Goal: Contribute content: Contribute content

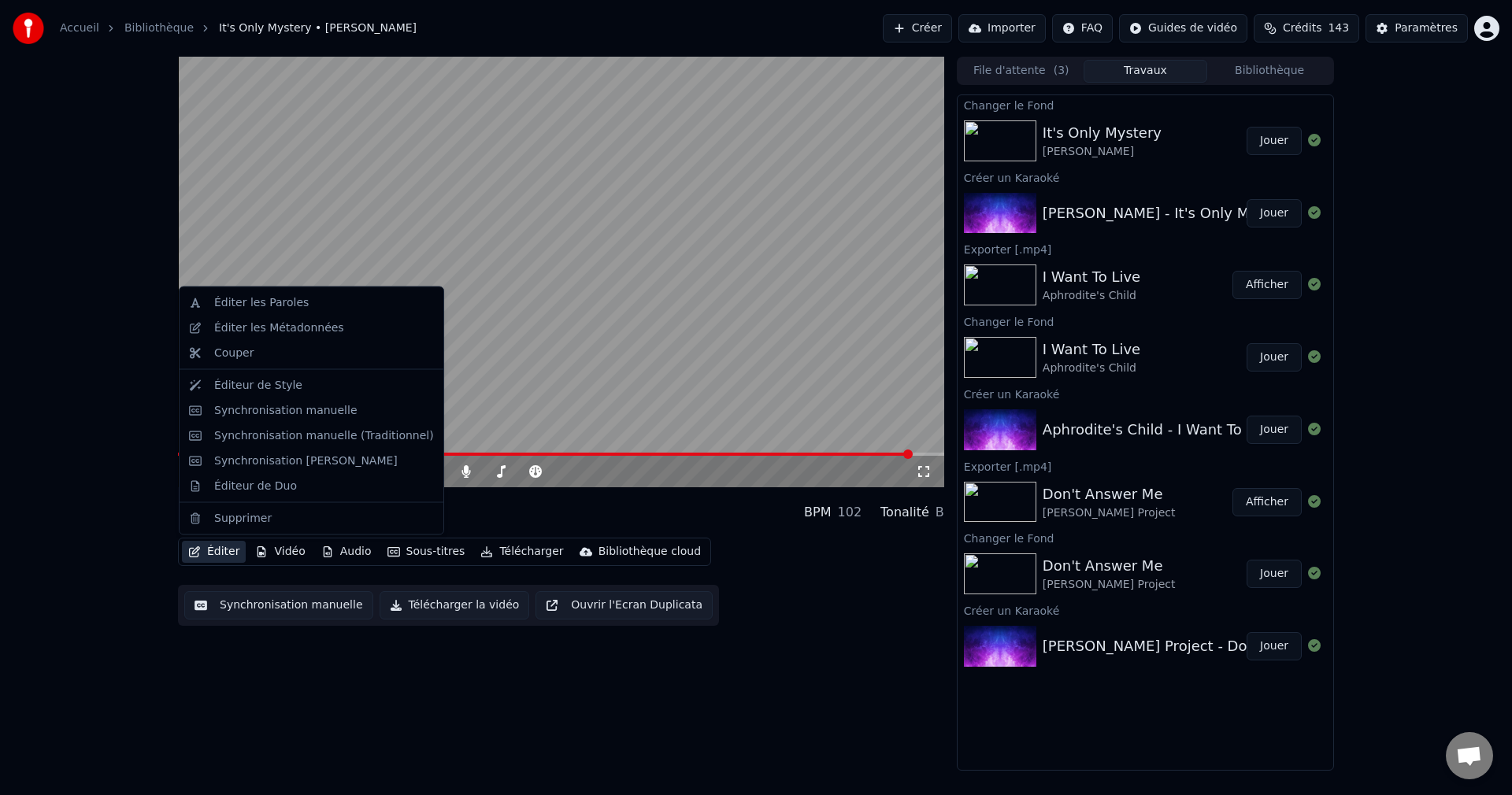
click at [208, 550] on button "Éditer" at bounding box center [213, 552] width 64 height 22
click at [315, 411] on div "Synchronisation manuelle" at bounding box center [285, 409] width 143 height 16
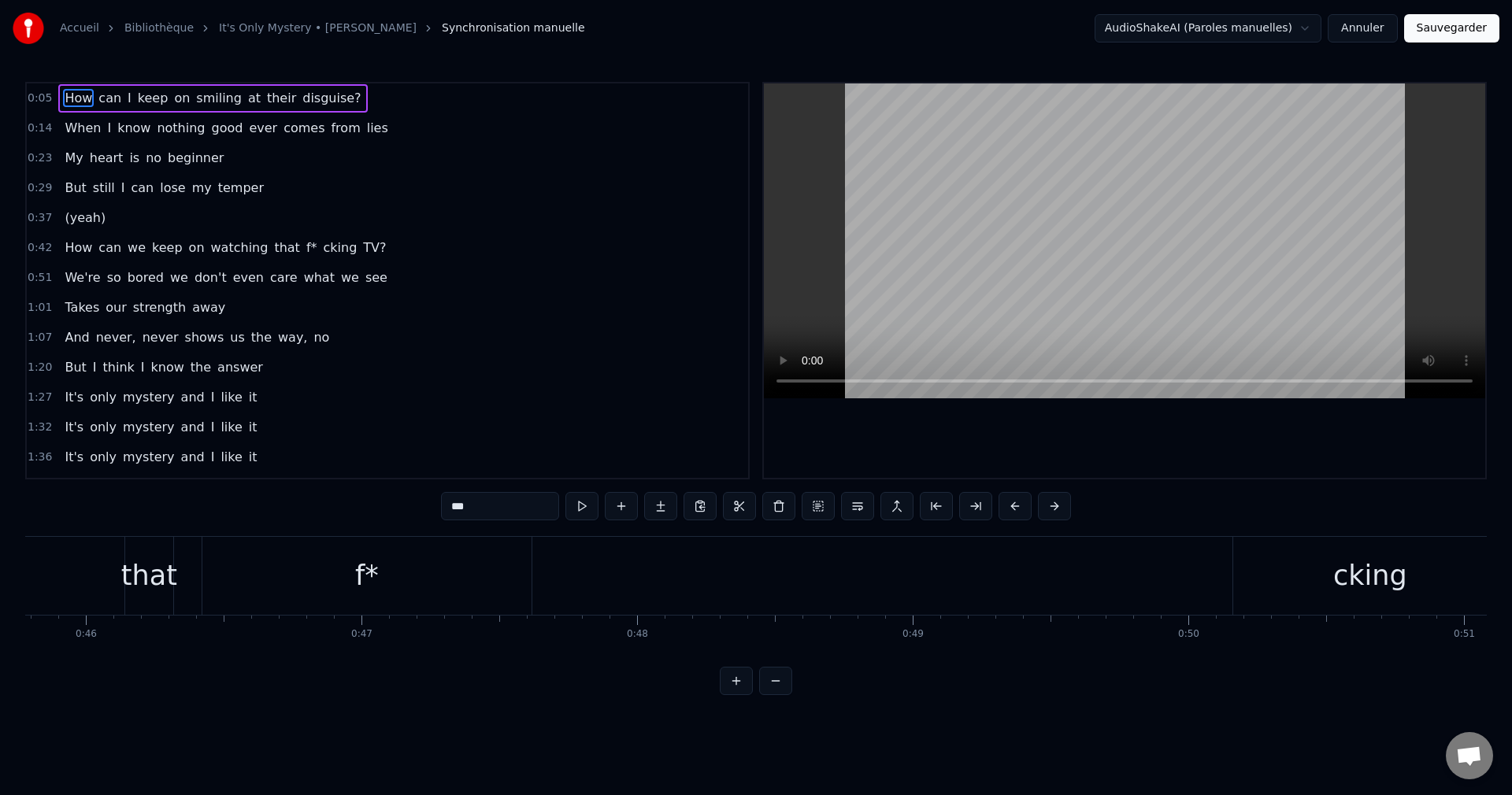
scroll to position [0, 12736]
click at [253, 586] on div "f*" at bounding box center [252, 575] width 24 height 42
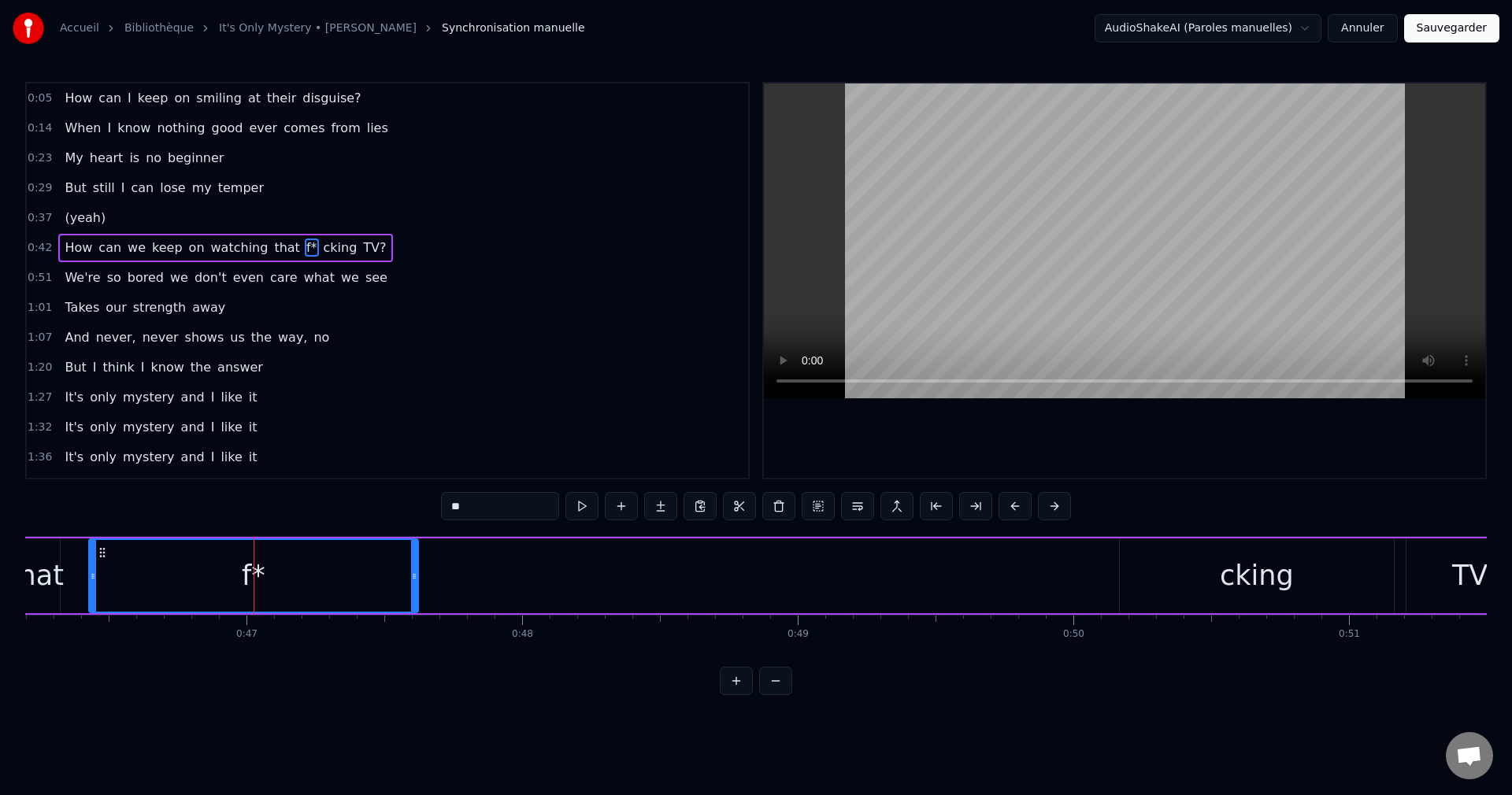
drag, startPoint x: 431, startPoint y: 509, endPoint x: 385, endPoint y: 511, distance: 46.0
click at [385, 511] on div "0:05 How can I keep on smiling at their disguise? 0:14 When I know nothing good…" at bounding box center [756, 388] width 1462 height 613
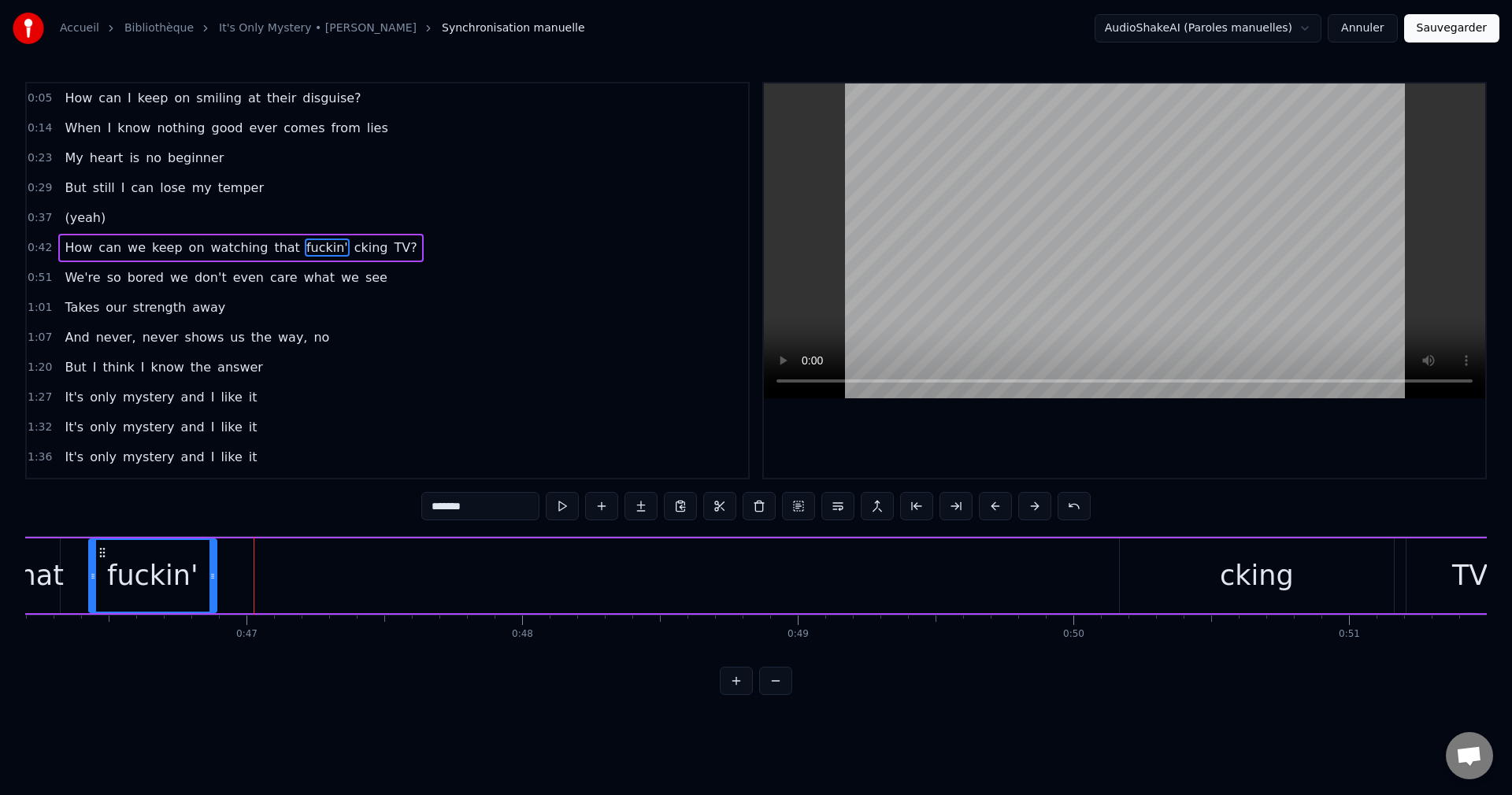
drag, startPoint x: 413, startPoint y: 574, endPoint x: 212, endPoint y: 593, distance: 201.9
click at [212, 593] on div at bounding box center [212, 576] width 6 height 72
click at [1261, 576] on div "cking" at bounding box center [1257, 575] width 74 height 42
type input "*****"
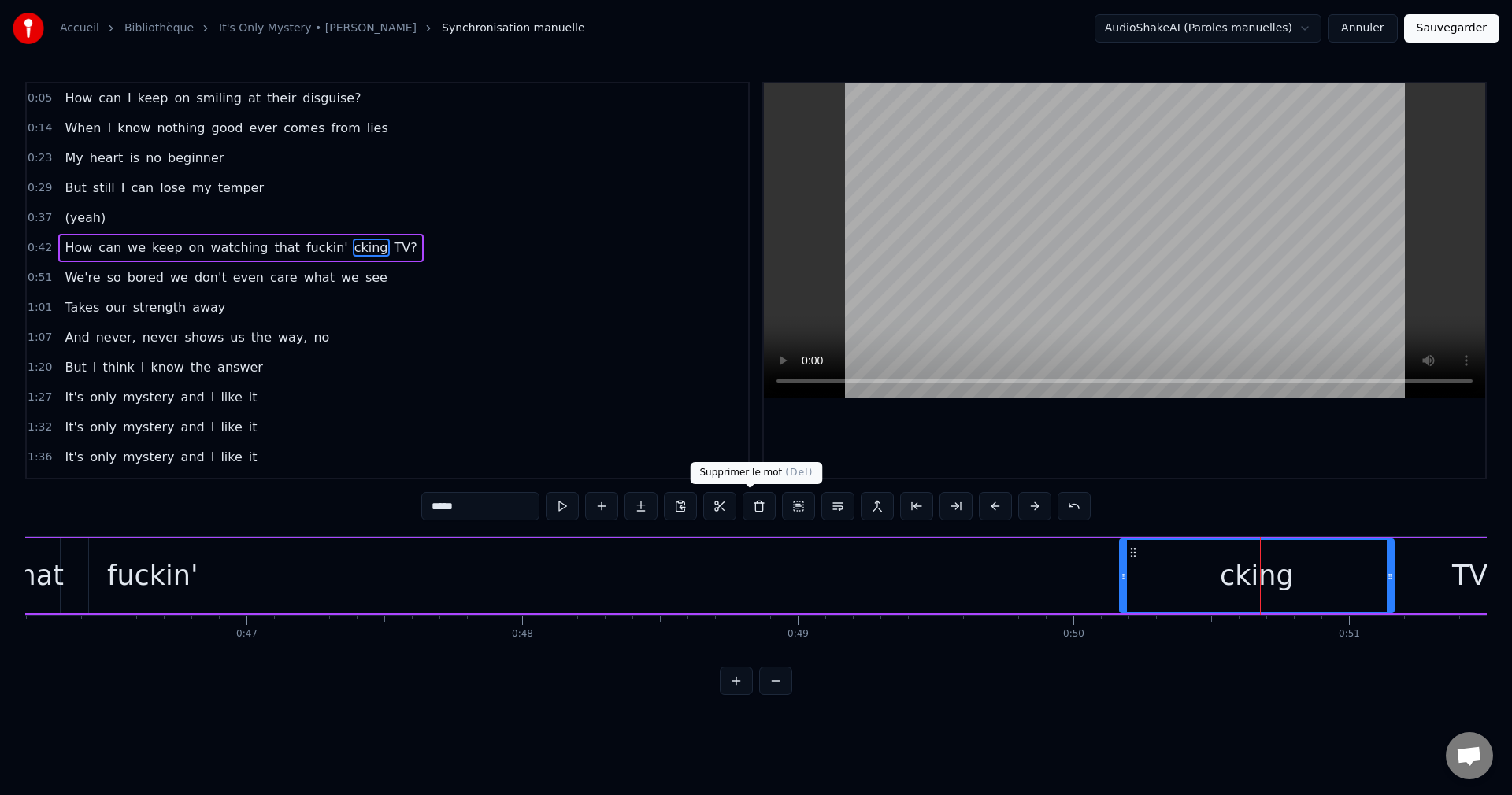
click at [747, 504] on button at bounding box center [759, 506] width 33 height 29
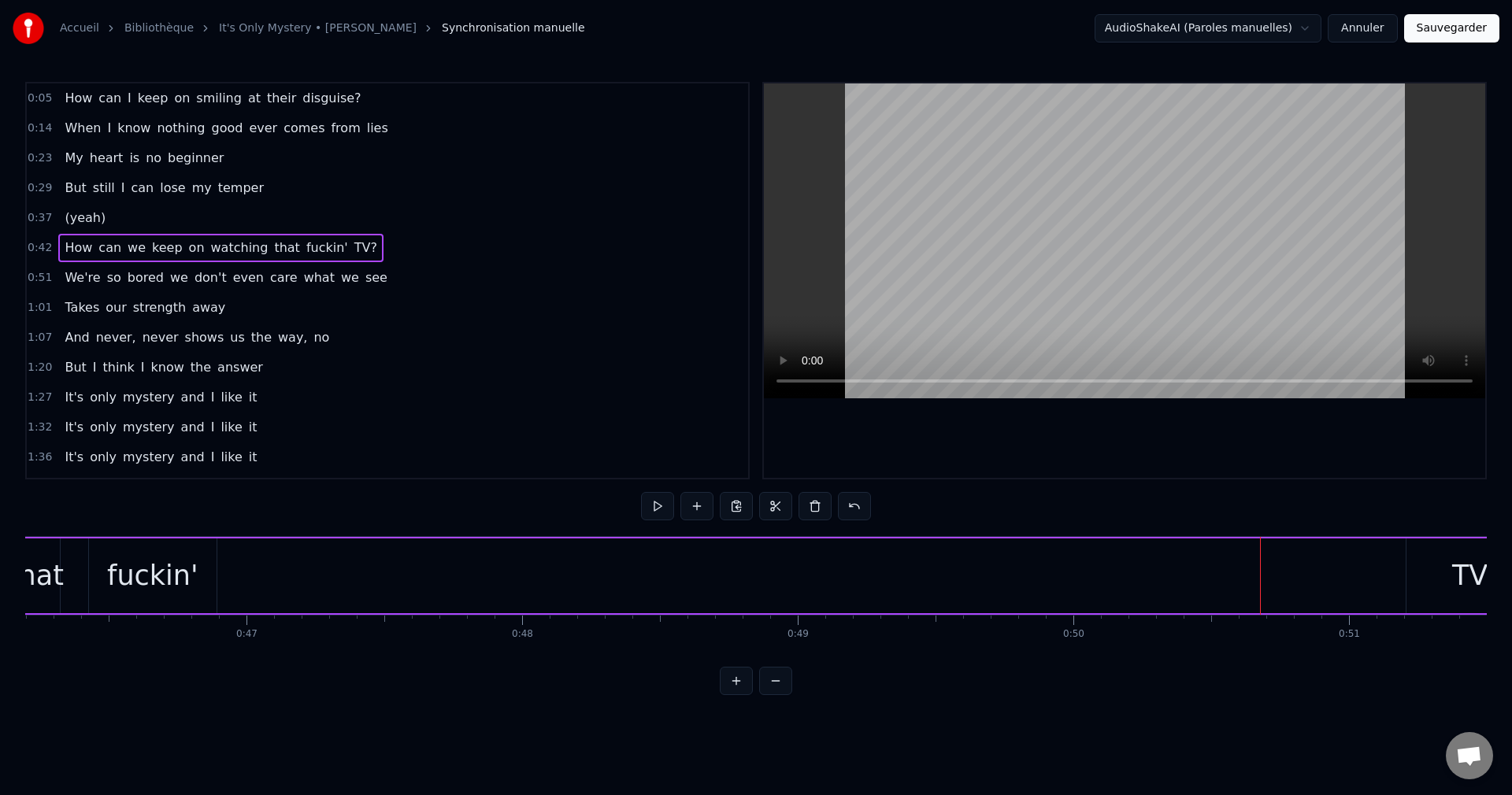
click at [1436, 571] on div "TV?" at bounding box center [1478, 575] width 142 height 75
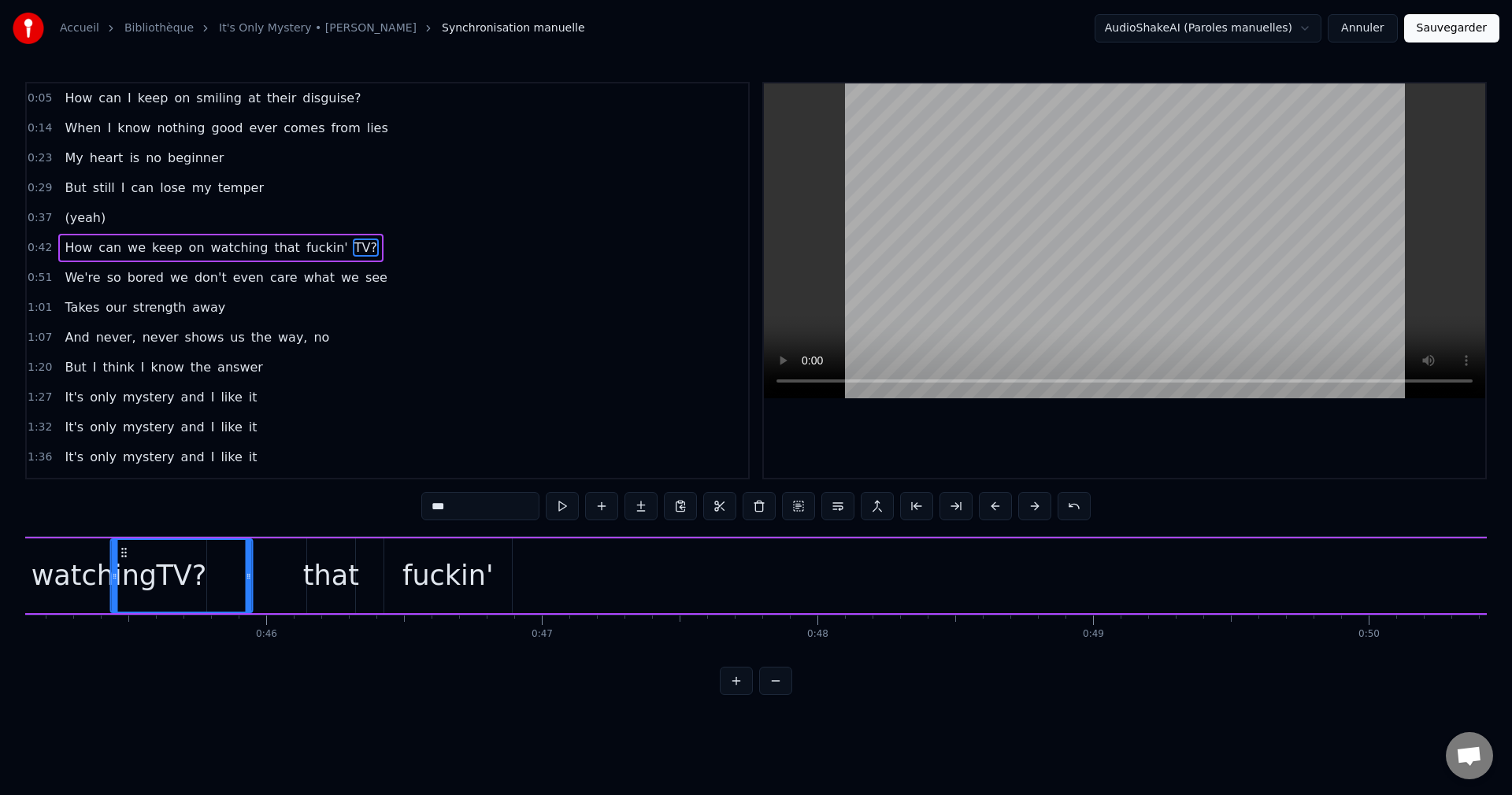
scroll to position [0, 12440]
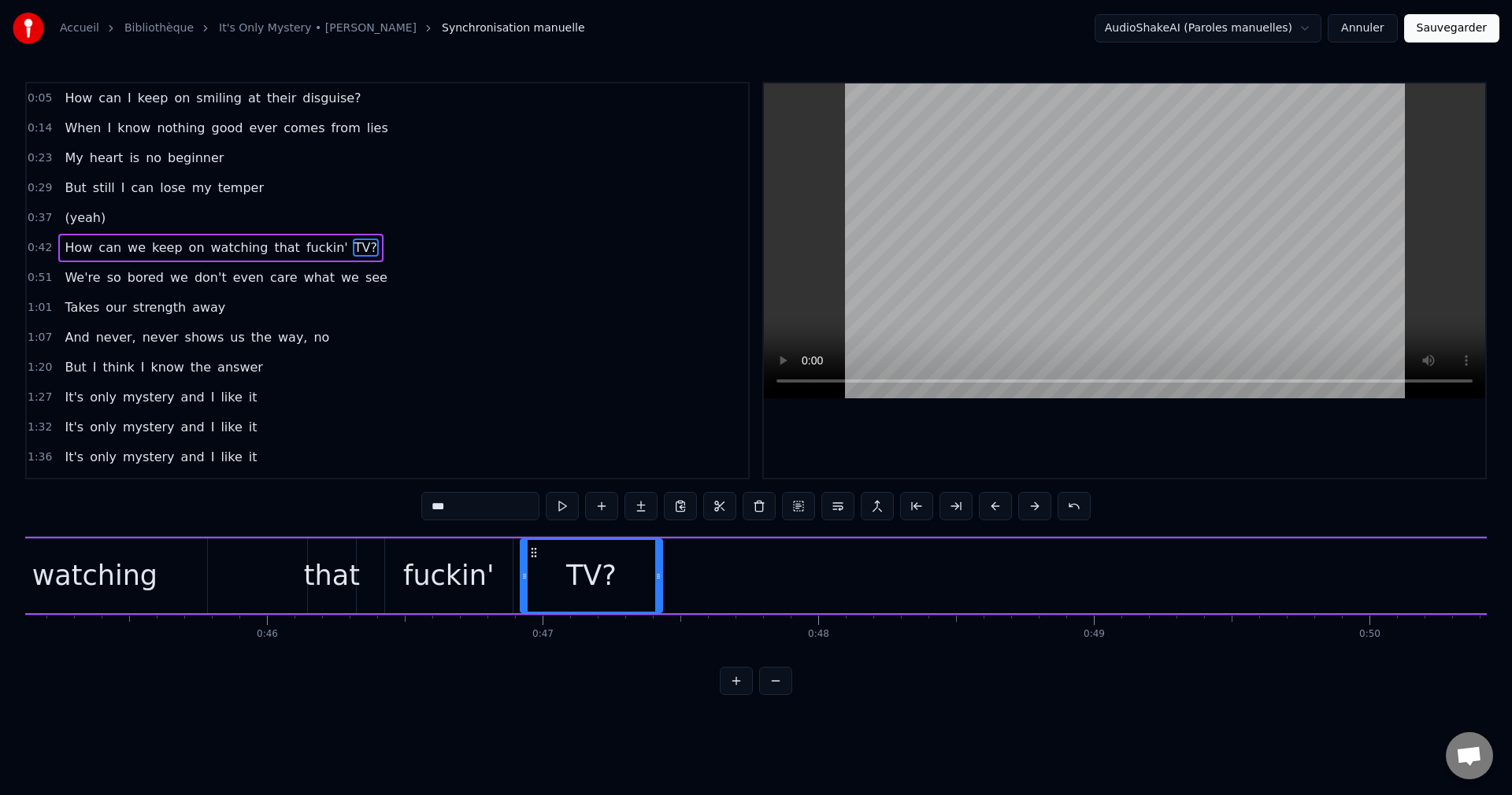
drag, startPoint x: 1072, startPoint y: 551, endPoint x: 470, endPoint y: 605, distance: 604.4
click at [532, 592] on div "TV?" at bounding box center [591, 576] width 140 height 72
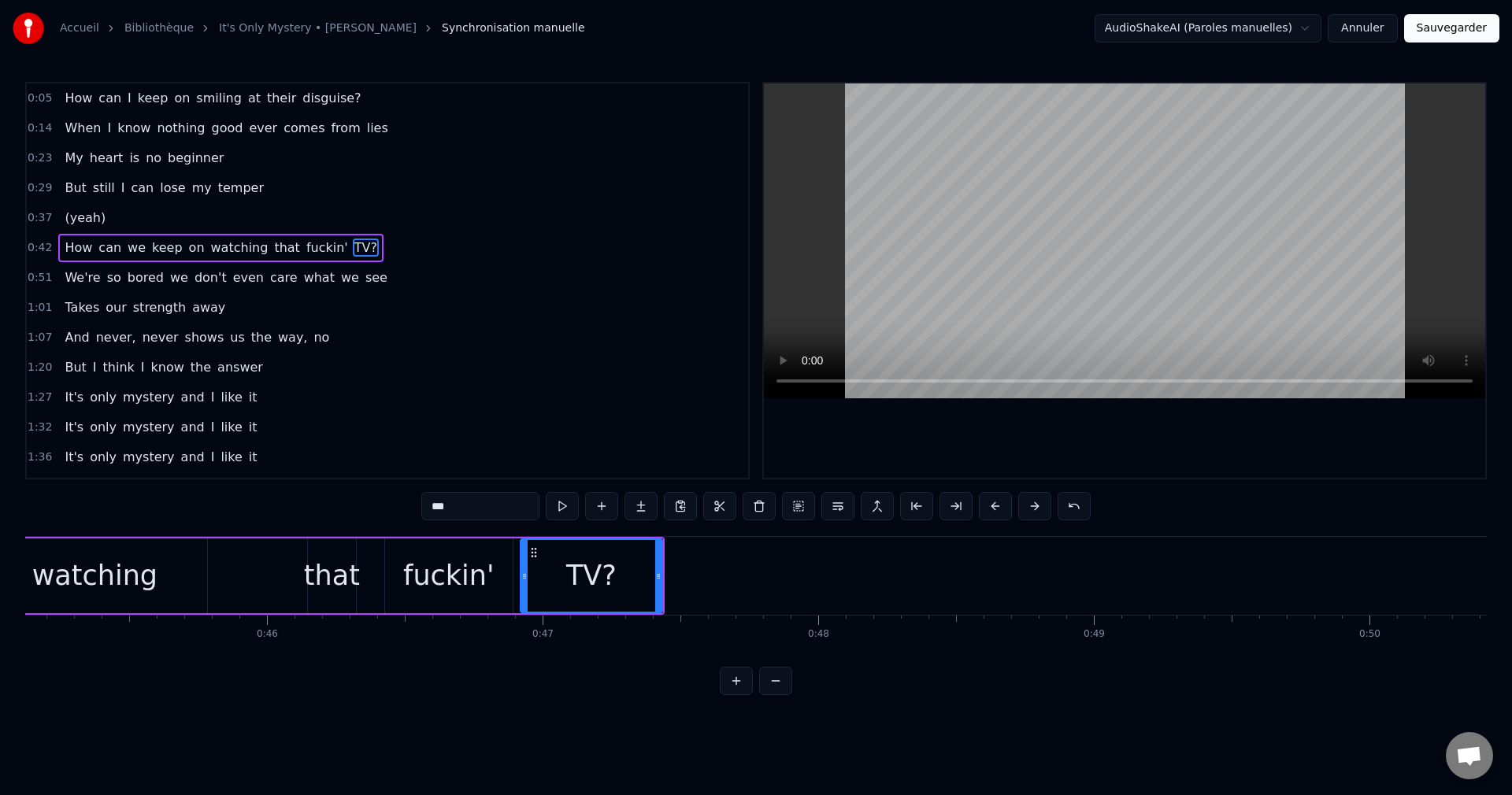
click at [202, 590] on div "watching" at bounding box center [94, 575] width 224 height 75
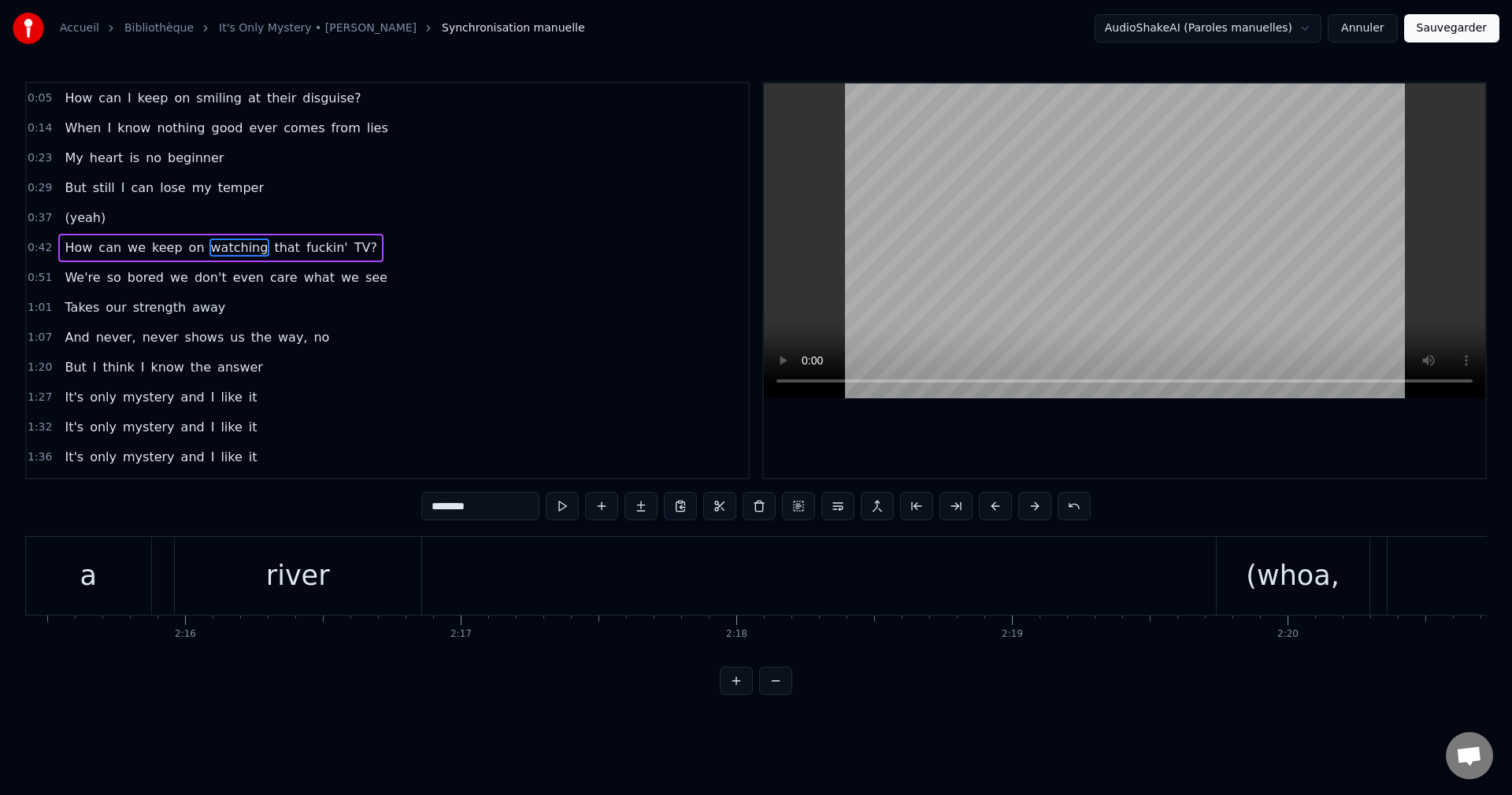
scroll to position [0, 37344]
click at [81, 597] on div "a" at bounding box center [78, 575] width 125 height 78
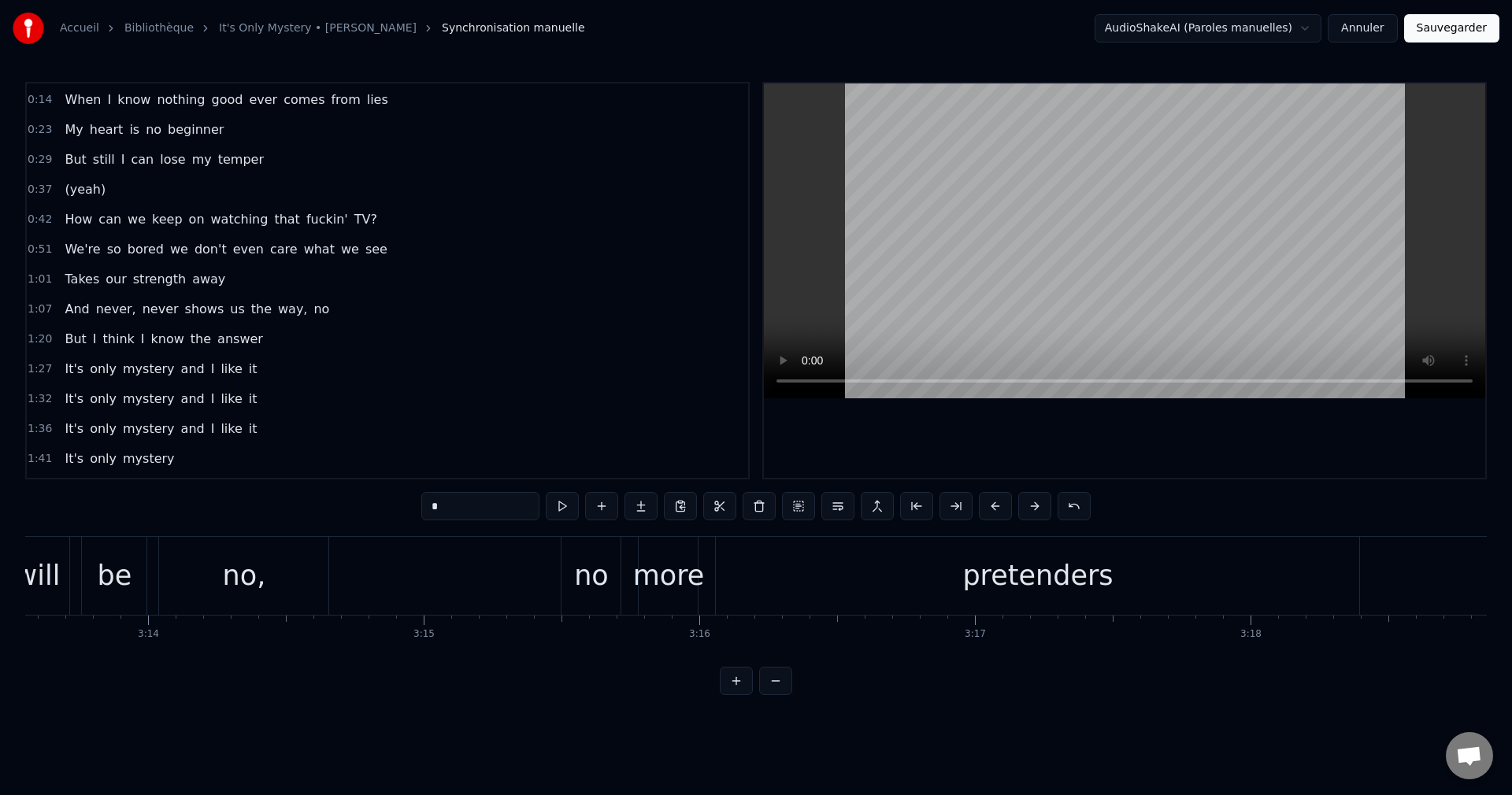
scroll to position [0, 53392]
click at [574, 593] on div "no" at bounding box center [560, 575] width 35 height 42
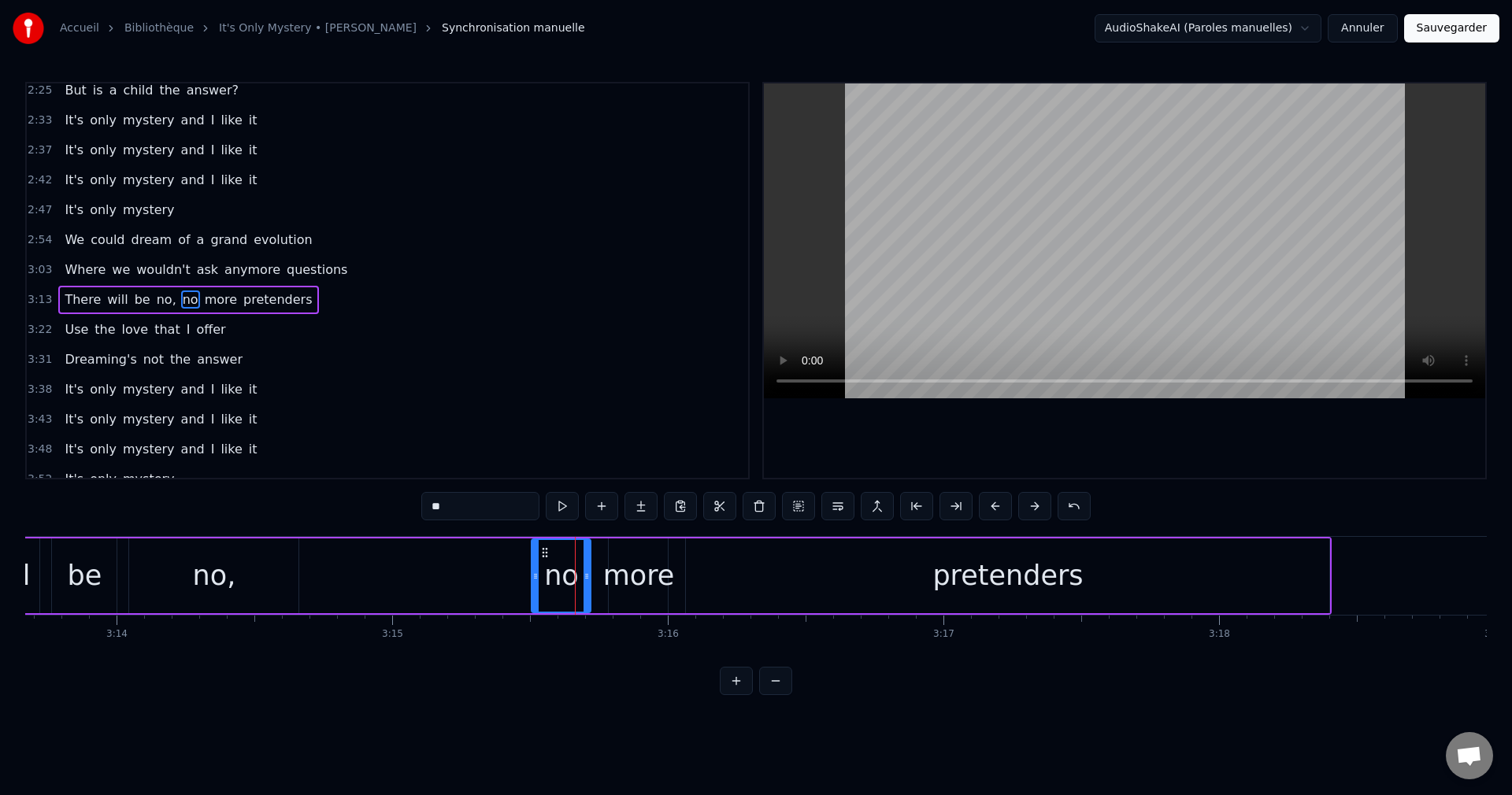
scroll to position [596, 0]
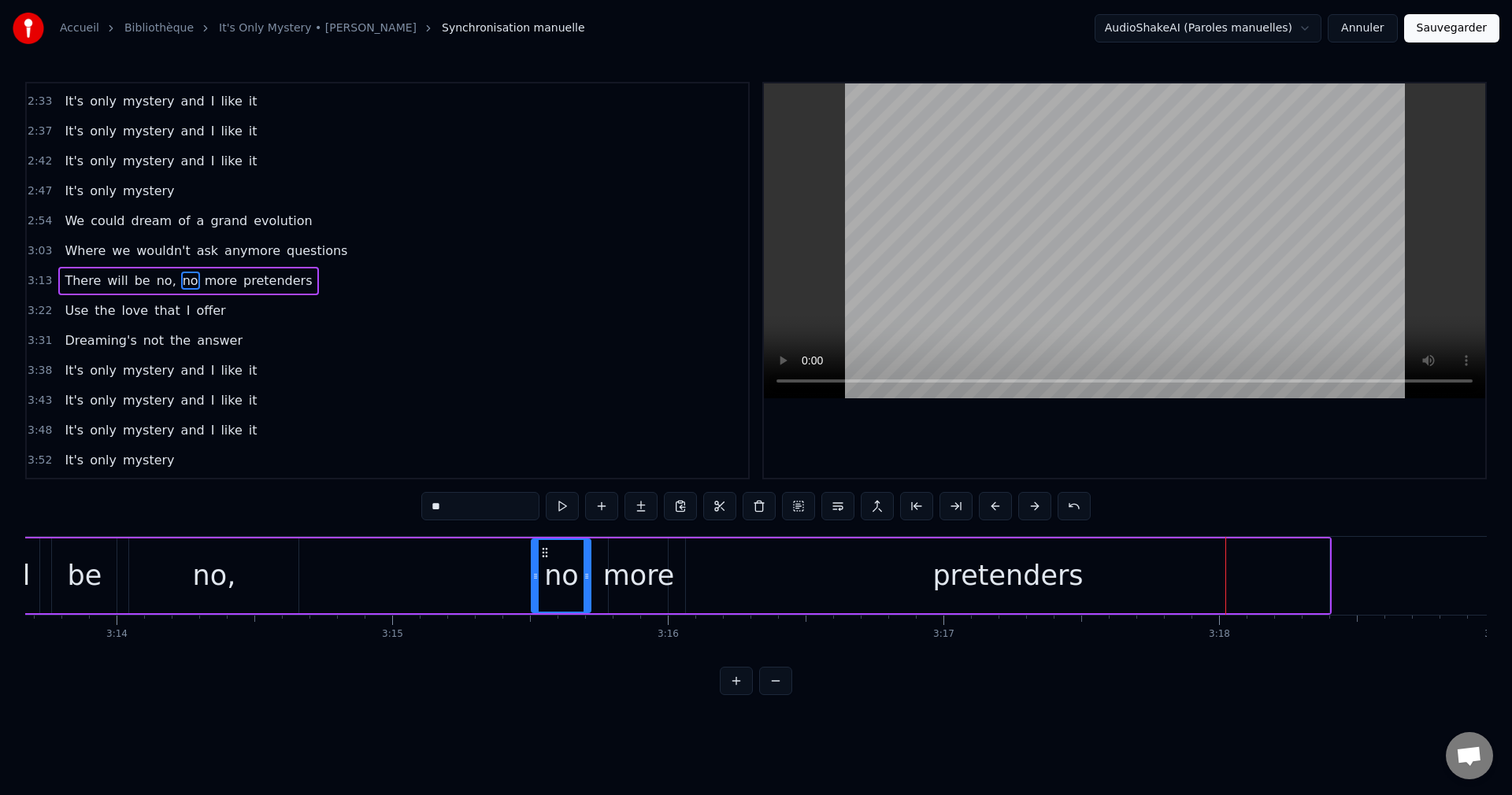
click at [1117, 590] on div "pretenders" at bounding box center [1008, 575] width 644 height 75
type input "**********"
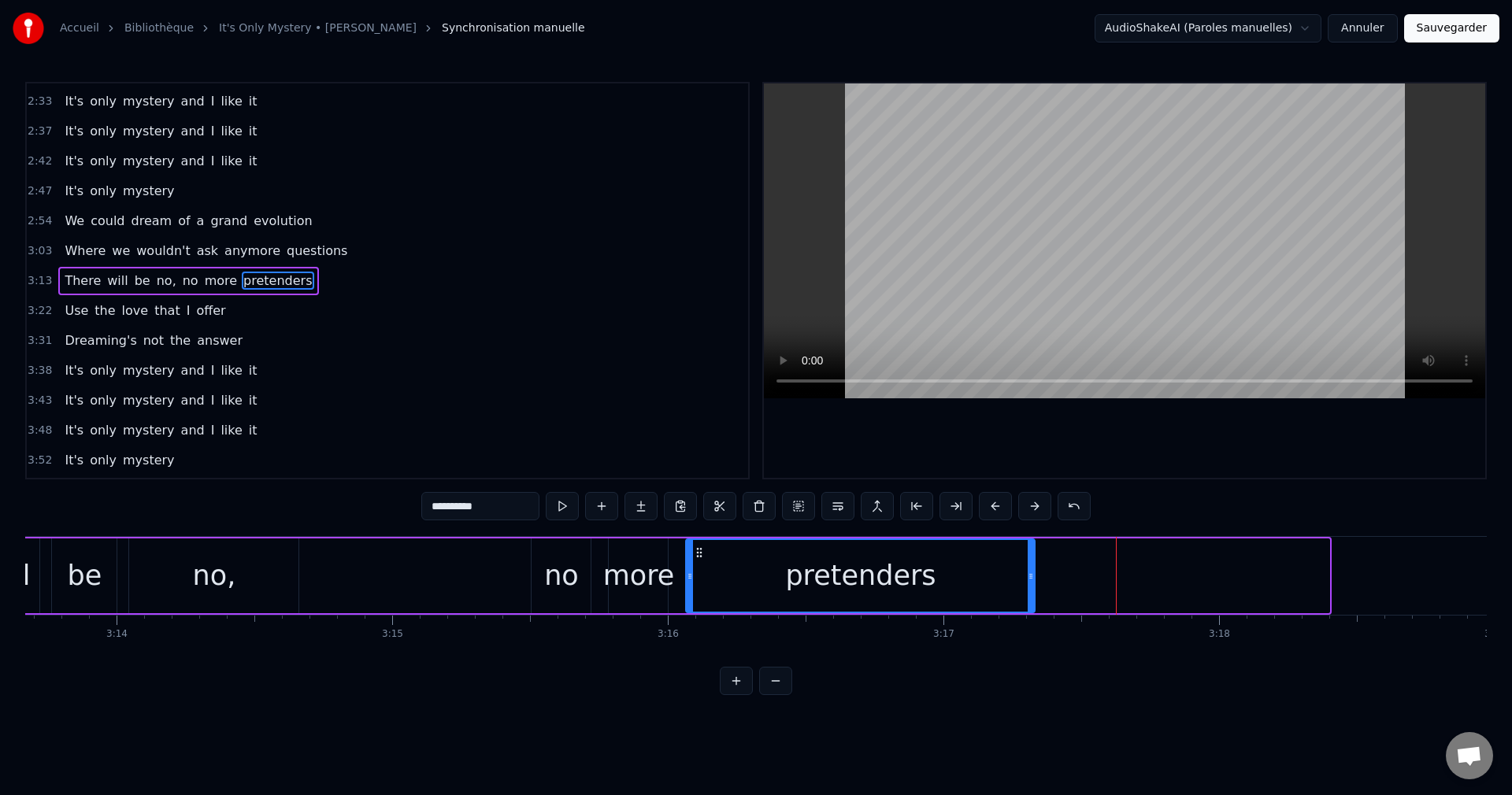
drag, startPoint x: 1327, startPoint y: 575, endPoint x: 1032, endPoint y: 587, distance: 295.2
click at [1032, 587] on div at bounding box center [1030, 576] width 6 height 72
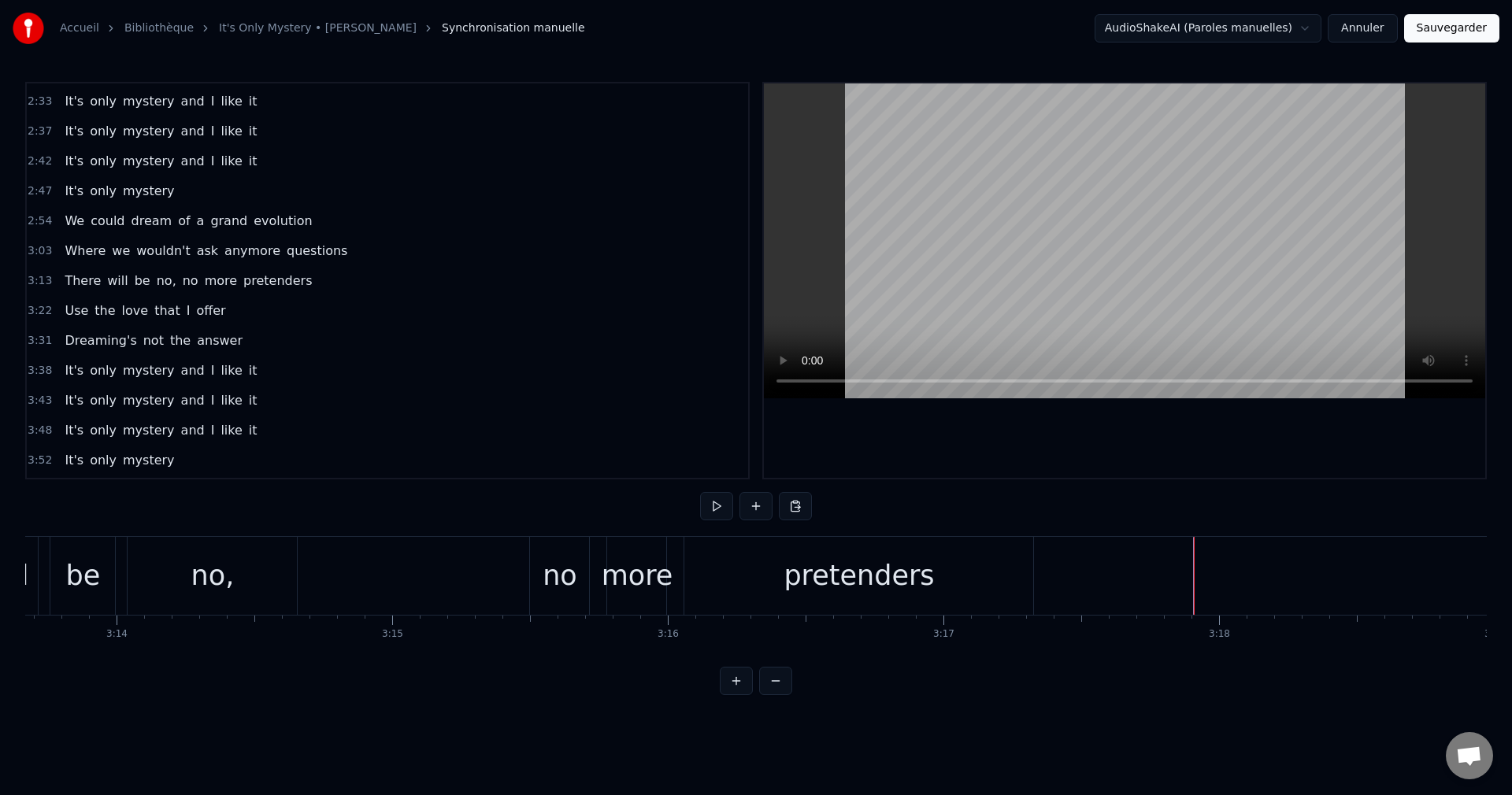
click at [748, 503] on button at bounding box center [756, 506] width 33 height 29
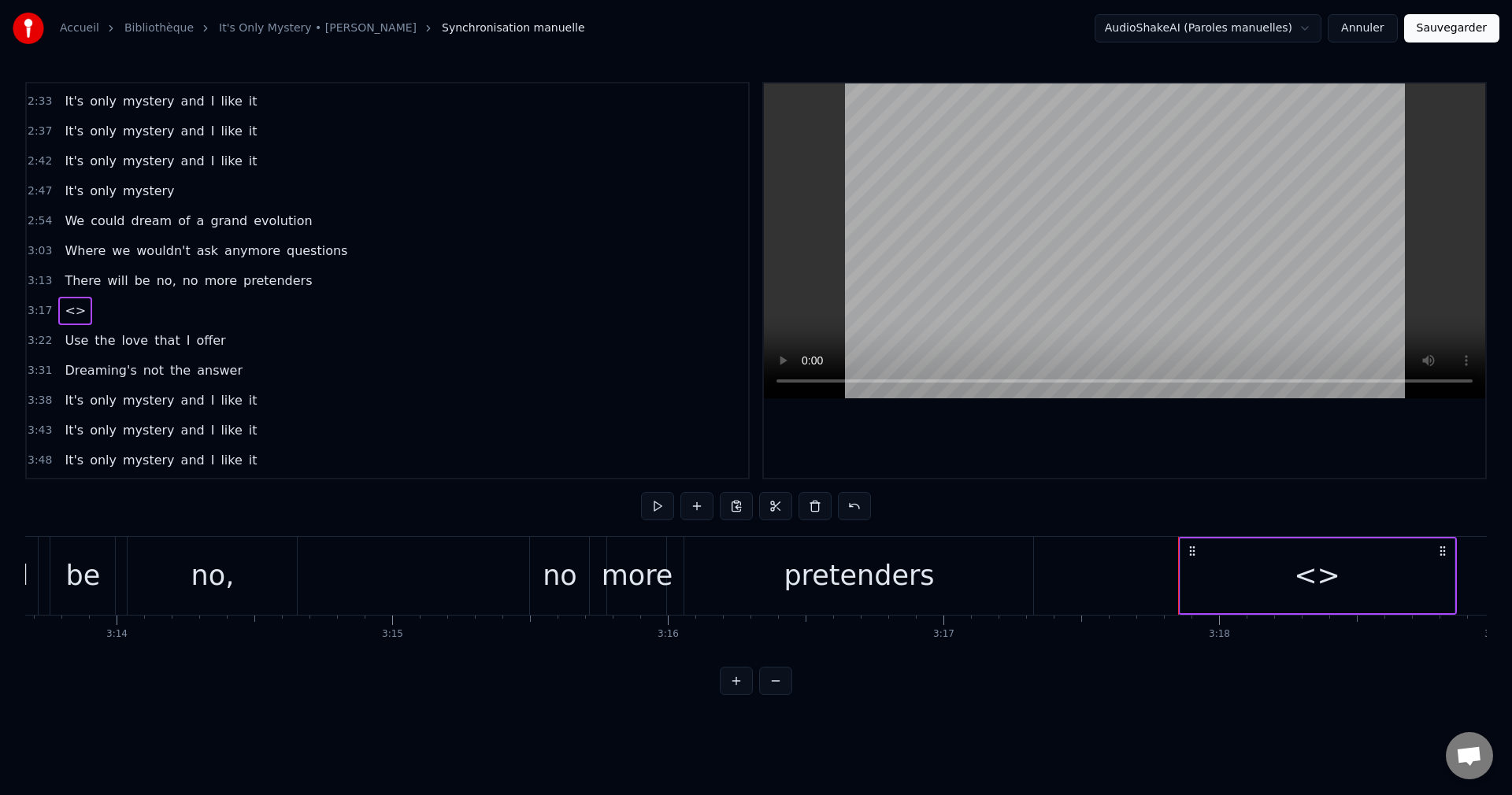
click at [1245, 582] on div "<>" at bounding box center [1317, 575] width 274 height 75
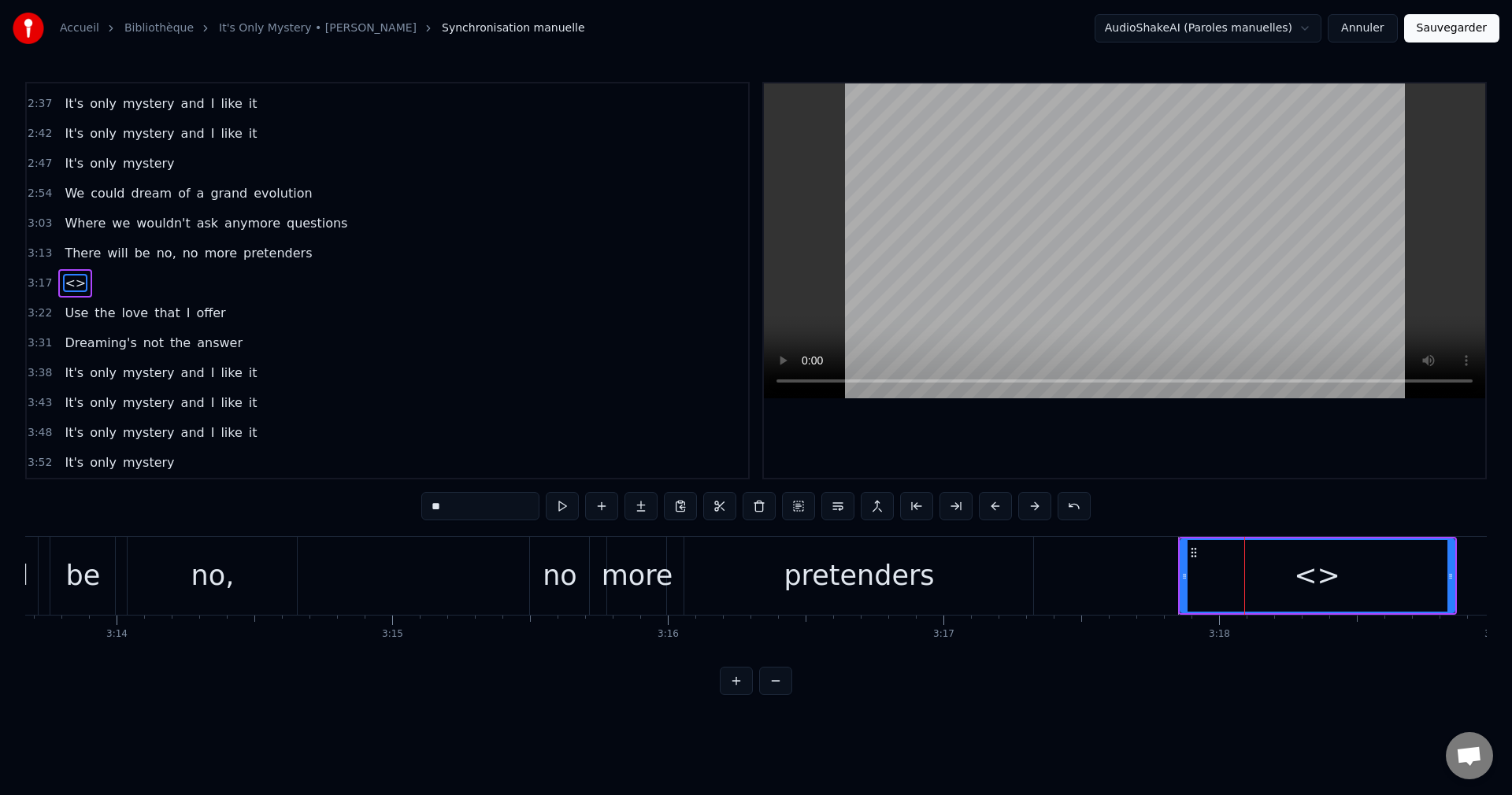
scroll to position [625, 0]
drag, startPoint x: 446, startPoint y: 502, endPoint x: 342, endPoint y: 504, distance: 104.0
click at [342, 504] on div "0:05 How can I keep on smiling at their disguise? 0:14 When I know nothing good…" at bounding box center [756, 388] width 1462 height 613
drag, startPoint x: 1452, startPoint y: 575, endPoint x: 1337, endPoint y: 591, distance: 116.1
click at [1395, 586] on div at bounding box center [1398, 576] width 6 height 72
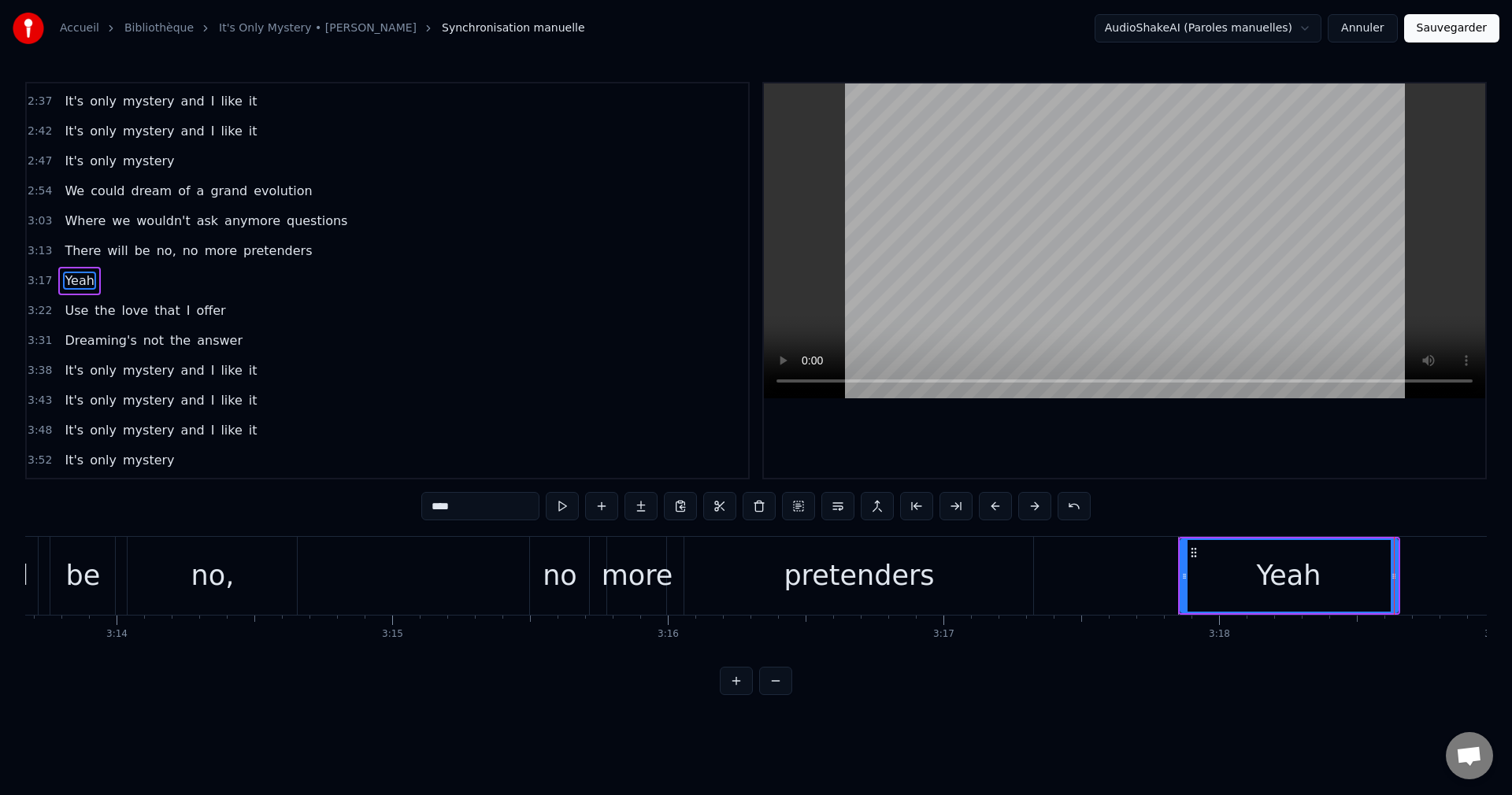
type input "****"
click at [481, 591] on div "There will be no, no more pretenders" at bounding box center [464, 575] width 1148 height 78
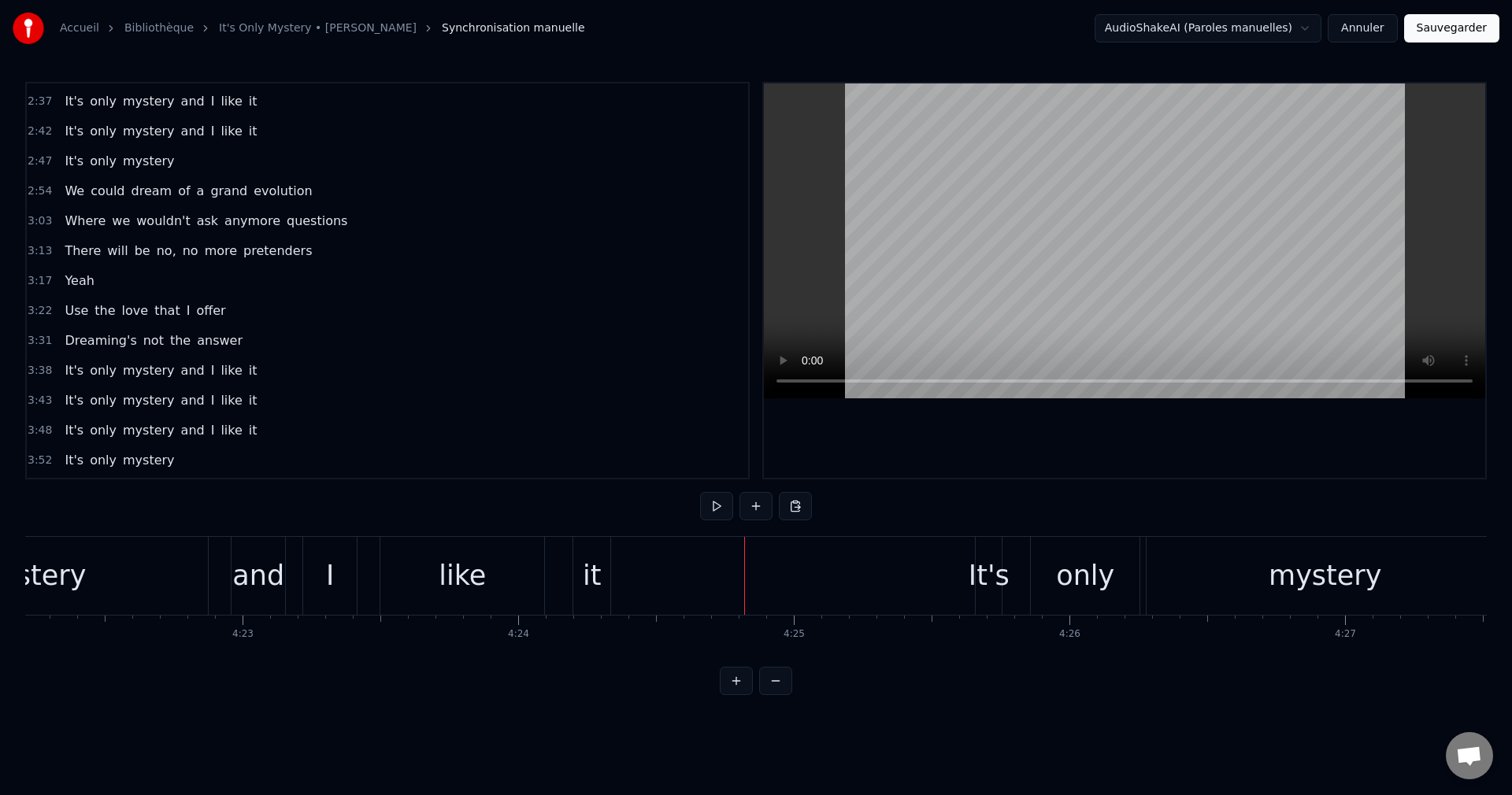
scroll to position [833, 0]
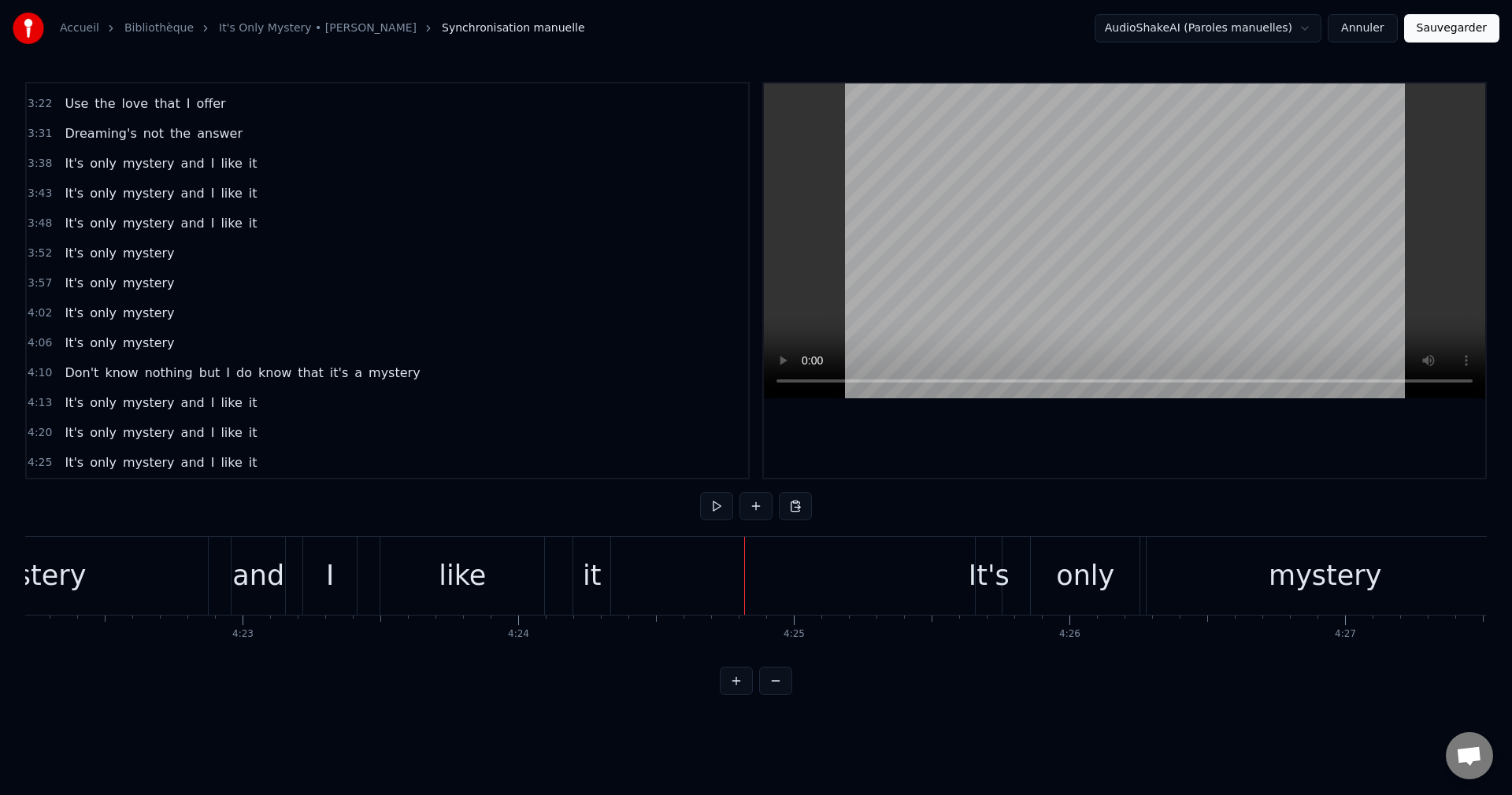
click at [1488, 663] on div "Accueil Bibliothèque It's Only Mystery • [PERSON_NAME] Synchronisation manuelle…" at bounding box center [756, 348] width 1512 height 695
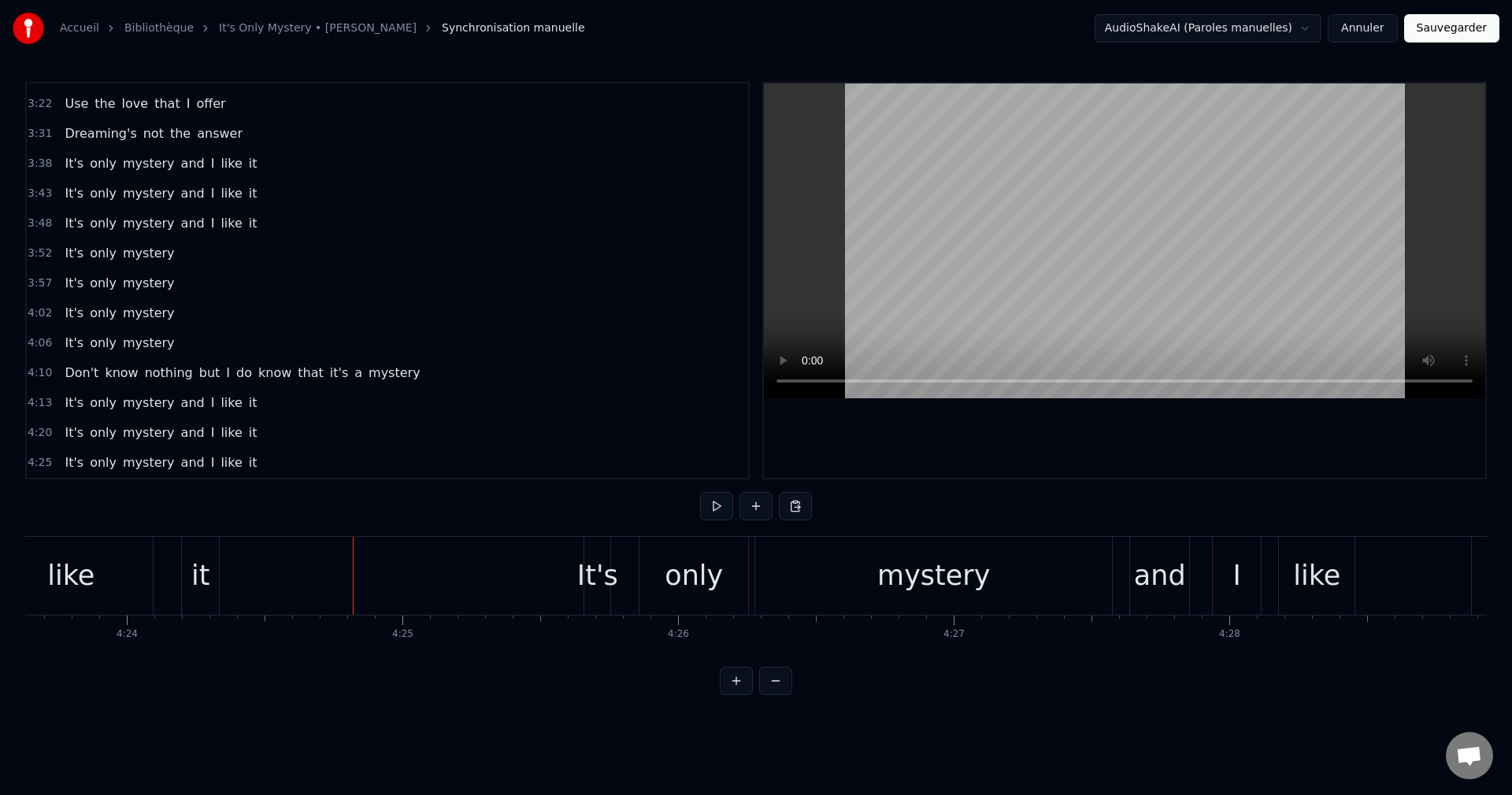
scroll to position [0, 72699]
click at [568, 575] on div "It's" at bounding box center [579, 575] width 41 height 42
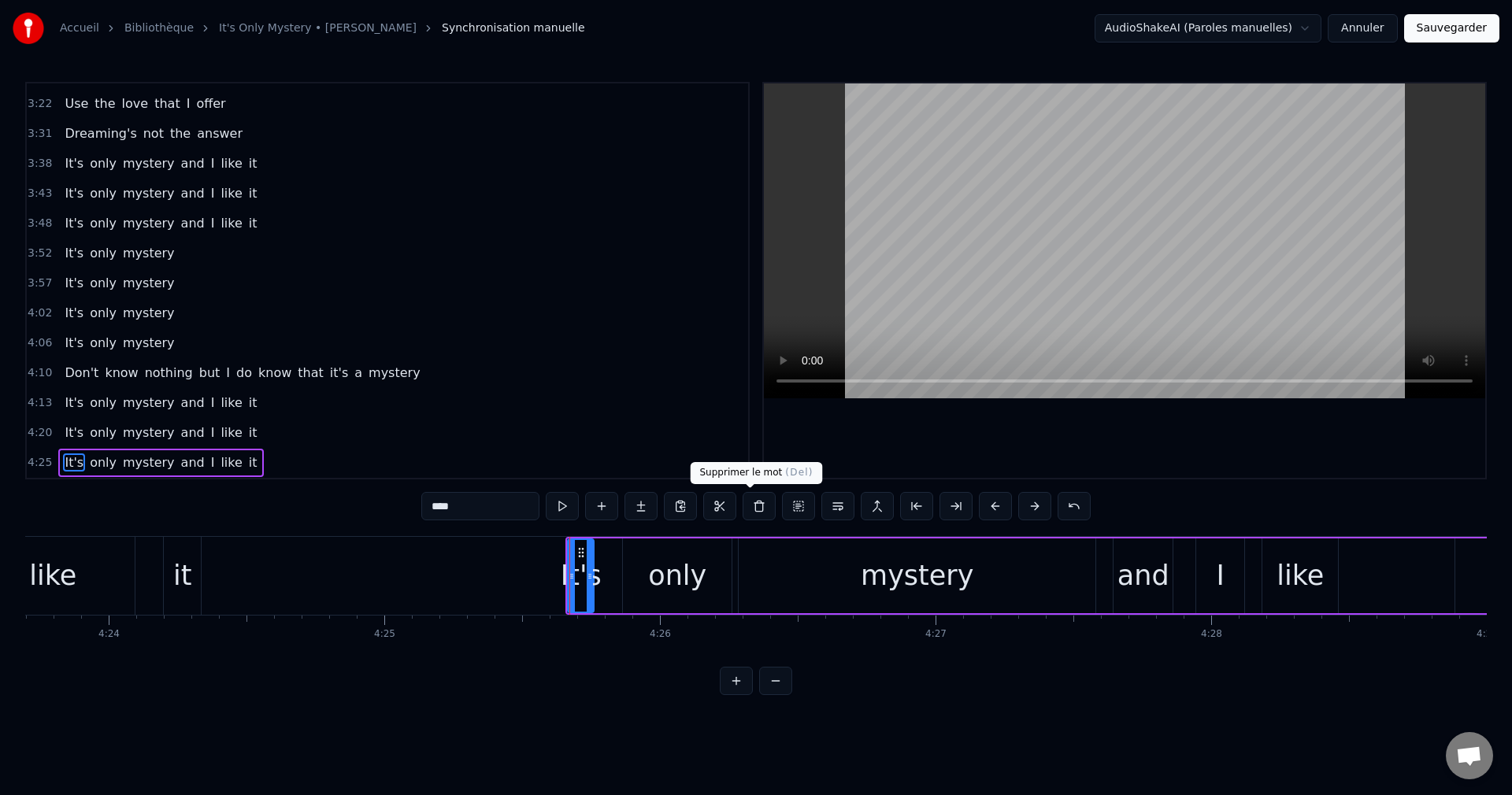
click at [755, 503] on button at bounding box center [759, 506] width 33 height 29
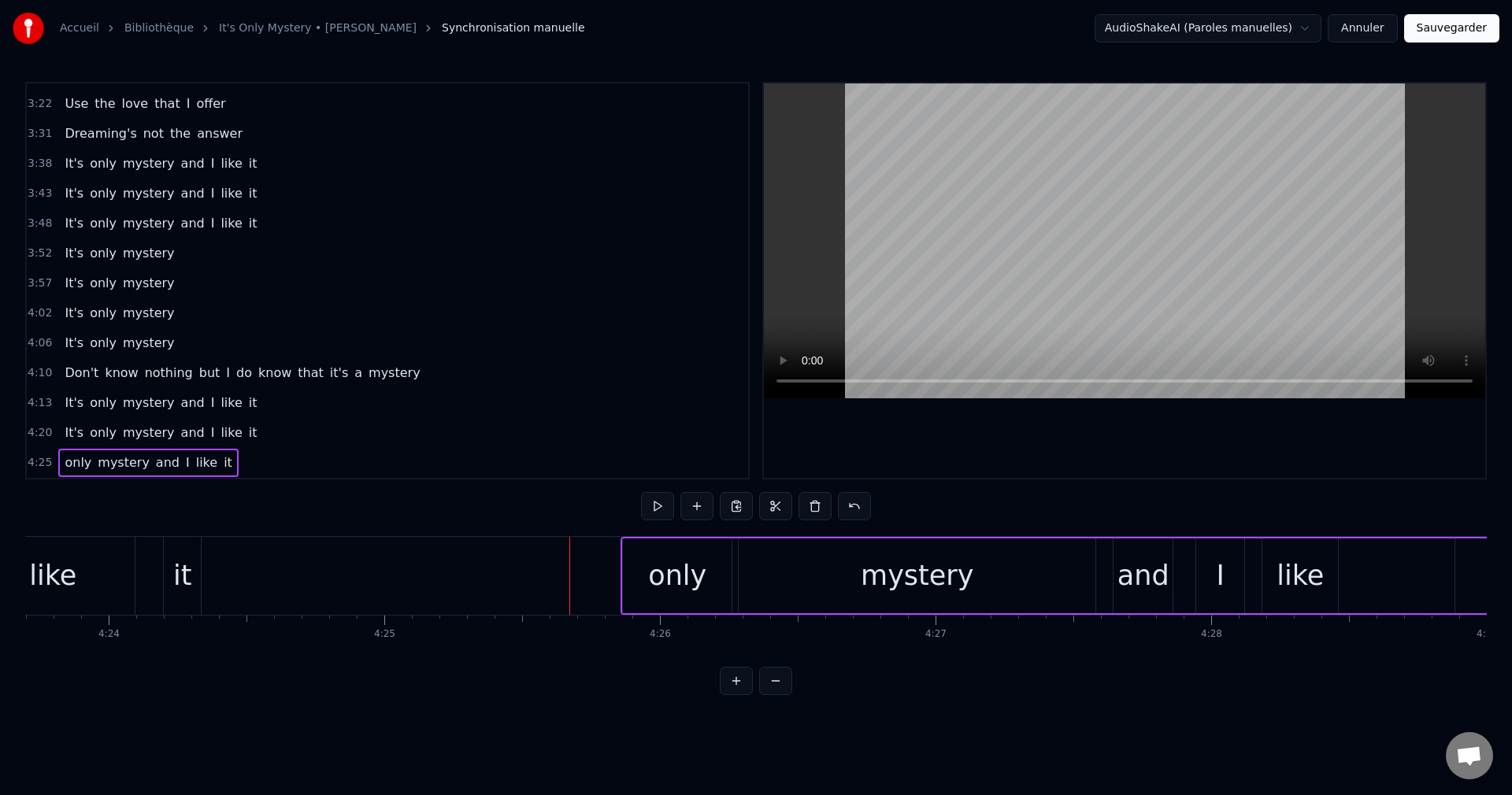
click at [658, 585] on div "only" at bounding box center [677, 575] width 58 height 42
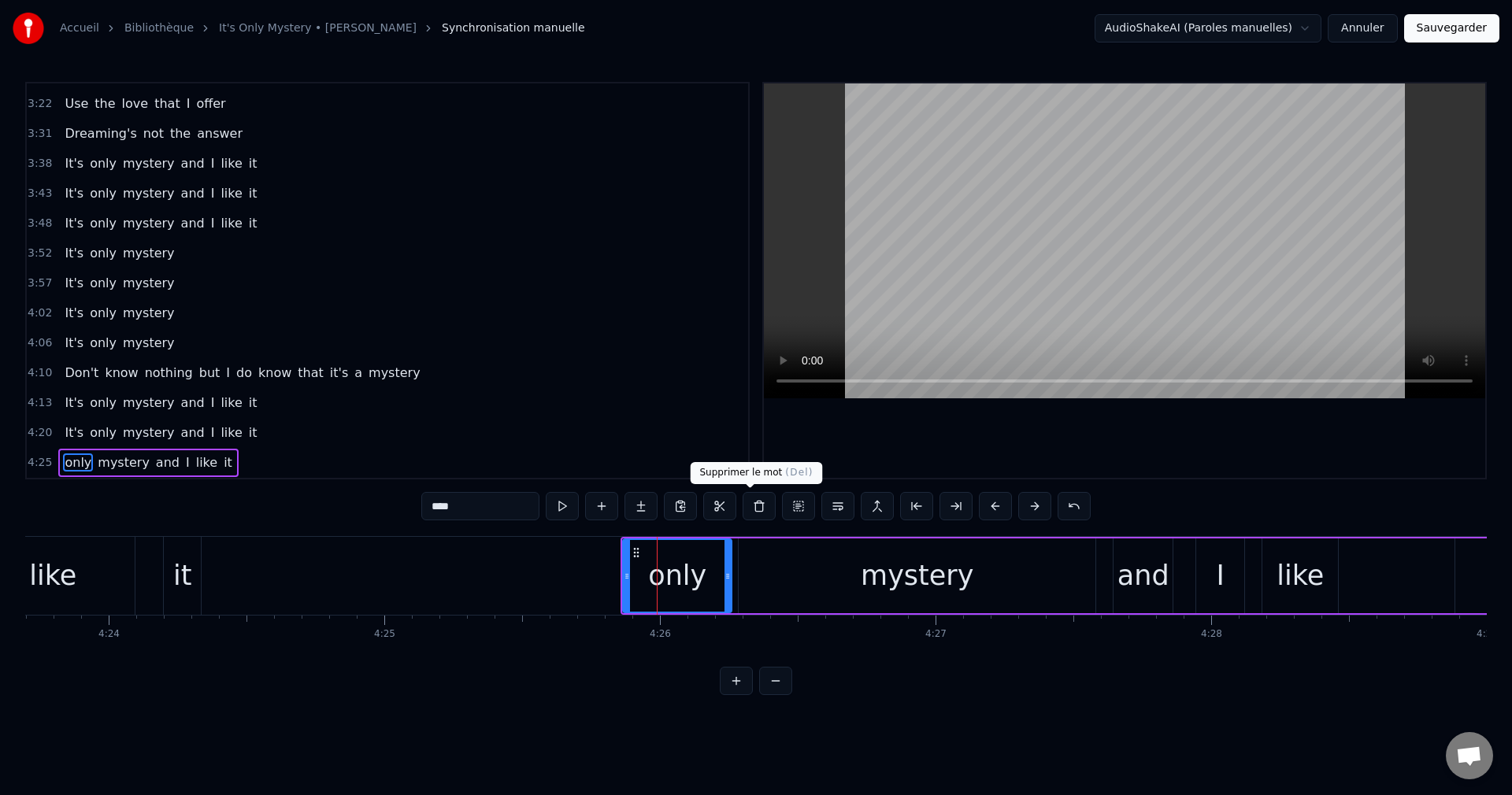
click at [753, 510] on button at bounding box center [759, 506] width 33 height 29
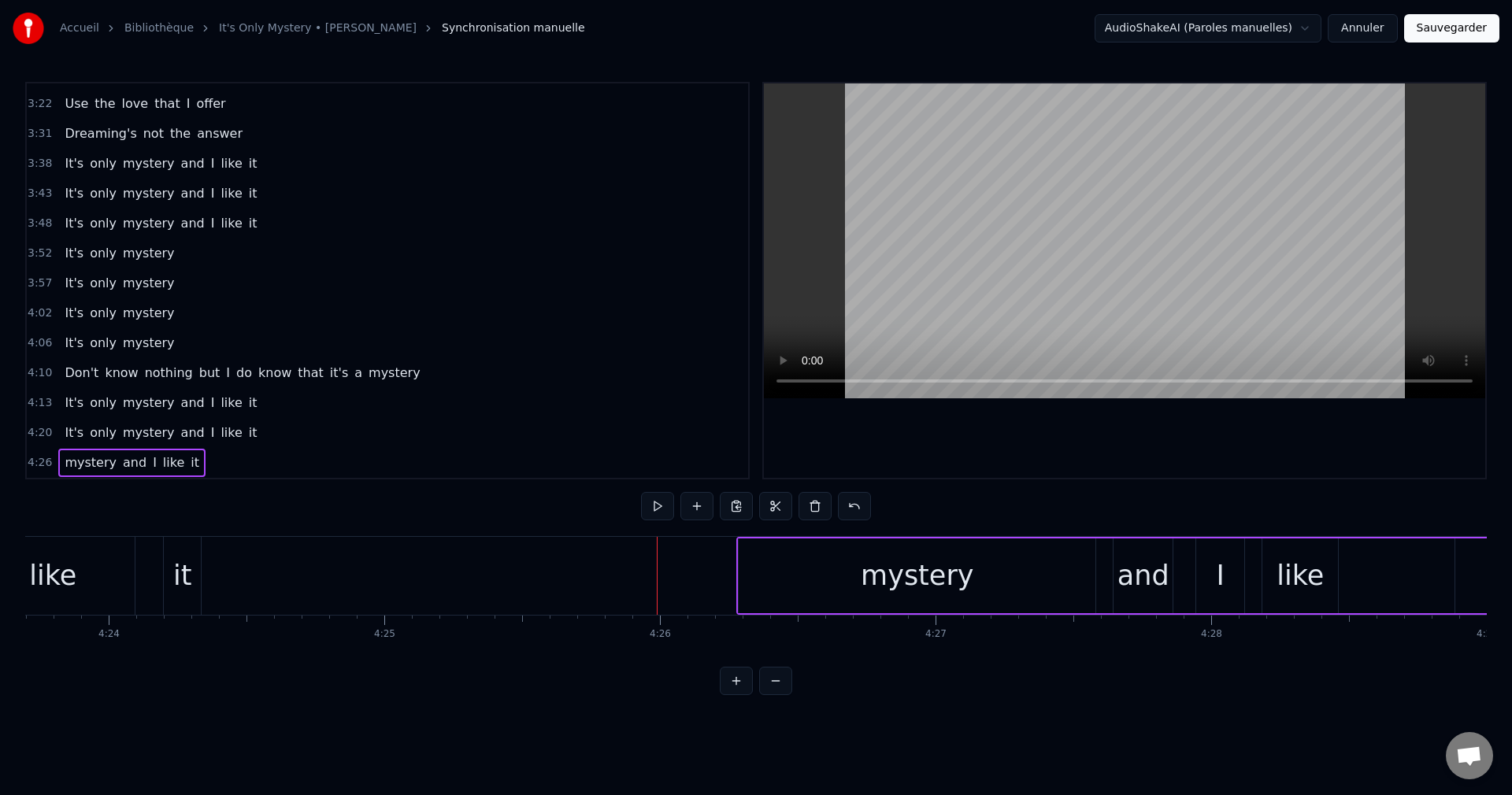
click at [816, 590] on div "mystery" at bounding box center [917, 575] width 357 height 75
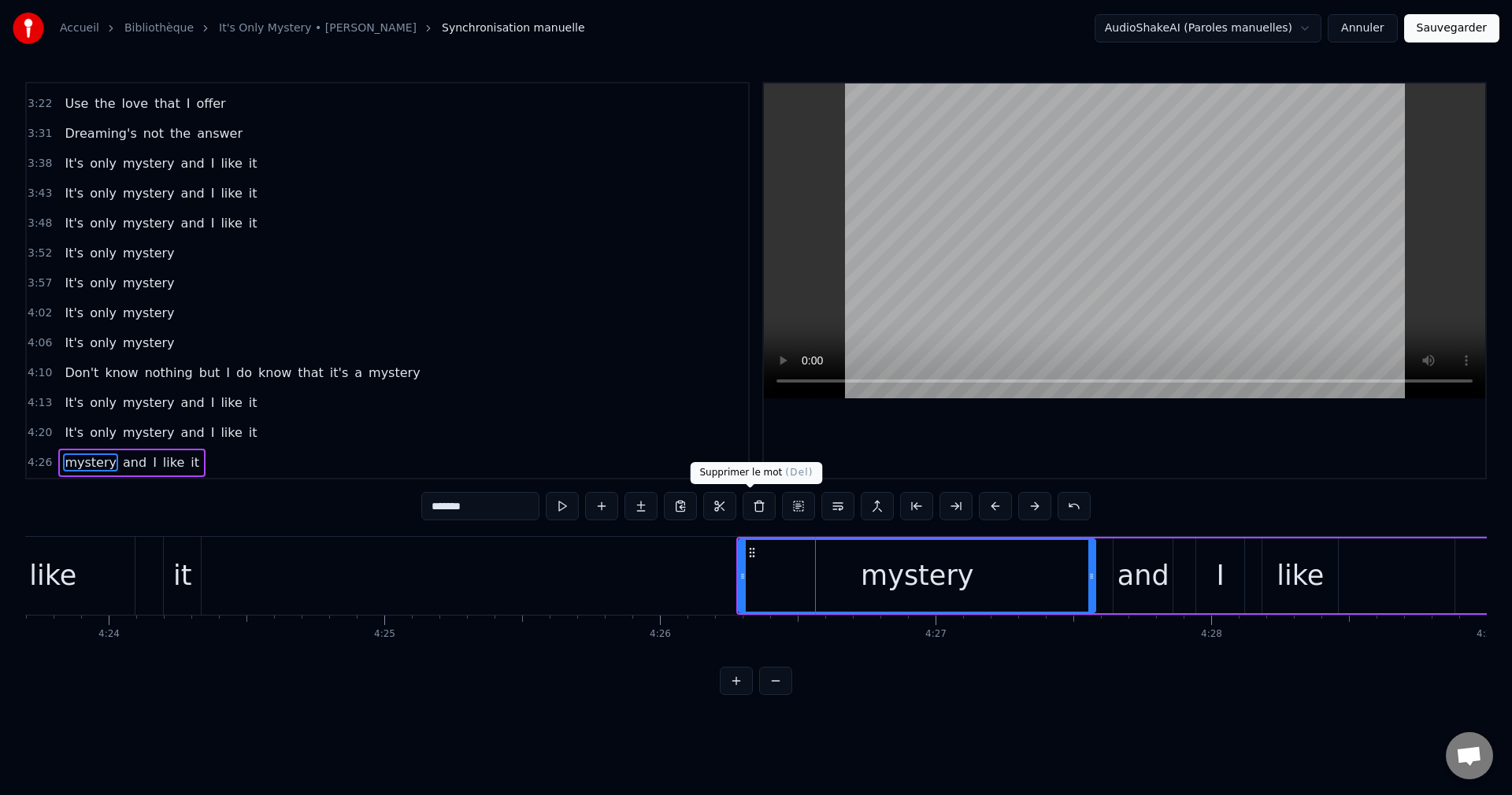
click at [753, 503] on button at bounding box center [759, 506] width 33 height 29
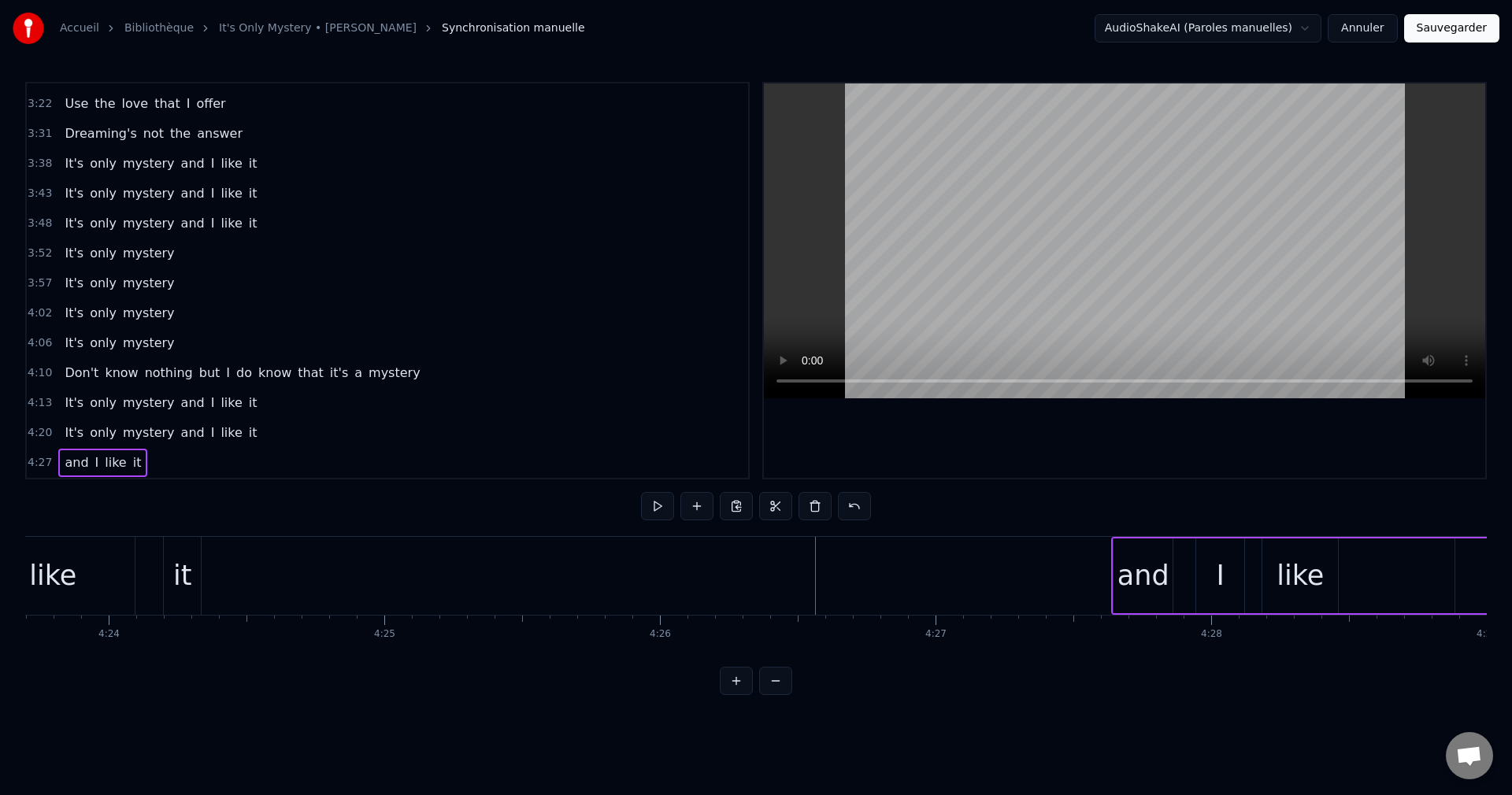
click at [1138, 591] on div "and" at bounding box center [1144, 575] width 52 height 42
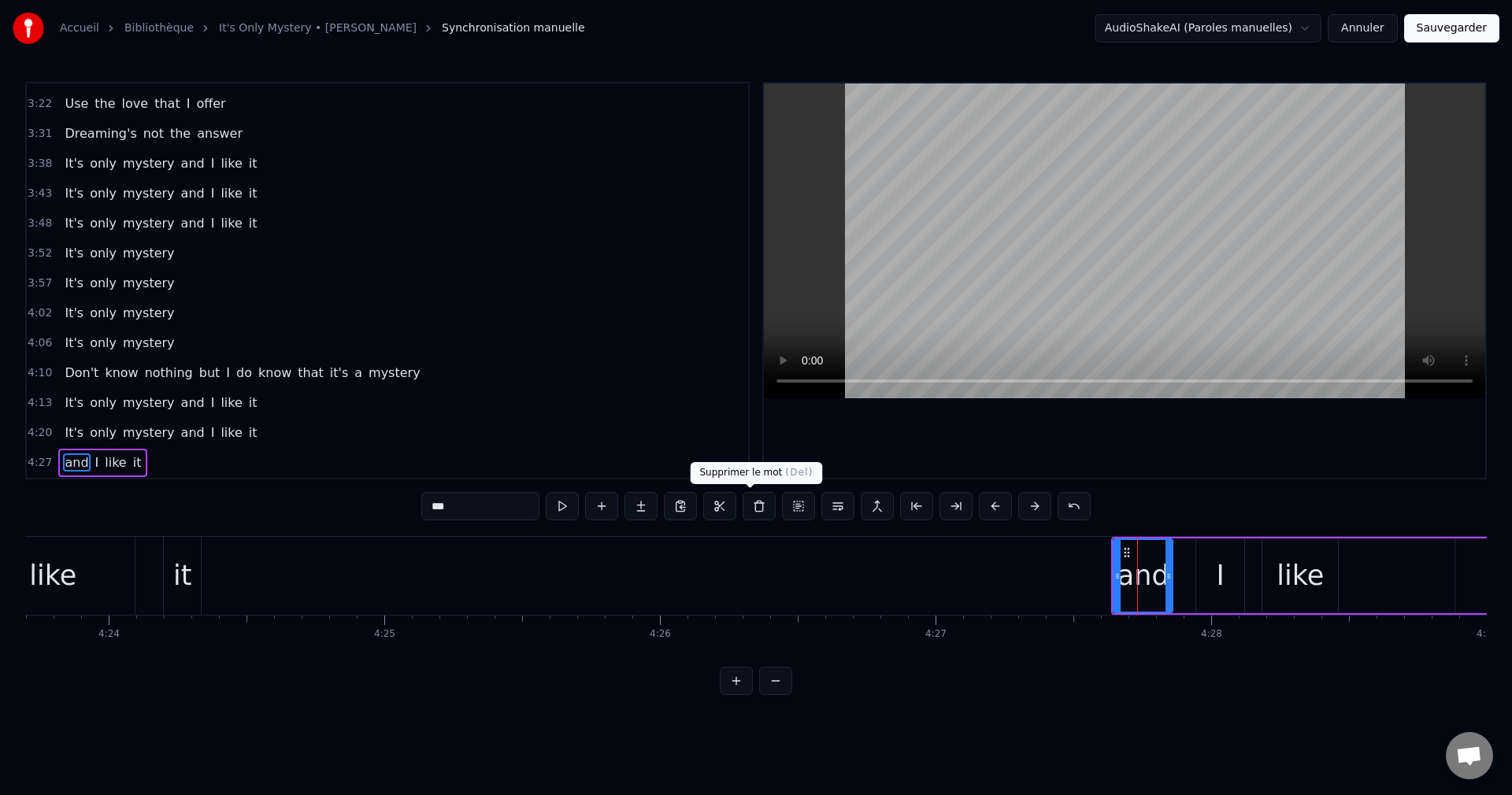
click at [749, 504] on button at bounding box center [759, 506] width 33 height 29
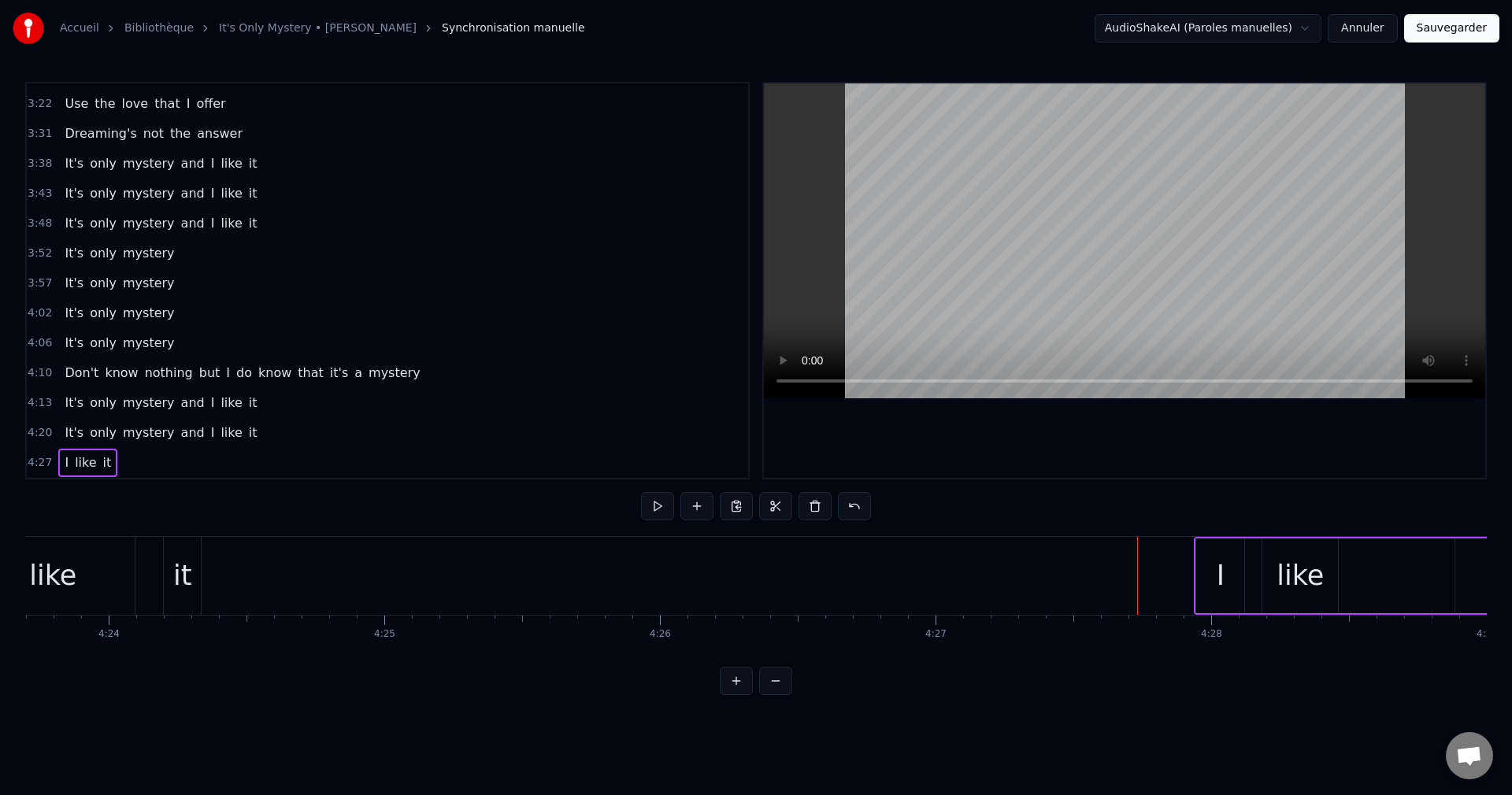
click at [1217, 592] on div "I" at bounding box center [1220, 575] width 8 height 42
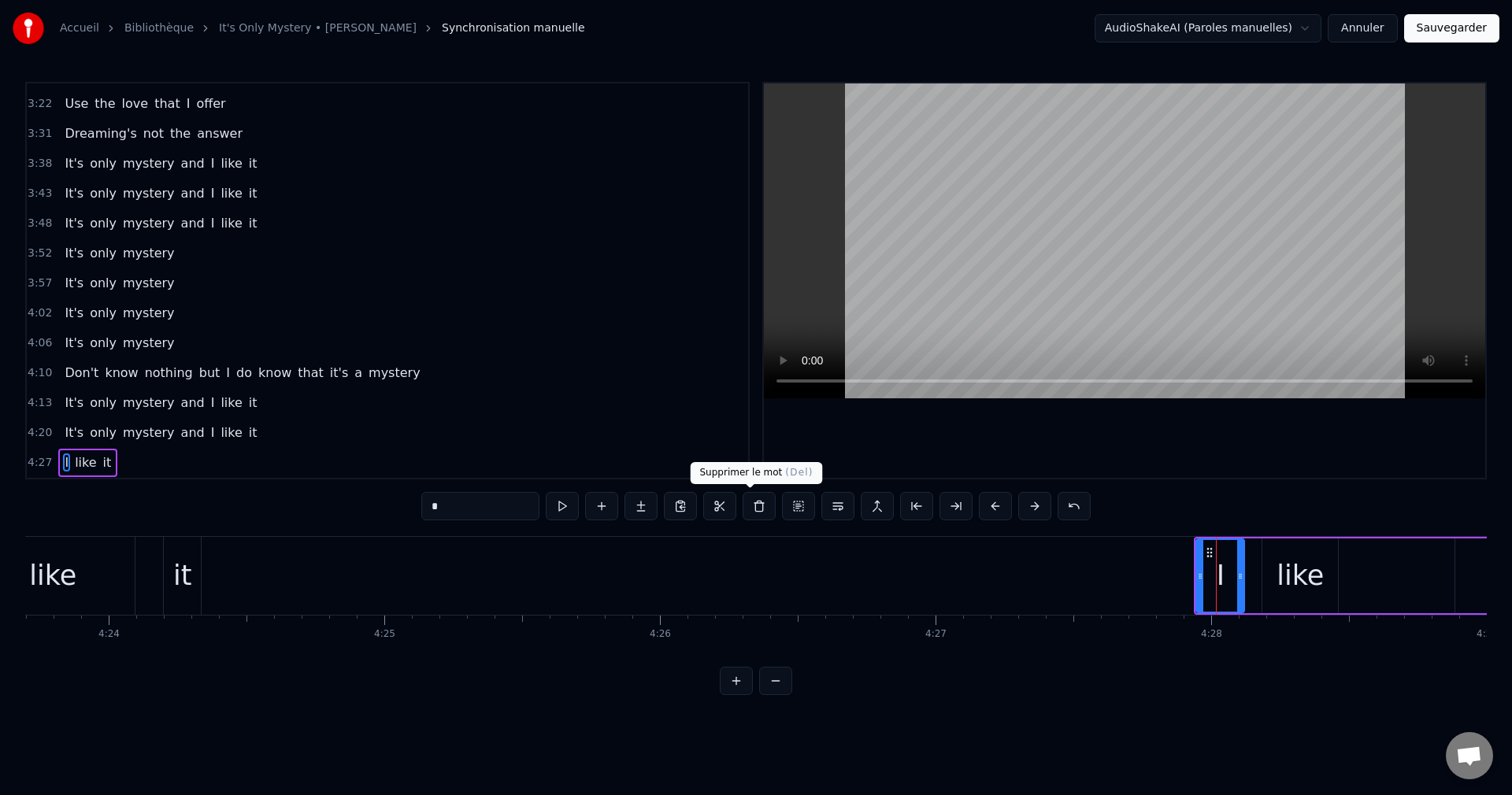
click at [756, 505] on button at bounding box center [759, 506] width 33 height 29
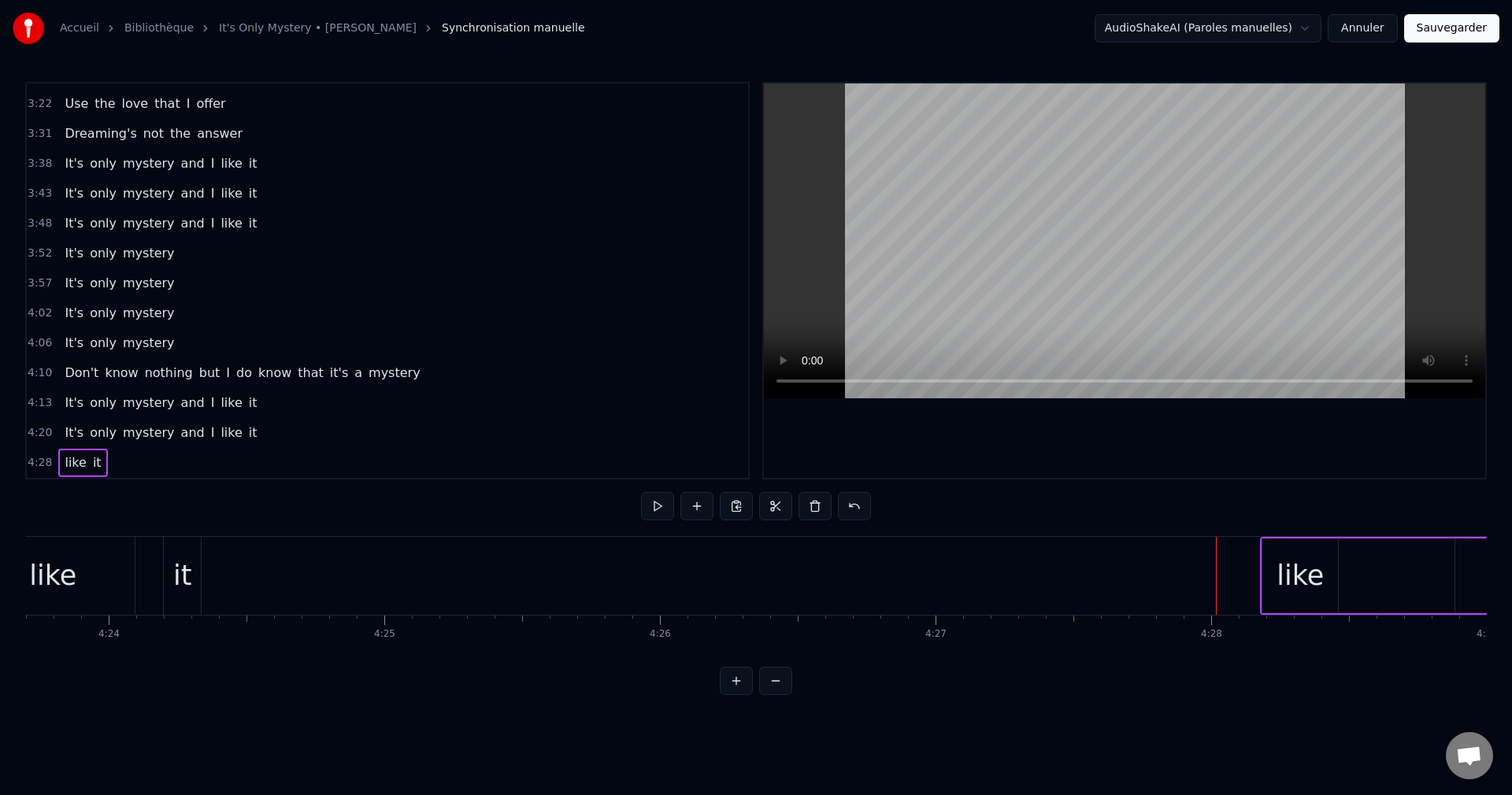
click at [1268, 596] on div "like" at bounding box center [1301, 575] width 76 height 75
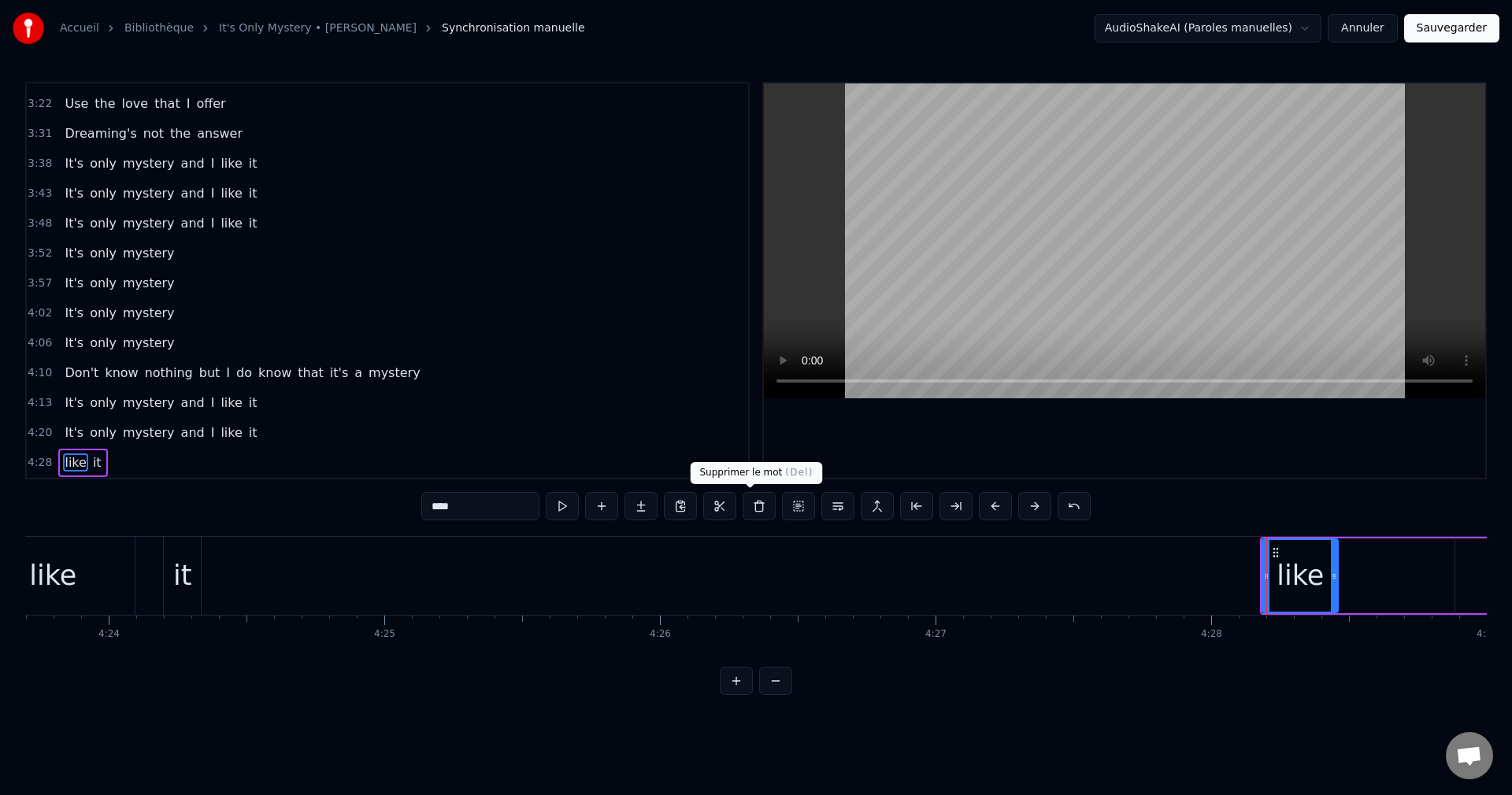
click at [754, 507] on button at bounding box center [759, 506] width 33 height 29
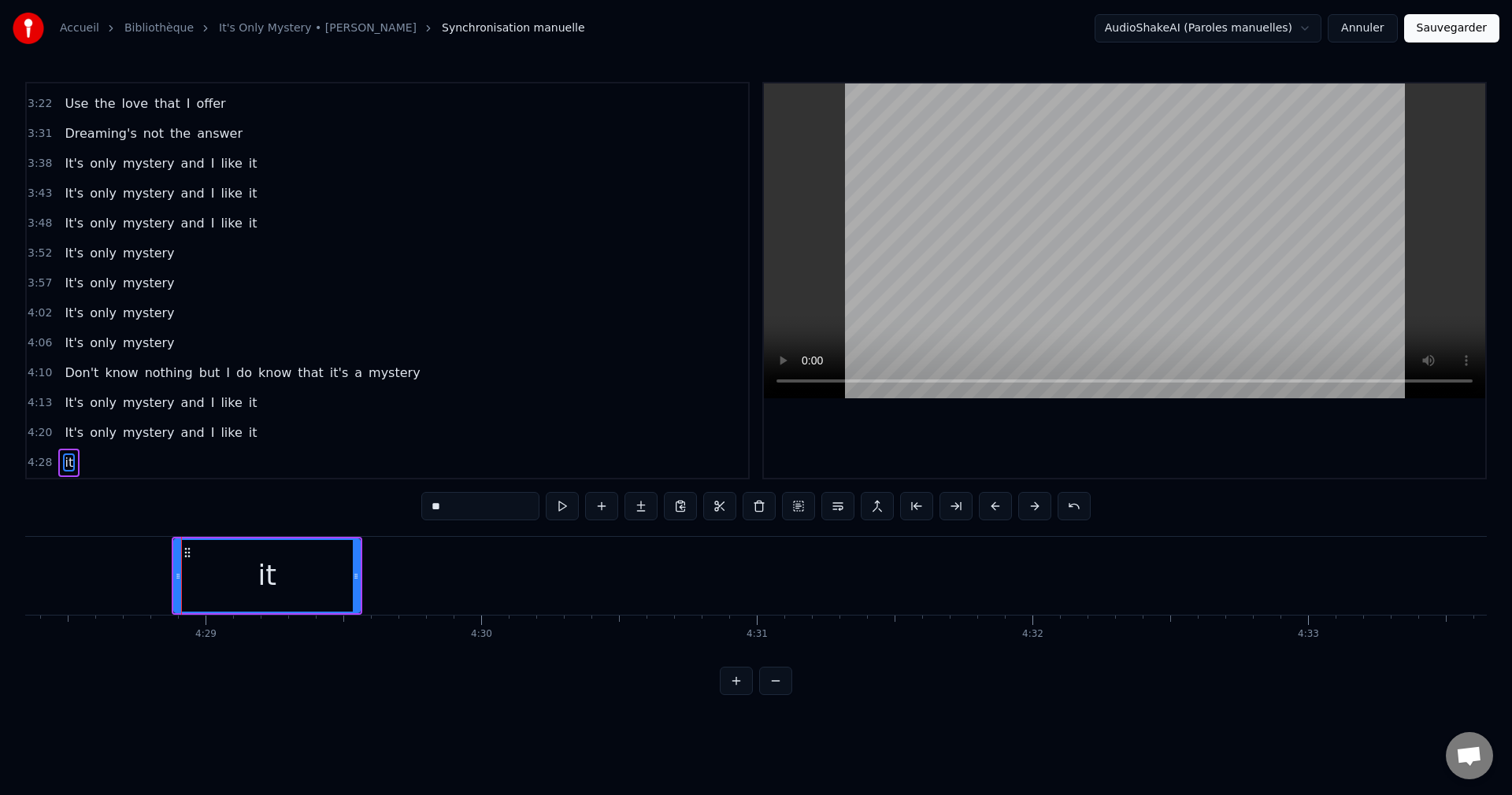
scroll to position [0, 74057]
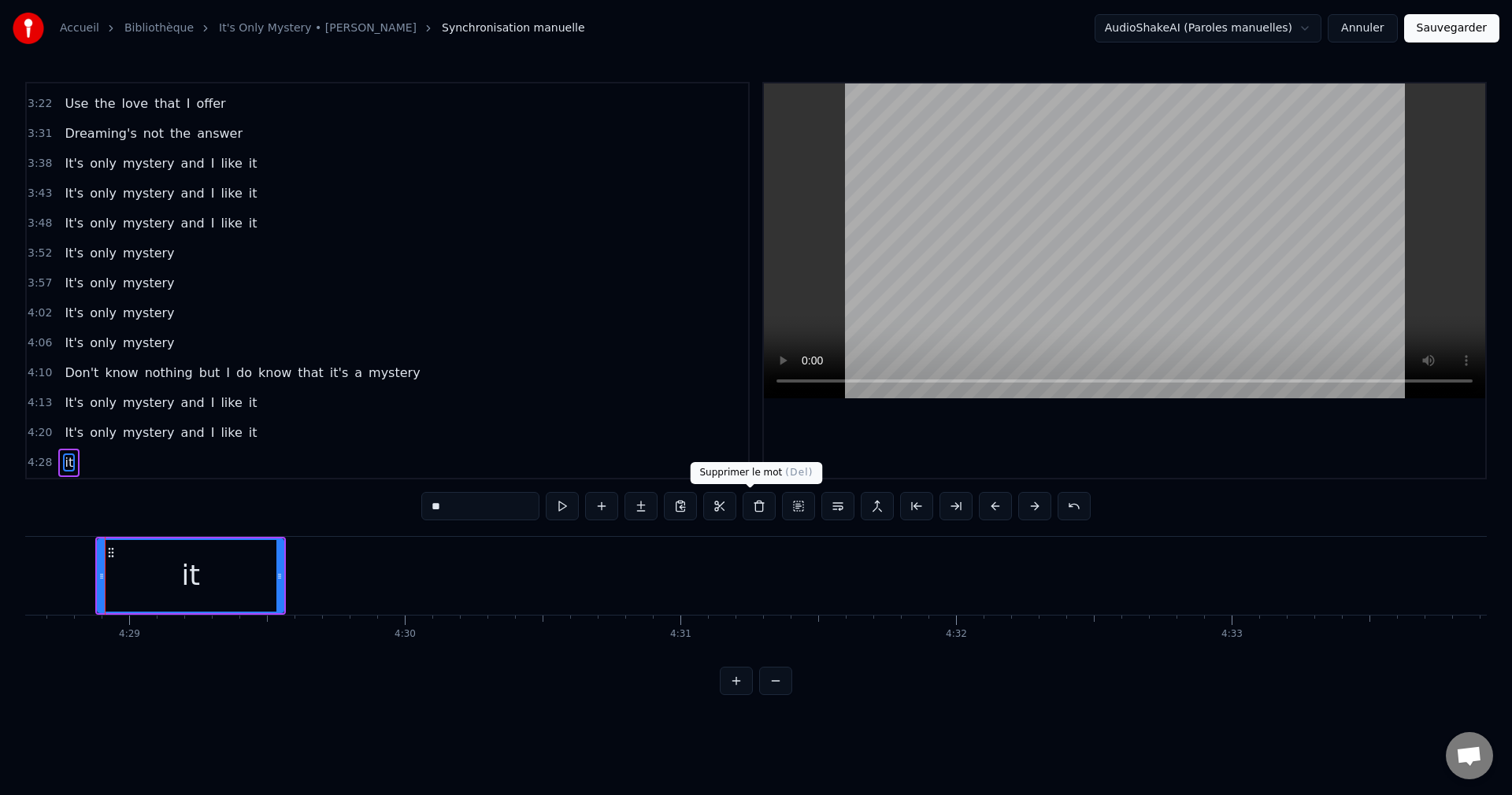
click at [756, 507] on button at bounding box center [759, 506] width 33 height 29
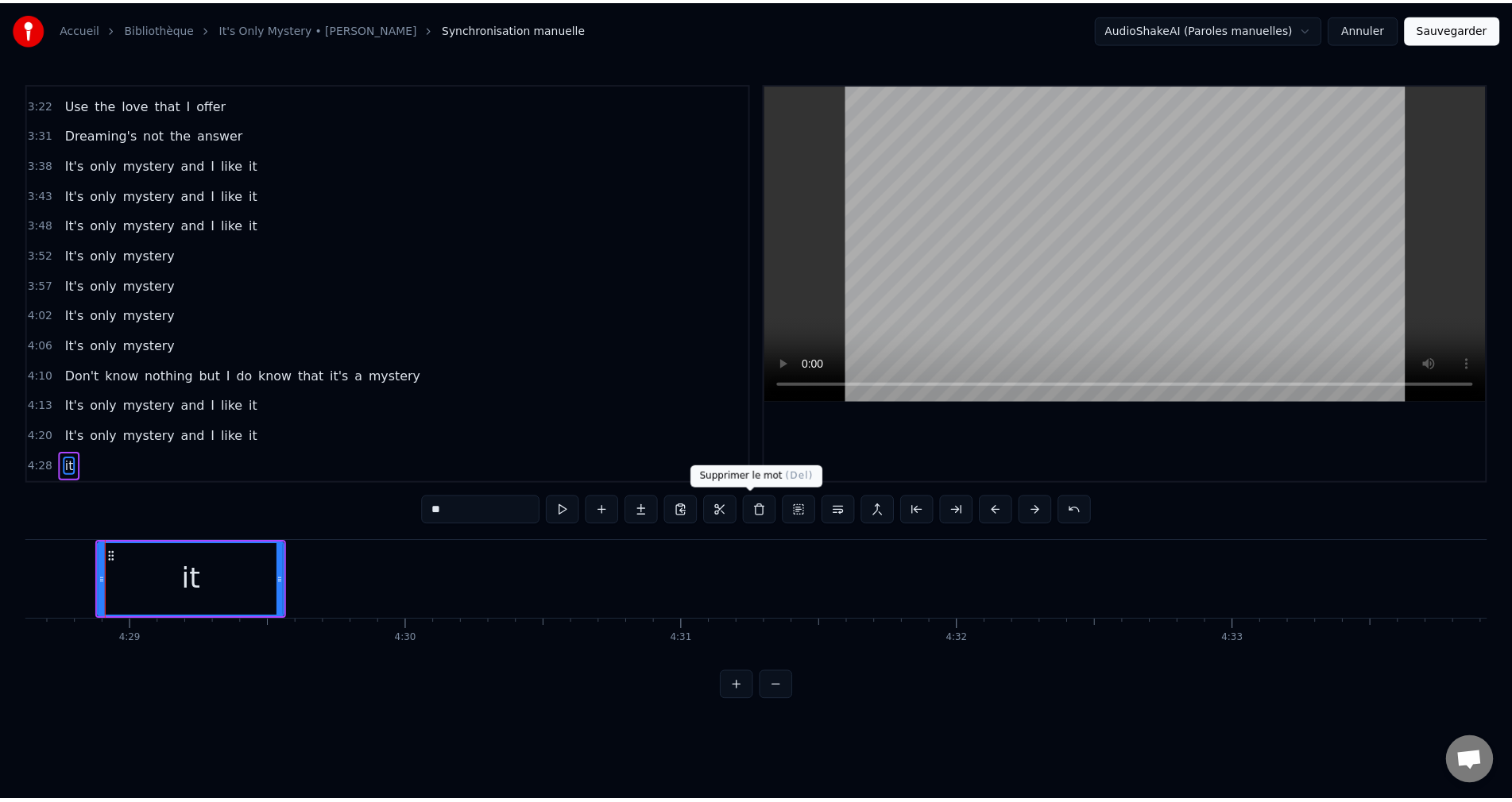
scroll to position [809, 0]
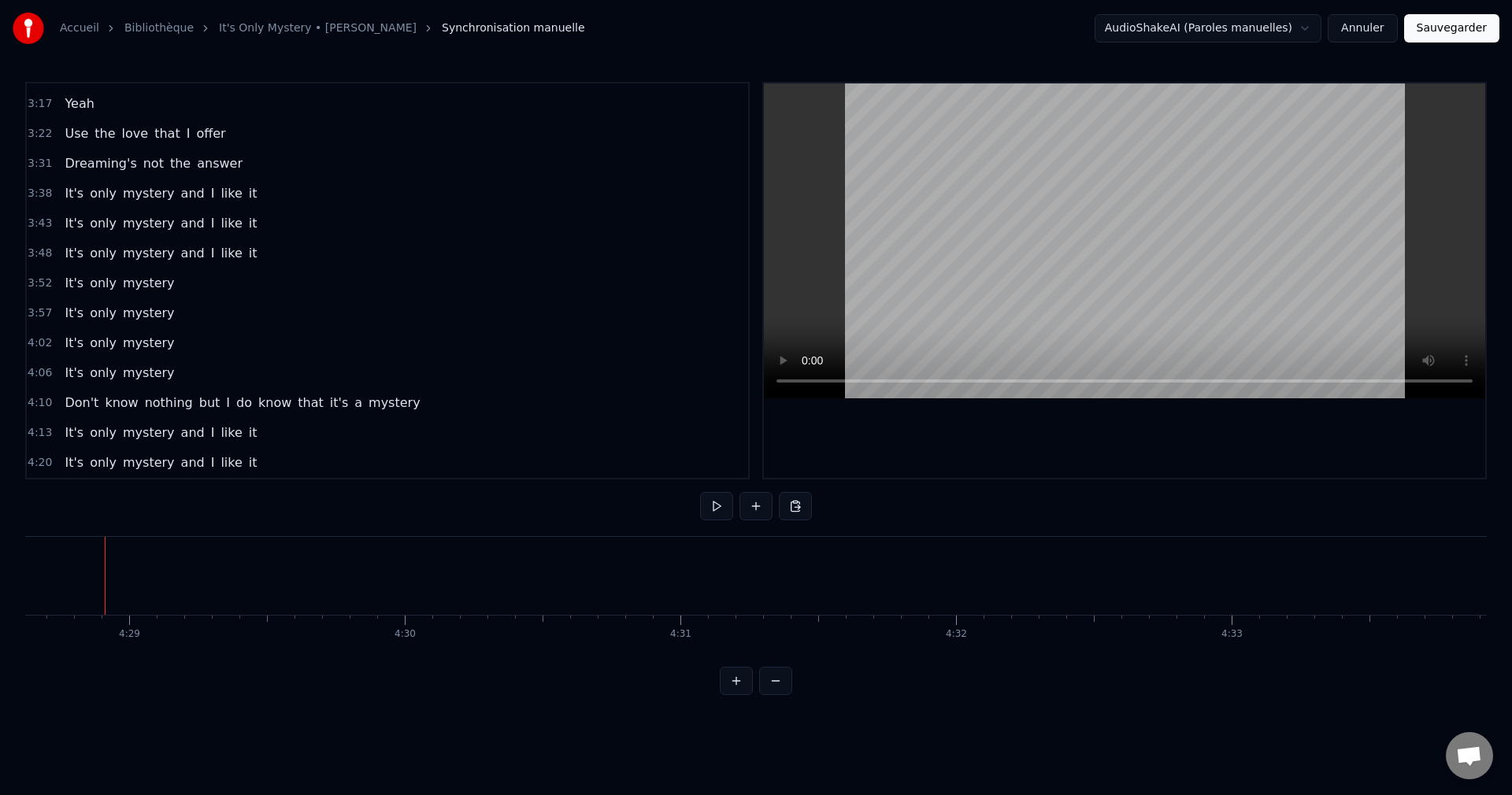
click at [1441, 35] on button "Sauvegarder" at bounding box center [1451, 28] width 95 height 29
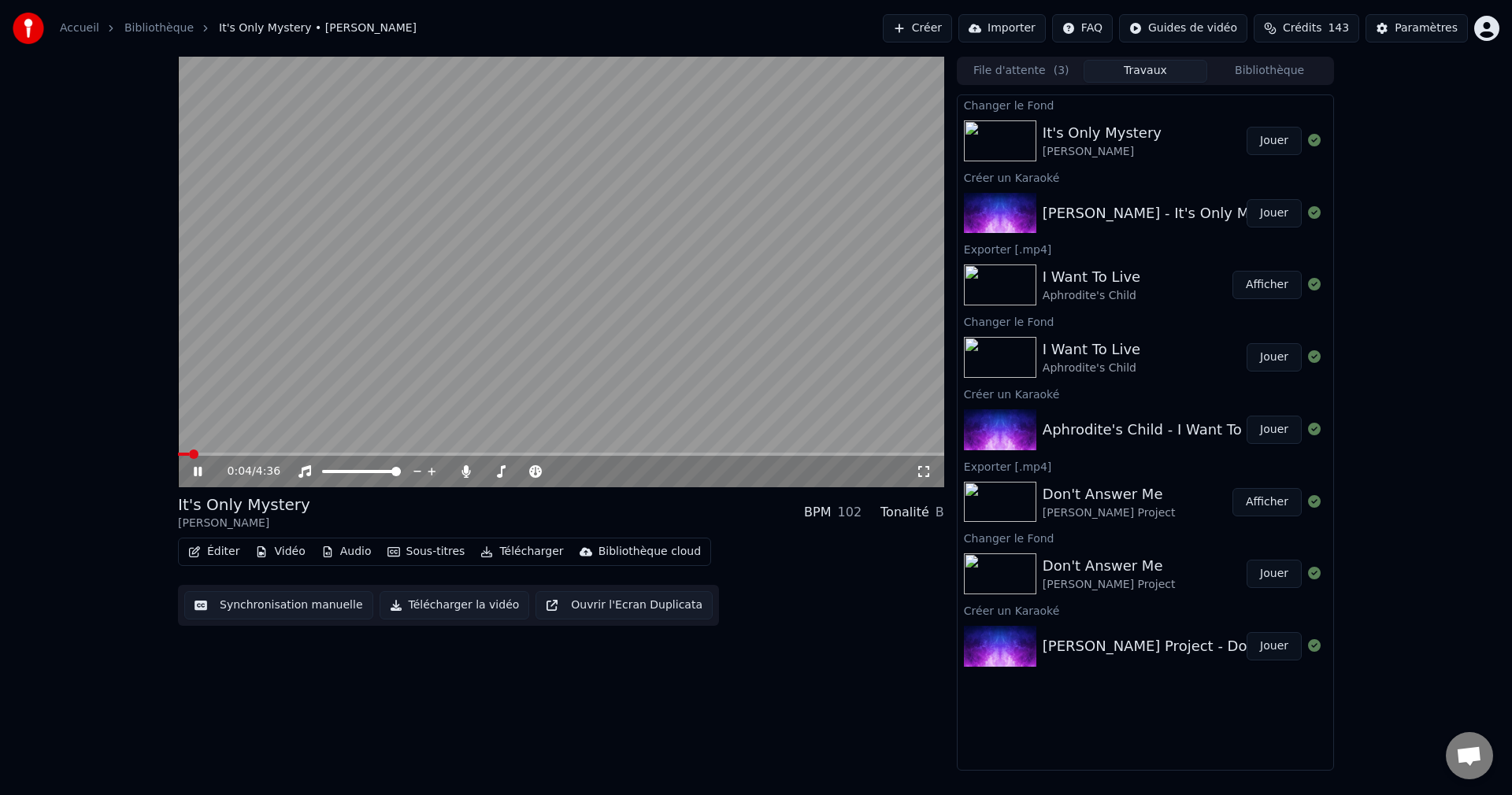
click at [337, 453] on span at bounding box center [561, 454] width 767 height 3
click at [494, 472] on span at bounding box center [488, 471] width 10 height 3
click at [494, 473] on span at bounding box center [497, 471] width 9 height 9
click at [493, 473] on span at bounding box center [497, 471] width 9 height 9
click at [489, 471] on span at bounding box center [493, 471] width 9 height 9
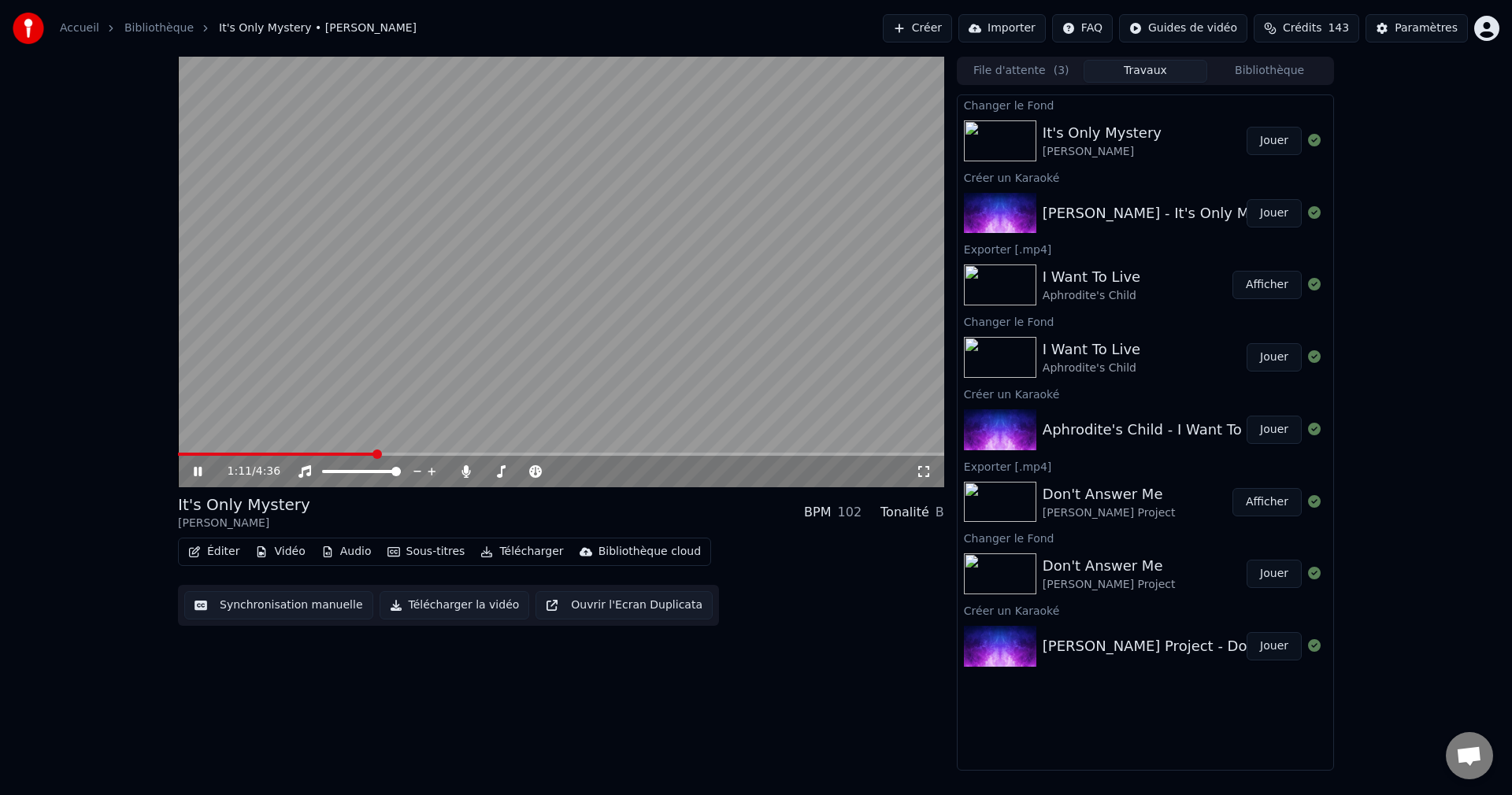
click at [199, 471] on icon at bounding box center [197, 471] width 8 height 9
click at [425, 603] on button "Télécharger la vidéo" at bounding box center [455, 605] width 150 height 29
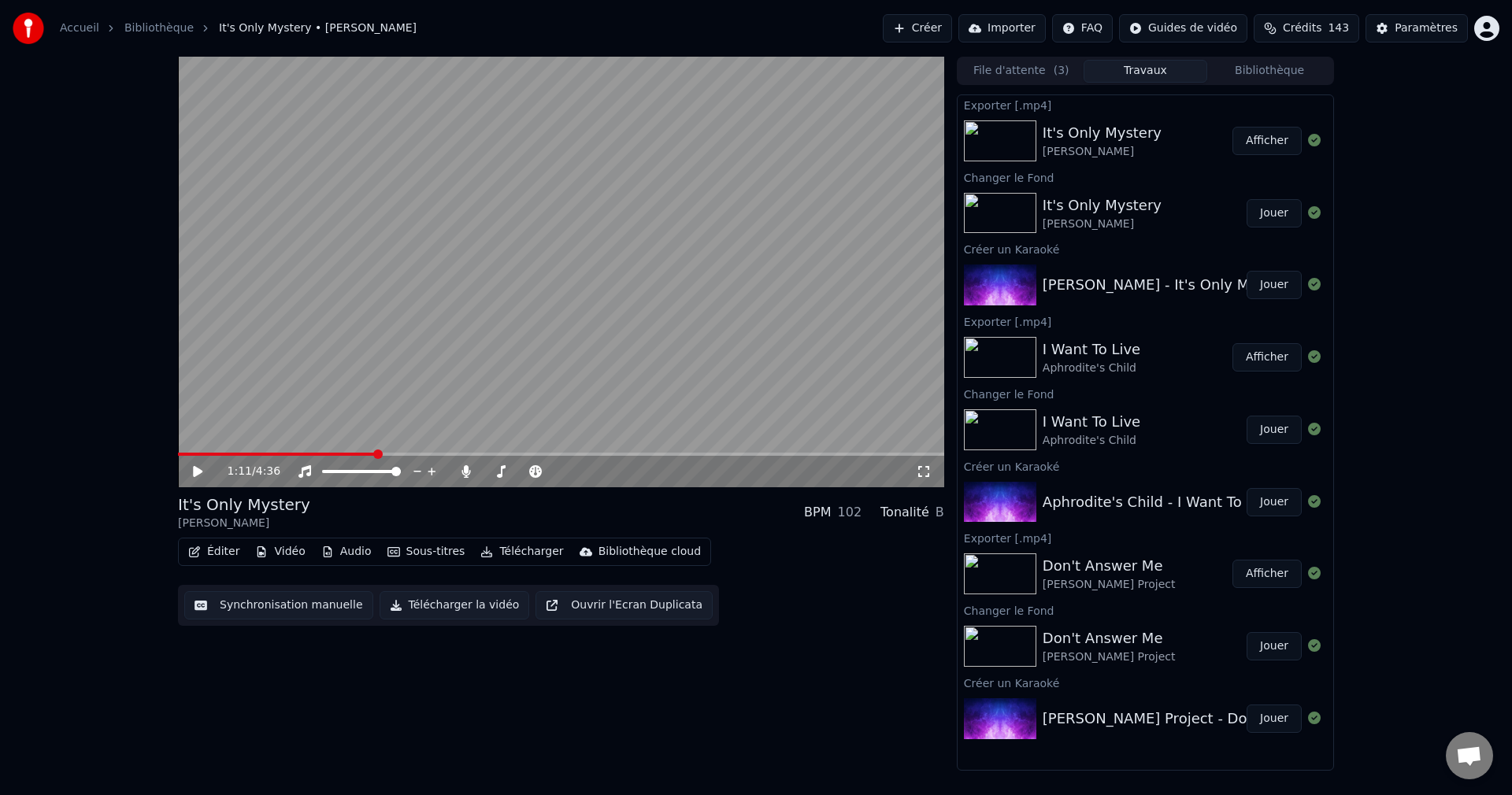
click at [908, 29] on button "Créer" at bounding box center [917, 28] width 69 height 29
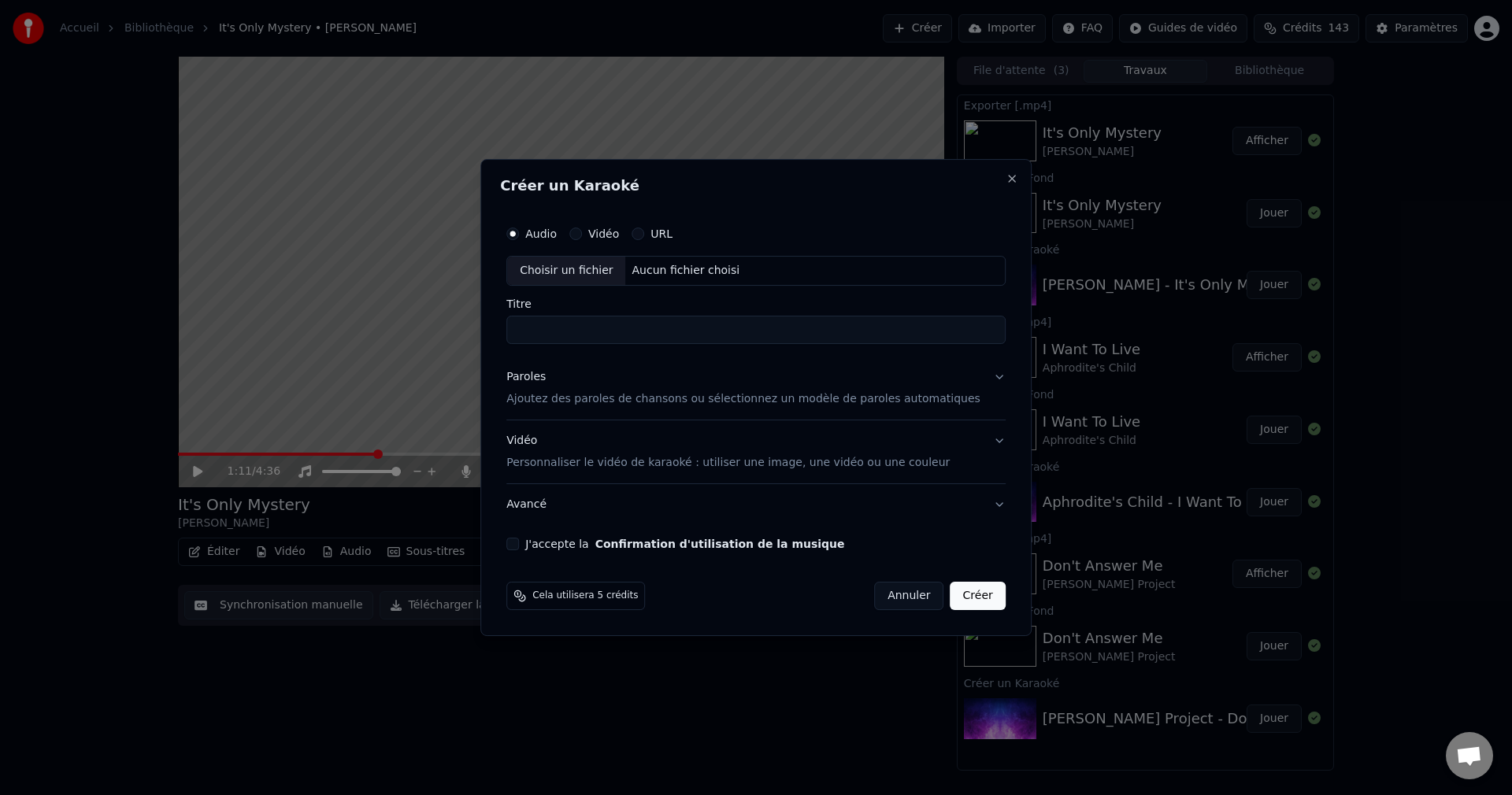
click at [566, 279] on div "Choisir un fichier" at bounding box center [566, 270] width 118 height 29
type input "**********"
click at [980, 382] on button "Paroles Ajoutez des paroles de chansons ou sélectionnez un modèle de paroles au…" at bounding box center [756, 388] width 499 height 63
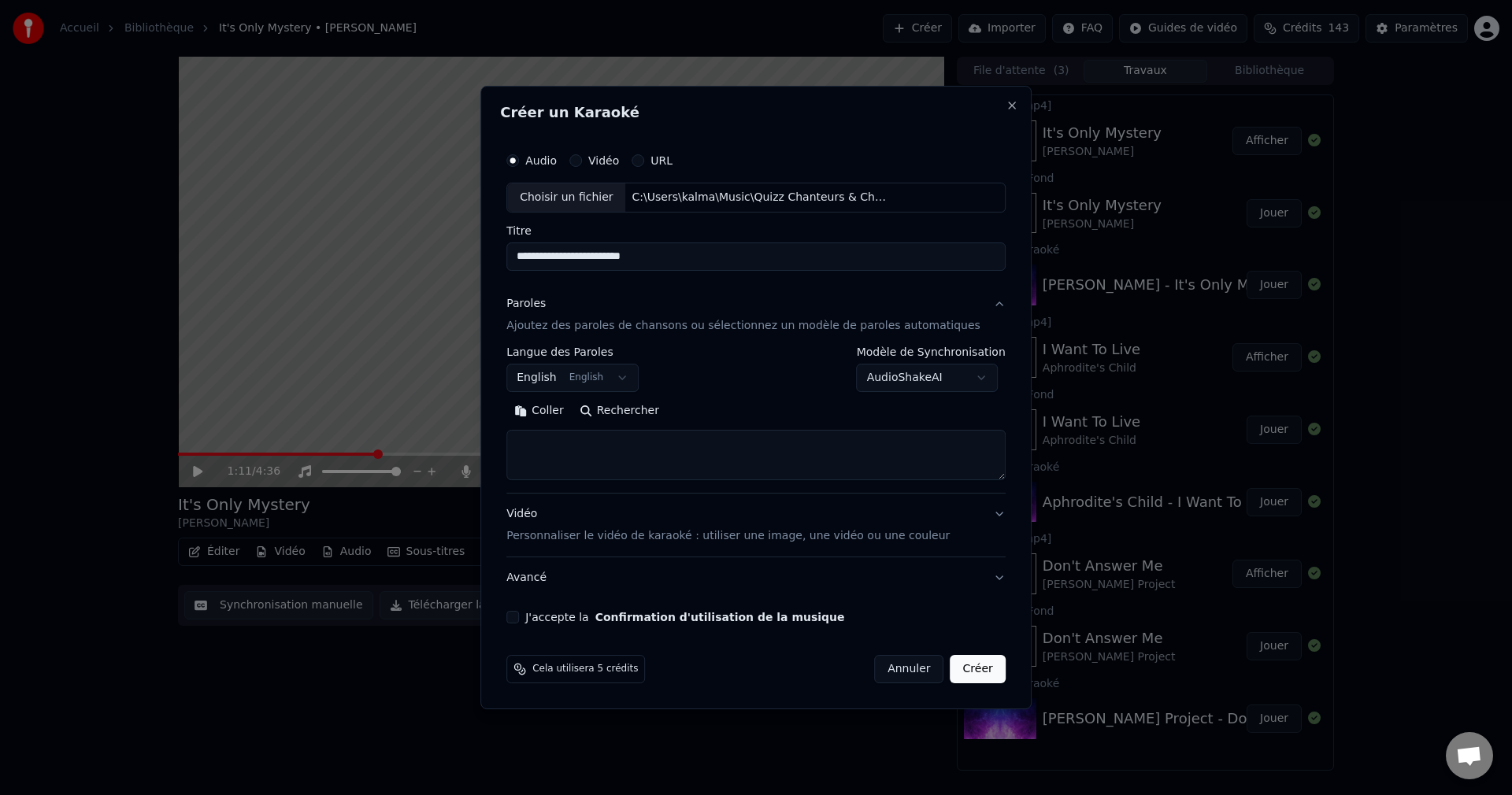
click at [640, 414] on button "Rechercher" at bounding box center [619, 410] width 95 height 25
type textarea "**********"
click at [519, 619] on button "J'accepte la Confirmation d'utilisation de la musique" at bounding box center [513, 618] width 13 height 13
click at [952, 671] on button "Créer" at bounding box center [979, 669] width 55 height 29
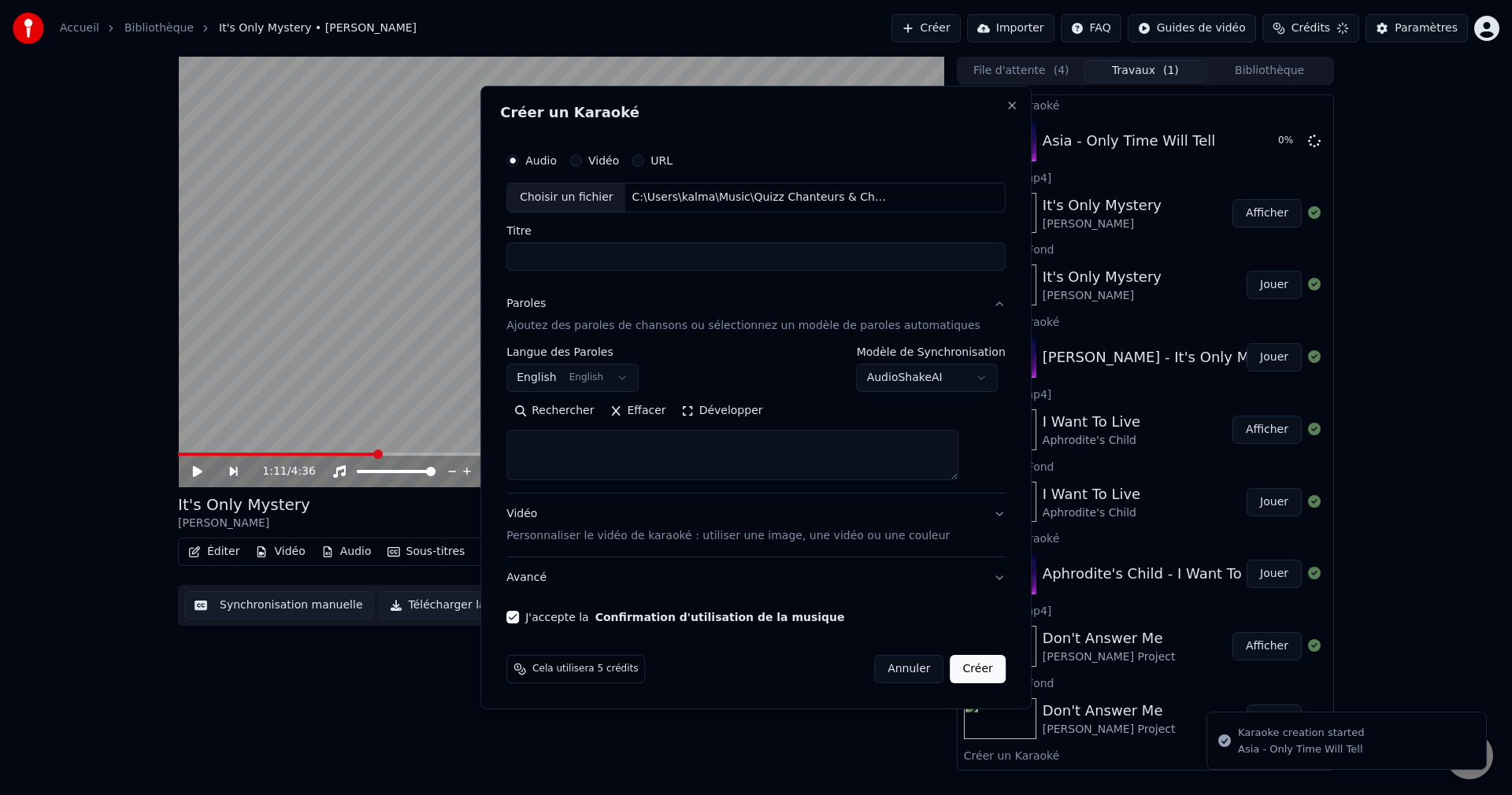
select select
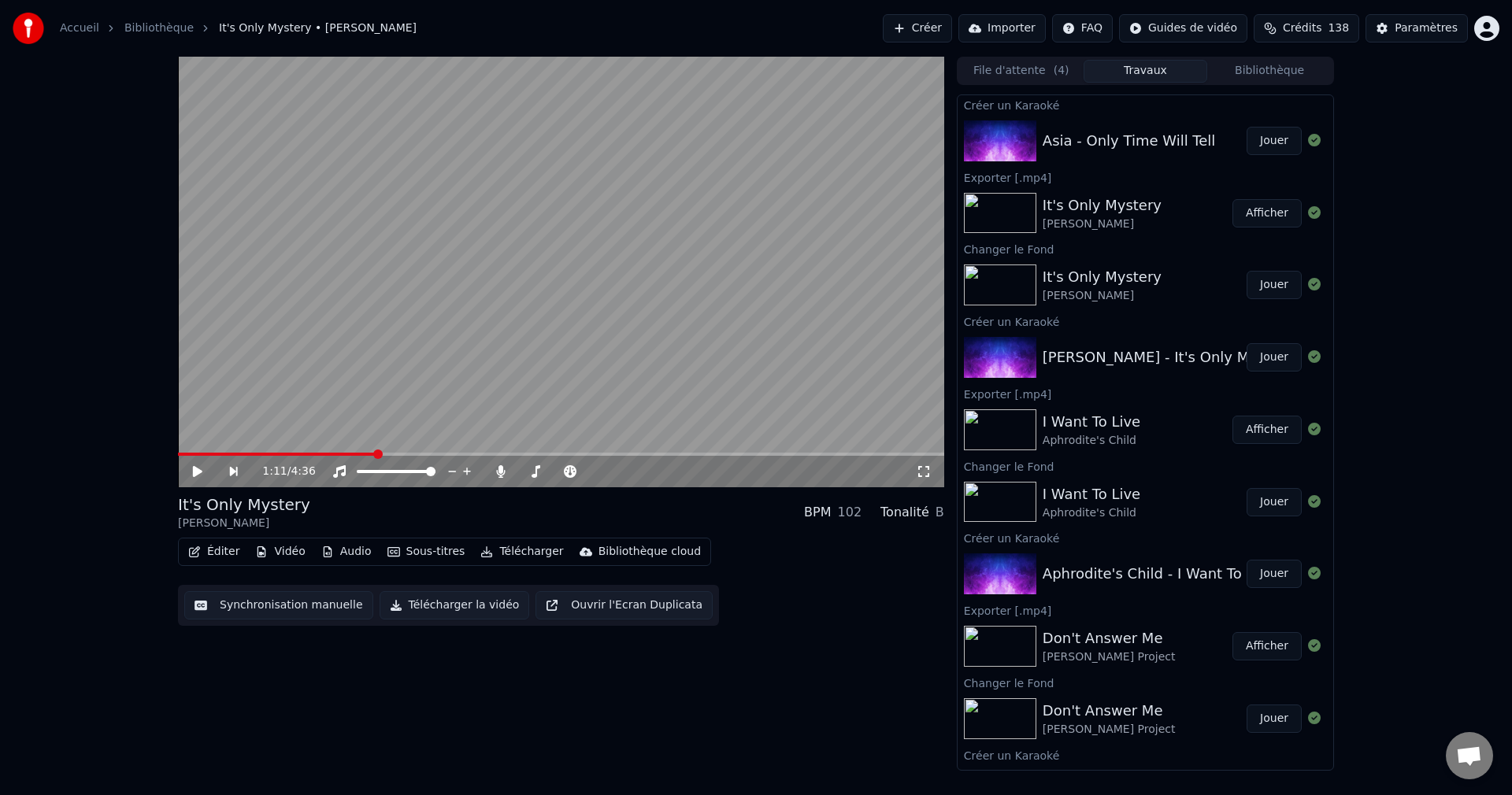
click at [1264, 135] on button "Jouer" at bounding box center [1275, 140] width 55 height 29
click at [198, 471] on icon at bounding box center [197, 471] width 8 height 9
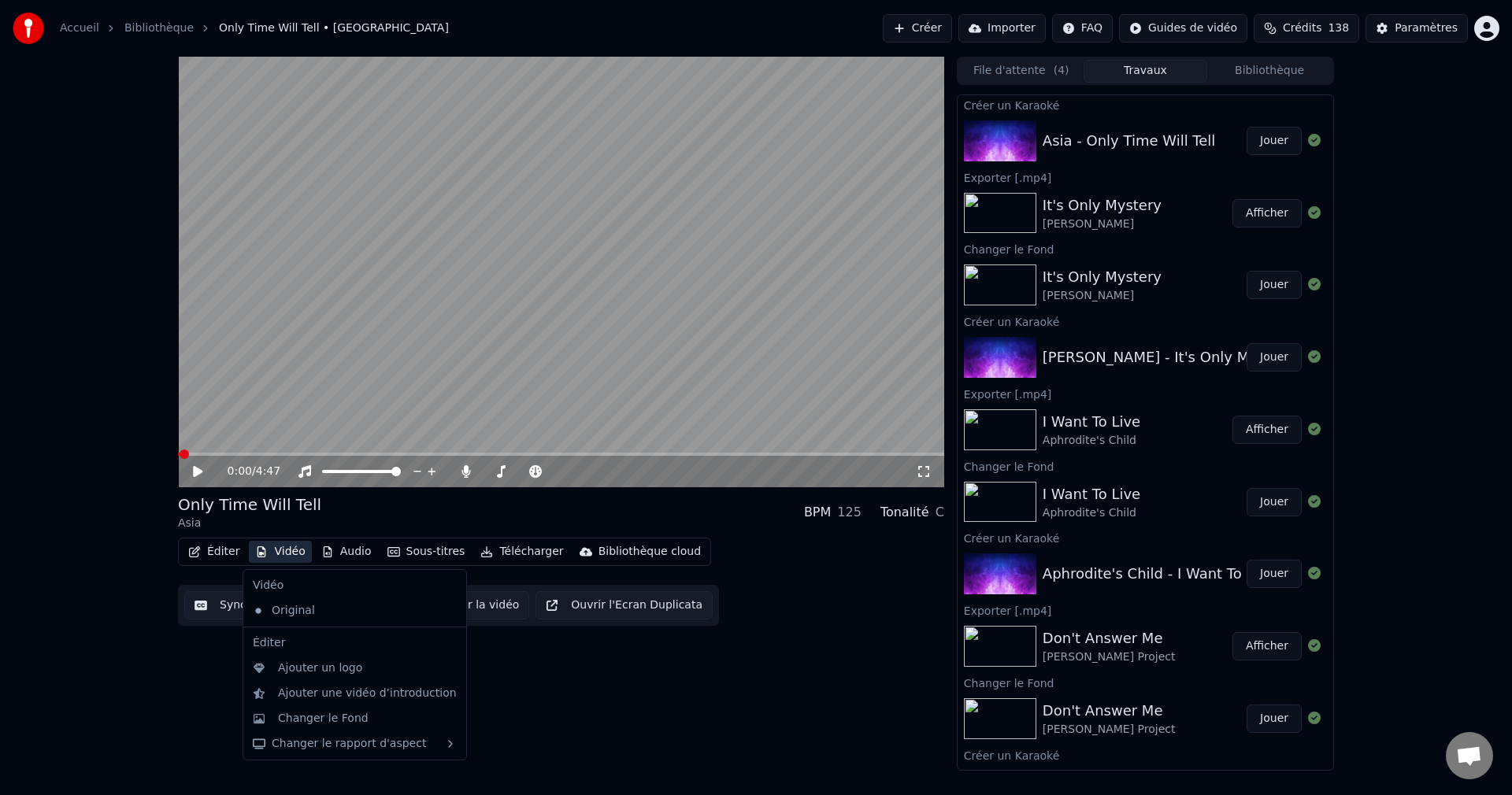
click at [279, 556] on button "Vidéo" at bounding box center [280, 552] width 62 height 22
click at [290, 724] on div "Changer le Fond" at bounding box center [323, 718] width 90 height 16
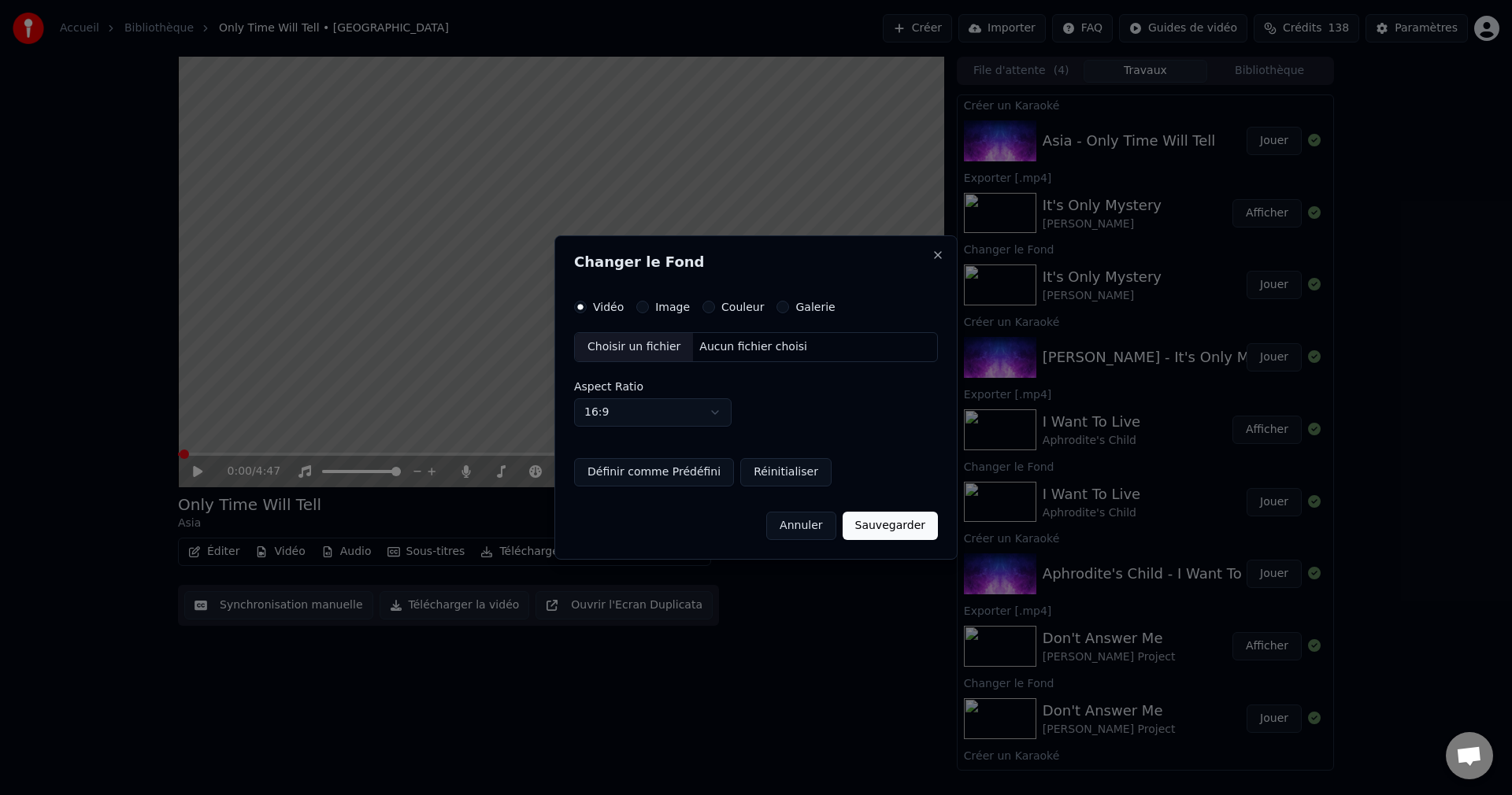
click at [641, 347] on div "Choisir un fichier" at bounding box center [634, 347] width 118 height 29
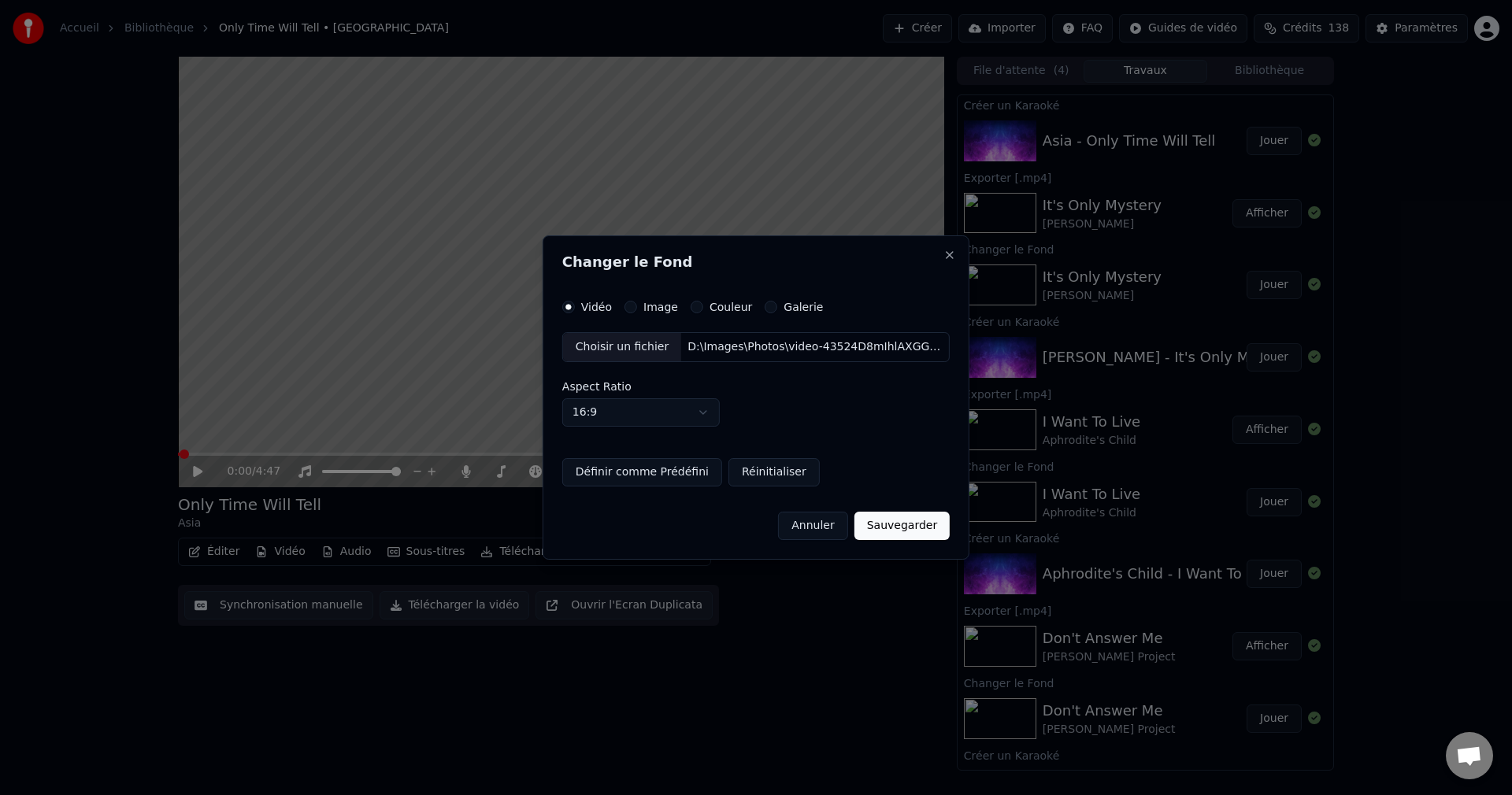
click at [889, 523] on button "Sauvegarder" at bounding box center [901, 526] width 95 height 29
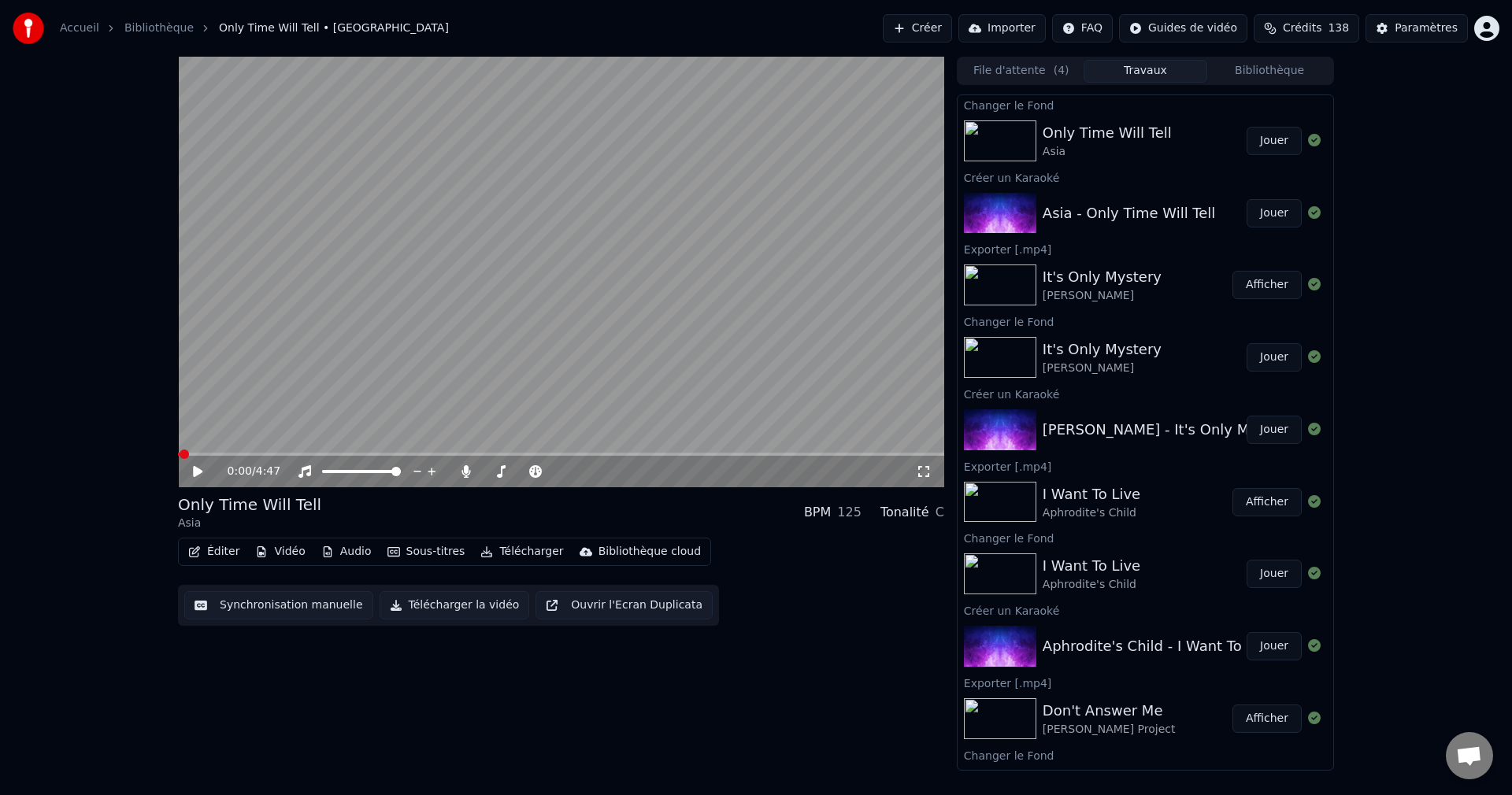
click at [1273, 143] on button "Jouer" at bounding box center [1275, 140] width 55 height 29
click at [563, 477] on span at bounding box center [557, 471] width 9 height 9
click at [637, 456] on span at bounding box center [561, 454] width 767 height 3
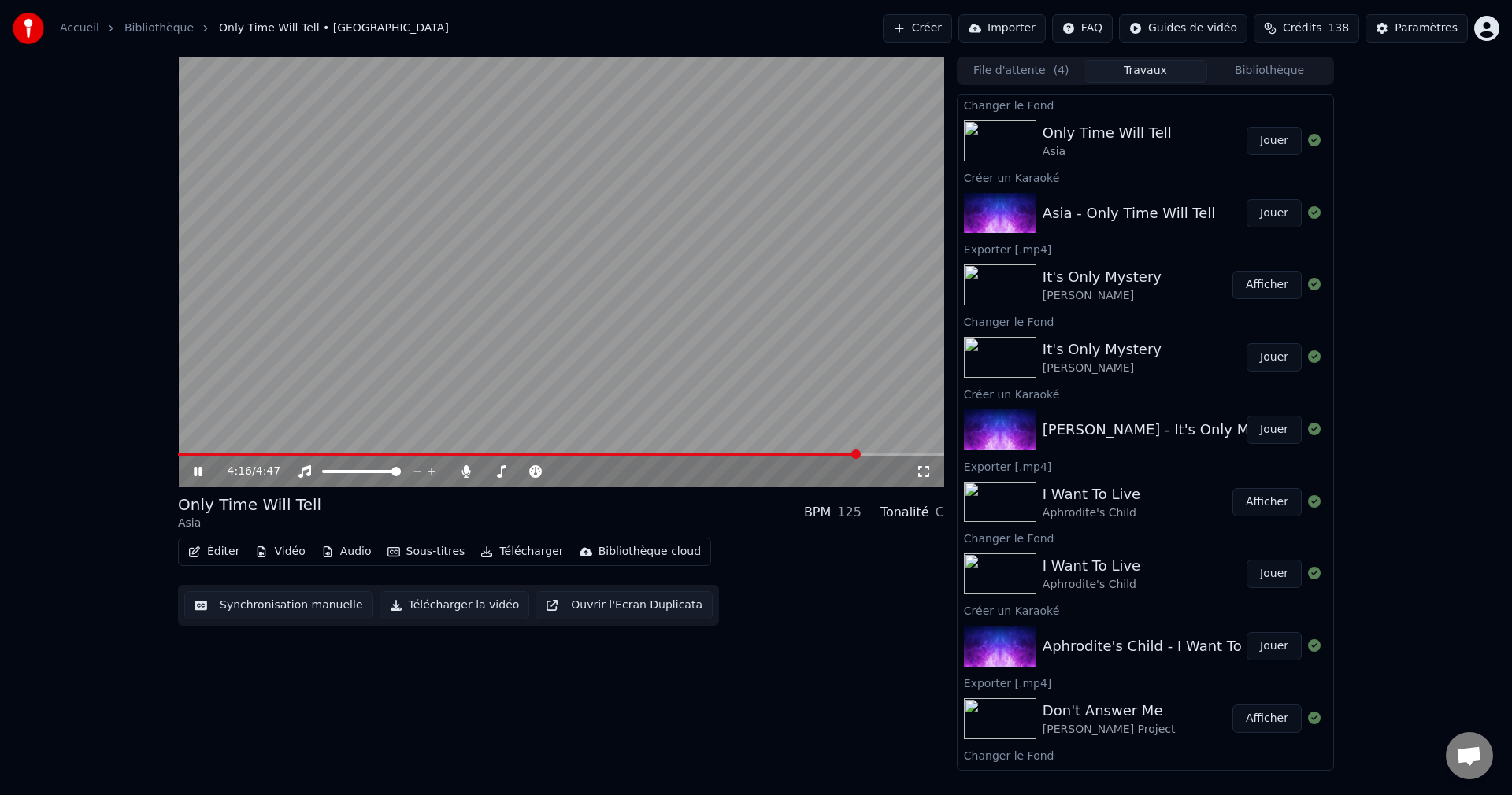
click at [860, 455] on span at bounding box center [561, 454] width 767 height 3
click at [205, 466] on icon at bounding box center [209, 472] width 37 height 13
click at [217, 548] on button "Éditer" at bounding box center [213, 552] width 64 height 22
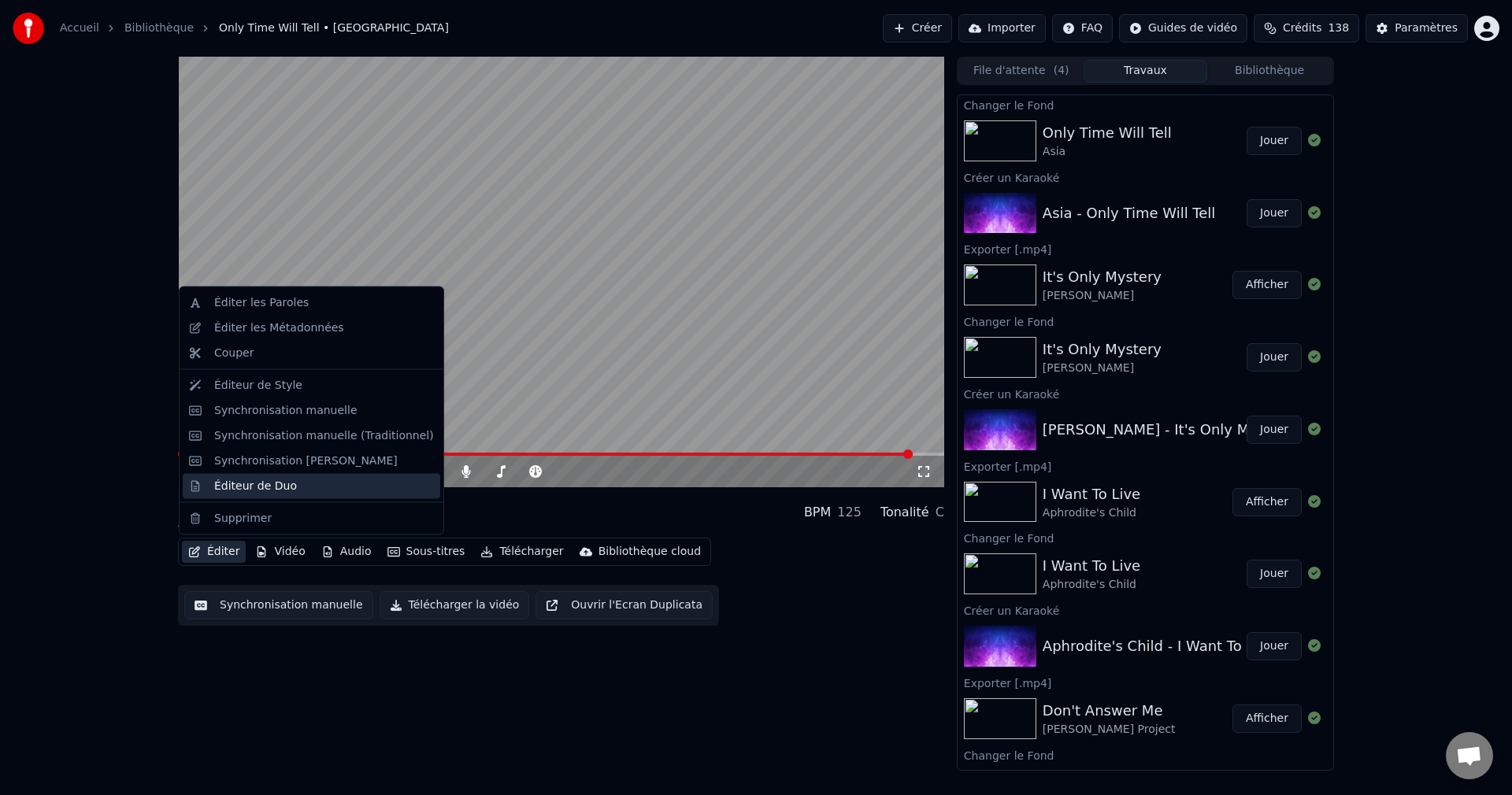
click at [259, 492] on div "Éditeur de Duo" at bounding box center [256, 485] width 83 height 16
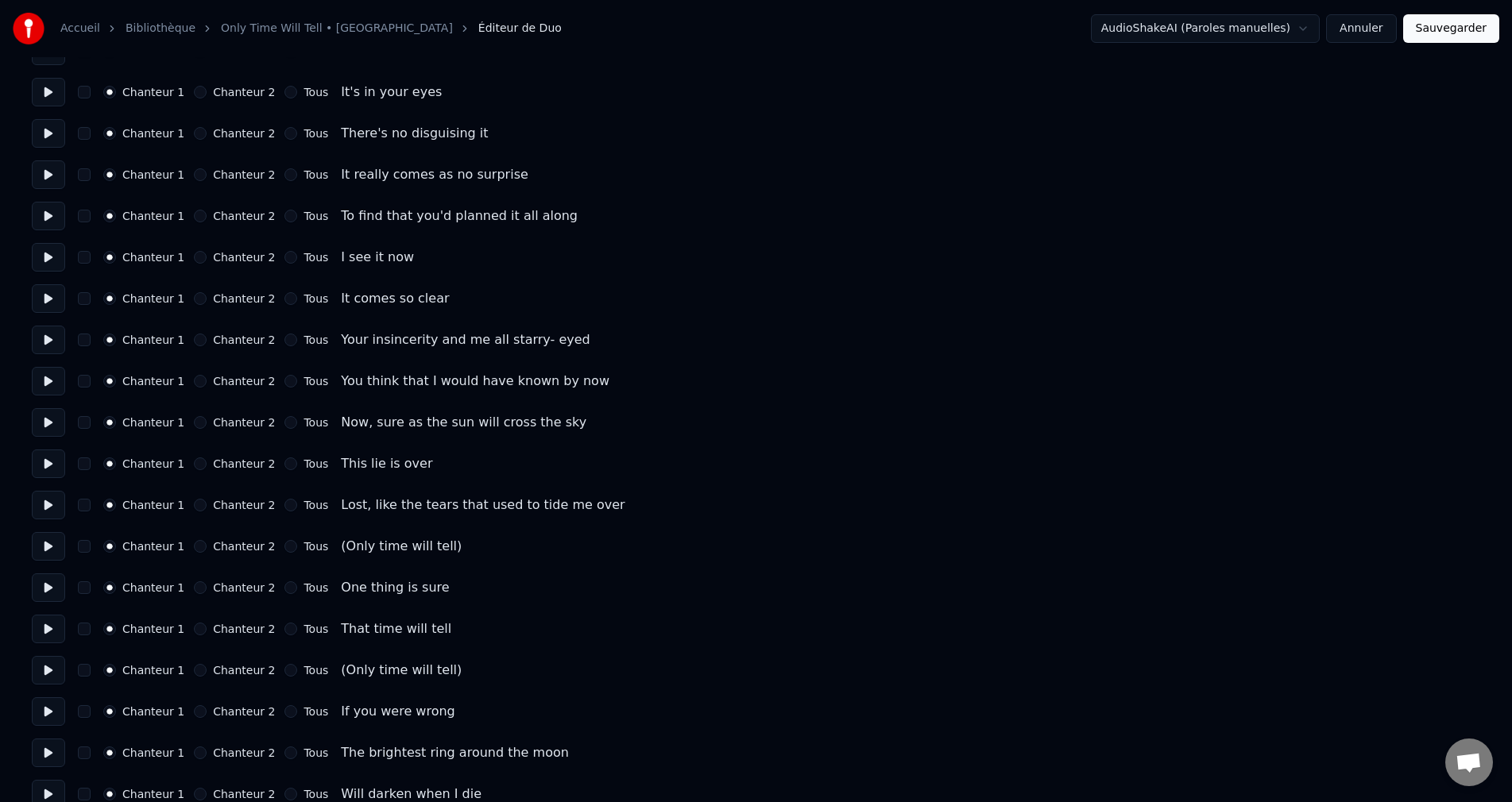
scroll to position [238, 0]
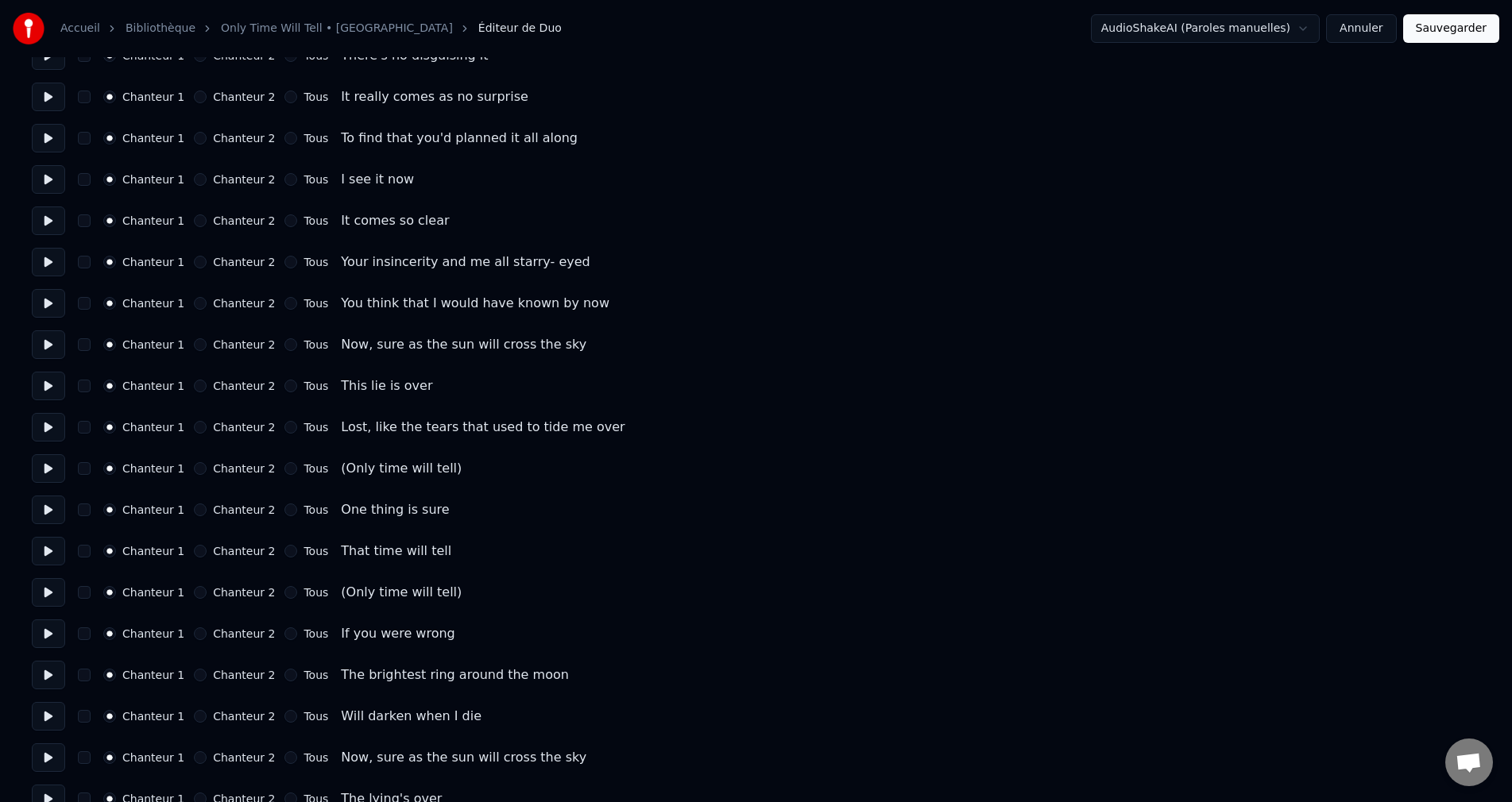
click at [202, 469] on button "Chanteur 2" at bounding box center [200, 469] width 13 height 13
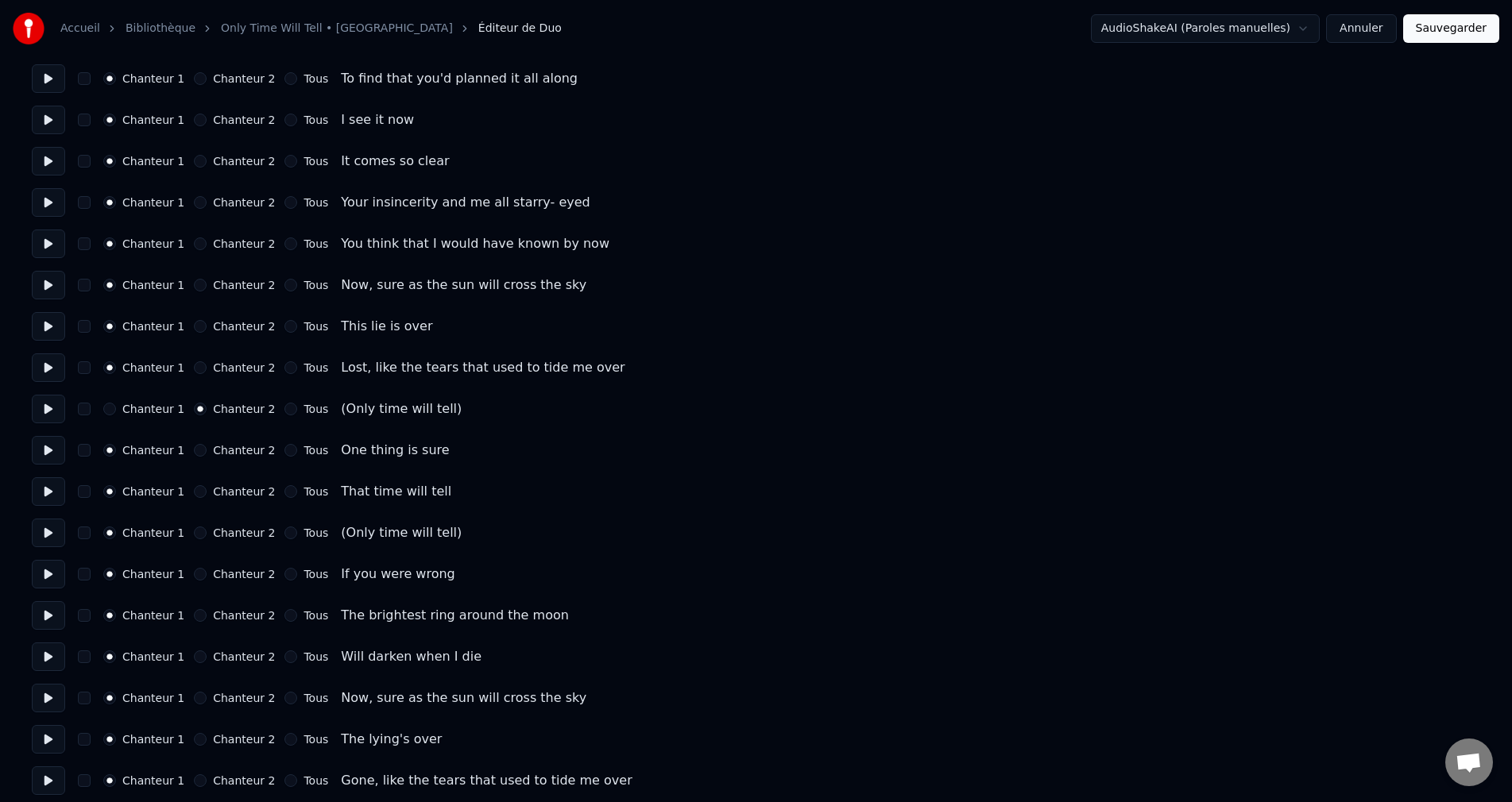
scroll to position [318, 0]
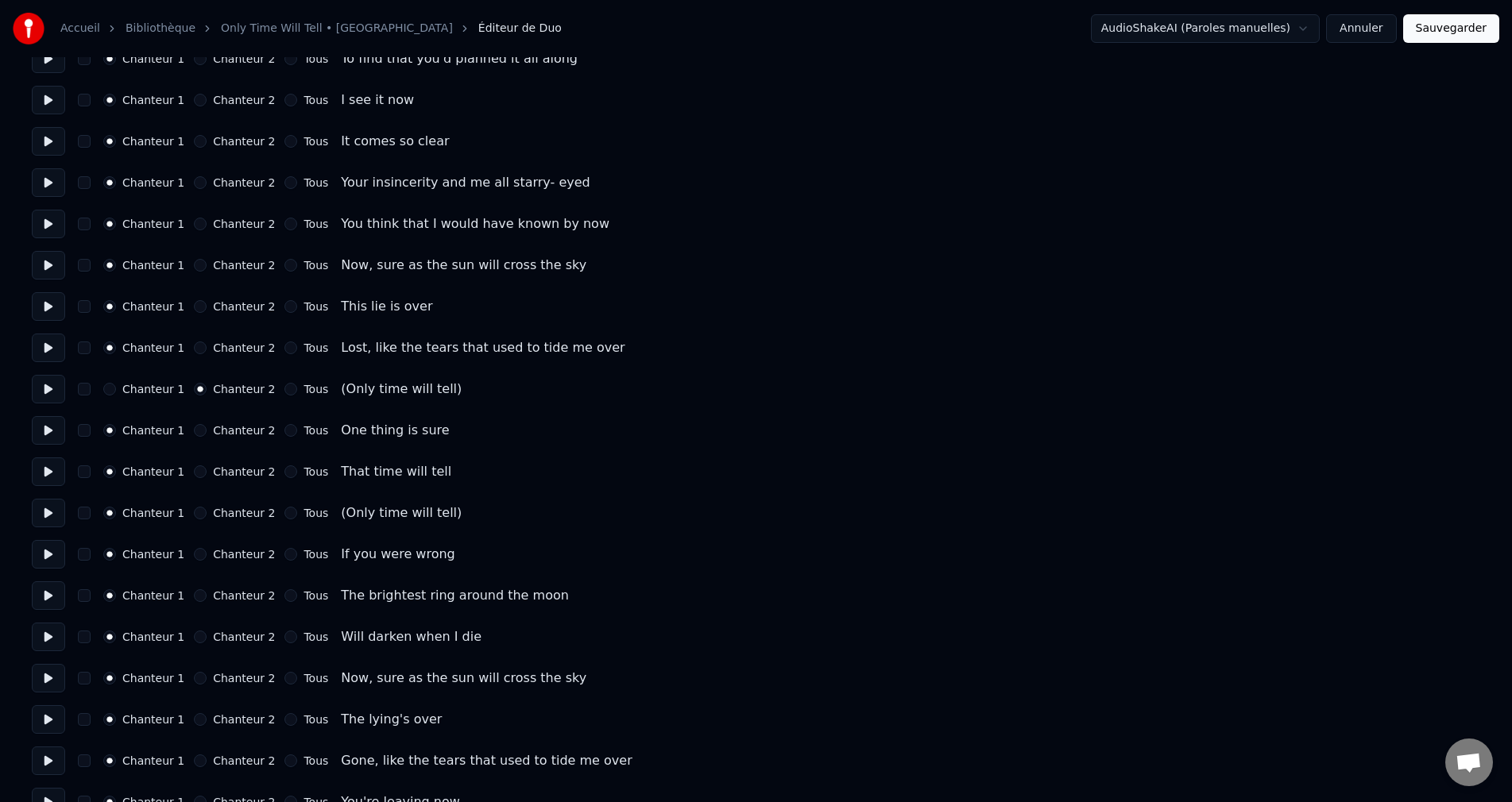
click at [202, 512] on button "Chanteur 2" at bounding box center [200, 514] width 13 height 13
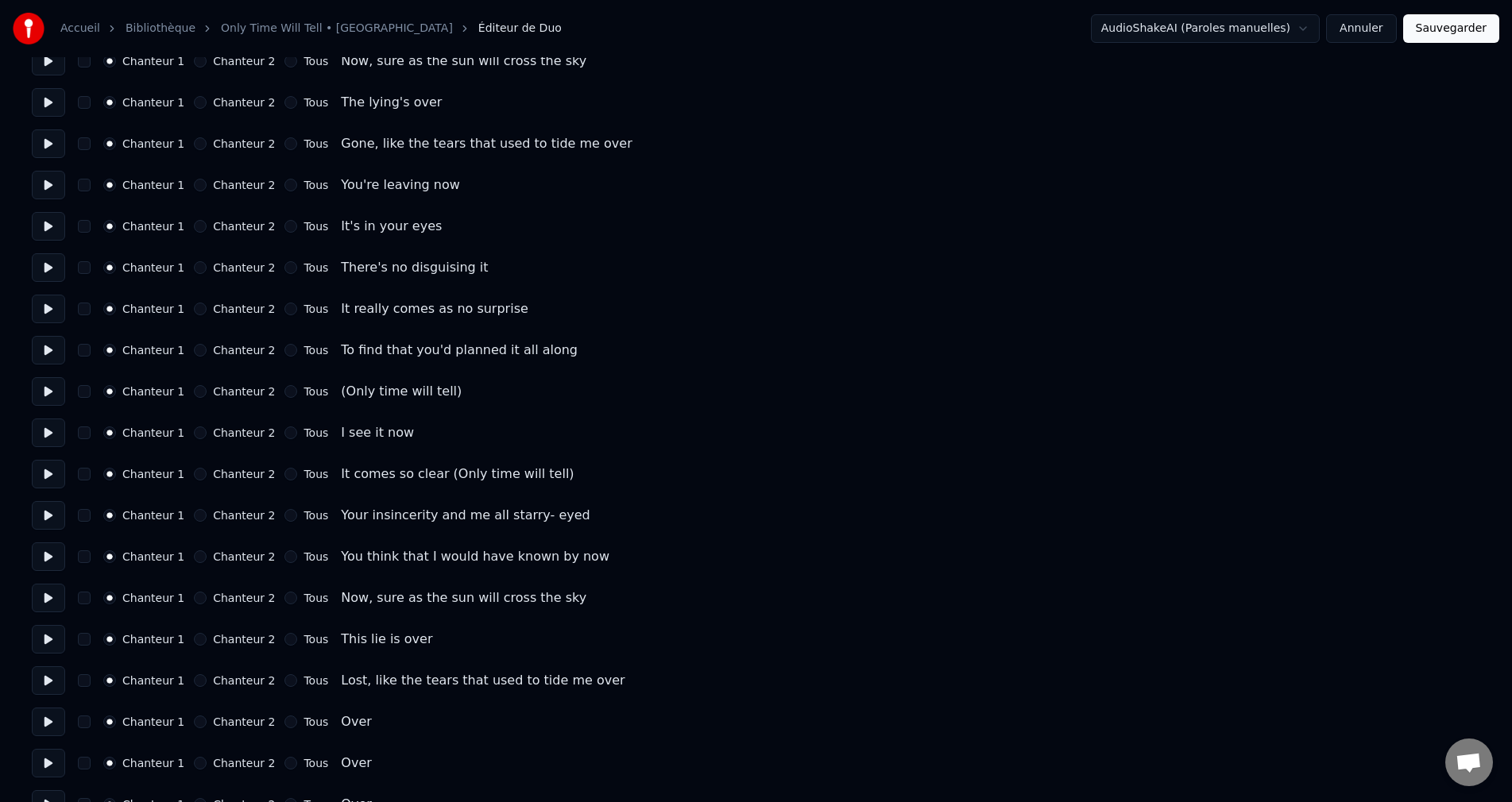
scroll to position [954, 0]
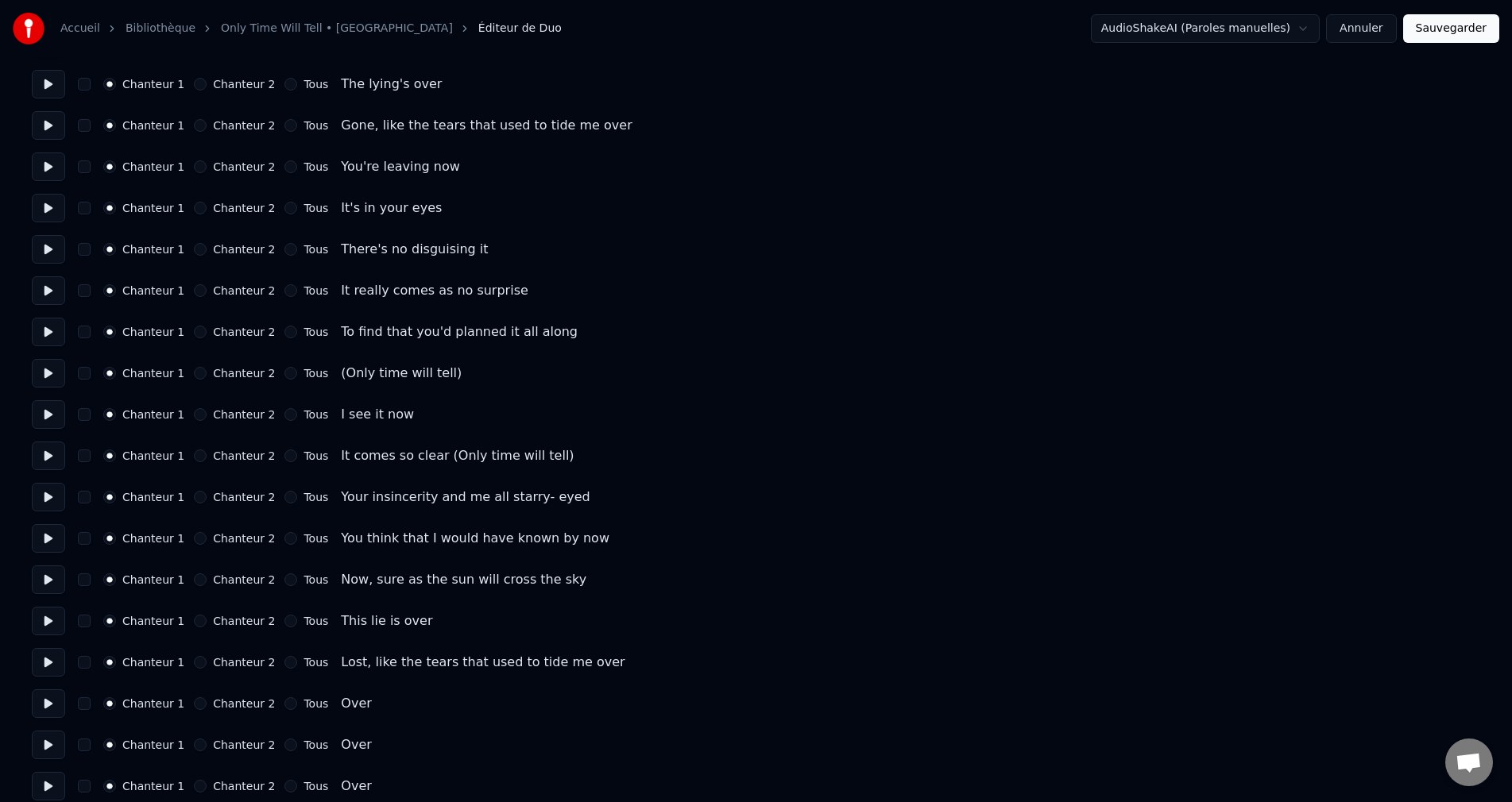
click at [198, 375] on button "Chanteur 2" at bounding box center [200, 373] width 13 height 13
click at [1373, 31] on button "Annuler" at bounding box center [1360, 28] width 70 height 29
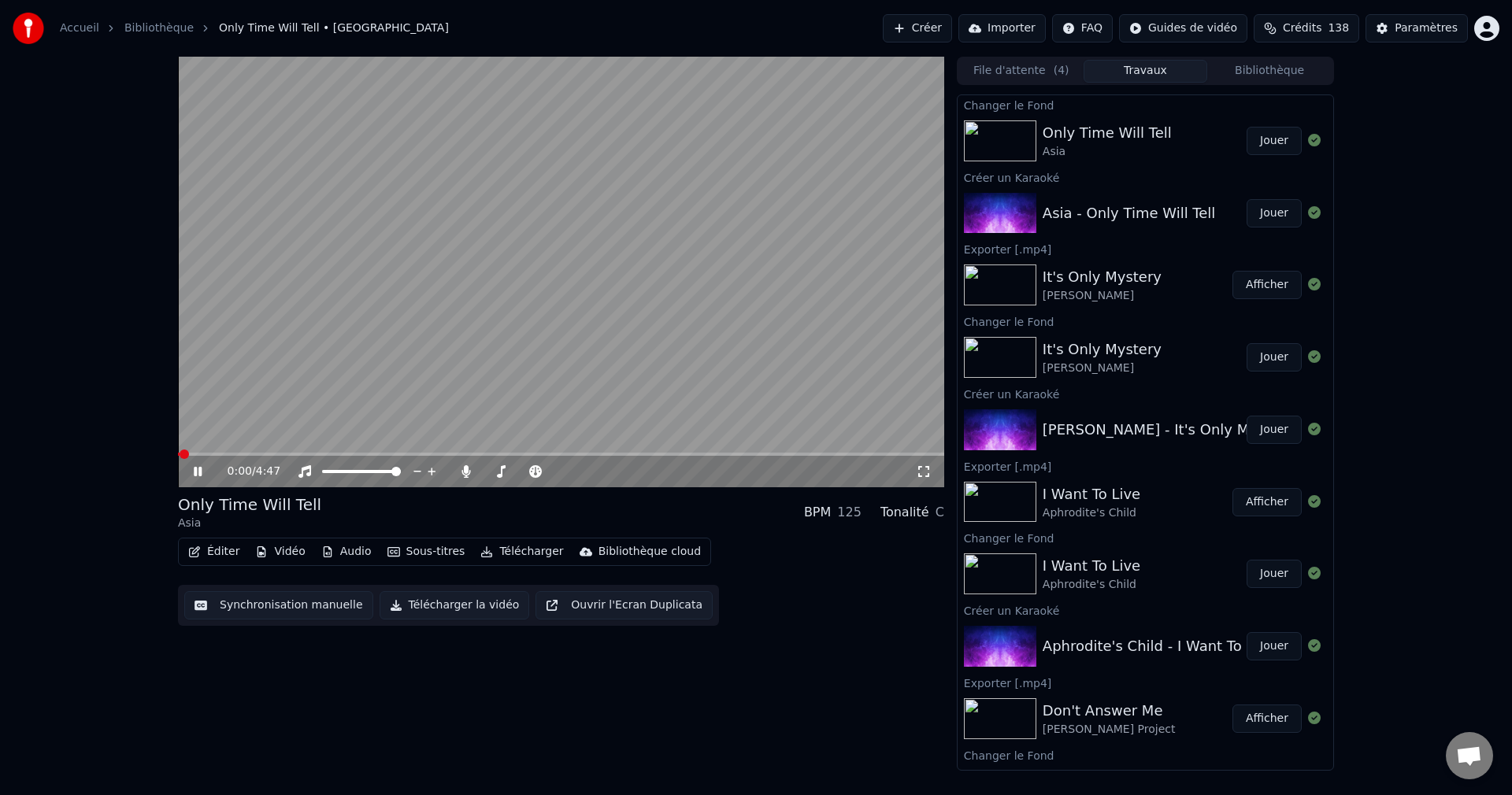
click at [197, 472] on icon at bounding box center [209, 472] width 37 height 13
click at [206, 552] on button "Éditer" at bounding box center [213, 552] width 64 height 22
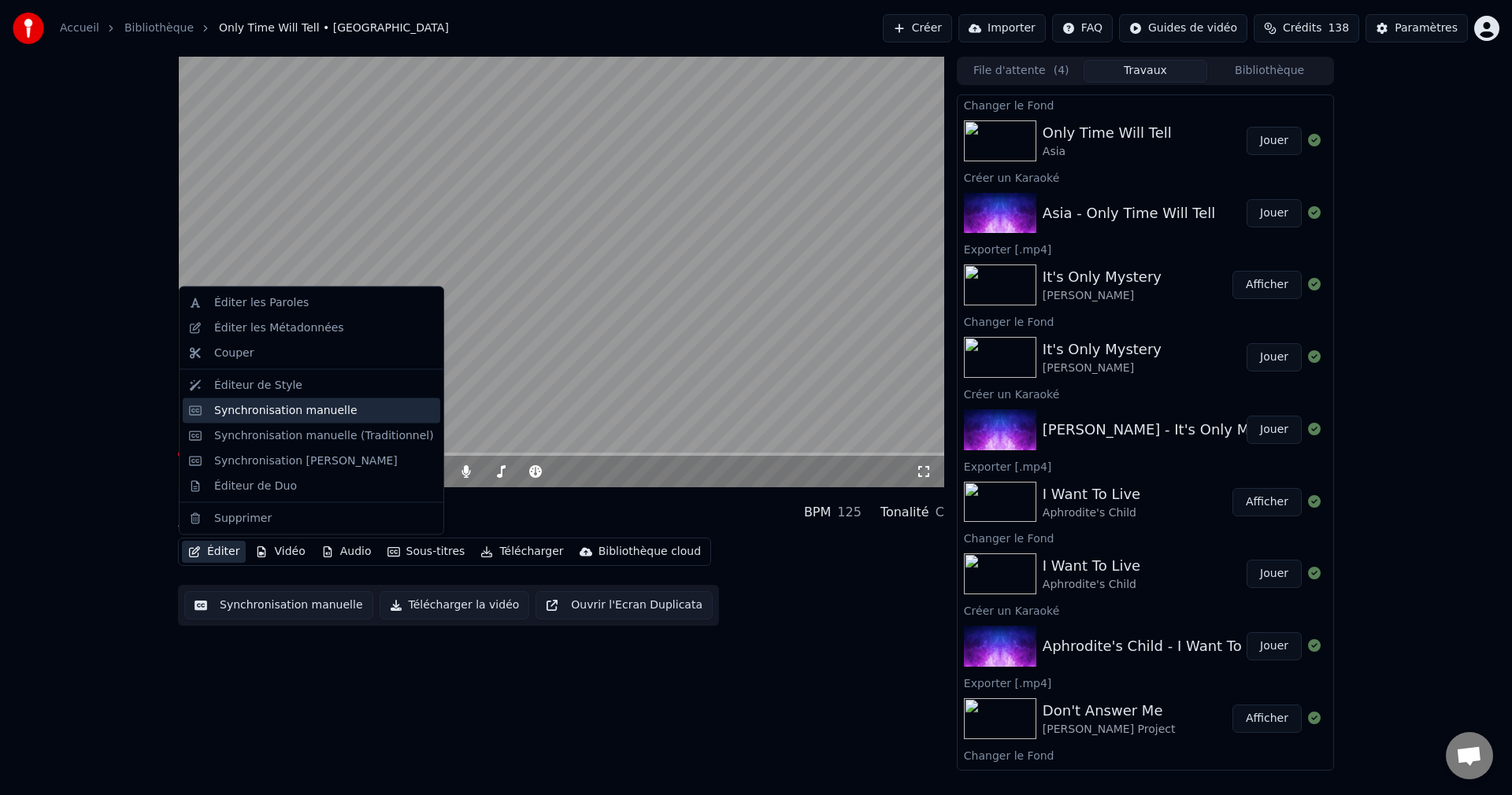
click at [270, 418] on div "Synchronisation manuelle" at bounding box center [285, 409] width 143 height 16
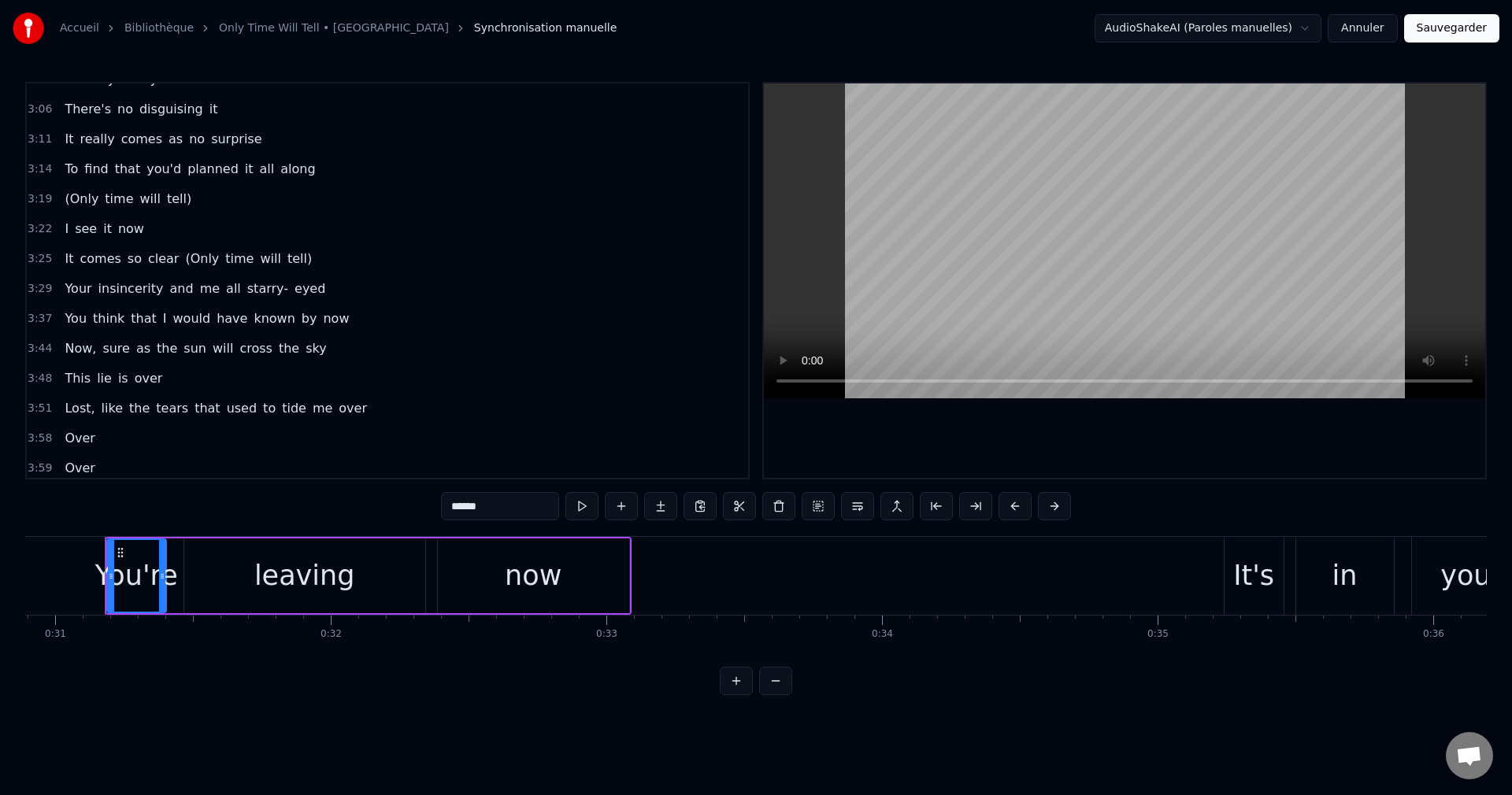
scroll to position [708, 0]
click at [68, 260] on span "It" at bounding box center [68, 257] width 12 height 18
type input "**"
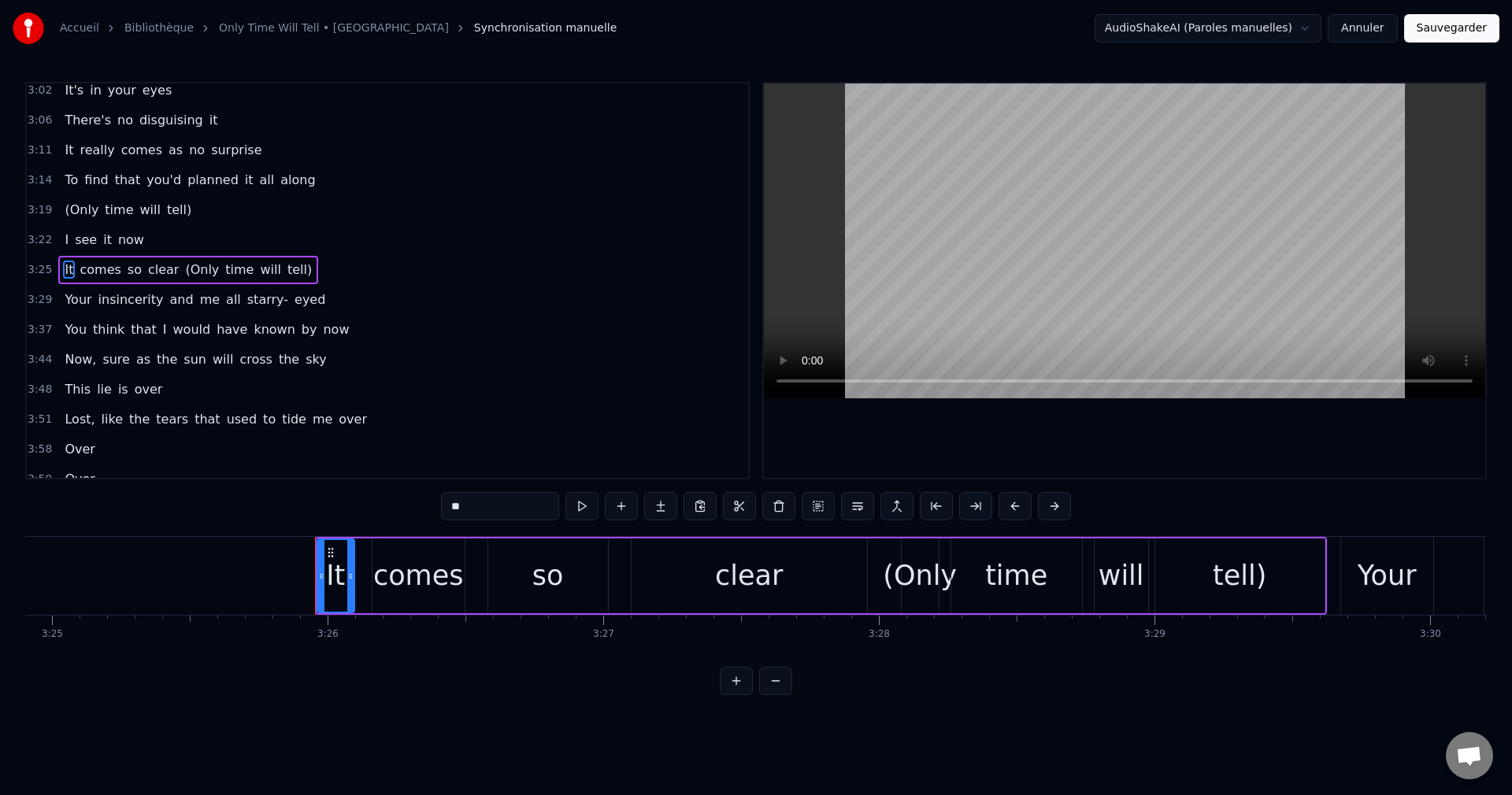
scroll to position [0, 56700]
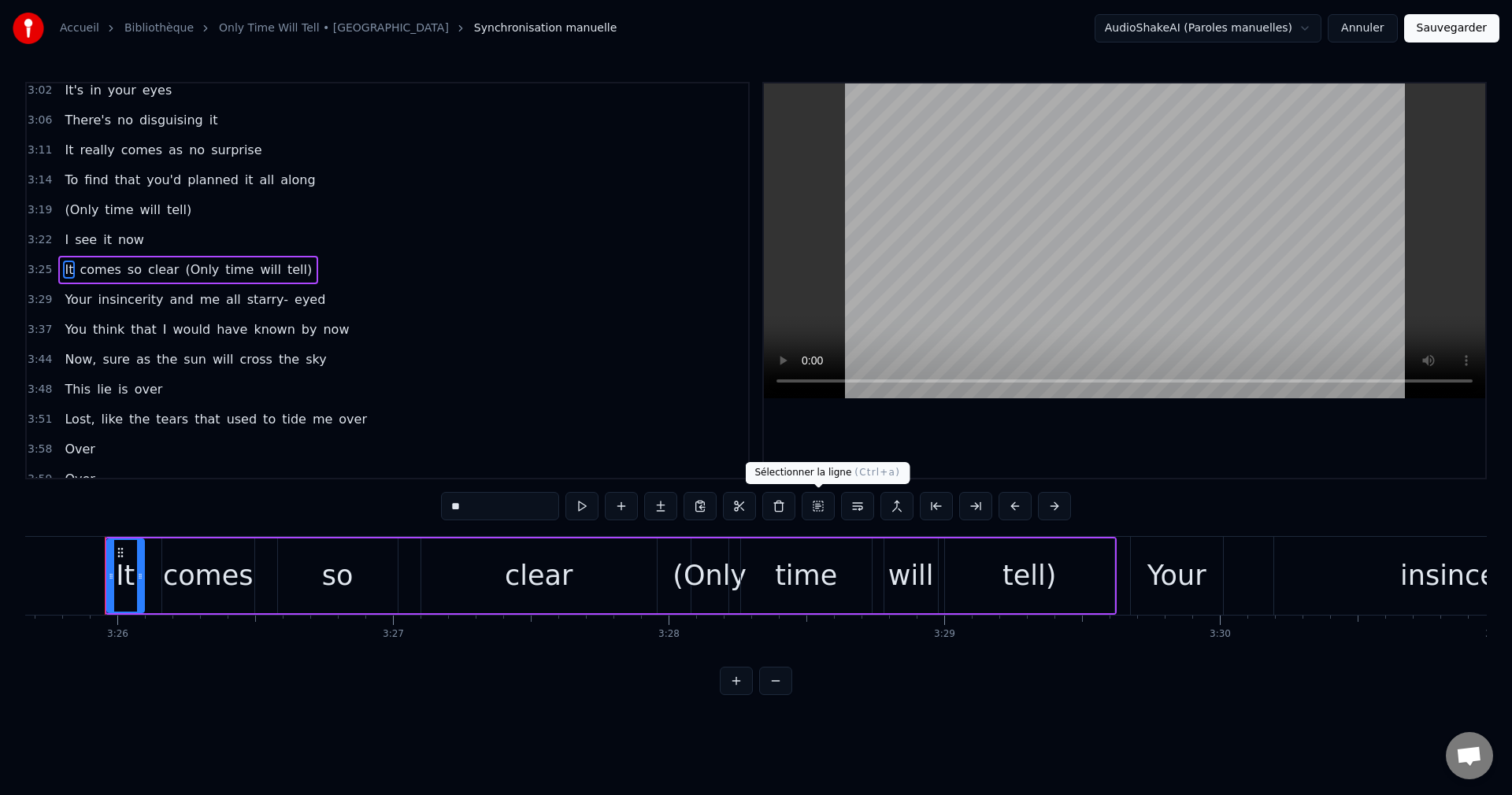
click at [813, 512] on button at bounding box center [818, 506] width 33 height 29
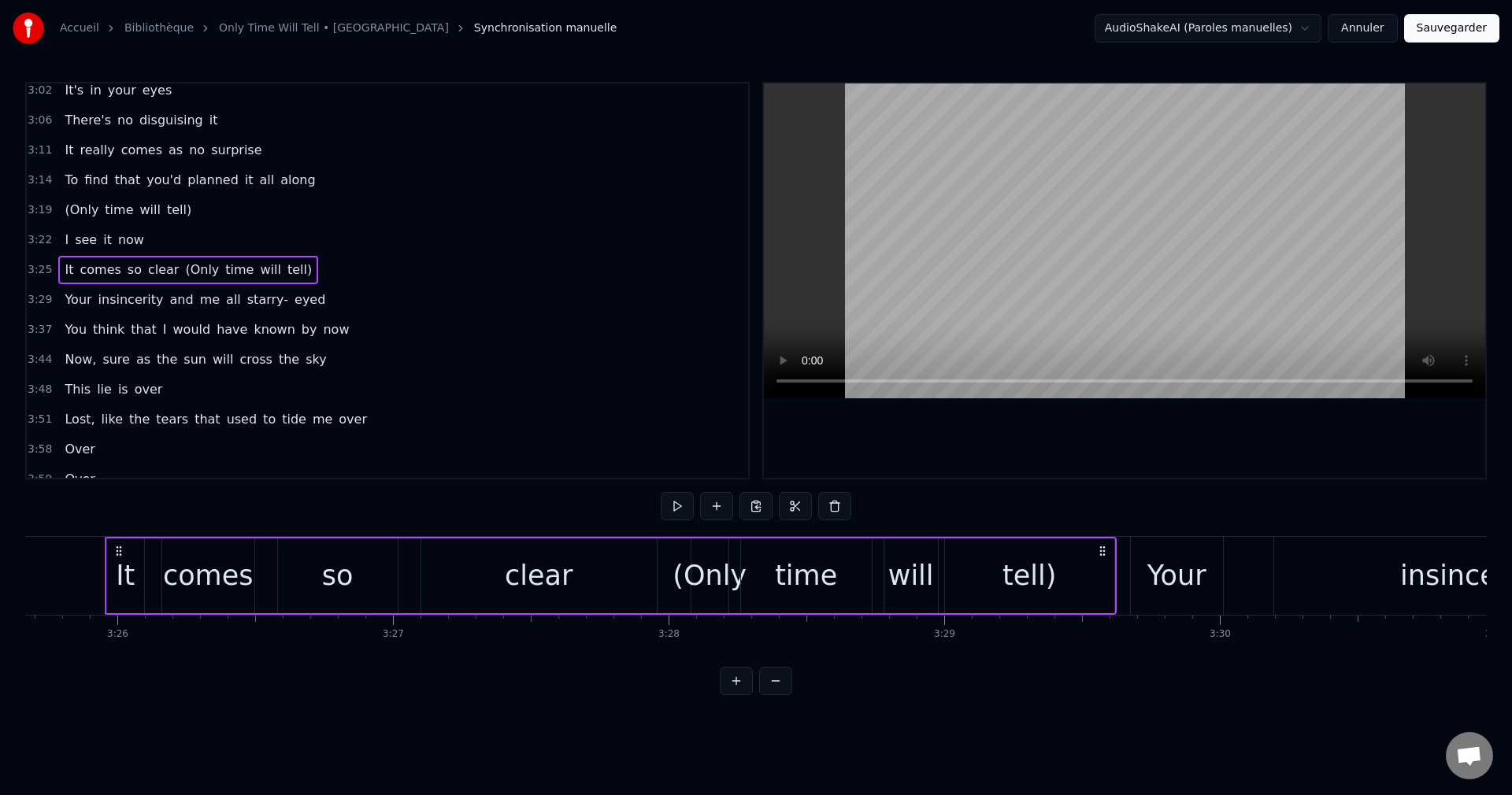
click at [672, 587] on div "It comes so clear (Only time will tell)" at bounding box center [611, 575] width 1012 height 78
click at [798, 504] on button at bounding box center [795, 506] width 33 height 29
click at [668, 572] on div "It comes so clear (Only time will tell)" at bounding box center [611, 575] width 1012 height 78
click at [639, 579] on div "clear" at bounding box center [539, 575] width 235 height 75
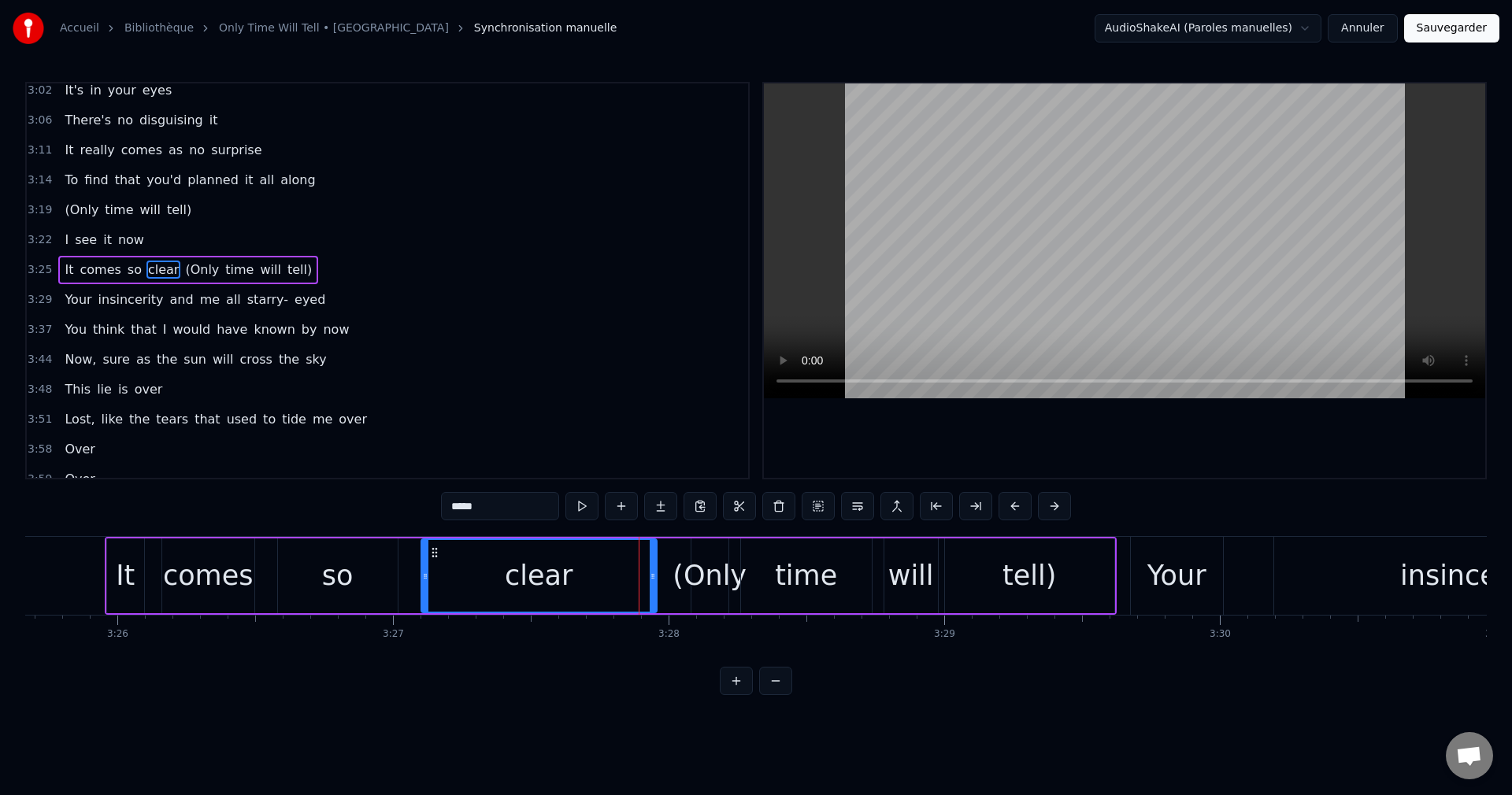
scroll to position [685, 0]
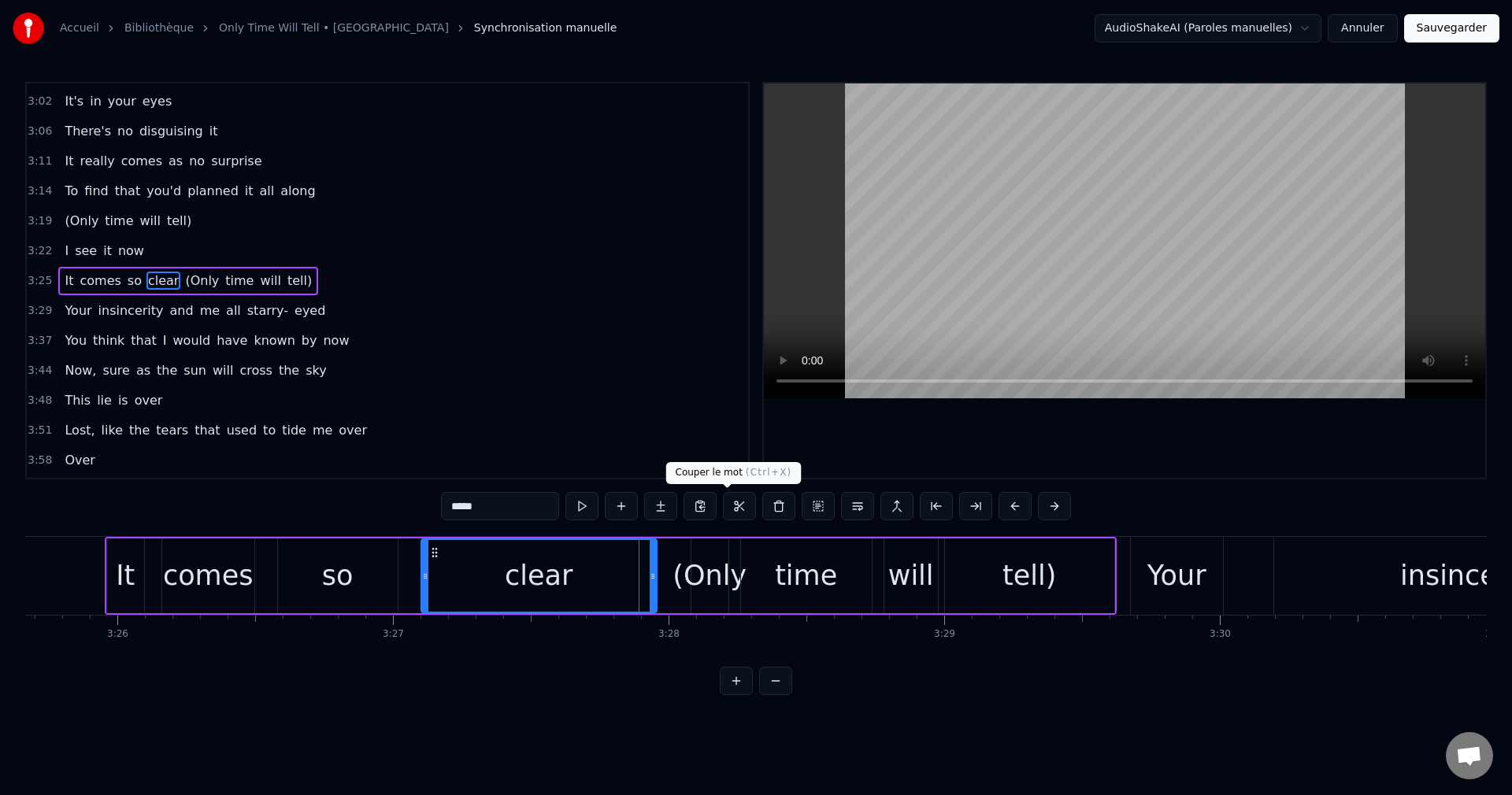
click at [725, 509] on button at bounding box center [740, 506] width 33 height 29
click at [720, 579] on div "(Only" at bounding box center [709, 575] width 74 height 42
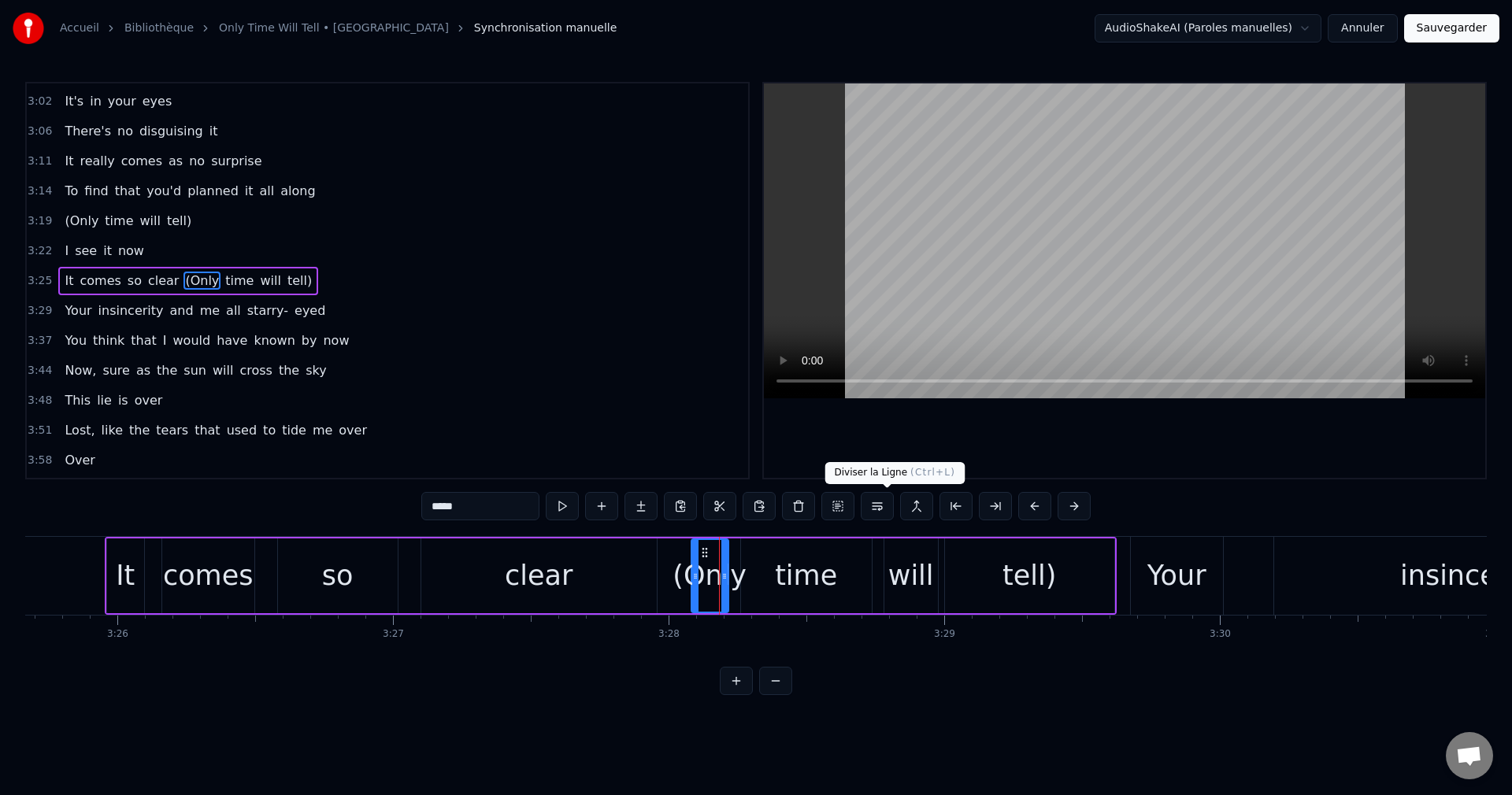
click at [887, 507] on button at bounding box center [877, 506] width 33 height 29
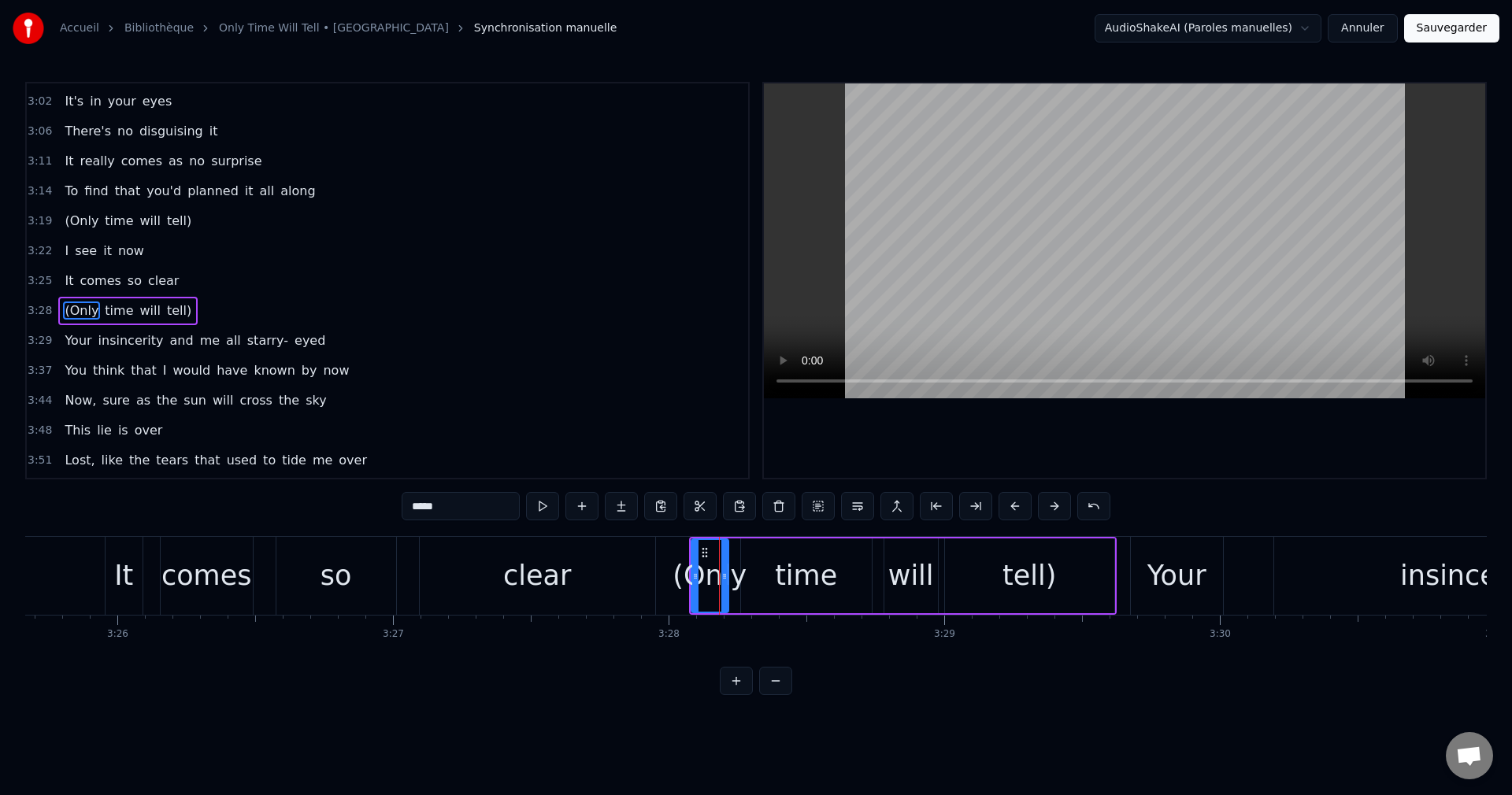
scroll to position [715, 0]
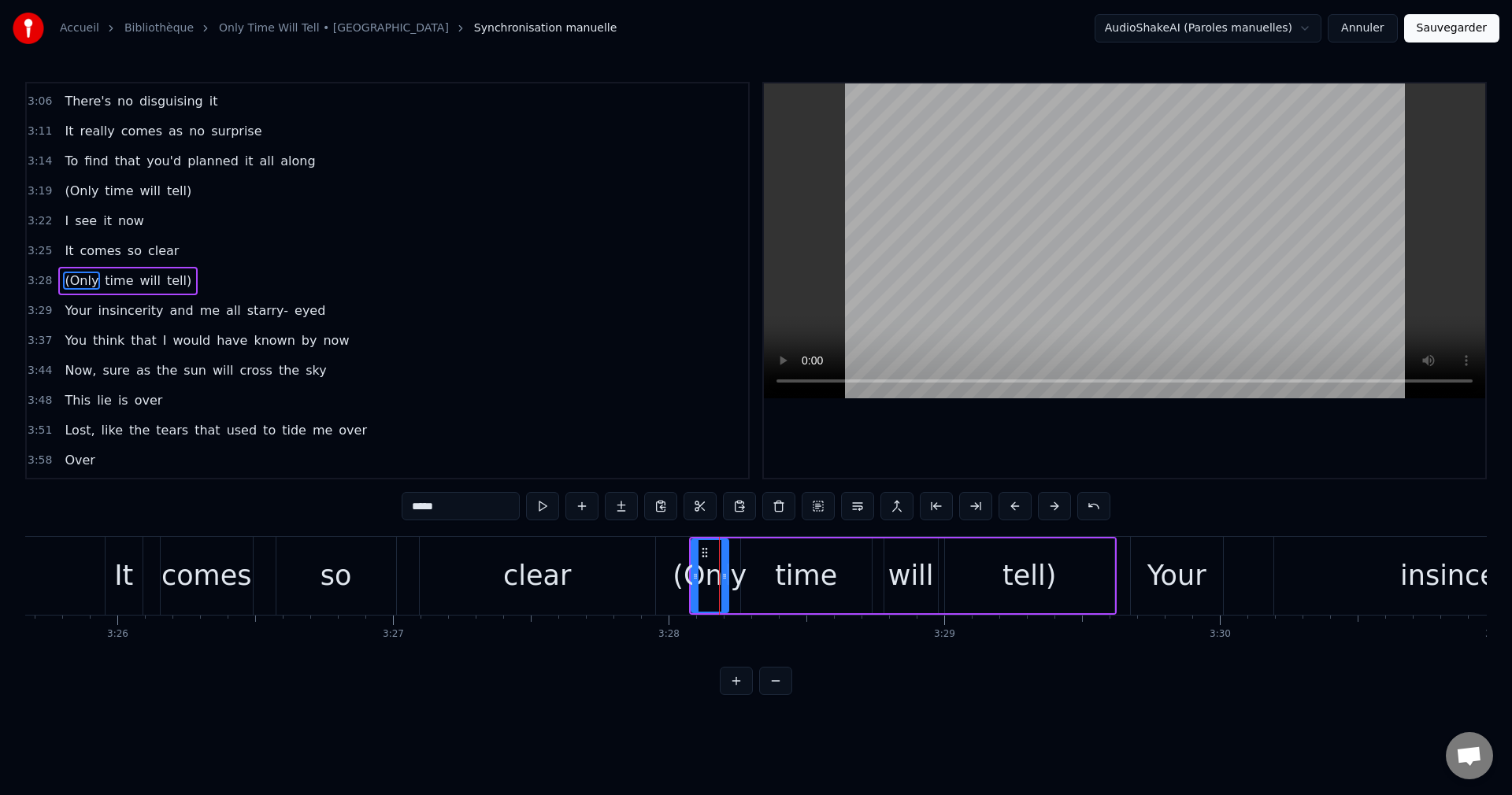
click at [117, 320] on span "insincerity" at bounding box center [131, 311] width 68 height 18
type input "**********"
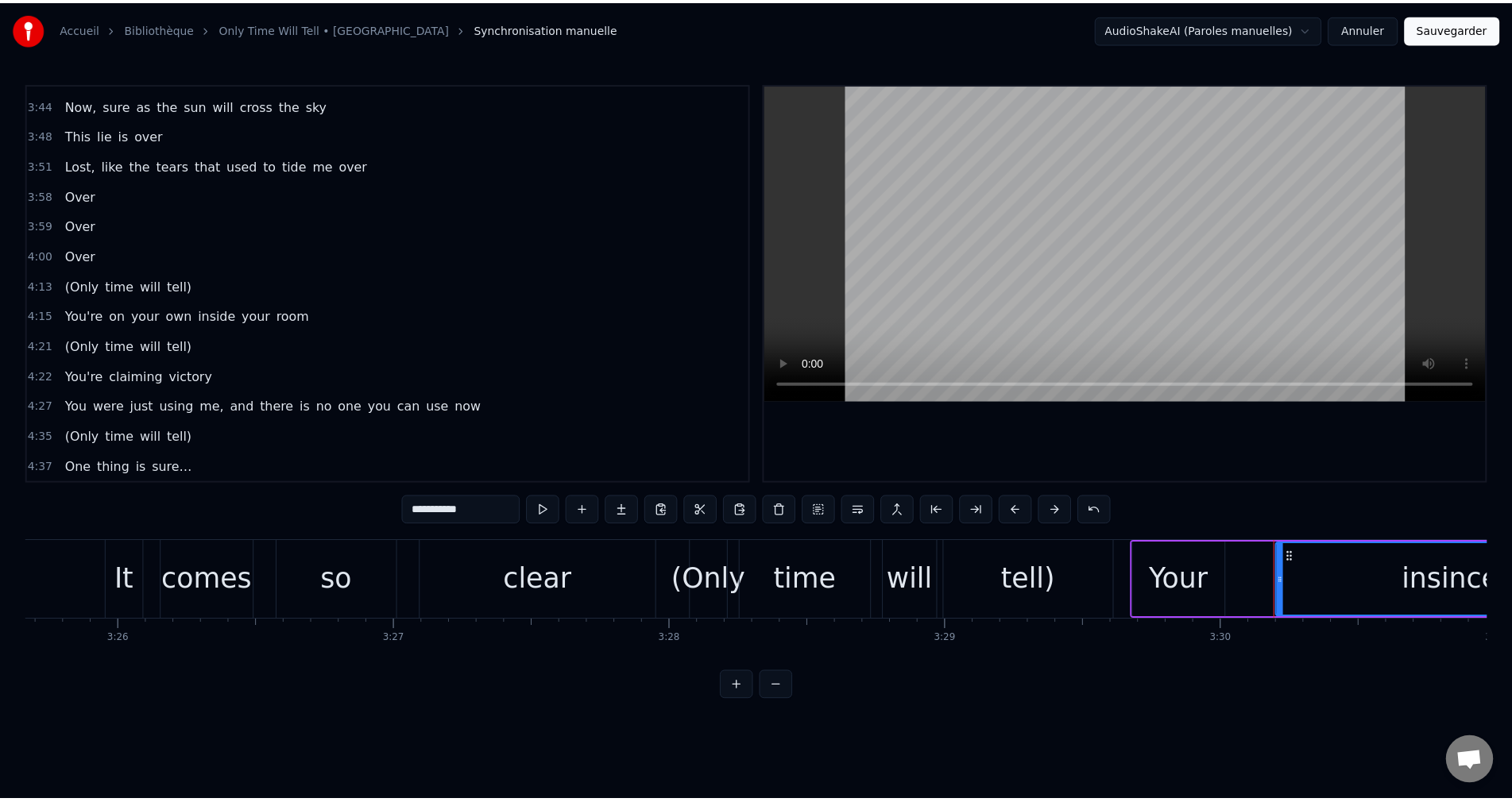
scroll to position [991, 0]
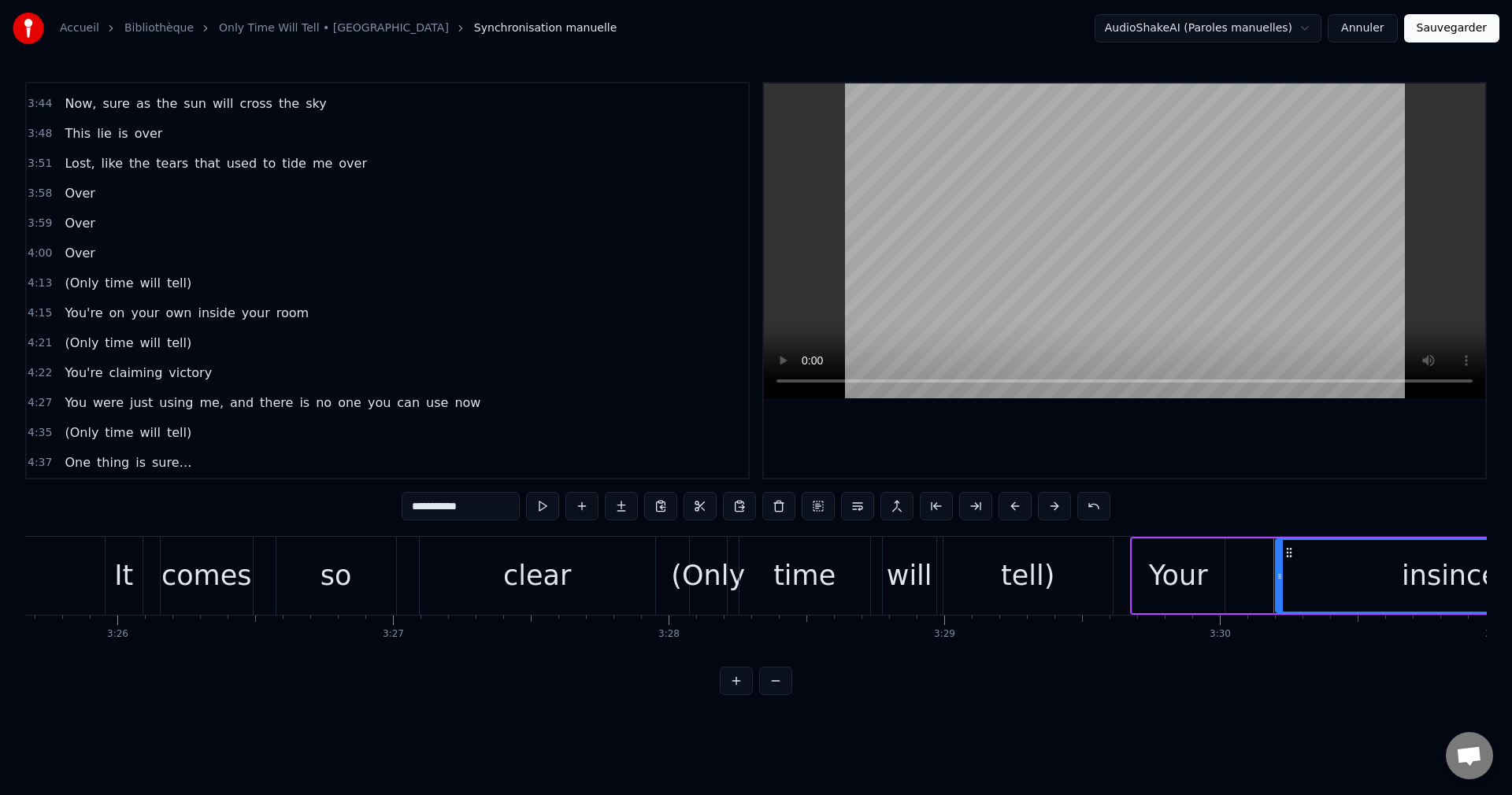
click at [1470, 30] on button "Sauvegarder" at bounding box center [1451, 28] width 95 height 29
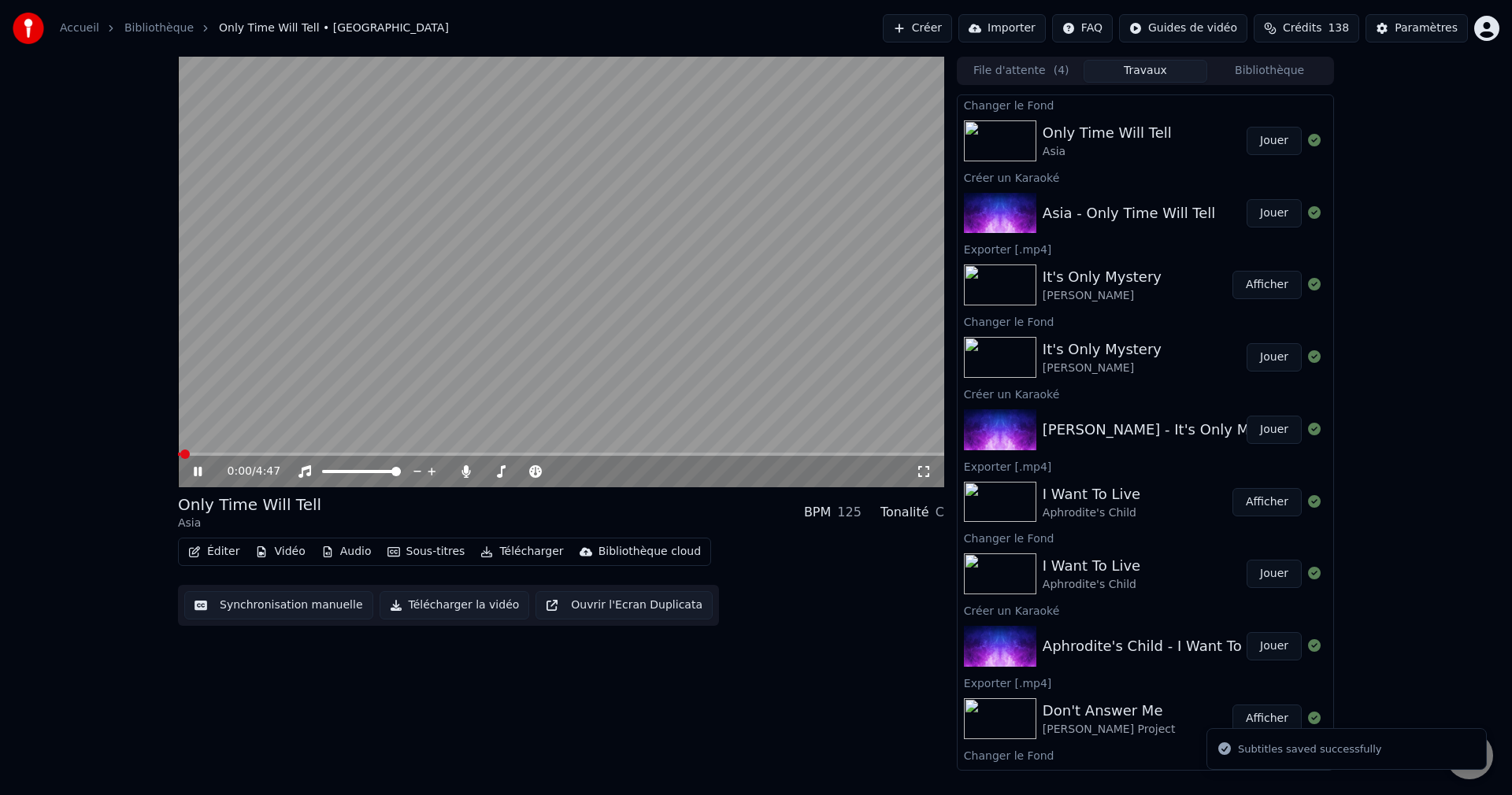
click at [201, 469] on icon at bounding box center [197, 471] width 8 height 9
click at [192, 557] on icon "button" at bounding box center [195, 552] width 11 height 11
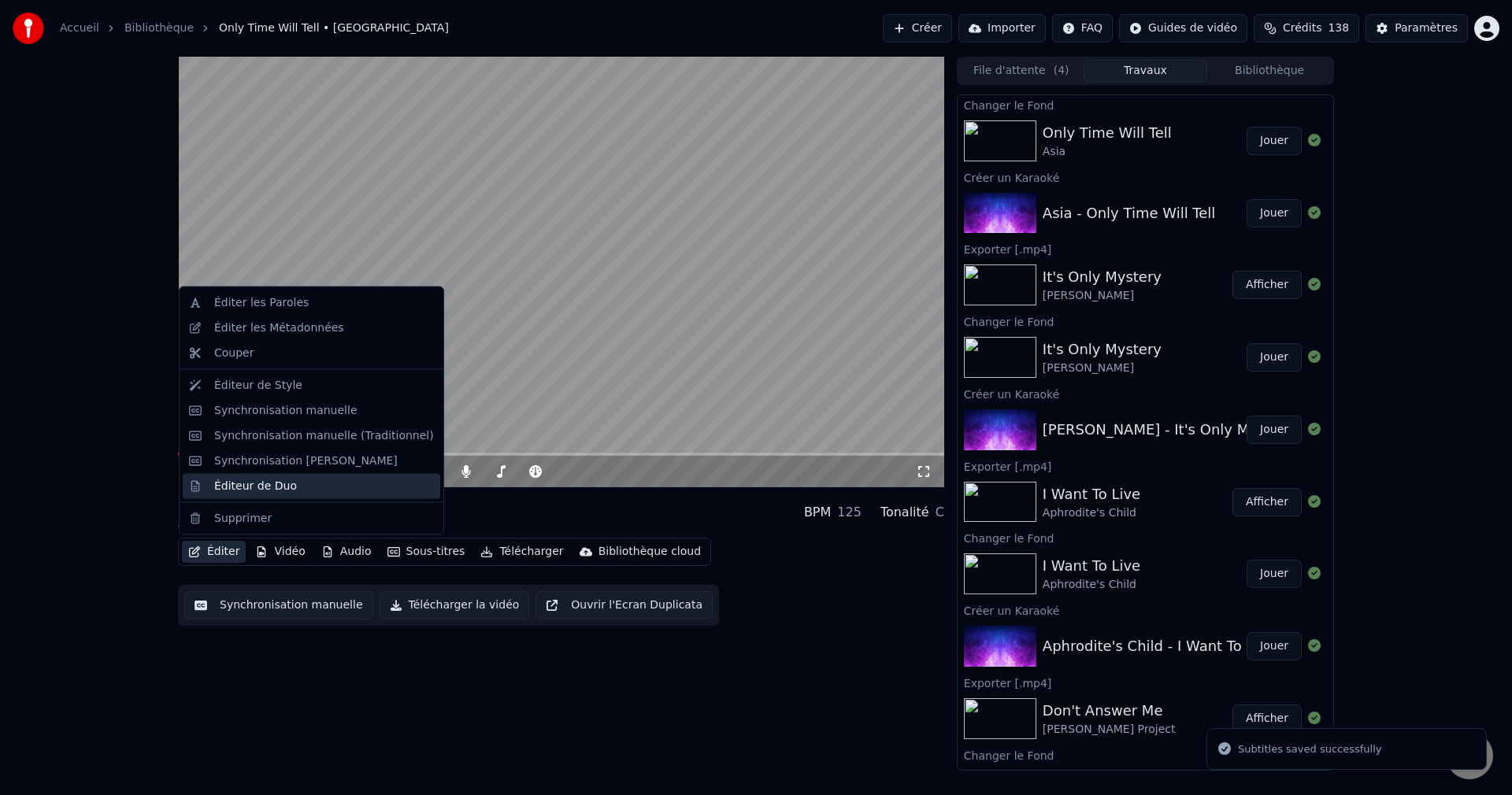
click at [256, 489] on div "Éditeur de Duo" at bounding box center [256, 485] width 83 height 16
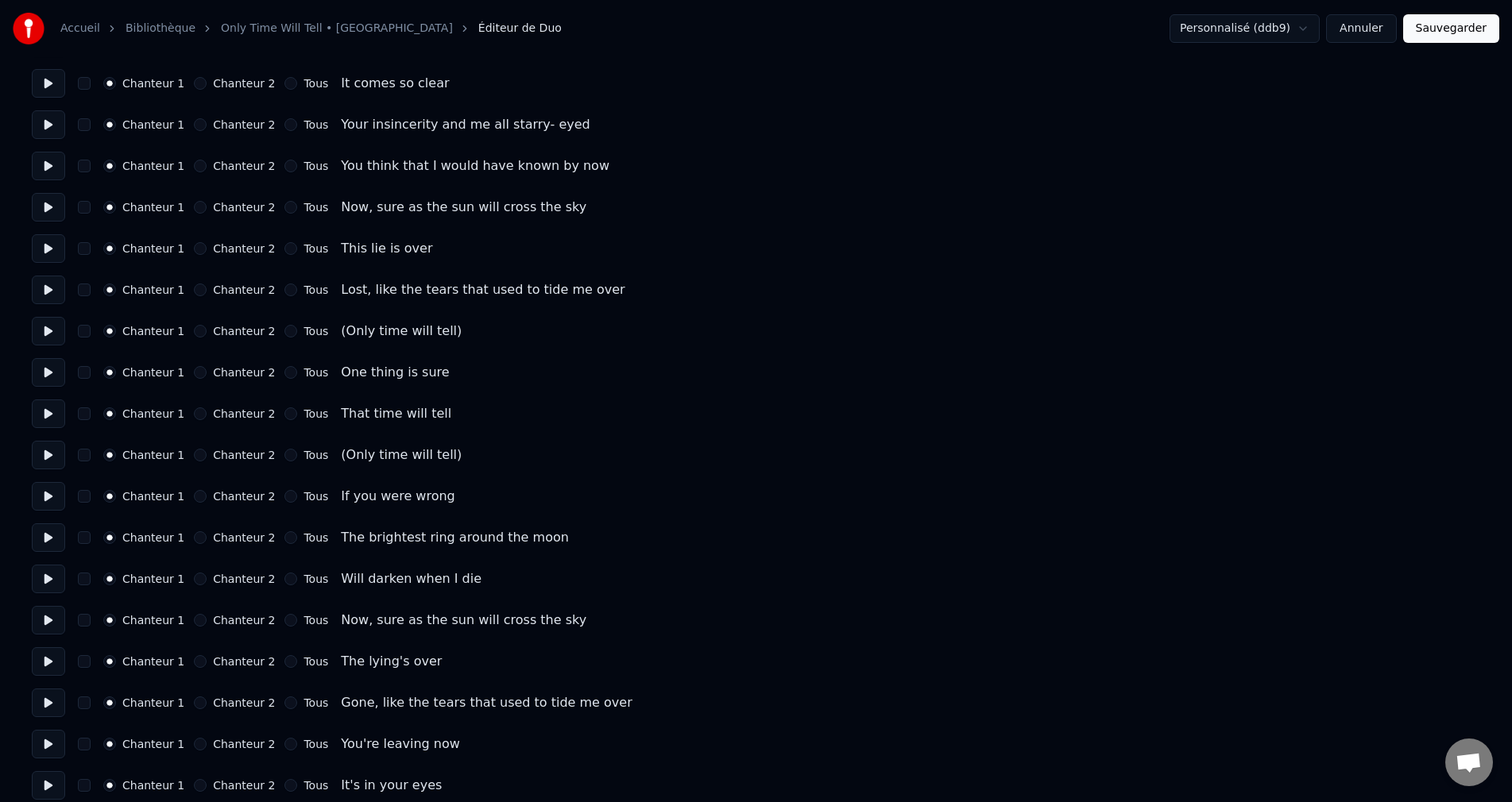
scroll to position [397, 0]
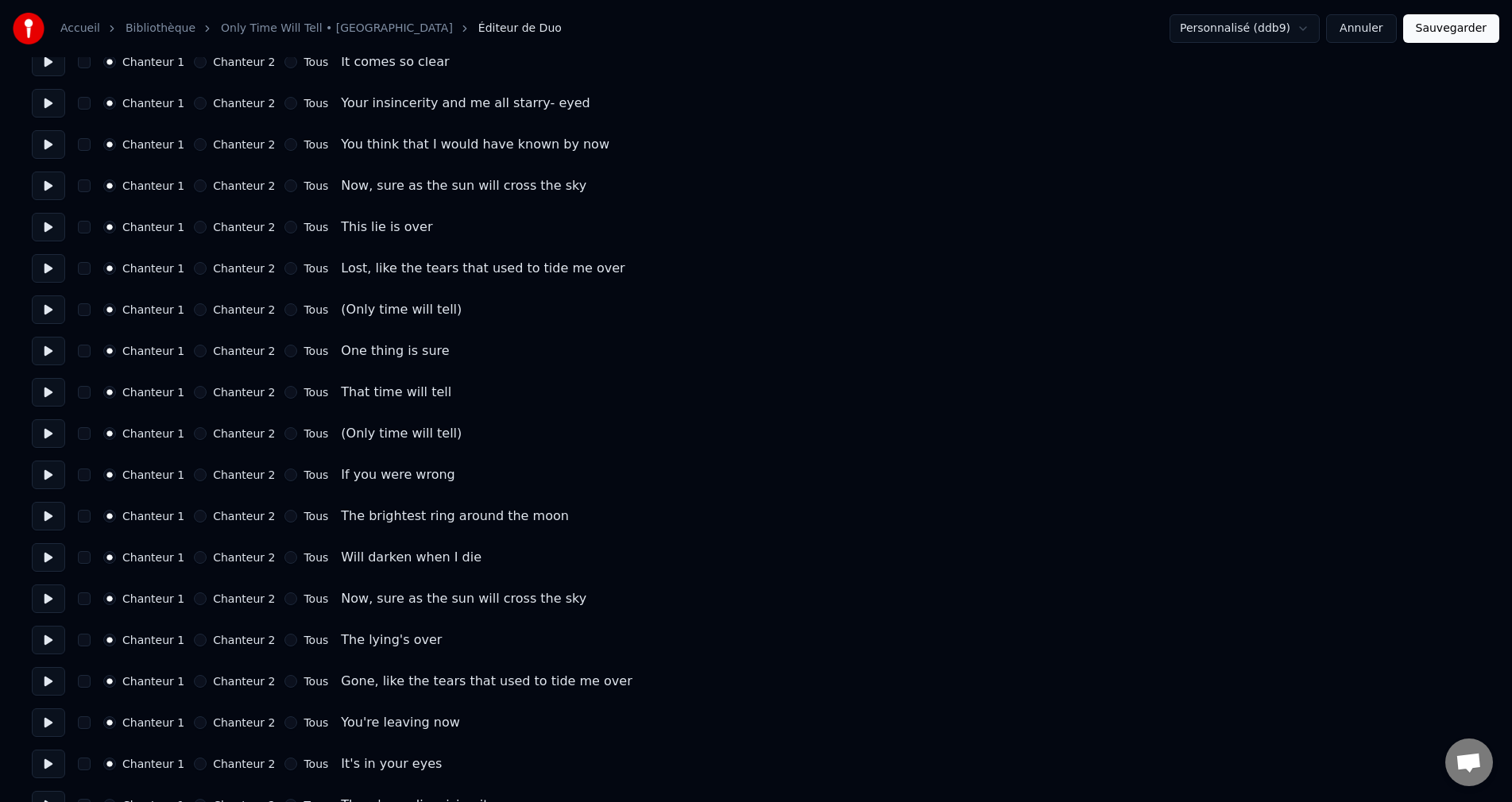
click at [201, 309] on button "Chanteur 2" at bounding box center [200, 310] width 13 height 13
click at [200, 438] on button "Chanteur 2" at bounding box center [200, 434] width 13 height 13
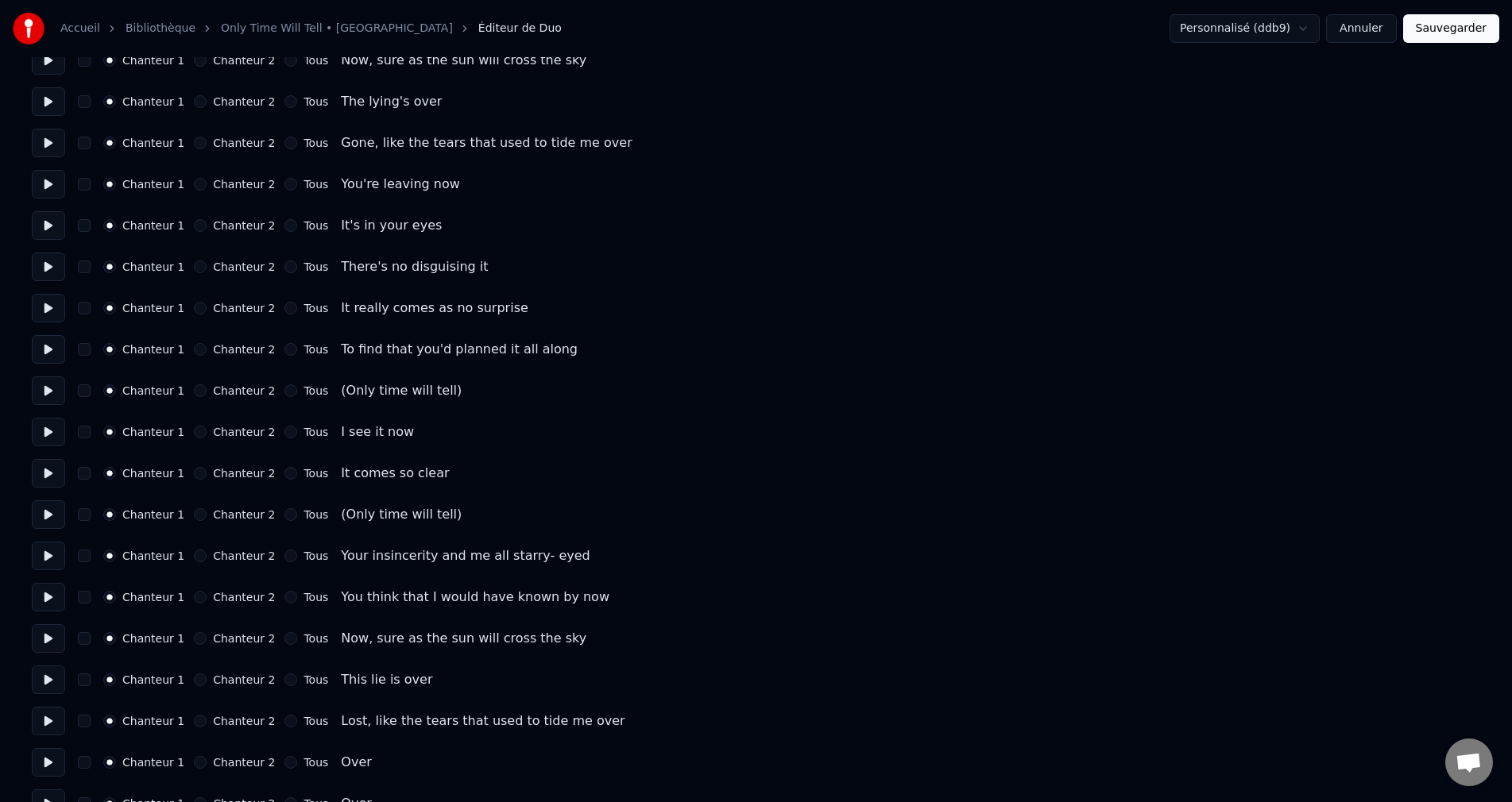
scroll to position [954, 0]
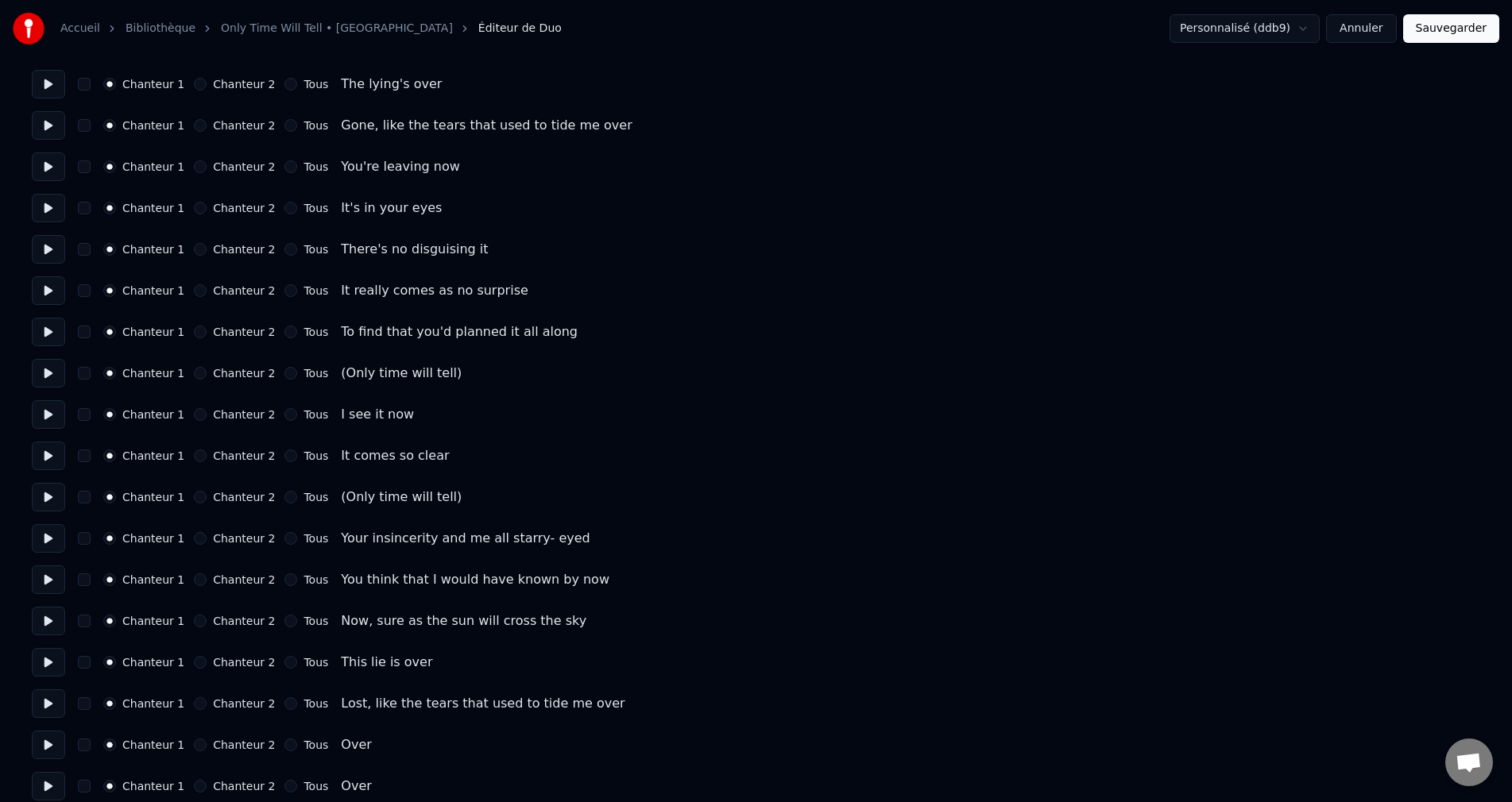
click at [194, 377] on div "Chanteur 2" at bounding box center [234, 373] width 81 height 13
click at [201, 373] on button "Chanteur 2" at bounding box center [200, 373] width 13 height 13
click at [200, 496] on button "Chanteur 2" at bounding box center [200, 498] width 13 height 13
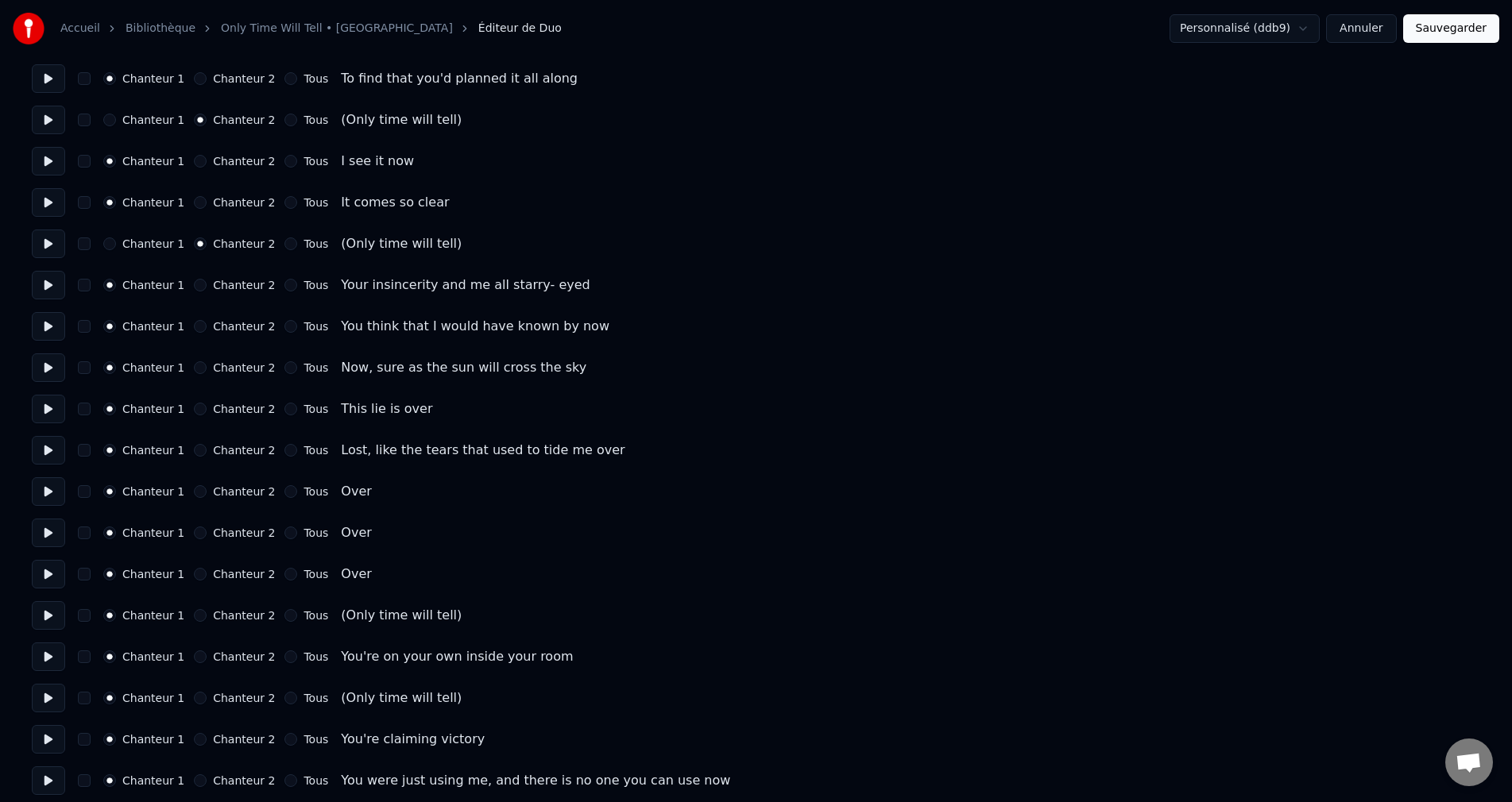
scroll to position [1271, 0]
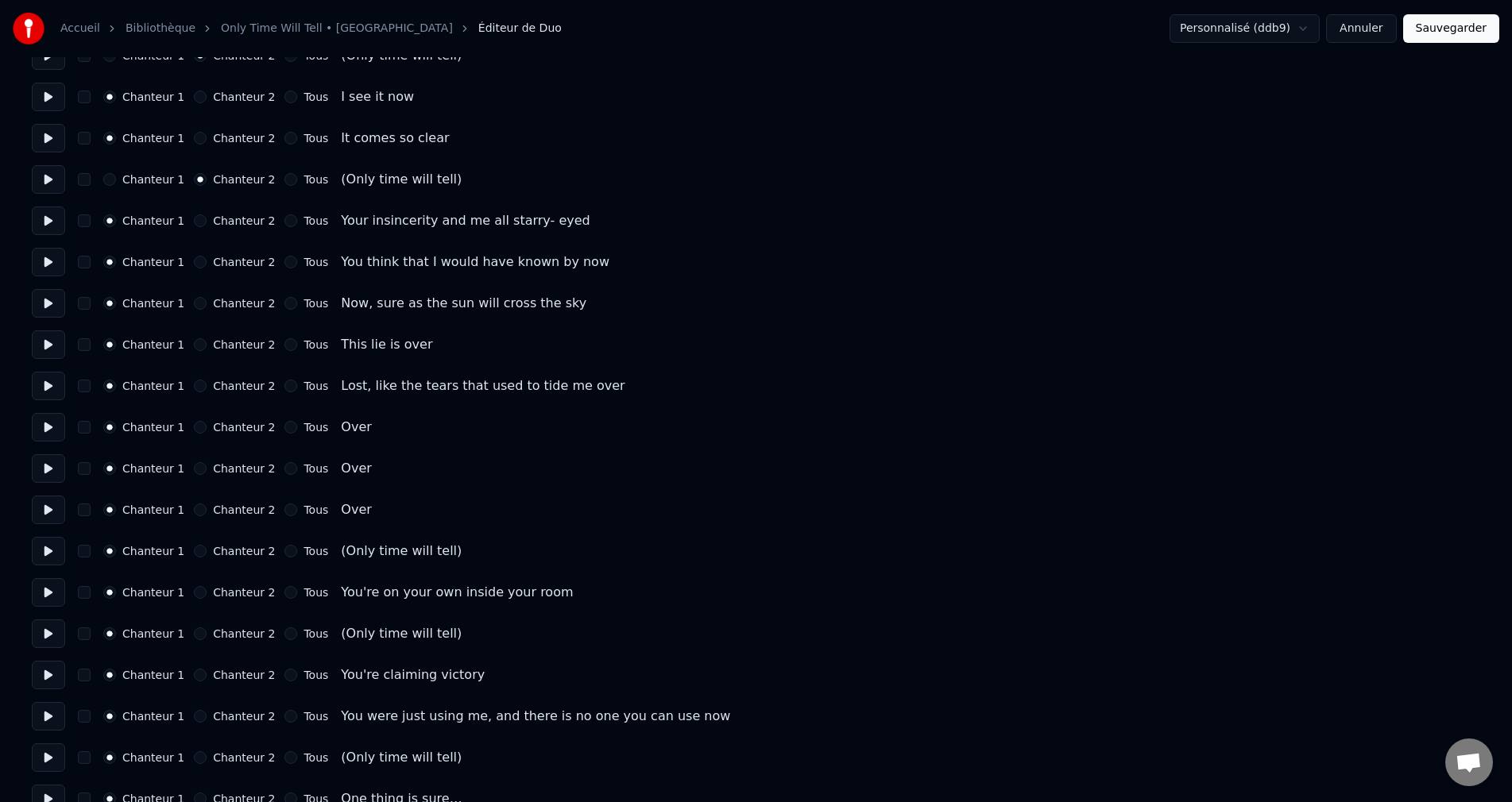
click at [199, 432] on button "Chanteur 2" at bounding box center [200, 428] width 13 height 13
click at [202, 474] on button "Chanteur 2" at bounding box center [200, 469] width 13 height 13
click at [198, 514] on button "Chanteur 2" at bounding box center [200, 510] width 13 height 13
click at [195, 553] on button "Chanteur 2" at bounding box center [200, 552] width 13 height 13
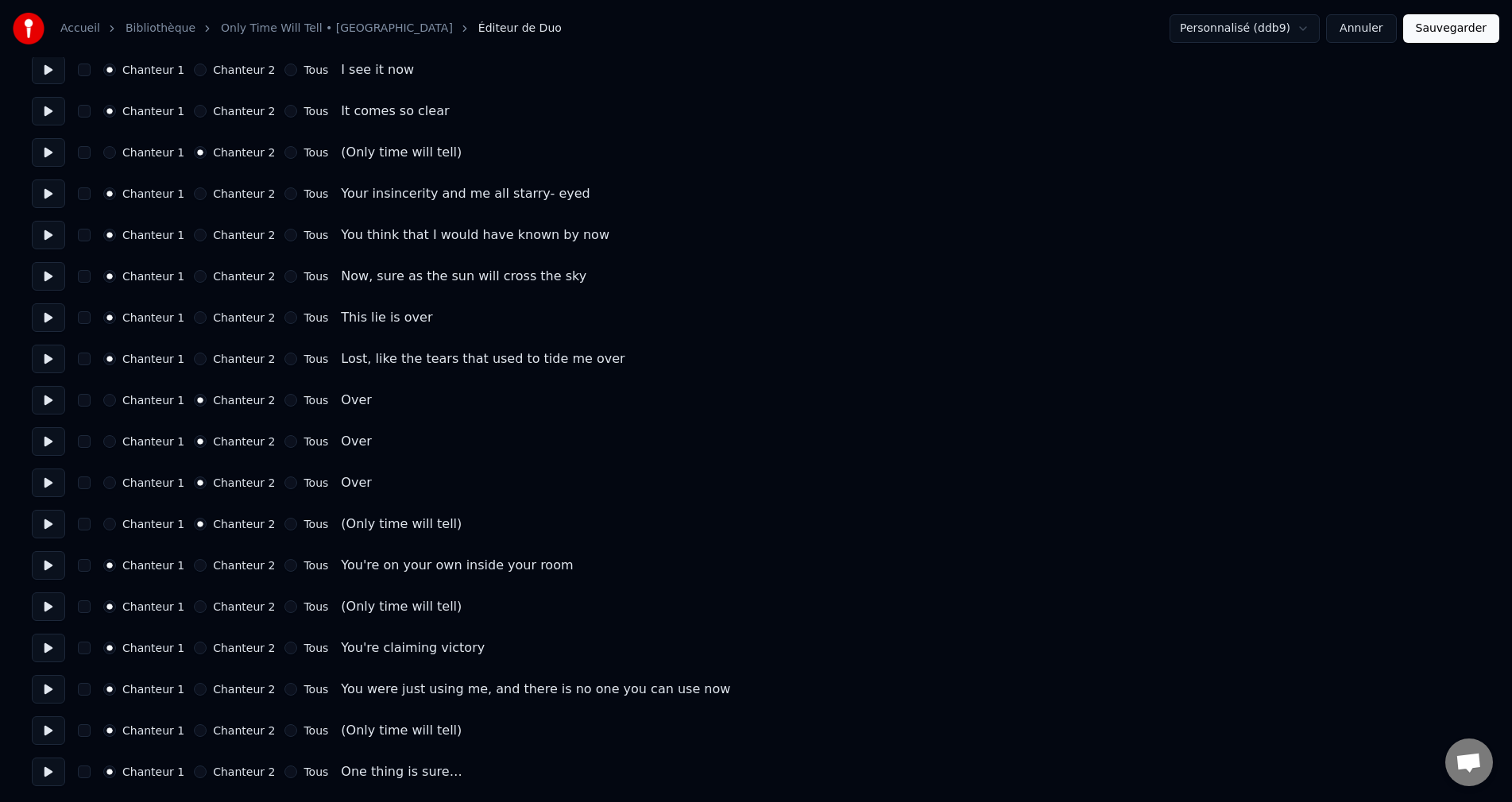
click at [200, 608] on button "Chanteur 2" at bounding box center [200, 608] width 13 height 13
click at [198, 732] on button "Chanteur 2" at bounding box center [200, 731] width 13 height 13
click at [1438, 41] on button "Sauvegarder" at bounding box center [1451, 28] width 96 height 29
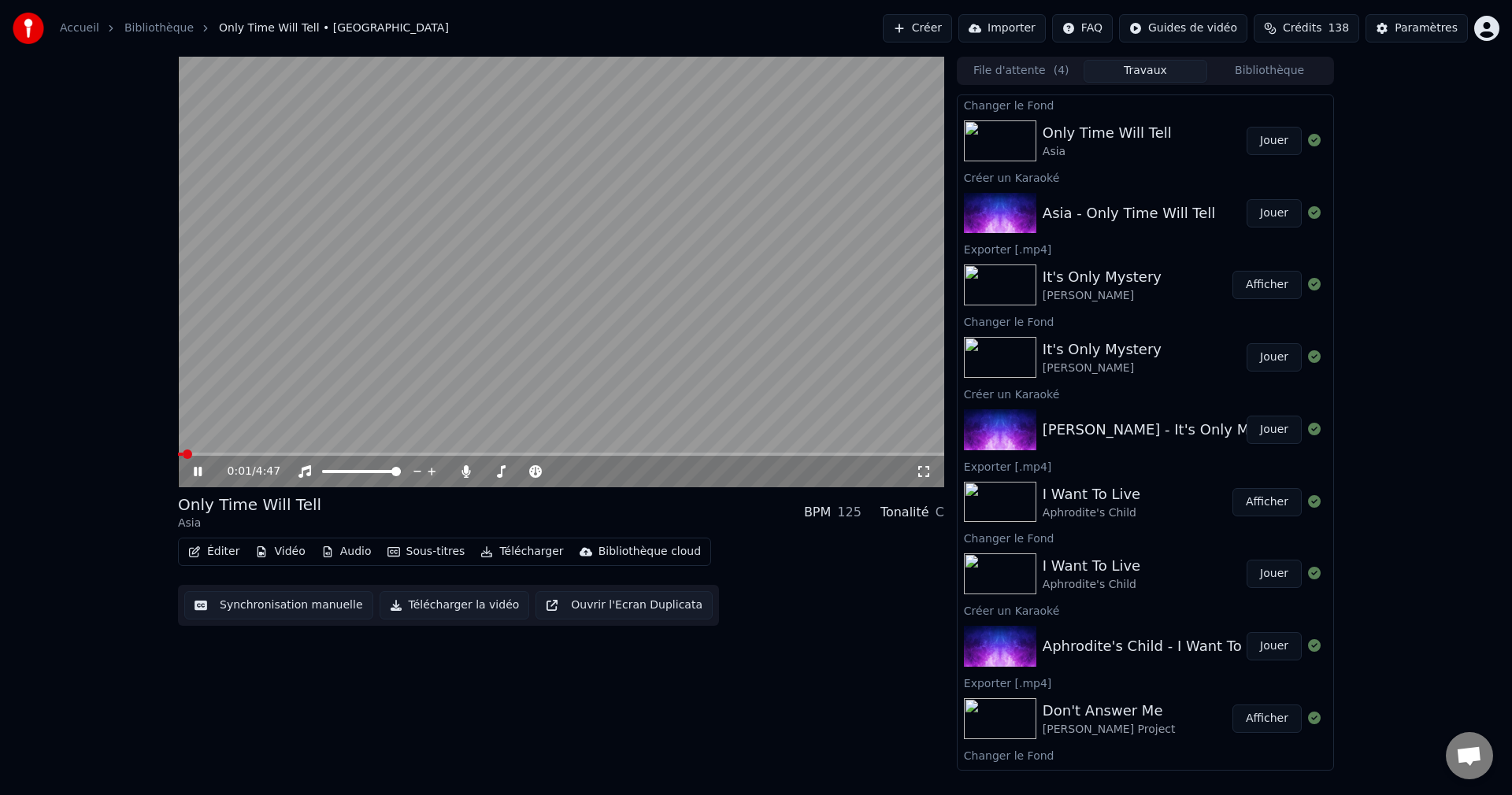
click at [202, 468] on icon at bounding box center [197, 471] width 8 height 9
click at [218, 558] on button "Éditer" at bounding box center [213, 552] width 64 height 22
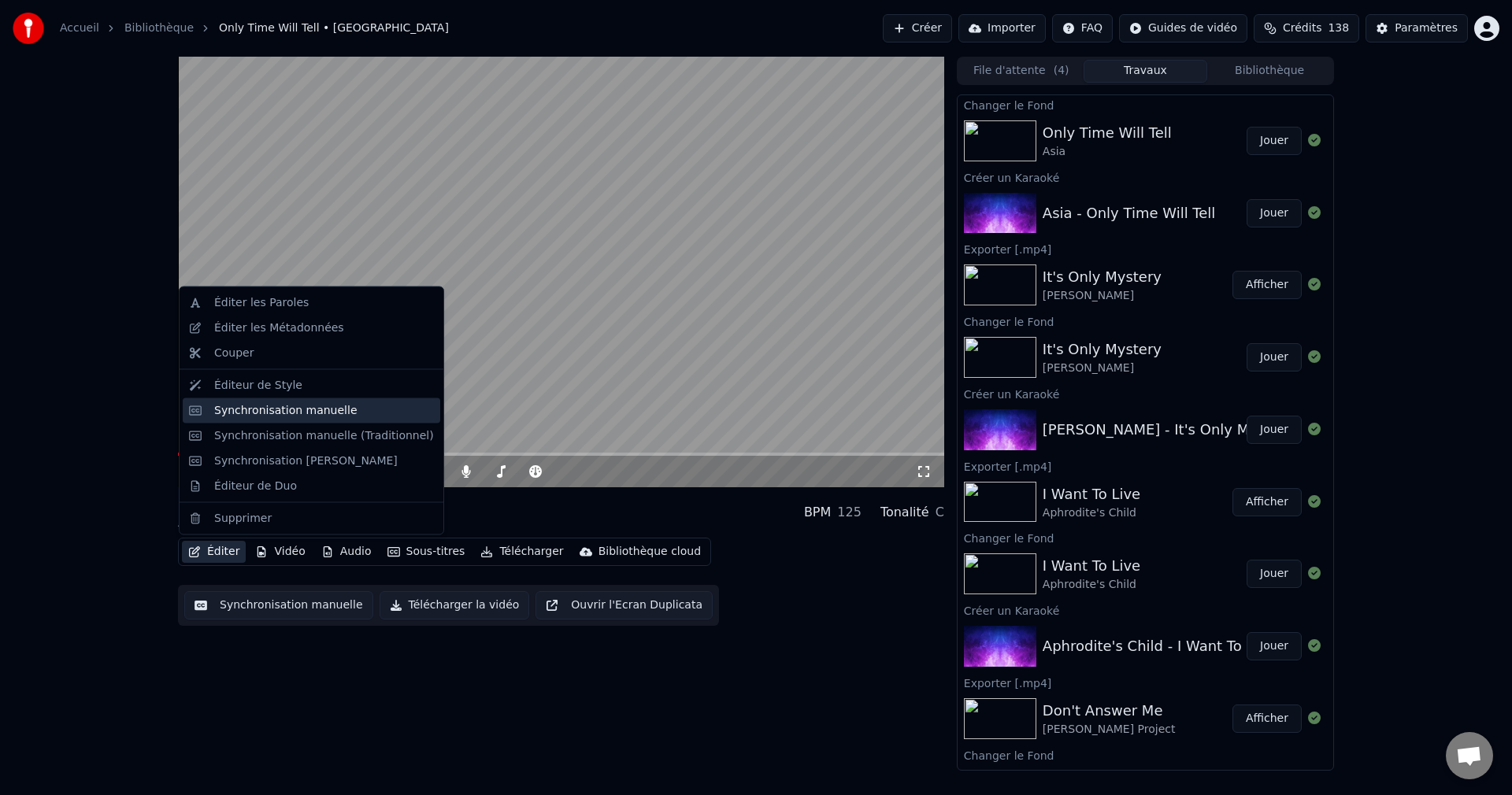
click at [287, 416] on div "Synchronisation manuelle" at bounding box center [285, 409] width 143 height 16
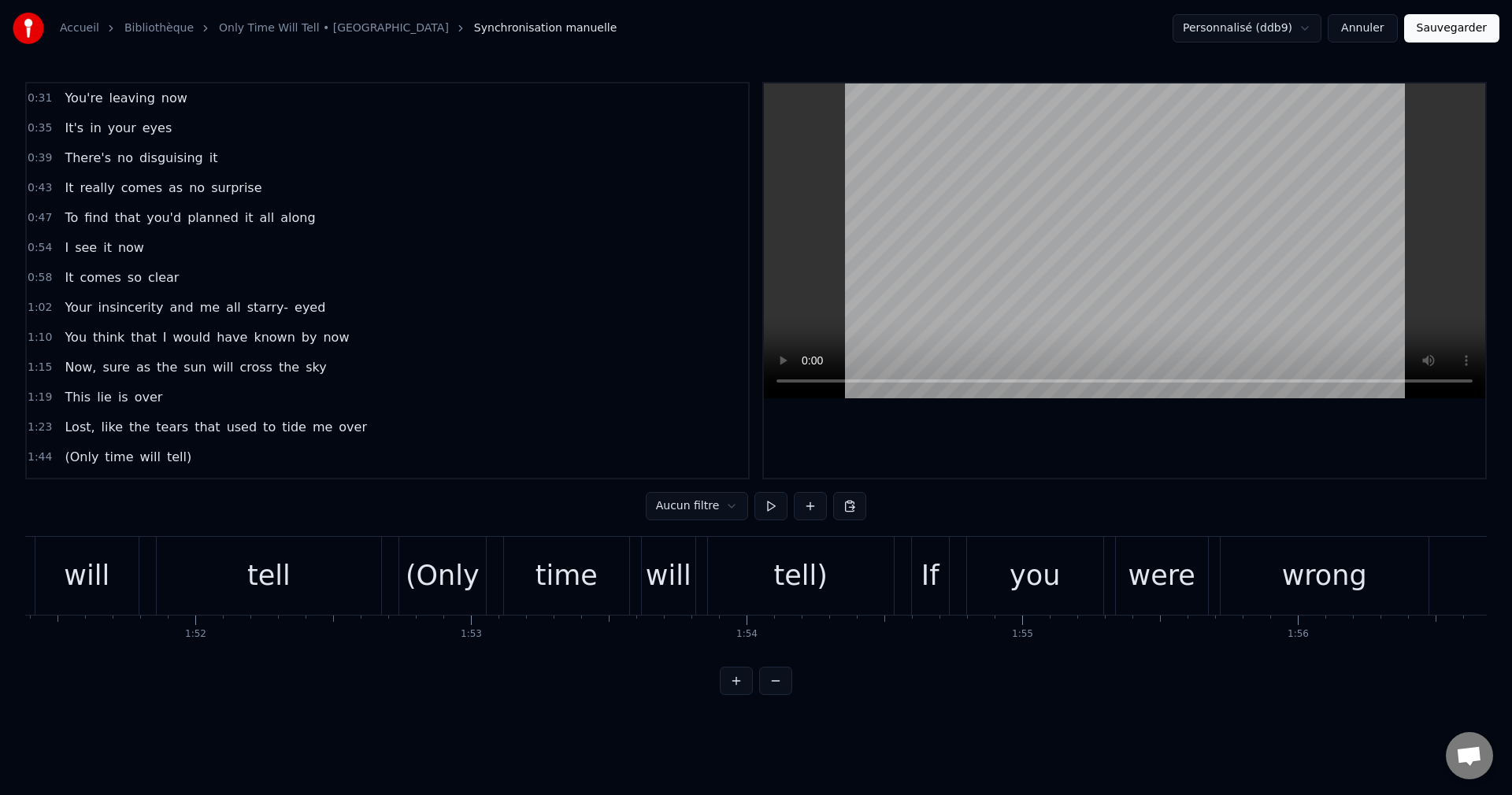
scroll to position [0, 30697]
click at [305, 585] on div "tell" at bounding box center [279, 575] width 224 height 78
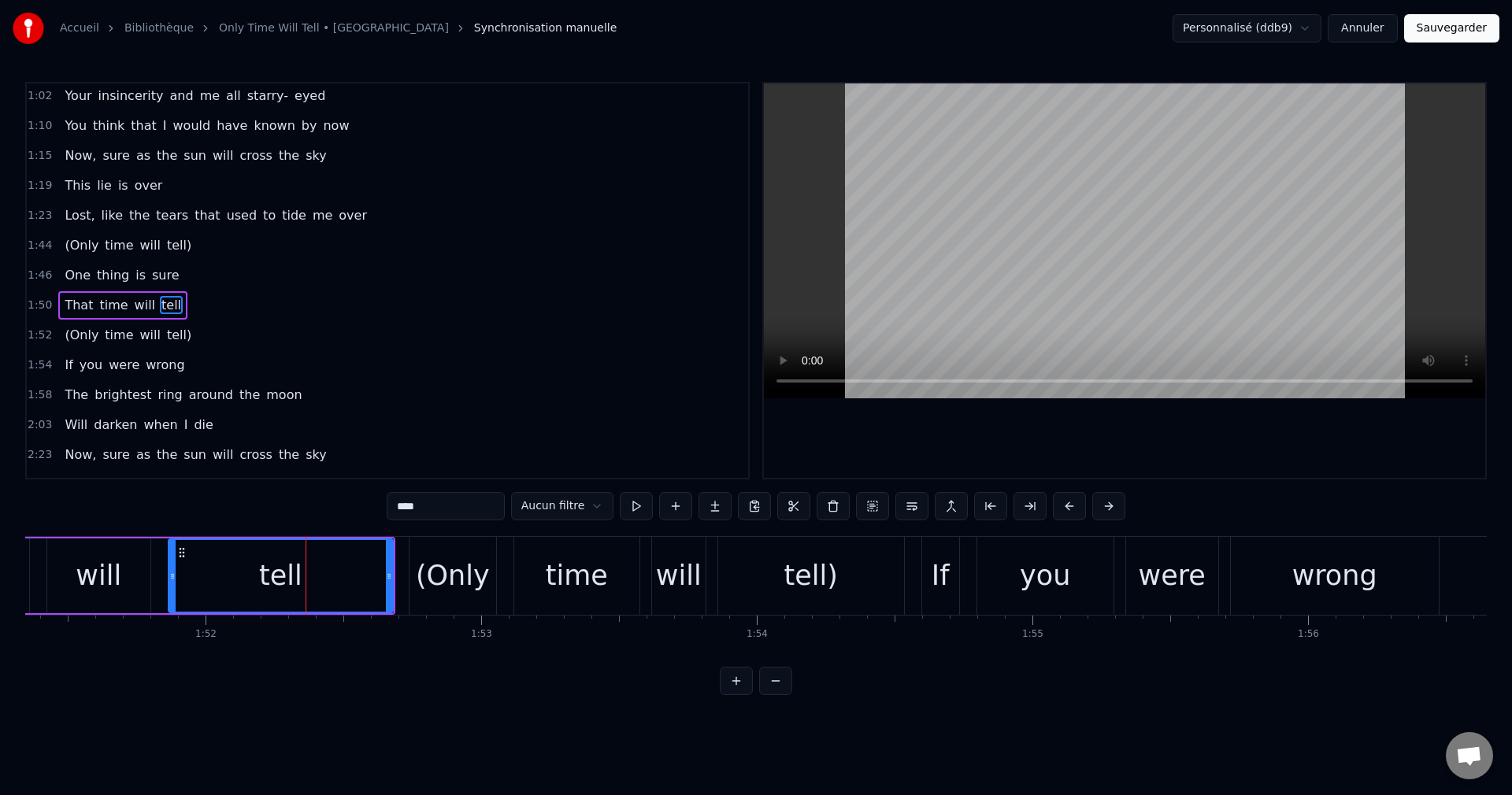
scroll to position [236, 0]
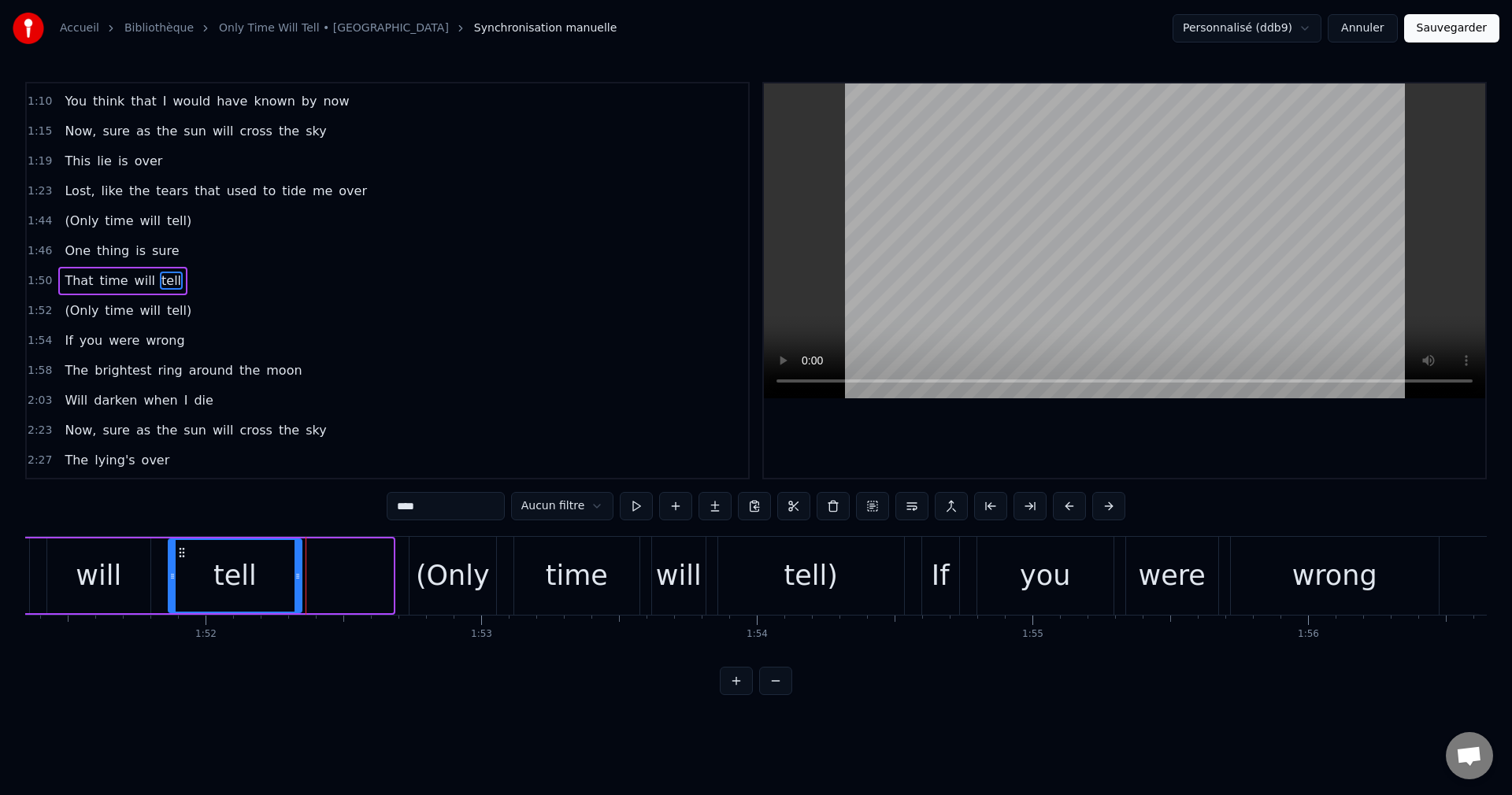
drag, startPoint x: 391, startPoint y: 578, endPoint x: 299, endPoint y: 602, distance: 95.1
click at [299, 602] on div at bounding box center [297, 576] width 6 height 72
click at [435, 592] on div "(Only" at bounding box center [453, 575] width 74 height 42
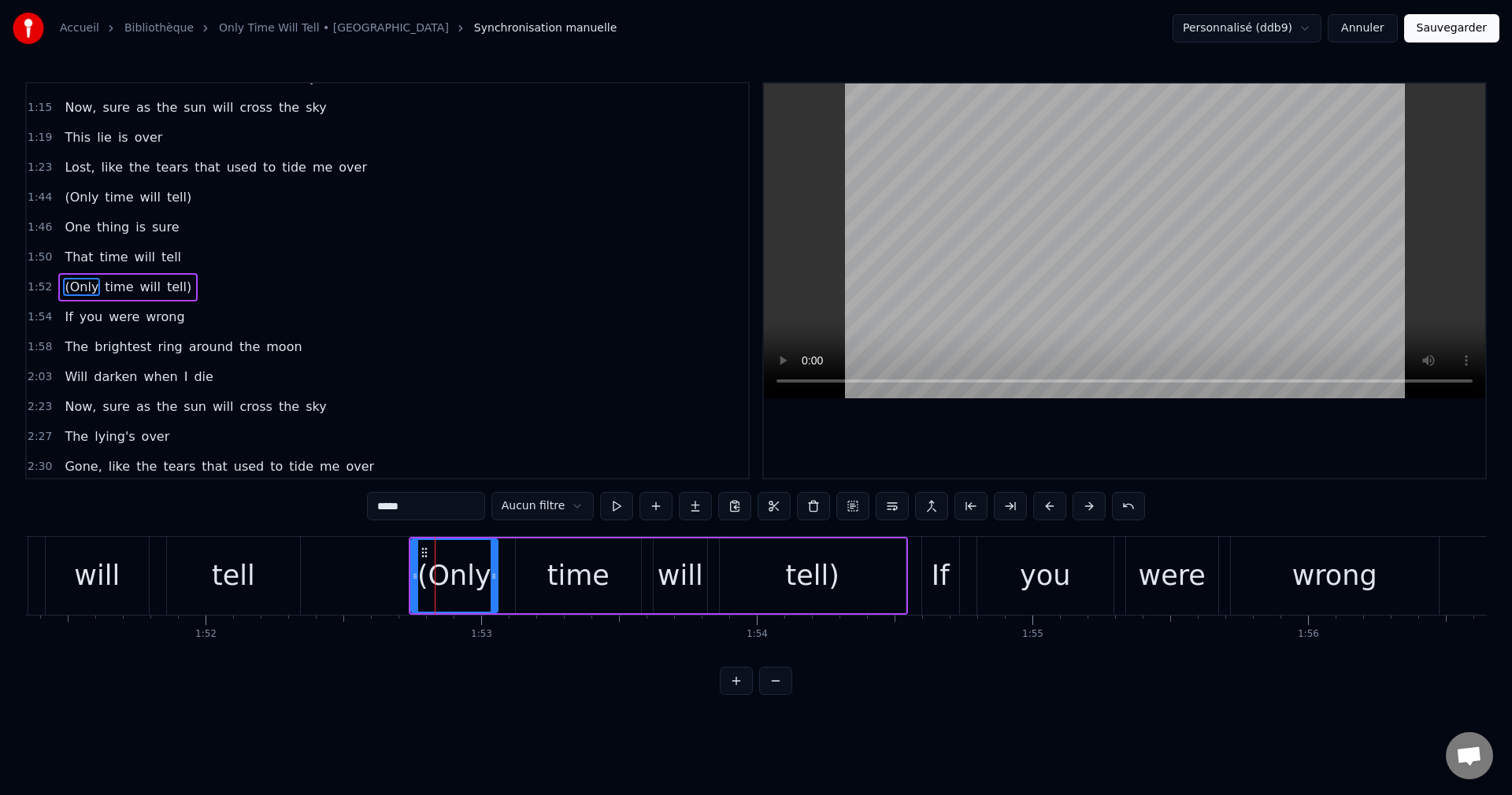
scroll to position [267, 0]
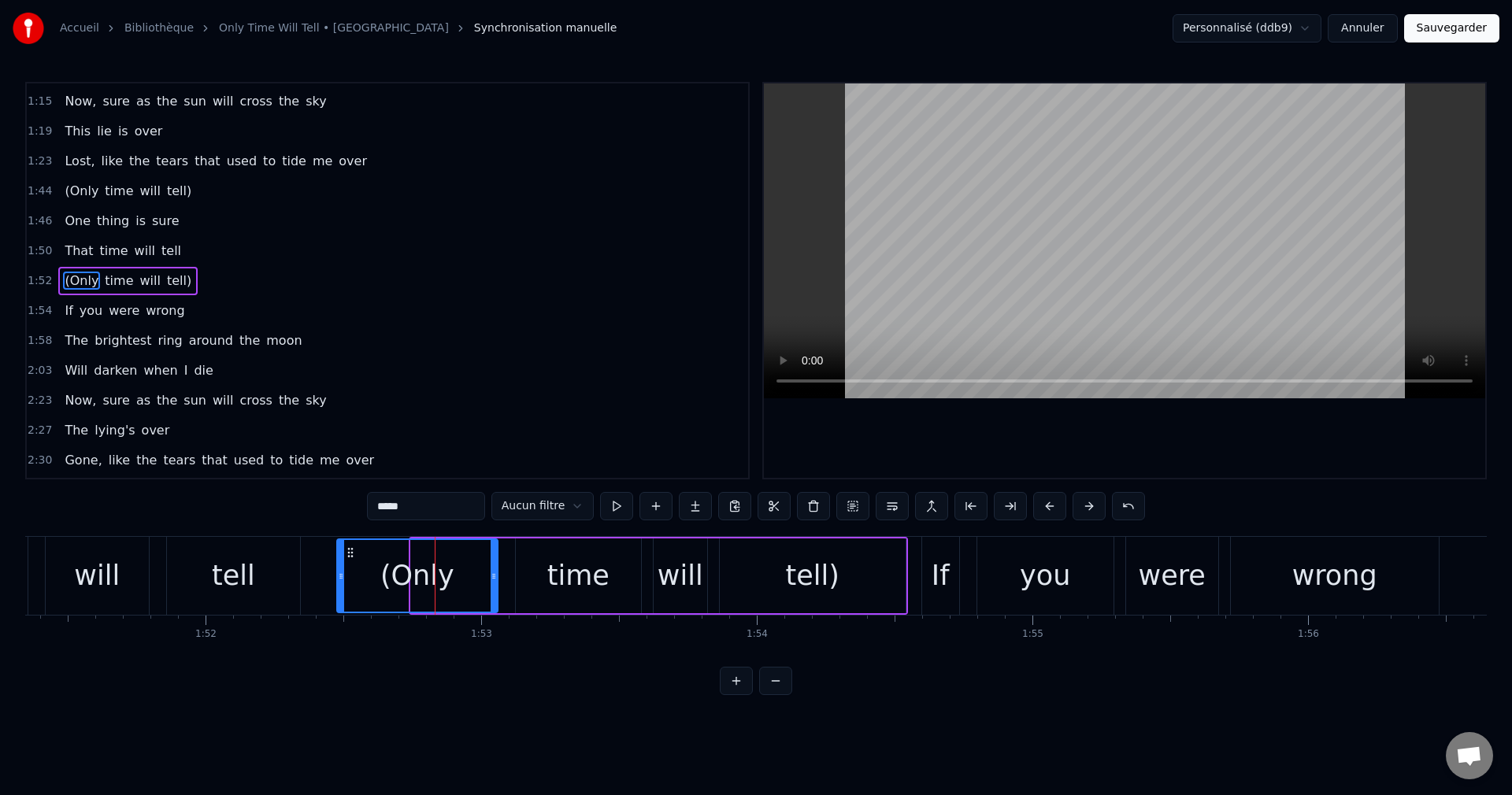
drag, startPoint x: 415, startPoint y: 578, endPoint x: 341, endPoint y: 598, distance: 76.7
click at [341, 598] on div at bounding box center [340, 576] width 6 height 72
click at [206, 593] on div "tell" at bounding box center [233, 575] width 133 height 78
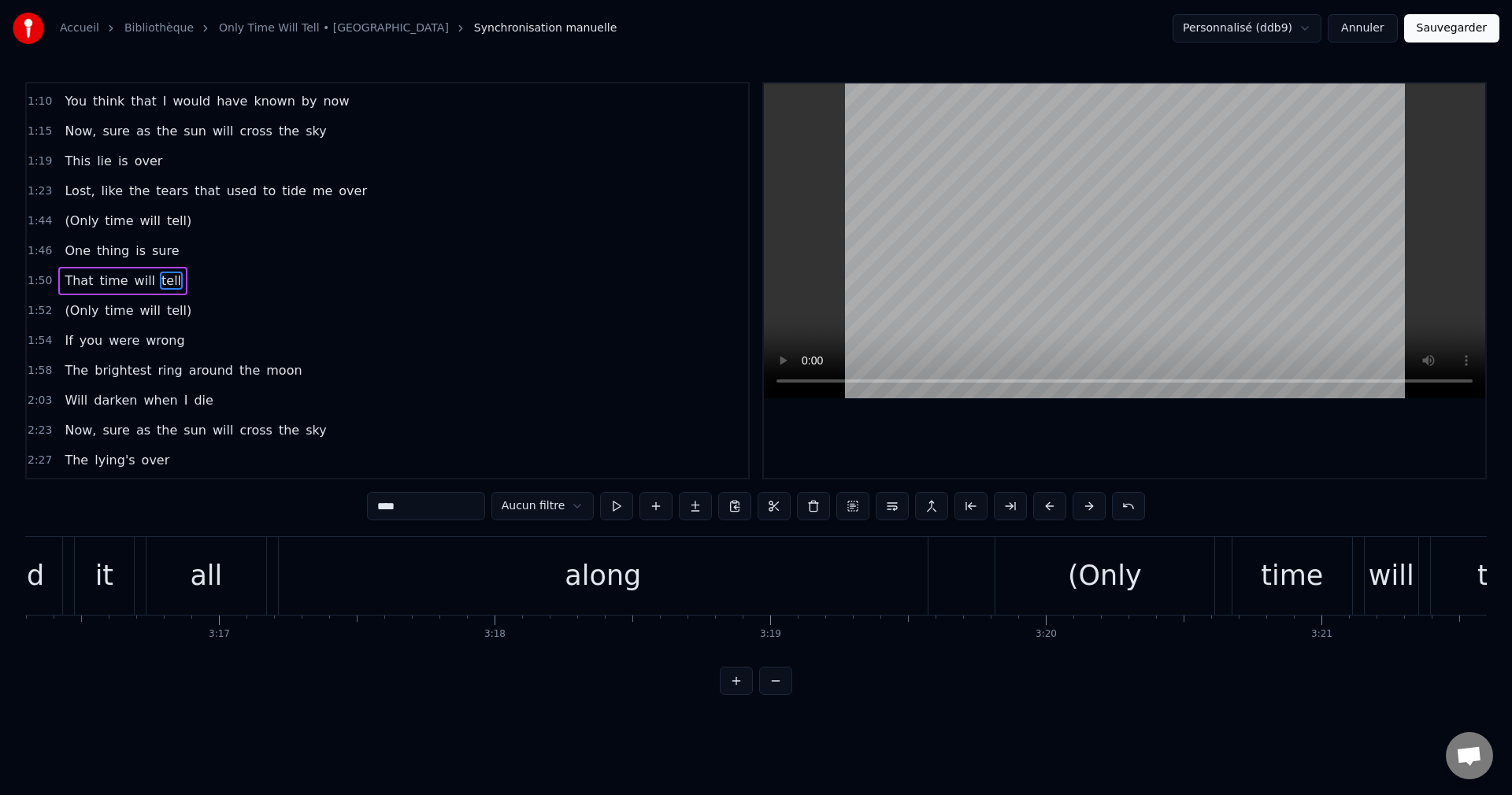
scroll to position [0, 54159]
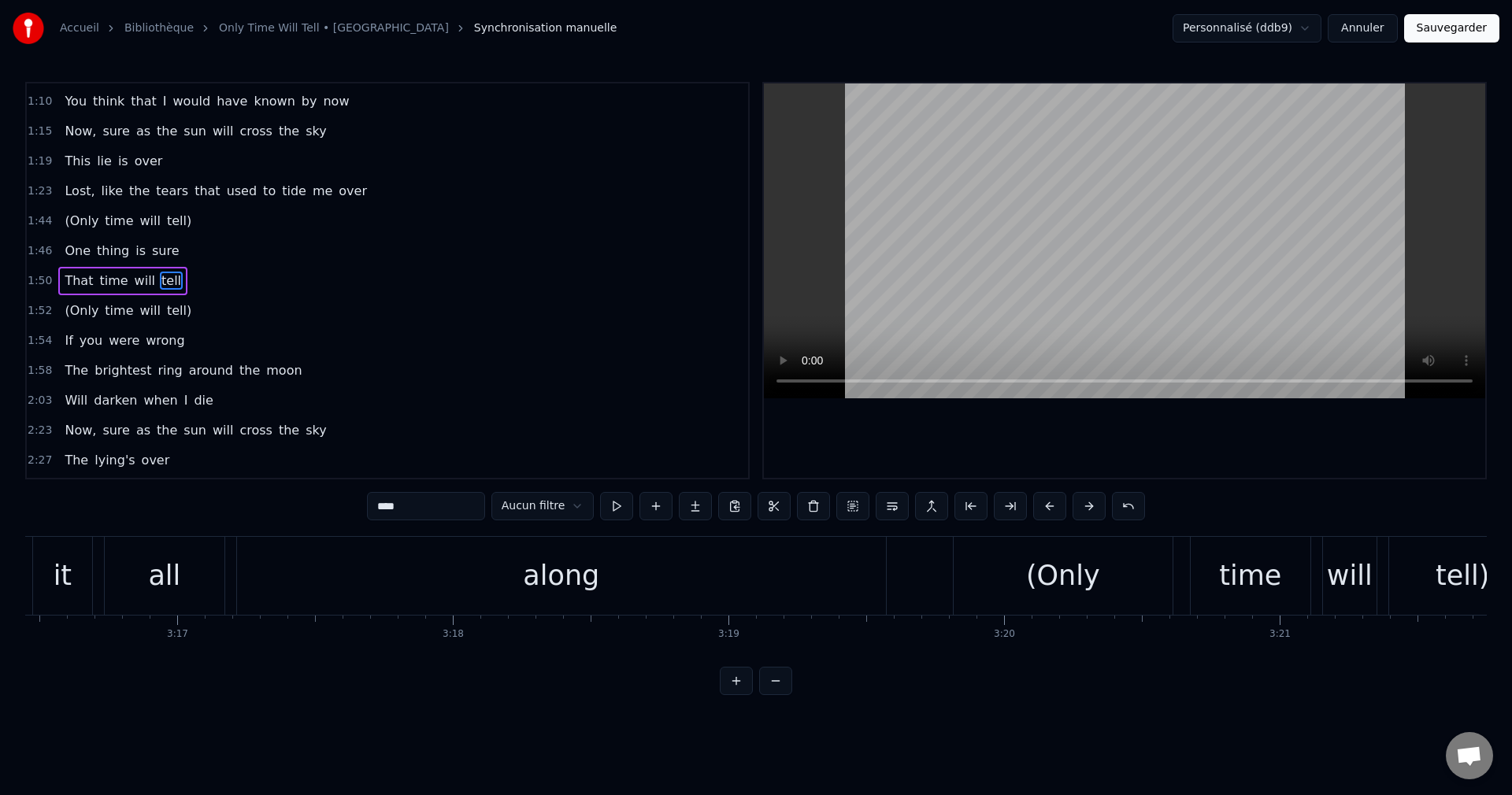
click at [619, 589] on div "along" at bounding box center [562, 575] width 649 height 78
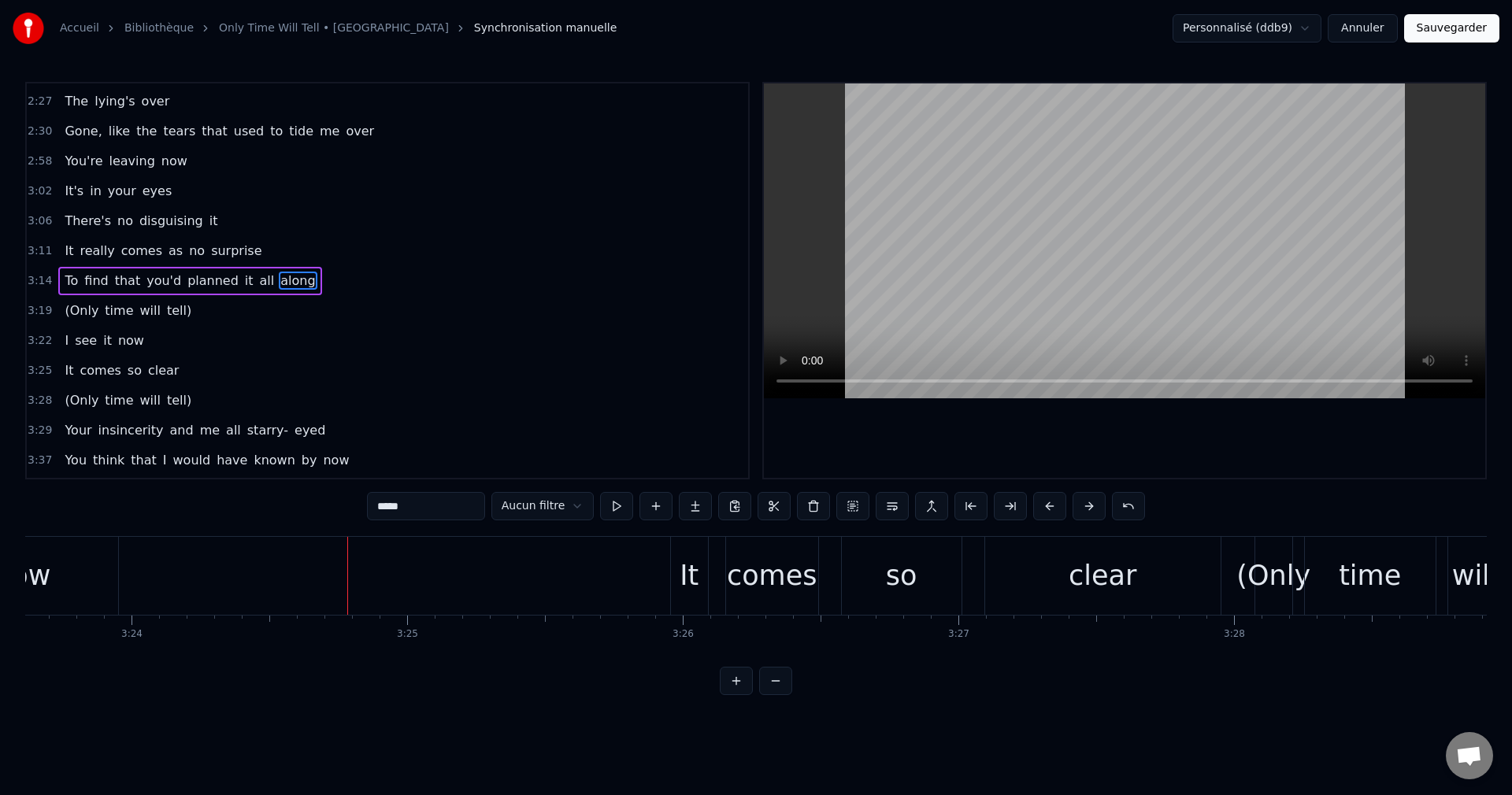
scroll to position [0, 56177]
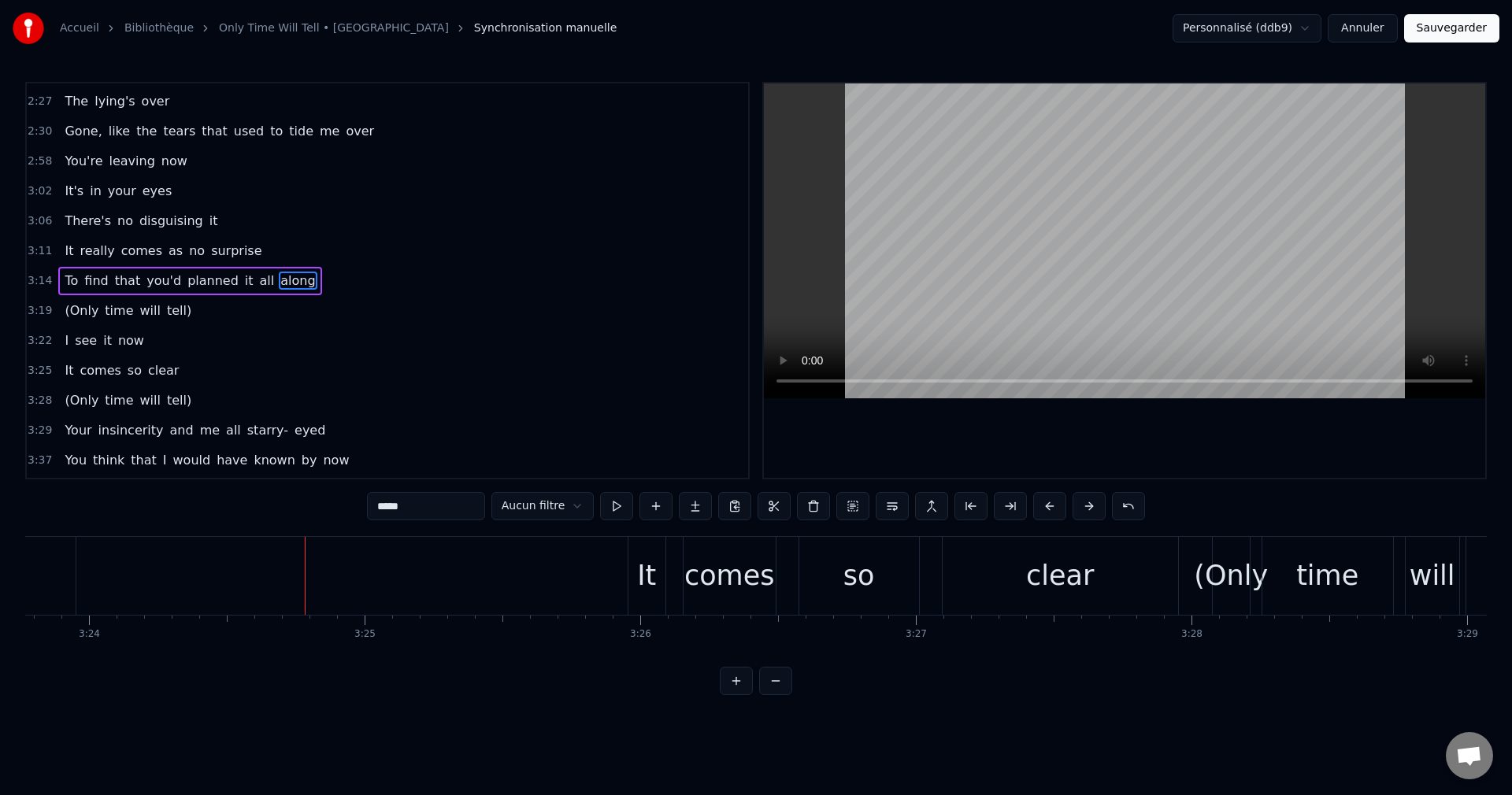
click at [639, 559] on div "It" at bounding box center [647, 575] width 18 height 42
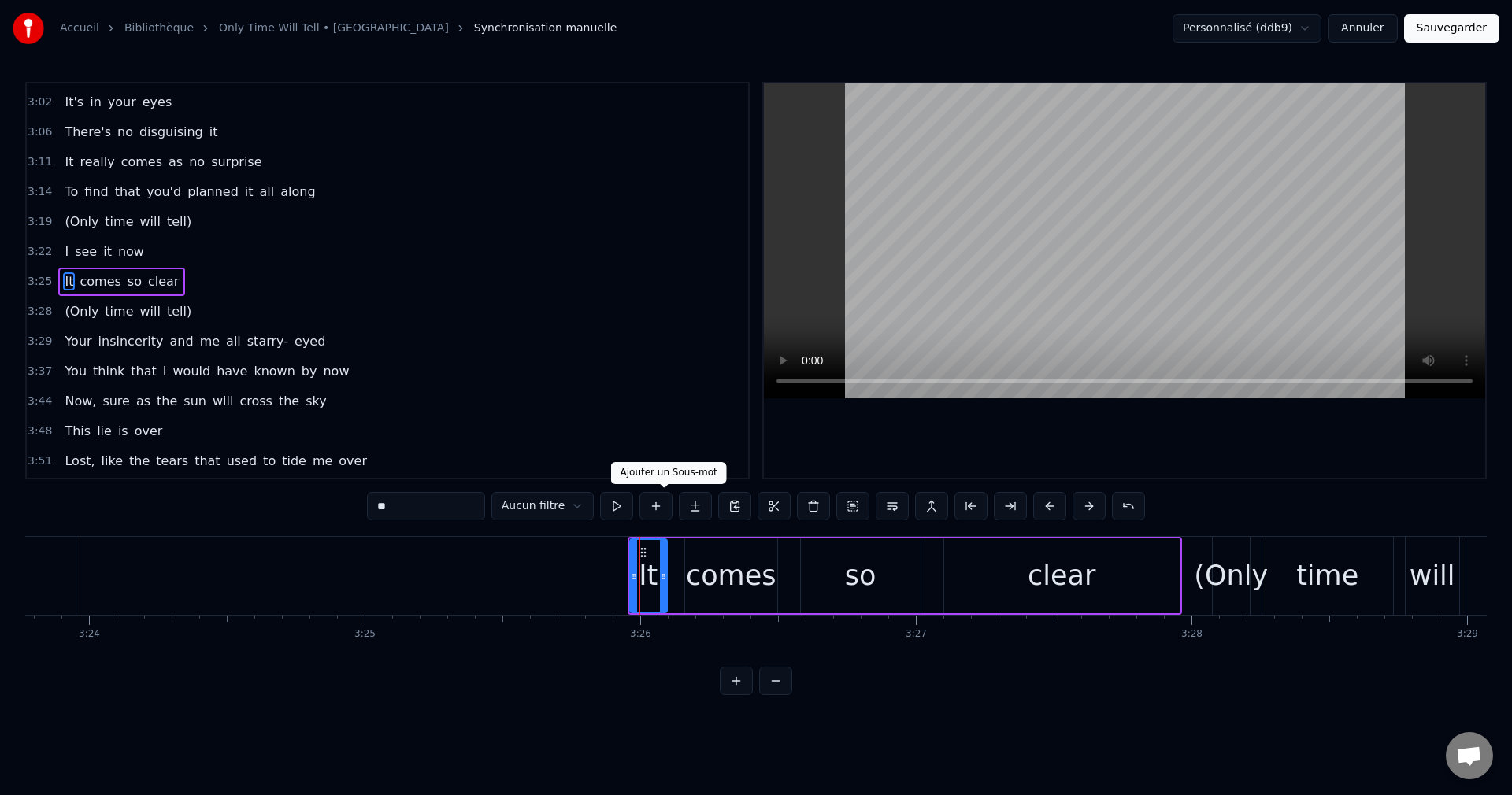
scroll to position [685, 0]
click at [1027, 591] on div "clear" at bounding box center [1062, 575] width 235 height 75
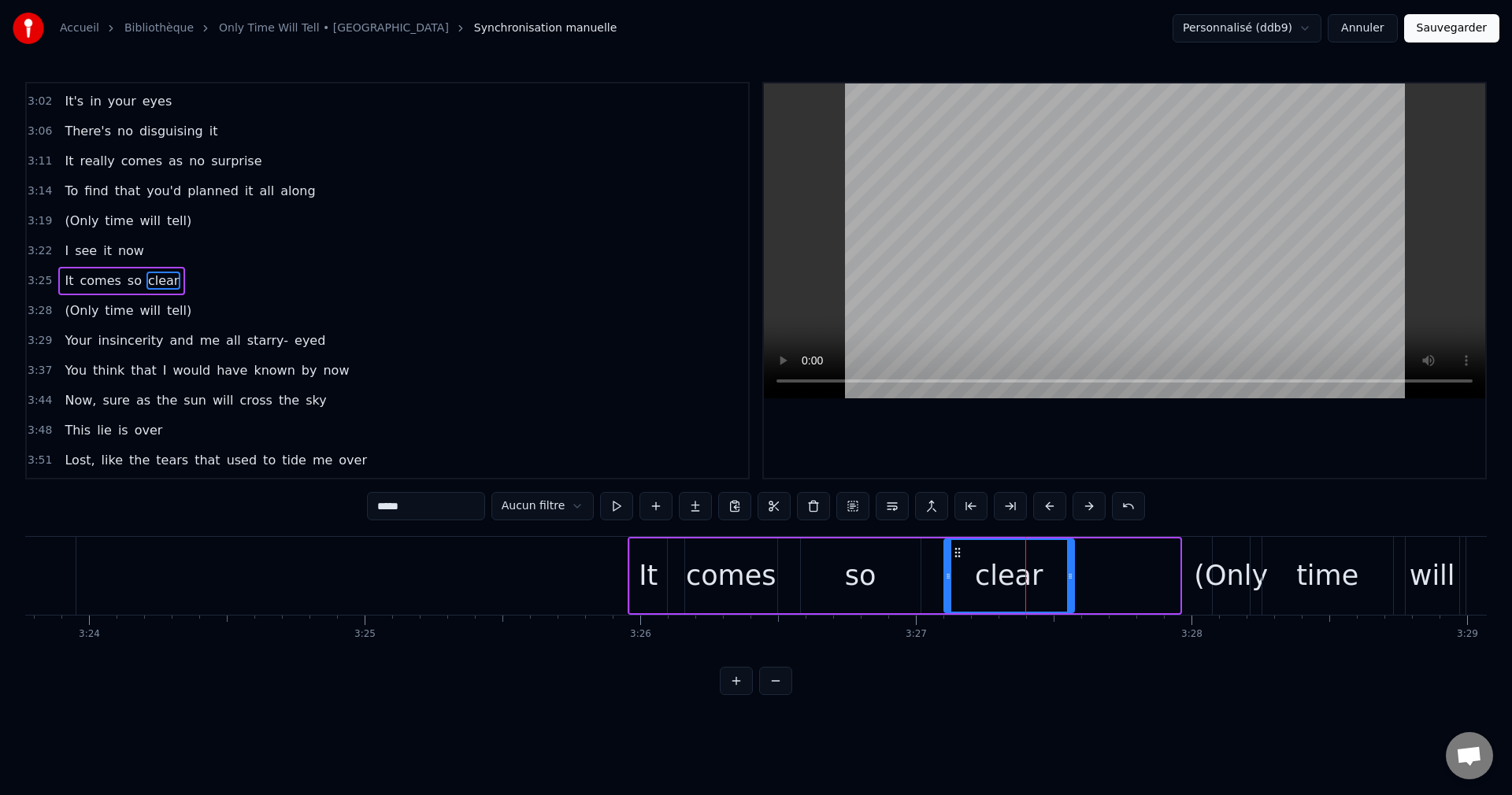
drag, startPoint x: 1174, startPoint y: 575, endPoint x: 1069, endPoint y: 599, distance: 107.7
click at [1069, 599] on div at bounding box center [1070, 576] width 6 height 72
click at [1224, 574] on div "(Only" at bounding box center [1231, 575] width 74 height 42
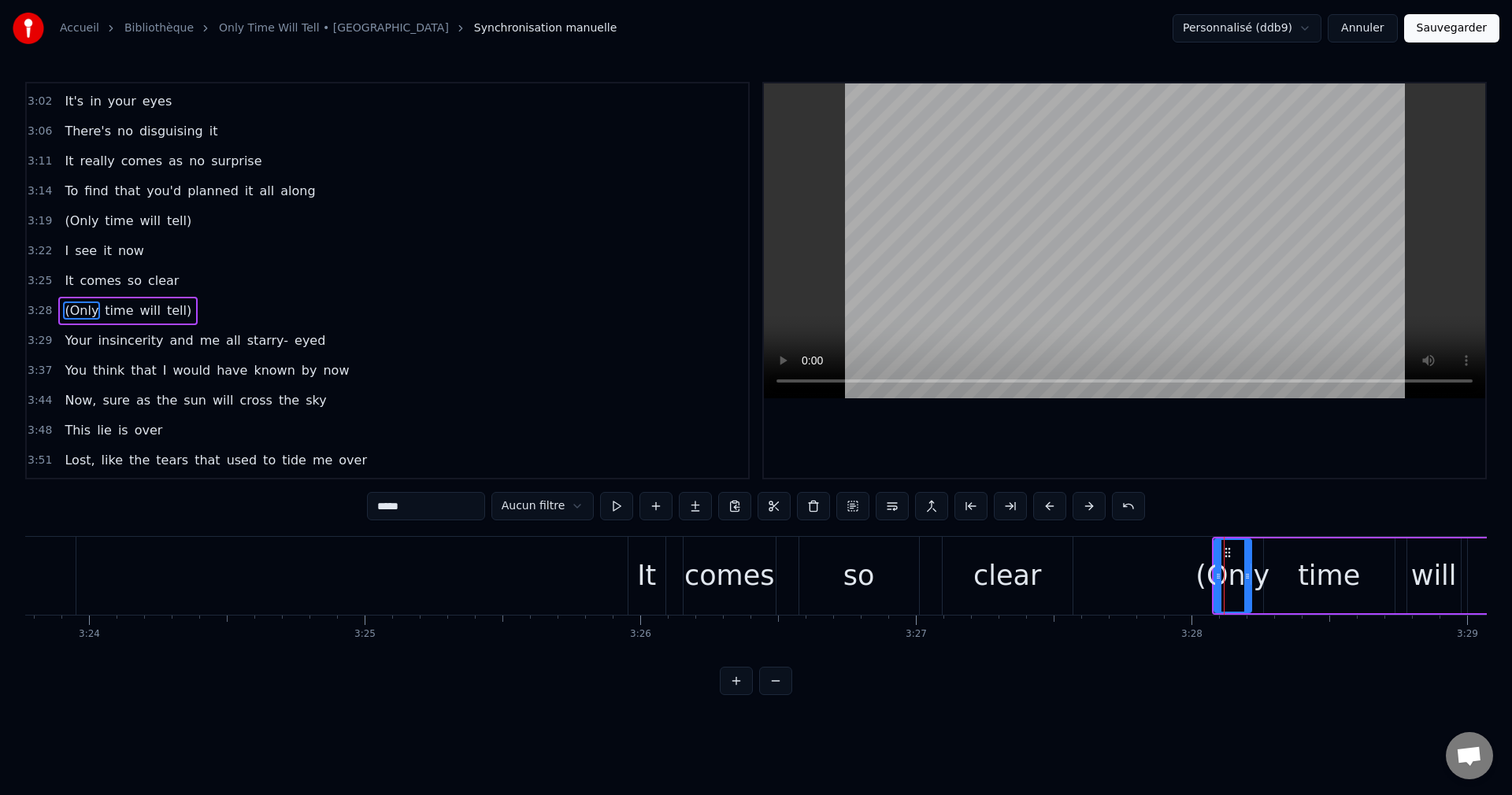
scroll to position [715, 0]
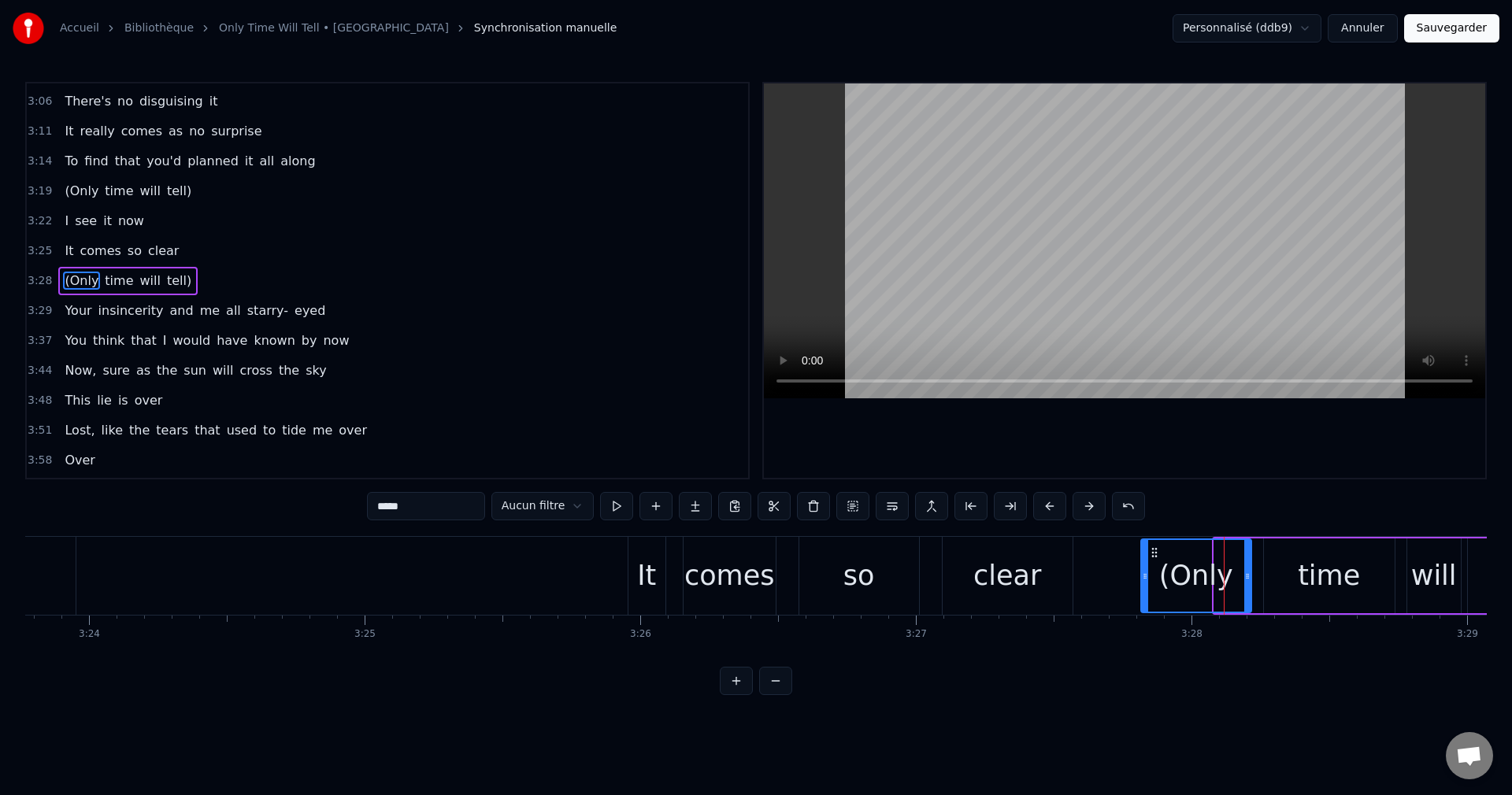
drag, startPoint x: 1217, startPoint y: 576, endPoint x: 1144, endPoint y: 595, distance: 75.4
click at [1144, 595] on div at bounding box center [1145, 576] width 6 height 72
click at [833, 583] on div "so" at bounding box center [860, 575] width 120 height 78
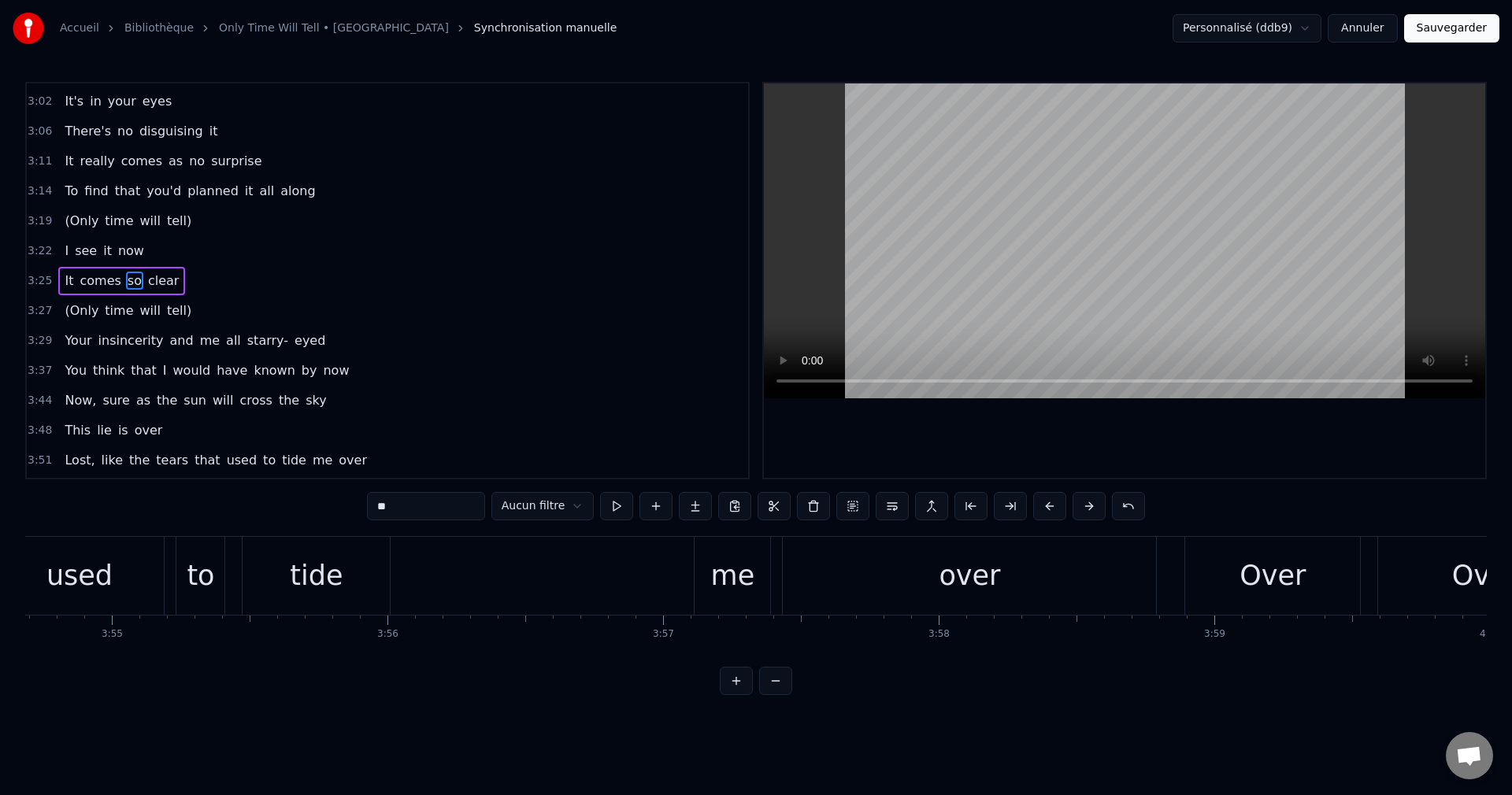
scroll to position [0, 64722]
click at [689, 583] on div "me" at bounding box center [711, 575] width 76 height 78
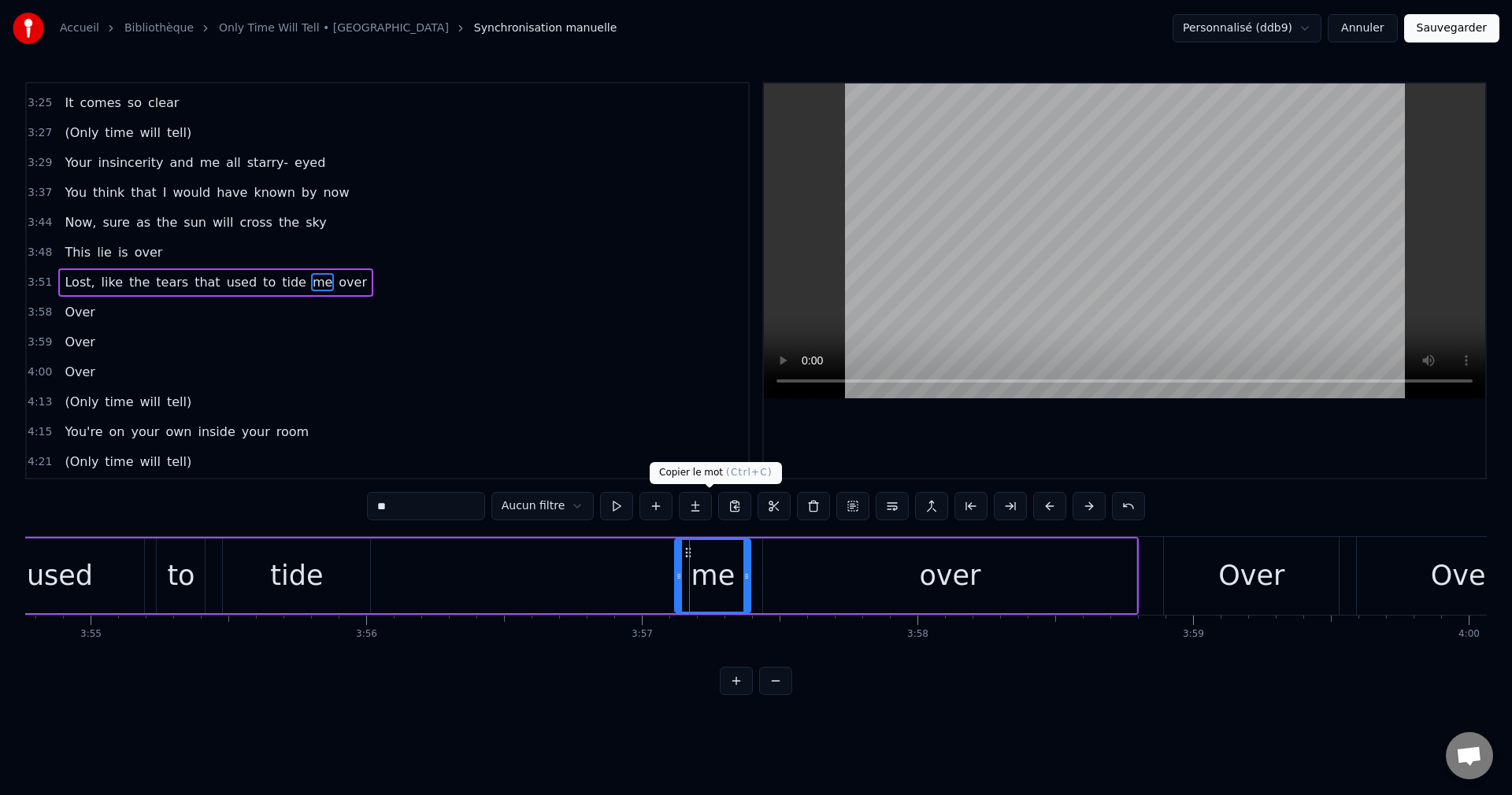
scroll to position [865, 0]
click at [1048, 575] on div "over" at bounding box center [949, 575] width 374 height 75
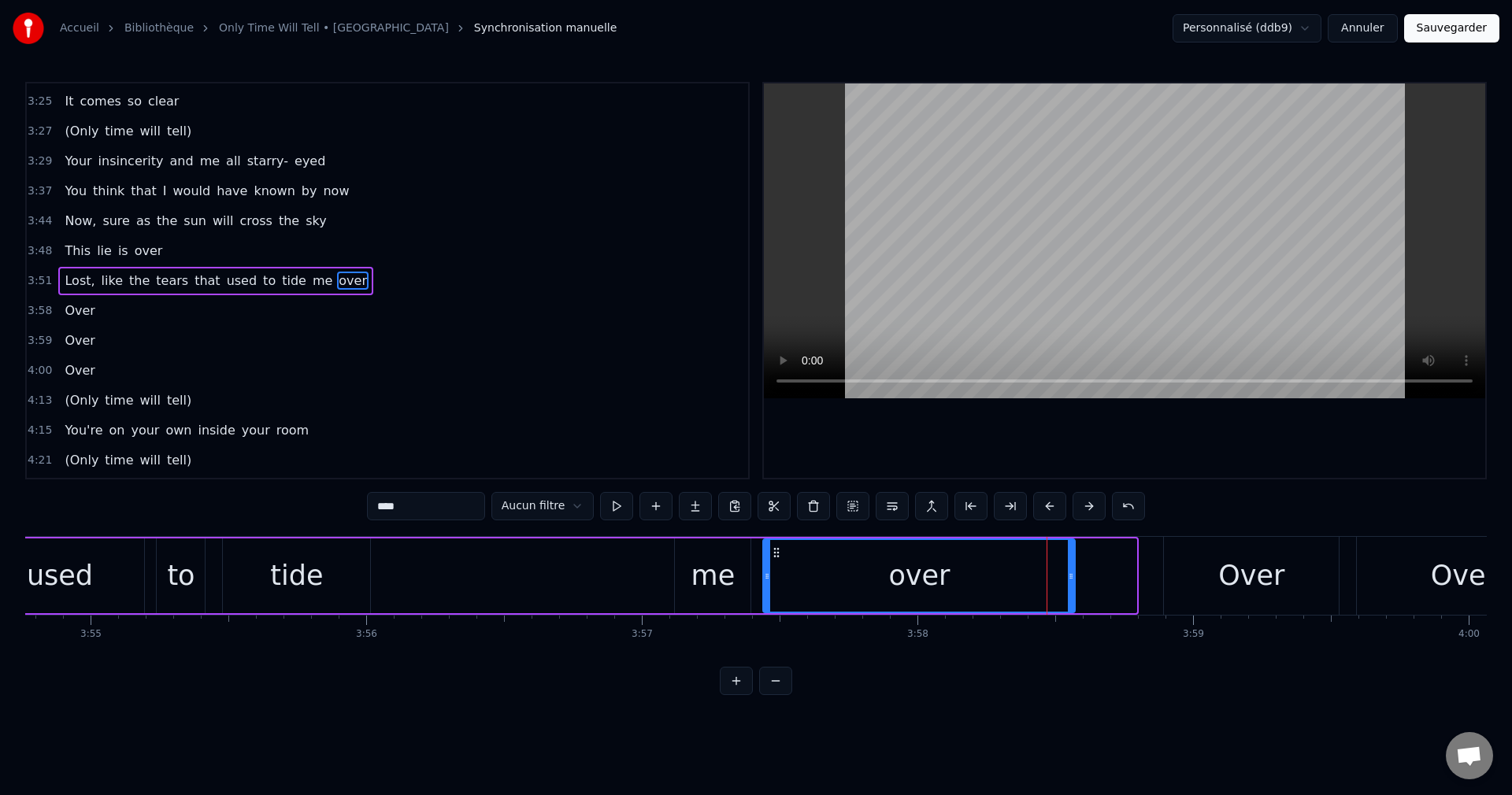
drag, startPoint x: 1135, startPoint y: 577, endPoint x: 1074, endPoint y: 591, distance: 62.6
click at [1074, 591] on div at bounding box center [1071, 576] width 6 height 72
click at [994, 585] on div "over" at bounding box center [919, 576] width 310 height 72
drag, startPoint x: 1069, startPoint y: 575, endPoint x: 1009, endPoint y: 586, distance: 61.0
click at [1009, 586] on div at bounding box center [1011, 576] width 6 height 72
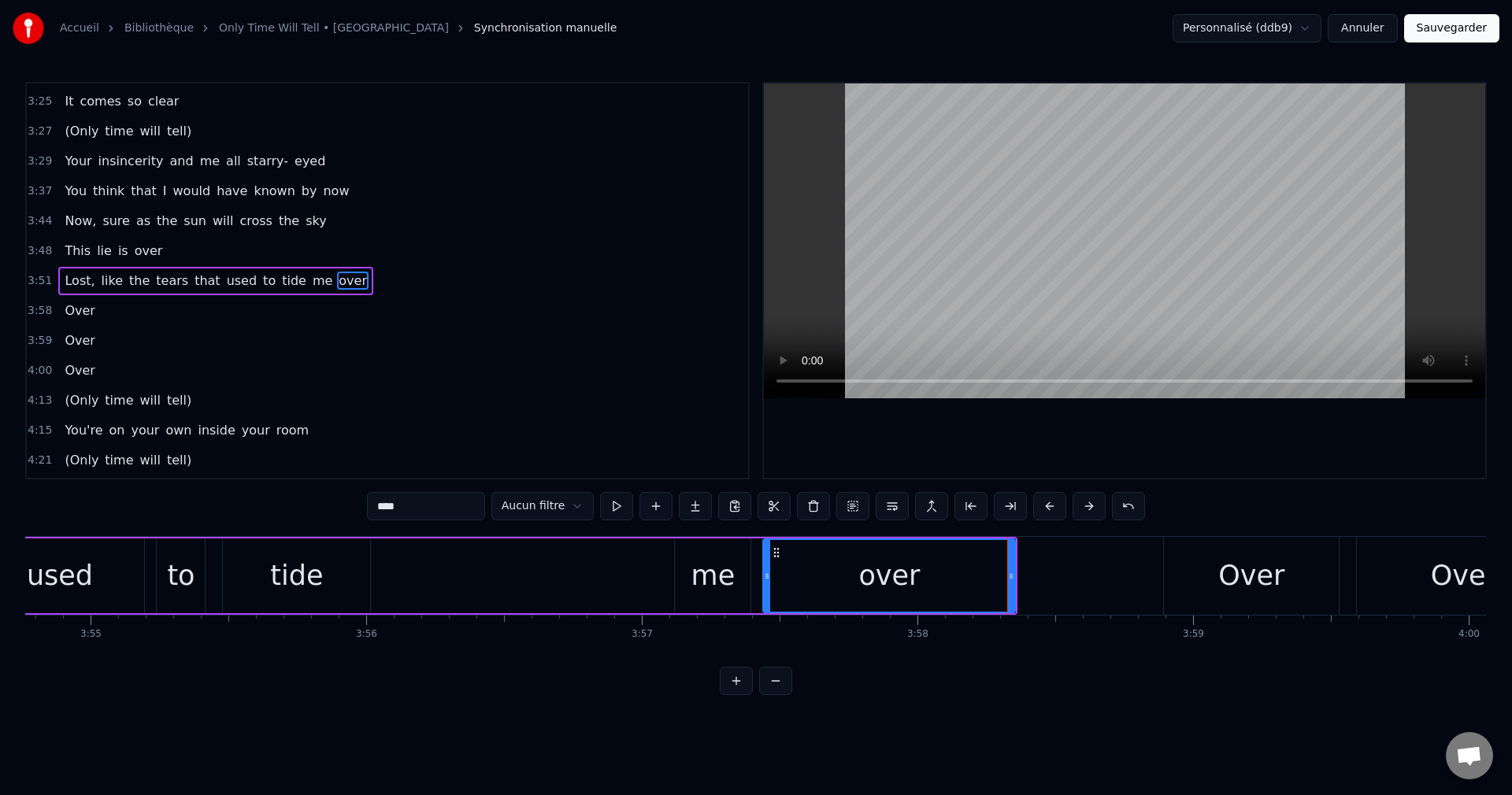
click at [952, 585] on div "over" at bounding box center [889, 576] width 251 height 72
click at [698, 564] on div "me" at bounding box center [714, 575] width 44 height 42
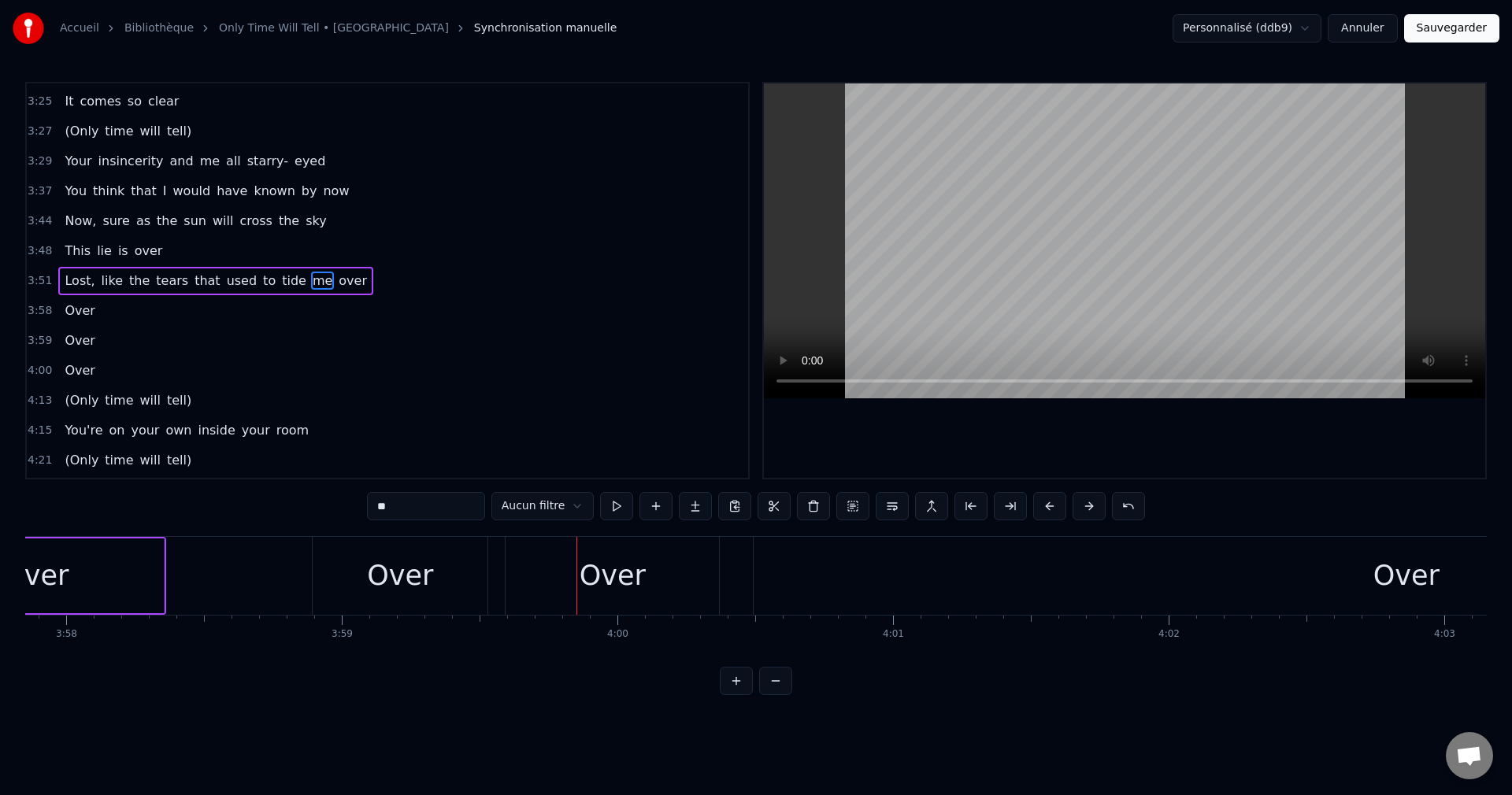
scroll to position [0, 65489]
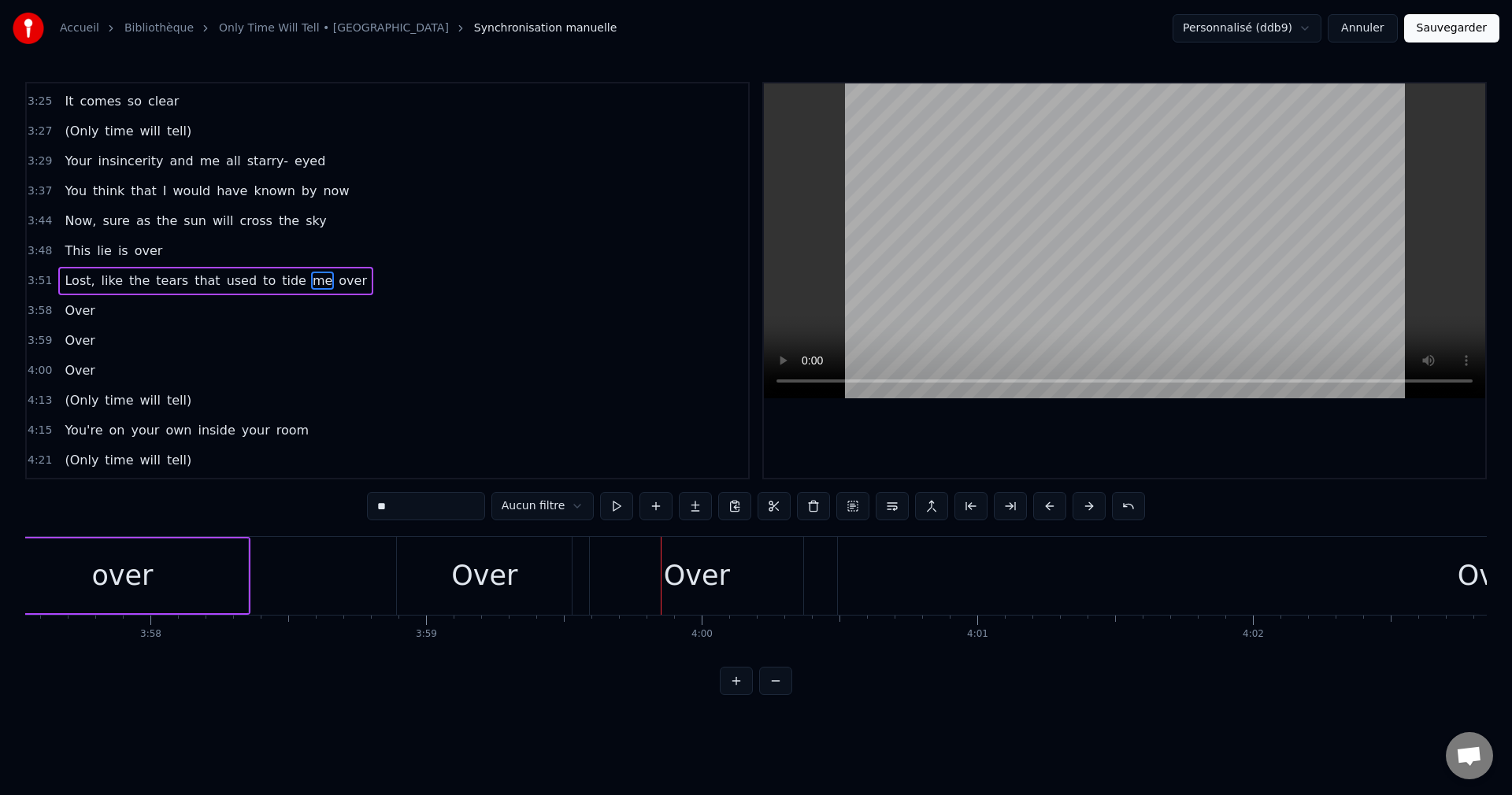
click at [433, 579] on div "Over" at bounding box center [484, 575] width 175 height 78
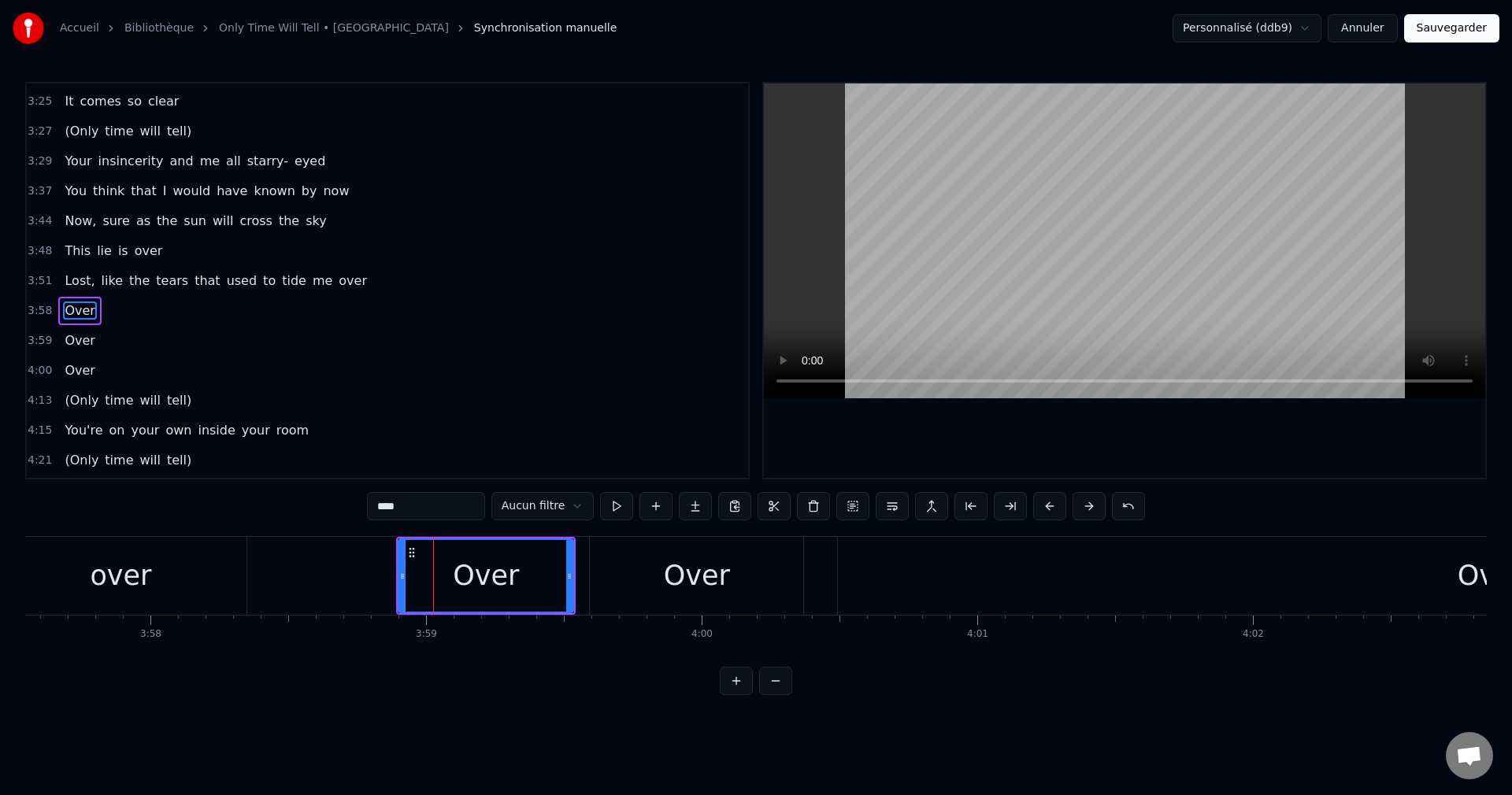
scroll to position [895, 0]
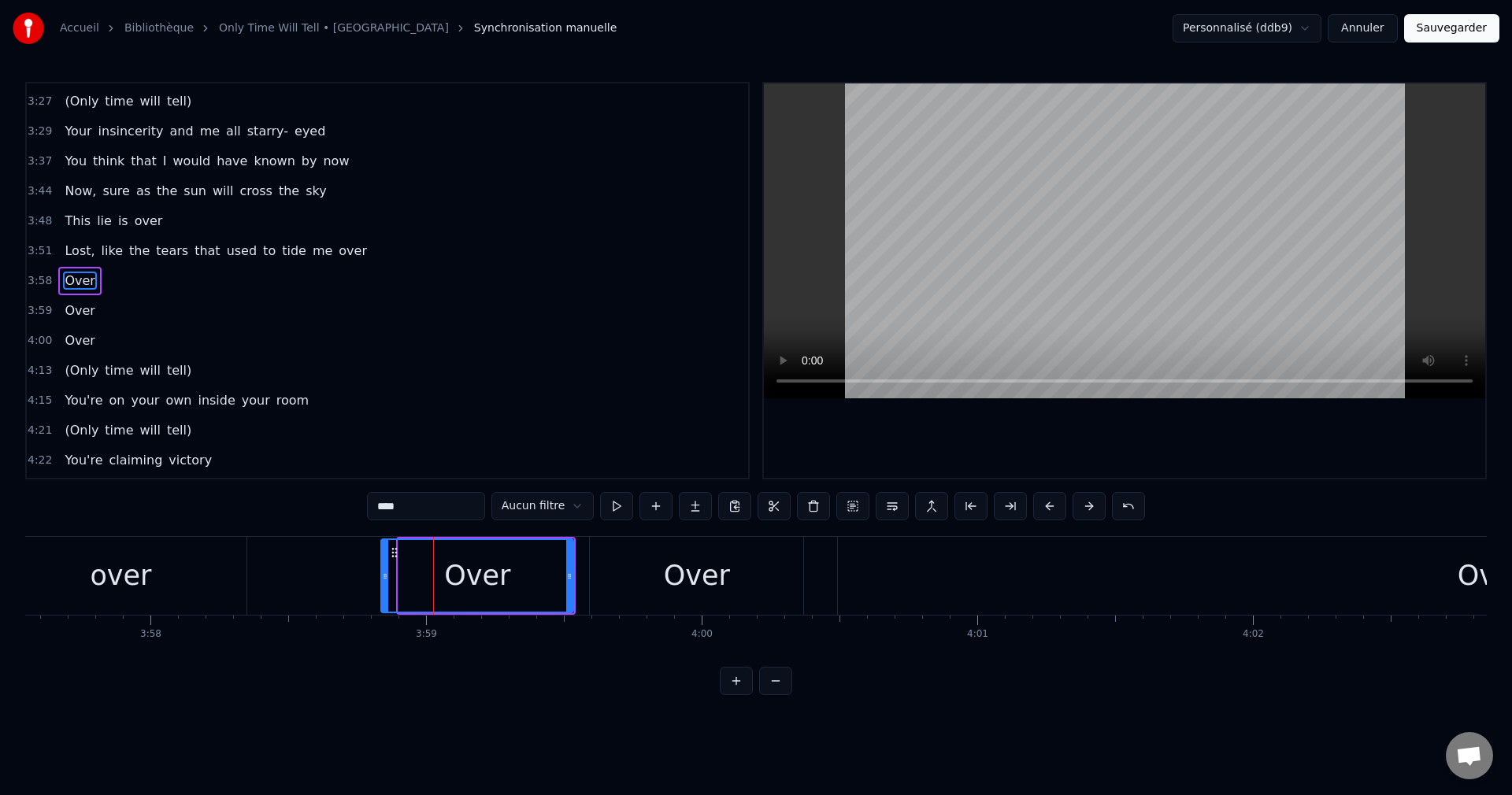
drag, startPoint x: 402, startPoint y: 575, endPoint x: 386, endPoint y: 583, distance: 17.9
click at [386, 583] on div at bounding box center [385, 576] width 6 height 72
click at [423, 581] on div "Over" at bounding box center [477, 576] width 191 height 72
click at [178, 587] on div "over" at bounding box center [120, 575] width 252 height 78
type input "****"
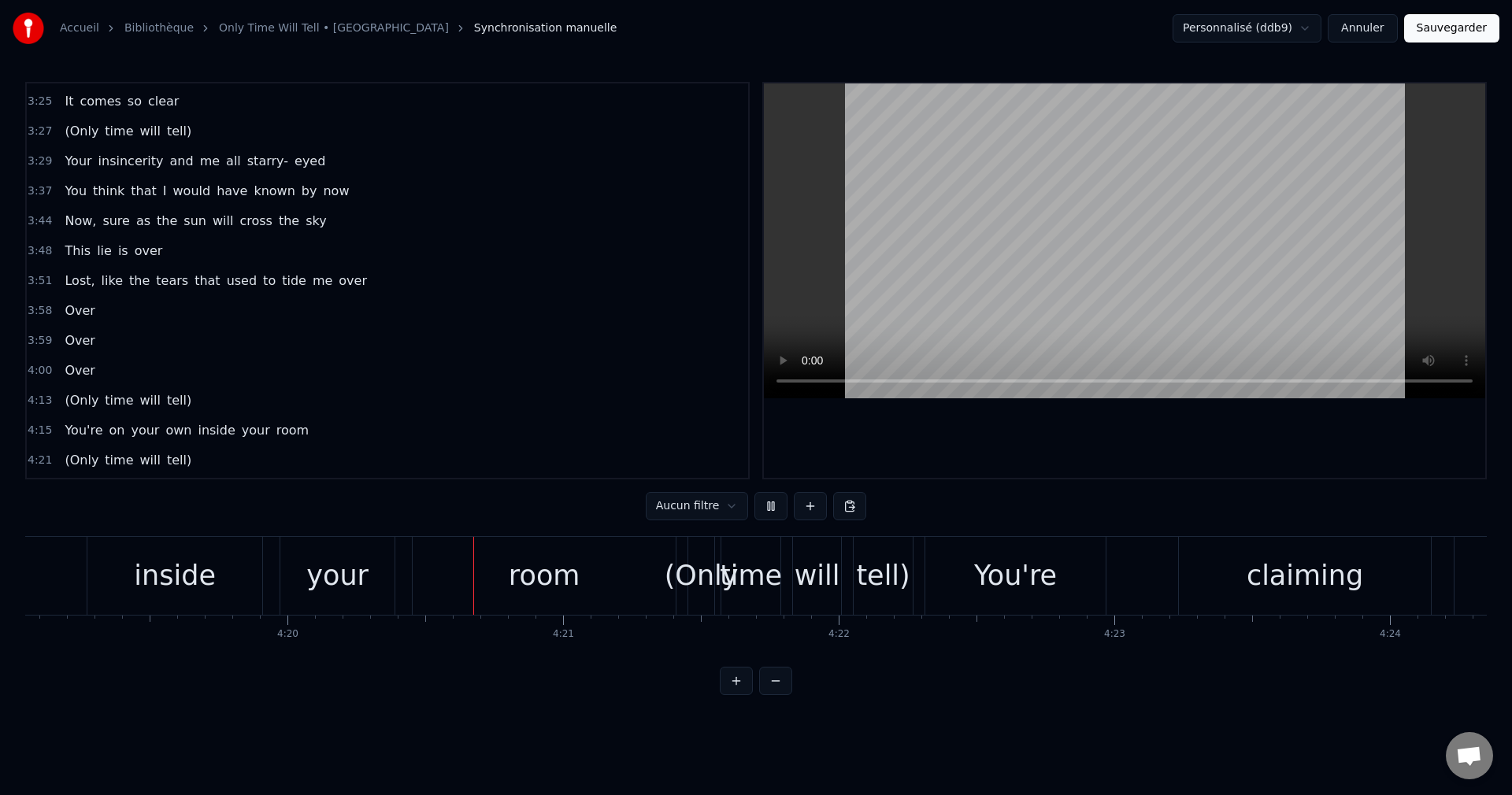
scroll to position [0, 71606]
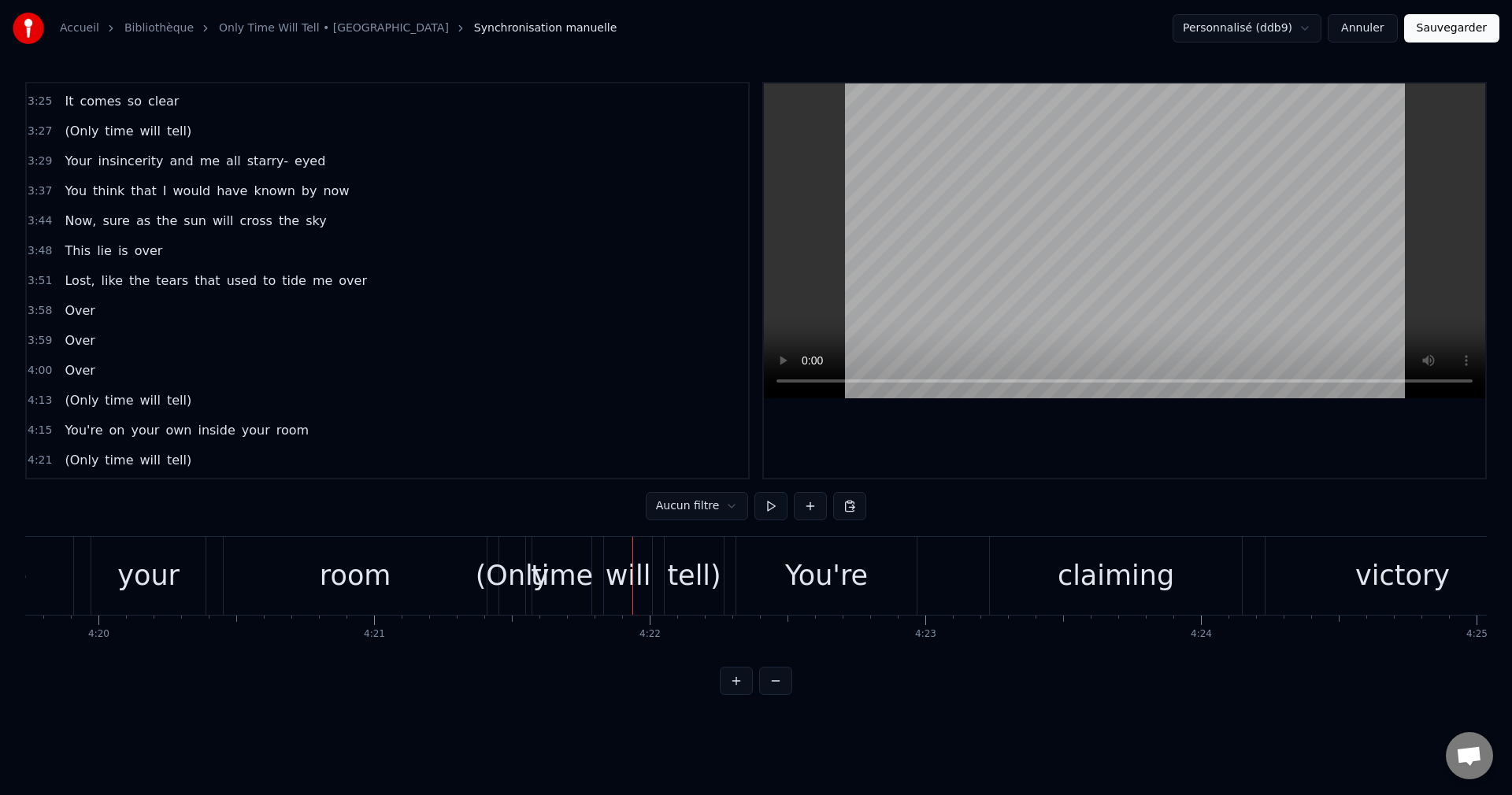
click at [349, 589] on div "room" at bounding box center [356, 575] width 72 height 42
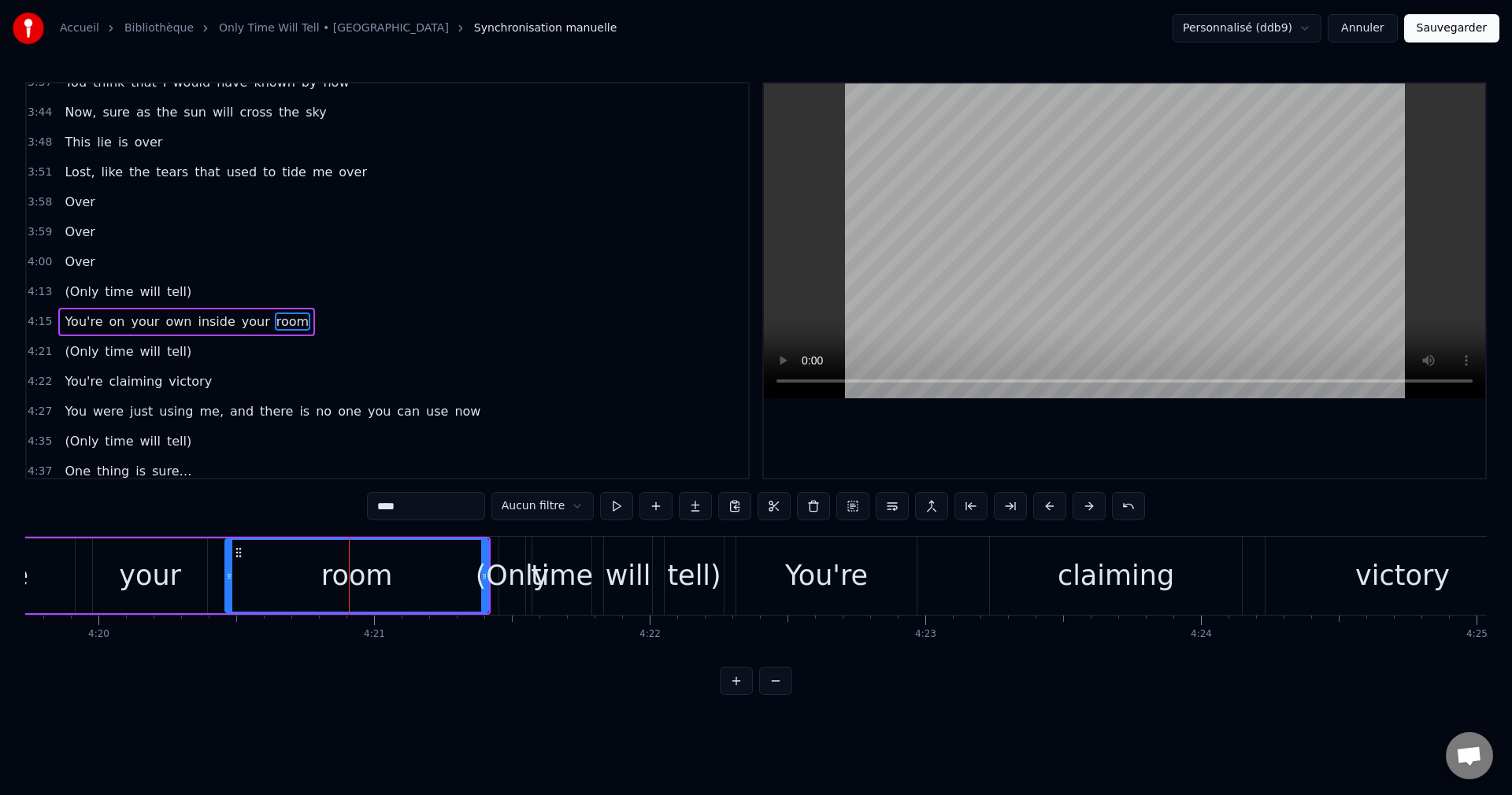
scroll to position [982, 0]
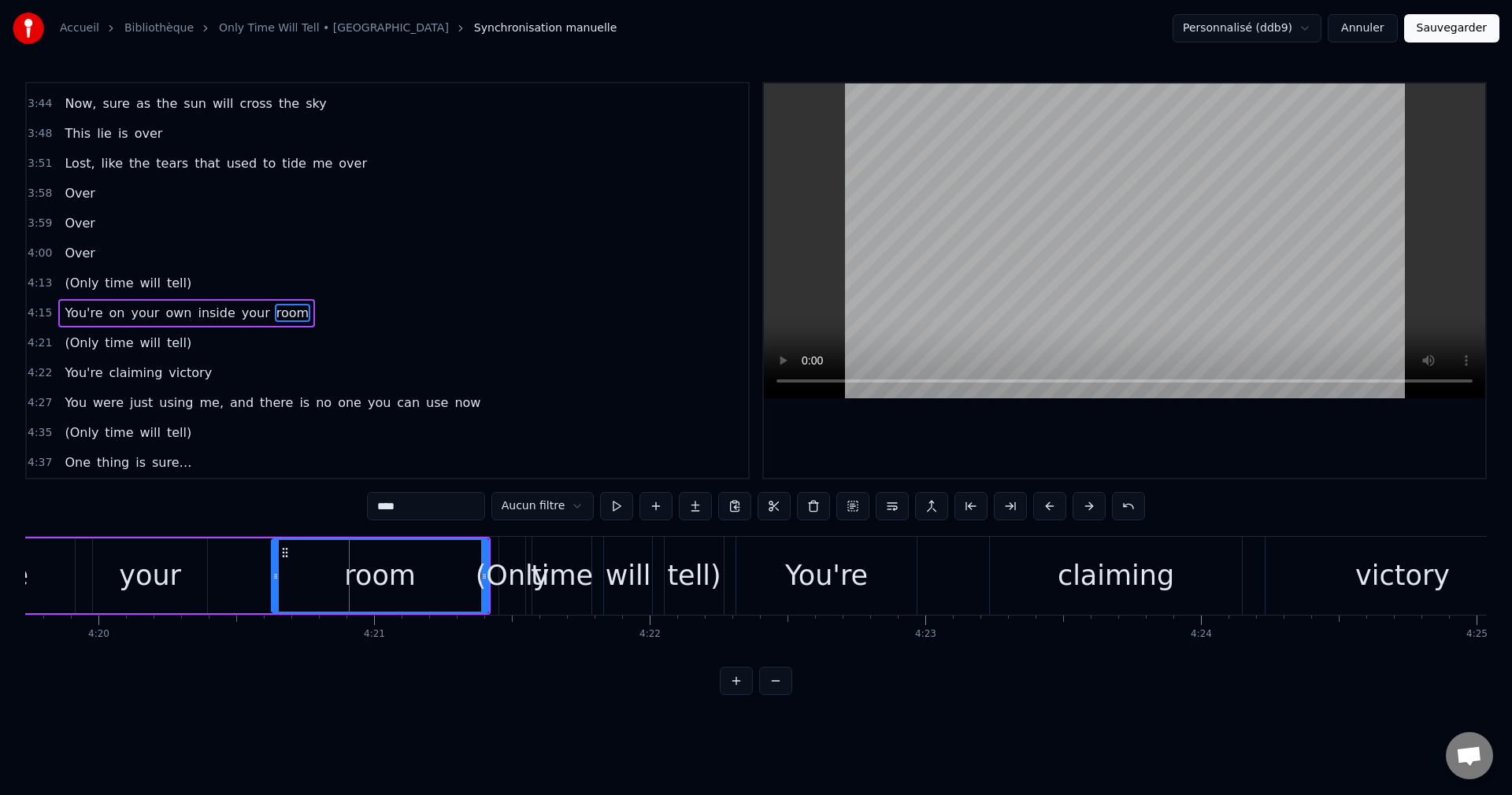
drag, startPoint x: 227, startPoint y: 576, endPoint x: 273, endPoint y: 589, distance: 47.8
click at [273, 589] on div at bounding box center [275, 576] width 6 height 72
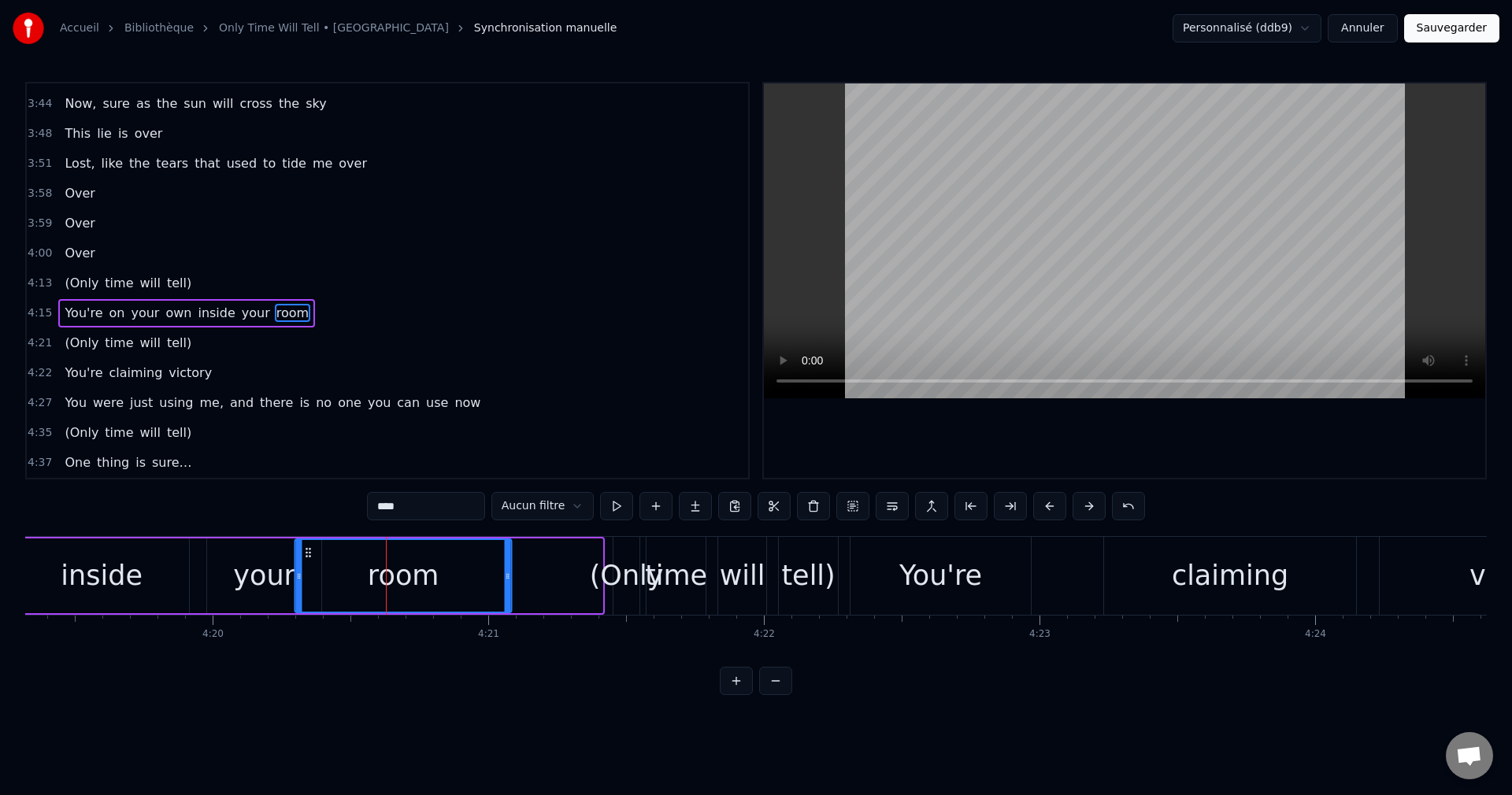
scroll to position [0, 71490]
drag, startPoint x: 284, startPoint y: 552, endPoint x: 341, endPoint y: 573, distance: 60.7
click at [341, 573] on div "room" at bounding box center [437, 576] width 215 height 72
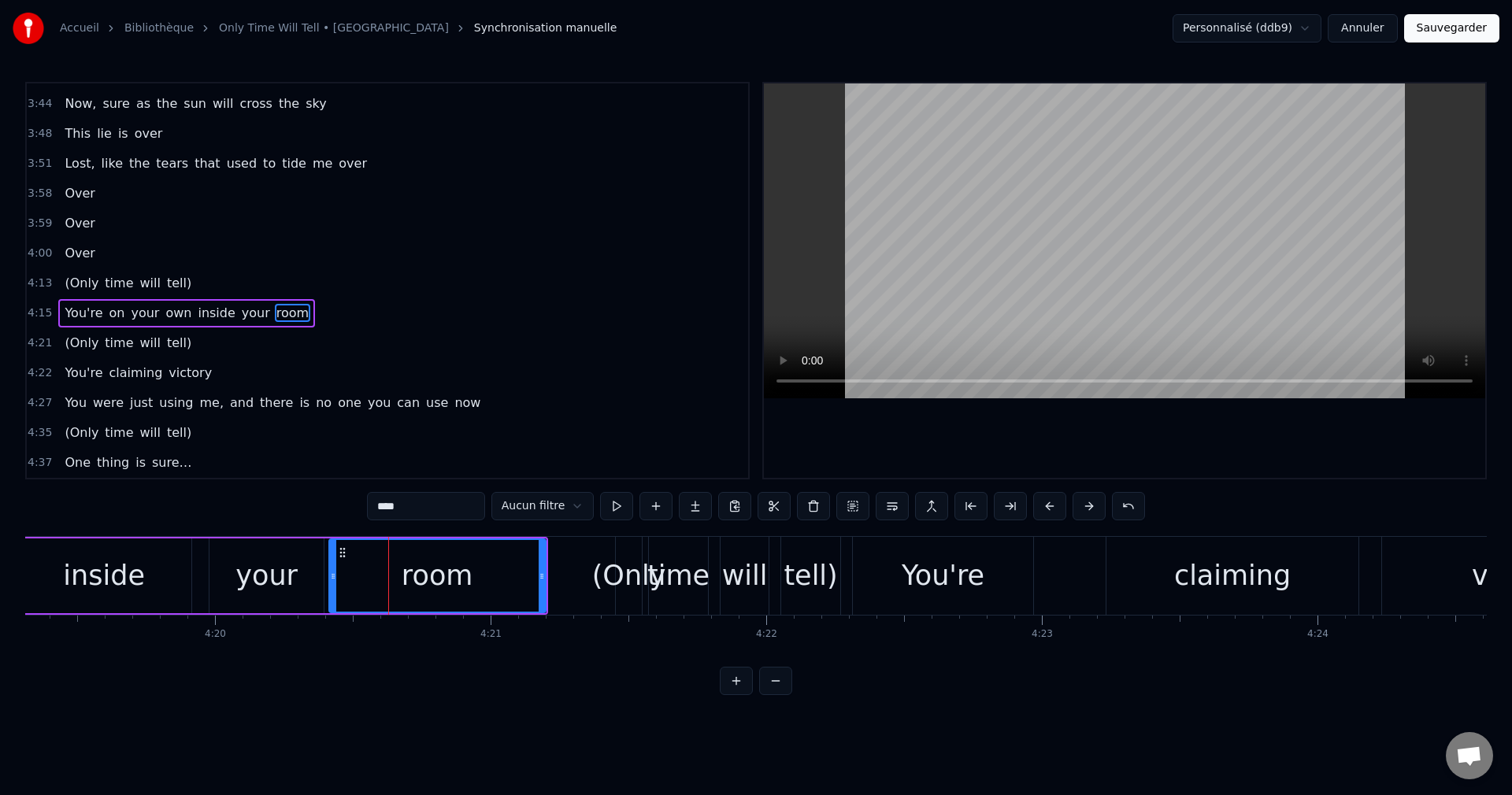
click at [513, 575] on div "room" at bounding box center [437, 576] width 215 height 72
drag, startPoint x: 542, startPoint y: 575, endPoint x: 502, endPoint y: 586, distance: 41.5
click at [502, 586] on div at bounding box center [501, 576] width 6 height 72
click at [619, 573] on div "(Only" at bounding box center [629, 575] width 74 height 42
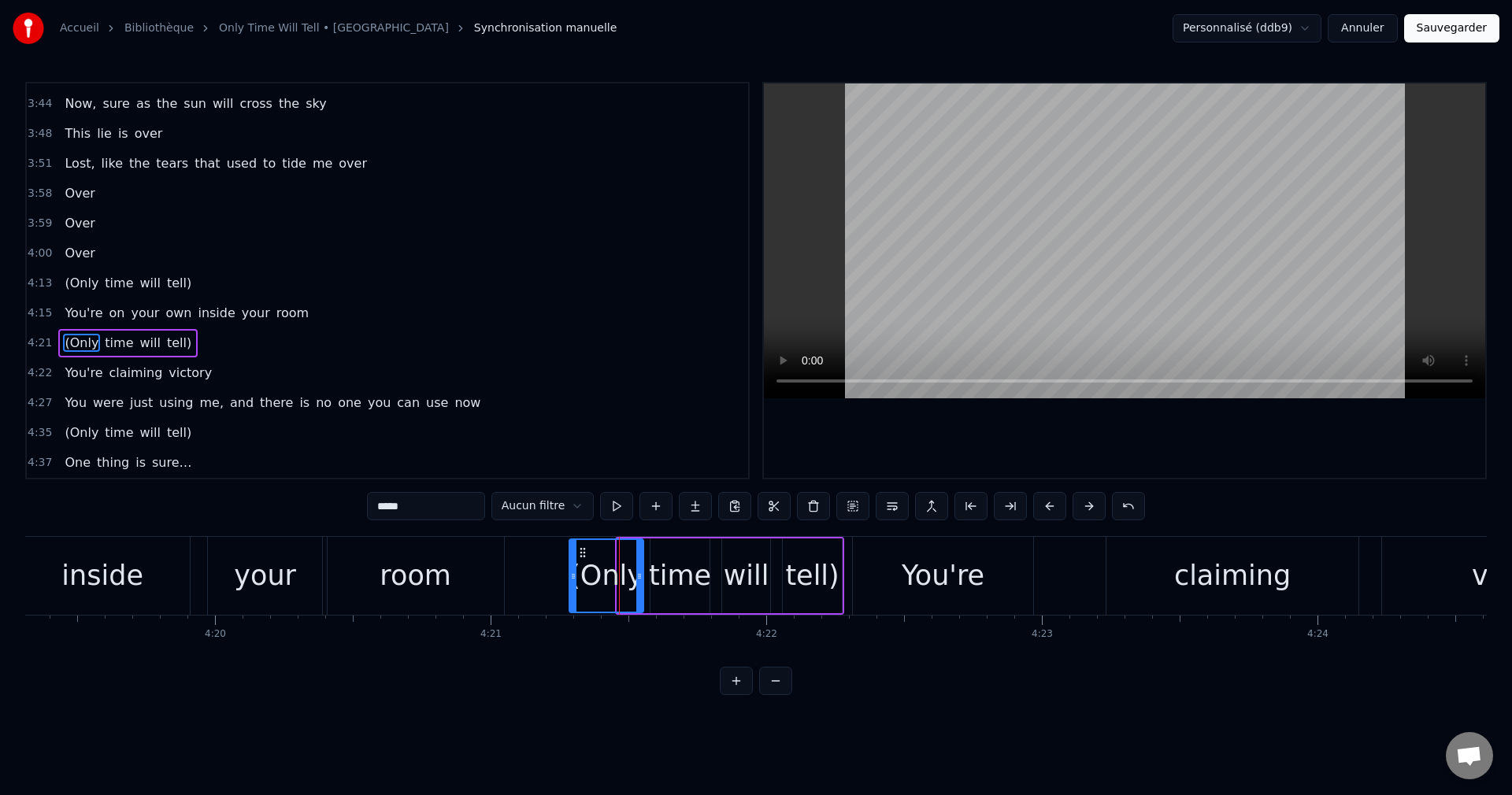
drag, startPoint x: 618, startPoint y: 577, endPoint x: 577, endPoint y: 583, distance: 41.4
click at [570, 585] on div at bounding box center [573, 576] width 6 height 72
click at [418, 587] on div "room" at bounding box center [416, 575] width 72 height 42
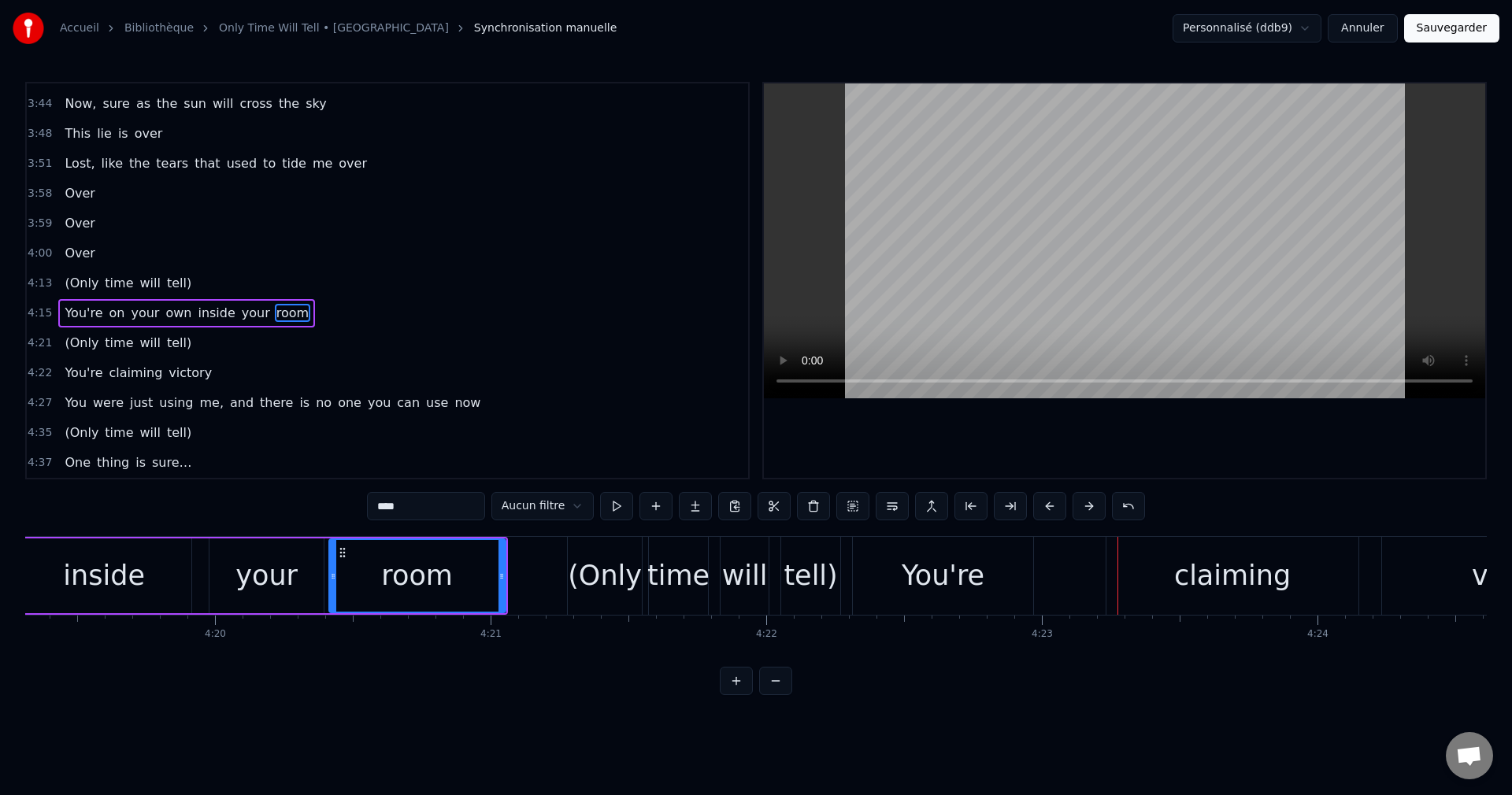
click at [962, 573] on div "You're" at bounding box center [944, 575] width 83 height 42
type input "******"
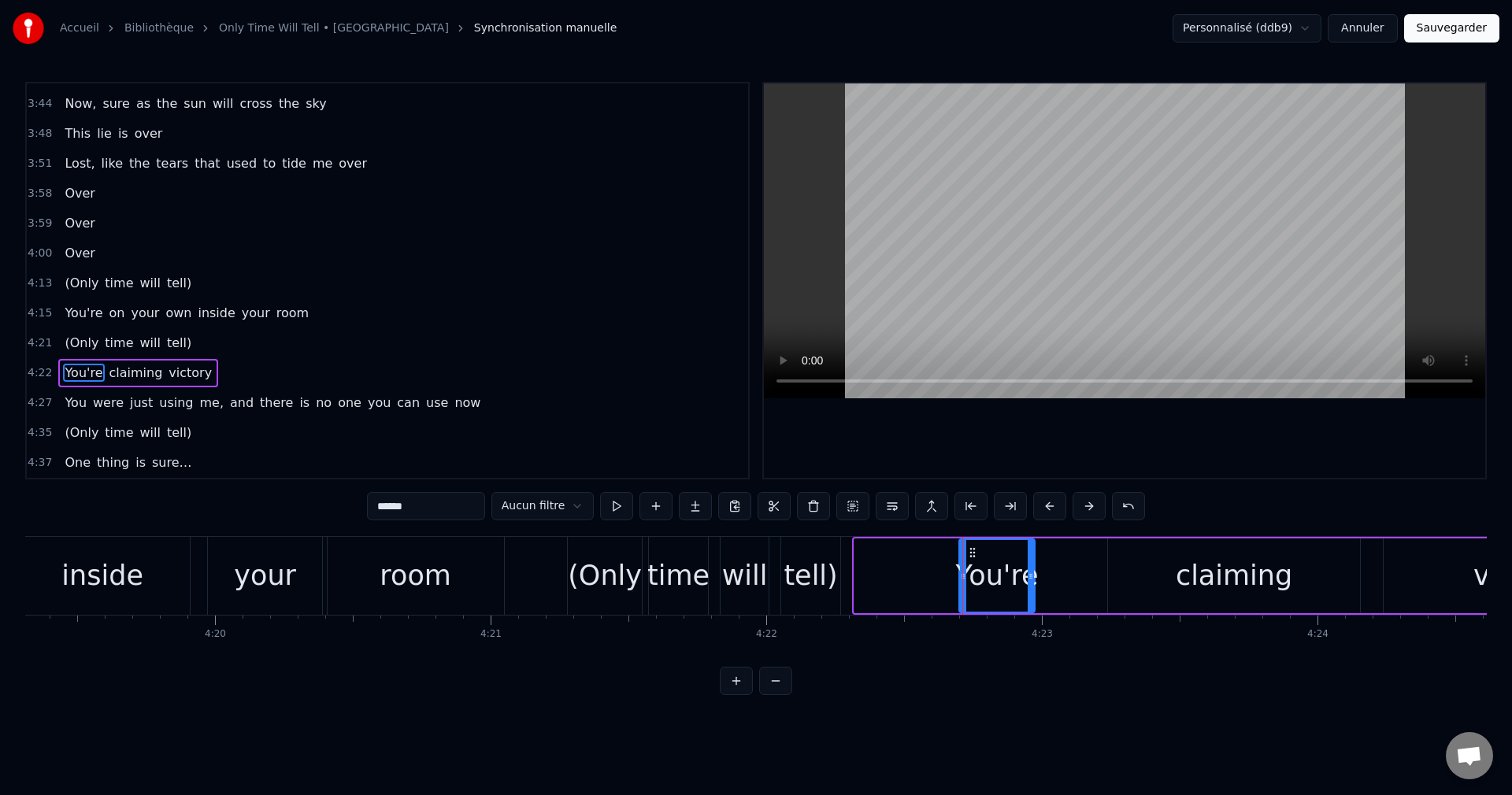
drag, startPoint x: 857, startPoint y: 575, endPoint x: 962, endPoint y: 600, distance: 107.9
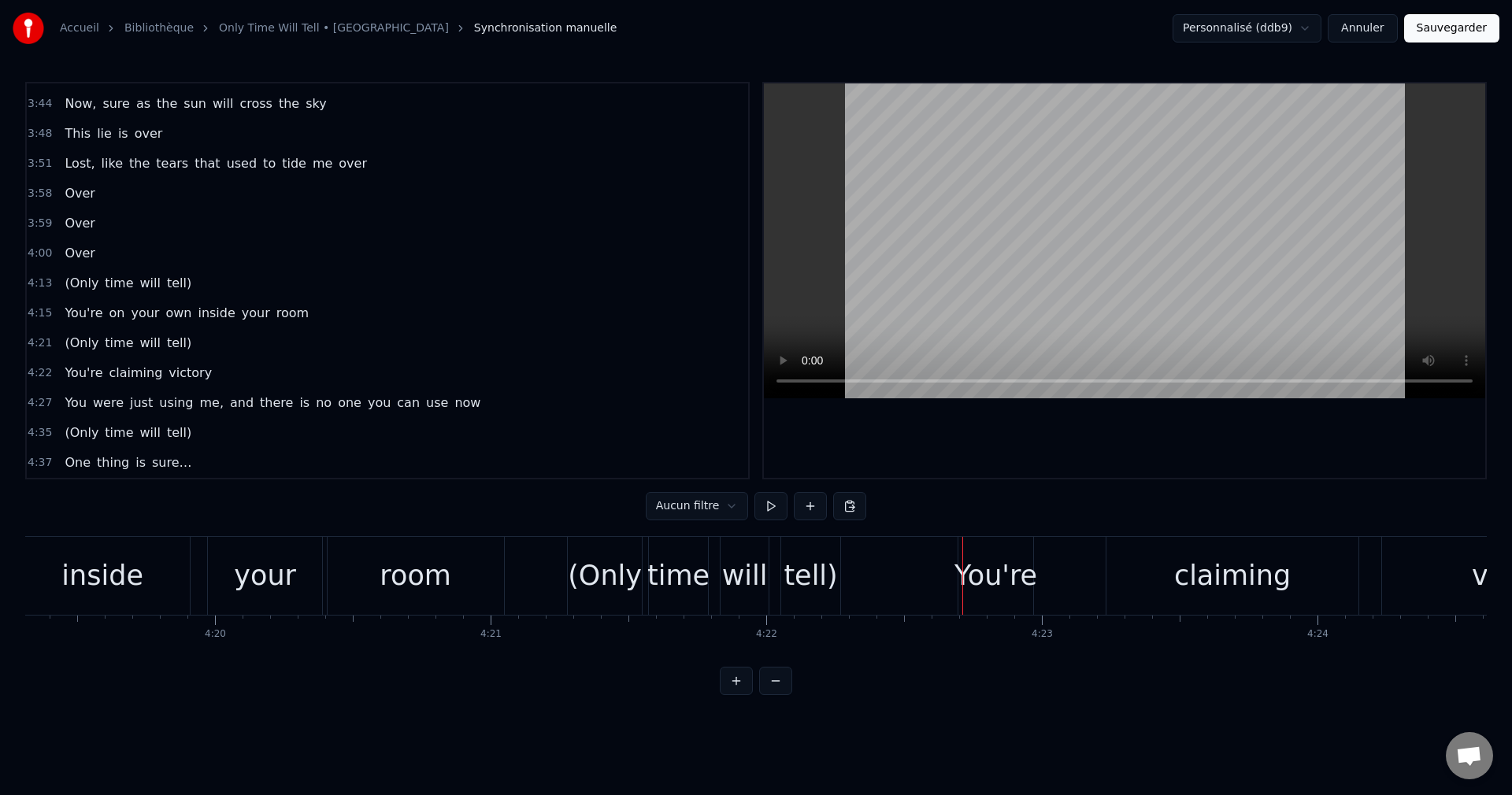
click at [980, 562] on div "You're" at bounding box center [996, 575] width 83 height 42
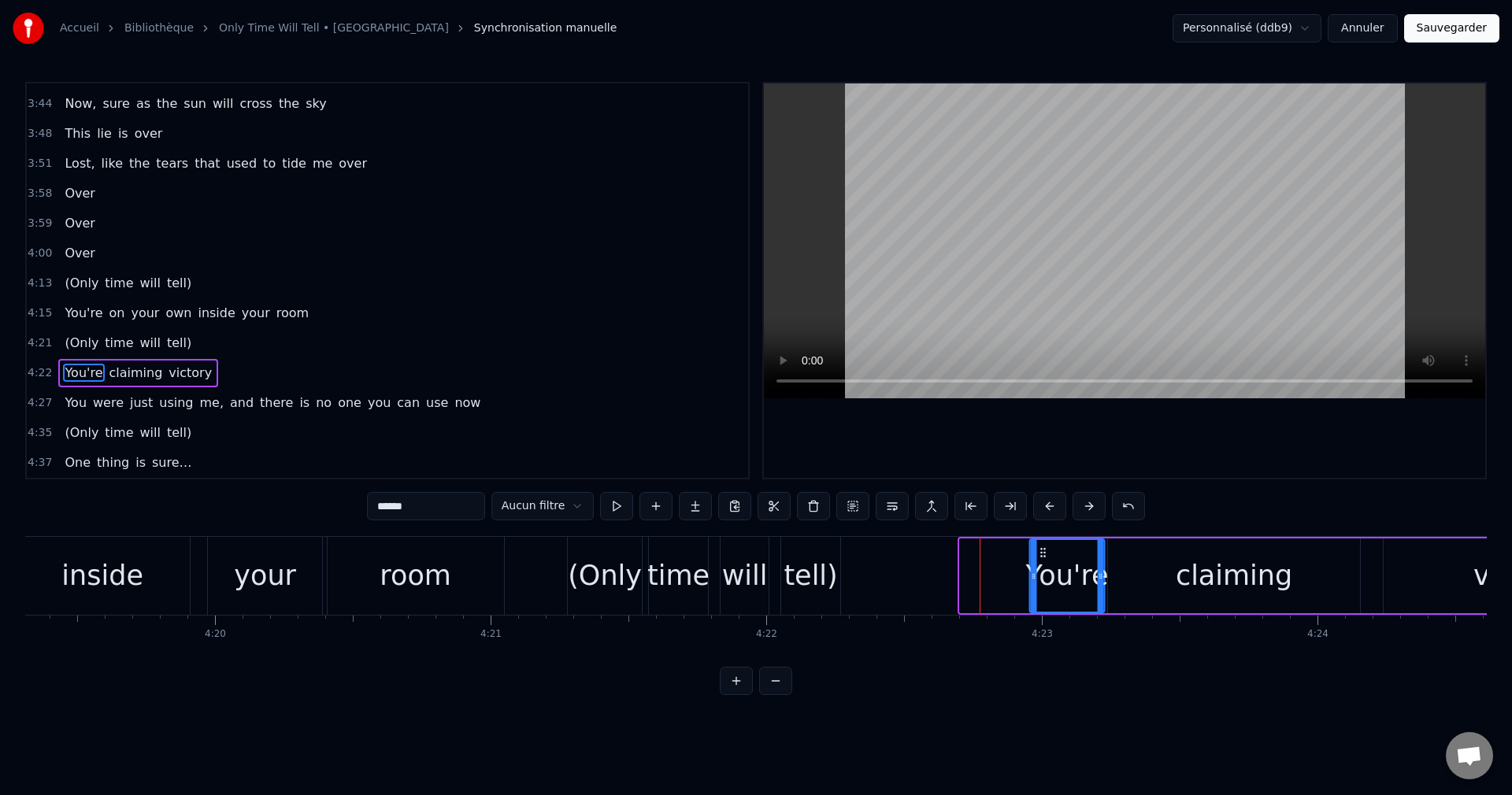
drag, startPoint x: 972, startPoint y: 550, endPoint x: 1042, endPoint y: 569, distance: 72.5
click at [1042, 569] on div "You're" at bounding box center [1067, 576] width 73 height 72
click at [283, 585] on div "your" at bounding box center [265, 575] width 62 height 42
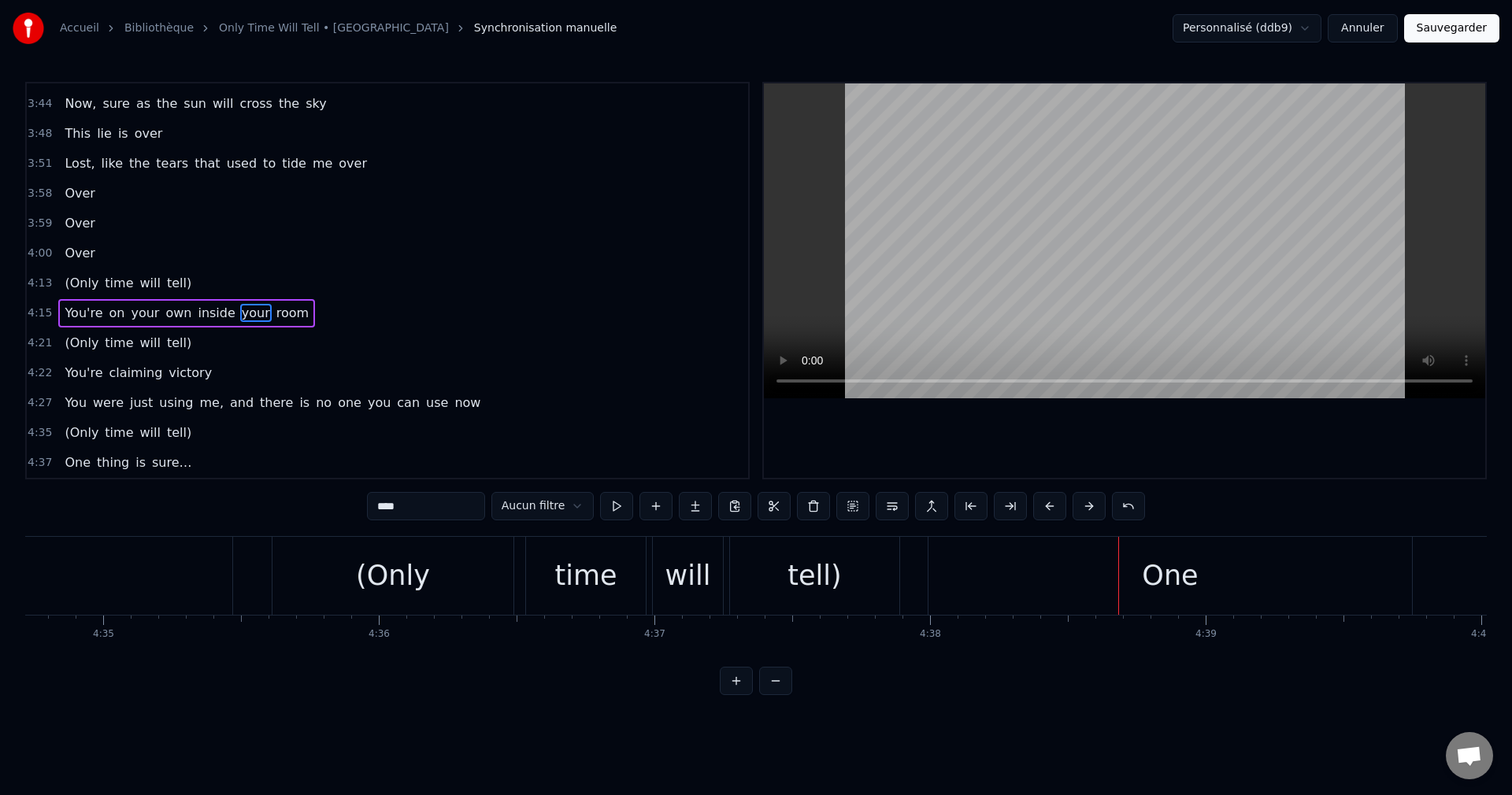
scroll to position [0, 75800]
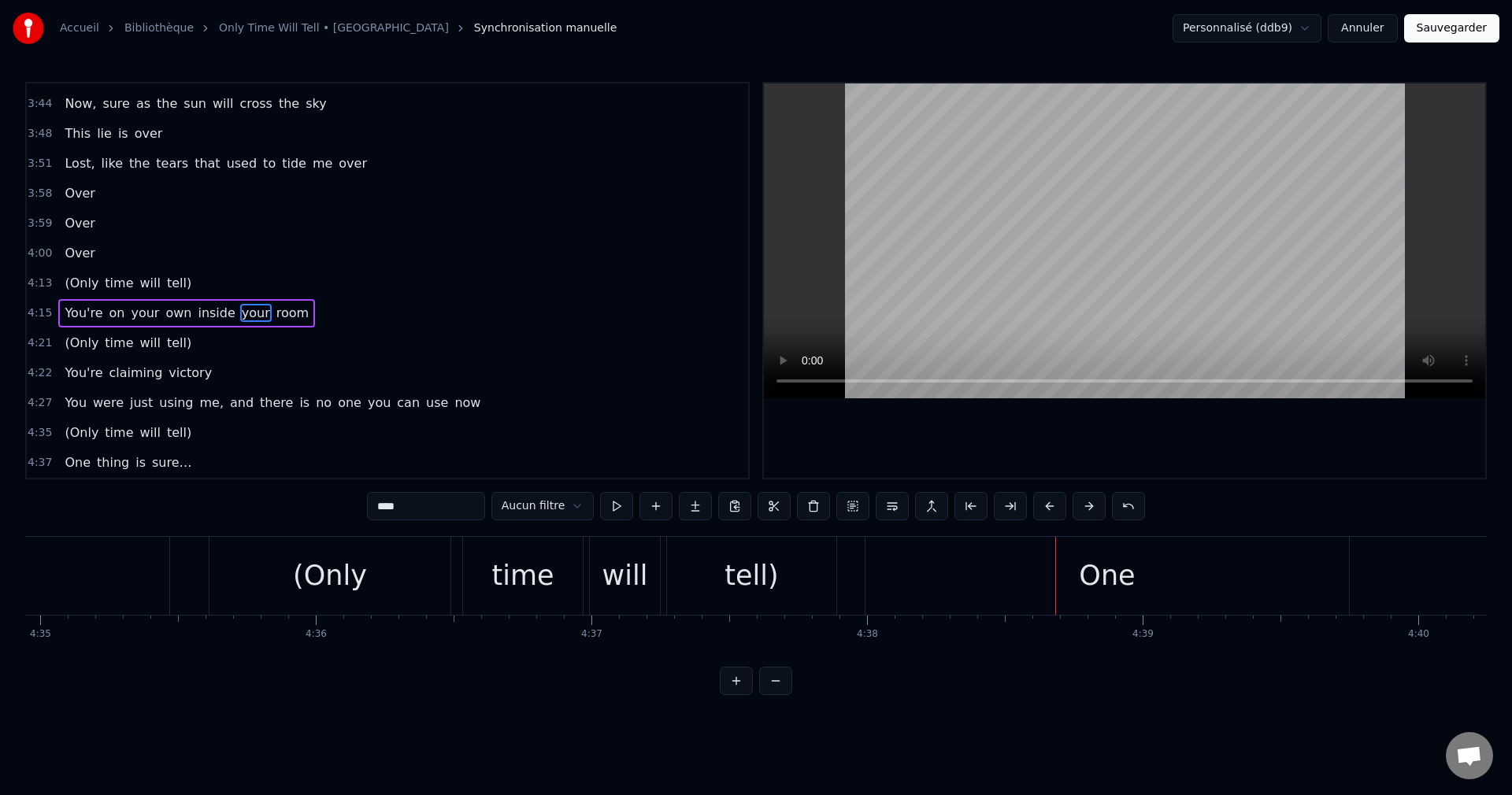
click at [1063, 568] on div "One" at bounding box center [1107, 575] width 483 height 78
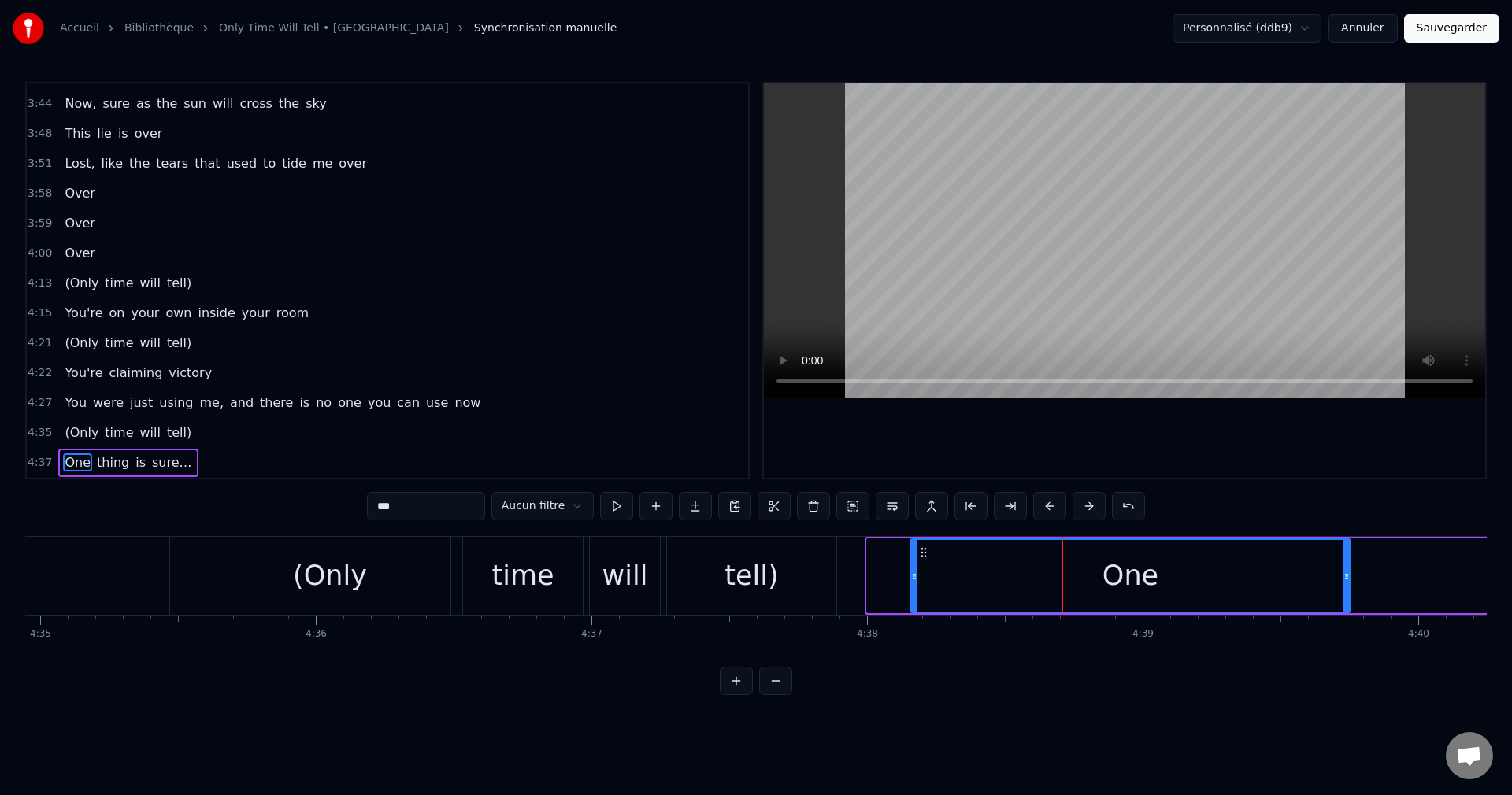
drag, startPoint x: 873, startPoint y: 573, endPoint x: 916, endPoint y: 577, distance: 43.2
click at [916, 577] on icon at bounding box center [914, 576] width 6 height 13
click at [962, 577] on div "One" at bounding box center [1131, 576] width 439 height 72
click at [795, 585] on div "tell)" at bounding box center [752, 575] width 170 height 78
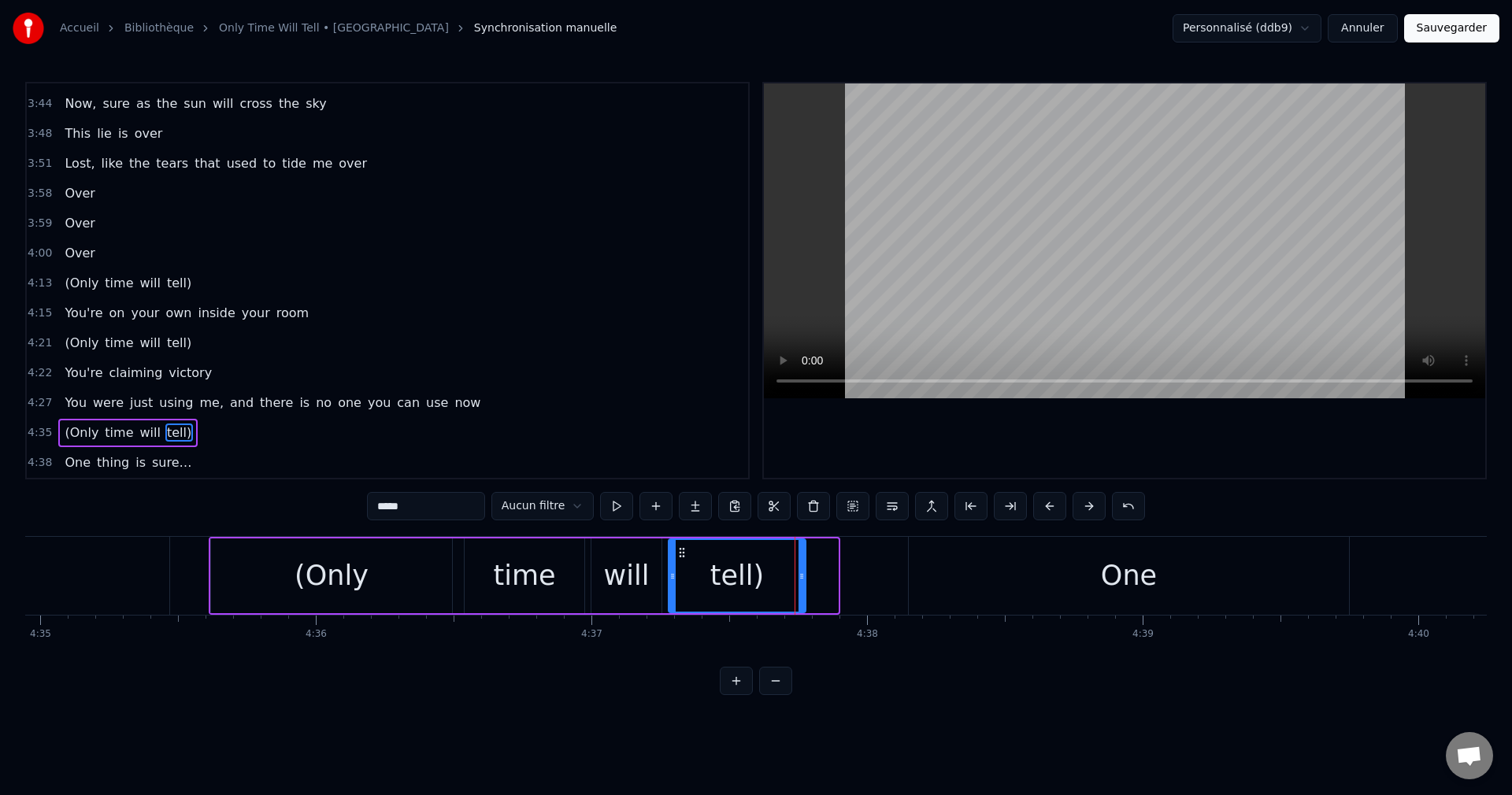
drag, startPoint x: 834, startPoint y: 574, endPoint x: 801, endPoint y: 583, distance: 34.2
click at [801, 583] on div at bounding box center [802, 576] width 6 height 72
click at [750, 590] on div "tell)" at bounding box center [736, 575] width 54 height 42
click at [1487, 660] on div "Accueil Bibliothèque Only Time Will Tell • Asia Synchronisation manuelle Person…" at bounding box center [756, 348] width 1512 height 695
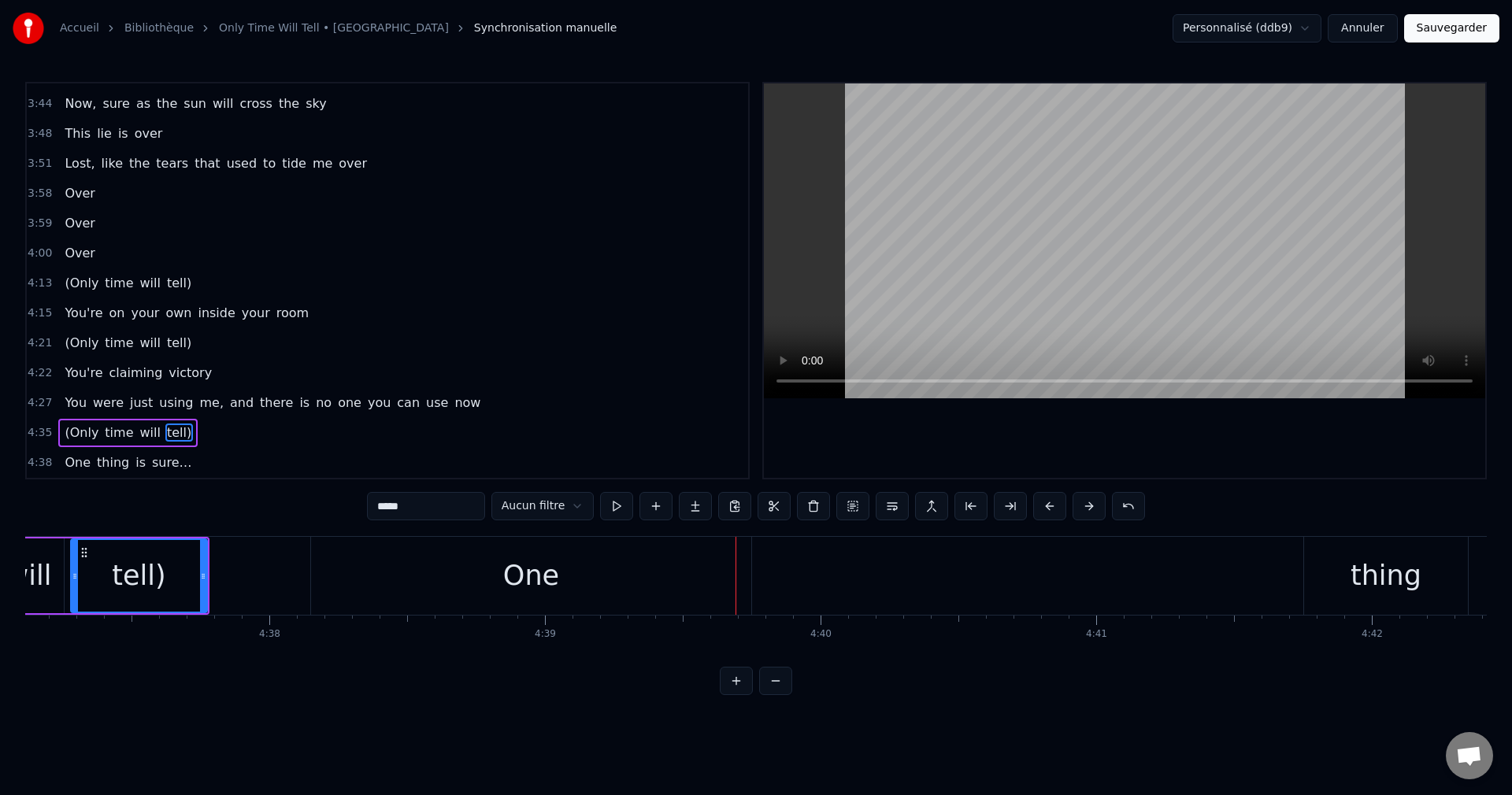
scroll to position [0, 76419]
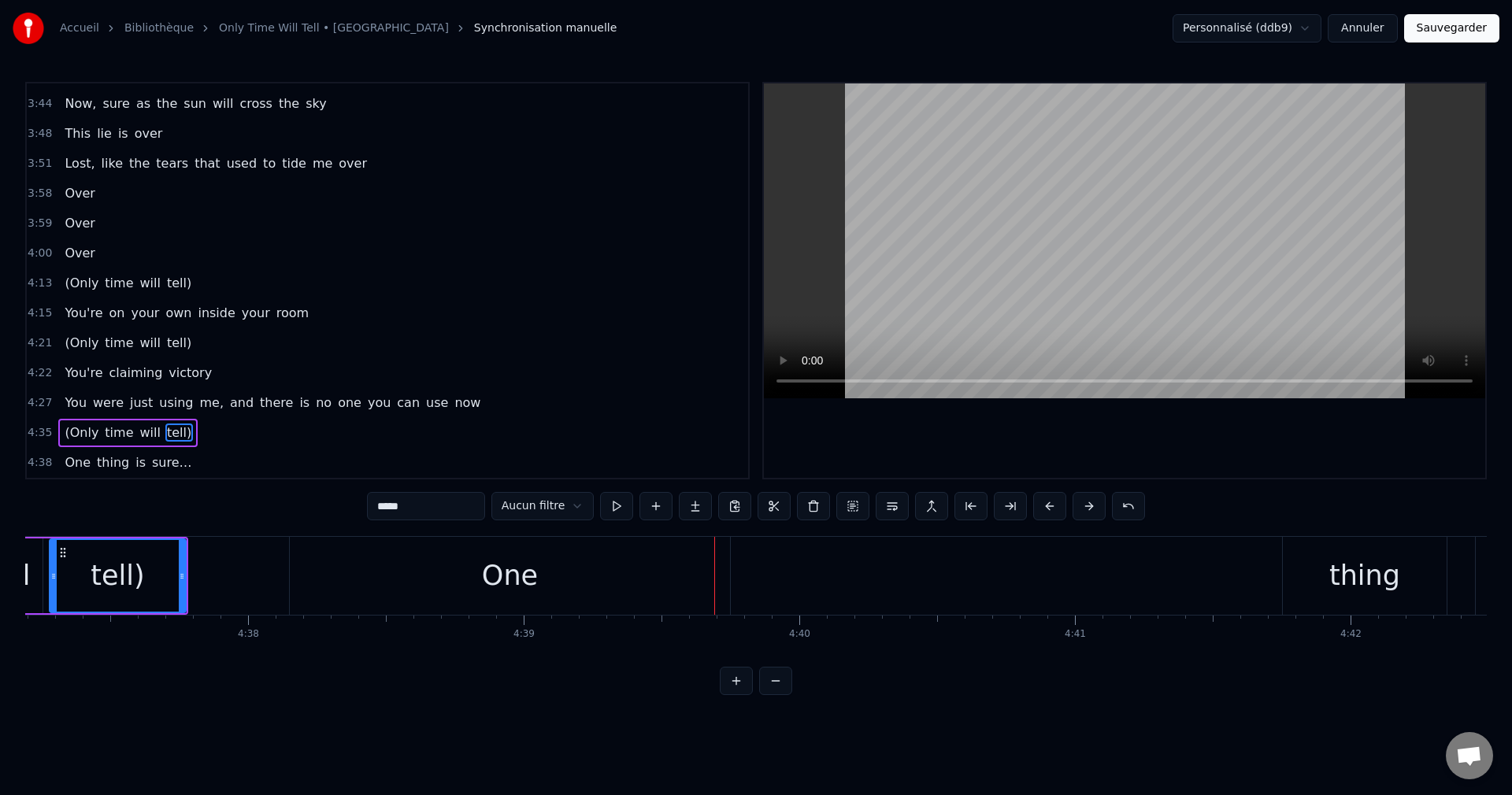
click at [609, 568] on div "One" at bounding box center [509, 575] width 440 height 78
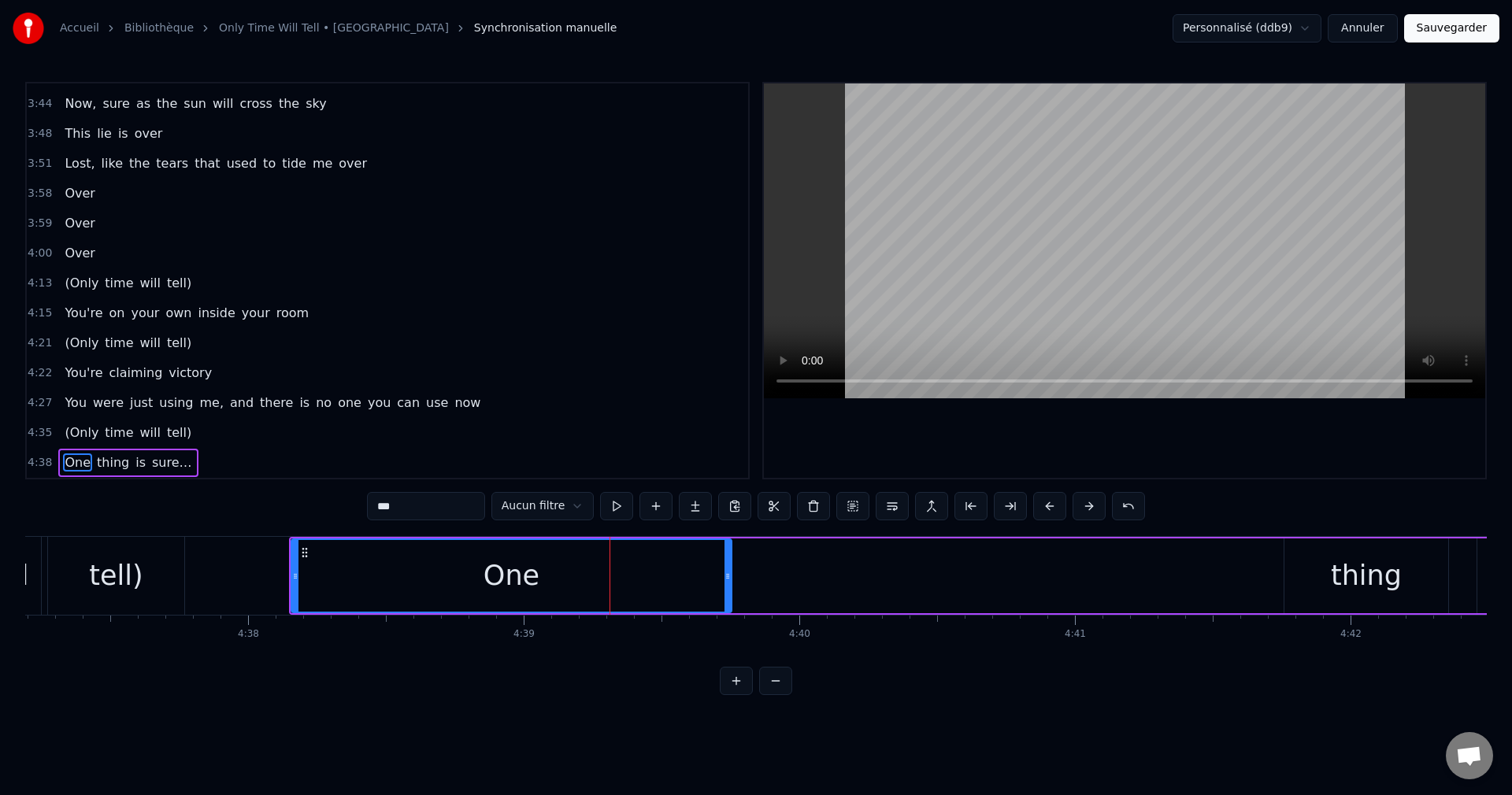
drag, startPoint x: 731, startPoint y: 574, endPoint x: 638, endPoint y: 589, distance: 94.2
click at [638, 589] on div "One" at bounding box center [511, 575] width 442 height 75
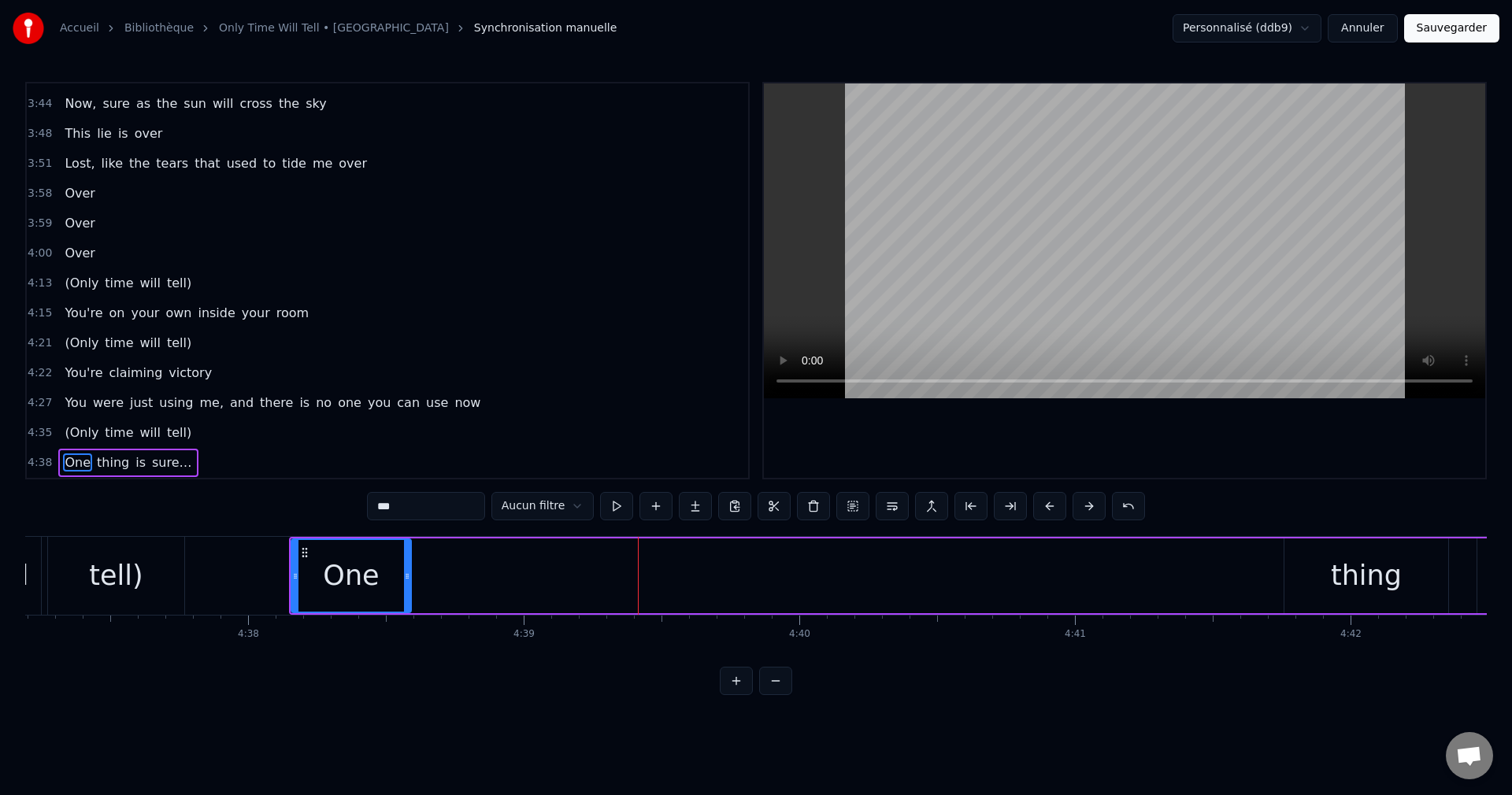
drag, startPoint x: 725, startPoint y: 575, endPoint x: 404, endPoint y: 583, distance: 321.1
click at [404, 583] on div at bounding box center [407, 576] width 6 height 72
click at [1364, 576] on div "thing" at bounding box center [1366, 575] width 71 height 42
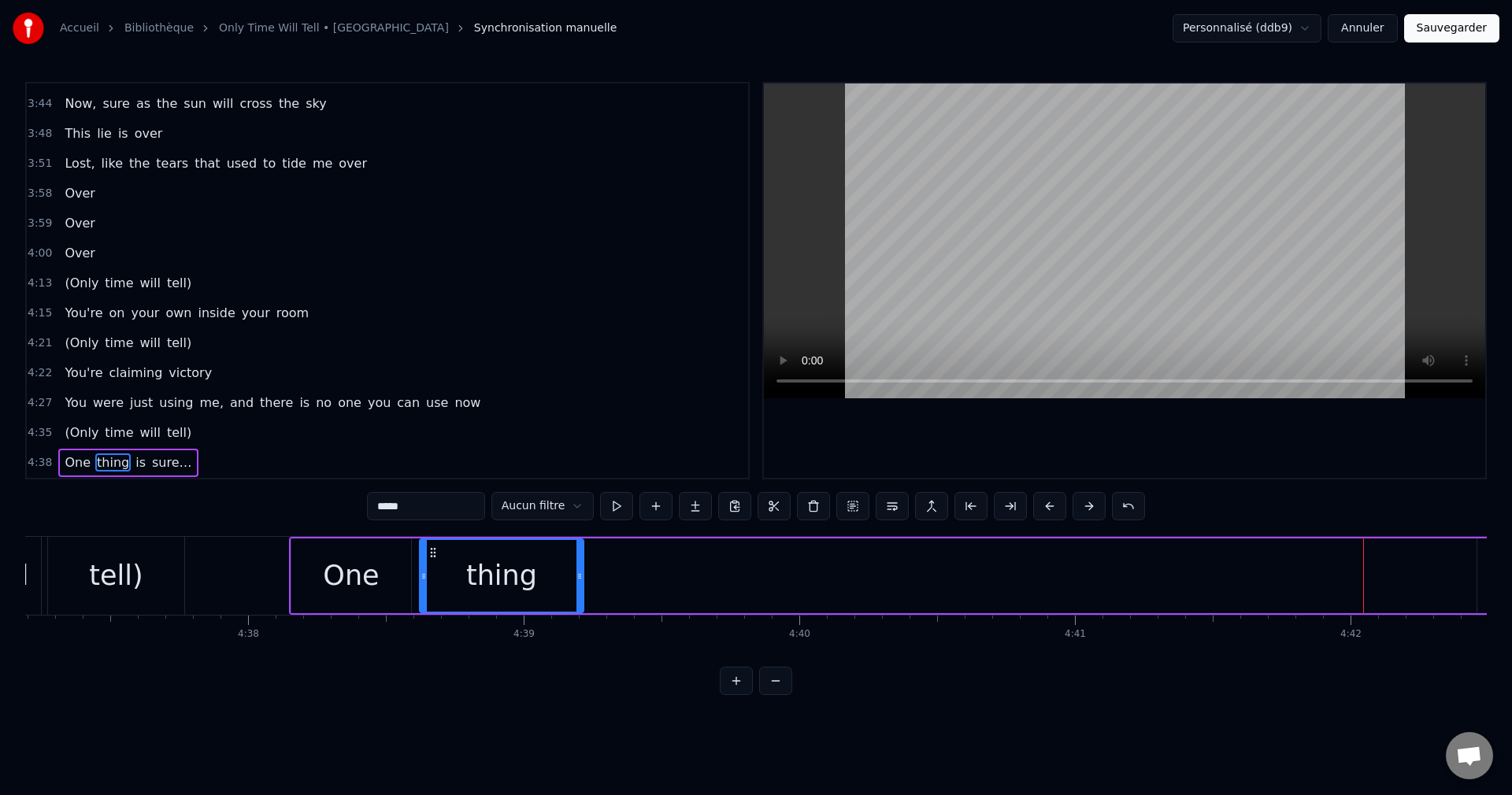
drag, startPoint x: 1293, startPoint y: 551, endPoint x: 428, endPoint y: 609, distance: 866.9
click at [428, 609] on div "thing" at bounding box center [502, 576] width 162 height 72
drag, startPoint x: 580, startPoint y: 572, endPoint x: 498, endPoint y: 597, distance: 85.7
click at [498, 597] on div at bounding box center [496, 576] width 6 height 72
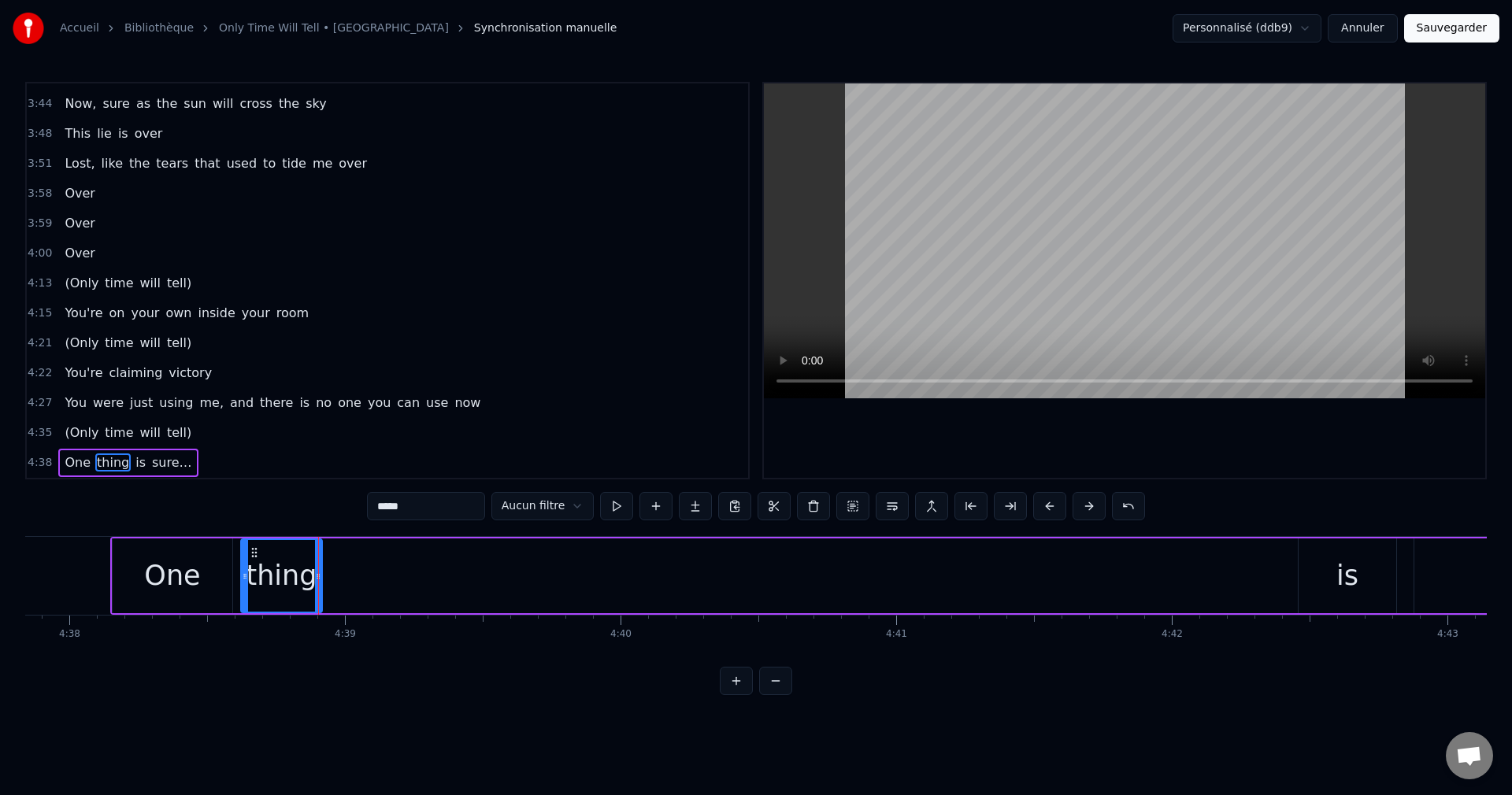
scroll to position [0, 76640]
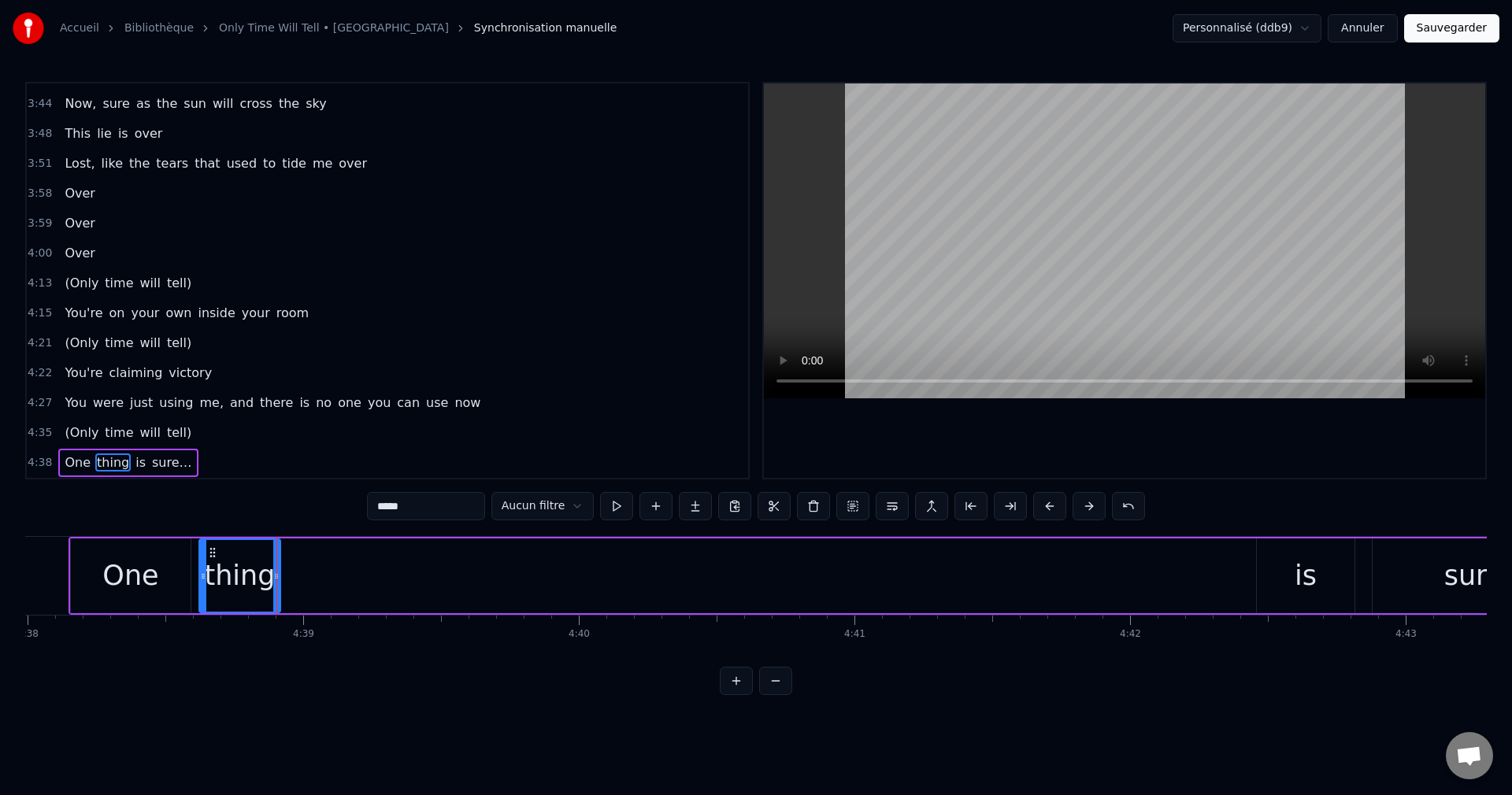
click at [1315, 596] on div "is" at bounding box center [1306, 575] width 98 height 75
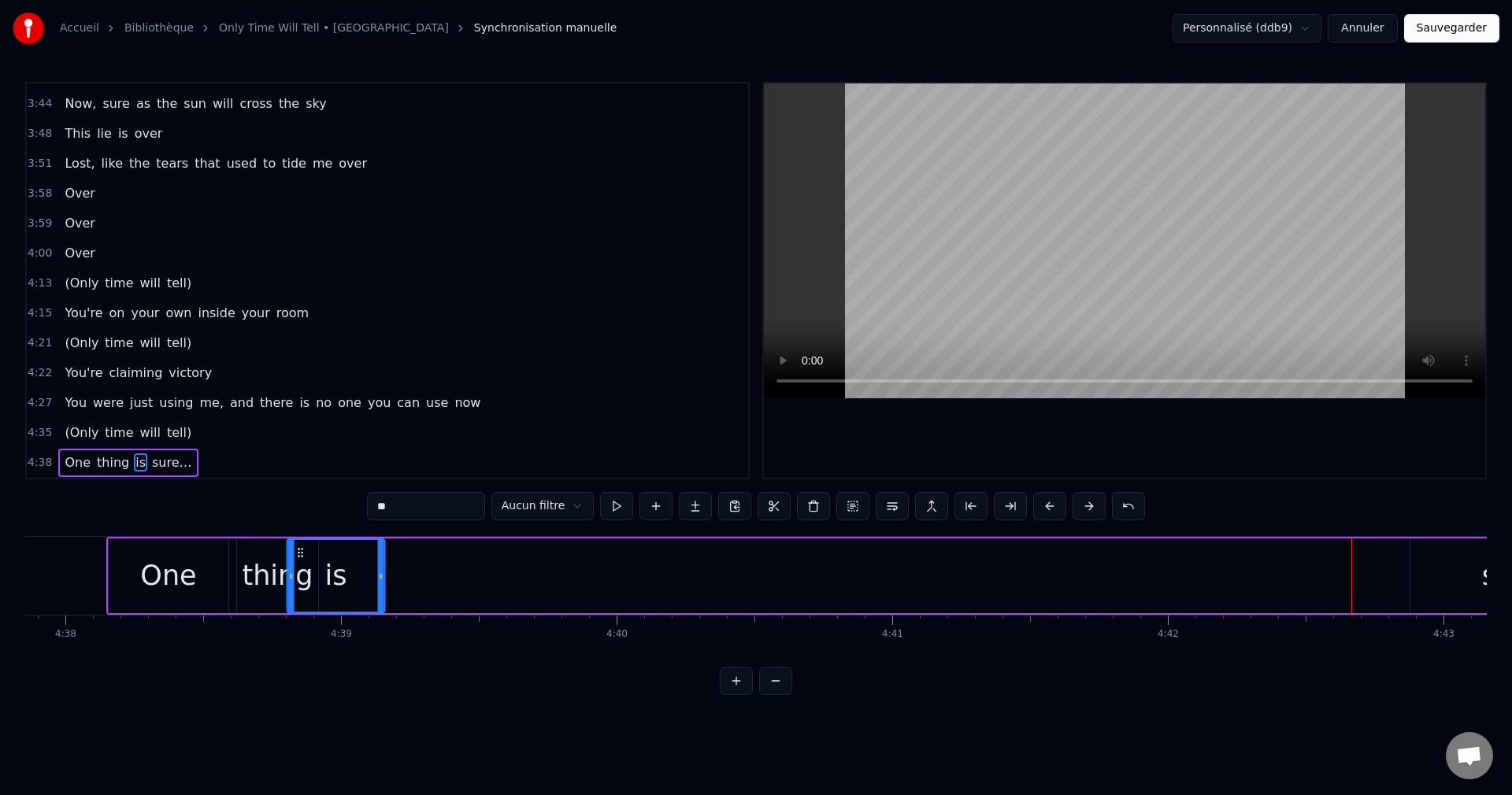
scroll to position [0, 76598]
drag, startPoint x: 1274, startPoint y: 548, endPoint x: 342, endPoint y: 606, distance: 933.8
click at [342, 606] on div "is" at bounding box center [375, 576] width 96 height 72
drag, startPoint x: 421, startPoint y: 575, endPoint x: 363, endPoint y: 584, distance: 58.7
click at [363, 584] on div at bounding box center [361, 576] width 6 height 72
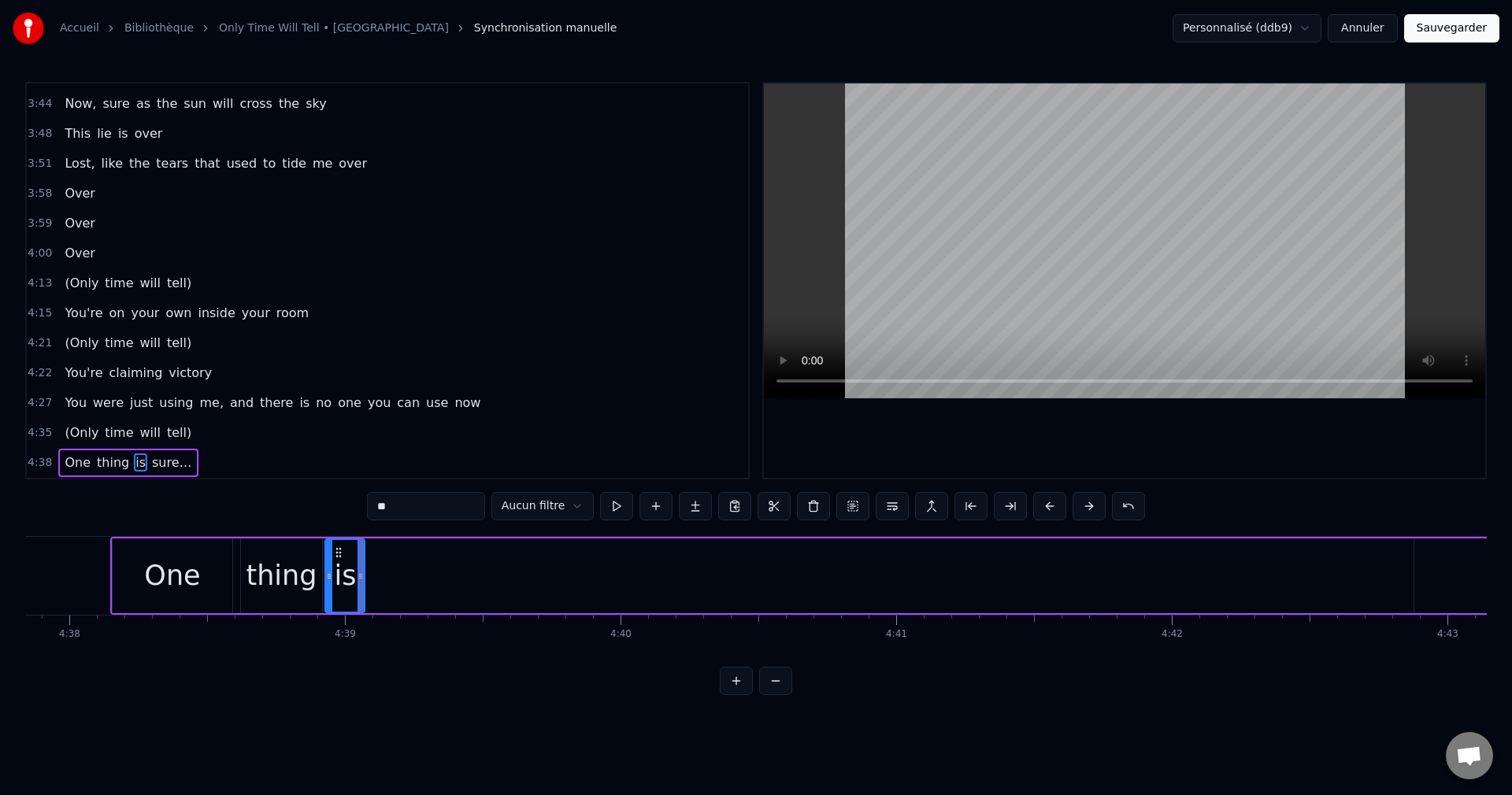
click at [1440, 579] on div "sure…" at bounding box center [1530, 575] width 230 height 75
type input "*****"
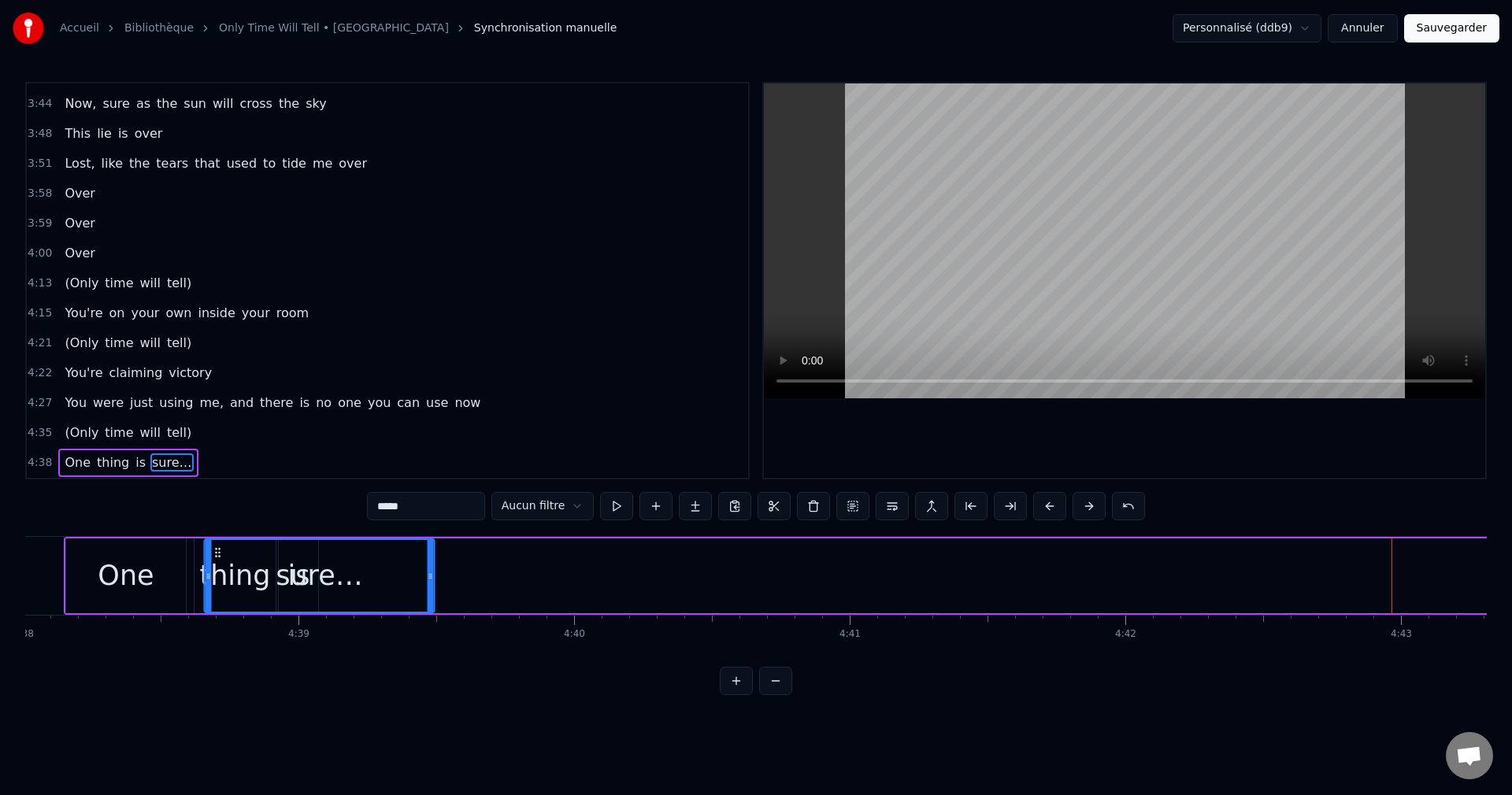
scroll to position [0, 76644]
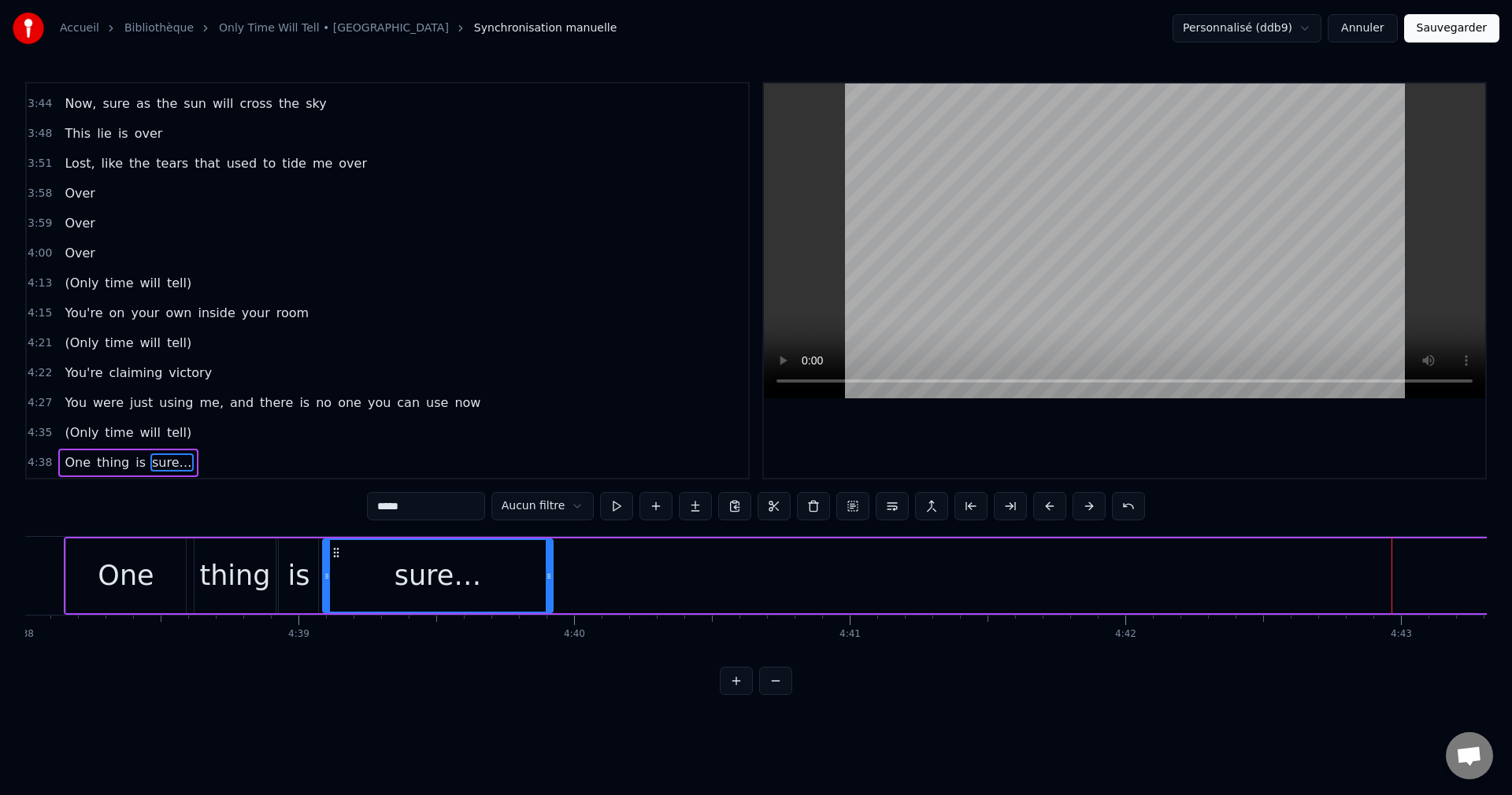
drag, startPoint x: 1076, startPoint y: 551, endPoint x: 334, endPoint y: 585, distance: 742.8
click at [334, 585] on div "sure…" at bounding box center [438, 576] width 229 height 72
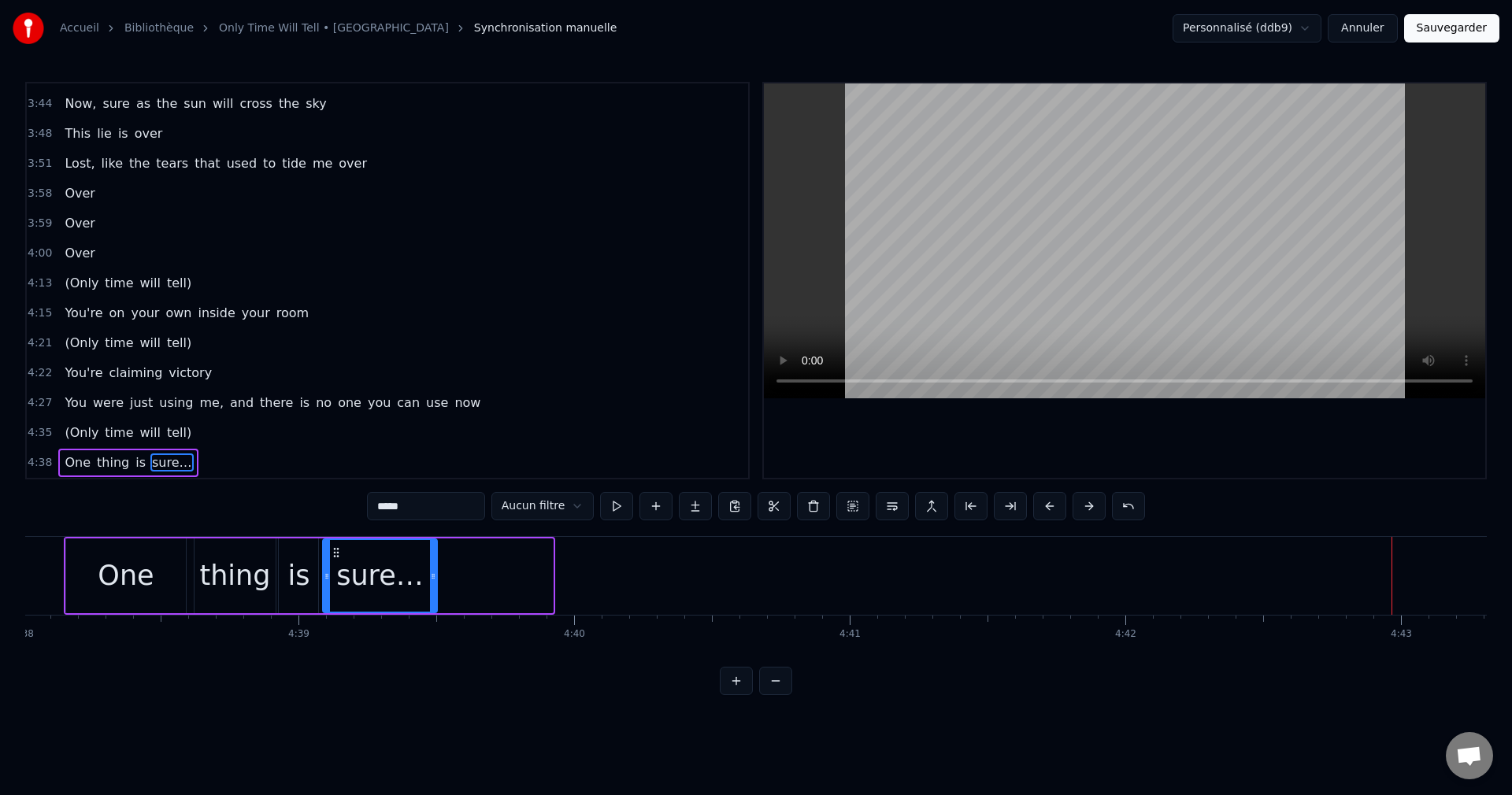
drag, startPoint x: 550, startPoint y: 576, endPoint x: 434, endPoint y: 590, distance: 116.8
click at [434, 590] on div at bounding box center [433, 576] width 6 height 72
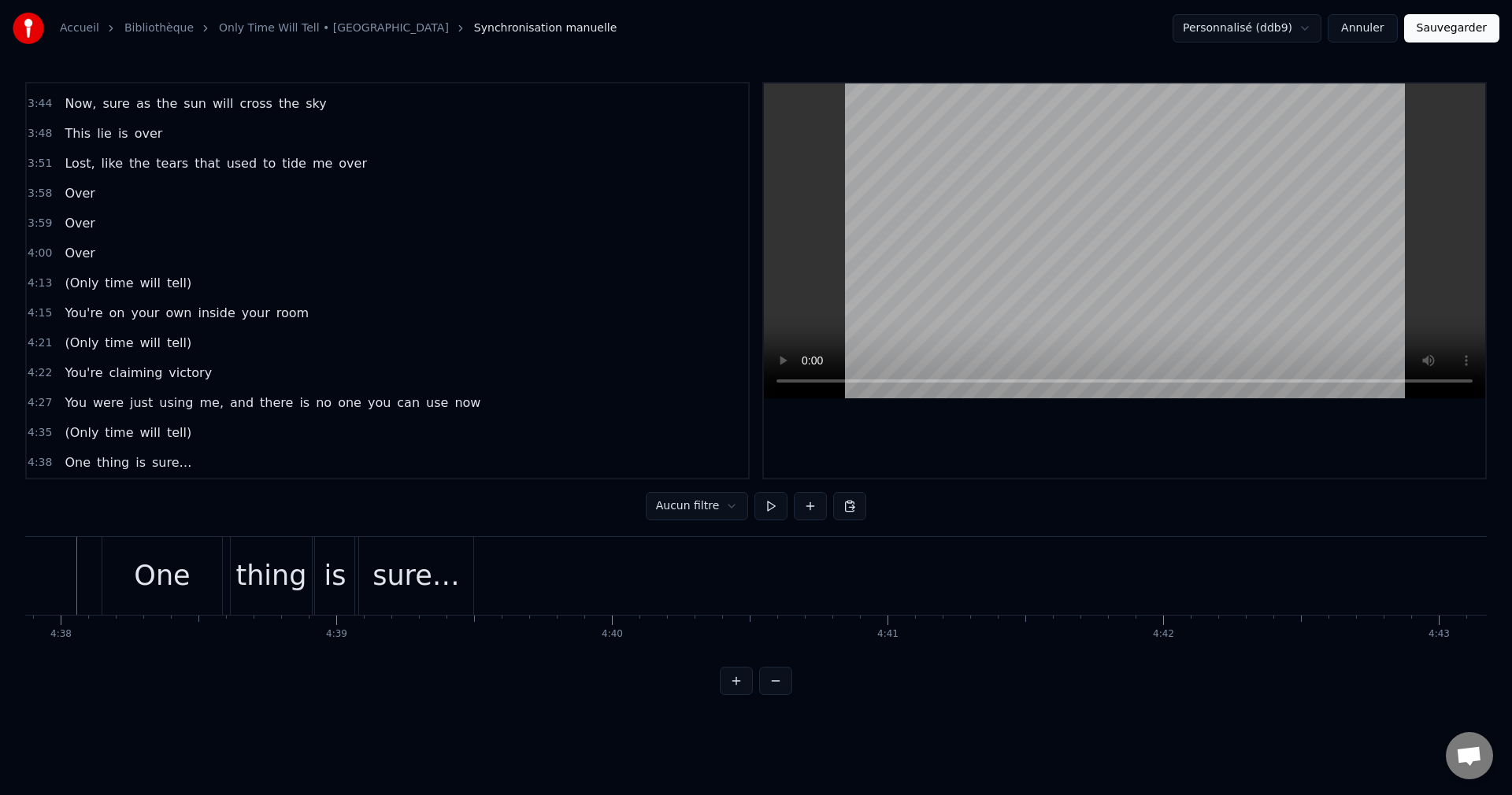
scroll to position [0, 76579]
click at [220, 576] on div "One" at bounding box center [190, 575] width 120 height 78
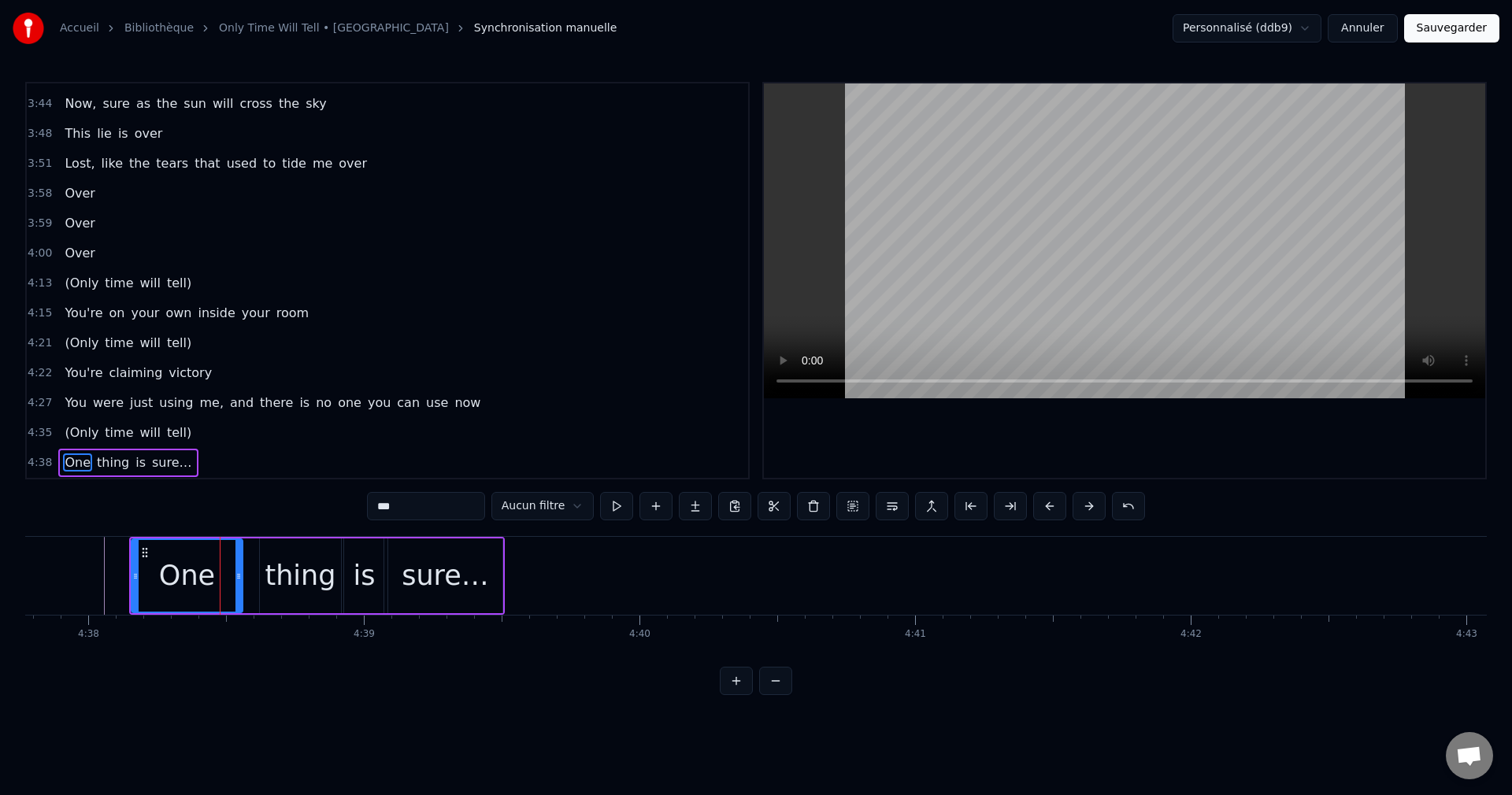
drag, startPoint x: 245, startPoint y: 576, endPoint x: 237, endPoint y: 579, distance: 8.5
click at [237, 579] on icon at bounding box center [238, 576] width 6 height 13
click at [303, 570] on div "thing" at bounding box center [300, 575] width 71 height 42
type input "*****"
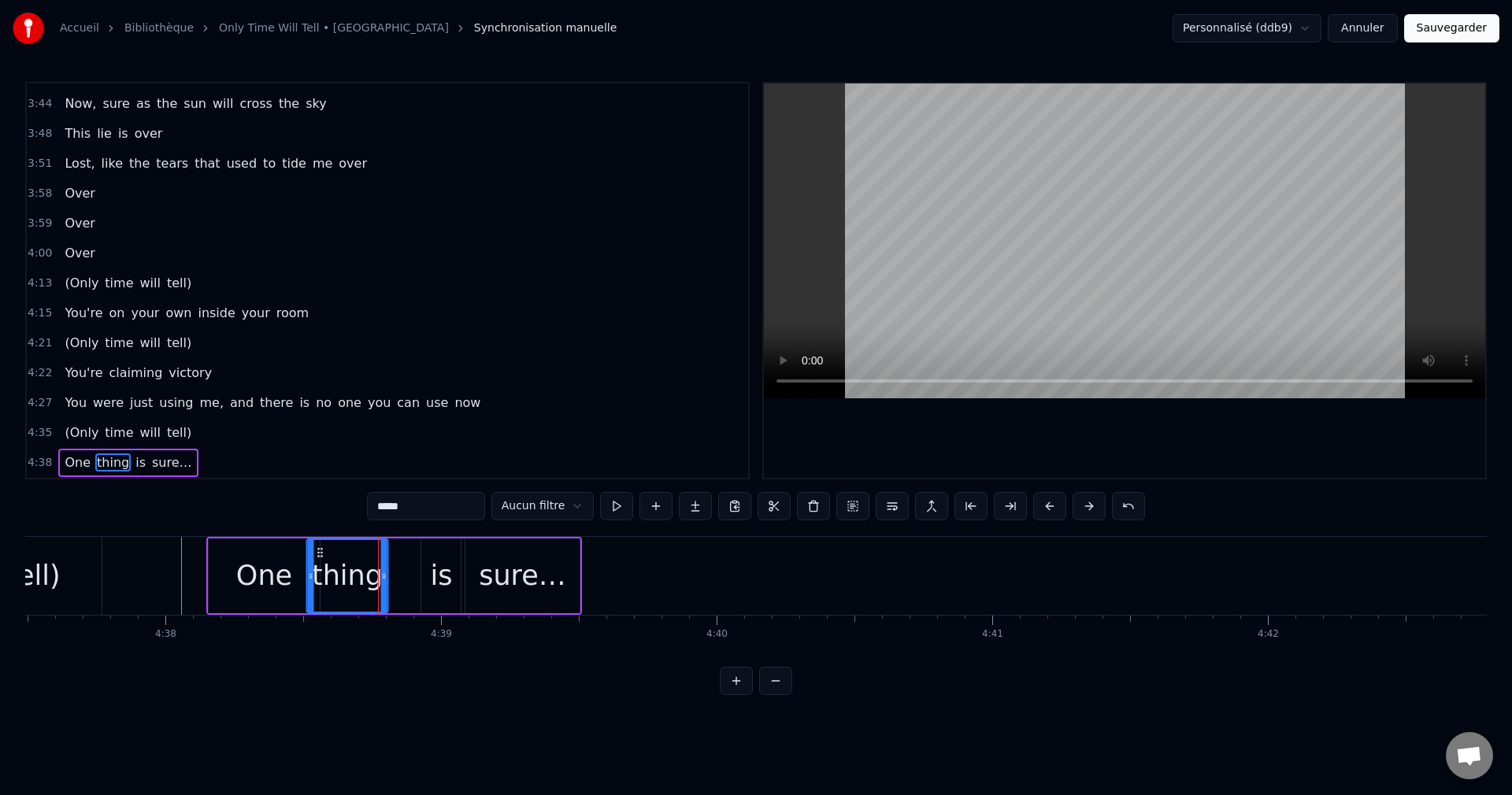
scroll to position [0, 76502]
drag, startPoint x: 276, startPoint y: 551, endPoint x: 341, endPoint y: 566, distance: 66.7
click at [341, 566] on div "thing" at bounding box center [365, 576] width 79 height 72
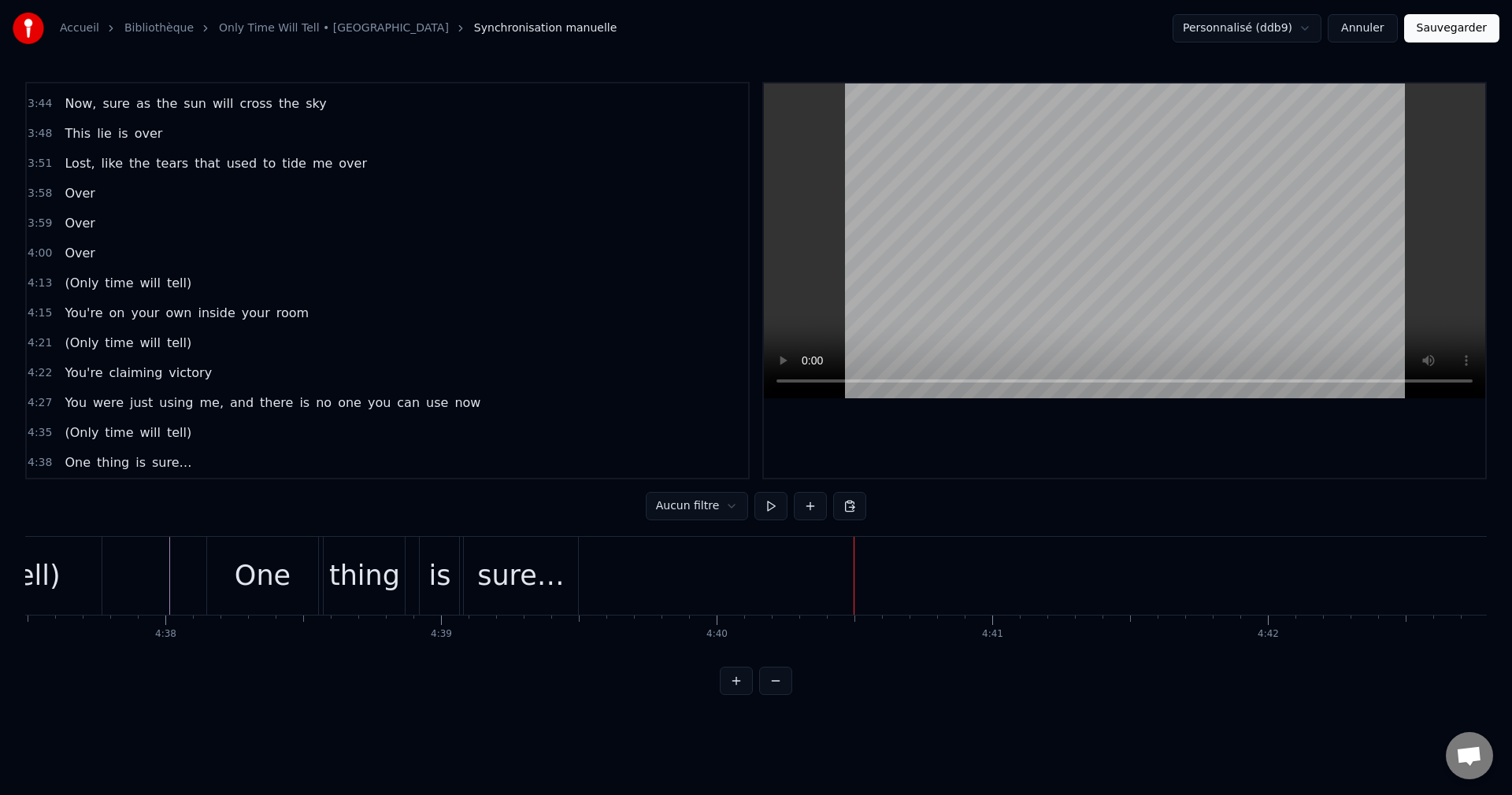
click at [1484, 33] on button "Sauvegarder" at bounding box center [1451, 28] width 95 height 29
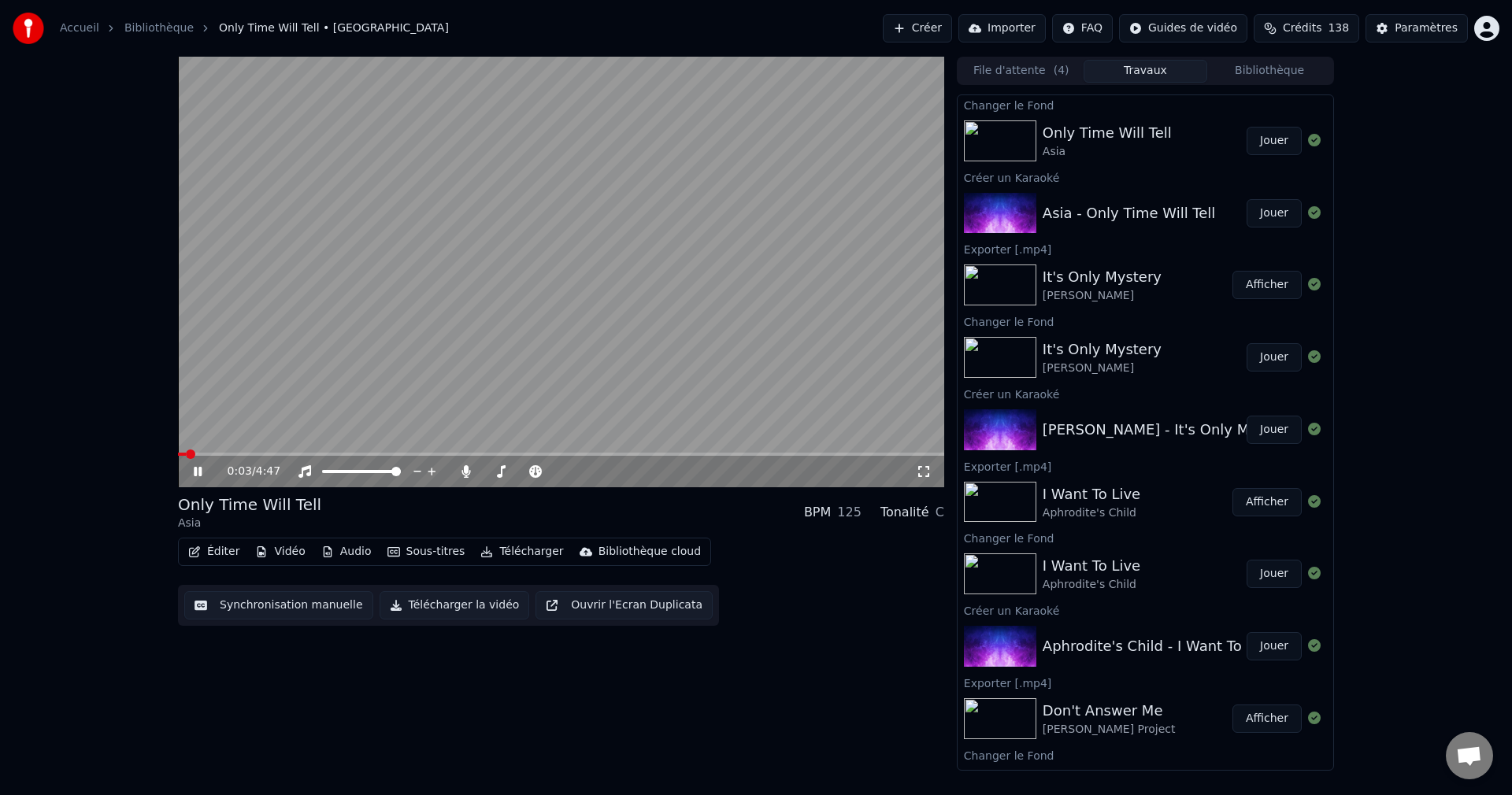
click at [370, 455] on span at bounding box center [561, 454] width 767 height 3
click at [492, 471] on span at bounding box center [487, 471] width 8 height 3
click at [494, 471] on span at bounding box center [497, 471] width 9 height 9
click at [195, 471] on icon at bounding box center [197, 471] width 8 height 9
click at [450, 602] on button "Télécharger la vidéo" at bounding box center [455, 605] width 150 height 29
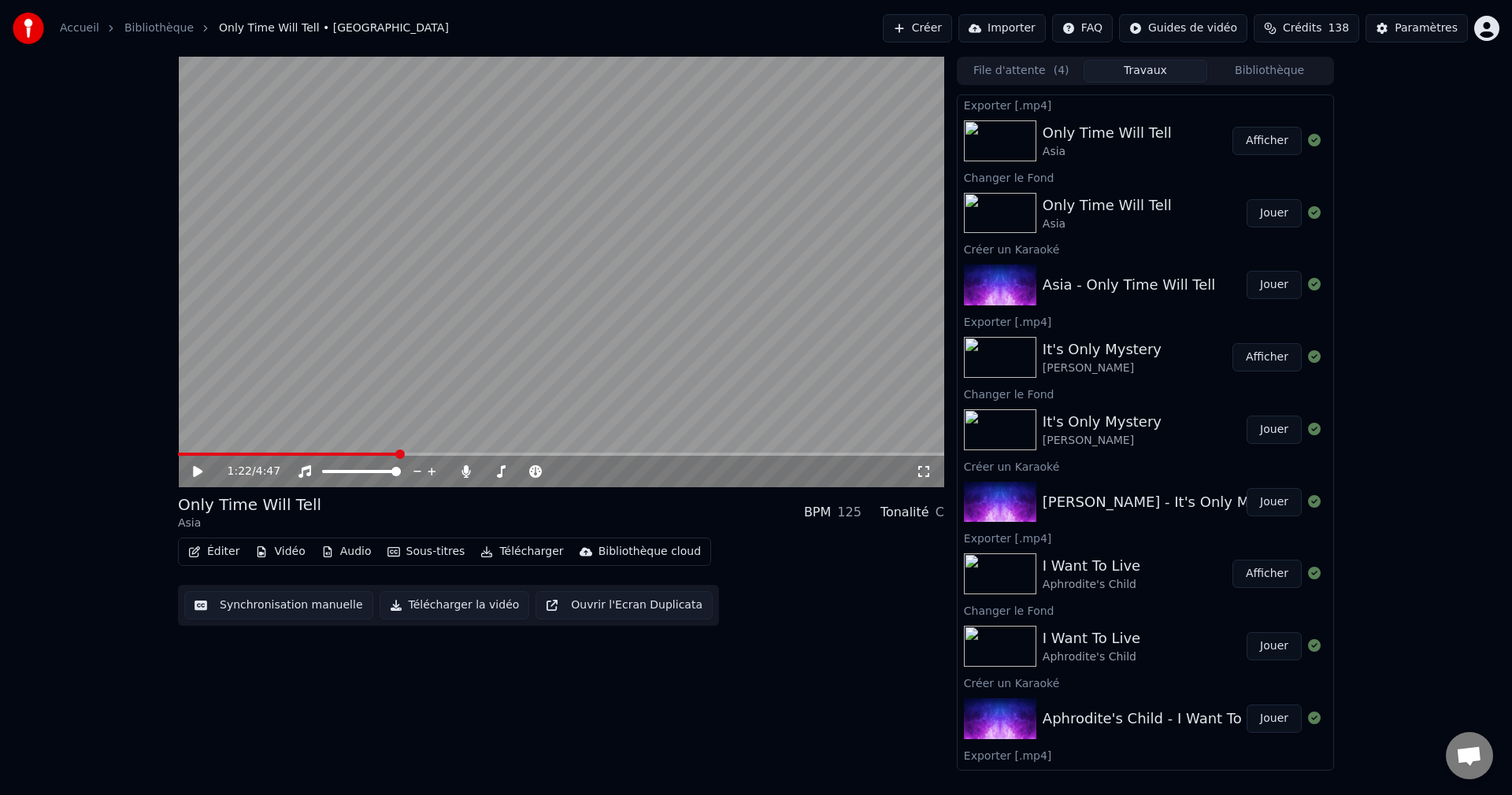
click at [913, 28] on button "Créer" at bounding box center [917, 28] width 69 height 29
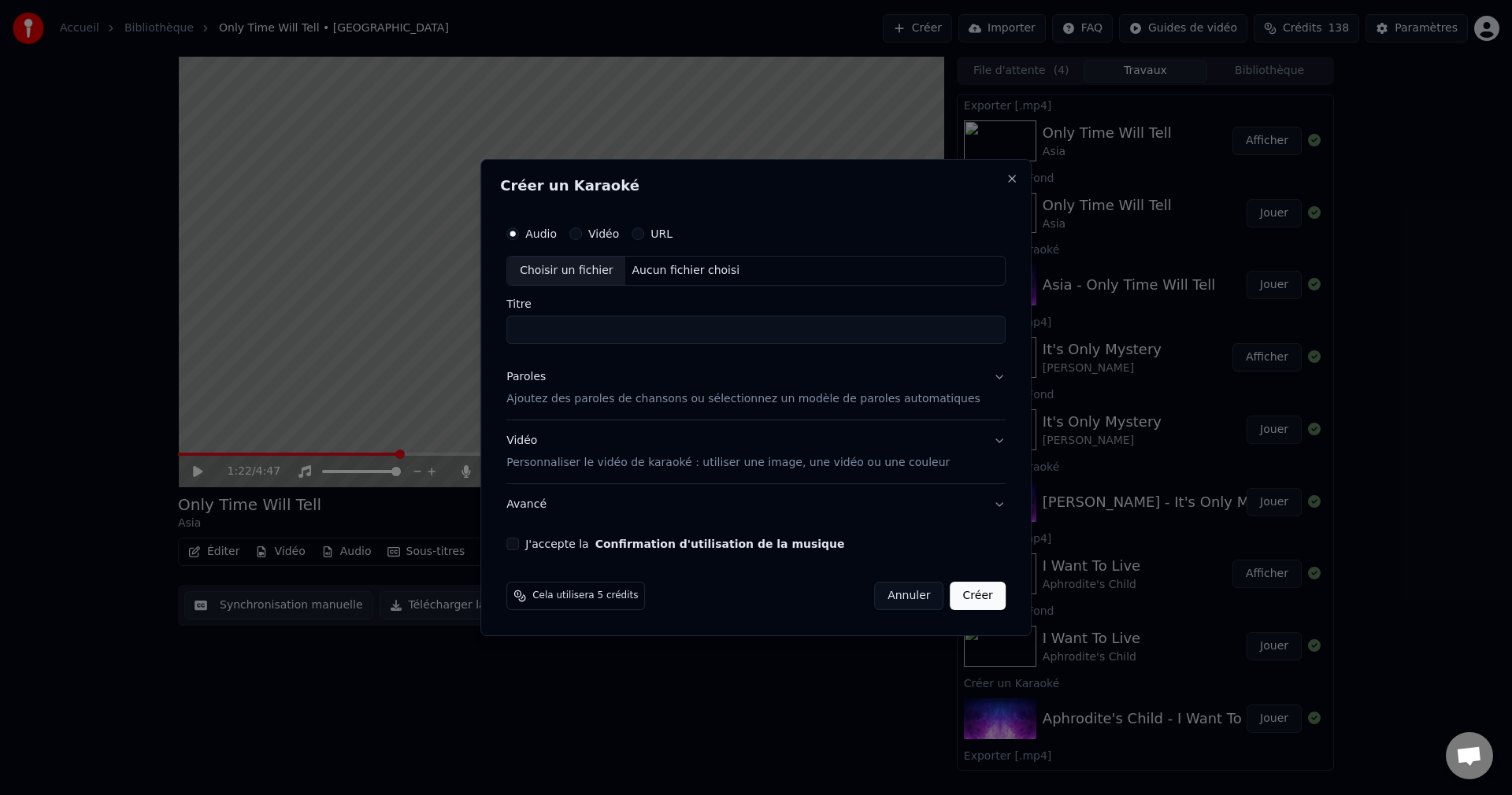
click at [589, 272] on div "Choisir un fichier" at bounding box center [566, 270] width 118 height 29
type input "**********"
click at [972, 377] on button "Paroles Ajoutez des paroles de chansons ou sélectionnez un modèle de paroles au…" at bounding box center [756, 388] width 499 height 63
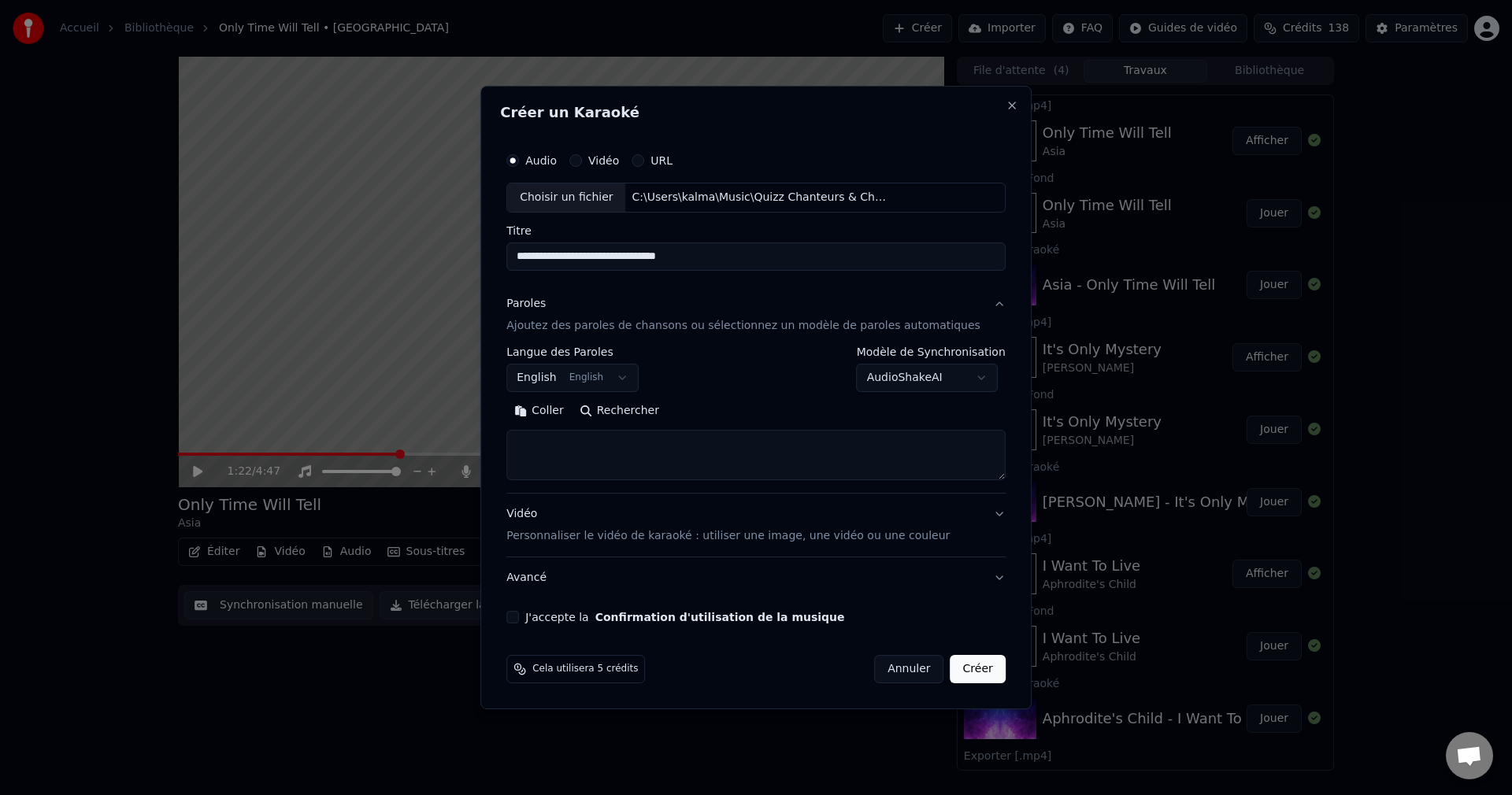
click at [637, 411] on button "Rechercher" at bounding box center [619, 410] width 95 height 25
drag, startPoint x: 601, startPoint y: 448, endPoint x: 539, endPoint y: 448, distance: 62.0
click at [539, 448] on textarea at bounding box center [732, 455] width 452 height 51
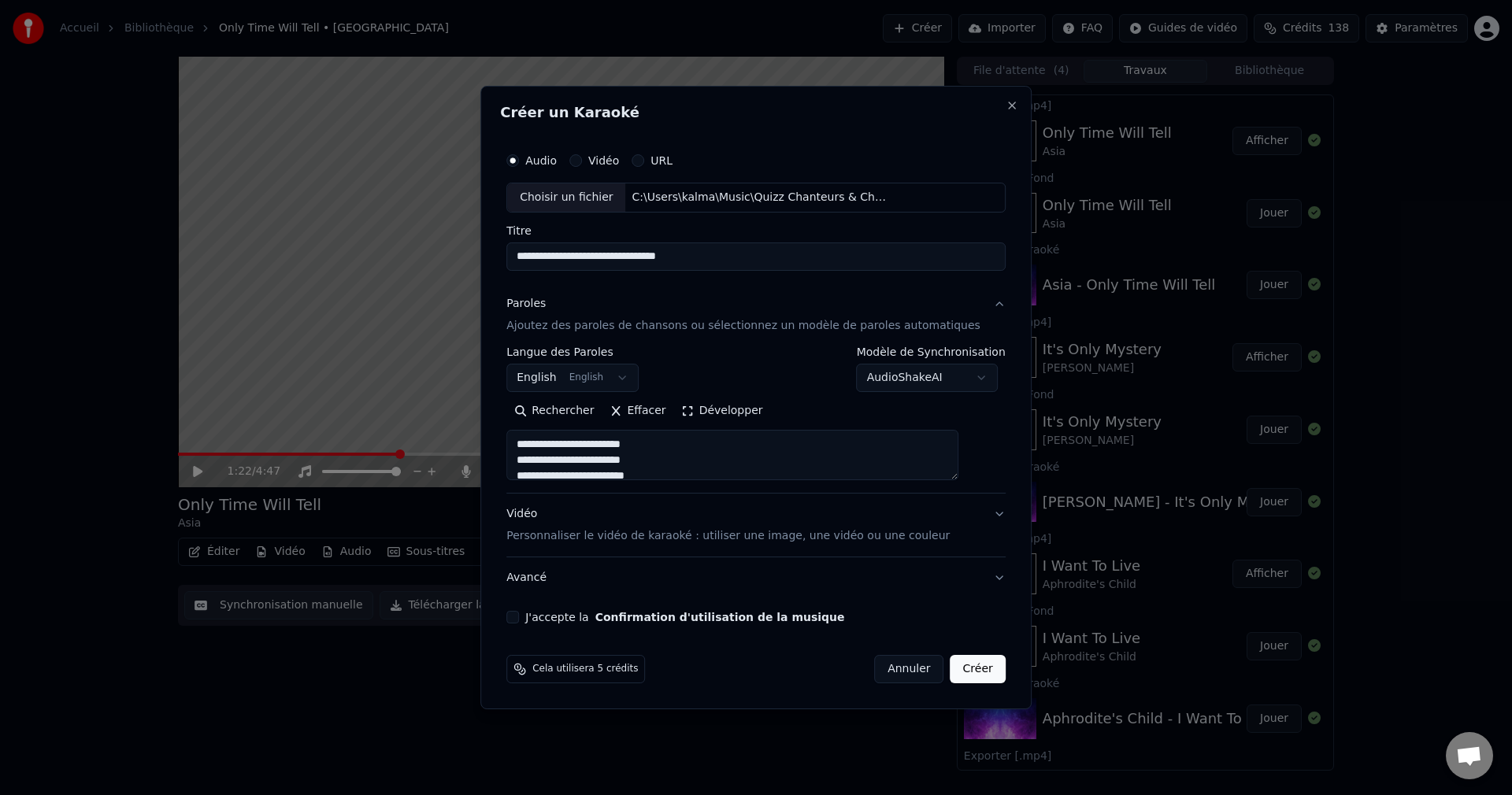
drag, startPoint x: 682, startPoint y: 468, endPoint x: 442, endPoint y: 380, distance: 255.6
click at [442, 380] on body "Accueil Bibliothèque Only Time Will Tell • Asia Créer Importer FAQ Guides de vi…" at bounding box center [756, 398] width 1512 height 795
paste textarea "**********"
click at [648, 445] on textarea at bounding box center [732, 455] width 452 height 51
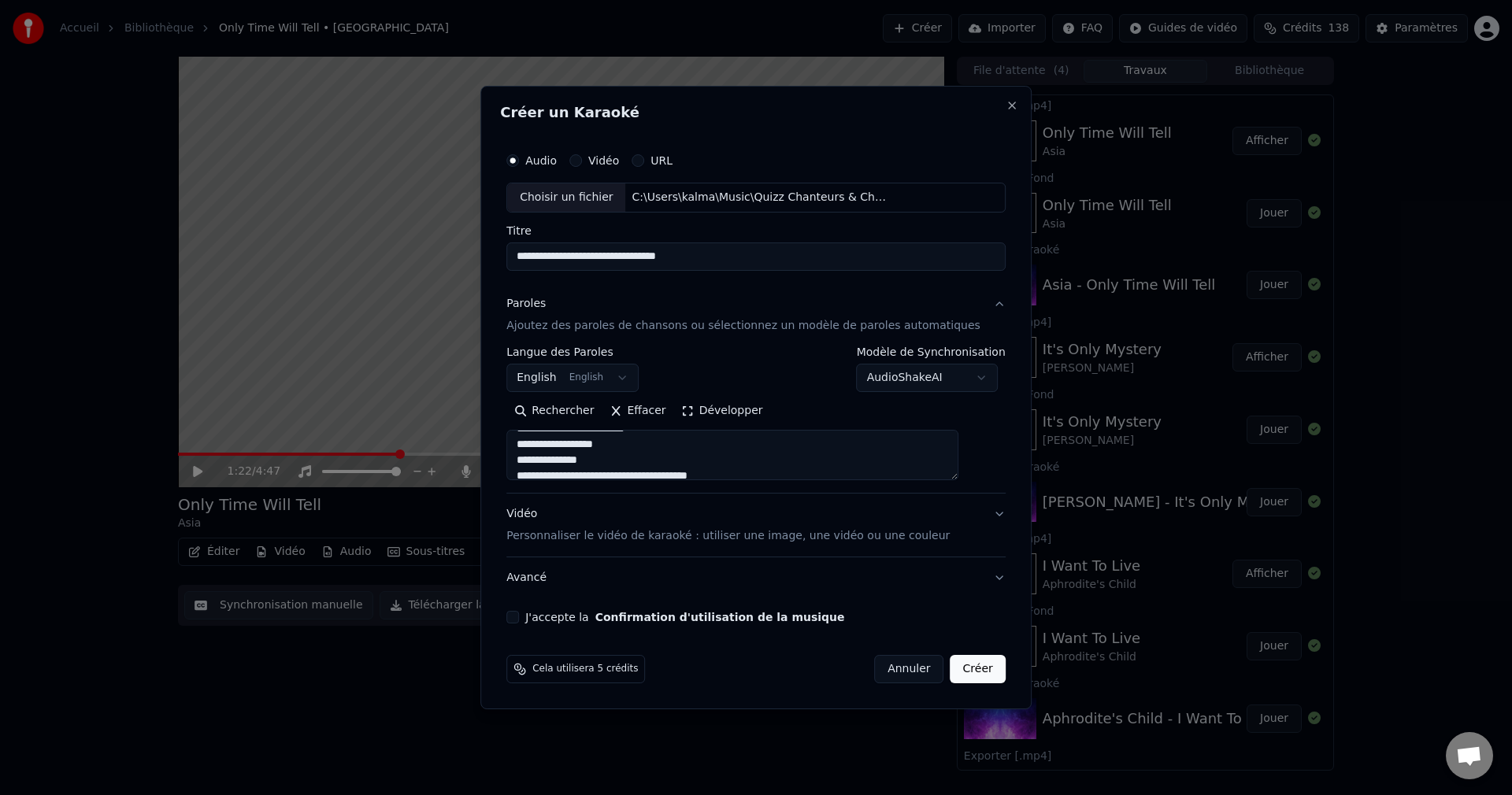
scroll to position [211, 0]
click at [645, 454] on textarea at bounding box center [732, 455] width 452 height 51
click at [645, 456] on textarea at bounding box center [732, 455] width 452 height 51
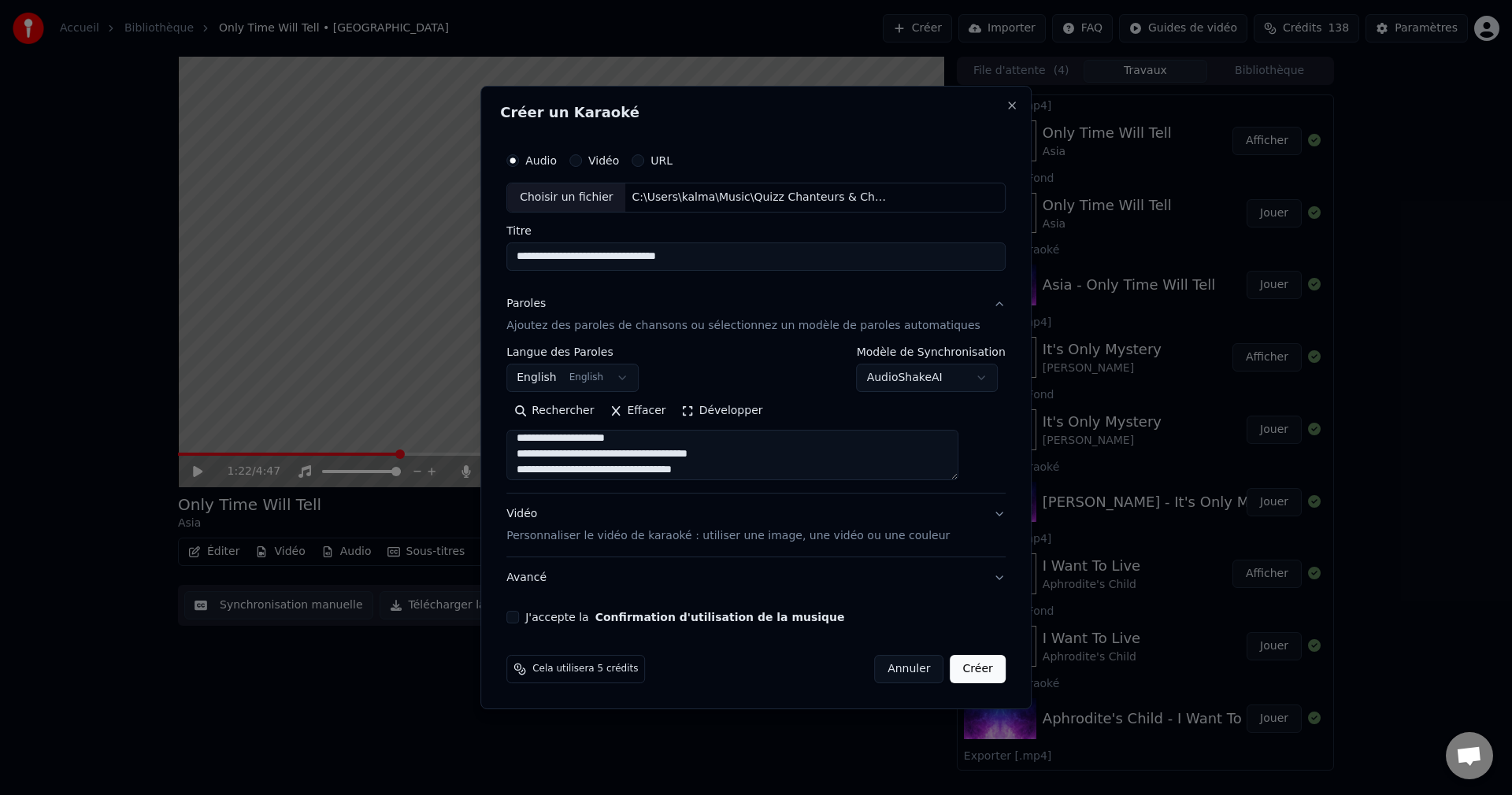
click at [646, 454] on textarea at bounding box center [732, 455] width 452 height 51
click at [637, 453] on textarea at bounding box center [732, 455] width 452 height 51
click at [665, 457] on textarea at bounding box center [732, 455] width 452 height 51
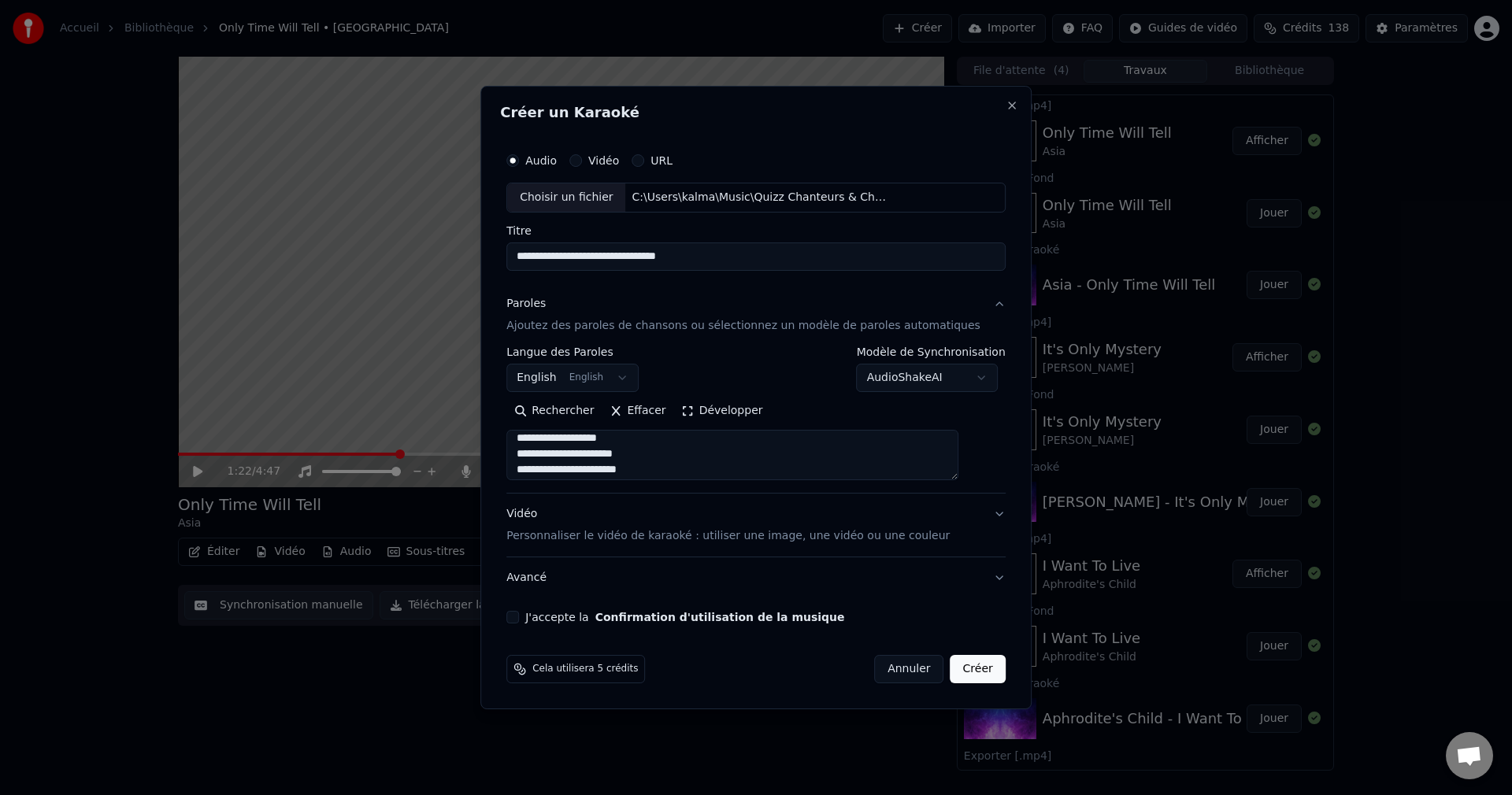
scroll to position [369, 0]
click at [635, 453] on textarea at bounding box center [732, 455] width 452 height 51
click at [596, 439] on textarea at bounding box center [732, 455] width 452 height 51
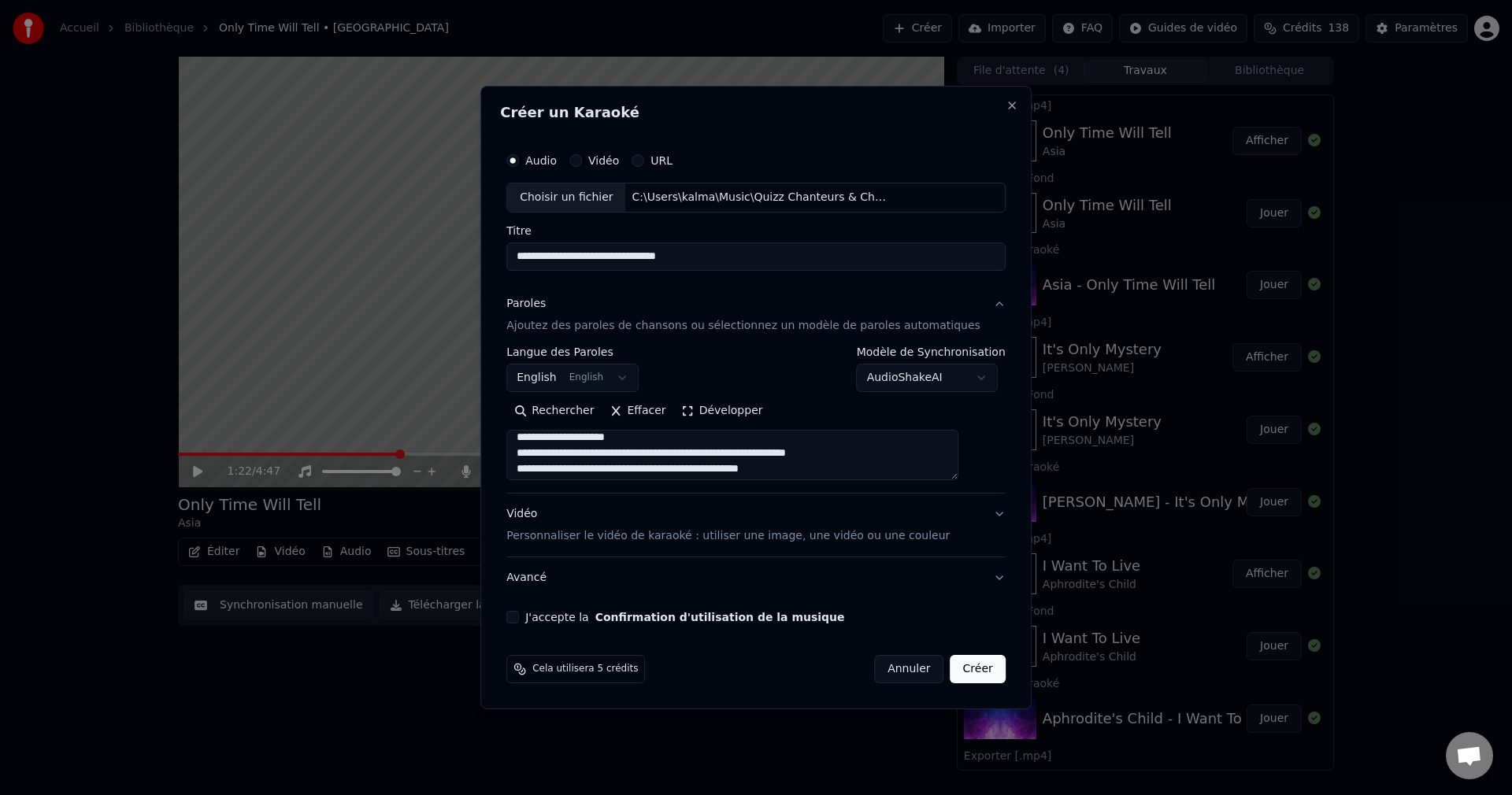
click at [650, 455] on textarea at bounding box center [732, 455] width 452 height 51
click at [643, 453] on textarea at bounding box center [732, 455] width 452 height 51
click at [599, 455] on textarea at bounding box center [732, 455] width 452 height 51
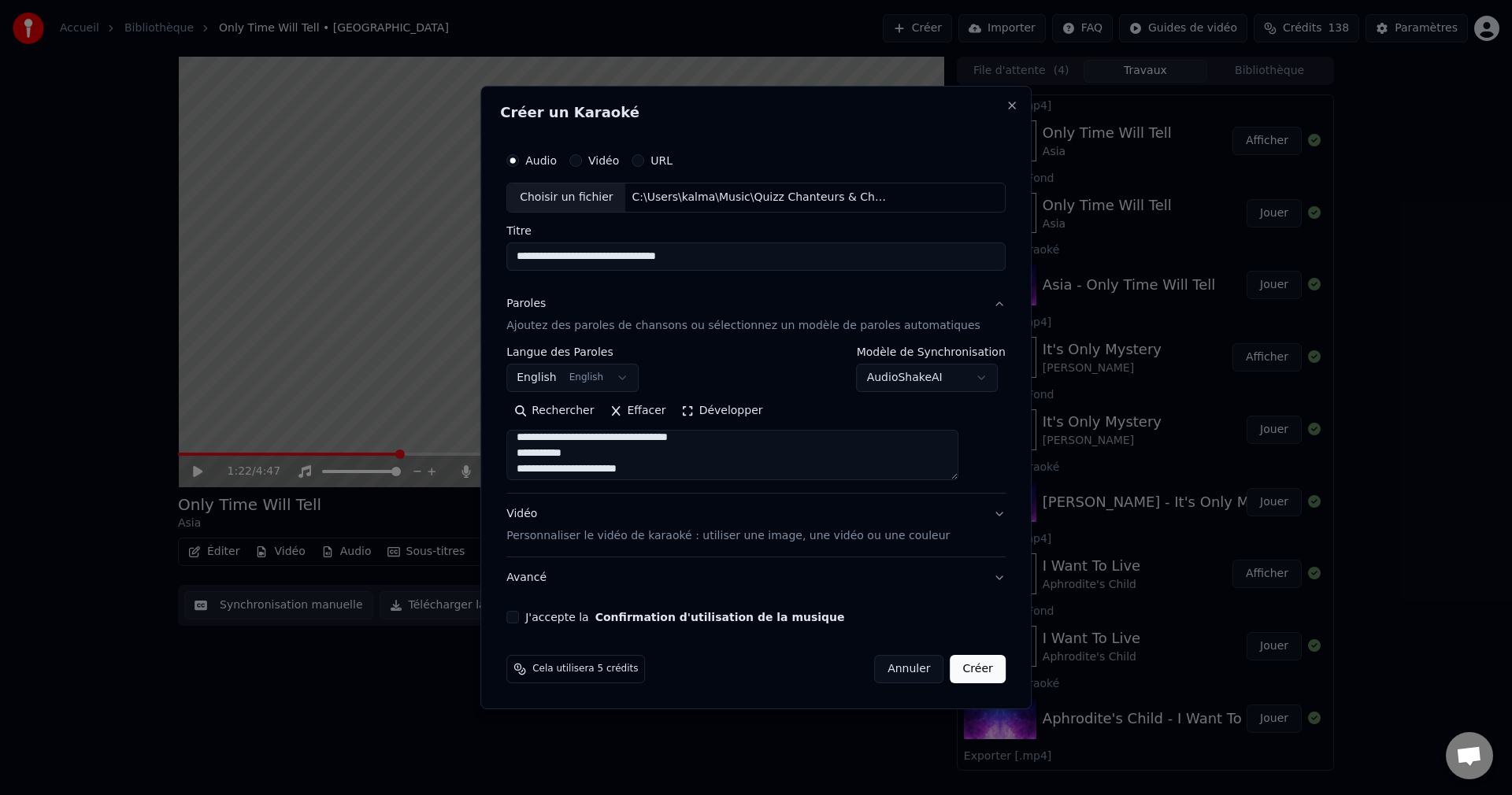
scroll to position [825, 0]
click at [587, 438] on textarea at bounding box center [732, 455] width 452 height 51
type textarea "**********"
click at [519, 617] on button "J'accepte la Confirmation d'utilisation de la musique" at bounding box center [513, 618] width 13 height 13
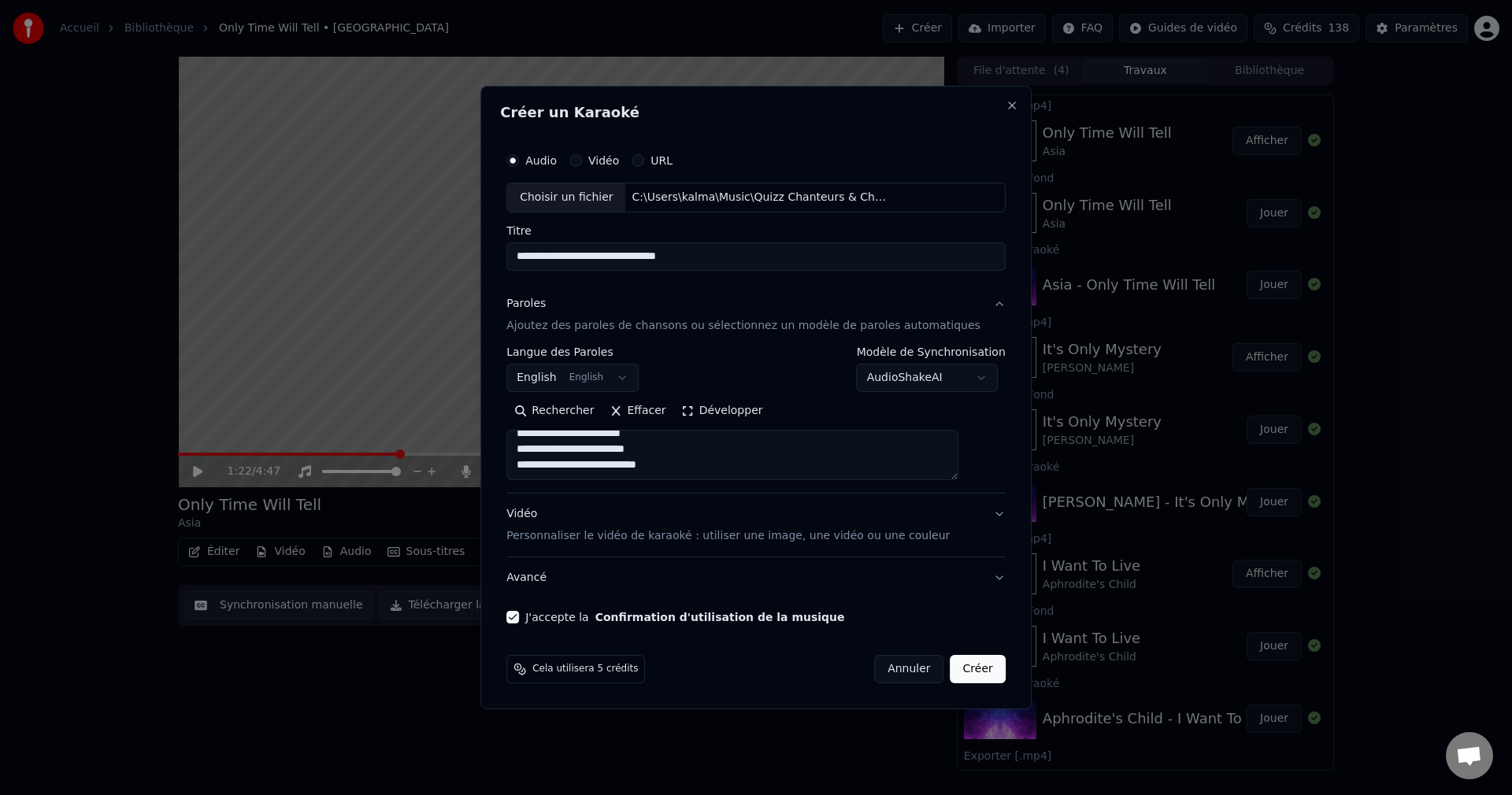
click at [953, 676] on button "Créer" at bounding box center [979, 669] width 55 height 29
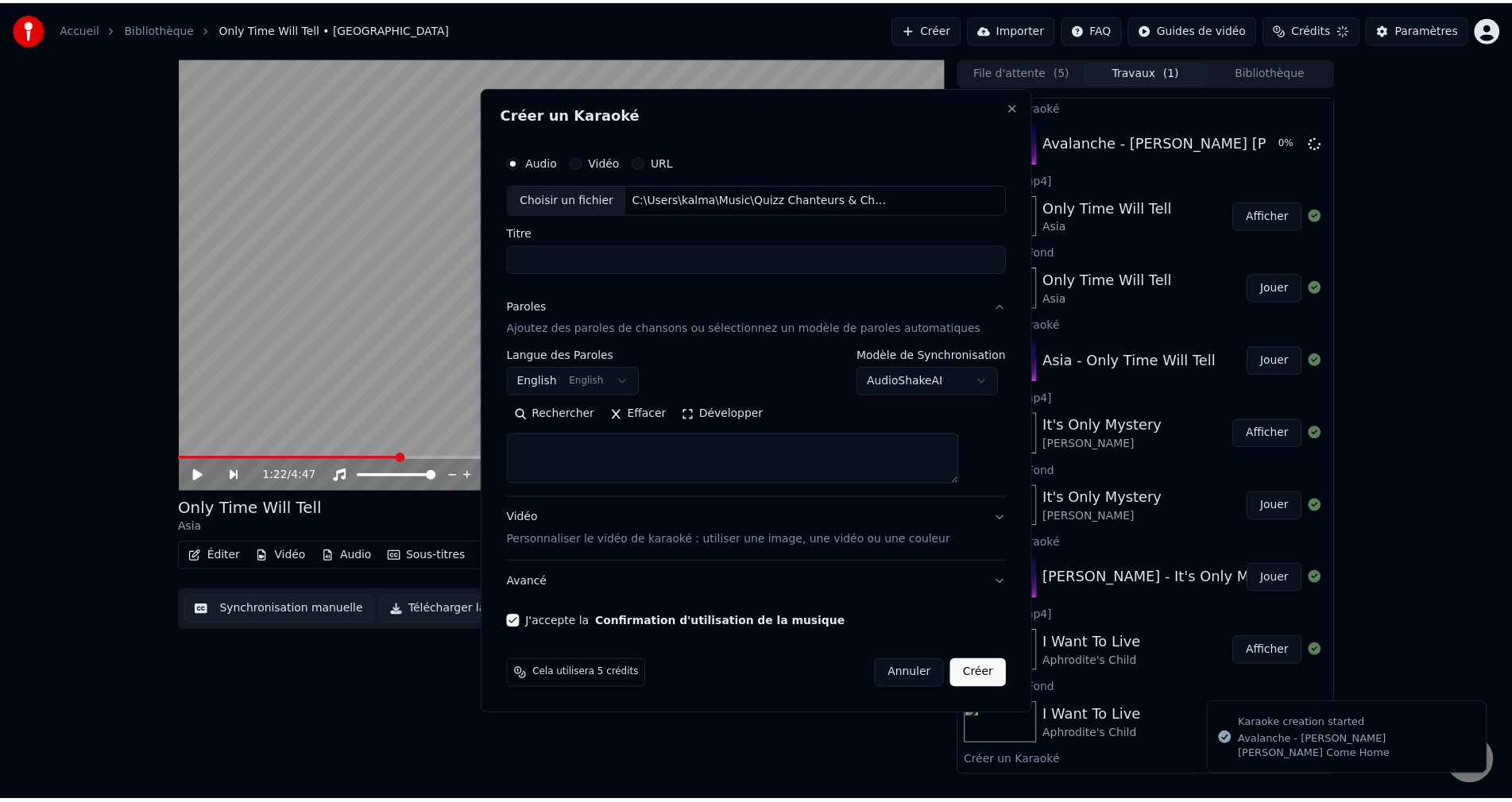
scroll to position [0, 0]
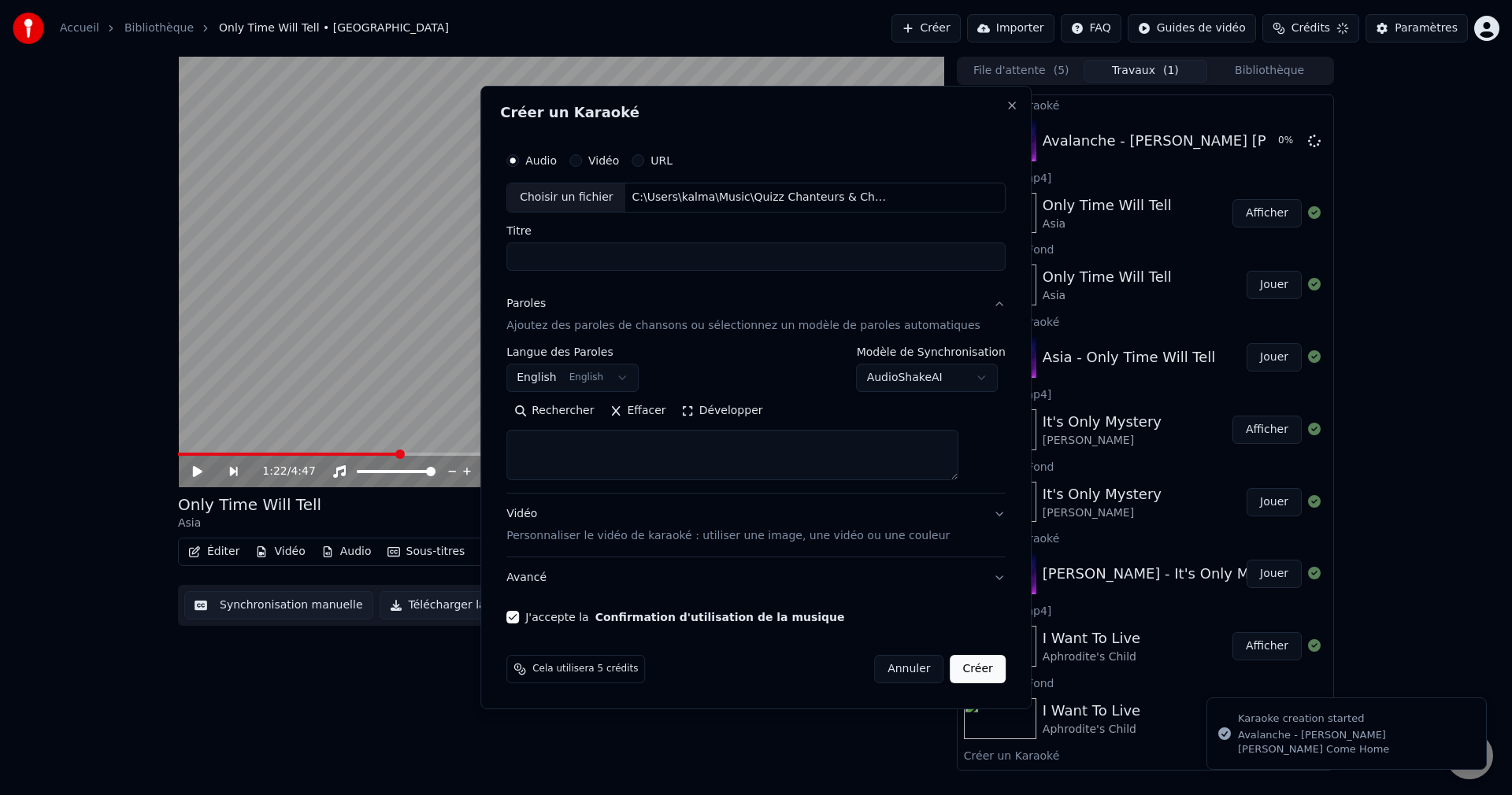
select select
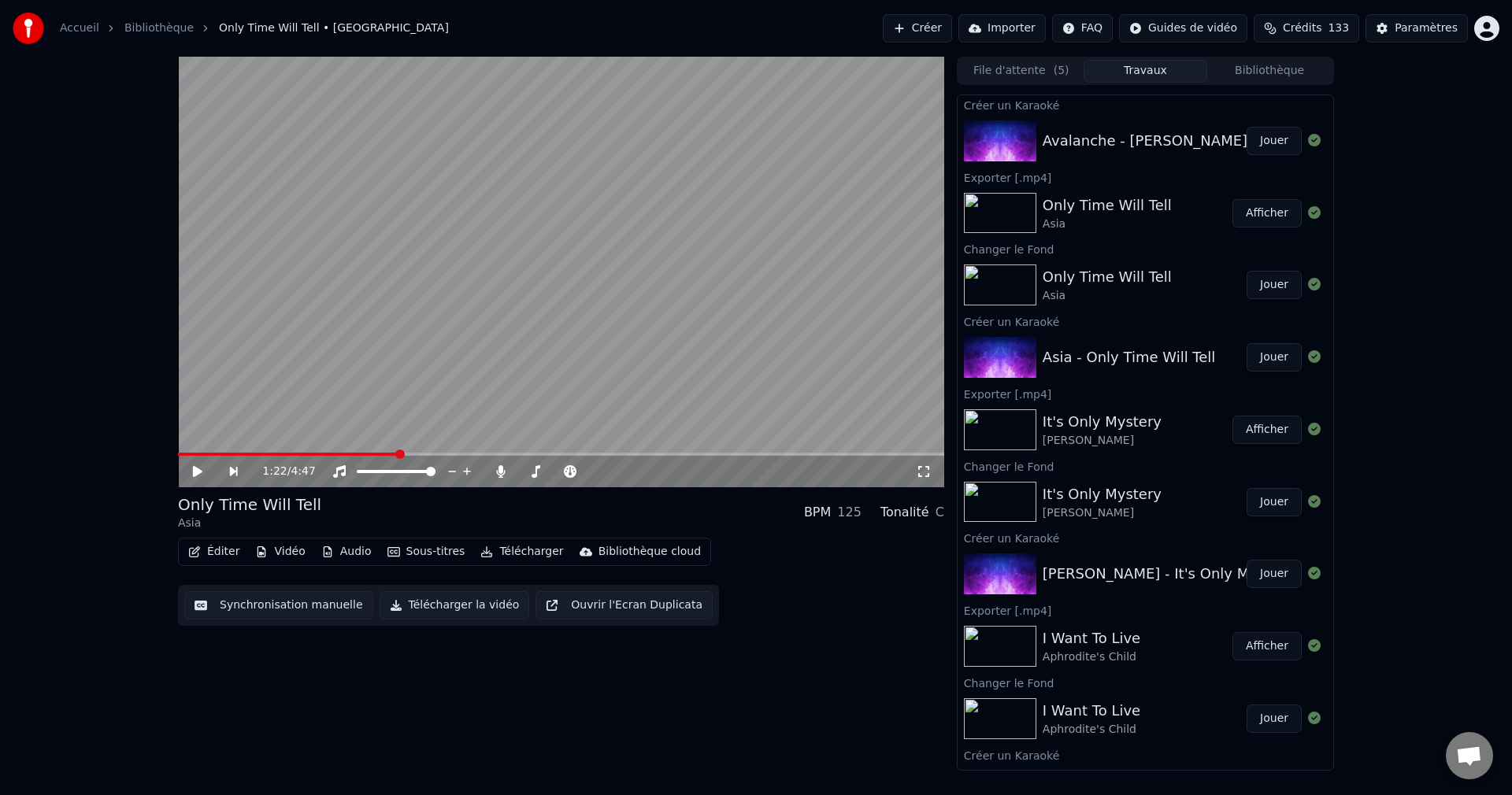
click at [1257, 147] on button "Jouer" at bounding box center [1275, 140] width 55 height 29
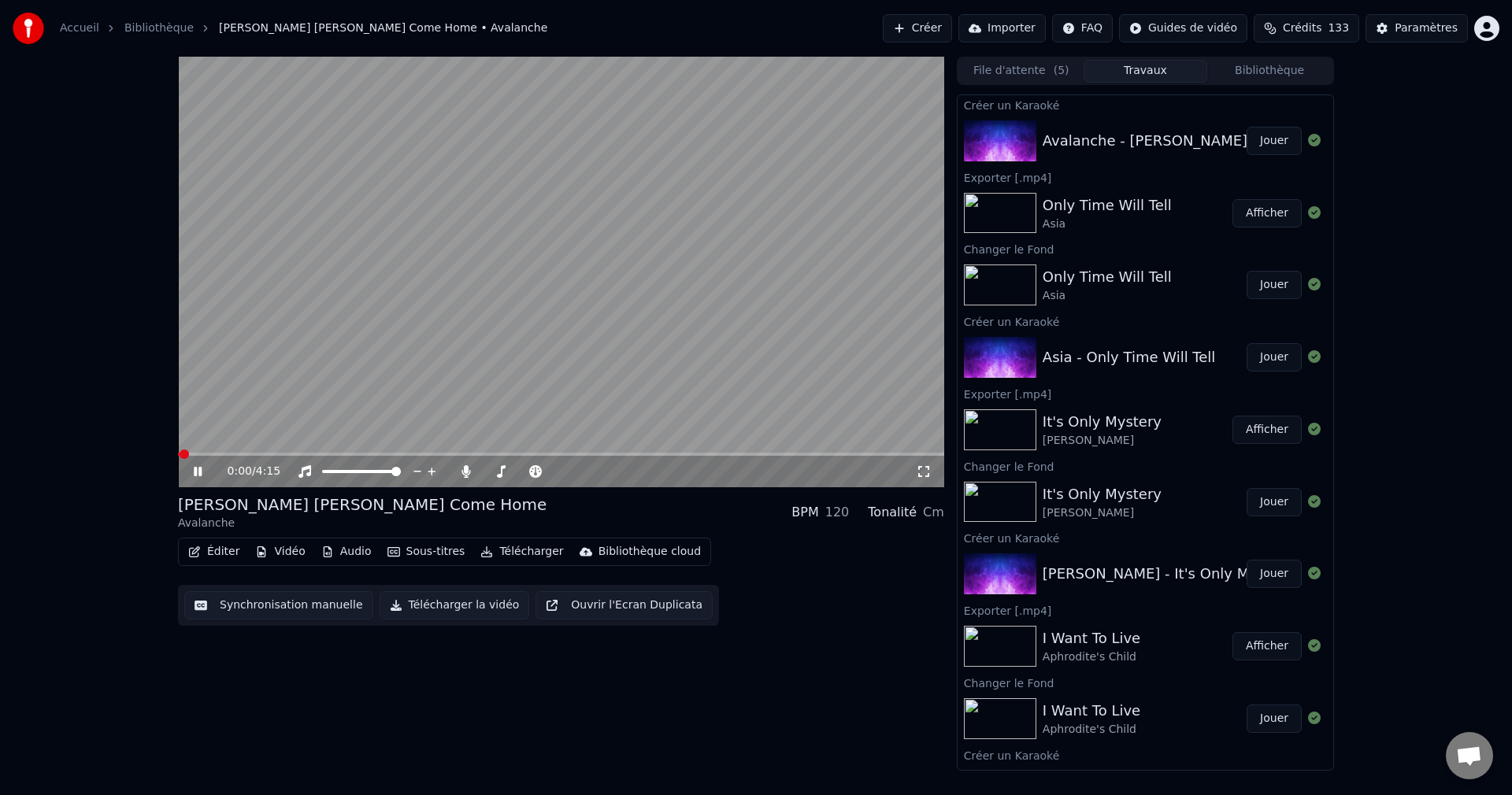
click at [200, 470] on icon at bounding box center [197, 471] width 8 height 9
click at [277, 549] on button "Vidéo" at bounding box center [280, 552] width 62 height 22
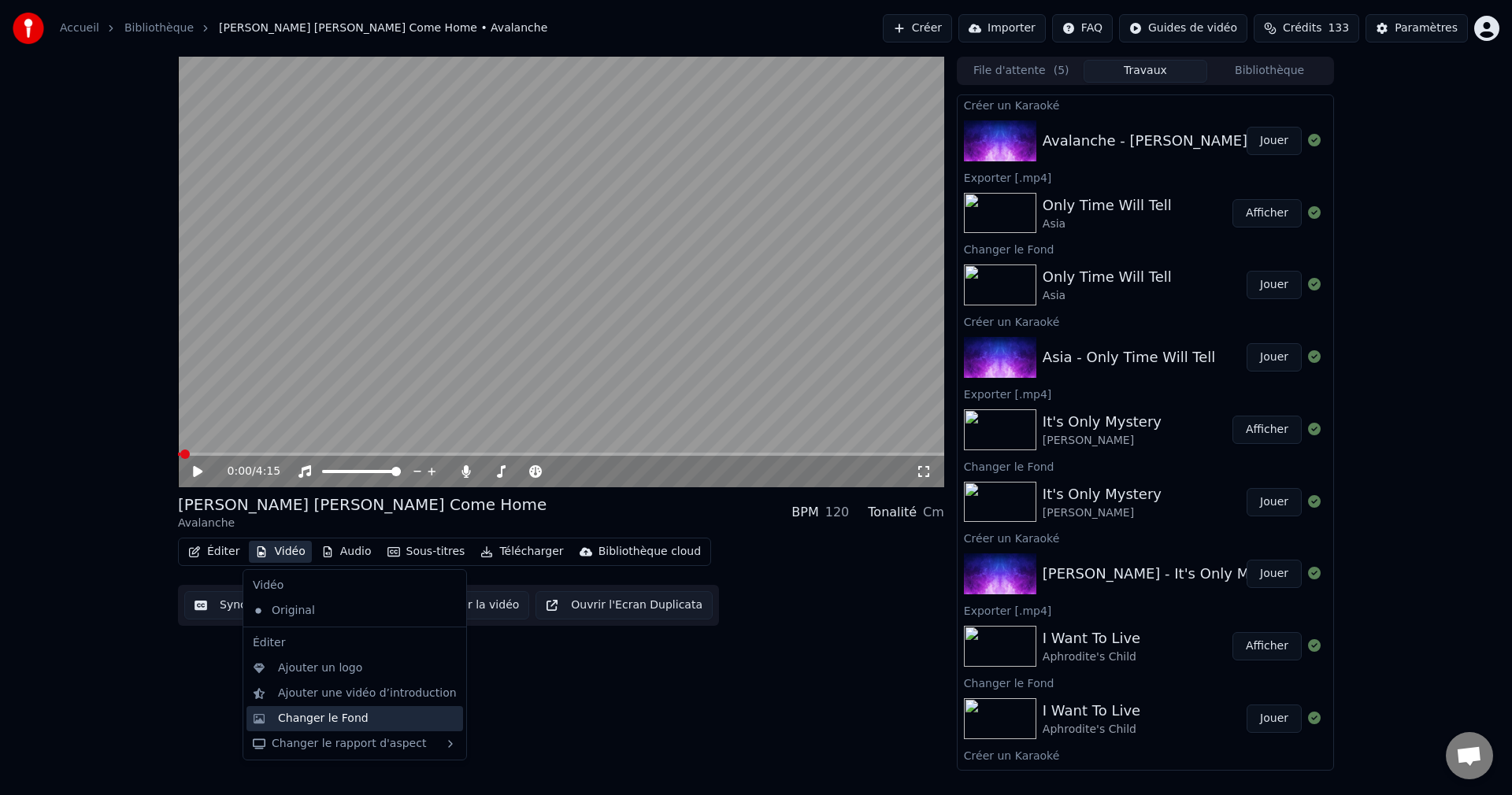
click at [320, 716] on div "Changer le Fond" at bounding box center [323, 718] width 90 height 16
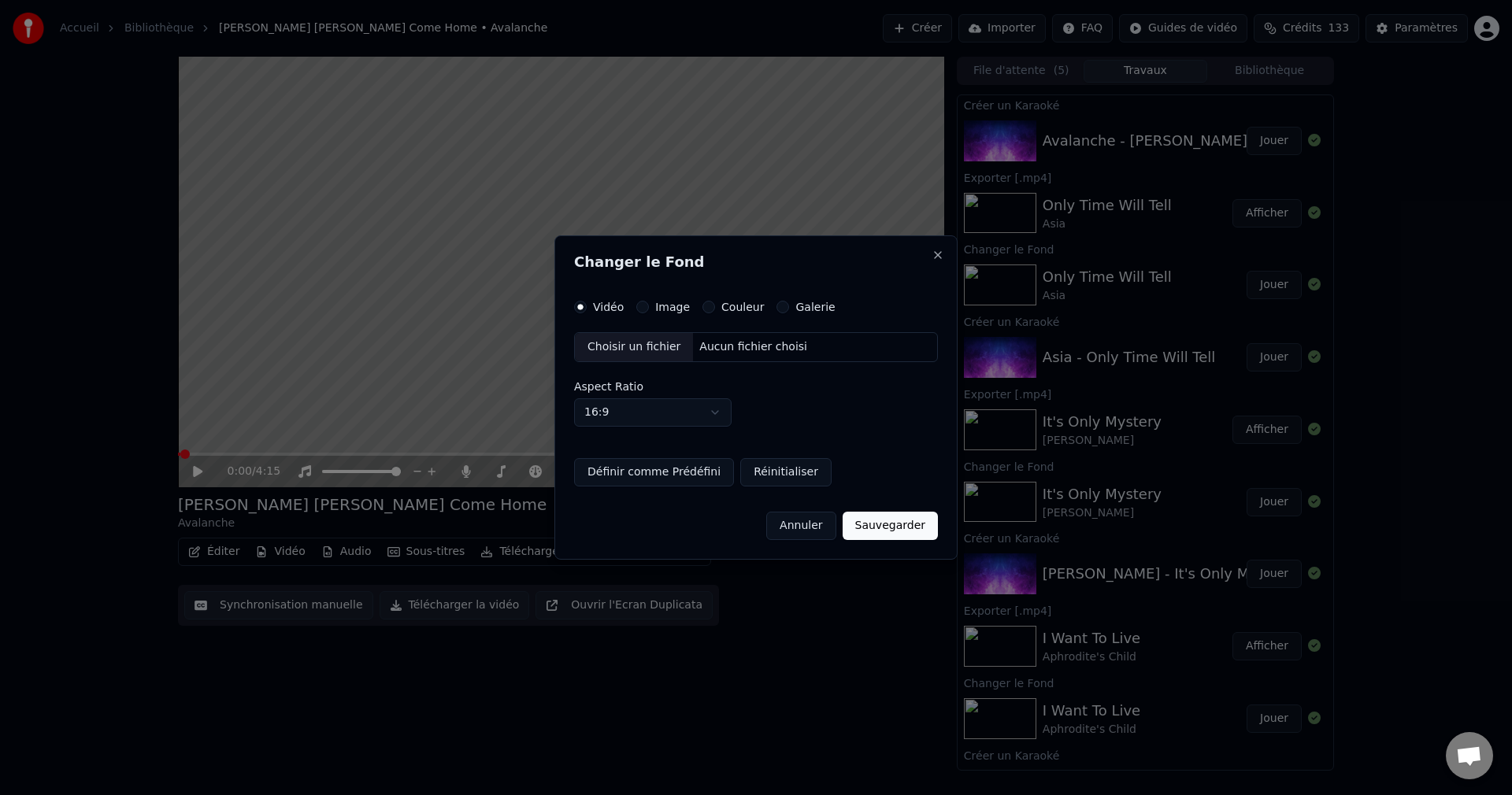
click at [639, 346] on div "Choisir un fichier" at bounding box center [634, 347] width 118 height 29
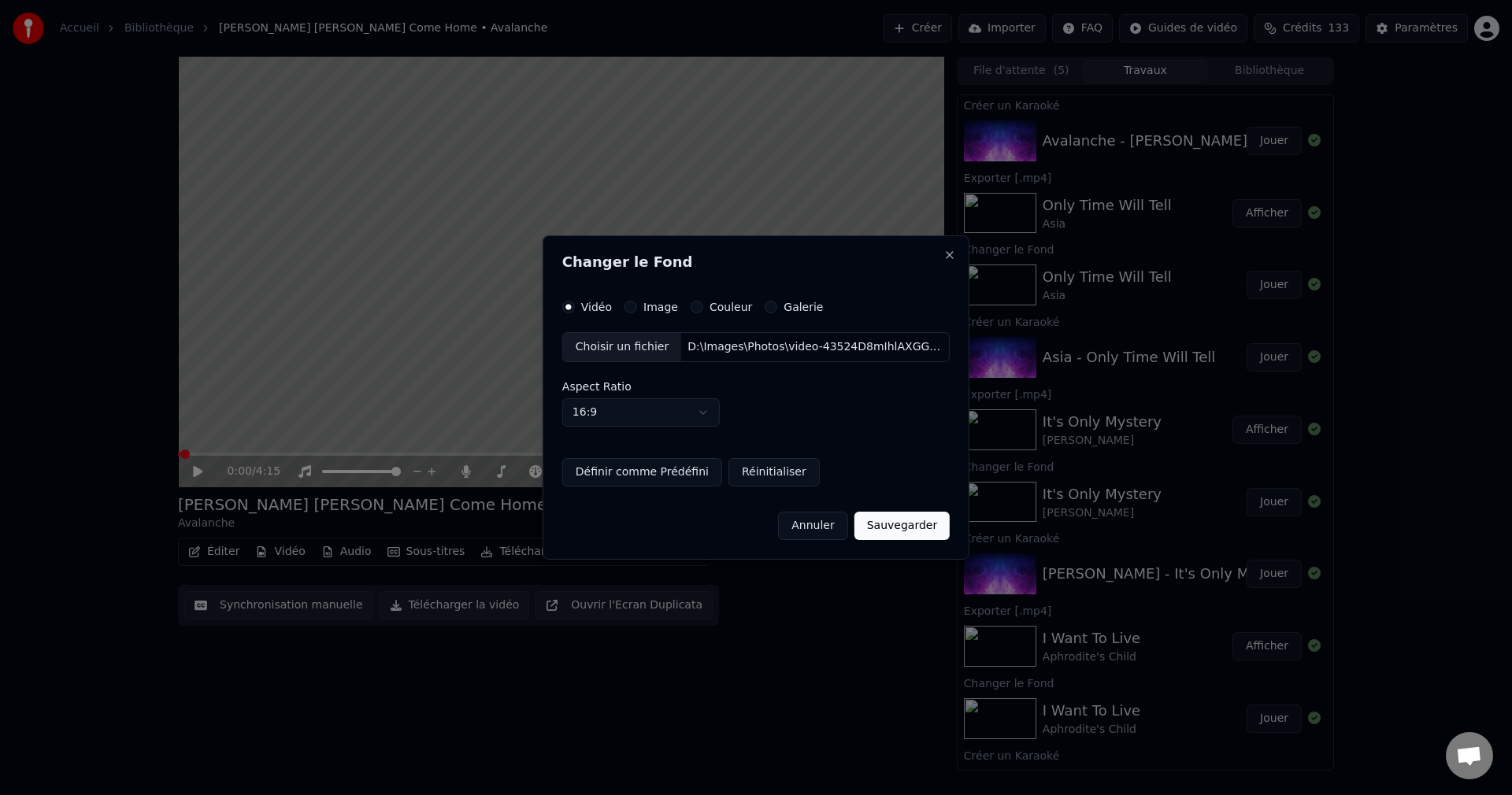
click at [887, 528] on button "Sauvegarder" at bounding box center [901, 526] width 95 height 29
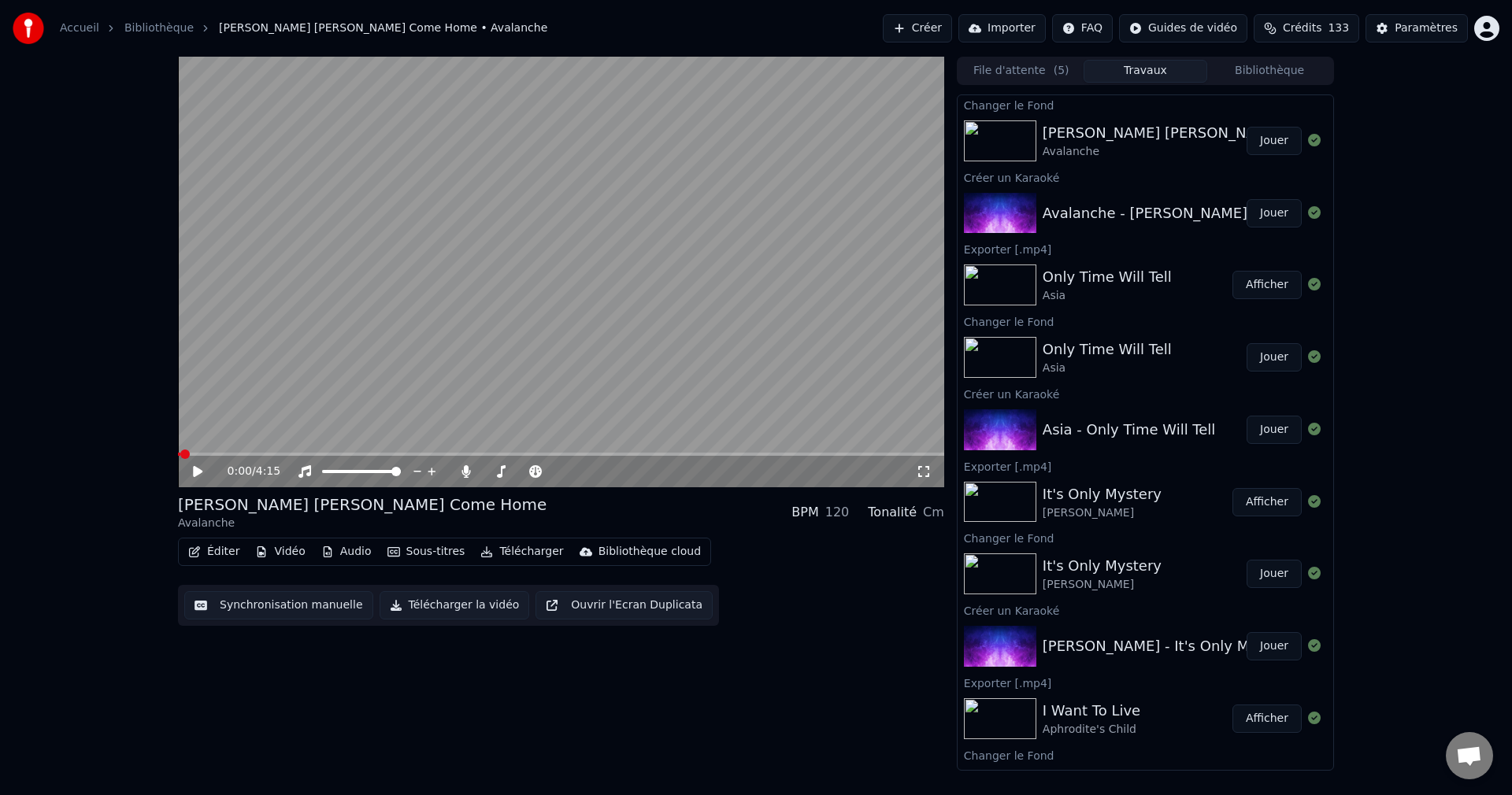
click at [1256, 142] on button "Jouer" at bounding box center [1275, 140] width 55 height 29
click at [197, 472] on icon at bounding box center [209, 472] width 37 height 13
click at [225, 550] on button "Éditer" at bounding box center [213, 552] width 64 height 22
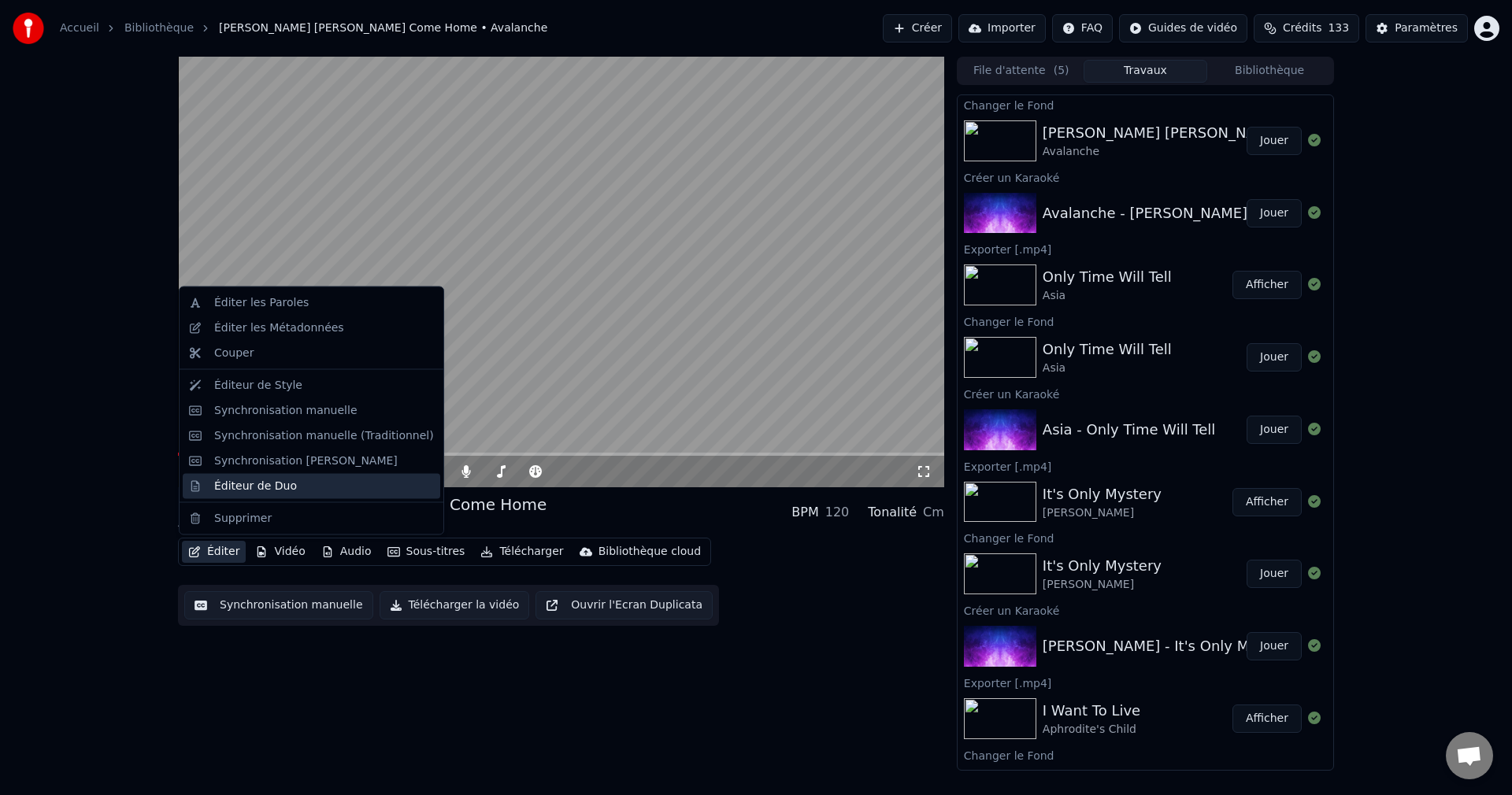
click at [256, 491] on div "Éditeur de Duo" at bounding box center [256, 485] width 83 height 16
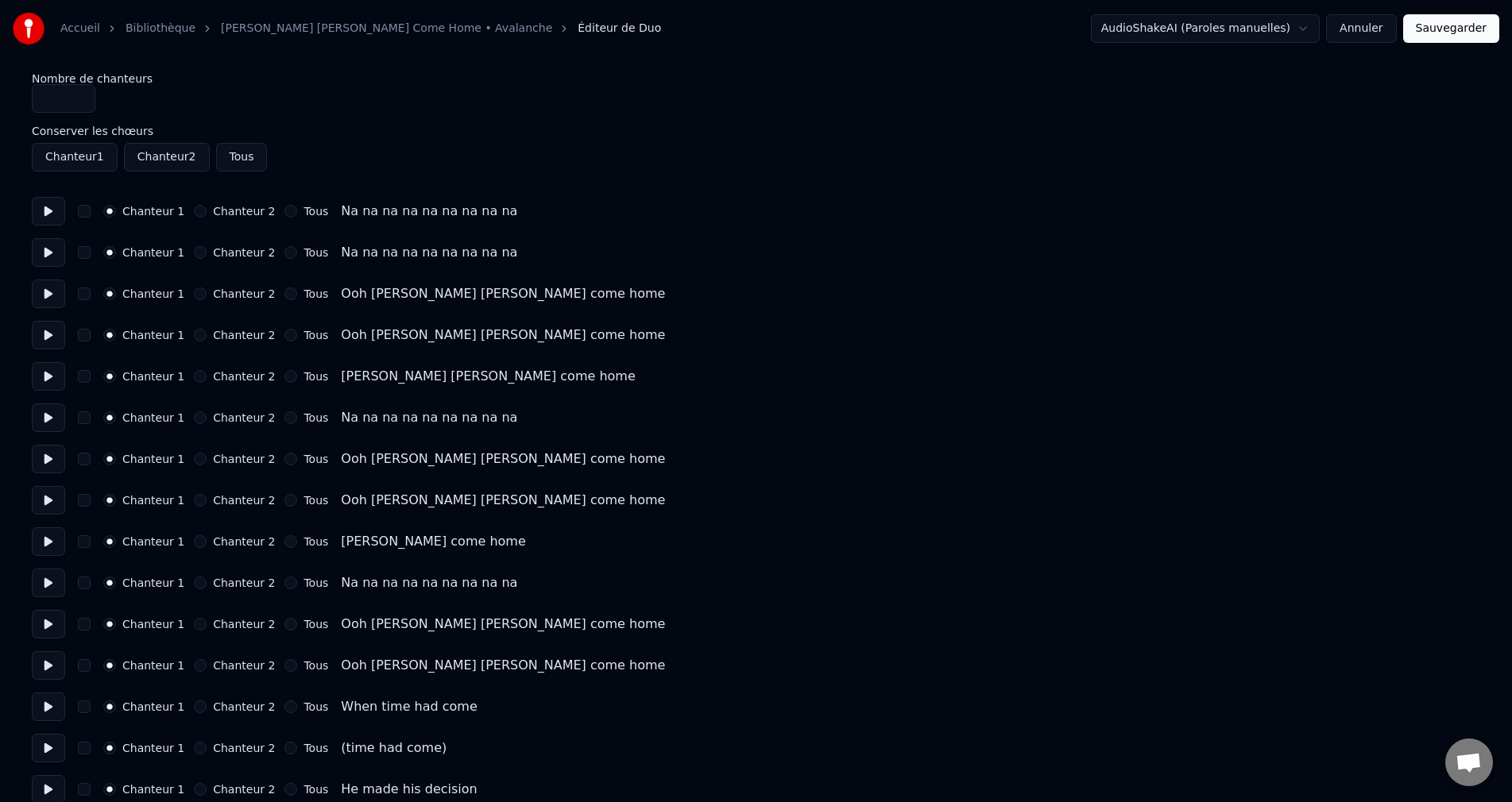
click at [285, 210] on button "Tous" at bounding box center [291, 211] width 13 height 13
click at [285, 253] on button "Tous" at bounding box center [291, 253] width 13 height 13
click at [285, 289] on button "Tous" at bounding box center [291, 294] width 13 height 13
click at [285, 336] on button "Tous" at bounding box center [291, 335] width 13 height 13
click at [285, 374] on button "Tous" at bounding box center [291, 377] width 13 height 13
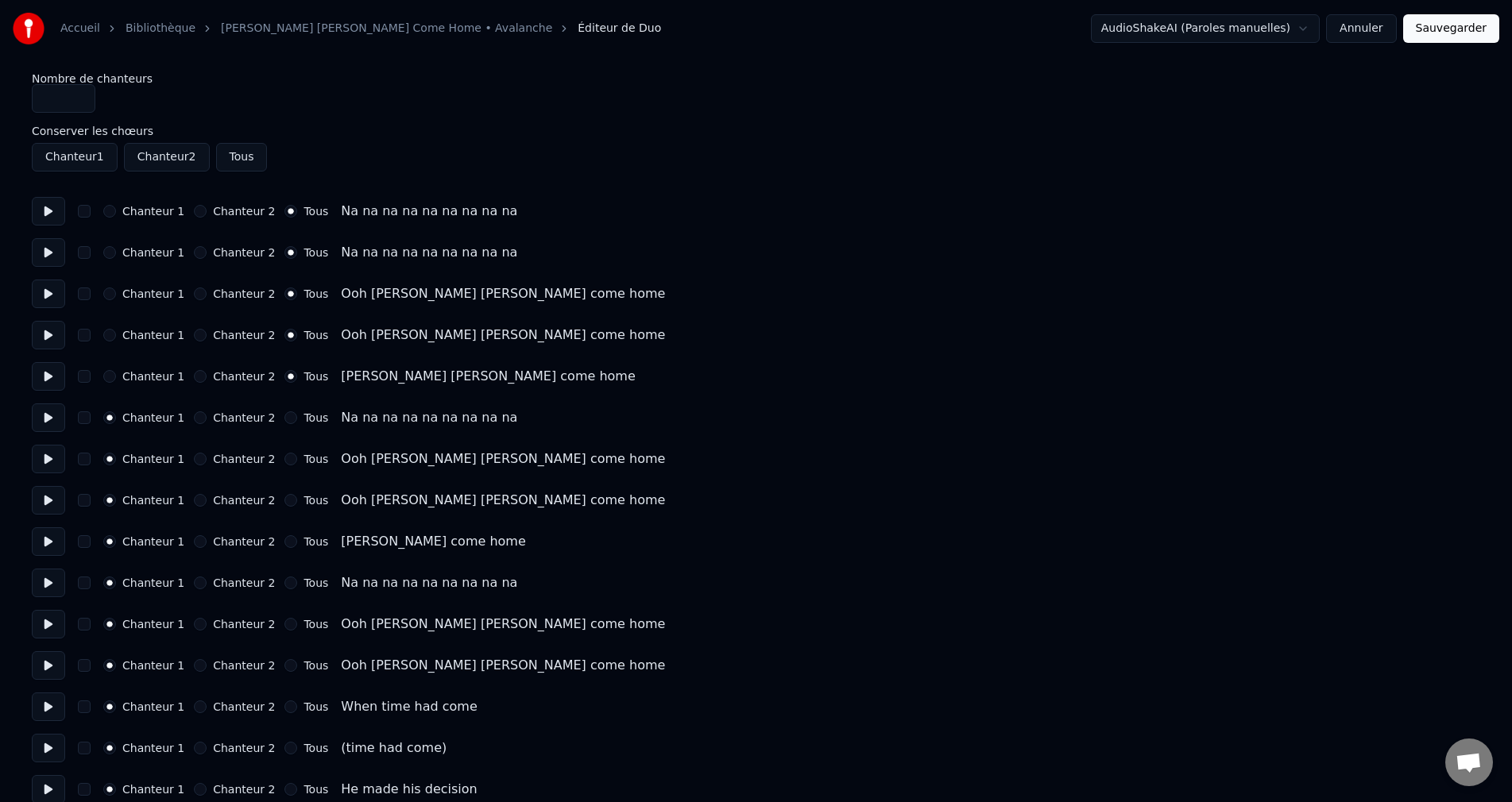
click at [285, 417] on button "Tous" at bounding box center [291, 418] width 13 height 13
click at [285, 460] on button "Tous" at bounding box center [291, 460] width 13 height 13
click at [285, 502] on button "Tous" at bounding box center [291, 501] width 13 height 13
click at [286, 540] on button "Tous" at bounding box center [291, 541] width 13 height 13
click at [285, 583] on button "Tous" at bounding box center [291, 583] width 13 height 13
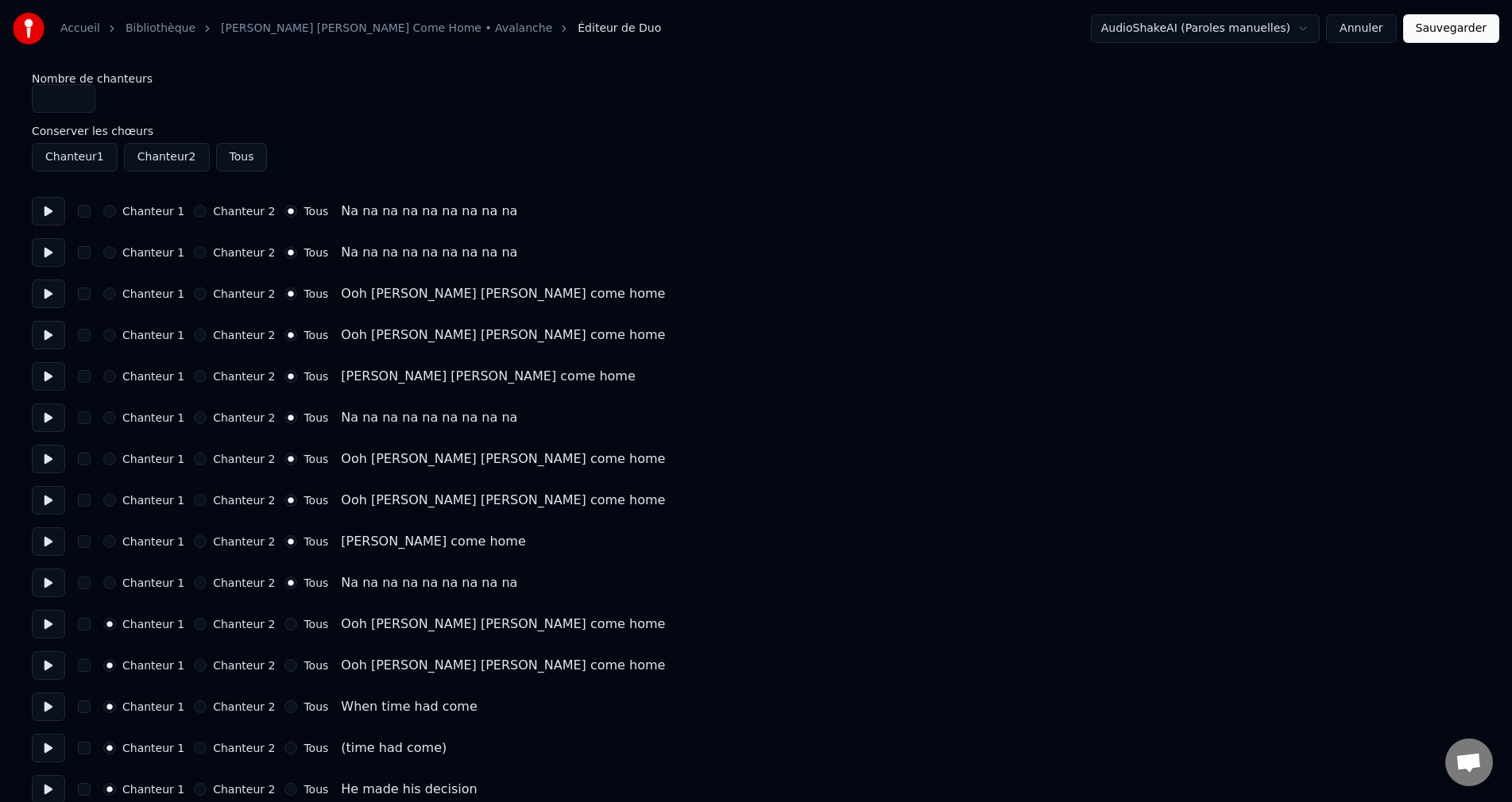
click at [285, 628] on button "Tous" at bounding box center [291, 624] width 13 height 13
click at [286, 666] on button "Tous" at bounding box center [291, 666] width 13 height 13
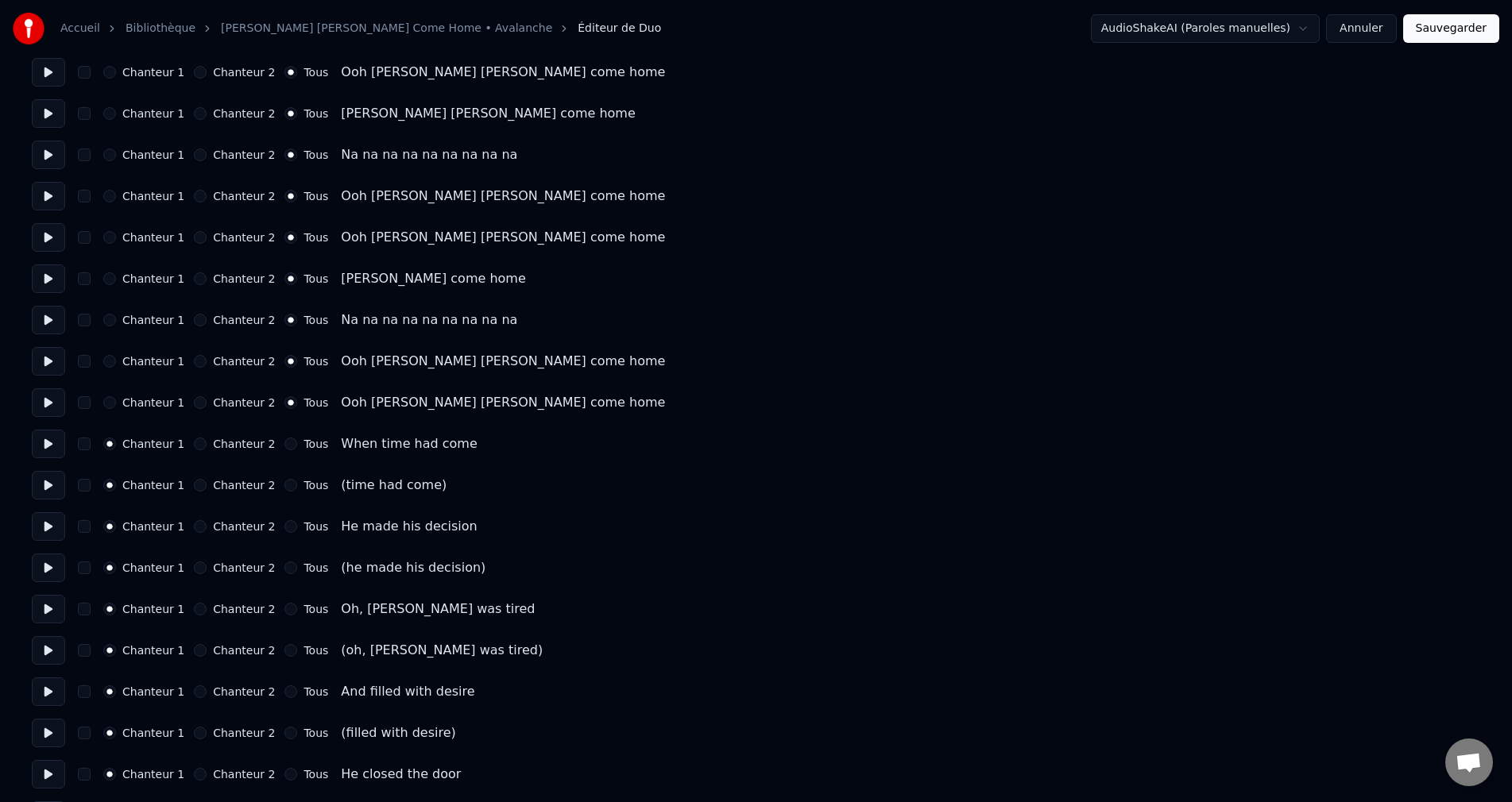
scroll to position [318, 0]
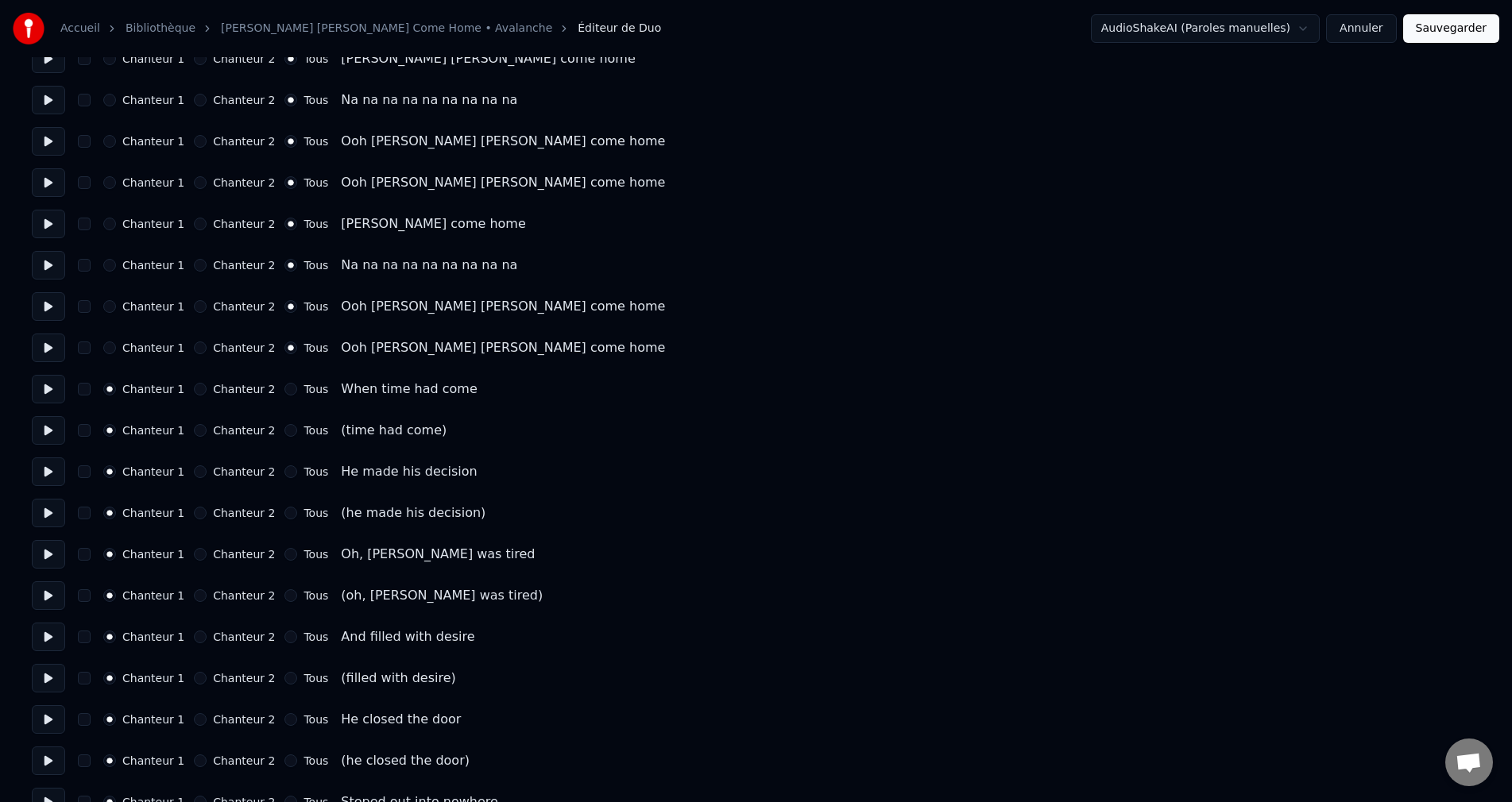
click at [198, 431] on button "Chanteur 2" at bounding box center [200, 431] width 13 height 13
click at [197, 514] on button "Chanteur 2" at bounding box center [200, 514] width 13 height 13
click at [199, 596] on button "Chanteur 2" at bounding box center [200, 596] width 13 height 13
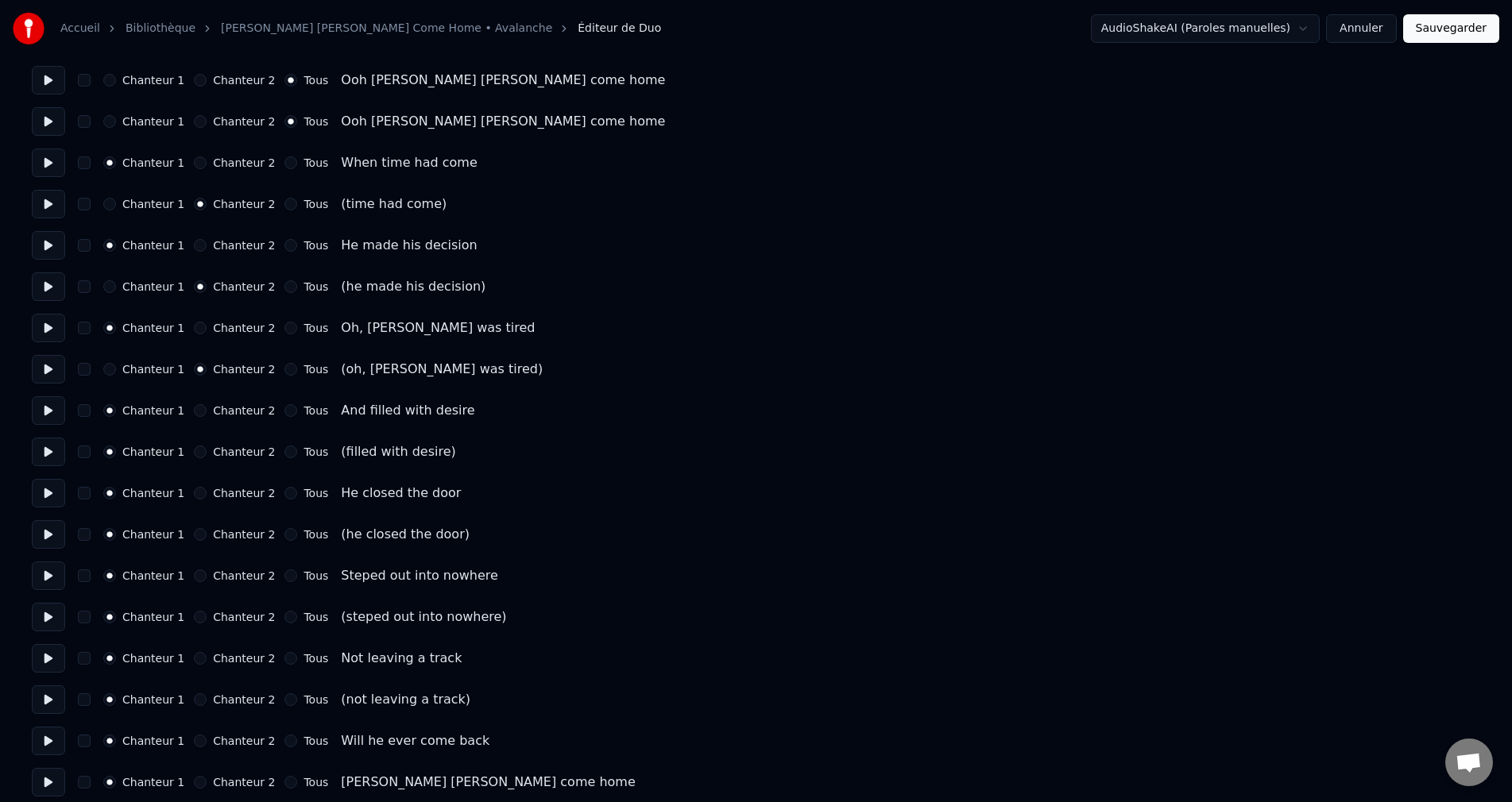
scroll to position [635, 0]
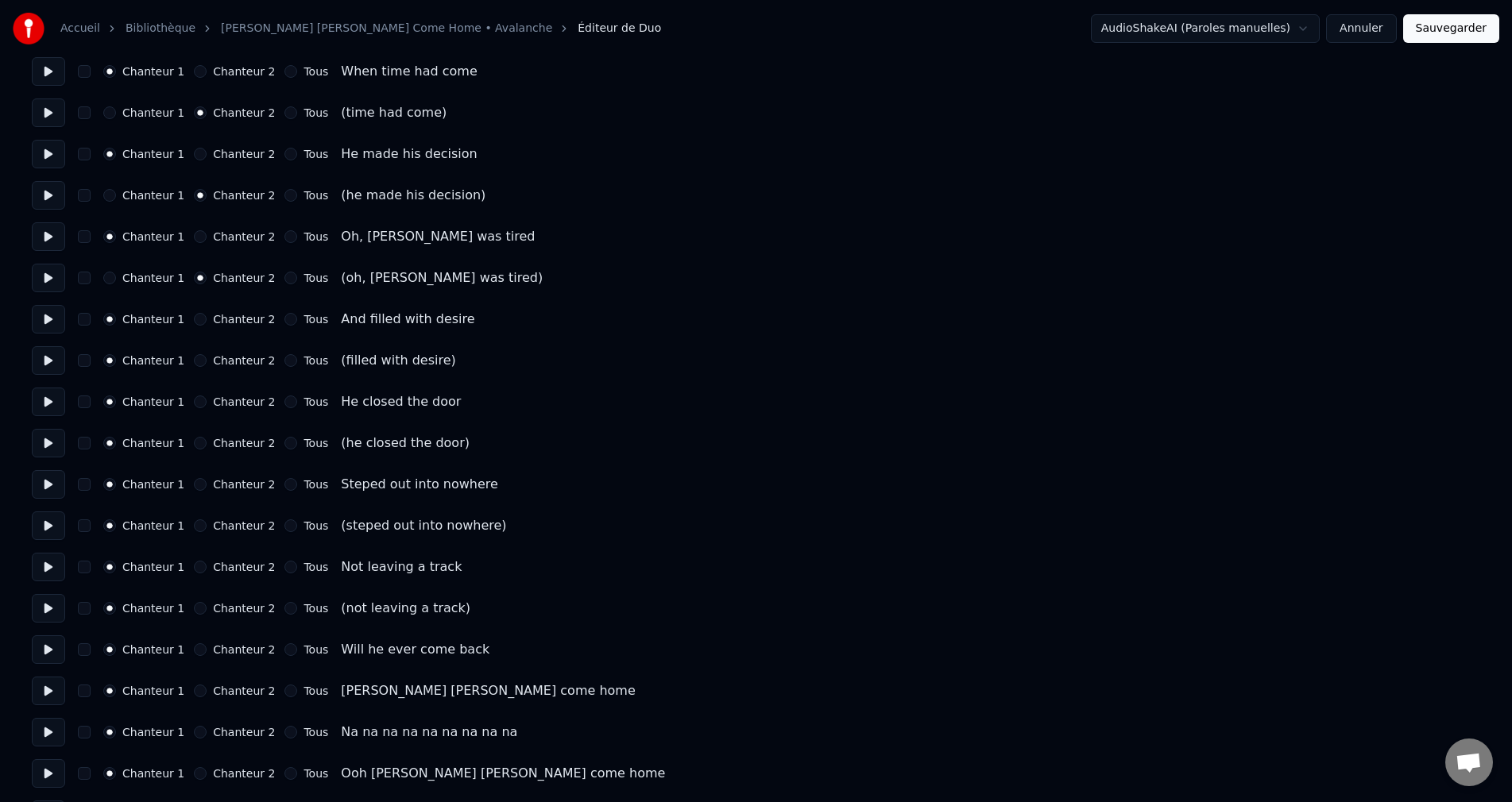
click at [198, 362] on button "Chanteur 2" at bounding box center [200, 361] width 13 height 13
click at [200, 441] on button "Chanteur 2" at bounding box center [200, 444] width 13 height 13
click at [199, 523] on button "Chanteur 2" at bounding box center [200, 526] width 13 height 13
click at [202, 603] on div "Chanteur 2" at bounding box center [234, 608] width 81 height 13
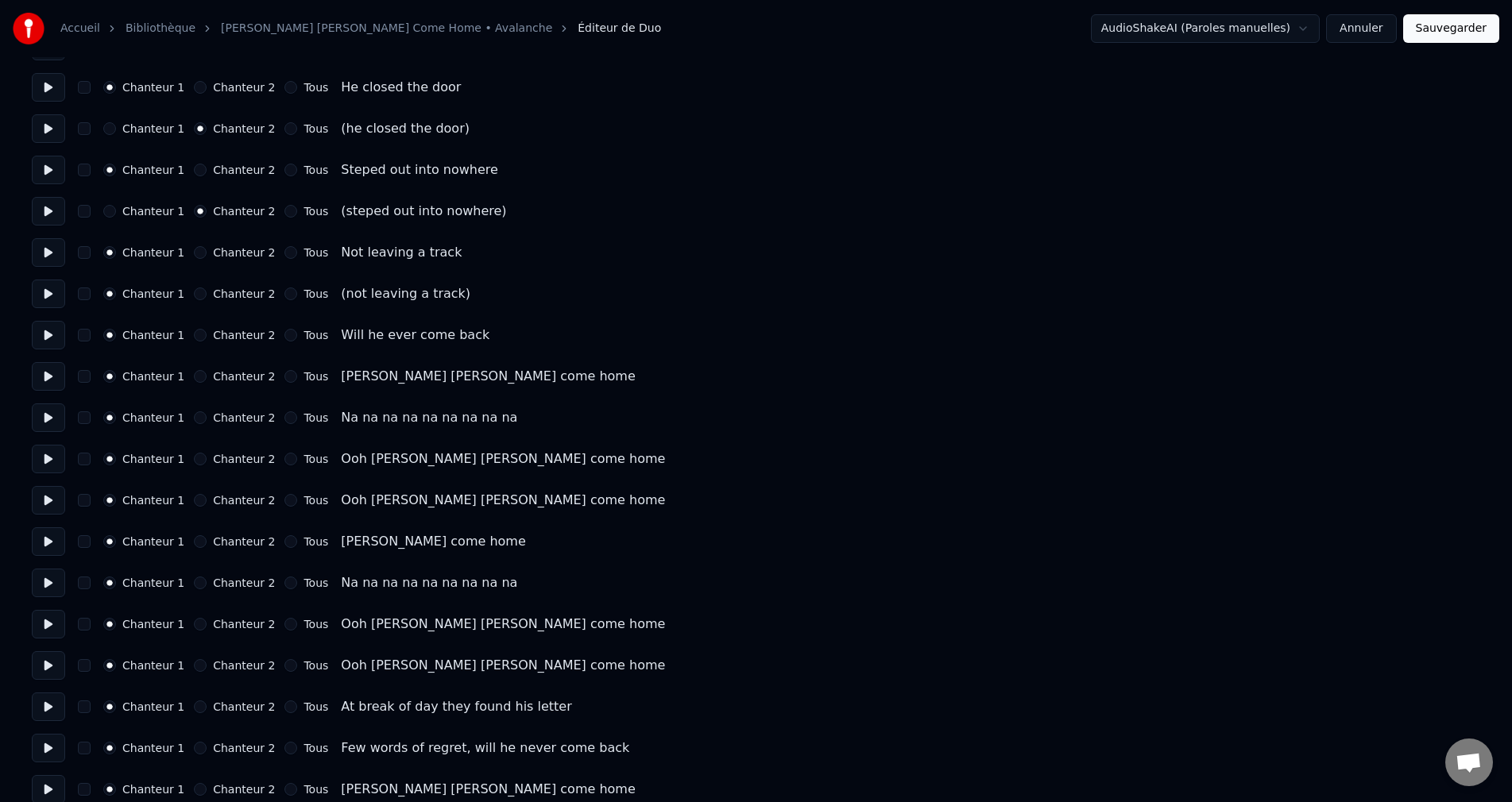
scroll to position [954, 0]
click at [285, 372] on button "Tous" at bounding box center [291, 373] width 13 height 13
click at [285, 411] on button "Tous" at bounding box center [291, 415] width 13 height 13
click at [285, 453] on button "Tous" at bounding box center [291, 456] width 13 height 13
click at [285, 495] on button "Tous" at bounding box center [291, 498] width 13 height 13
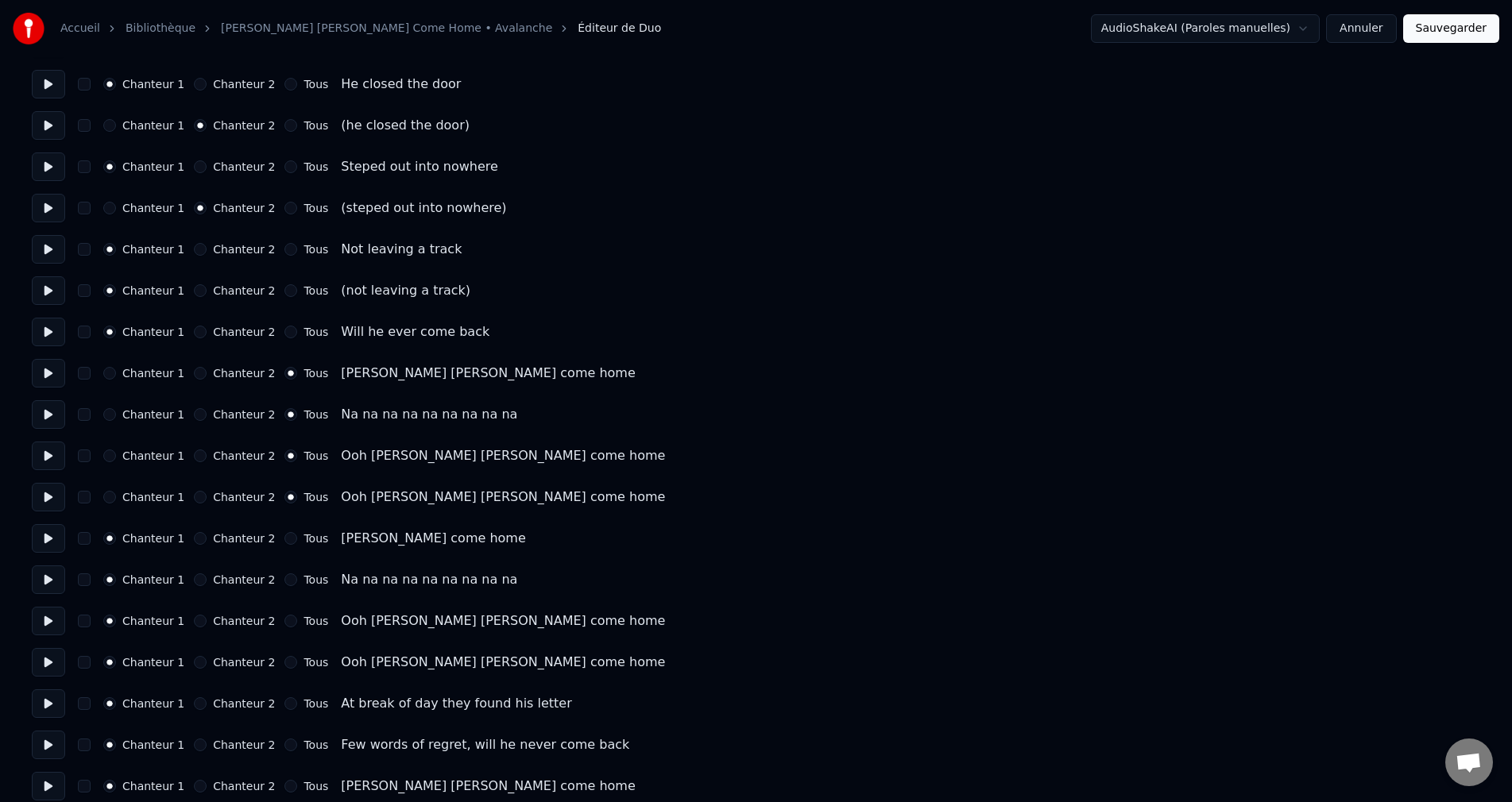
click at [285, 540] on button "Tous" at bounding box center [291, 539] width 13 height 13
click at [286, 575] on button "Tous" at bounding box center [291, 580] width 13 height 13
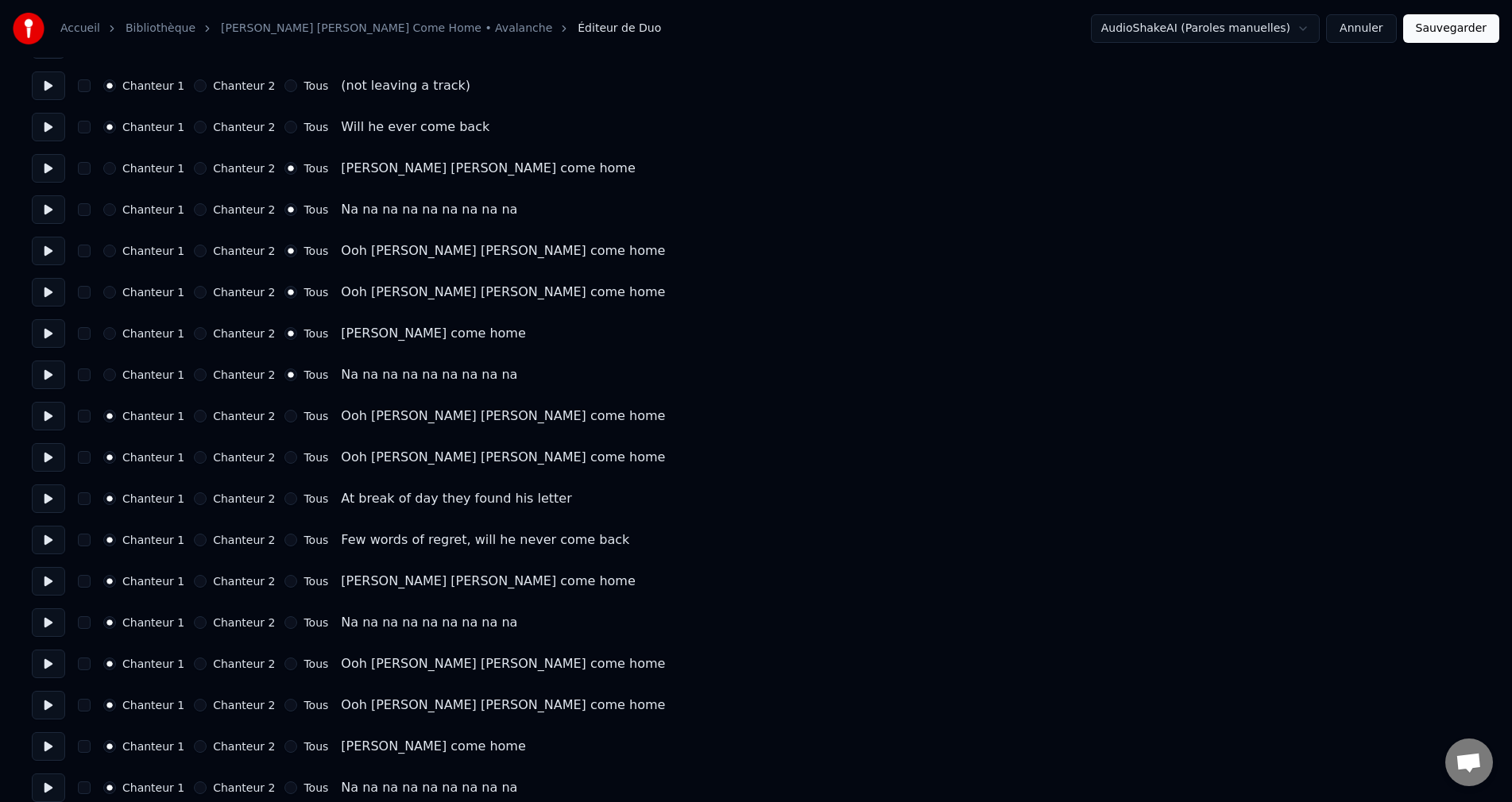
scroll to position [1192, 0]
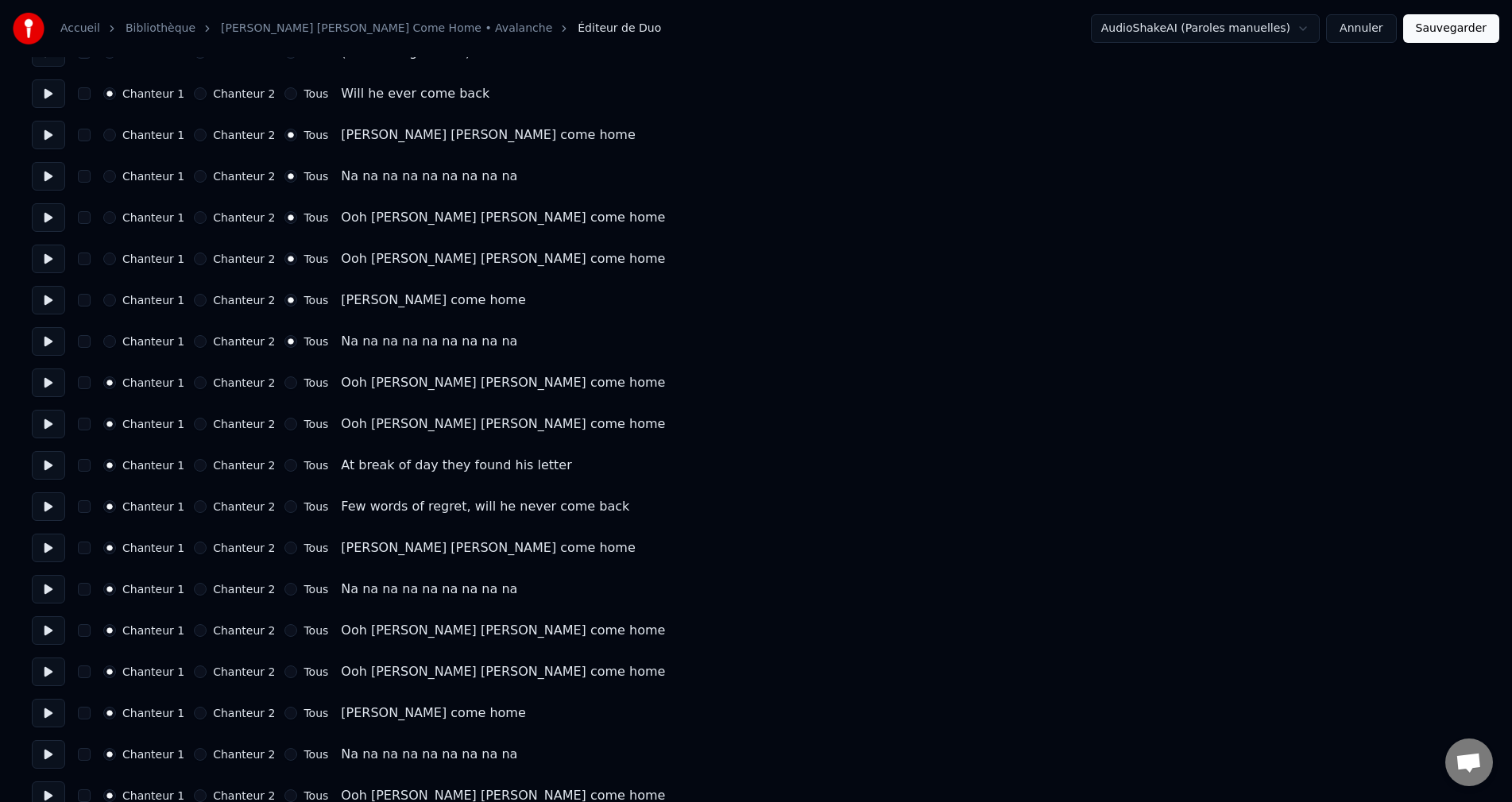
click at [285, 379] on button "Tous" at bounding box center [291, 383] width 13 height 13
click at [285, 423] on button "Tous" at bounding box center [291, 424] width 13 height 13
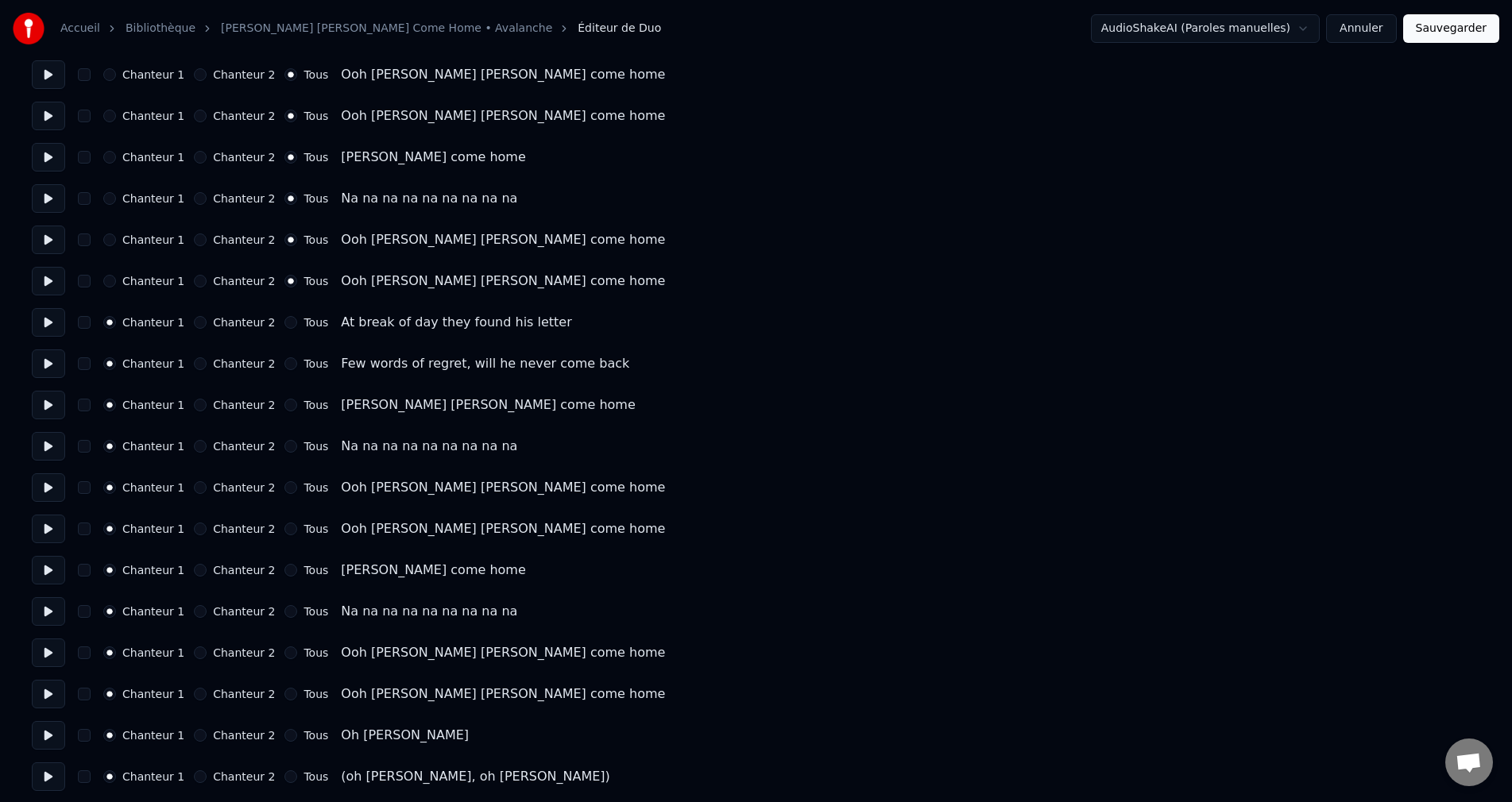
scroll to position [1351, 0]
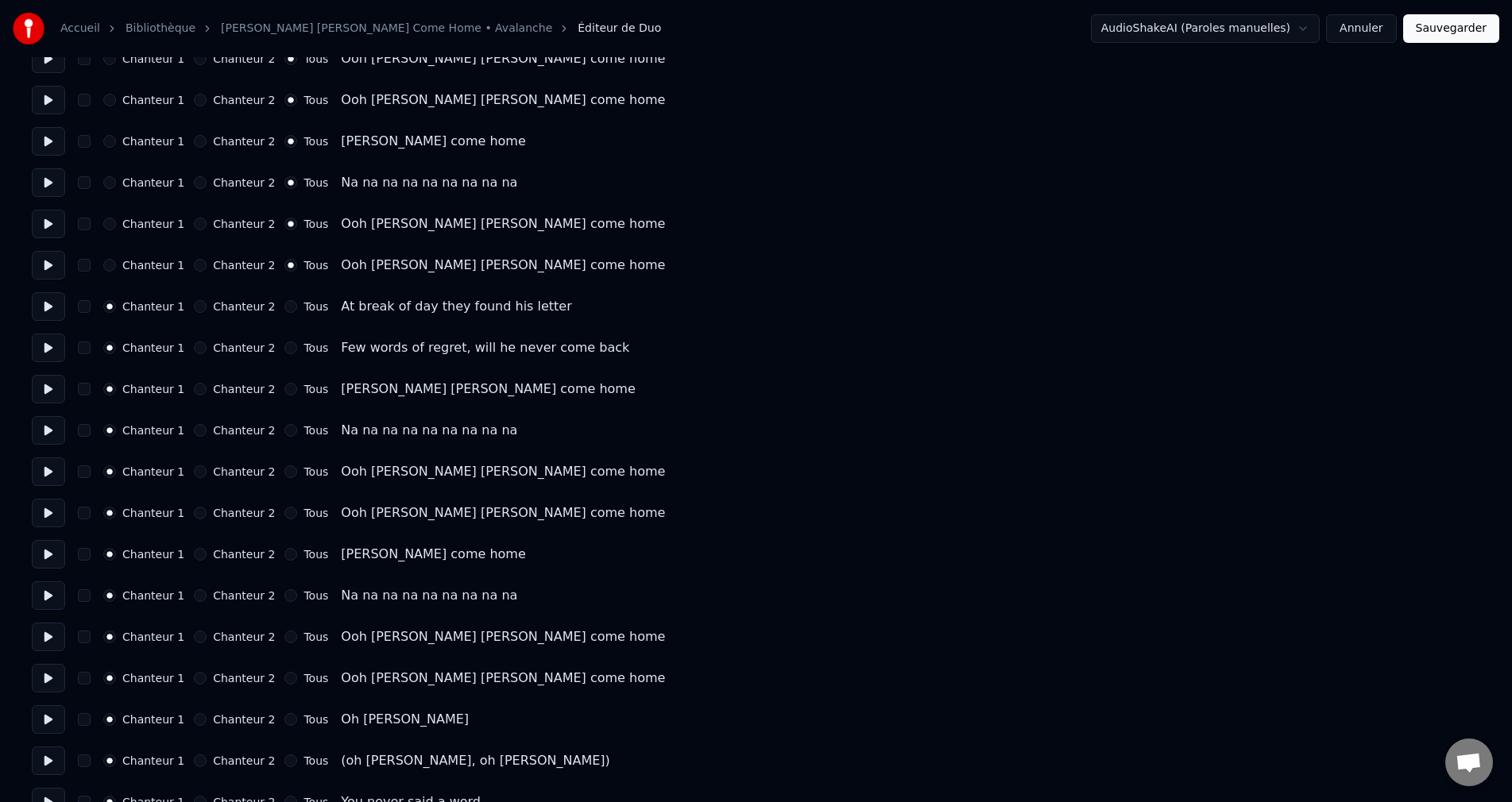
click at [285, 390] on button "Tous" at bounding box center [291, 390] width 13 height 13
click at [285, 427] on button "Tous" at bounding box center [291, 431] width 13 height 13
click at [285, 469] on button "Tous" at bounding box center [291, 472] width 13 height 13
click at [285, 511] on button "Tous" at bounding box center [291, 514] width 13 height 13
click at [286, 555] on button "Tous" at bounding box center [291, 555] width 13 height 13
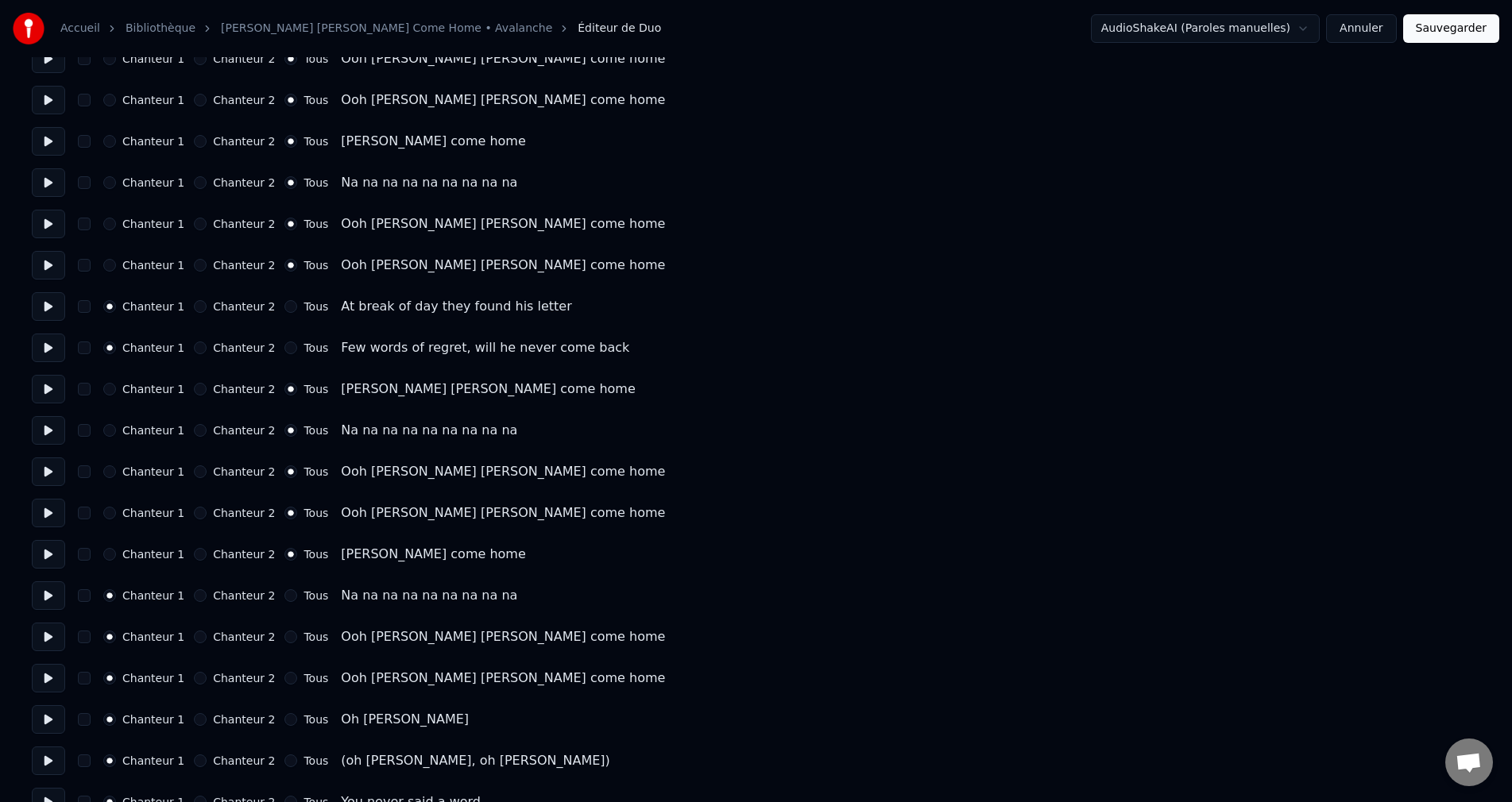
click at [286, 595] on button "Tous" at bounding box center [291, 596] width 13 height 13
click at [285, 638] on button "Tous" at bounding box center [291, 637] width 13 height 13
click at [285, 677] on button "Tous" at bounding box center [291, 678] width 13 height 13
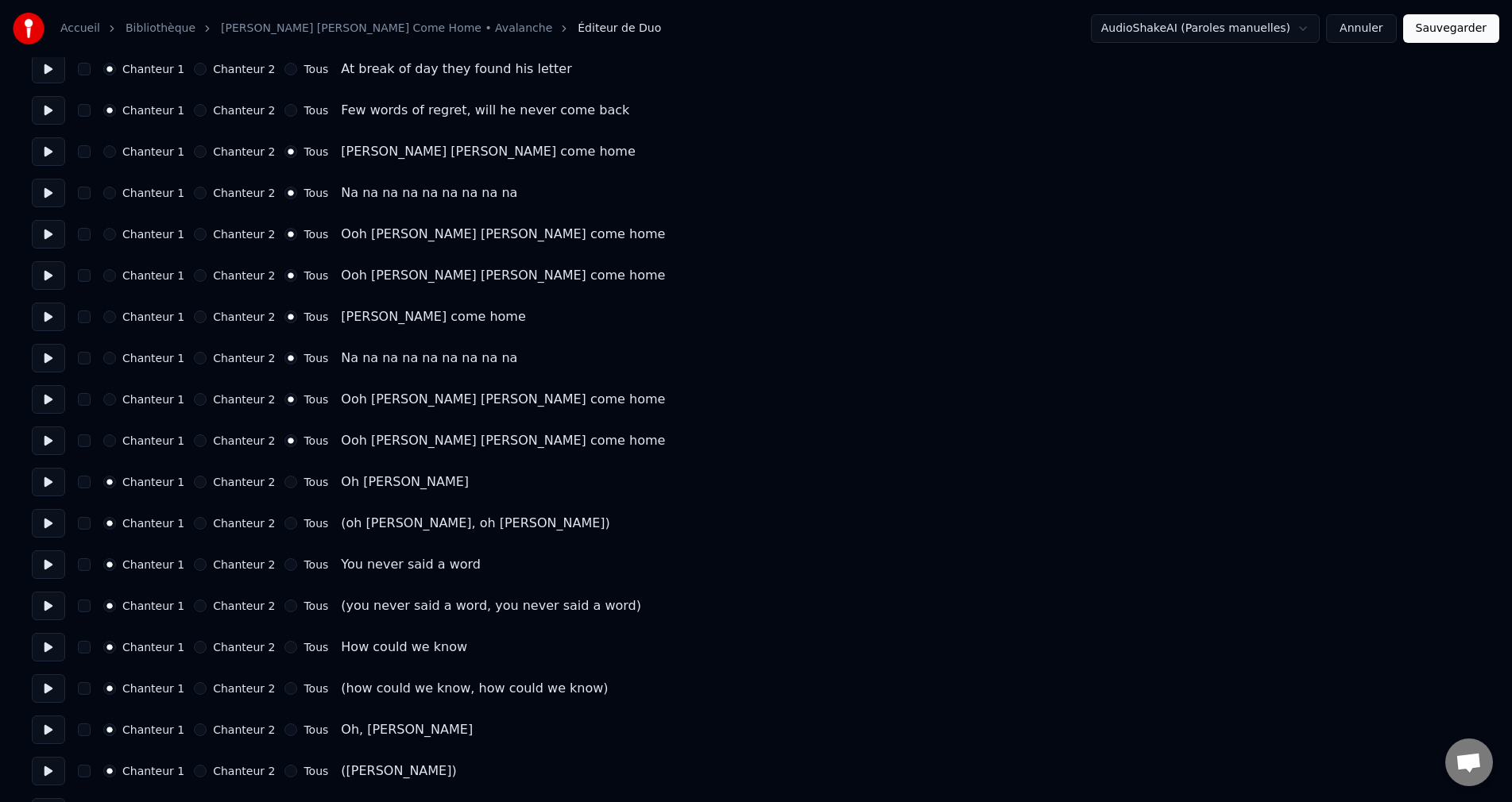
scroll to position [1589, 0]
click at [200, 528] on button "Chanteur 2" at bounding box center [200, 523] width 13 height 13
click at [200, 605] on button "Chanteur 2" at bounding box center [200, 606] width 13 height 13
click at [196, 689] on button "Chanteur 2" at bounding box center [200, 688] width 13 height 13
click at [197, 769] on button "Chanteur 2" at bounding box center [200, 770] width 13 height 13
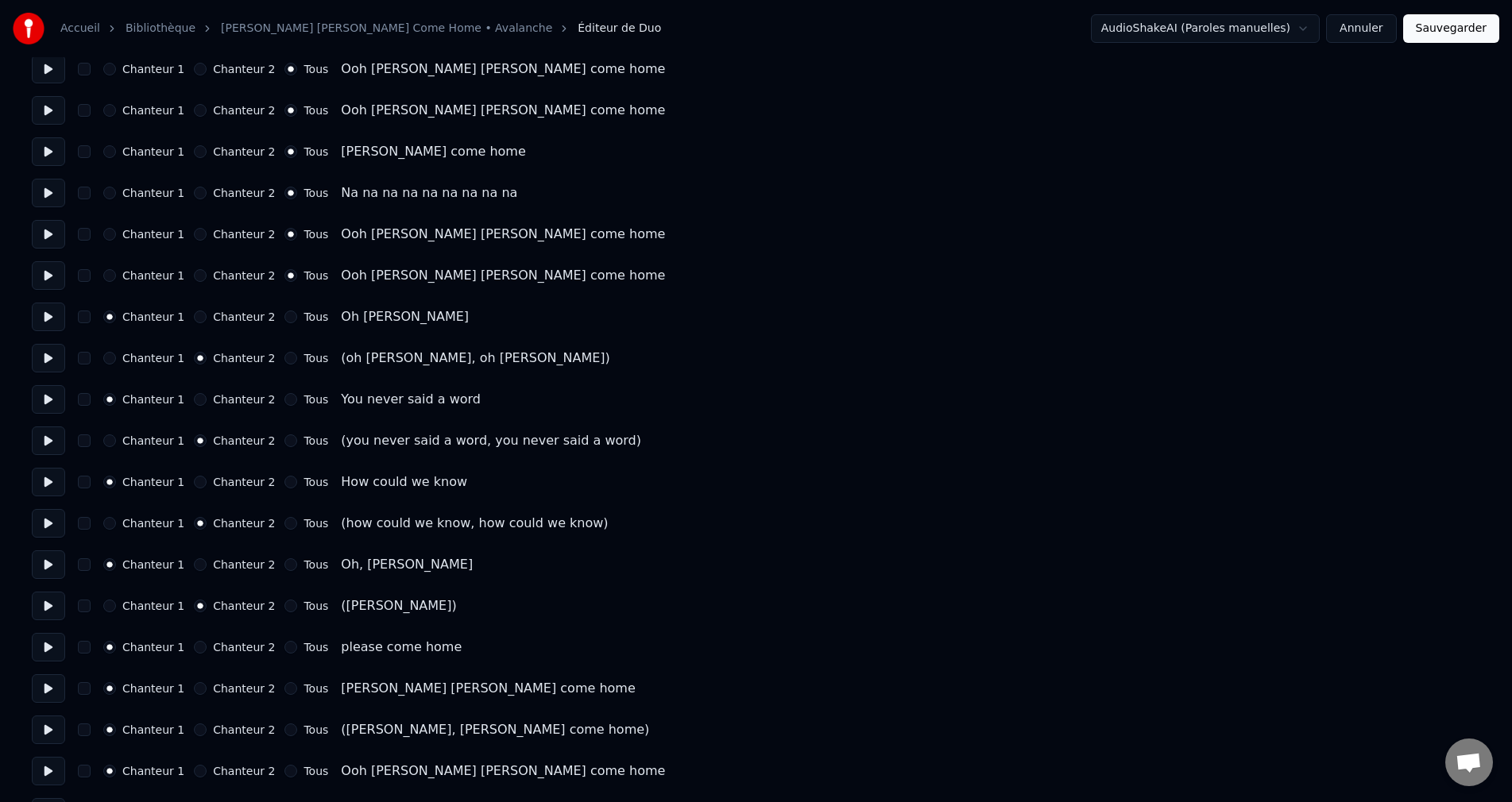
scroll to position [1906, 0]
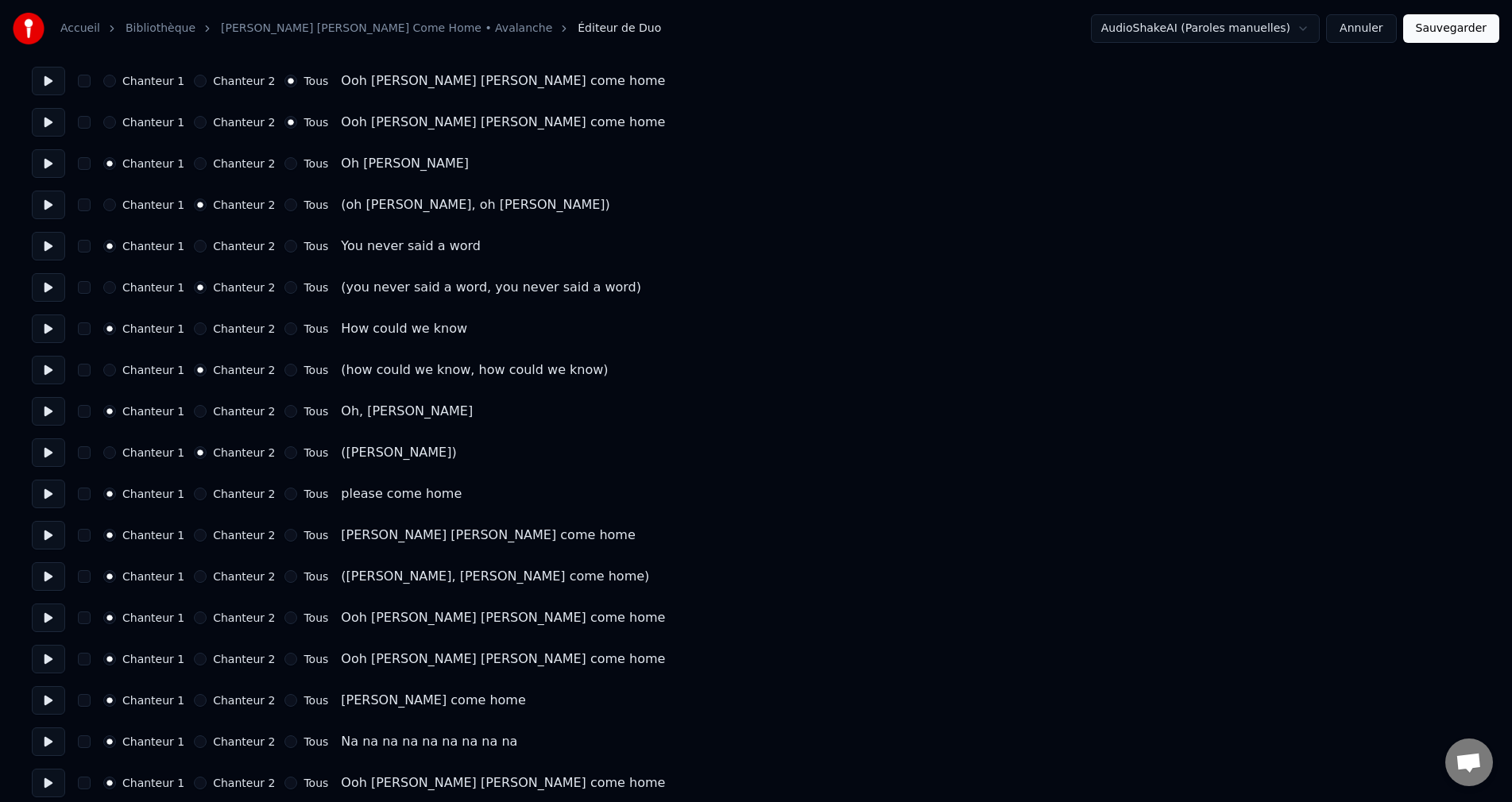
click at [199, 574] on button "Chanteur 2" at bounding box center [200, 577] width 13 height 13
click at [285, 620] on button "Tous" at bounding box center [291, 618] width 13 height 13
click at [285, 659] on button "Tous" at bounding box center [291, 660] width 13 height 13
click at [285, 703] on button "Tous" at bounding box center [291, 701] width 13 height 13
click at [286, 744] on button "Tous" at bounding box center [291, 742] width 13 height 13
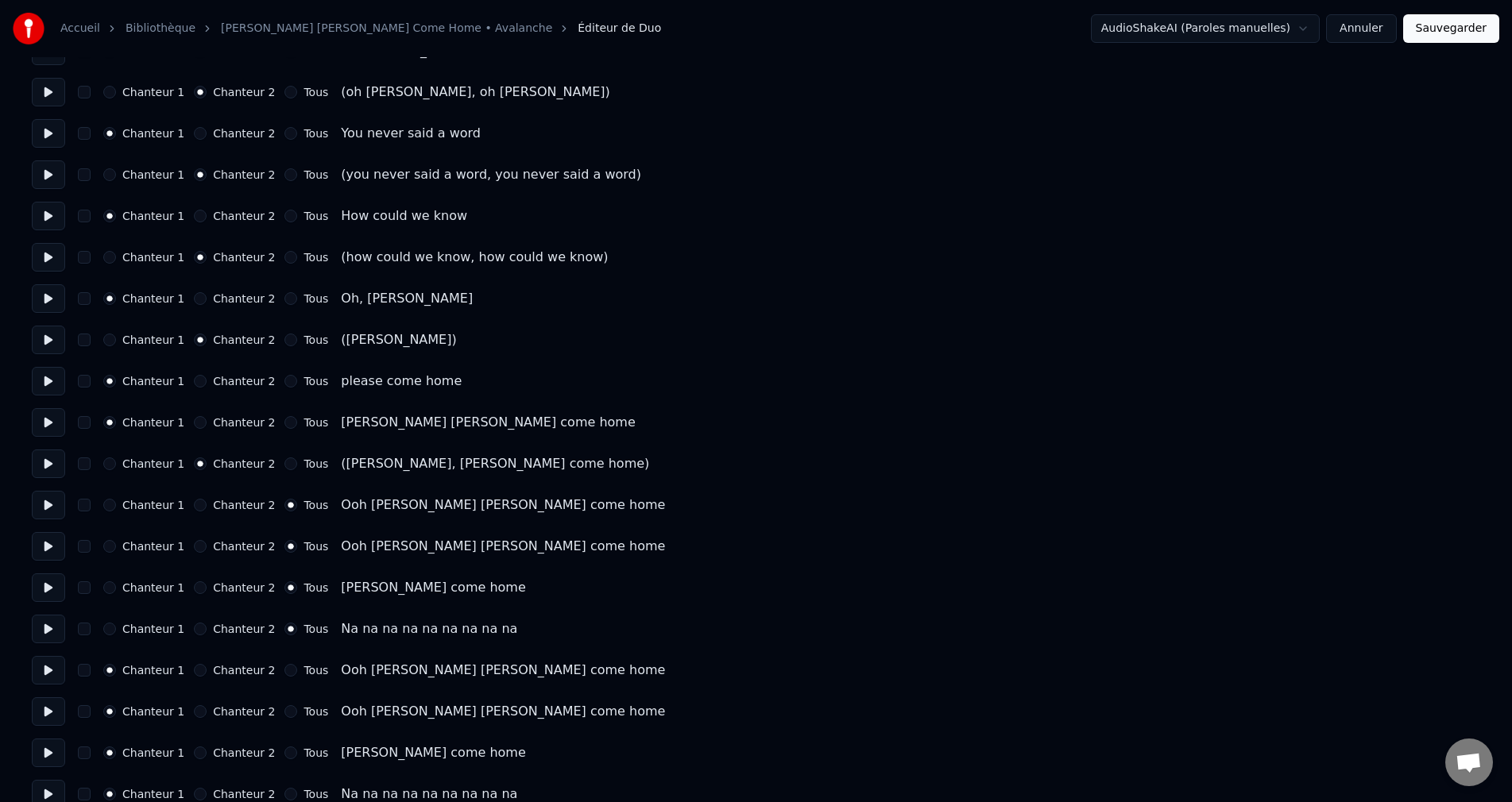
scroll to position [2145, 0]
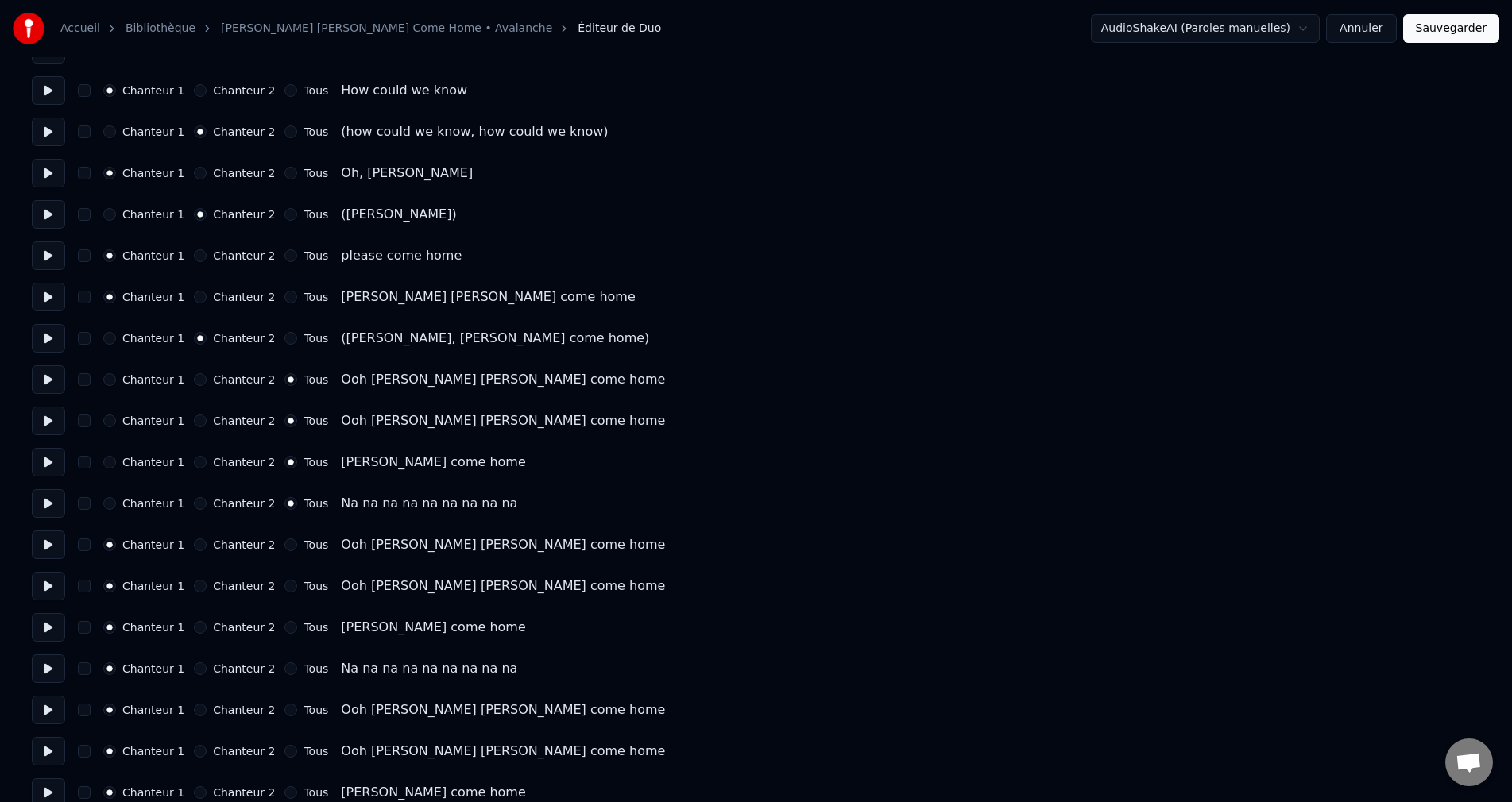
click at [286, 545] on button "Tous" at bounding box center [291, 545] width 13 height 13
click at [285, 584] on button "Tous" at bounding box center [291, 586] width 13 height 13
click at [286, 627] on button "Tous" at bounding box center [291, 628] width 13 height 13
click at [285, 669] on button "Tous" at bounding box center [291, 669] width 13 height 13
click at [285, 706] on button "Tous" at bounding box center [291, 711] width 13 height 13
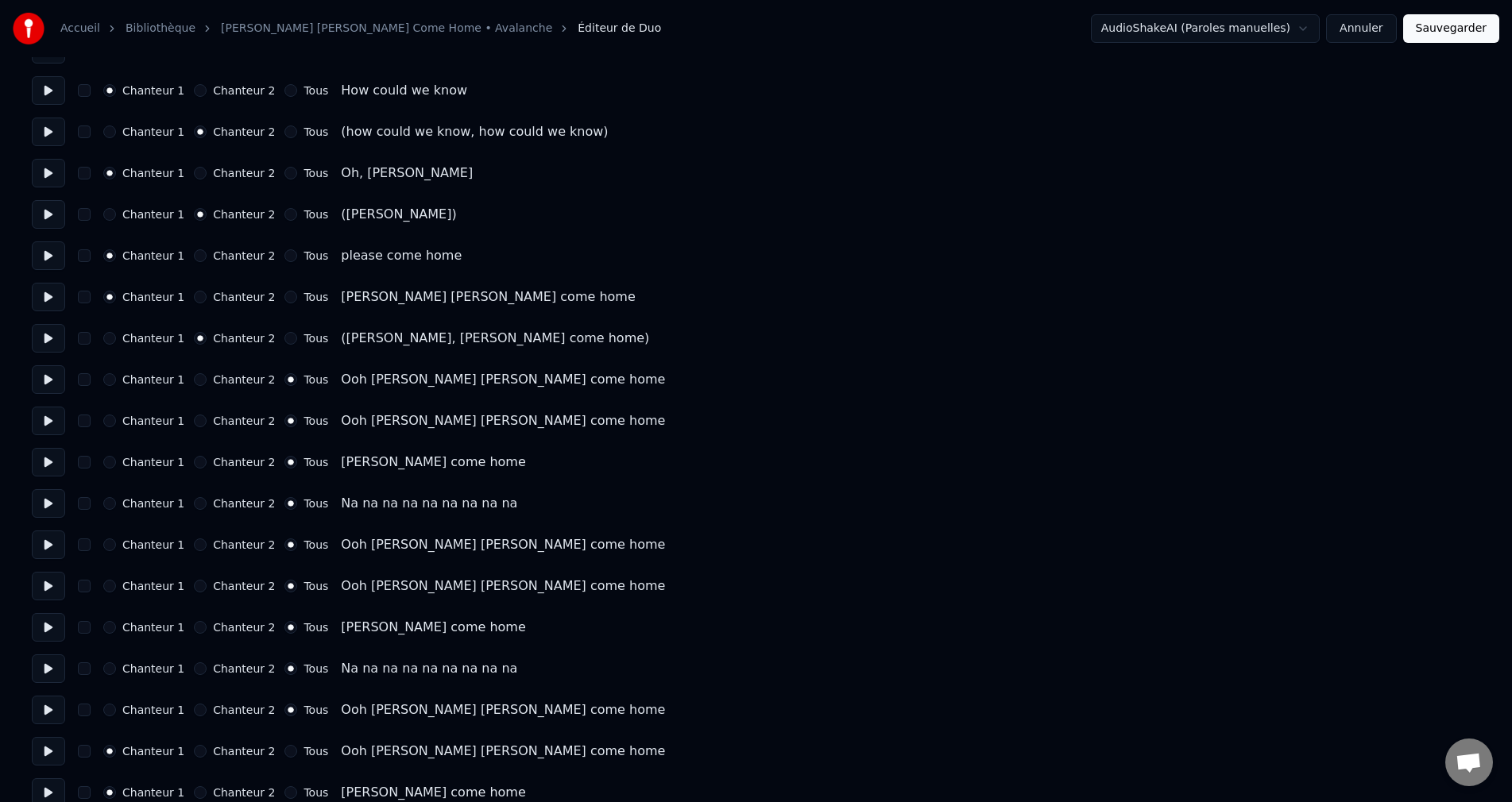
click at [285, 752] on button "Tous" at bounding box center [291, 752] width 13 height 13
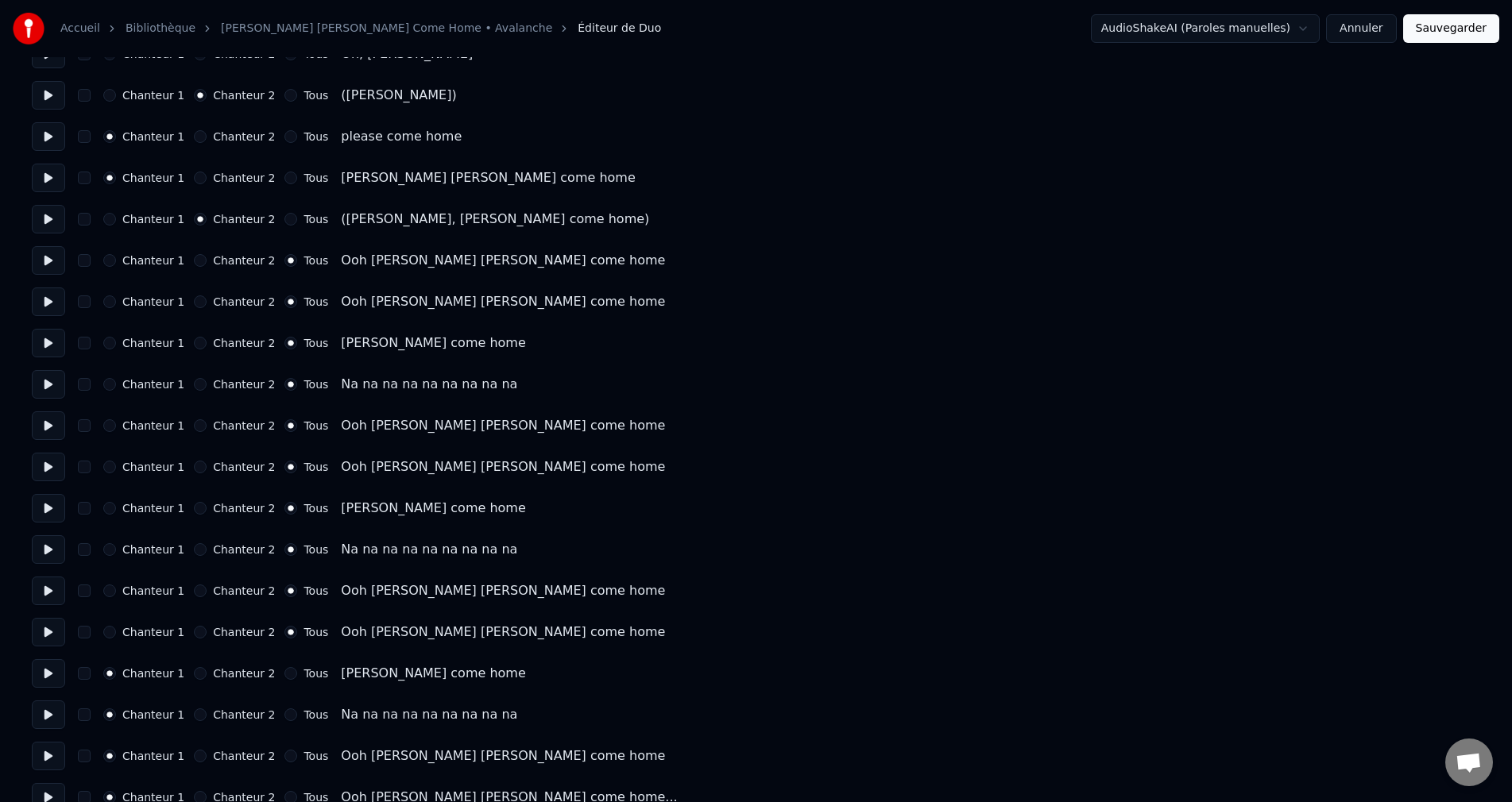
scroll to position [2290, 0]
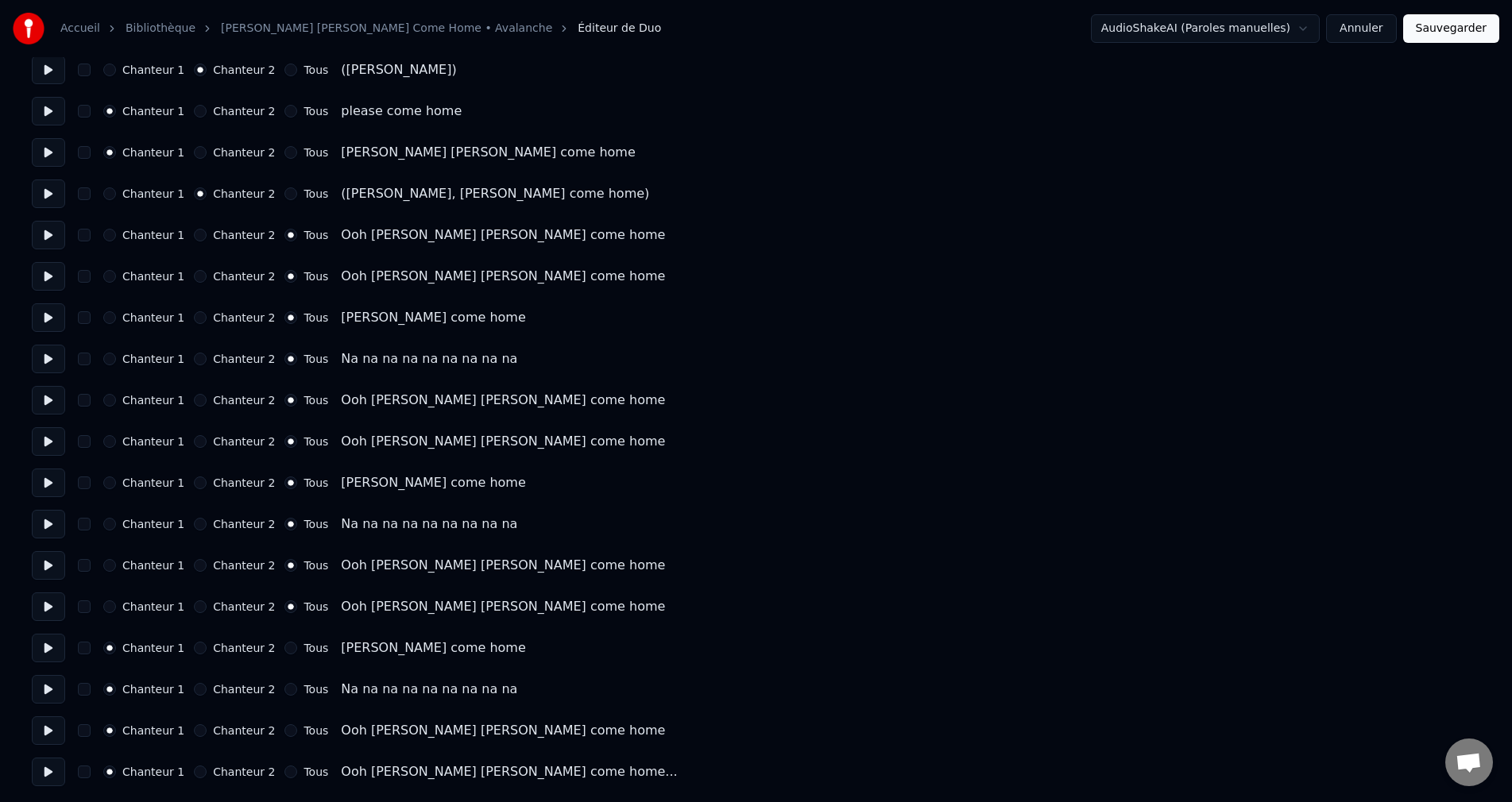
click at [289, 685] on div "Tous" at bounding box center [306, 689] width 44 height 13
click at [288, 731] on button "Tous" at bounding box center [291, 731] width 13 height 13
click at [285, 689] on button "Tous" at bounding box center [291, 689] width 13 height 13
click at [285, 774] on button "Tous" at bounding box center [291, 772] width 13 height 13
click at [288, 484] on circle "button" at bounding box center [291, 484] width 6 height 6
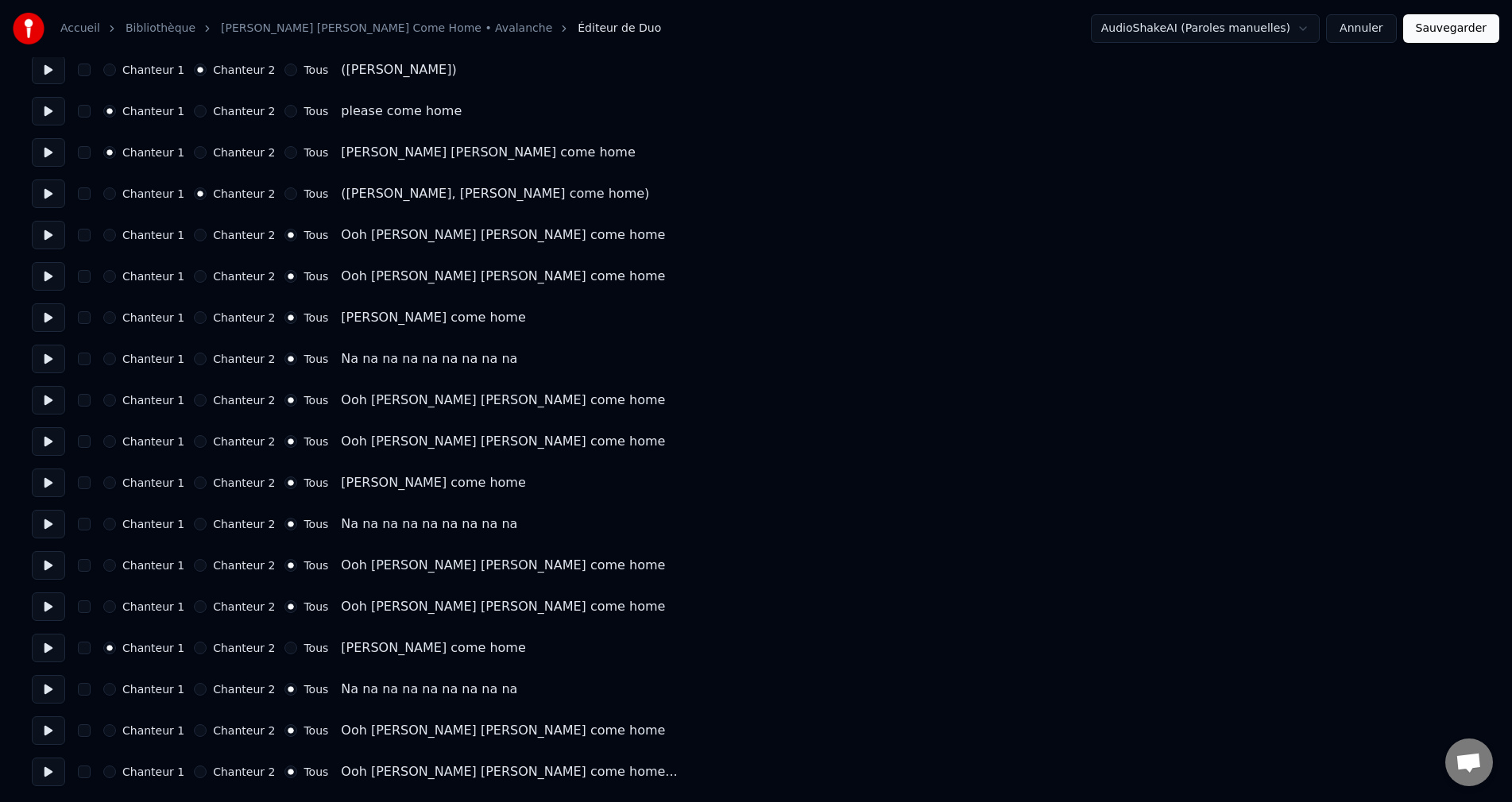
click at [116, 482] on button "Chanteur 1" at bounding box center [110, 483] width 13 height 13
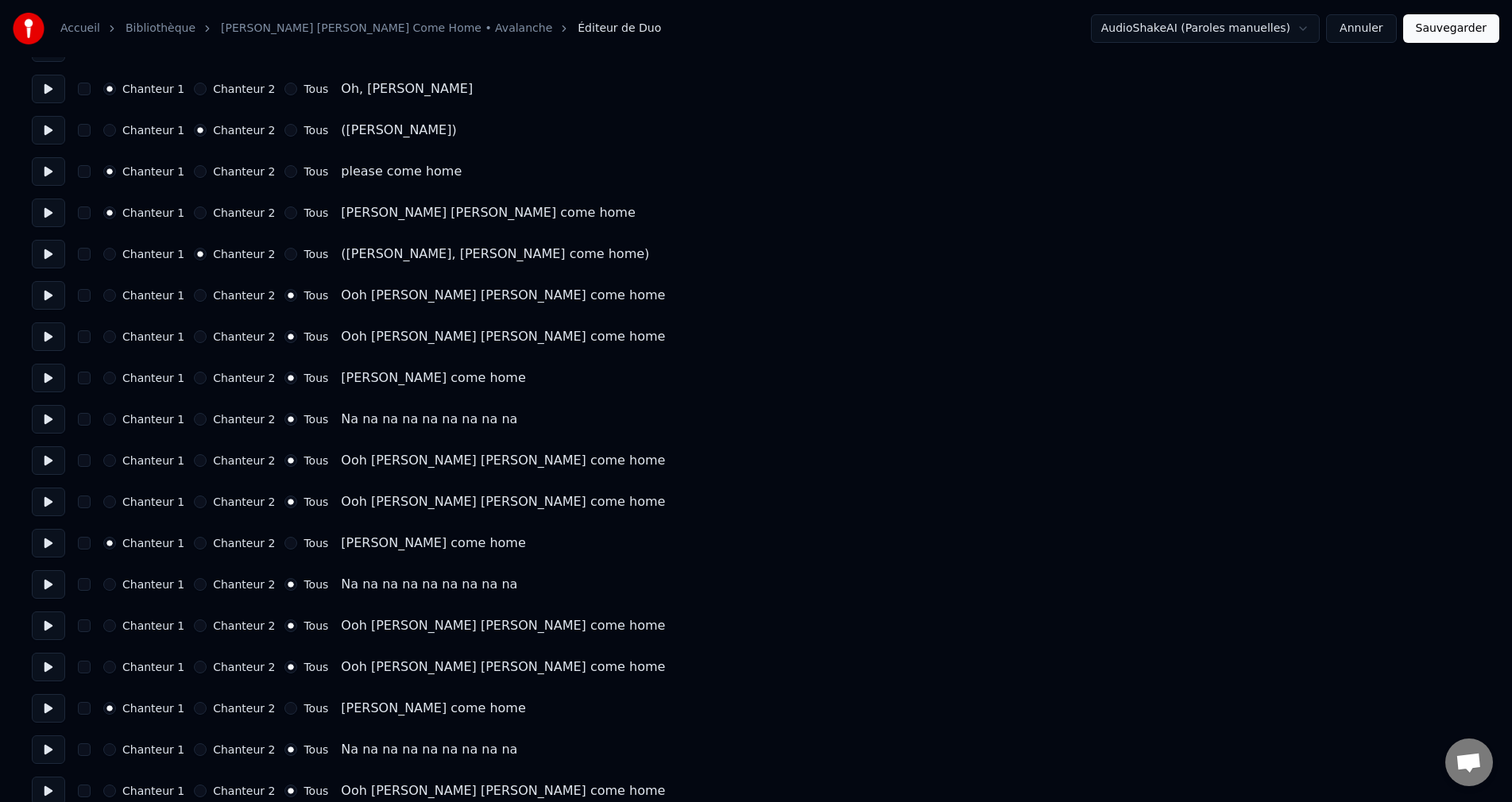
scroll to position [2210, 0]
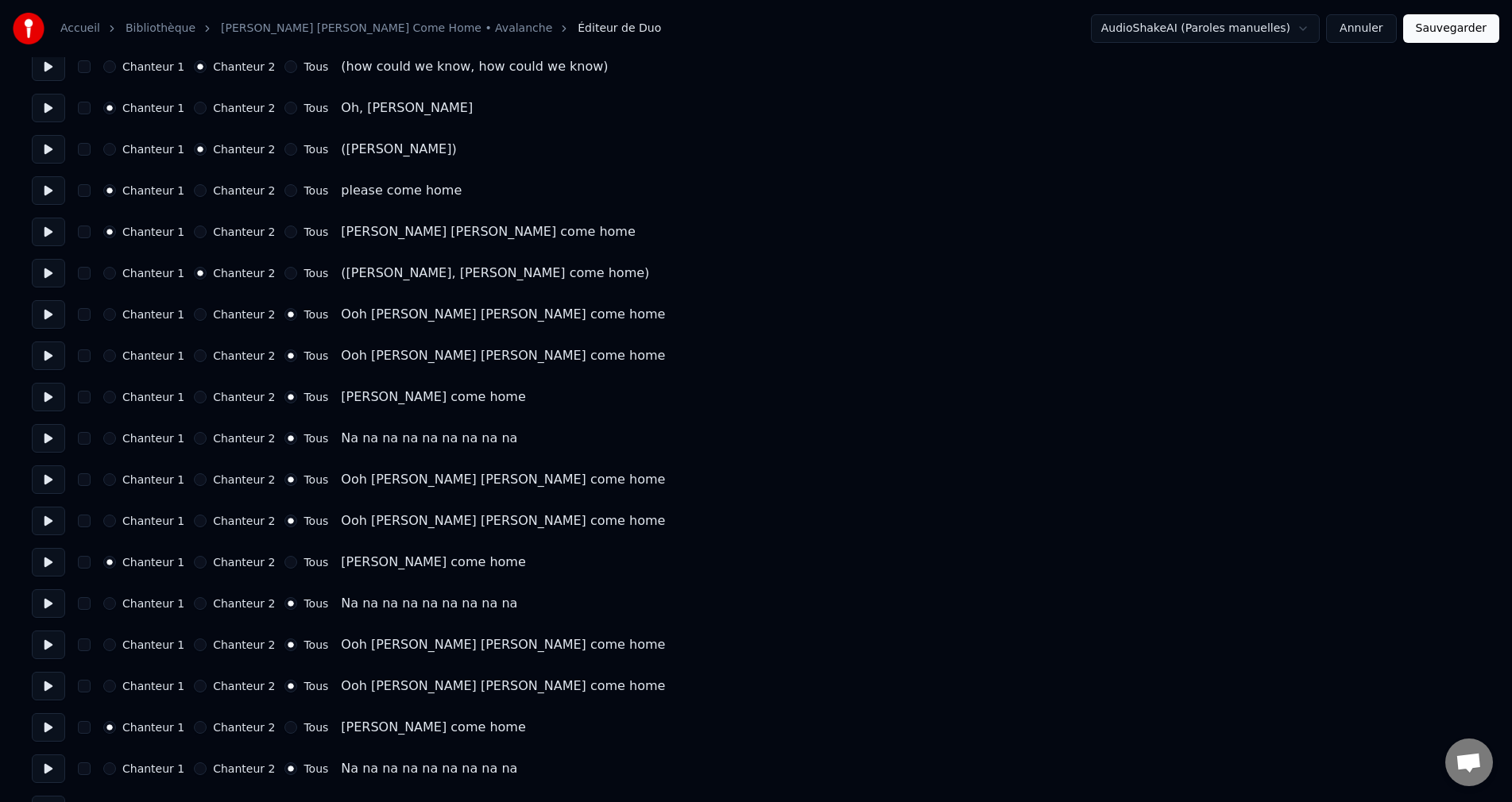
click at [116, 394] on button "Chanteur 1" at bounding box center [110, 397] width 13 height 13
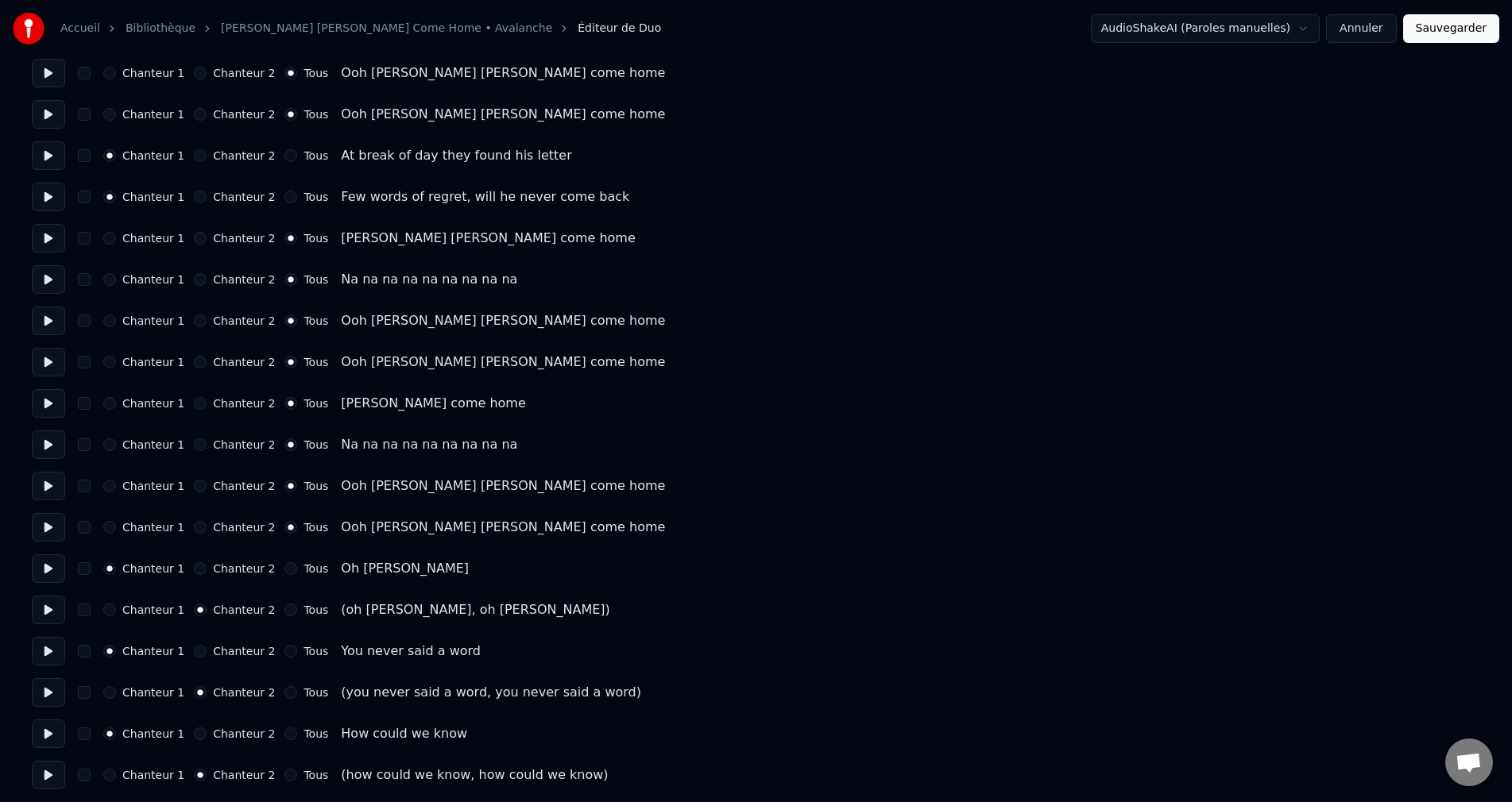
scroll to position [1495, 0]
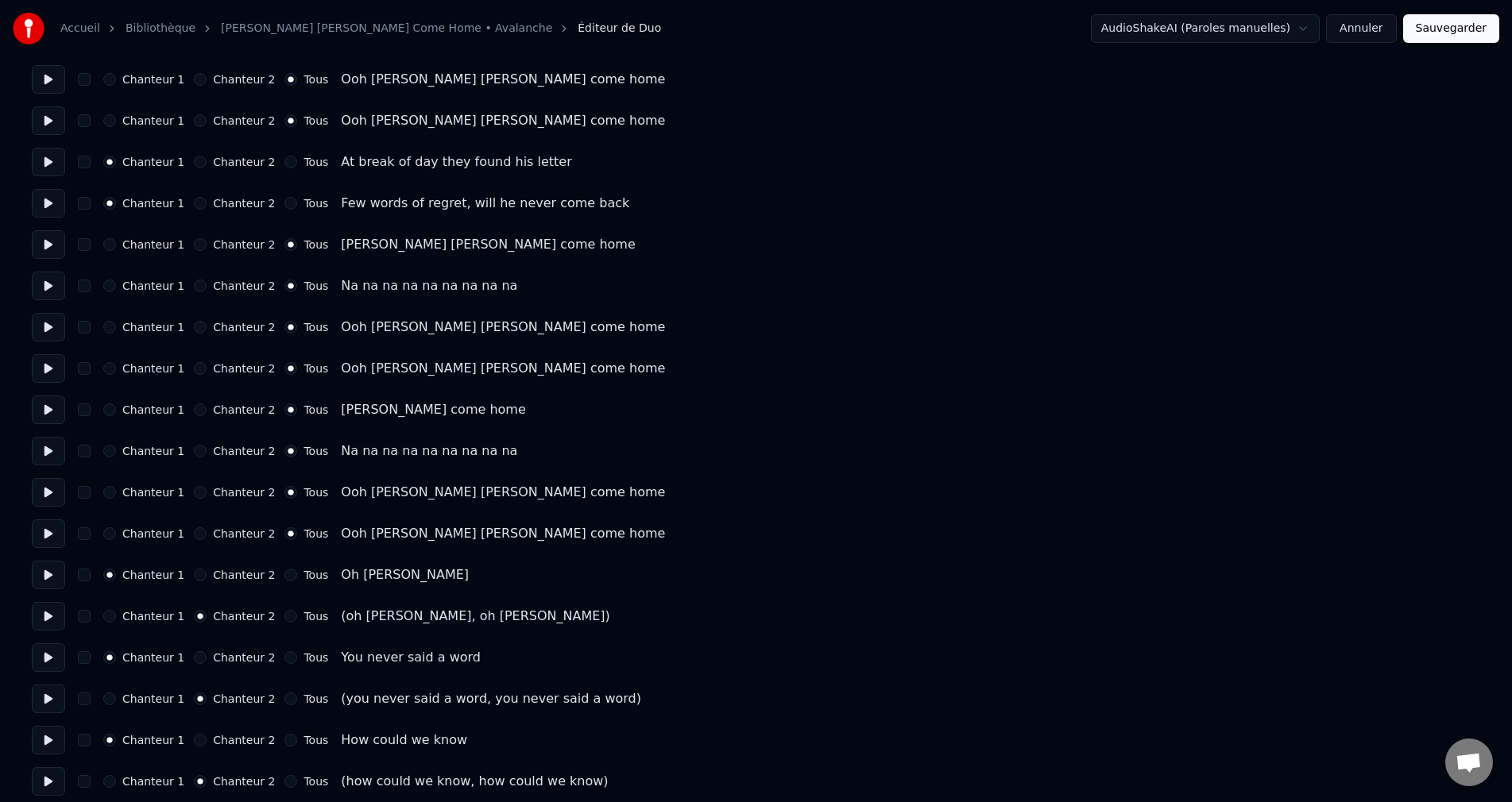
click at [116, 408] on button "Chanteur 1" at bounding box center [110, 410] width 13 height 13
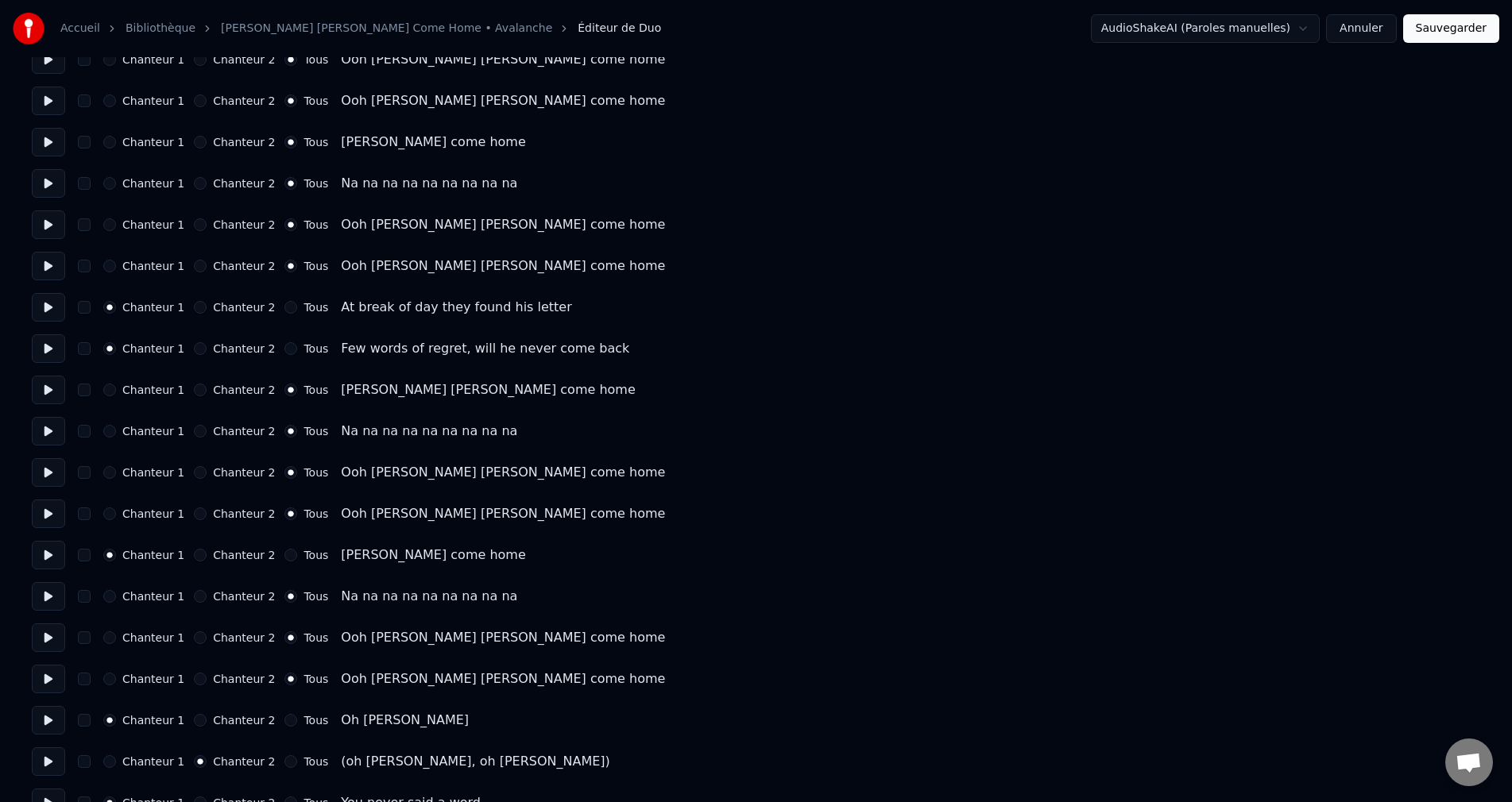
scroll to position [1336, 0]
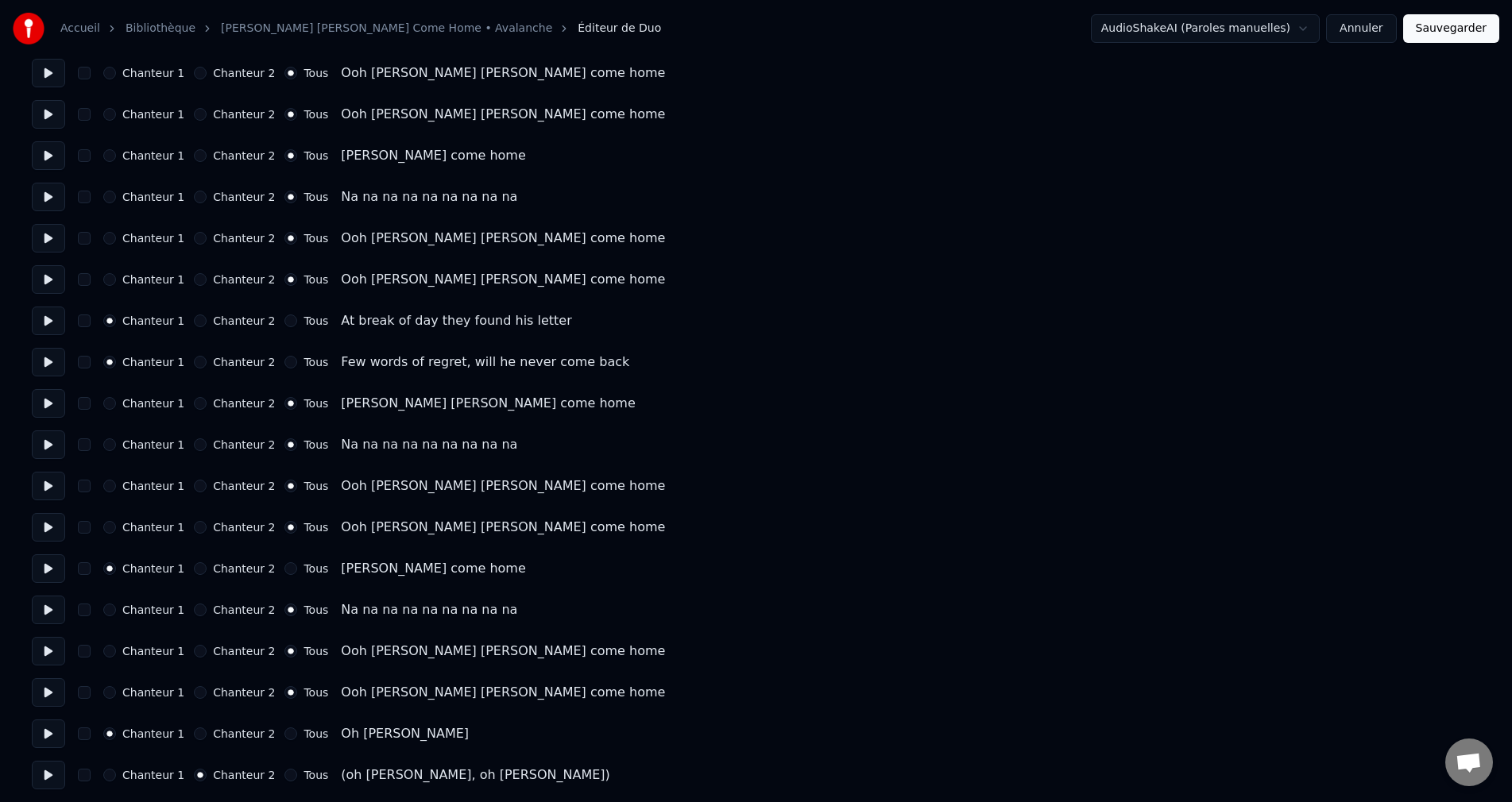
click at [115, 405] on button "Chanteur 1" at bounding box center [110, 404] width 13 height 13
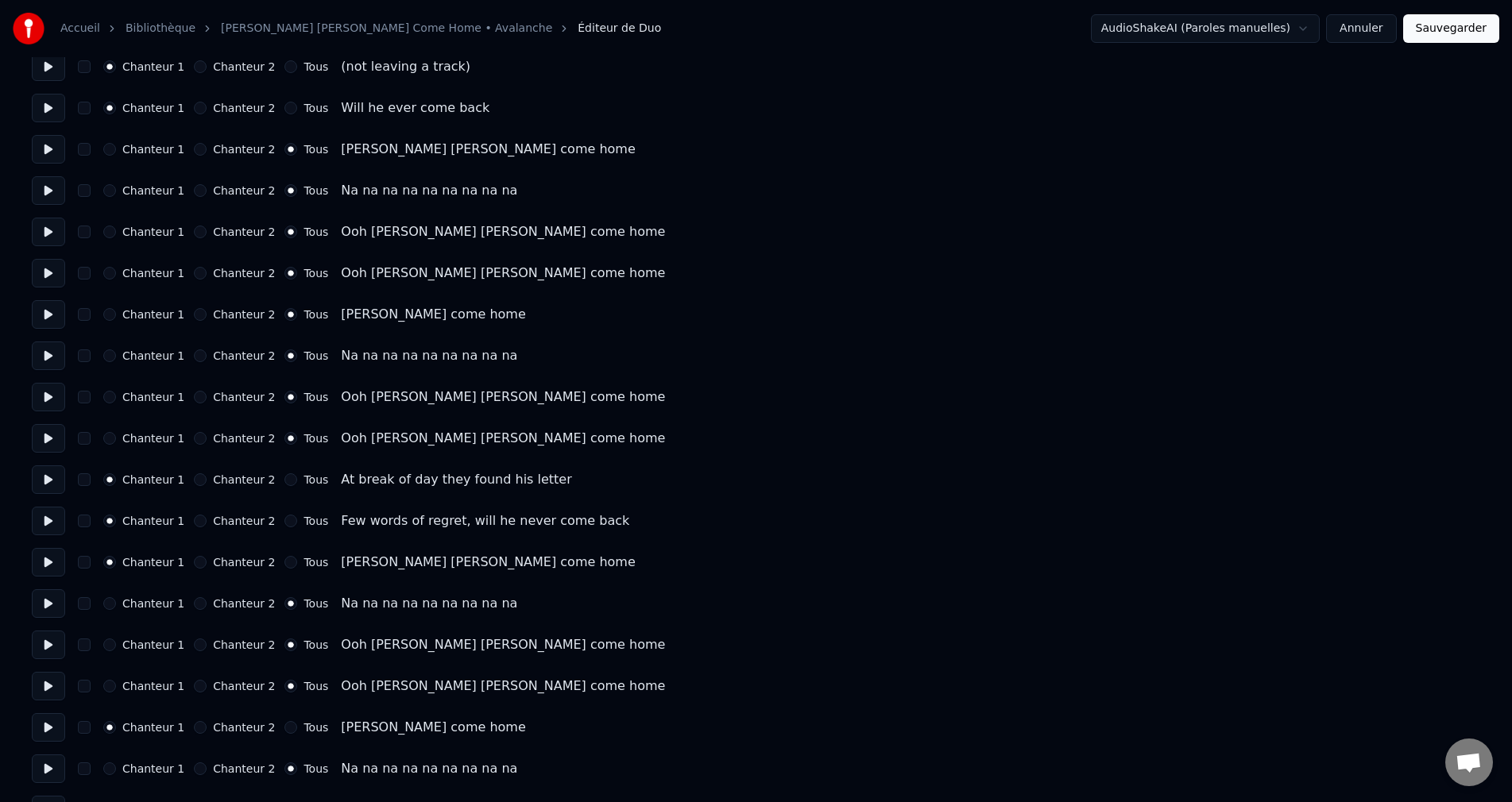
scroll to position [1098, 0]
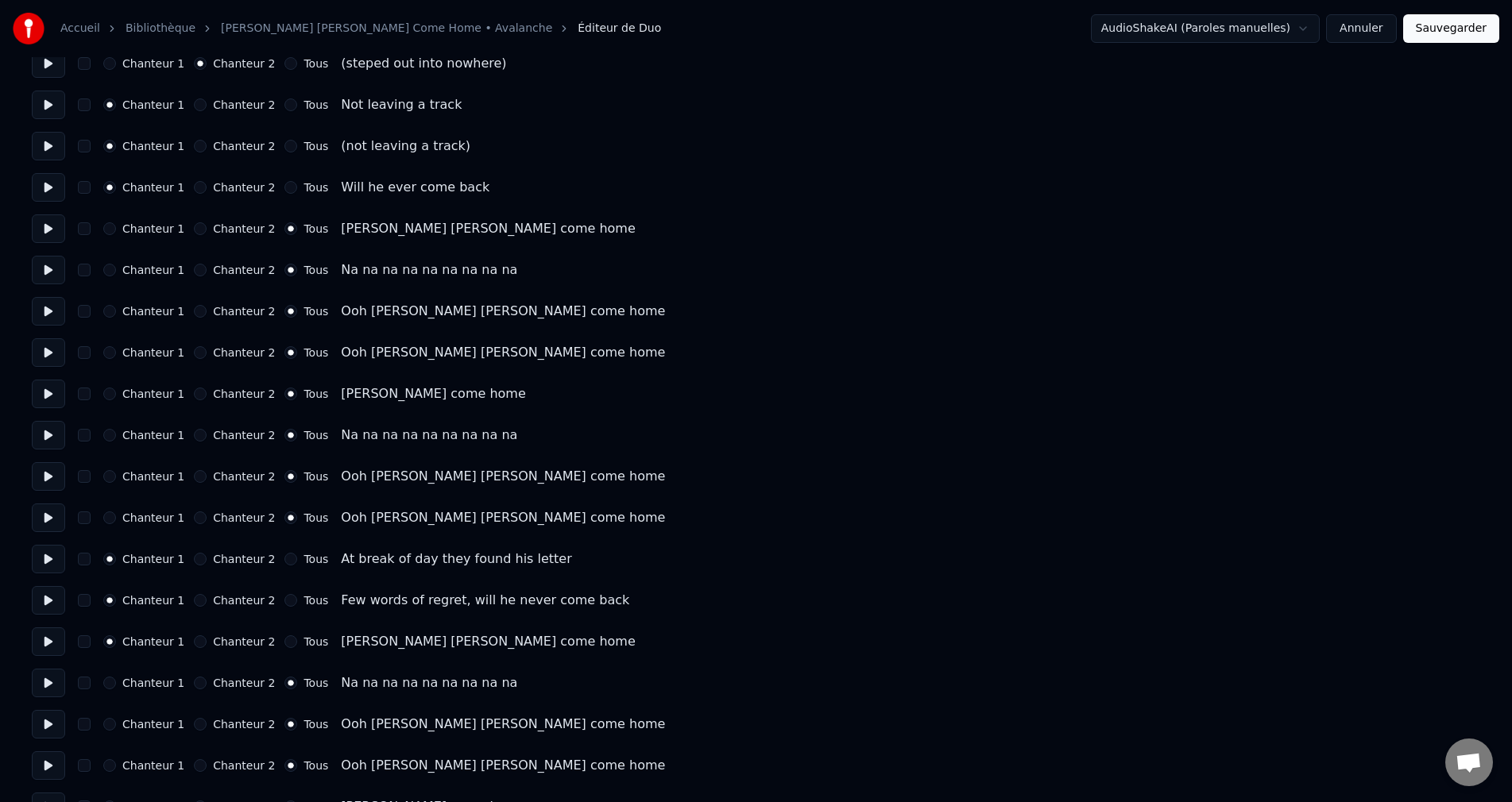
click at [116, 395] on button "Chanteur 1" at bounding box center [110, 394] width 13 height 13
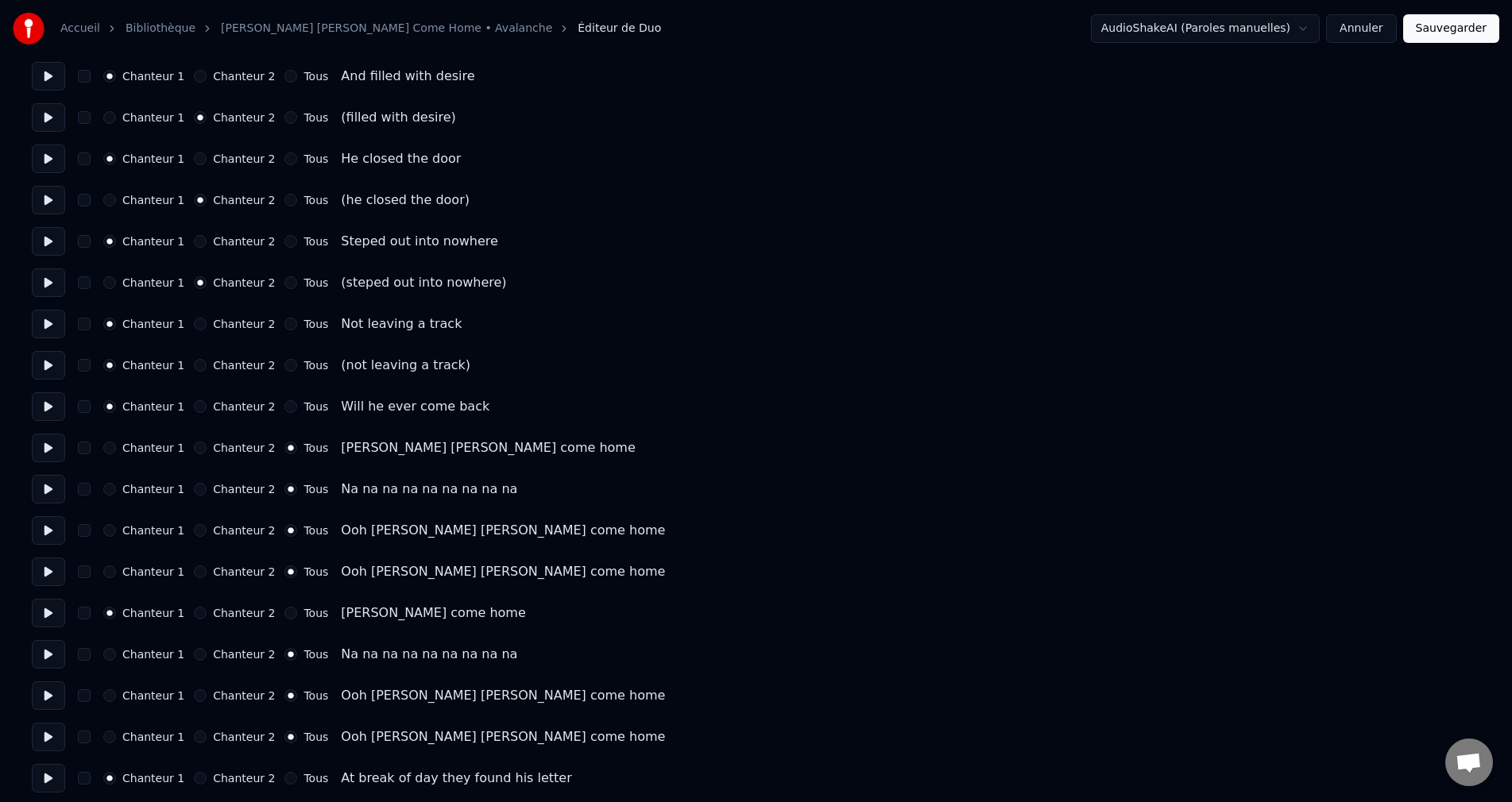
scroll to position [860, 0]
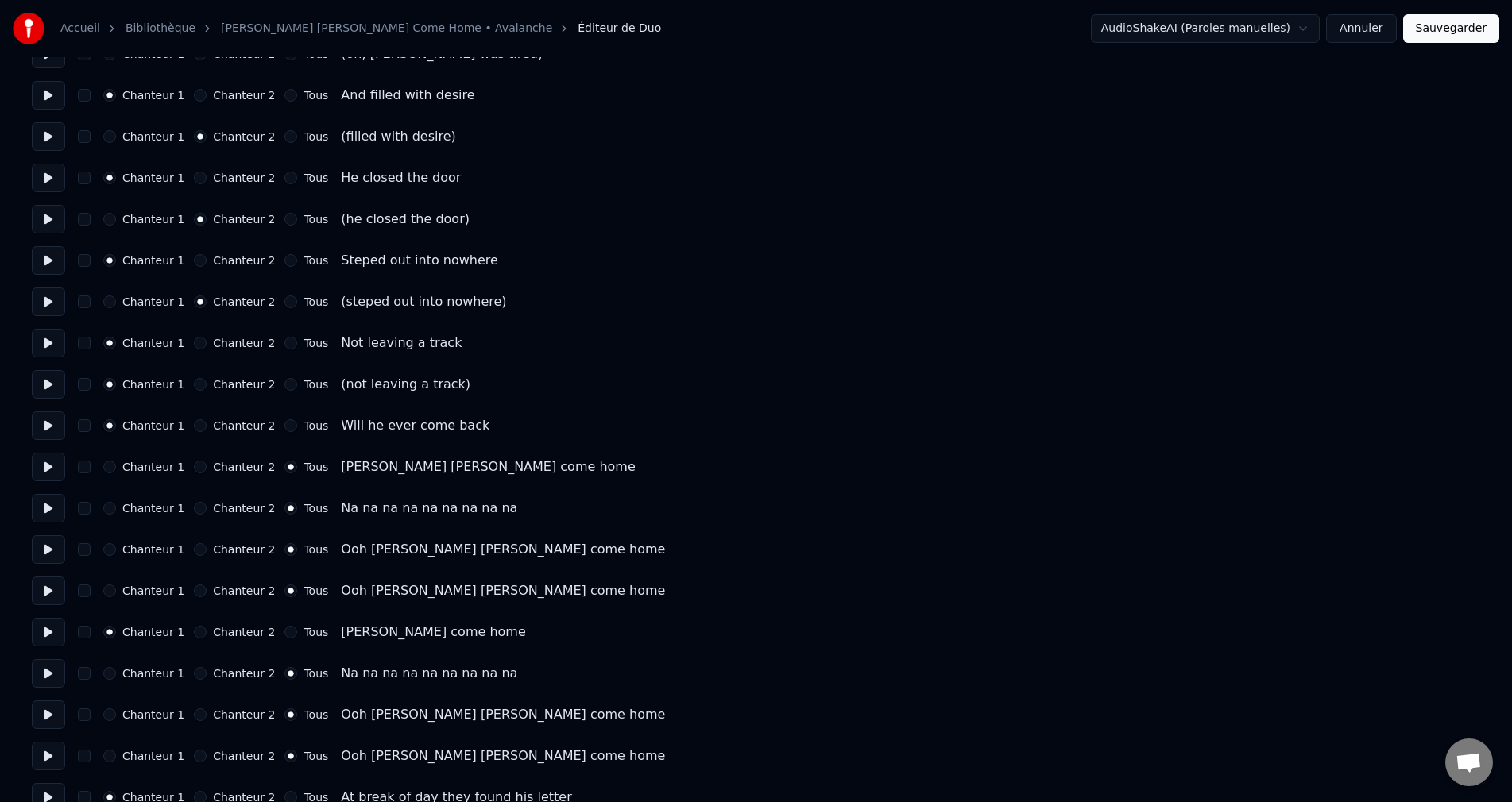
click at [116, 465] on button "Chanteur 1" at bounding box center [110, 467] width 13 height 13
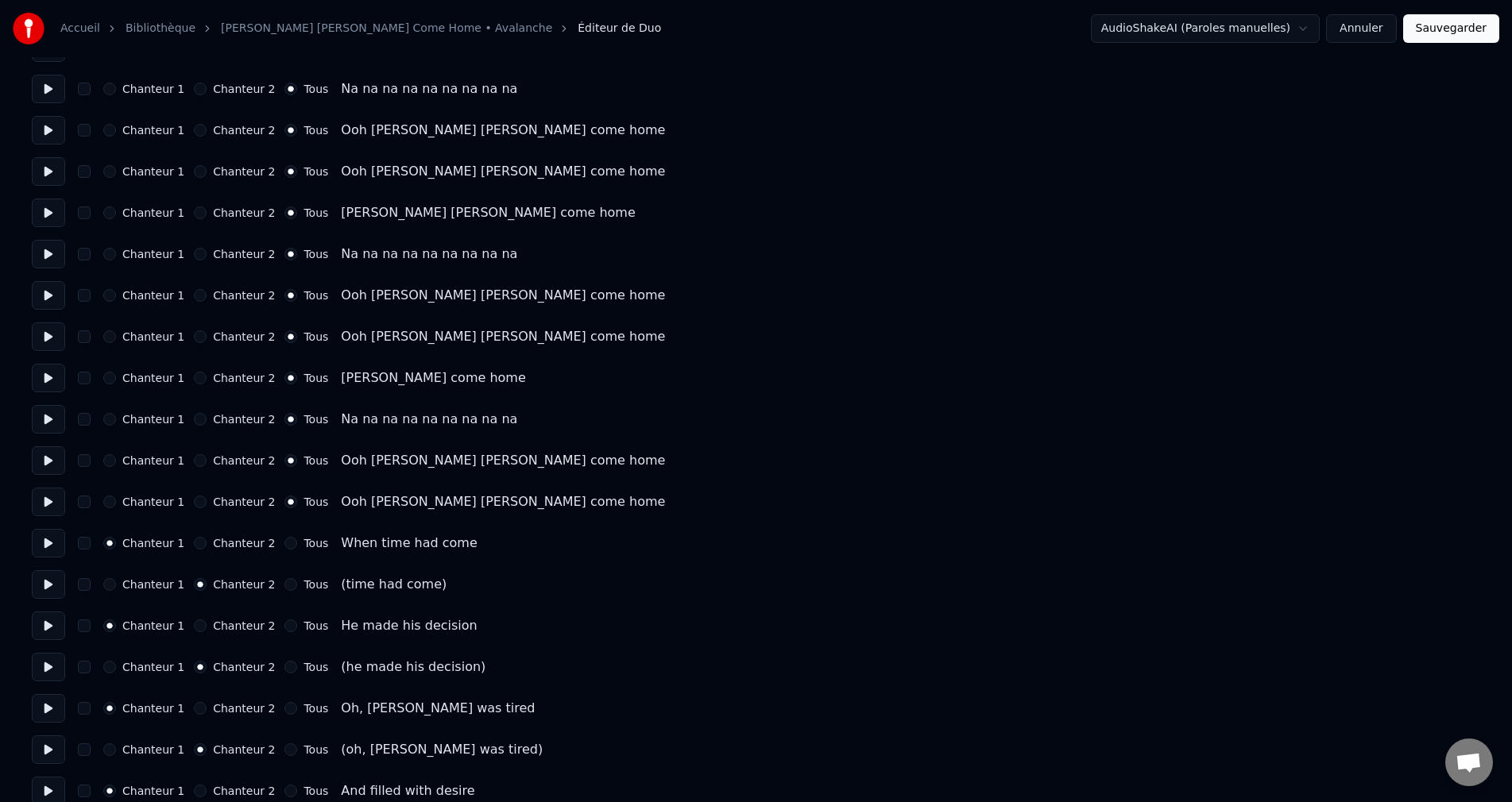
scroll to position [144, 0]
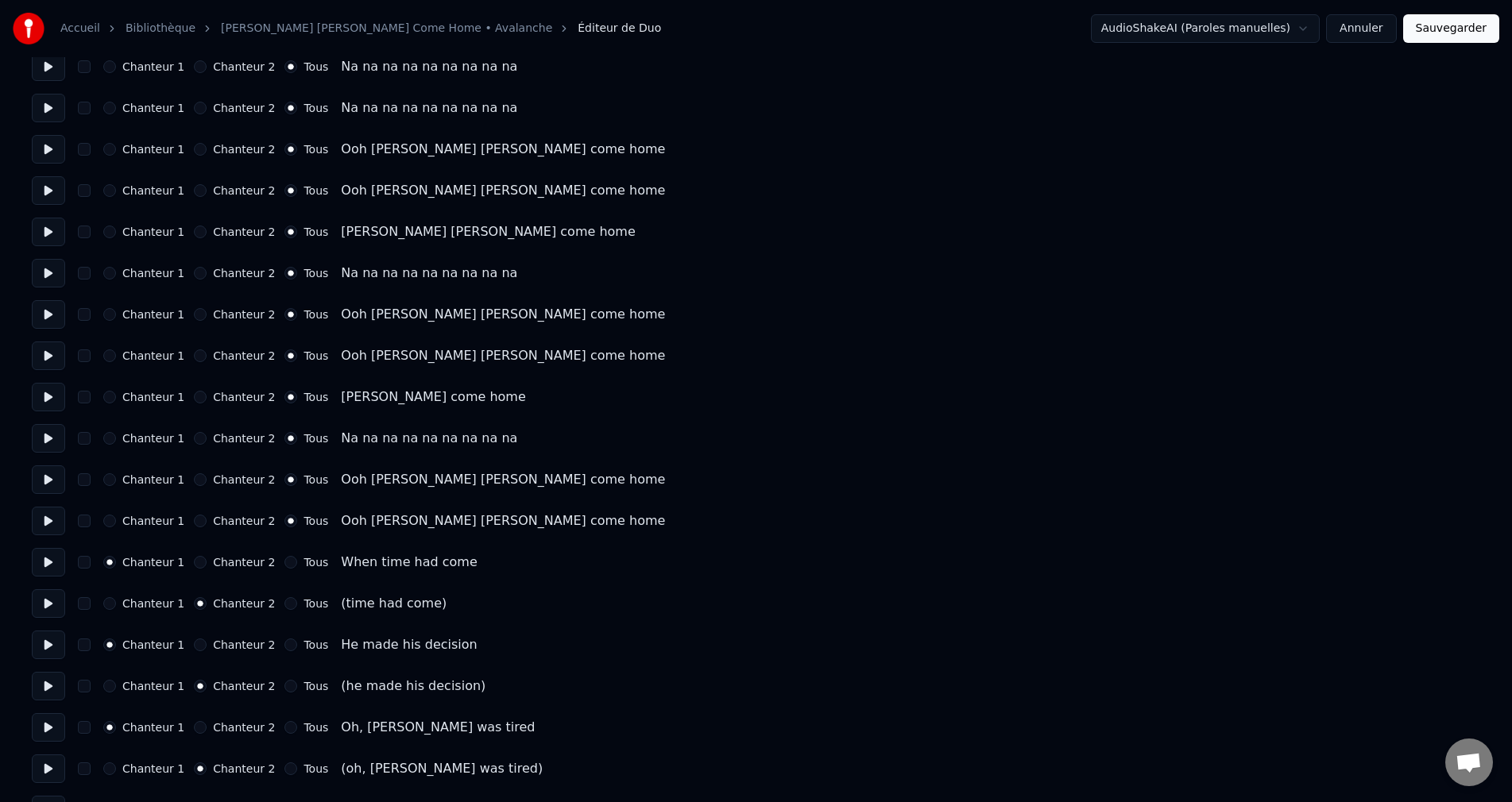
click at [116, 394] on button "Chanteur 1" at bounding box center [110, 397] width 13 height 13
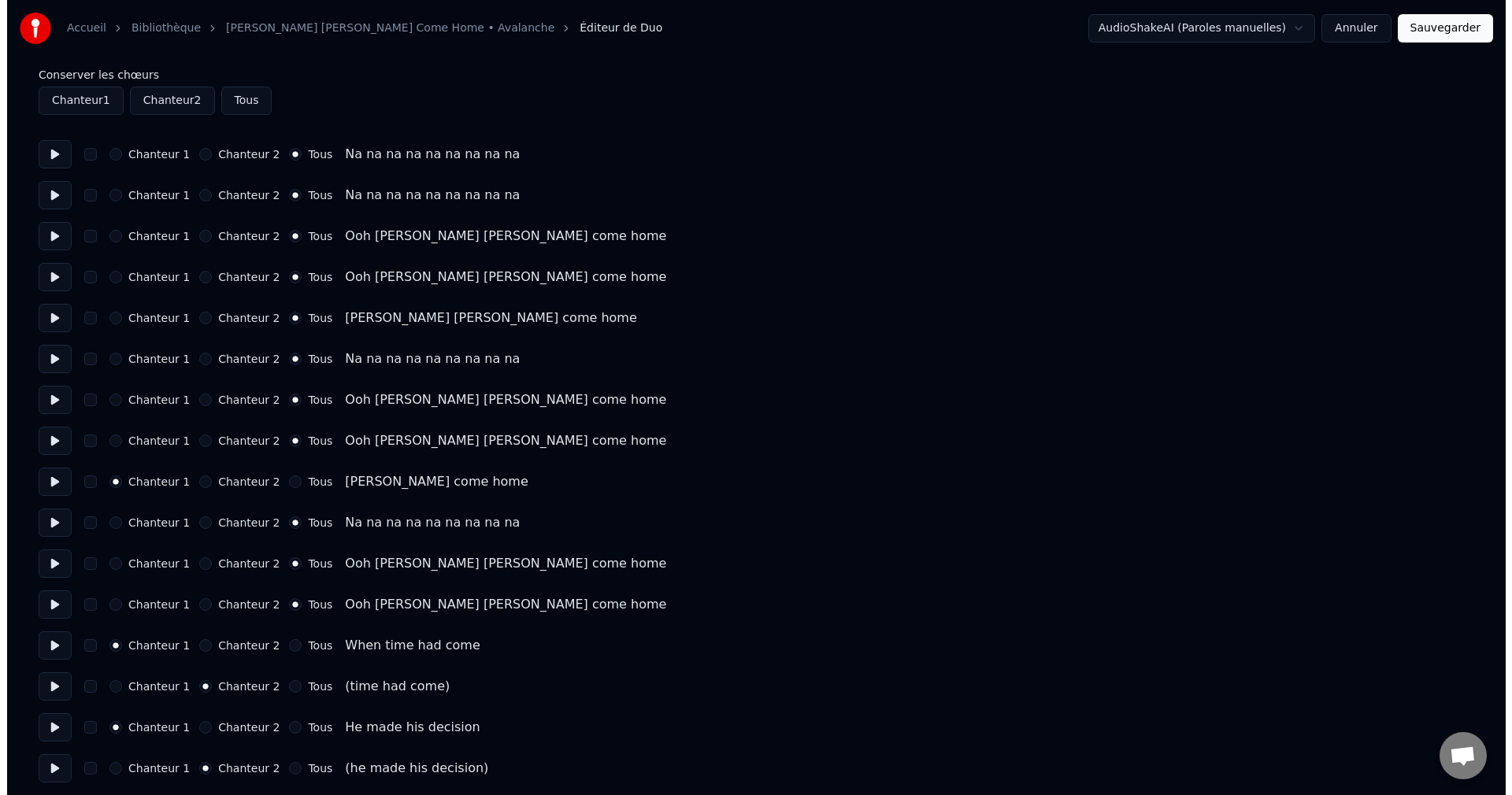
scroll to position [0, 0]
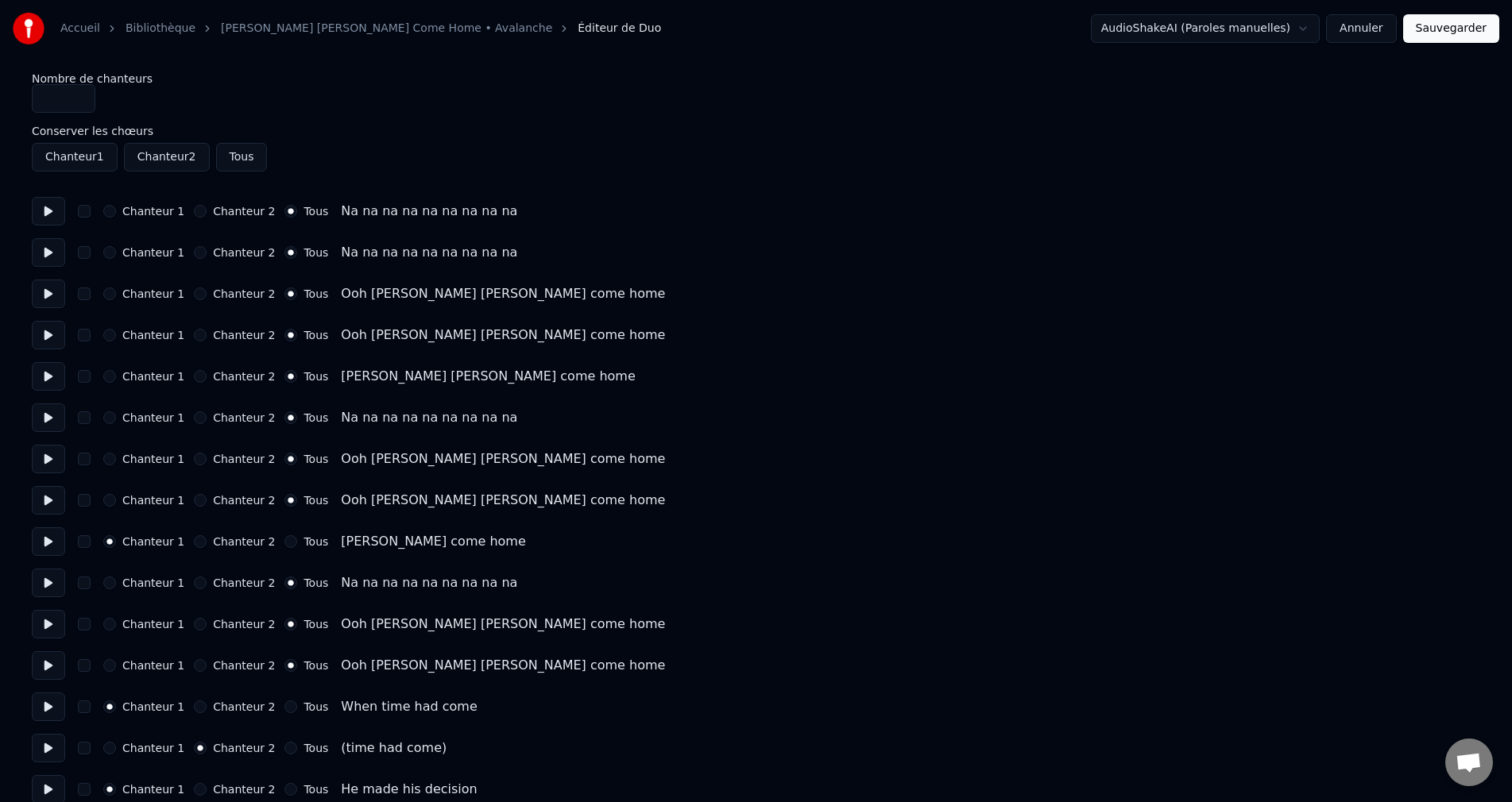
click at [116, 373] on button "Chanteur 1" at bounding box center [110, 377] width 13 height 13
click at [1433, 25] on button "Sauvegarder" at bounding box center [1451, 28] width 96 height 29
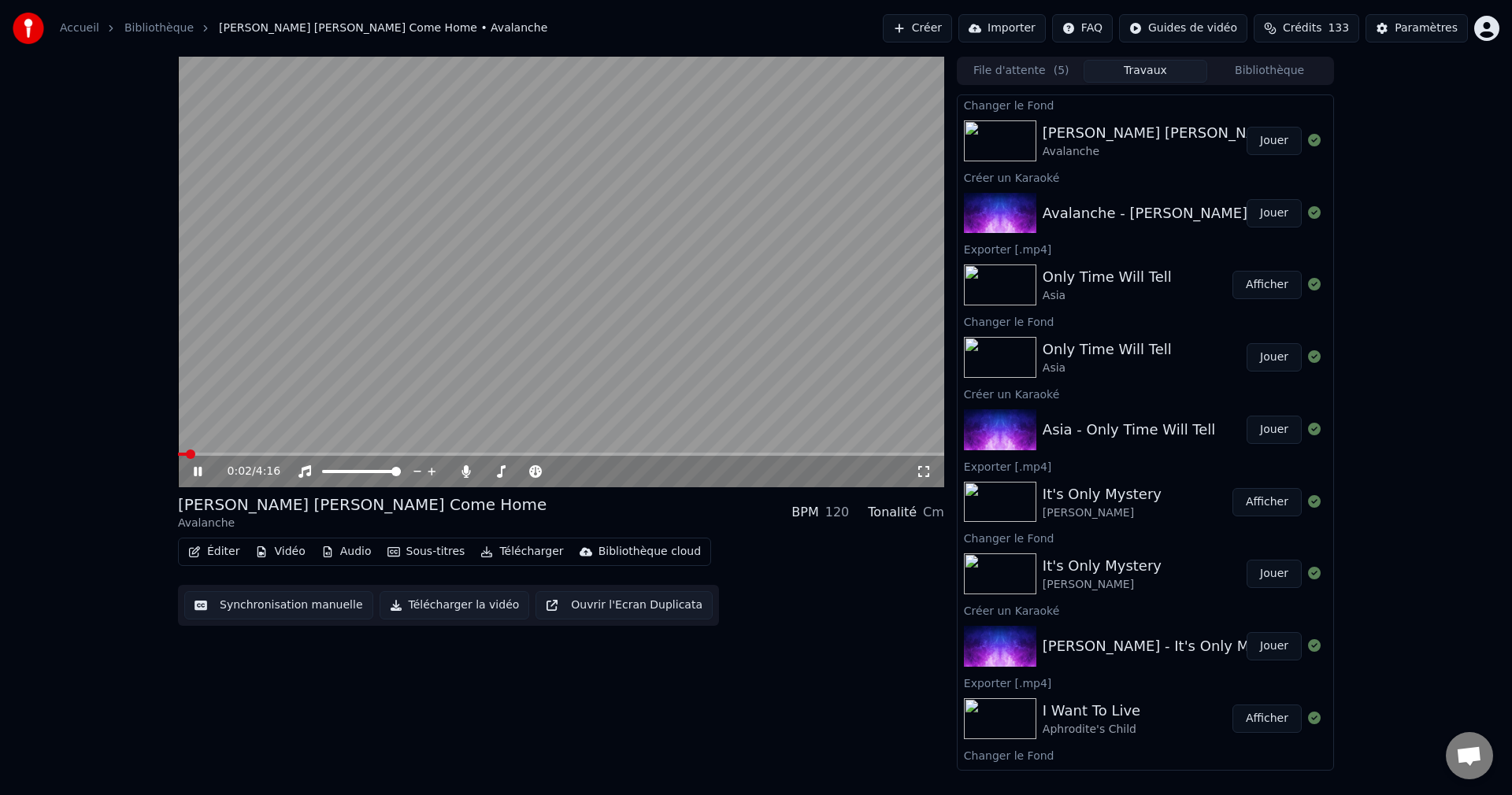
click at [197, 469] on icon at bounding box center [209, 472] width 37 height 13
click at [222, 552] on button "Éditer" at bounding box center [213, 552] width 64 height 22
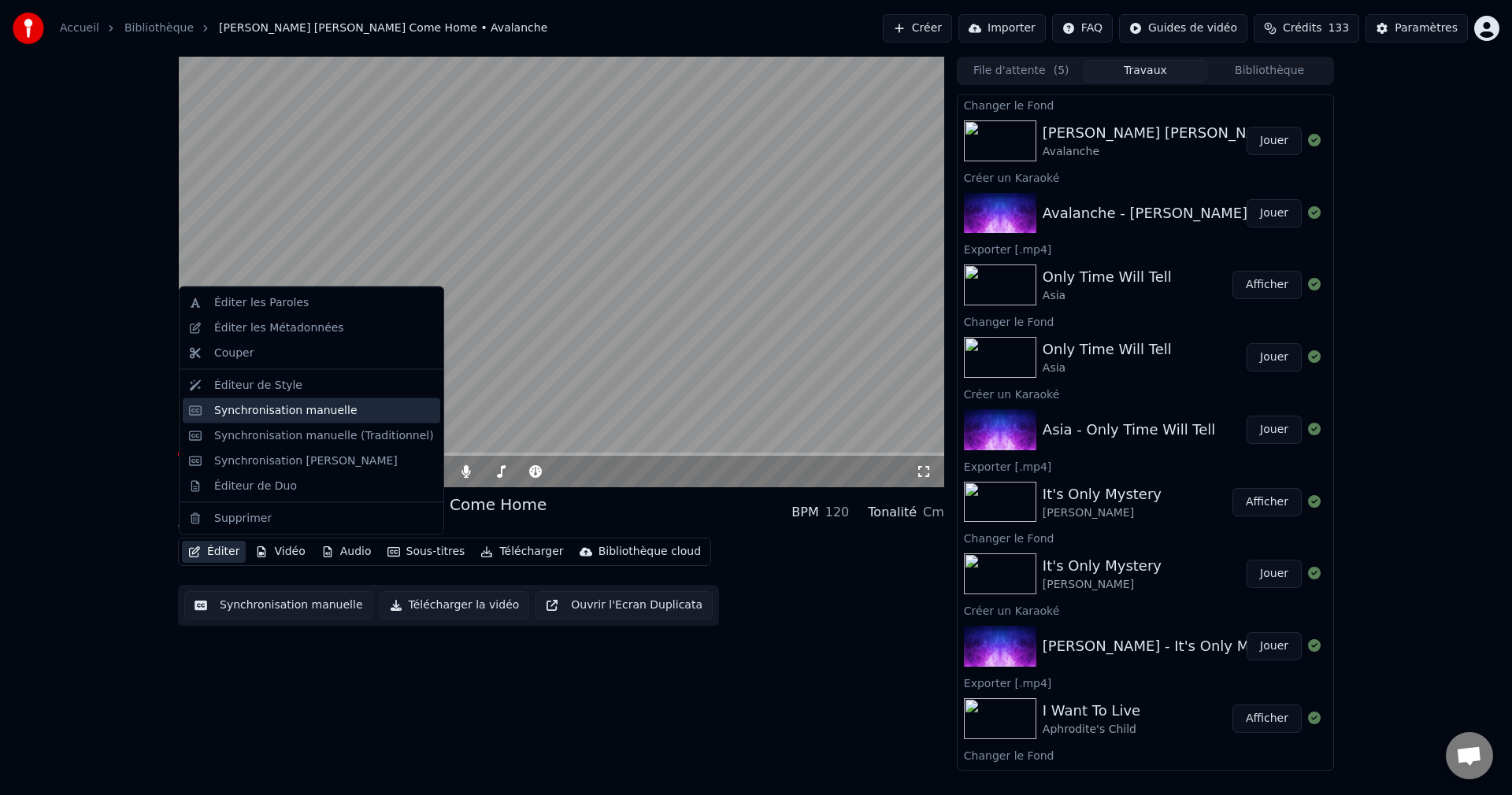
click at [299, 412] on div "Synchronisation manuelle" at bounding box center [285, 409] width 143 height 16
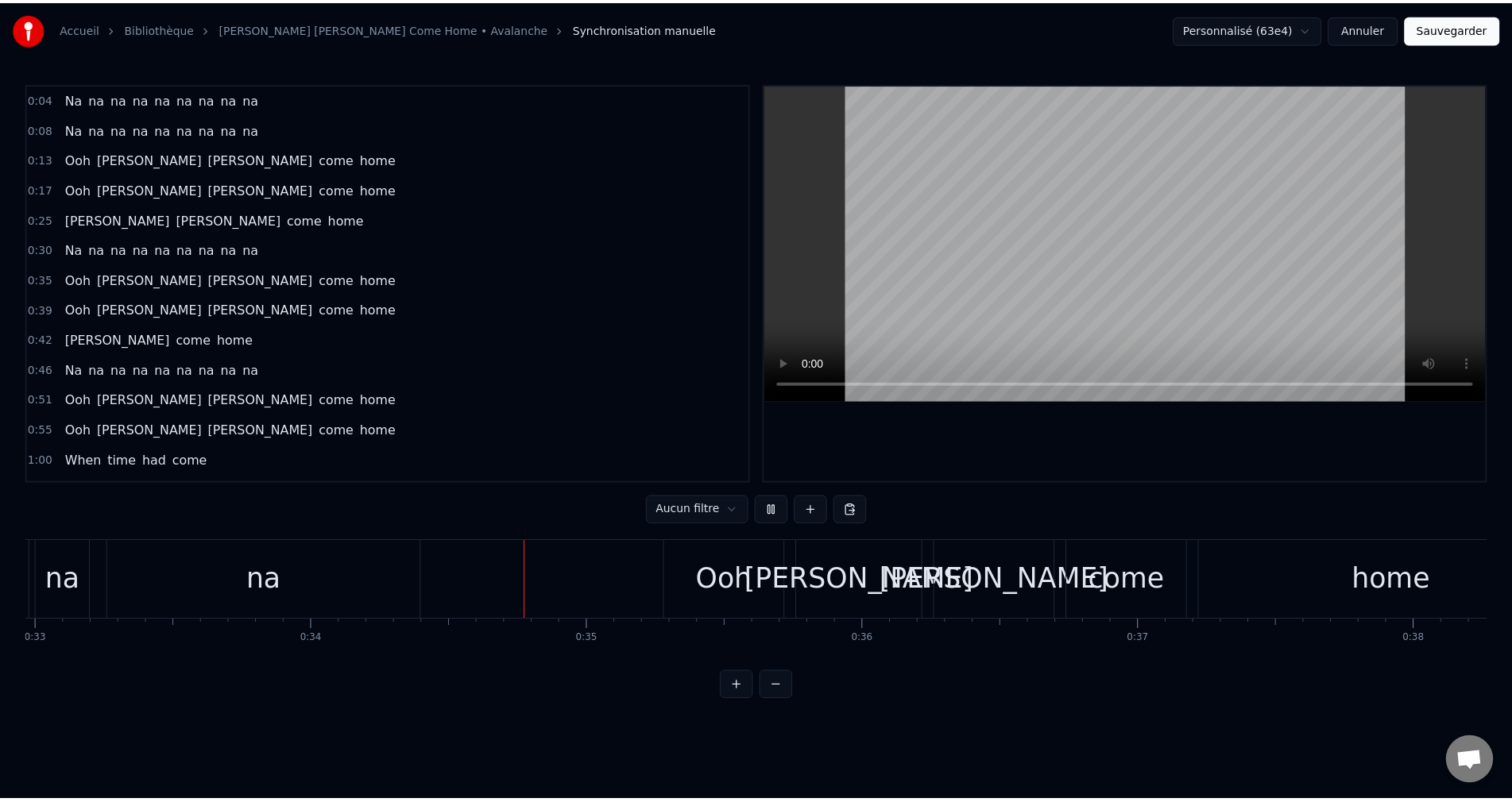
scroll to position [0, 9437]
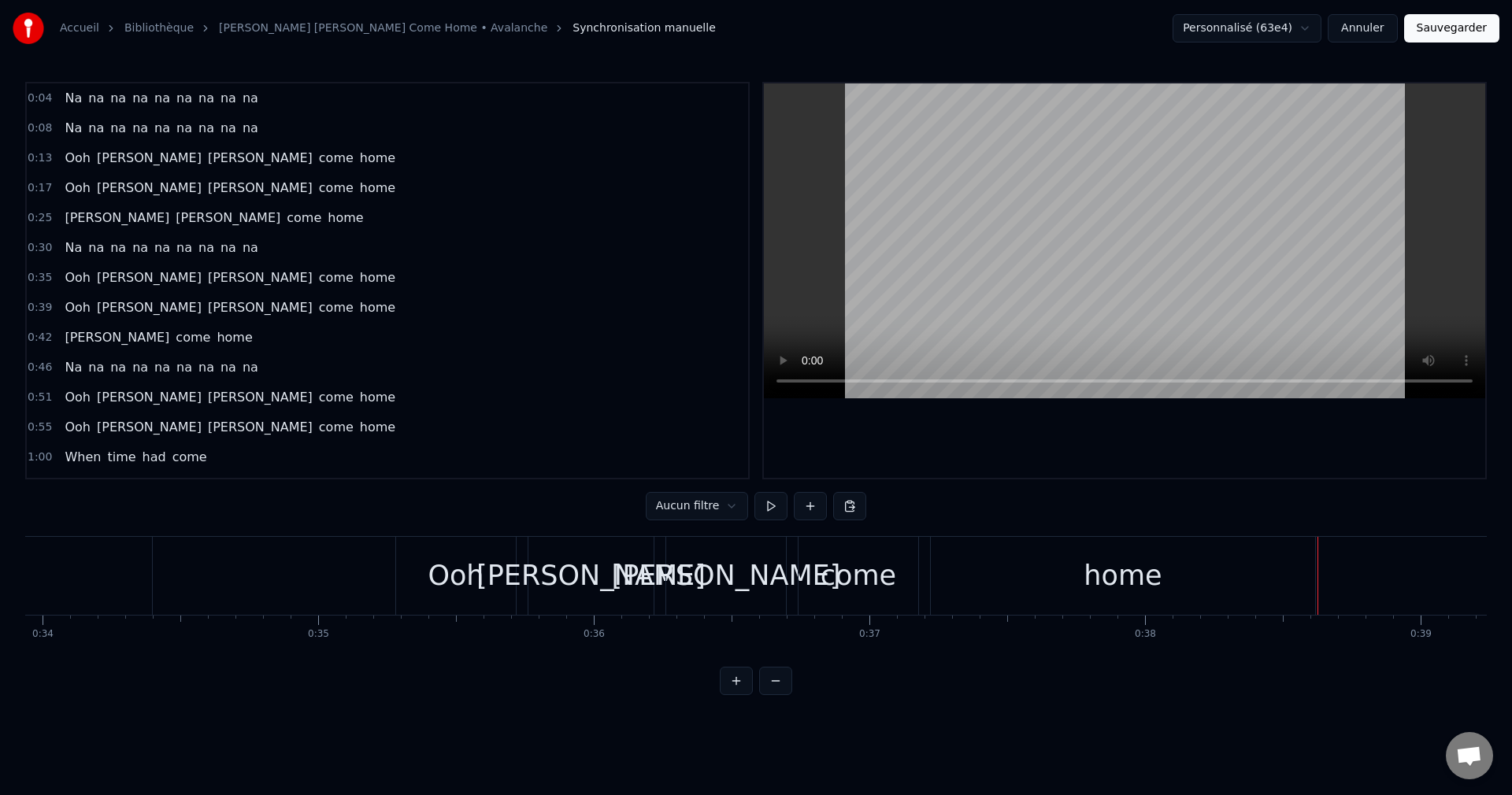
click at [1378, 24] on button "Annuler" at bounding box center [1363, 28] width 69 height 29
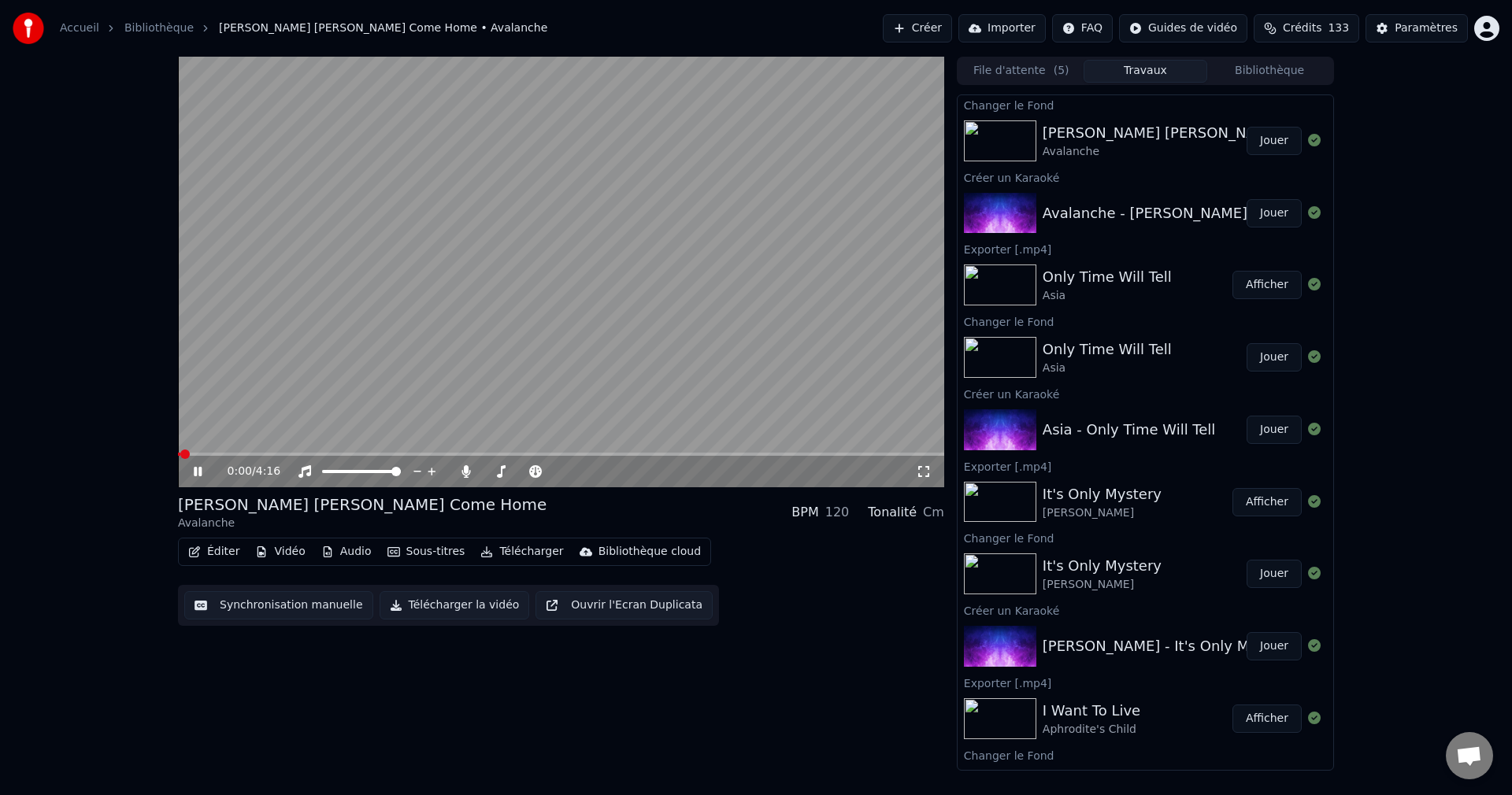
click at [202, 469] on icon at bounding box center [209, 472] width 37 height 13
click at [214, 548] on button "Éditer" at bounding box center [213, 552] width 64 height 22
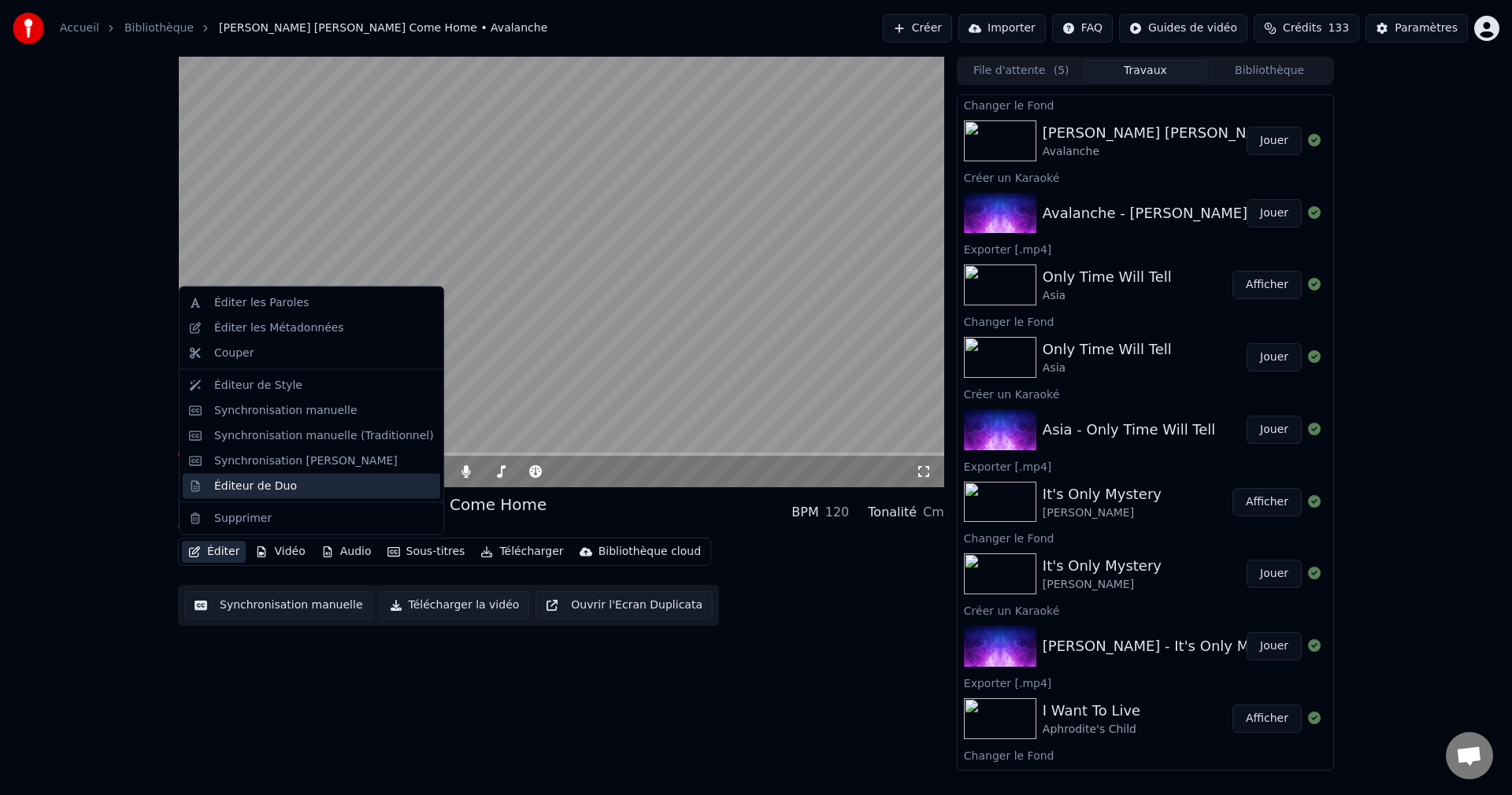
click at [242, 488] on div "Éditeur de Duo" at bounding box center [256, 485] width 83 height 16
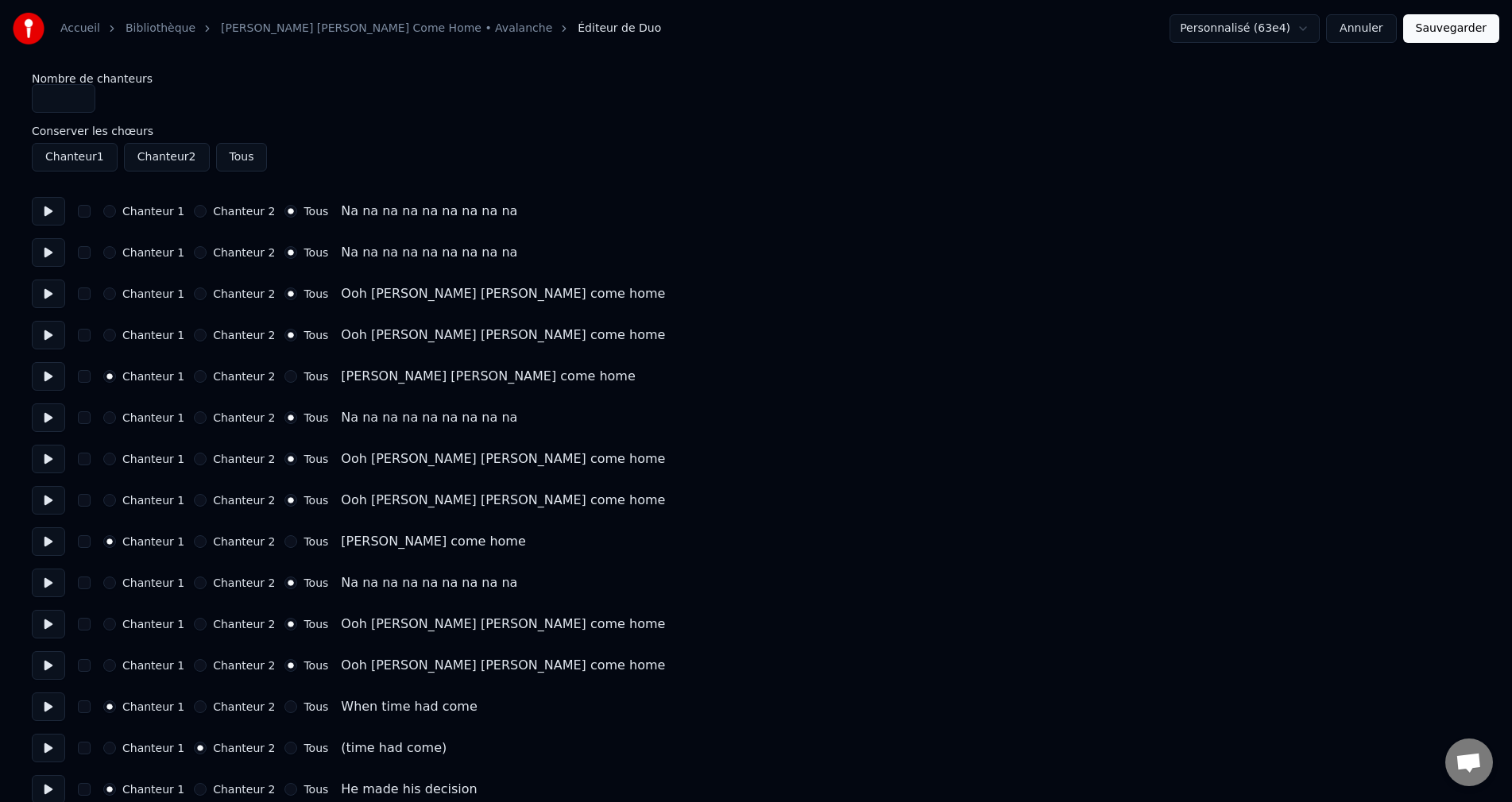
click at [202, 252] on button "Chanteur 2" at bounding box center [200, 253] width 13 height 13
click at [199, 215] on button "Chanteur 2" at bounding box center [200, 211] width 13 height 13
click at [195, 419] on button "Chanteur 2" at bounding box center [200, 418] width 13 height 13
click at [199, 581] on button "Chanteur 2" at bounding box center [200, 583] width 13 height 13
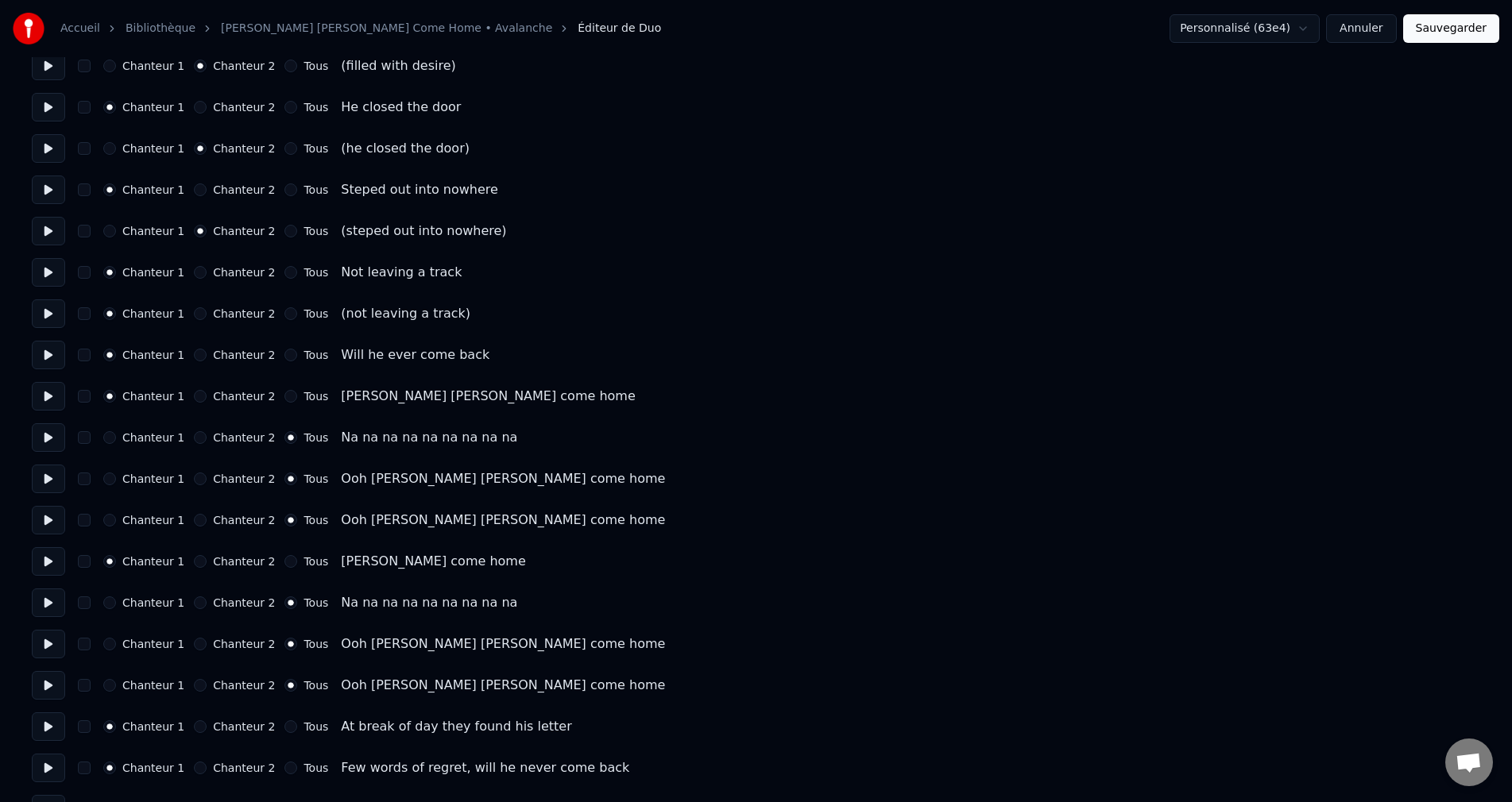
scroll to position [954, 0]
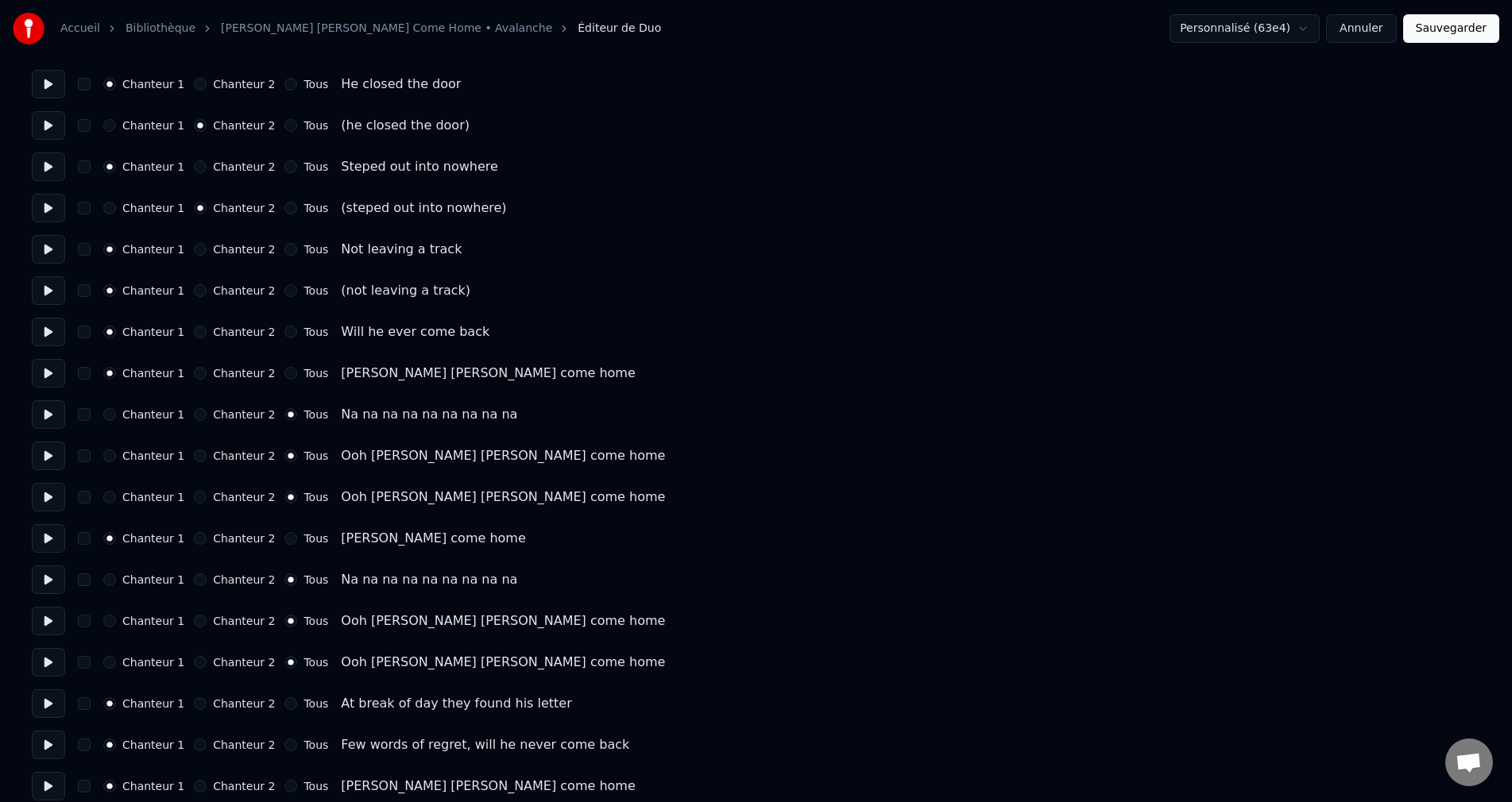
click at [201, 414] on button "Chanteur 2" at bounding box center [200, 415] width 13 height 13
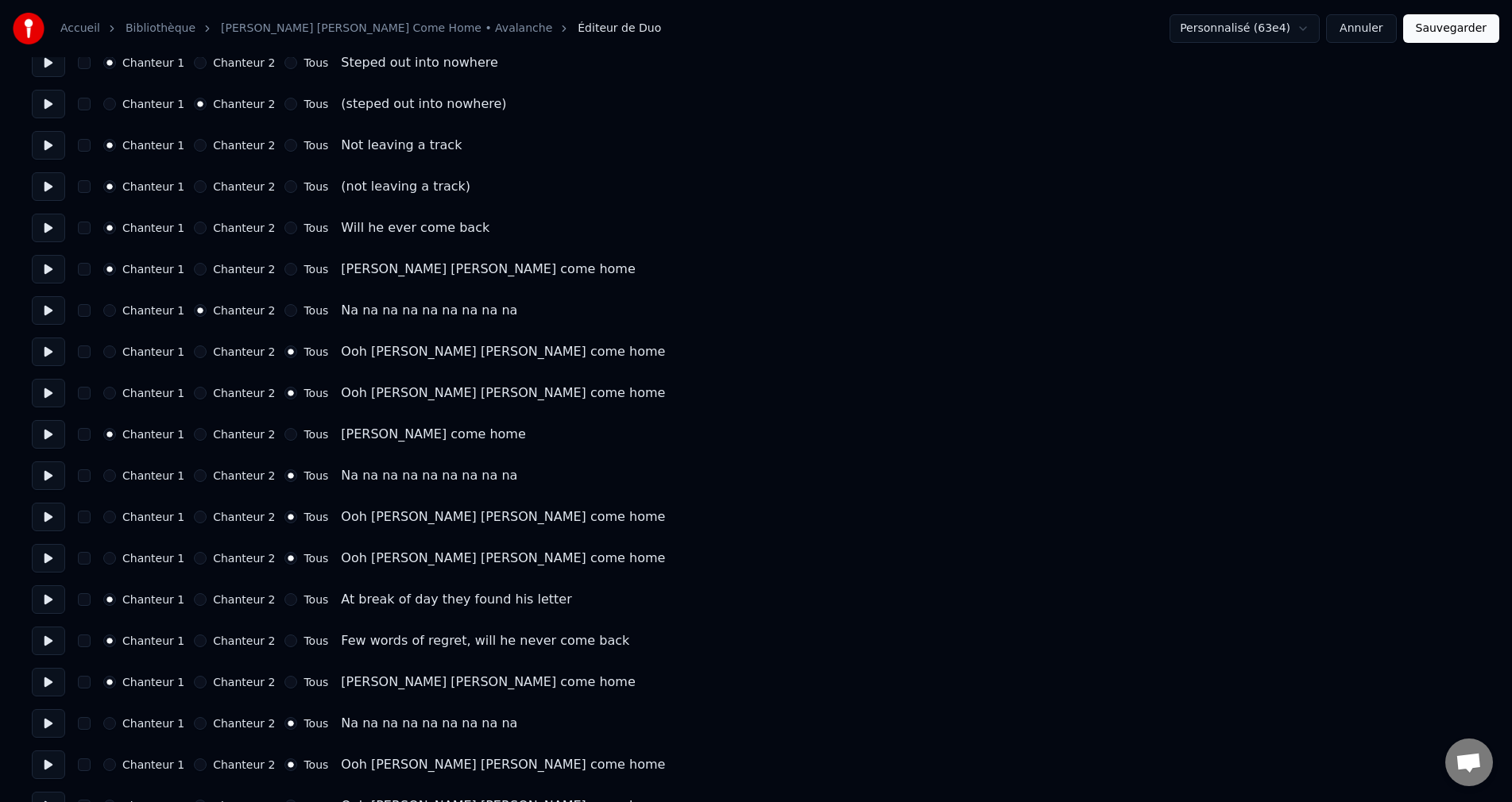
scroll to position [1112, 0]
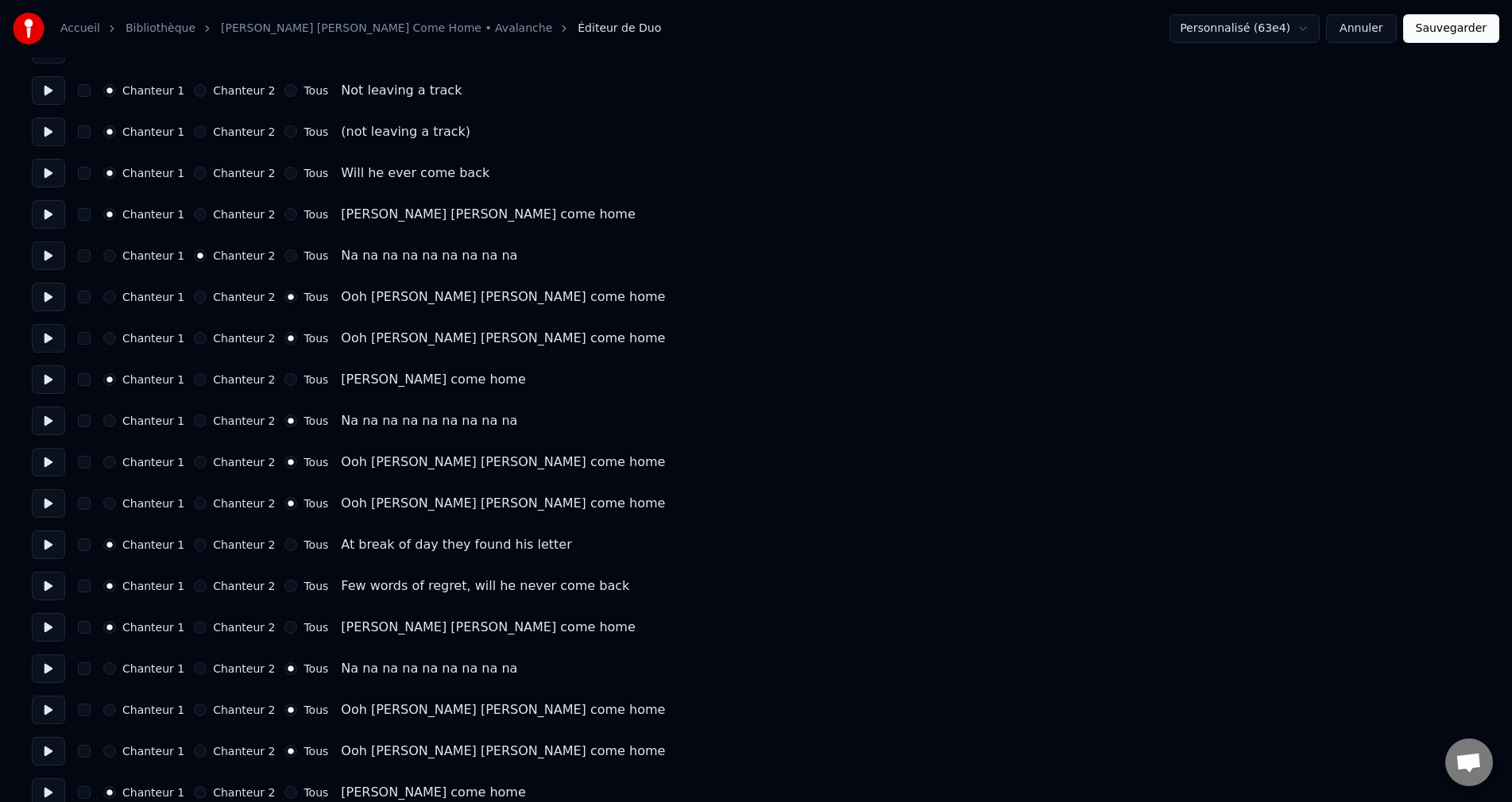
click at [198, 421] on button "Chanteur 2" at bounding box center [200, 421] width 13 height 13
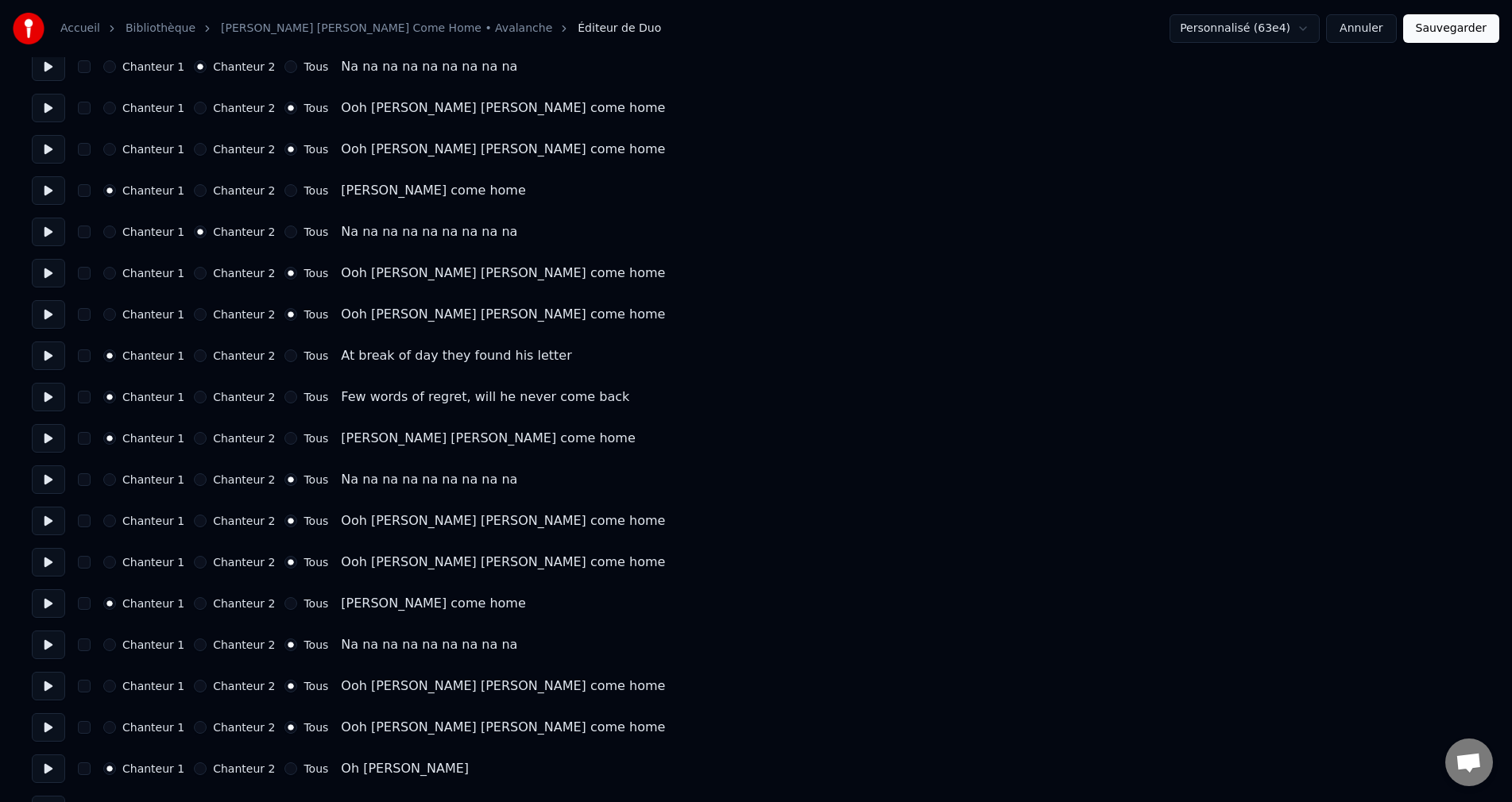
scroll to position [1351, 0]
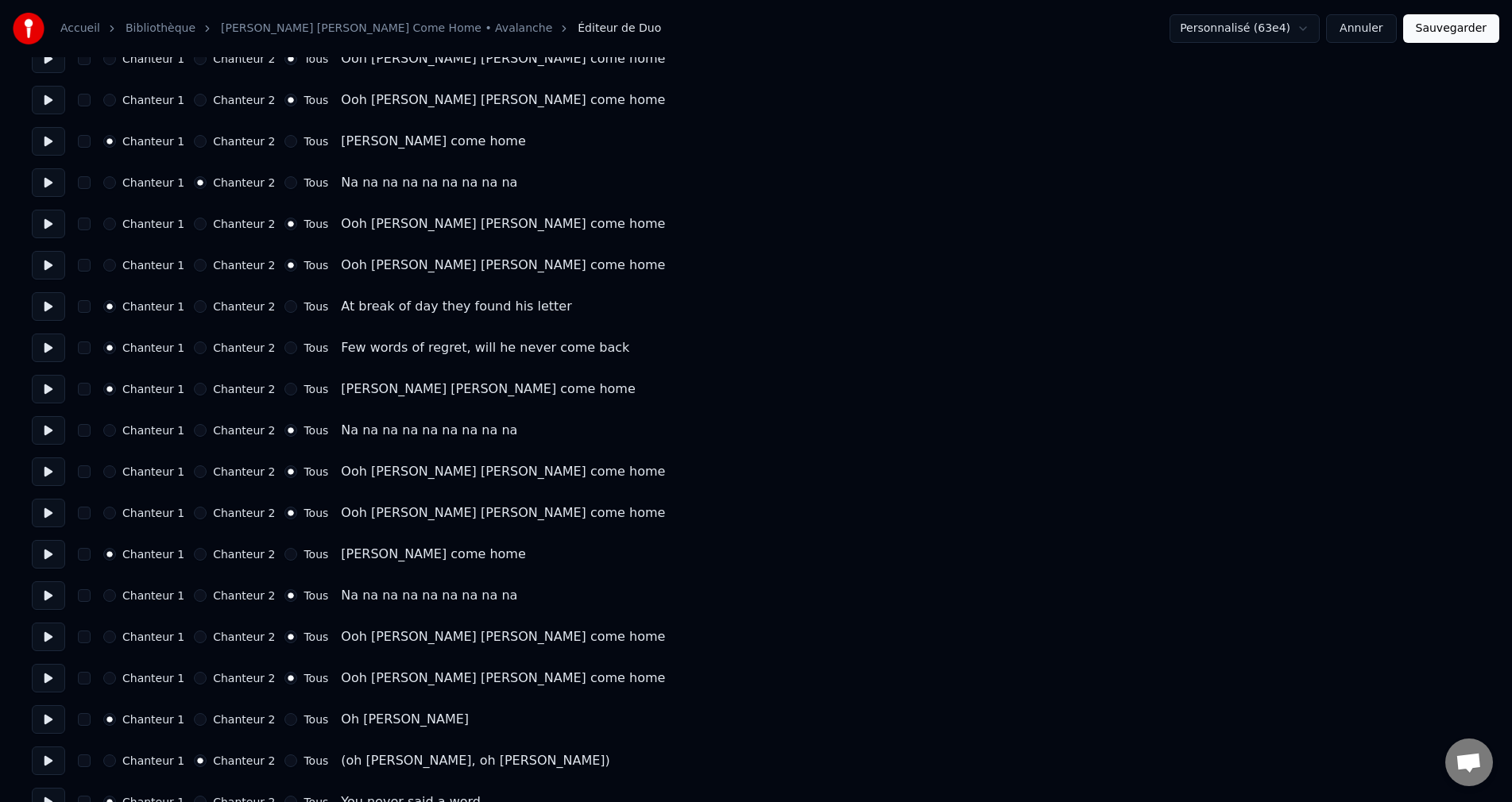
click at [201, 430] on button "Chanteur 2" at bounding box center [200, 431] width 13 height 13
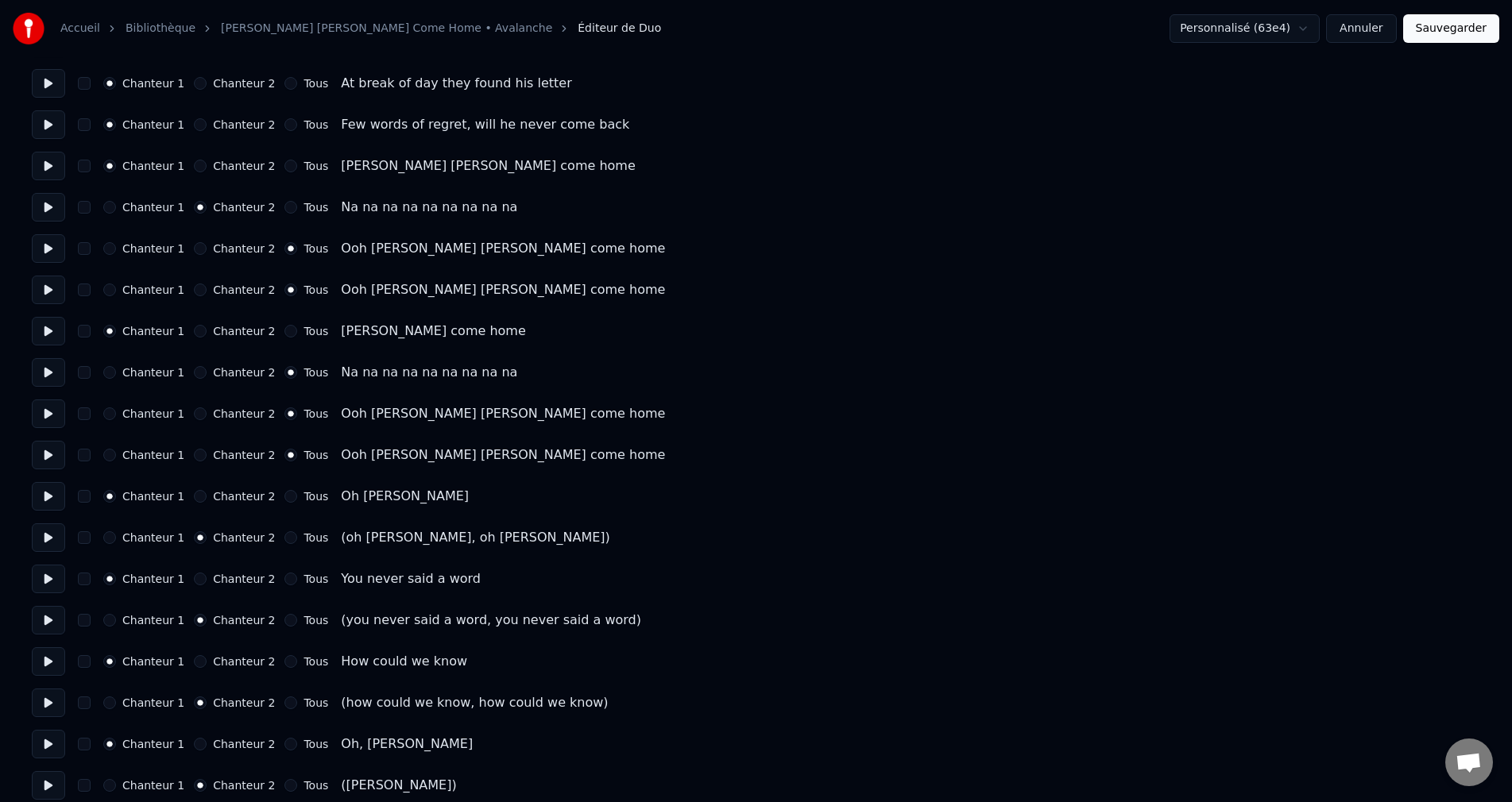
scroll to position [1589, 0]
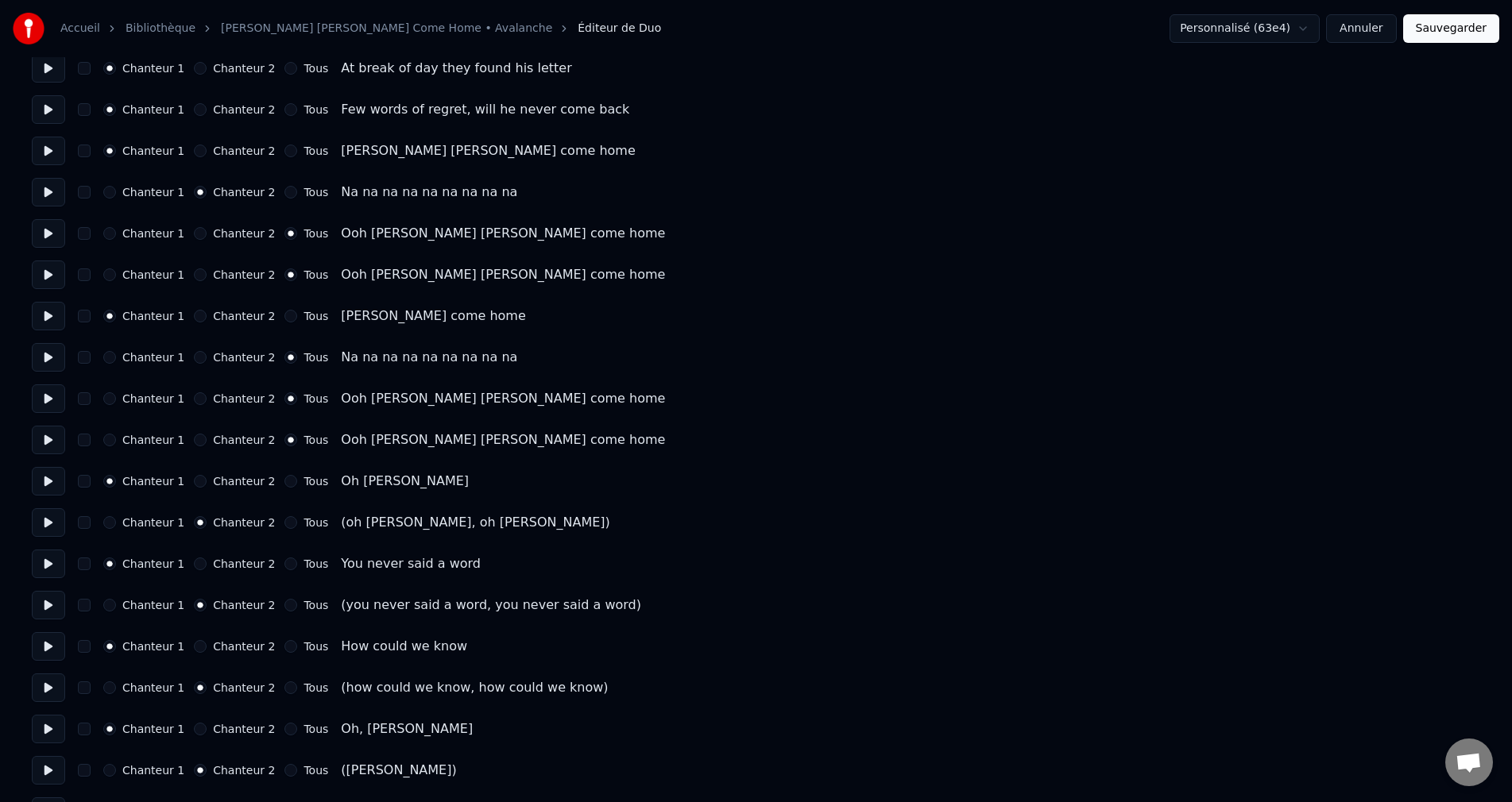
click at [200, 359] on button "Chanteur 2" at bounding box center [200, 357] width 13 height 13
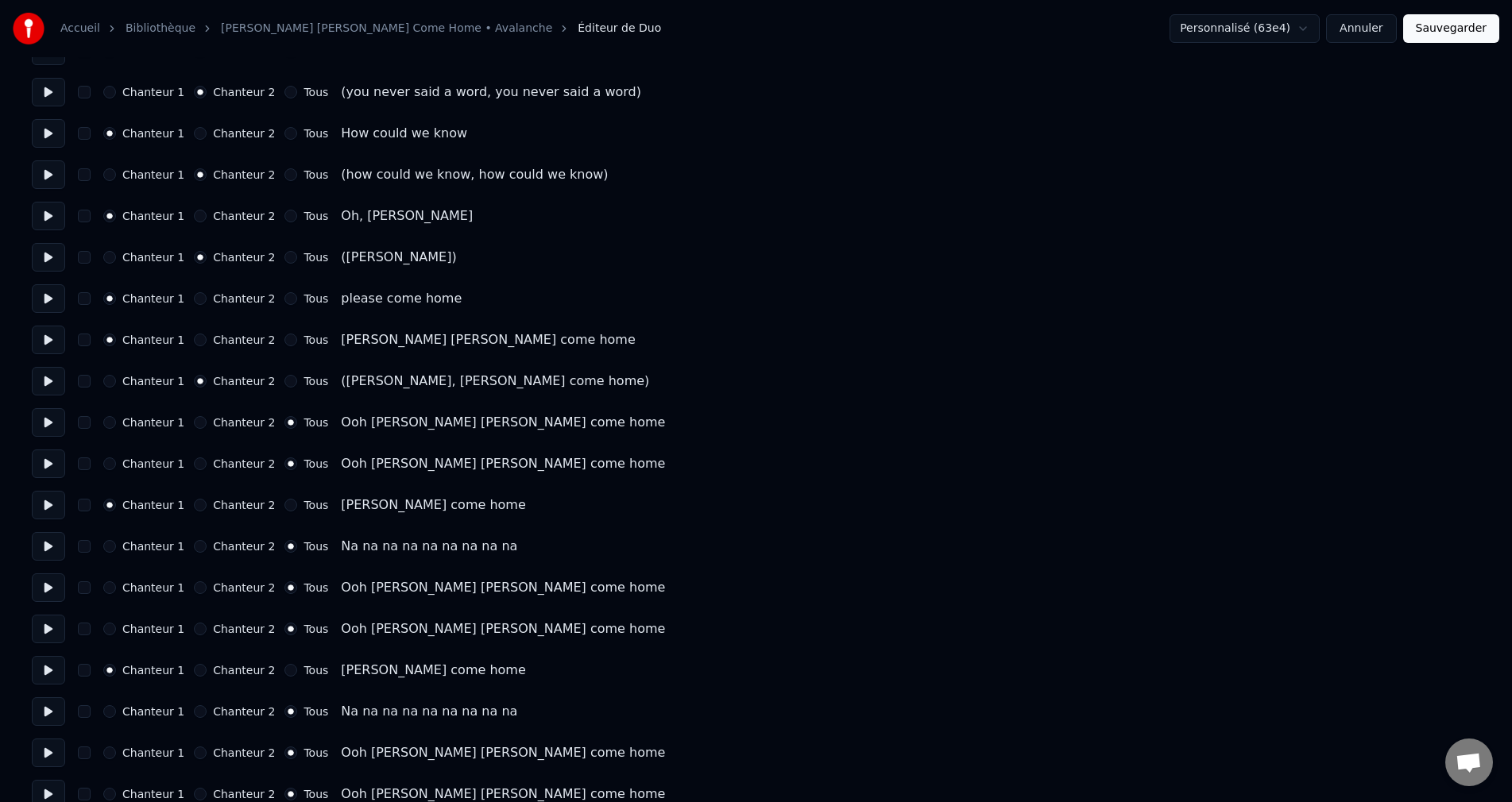
scroll to position [2145, 0]
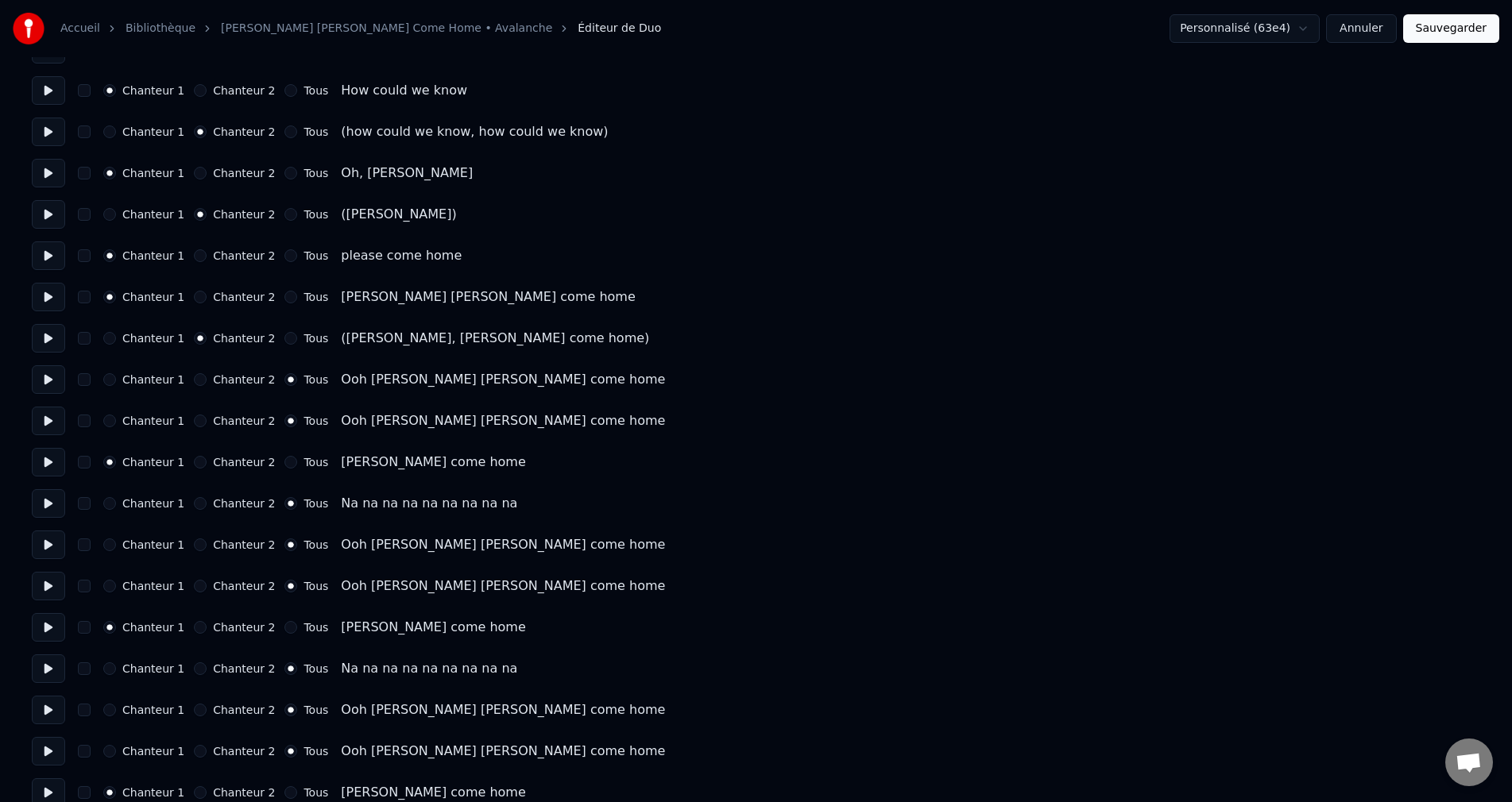
click at [198, 503] on button "Chanteur 2" at bounding box center [200, 504] width 13 height 13
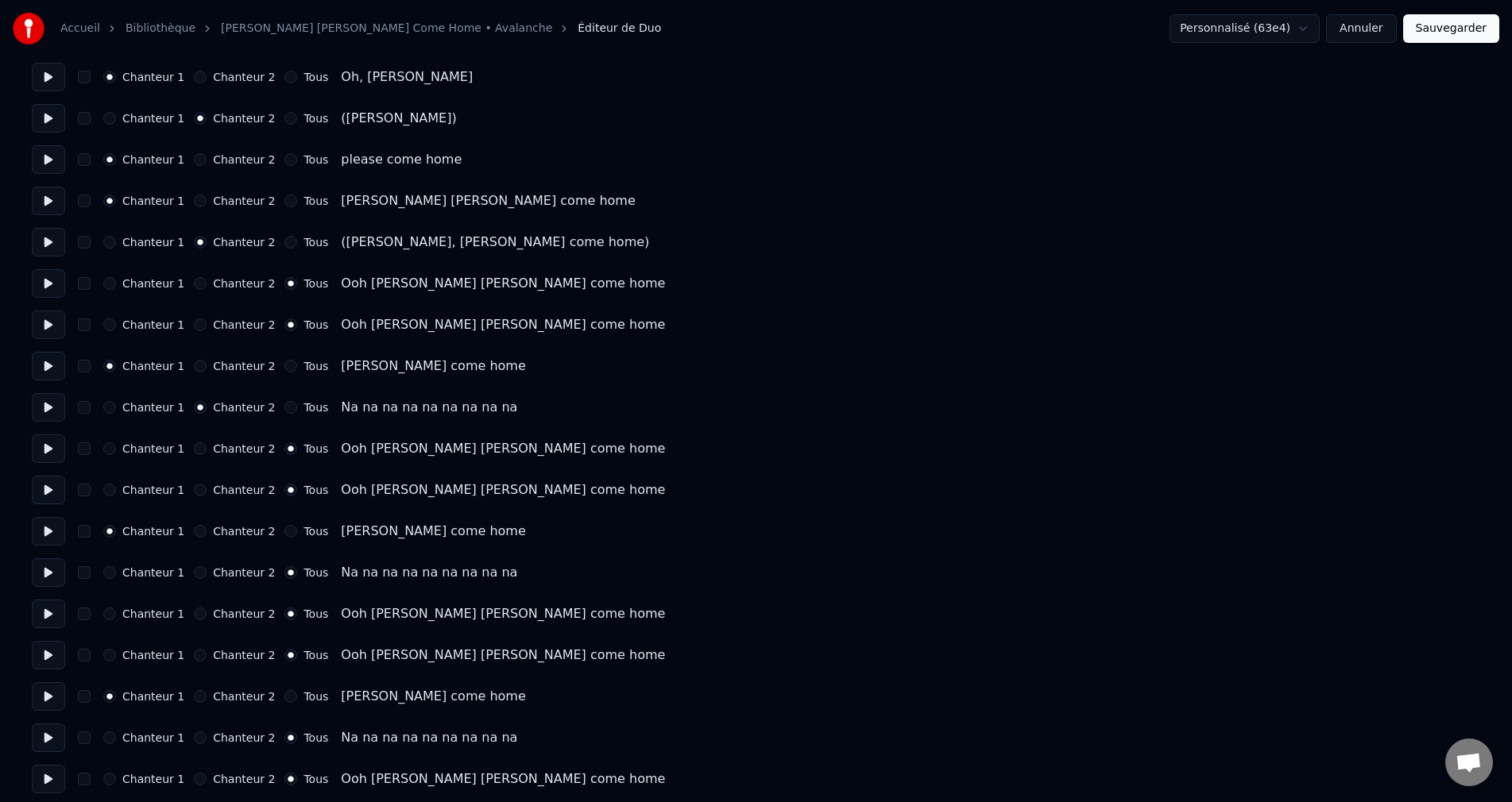
scroll to position [2290, 0]
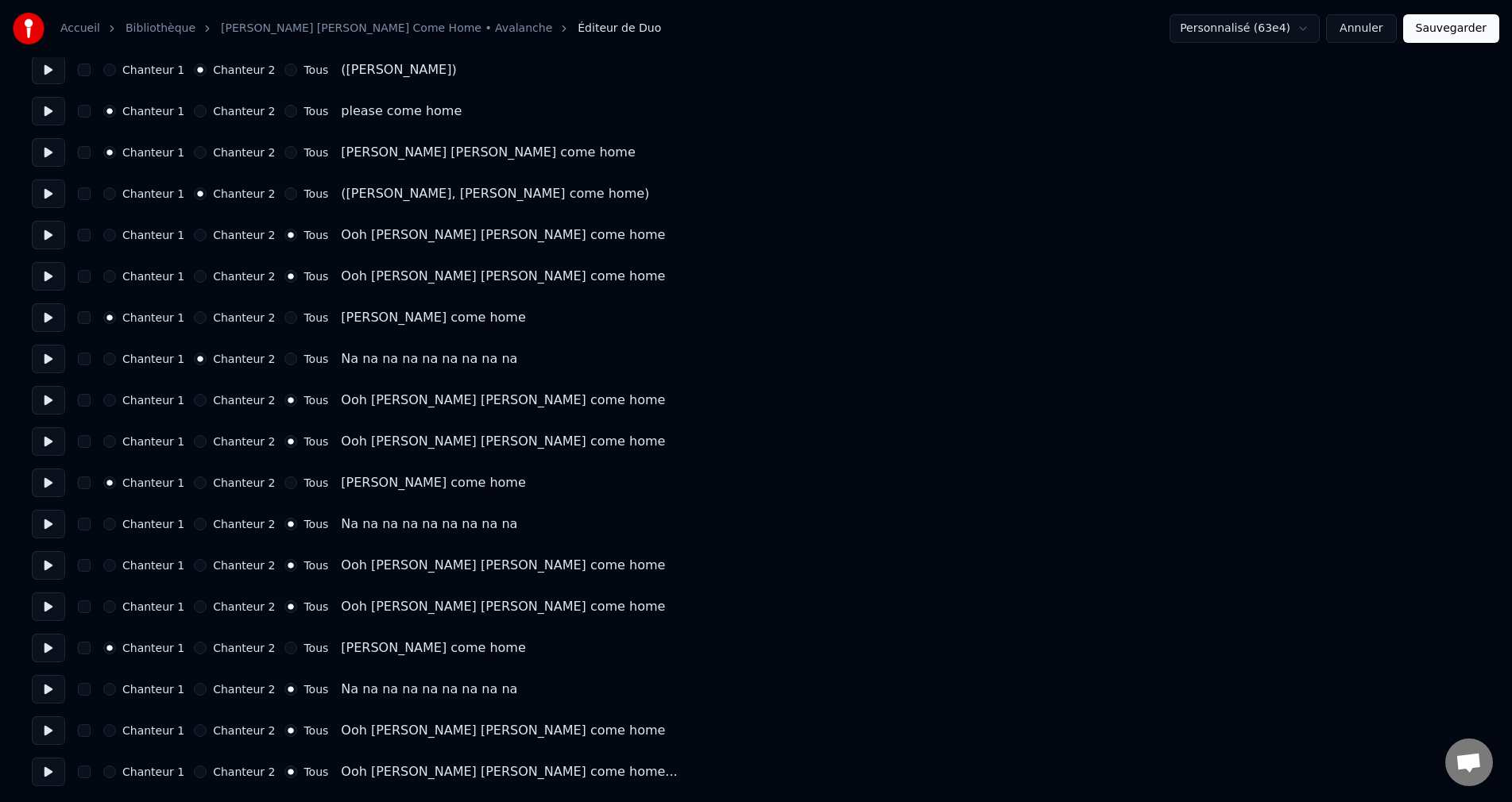
click at [200, 523] on button "Chanteur 2" at bounding box center [200, 525] width 13 height 13
click at [199, 688] on button "Chanteur 2" at bounding box center [200, 689] width 13 height 13
click at [1470, 26] on button "Sauvegarder" at bounding box center [1451, 28] width 96 height 29
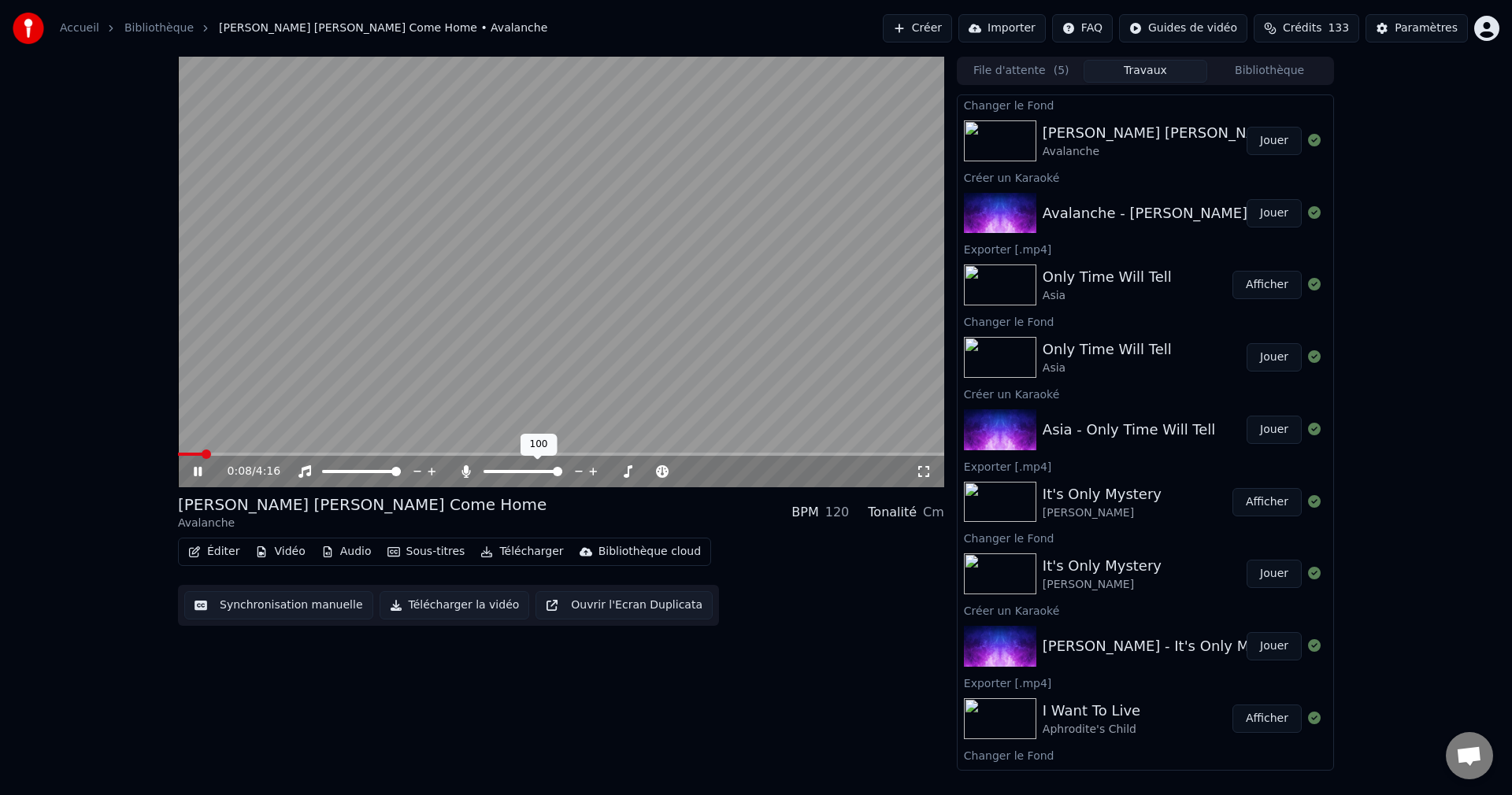
click at [563, 477] on span at bounding box center [557, 471] width 9 height 9
click at [202, 467] on icon at bounding box center [209, 472] width 37 height 13
click at [222, 561] on button "Éditer" at bounding box center [213, 552] width 64 height 22
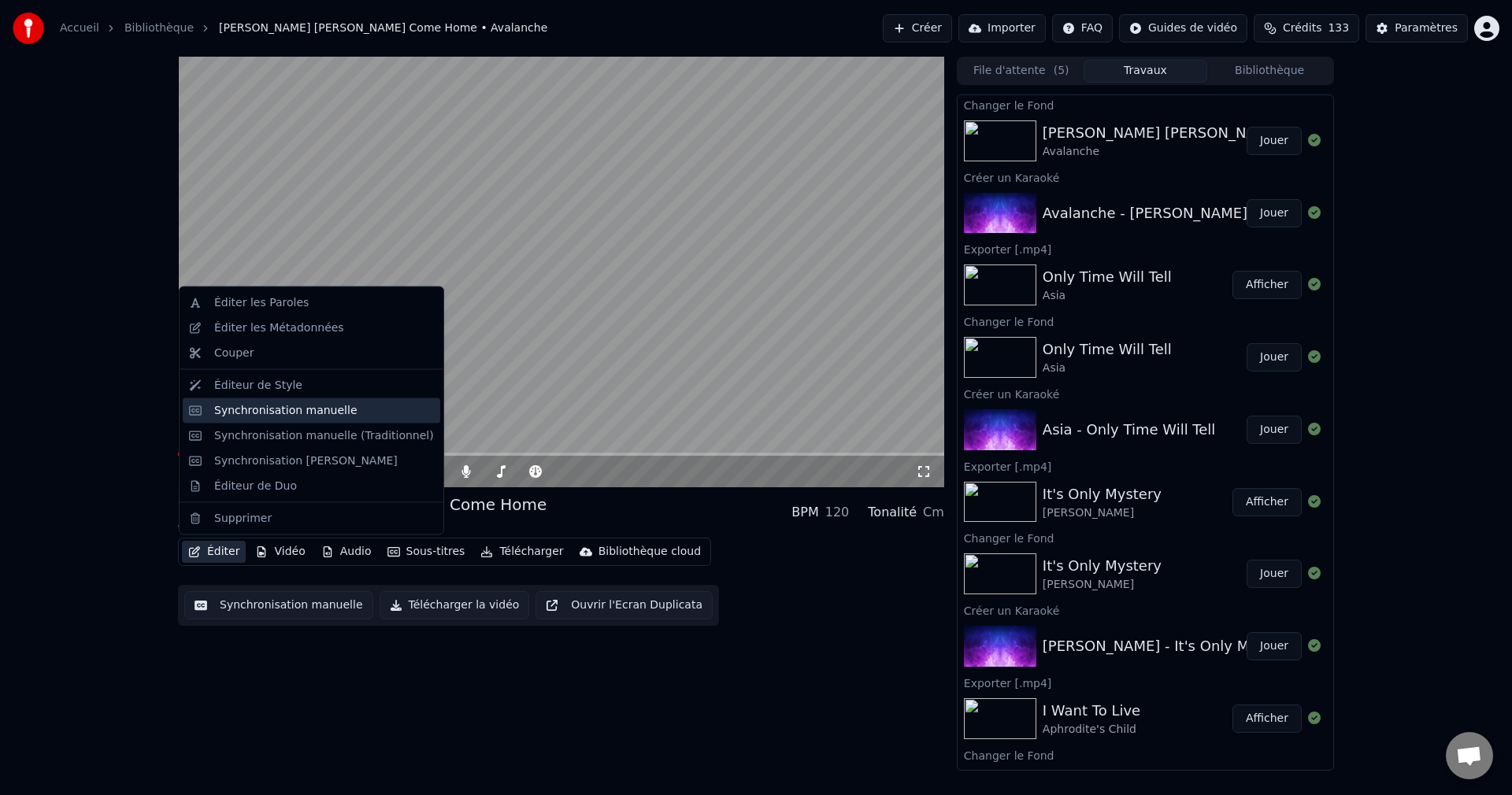
click at [317, 413] on div "Synchronisation manuelle" at bounding box center [285, 409] width 143 height 16
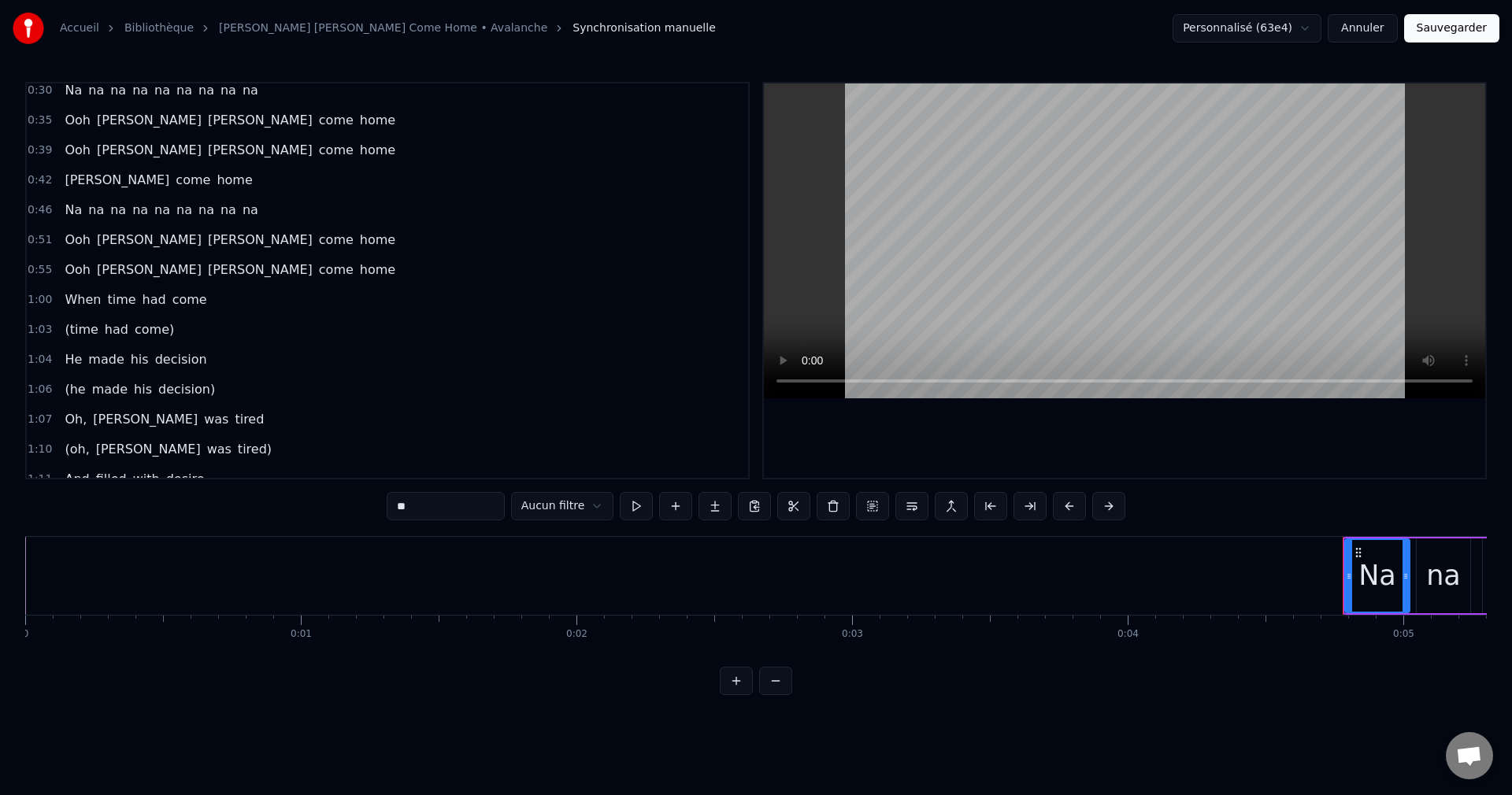
click at [68, 300] on span "When" at bounding box center [82, 300] width 40 height 18
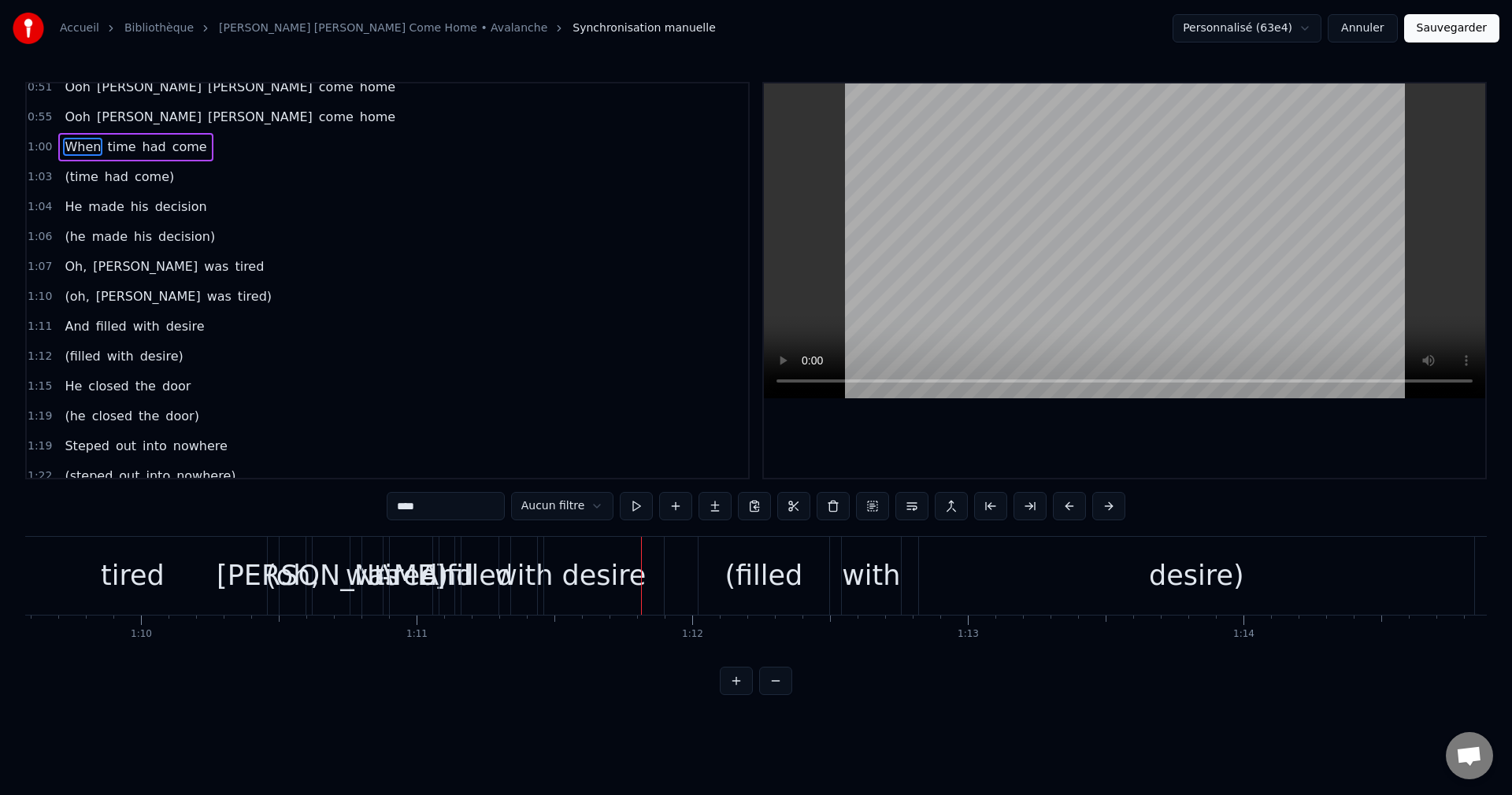
scroll to position [315, 0]
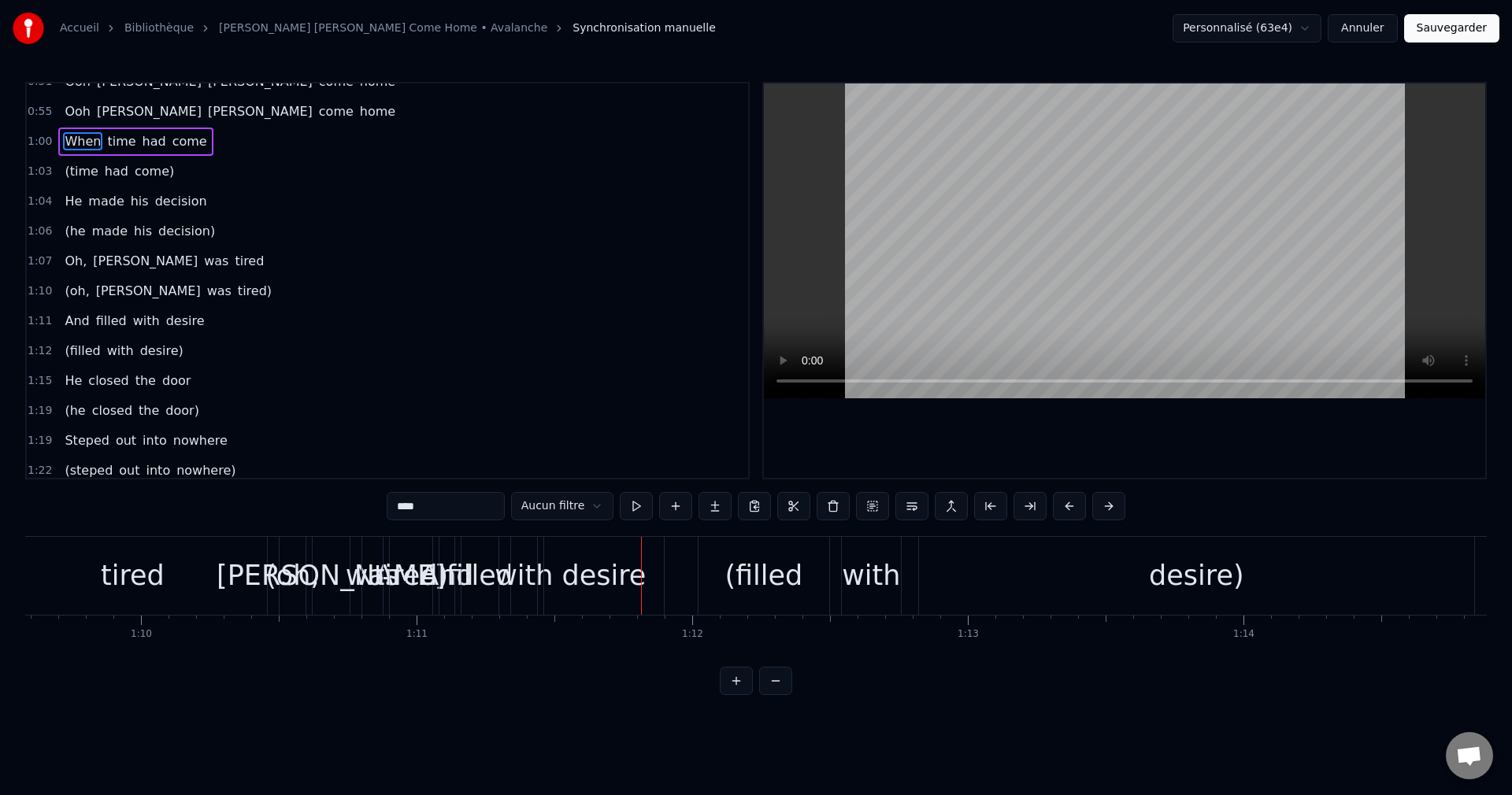
click at [65, 319] on span "And" at bounding box center [77, 321] width 28 height 18
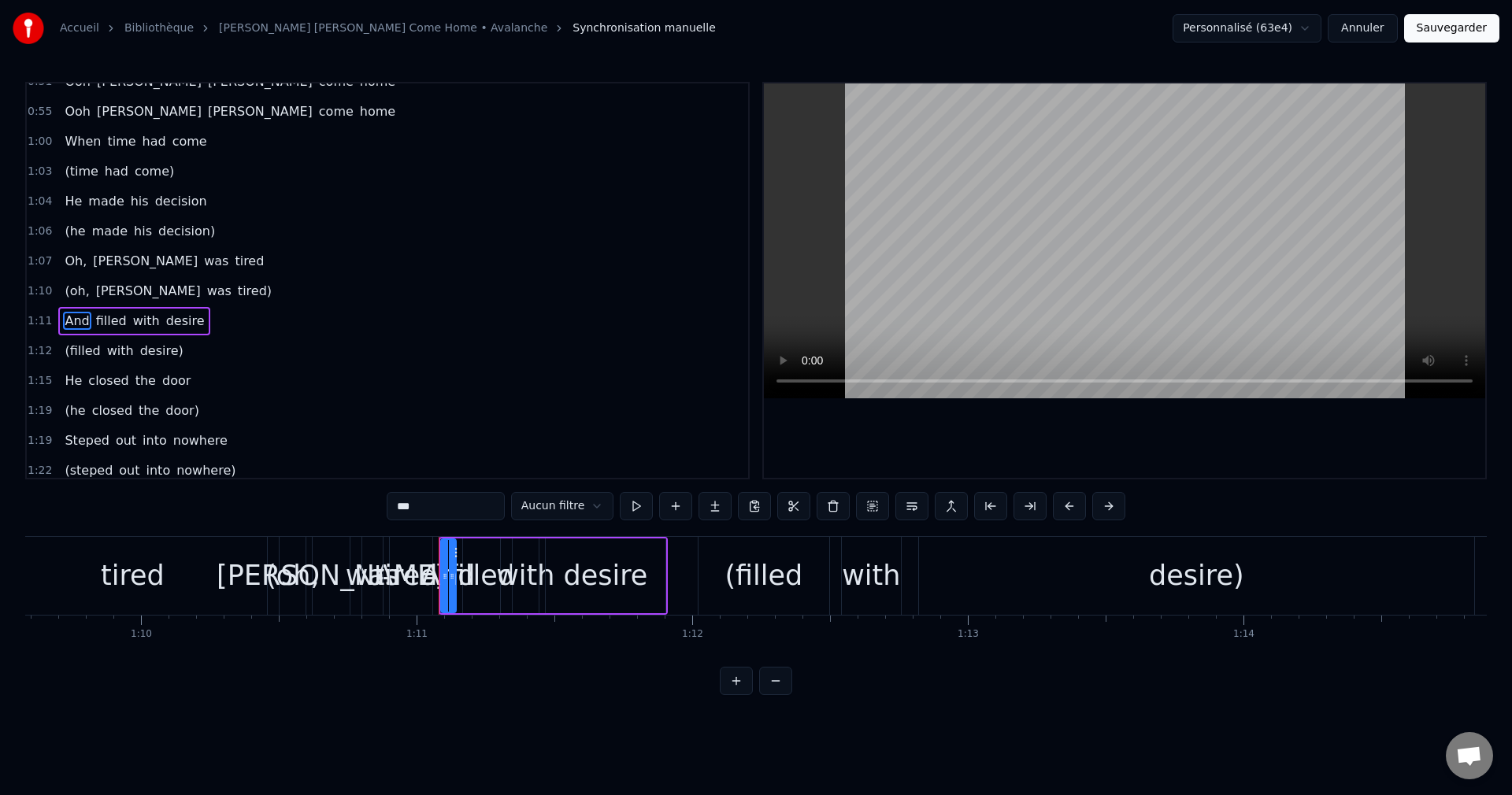
scroll to position [356, 0]
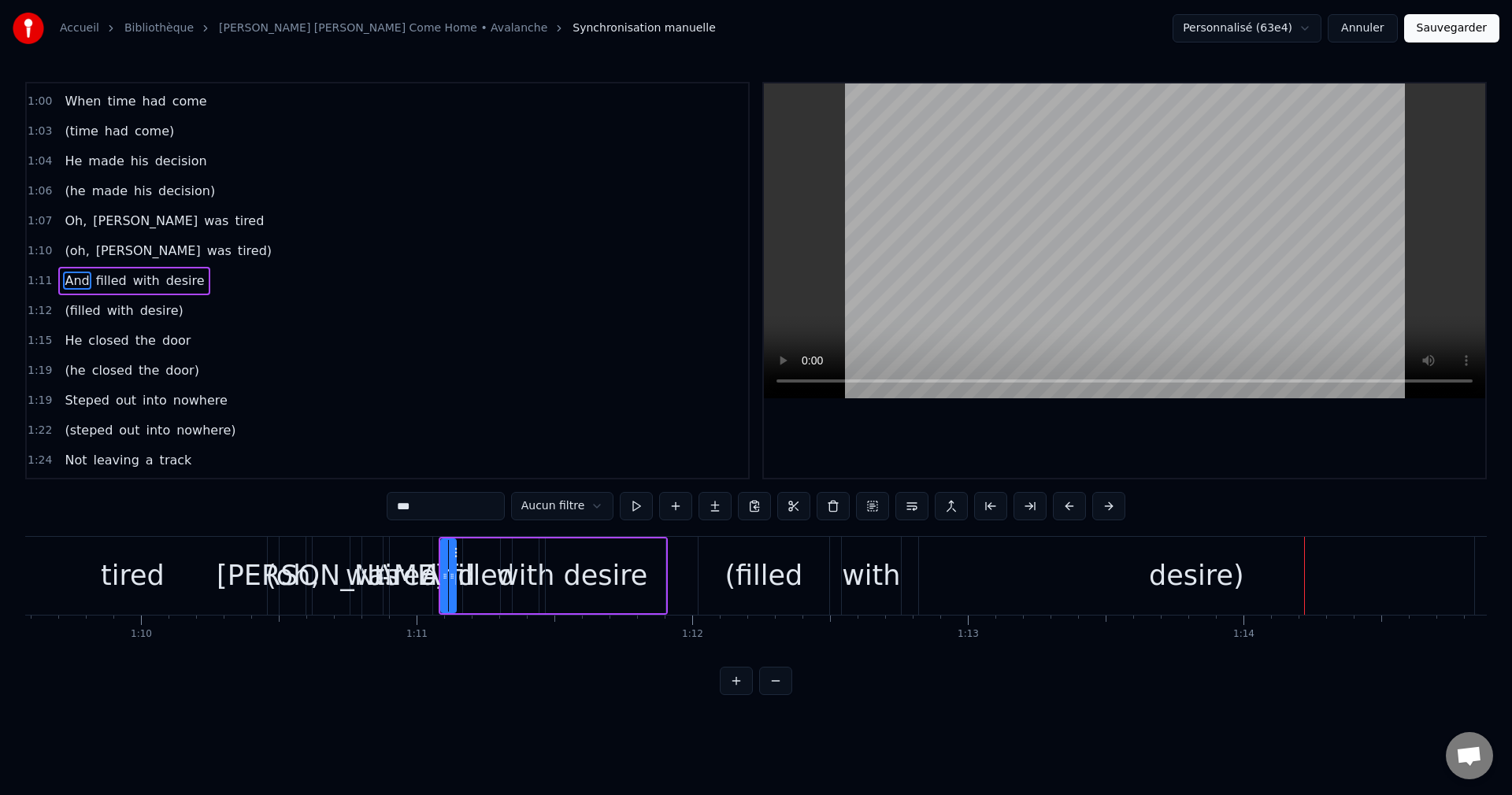
click at [795, 579] on div "(filled" at bounding box center [764, 575] width 78 height 42
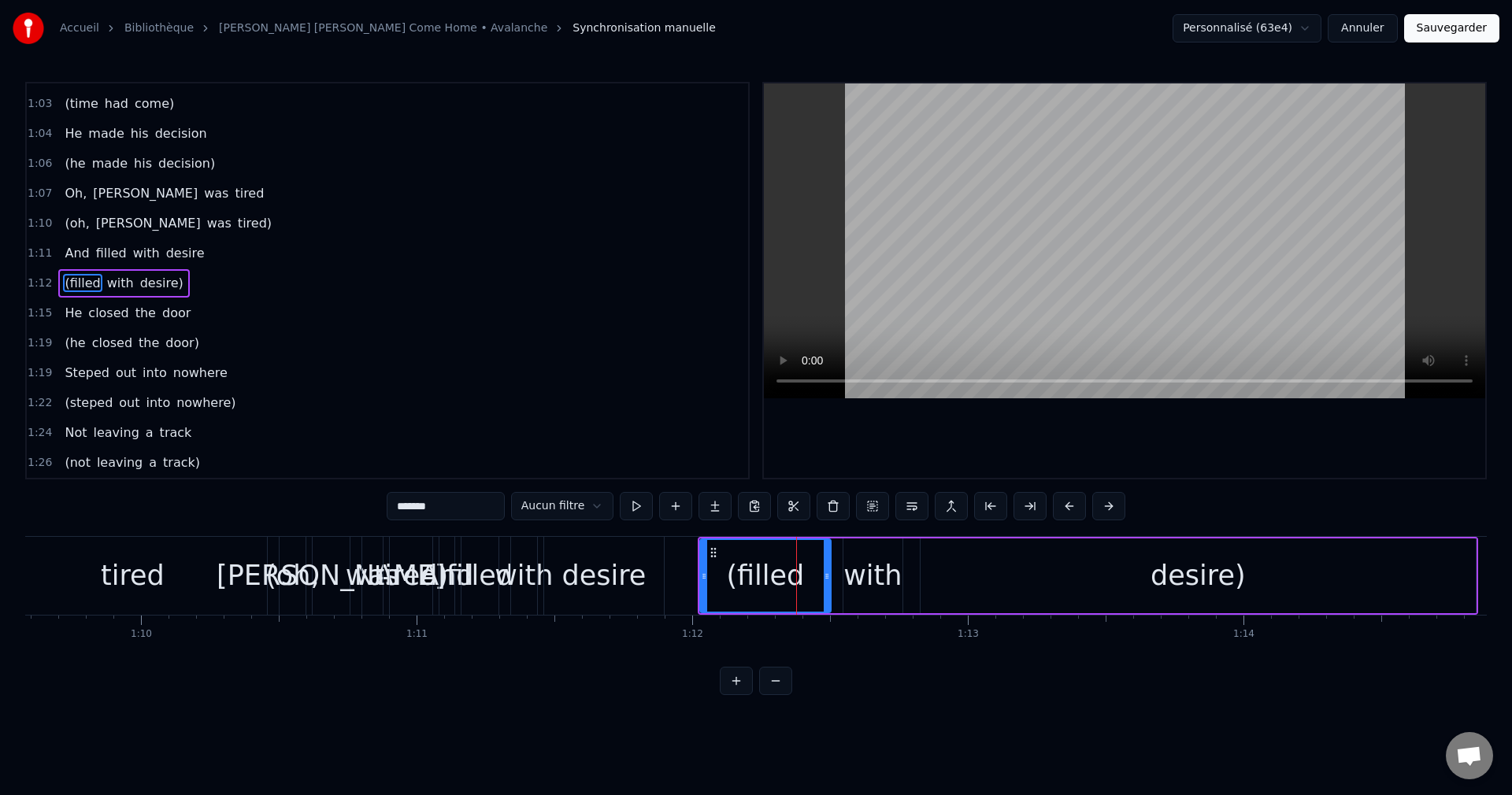
scroll to position [386, 0]
drag, startPoint x: 704, startPoint y: 573, endPoint x: 742, endPoint y: 582, distance: 39.1
click at [742, 582] on icon at bounding box center [741, 576] width 6 height 13
click at [619, 583] on div "desire" at bounding box center [603, 575] width 84 height 42
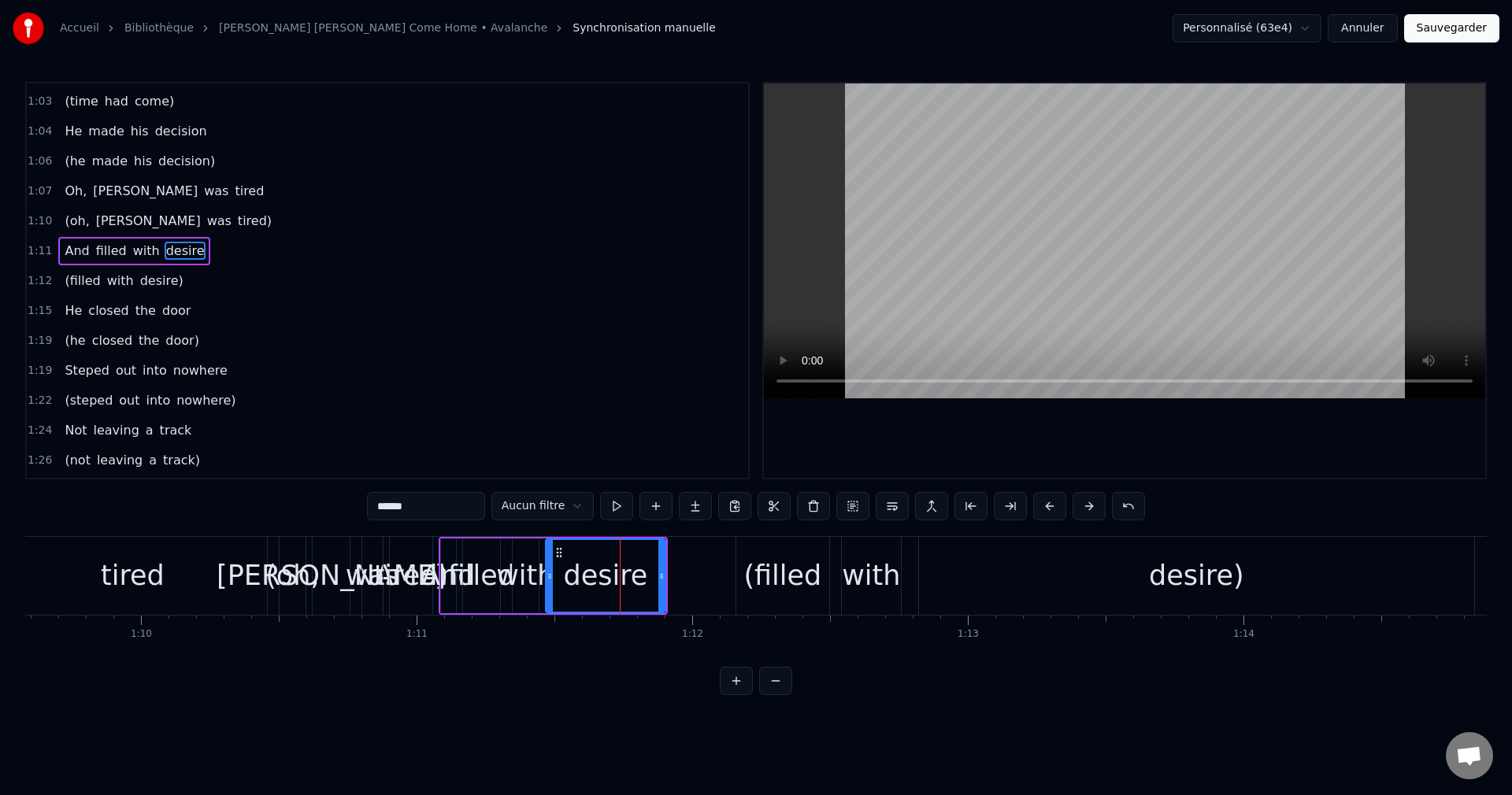
scroll to position [356, 0]
click at [768, 575] on div "(filled" at bounding box center [782, 575] width 78 height 42
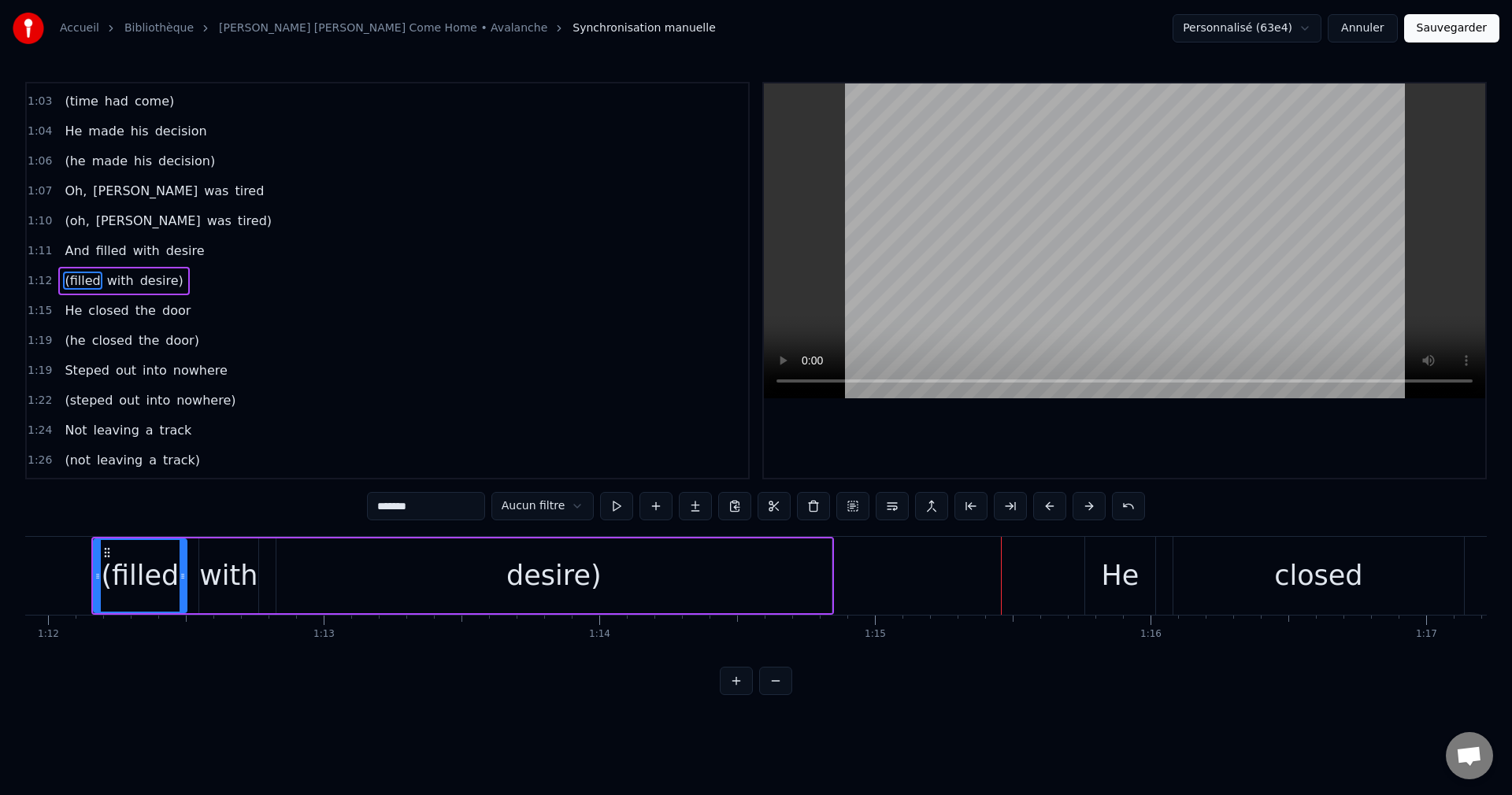
scroll to position [0, 19788]
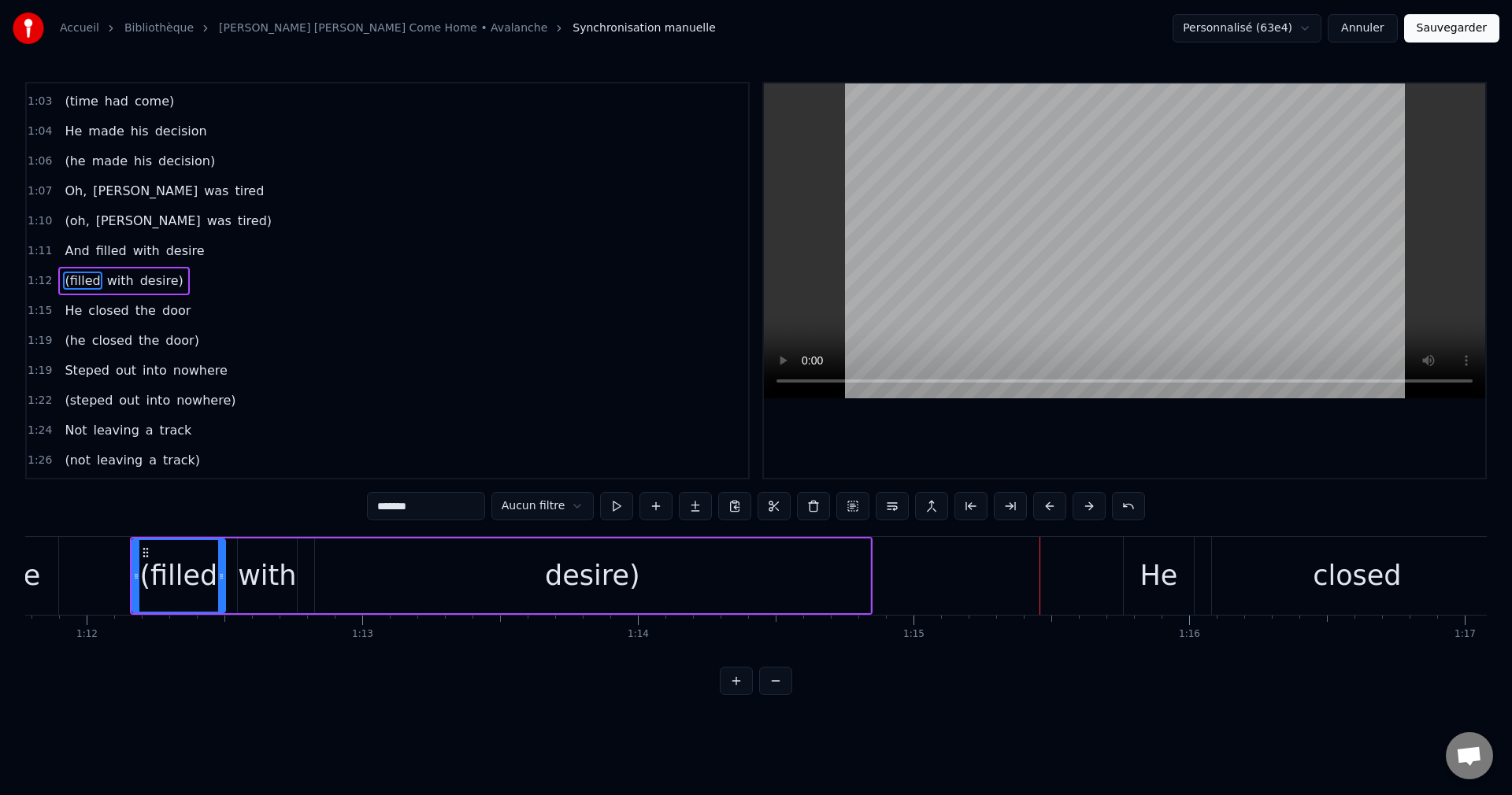
click at [515, 587] on div "desire)" at bounding box center [593, 575] width 555 height 75
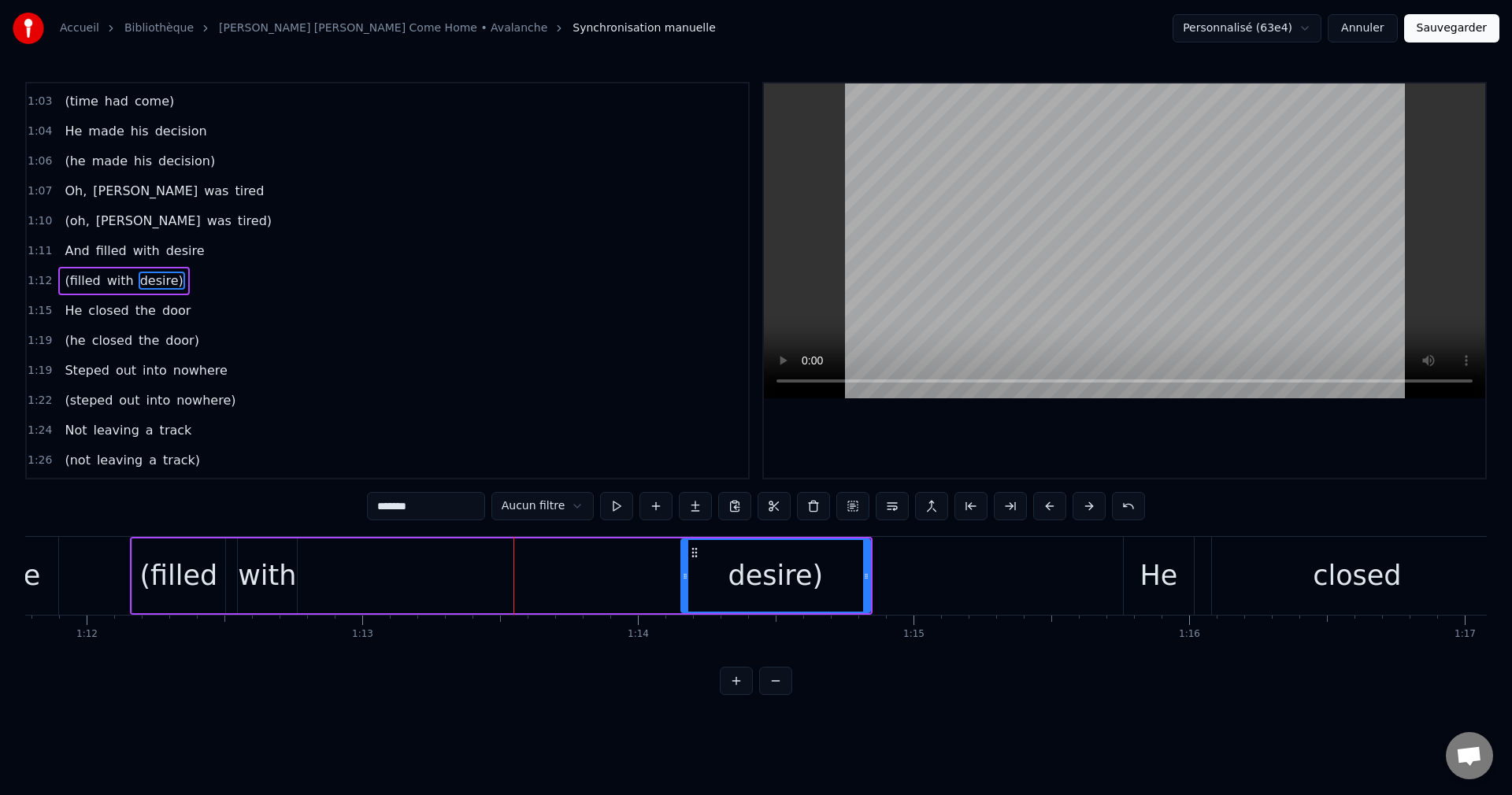
drag, startPoint x: 319, startPoint y: 575, endPoint x: 685, endPoint y: 623, distance: 369.1
click at [685, 623] on div "Na na na na na na na na na Na na na na na na na na na Ooh [PERSON_NAME] [PERSON…" at bounding box center [756, 595] width 1462 height 118
click at [269, 574] on div "with" at bounding box center [267, 575] width 58 height 42
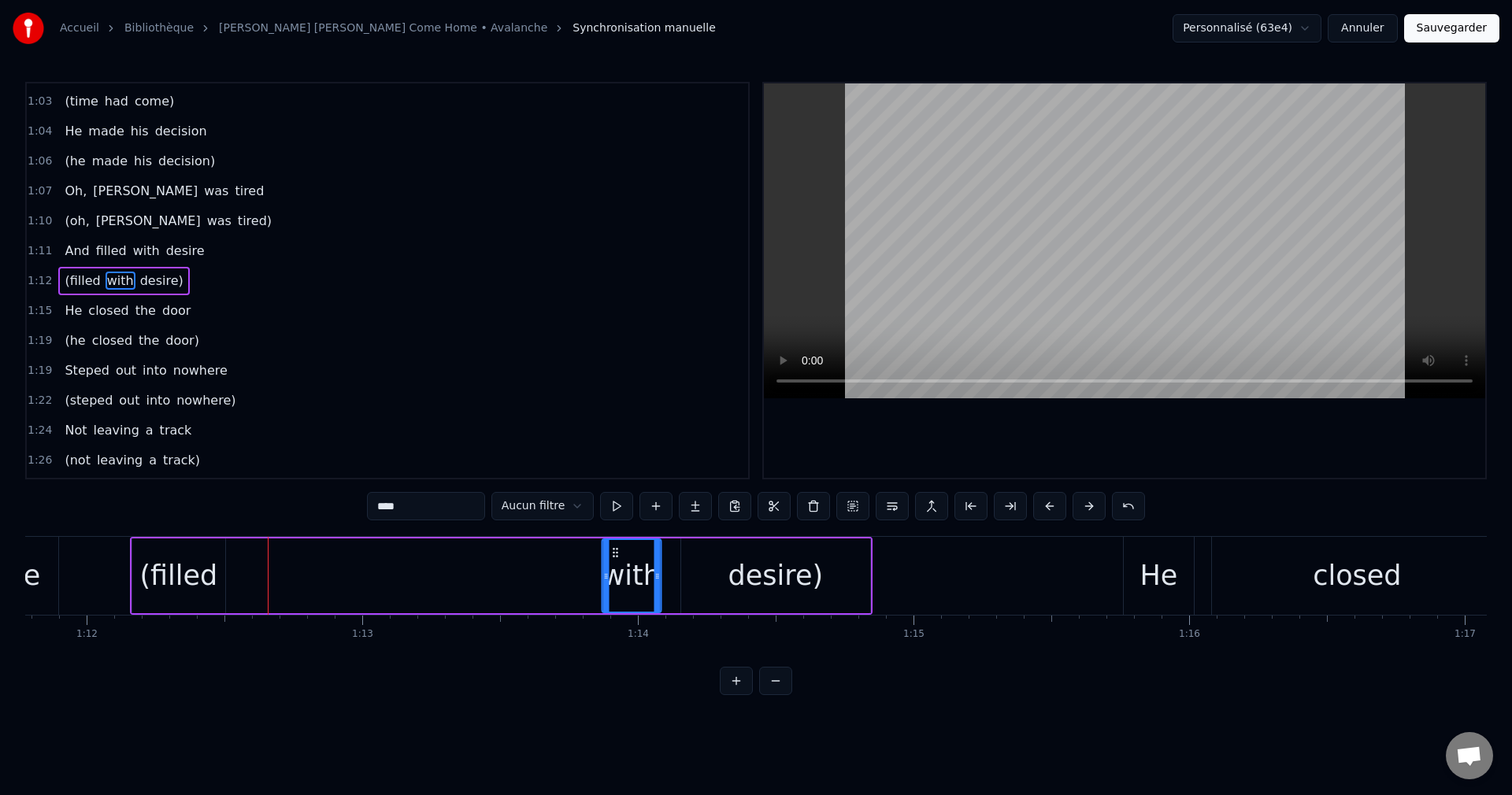
drag, startPoint x: 248, startPoint y: 548, endPoint x: 616, endPoint y: 574, distance: 368.9
click at [616, 574] on div "with" at bounding box center [631, 576] width 57 height 72
click at [170, 581] on div "(filled" at bounding box center [178, 575] width 78 height 42
type input "*******"
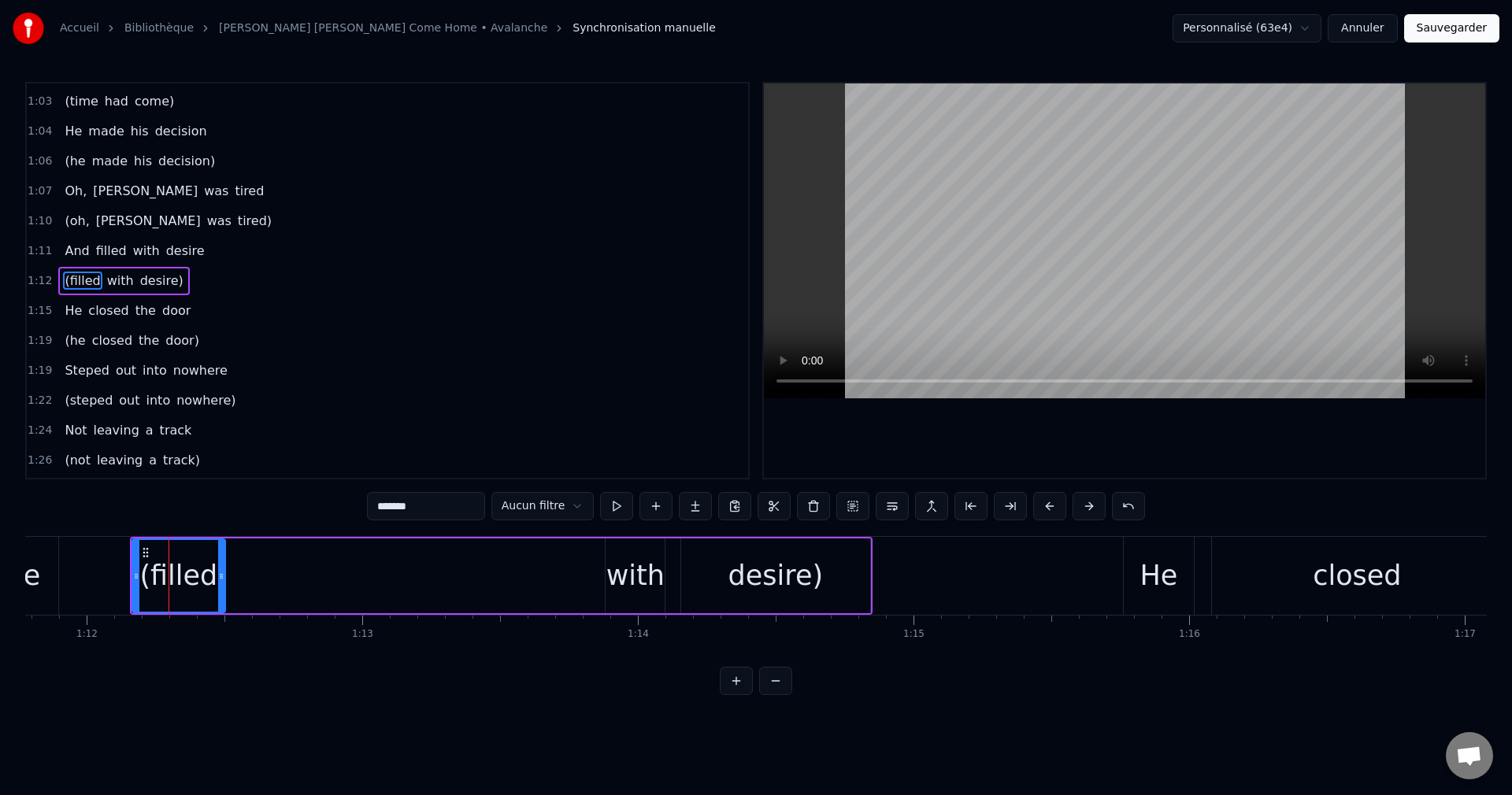
drag, startPoint x: 143, startPoint y: 546, endPoint x: 281, endPoint y: 578, distance: 141.7
click at [320, 585] on div "(filled with desire)" at bounding box center [501, 575] width 743 height 78
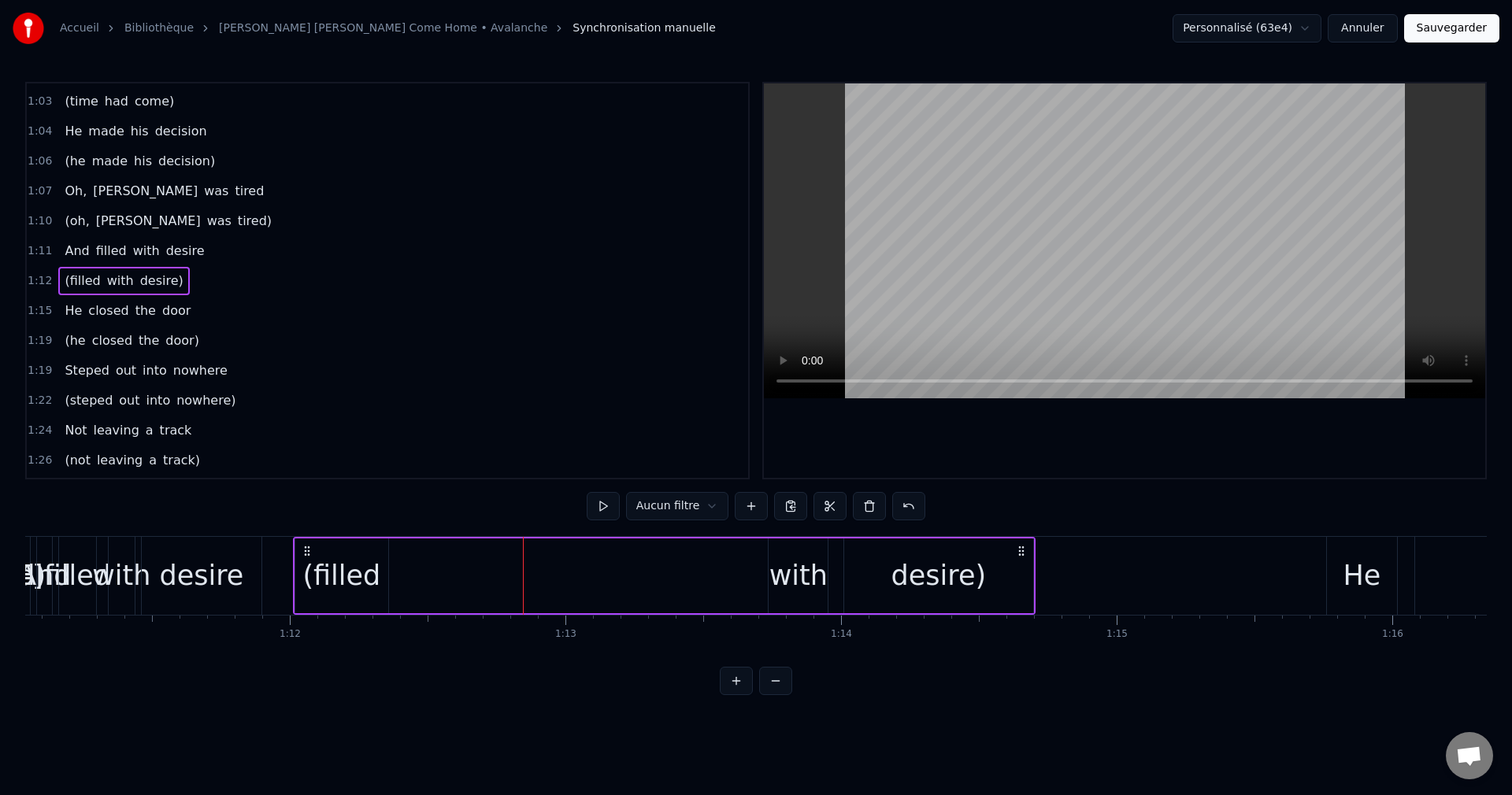
scroll to position [0, 19581]
drag, startPoint x: 144, startPoint y: 550, endPoint x: 340, endPoint y: 596, distance: 201.3
click at [340, 596] on div "(filled with desire)" at bounding box center [689, 575] width 743 height 78
click at [362, 577] on div "(filled" at bounding box center [375, 575] width 78 height 42
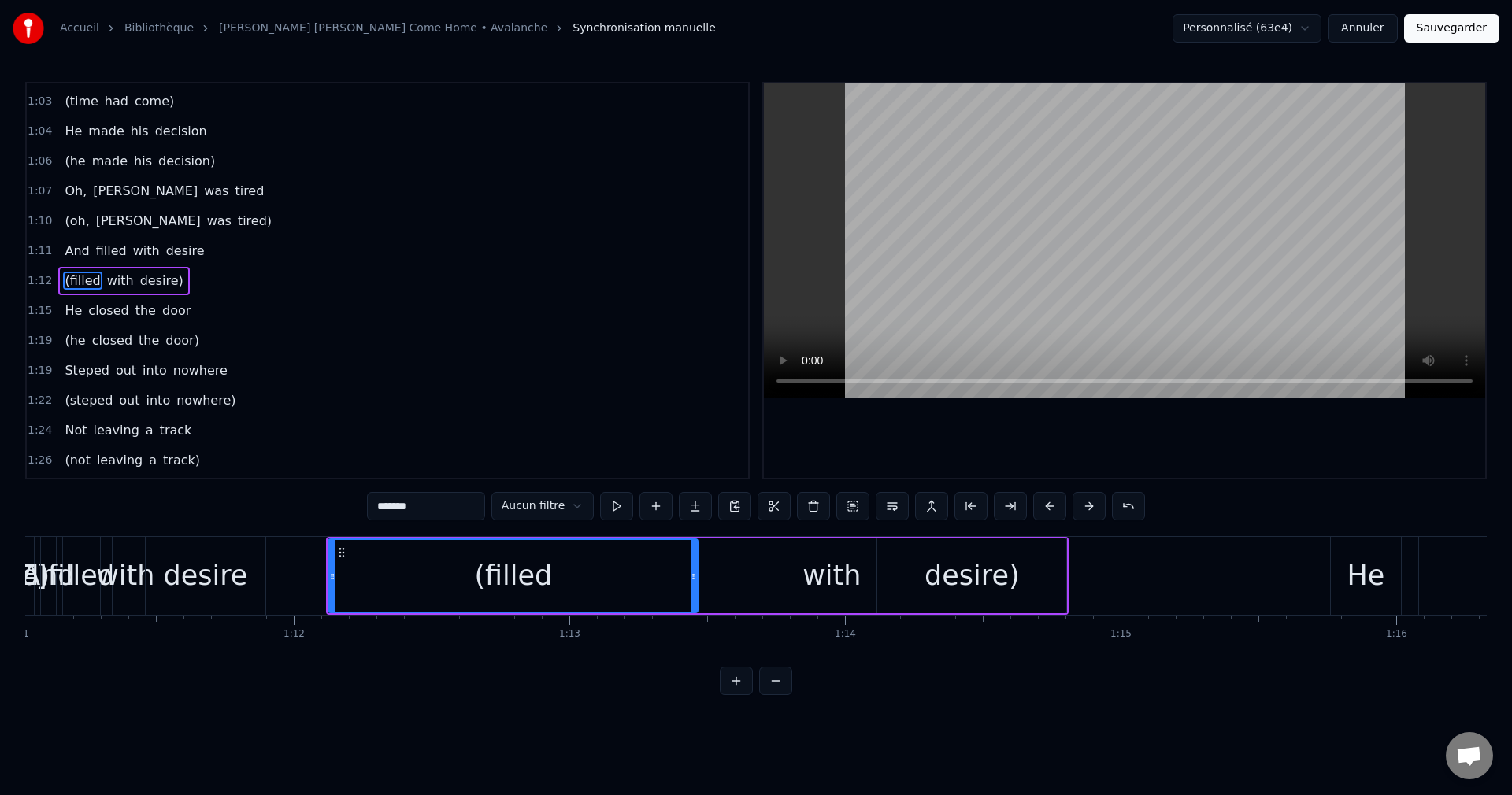
drag, startPoint x: 417, startPoint y: 576, endPoint x: 693, endPoint y: 587, distance: 276.2
click at [693, 587] on div at bounding box center [694, 576] width 6 height 72
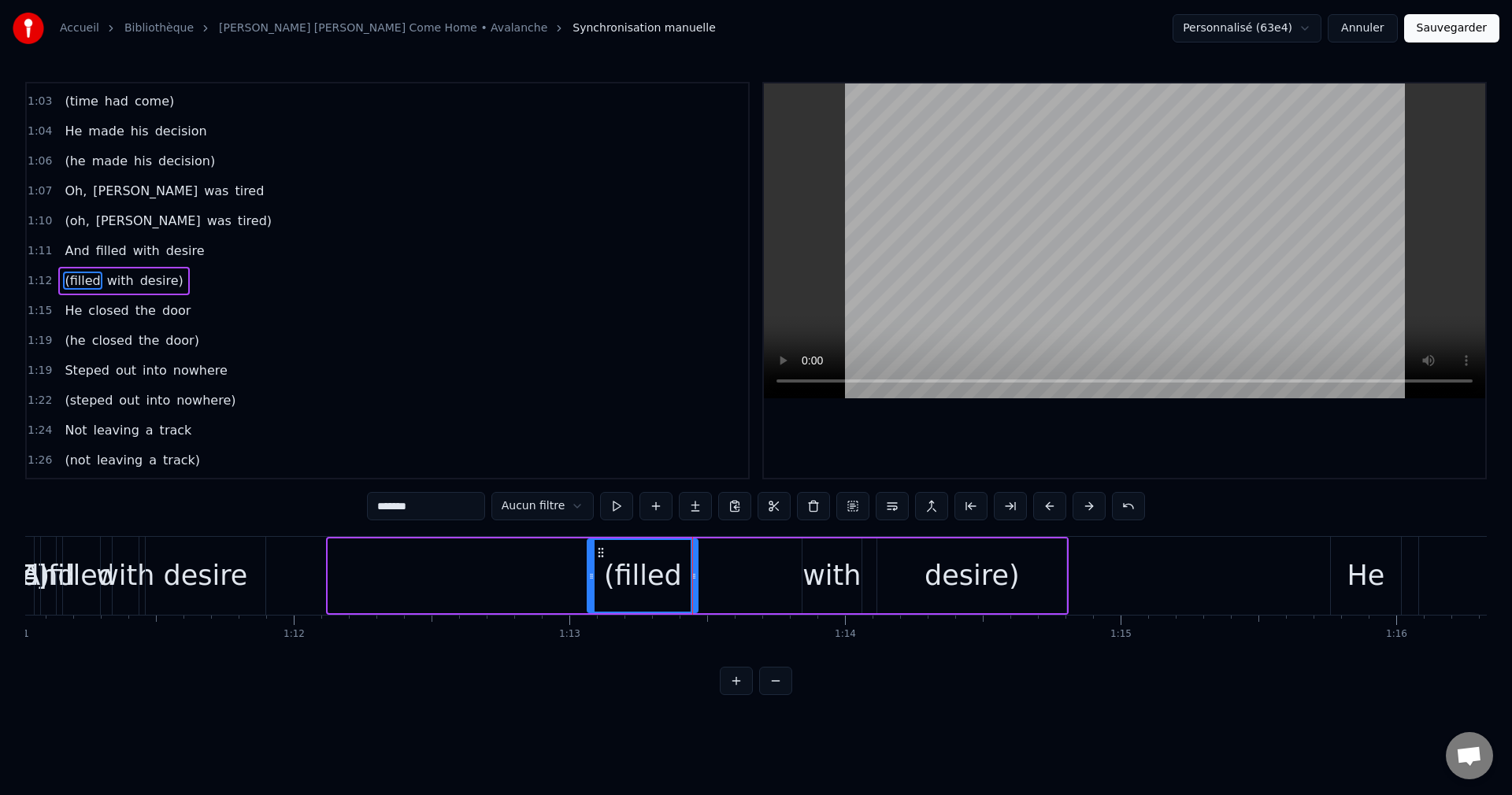
drag, startPoint x: 331, startPoint y: 575, endPoint x: 590, endPoint y: 598, distance: 260.0
click at [590, 598] on div at bounding box center [591, 576] width 6 height 72
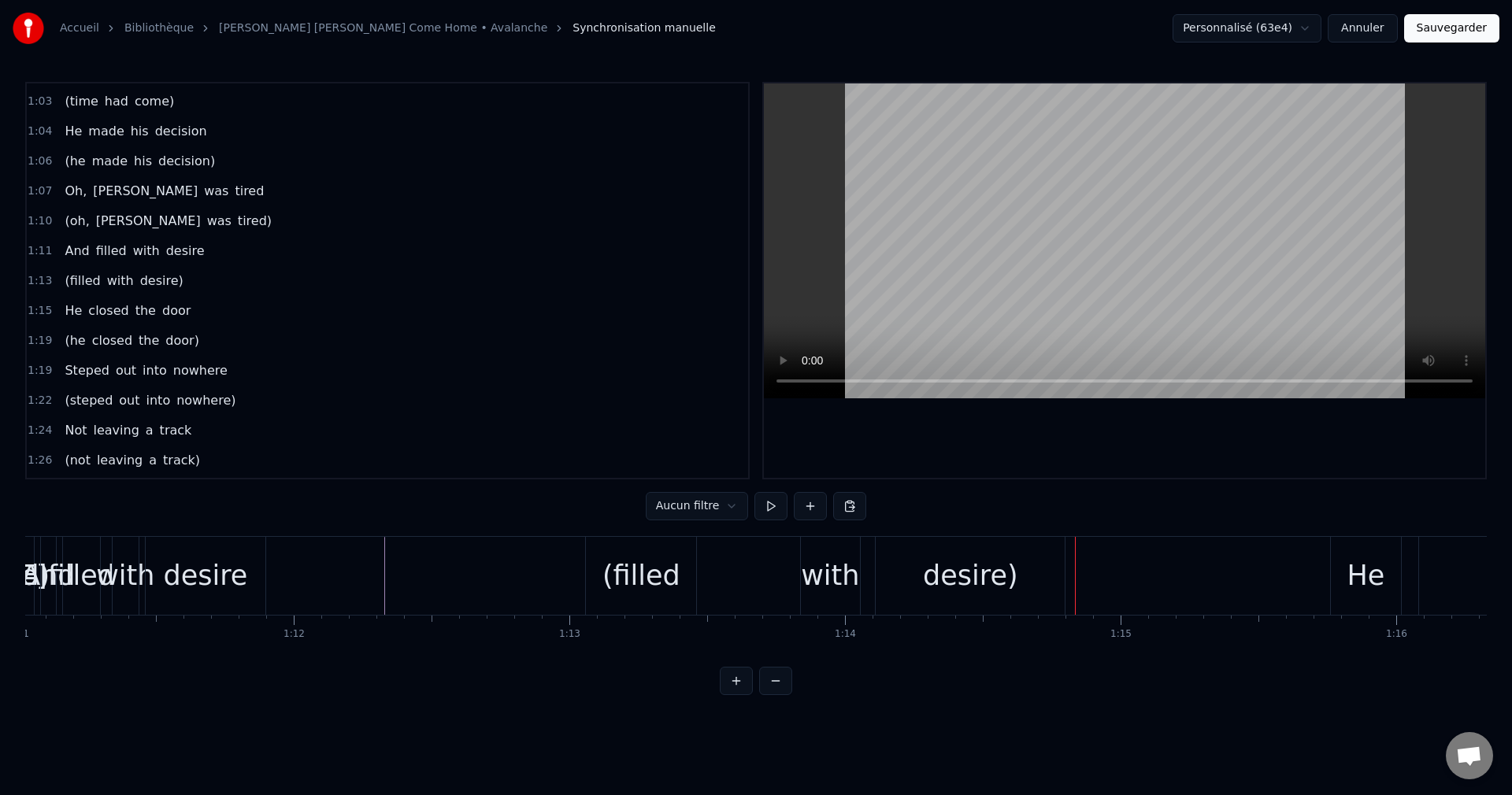
click at [909, 580] on div "desire)" at bounding box center [970, 575] width 189 height 78
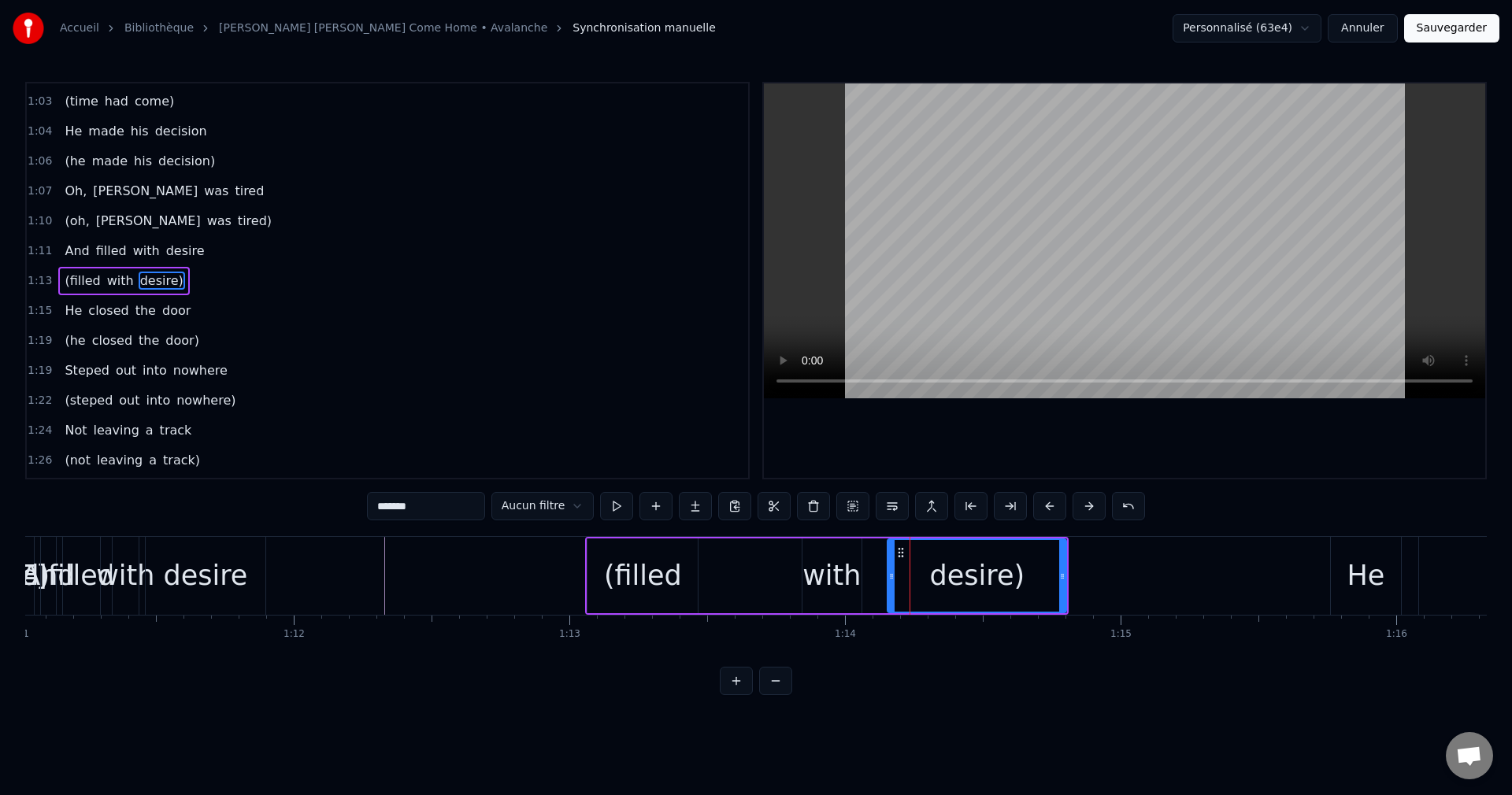
drag, startPoint x: 883, startPoint y: 572, endPoint x: 893, endPoint y: 574, distance: 10.2
click at [893, 574] on icon at bounding box center [891, 576] width 6 height 13
click at [841, 575] on div "with" at bounding box center [831, 575] width 58 height 42
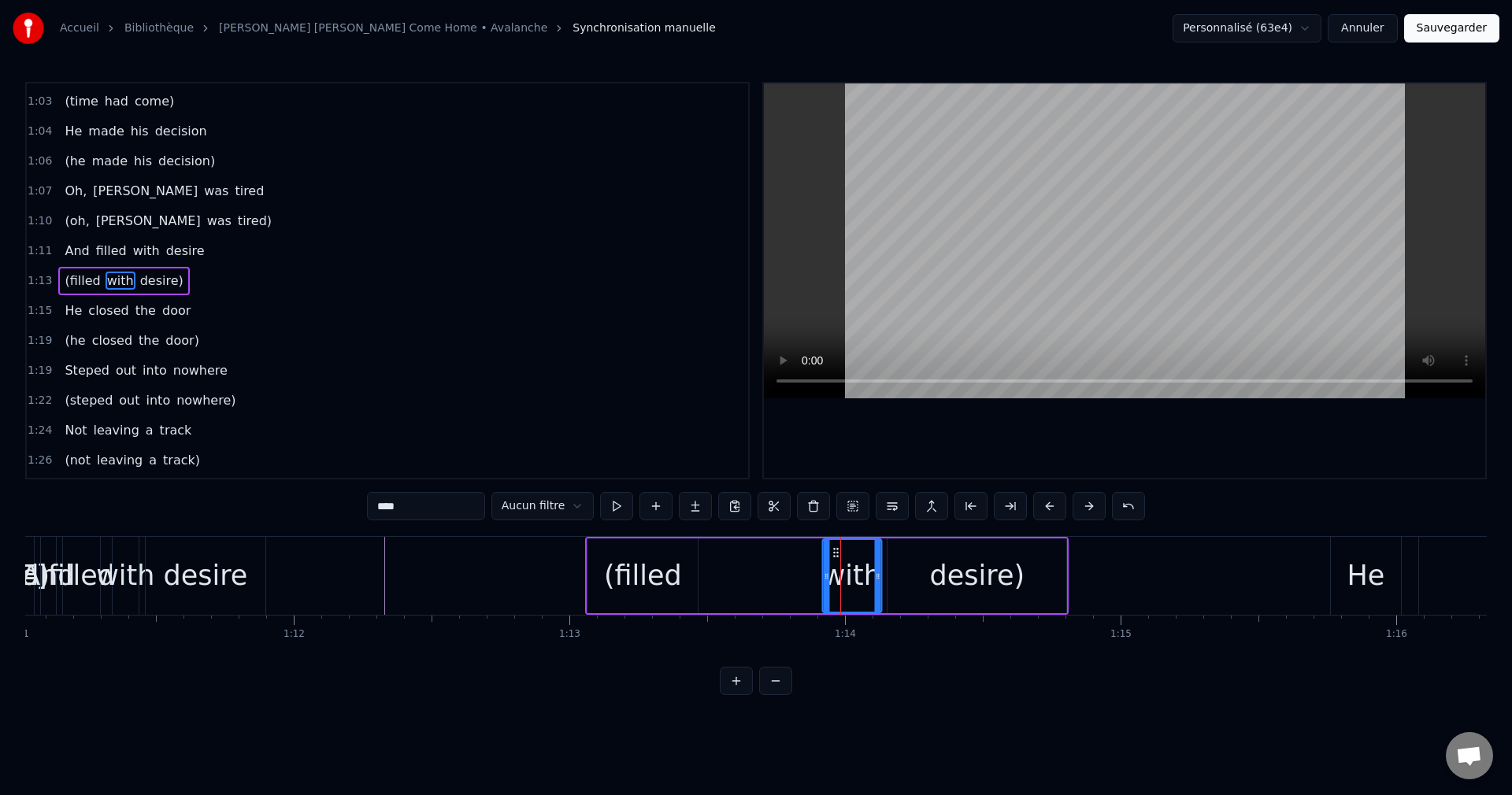
drag, startPoint x: 813, startPoint y: 548, endPoint x: 833, endPoint y: 553, distance: 20.6
click at [833, 553] on icon at bounding box center [836, 553] width 13 height 13
click at [671, 590] on div "(filled" at bounding box center [643, 575] width 78 height 42
type input "*******"
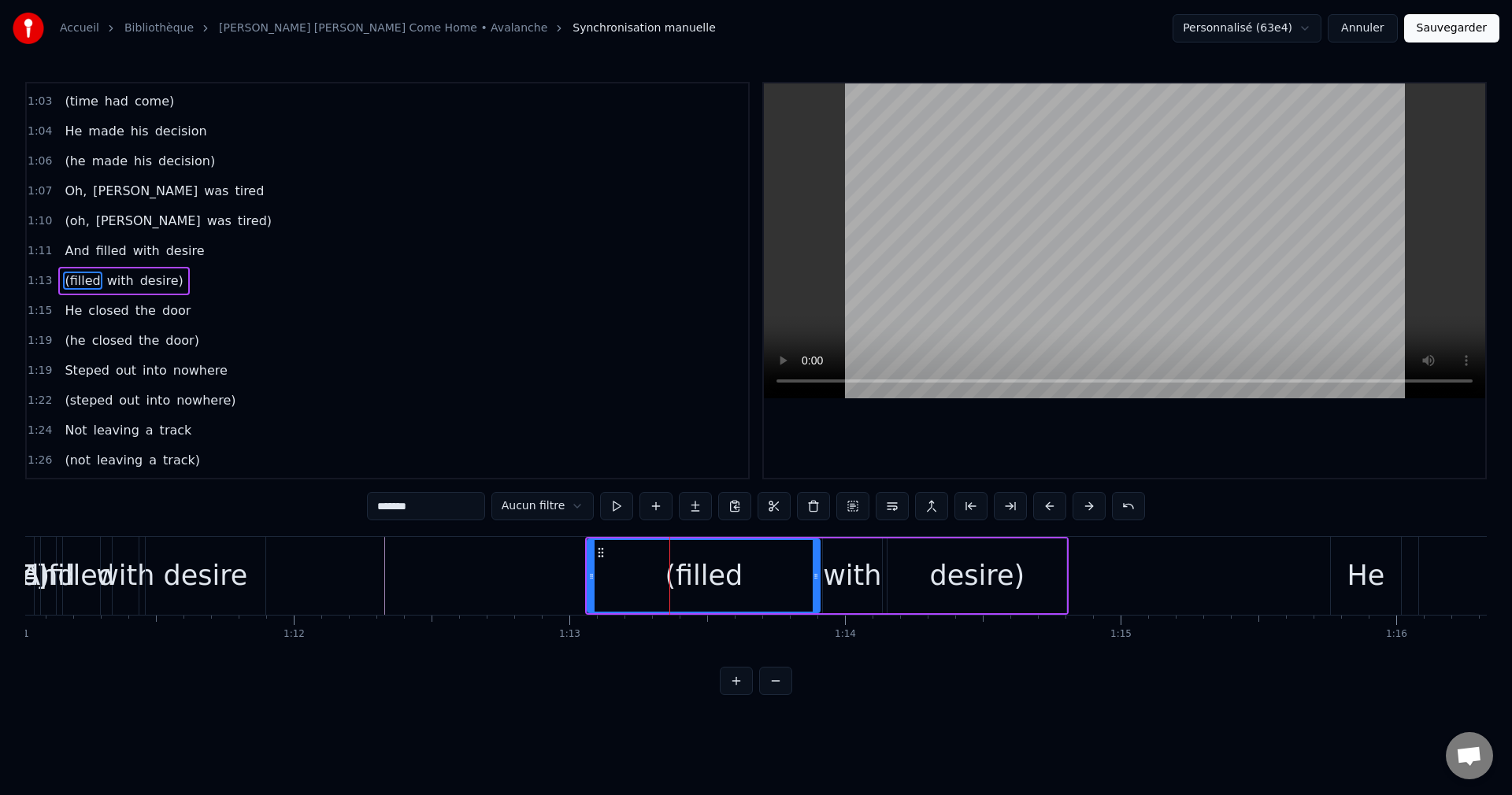
drag, startPoint x: 696, startPoint y: 578, endPoint x: 816, endPoint y: 596, distance: 121.3
click at [818, 596] on div at bounding box center [816, 576] width 6 height 72
drag, startPoint x: 594, startPoint y: 579, endPoint x: 703, endPoint y: 599, distance: 110.8
click at [703, 599] on div at bounding box center [701, 576] width 6 height 72
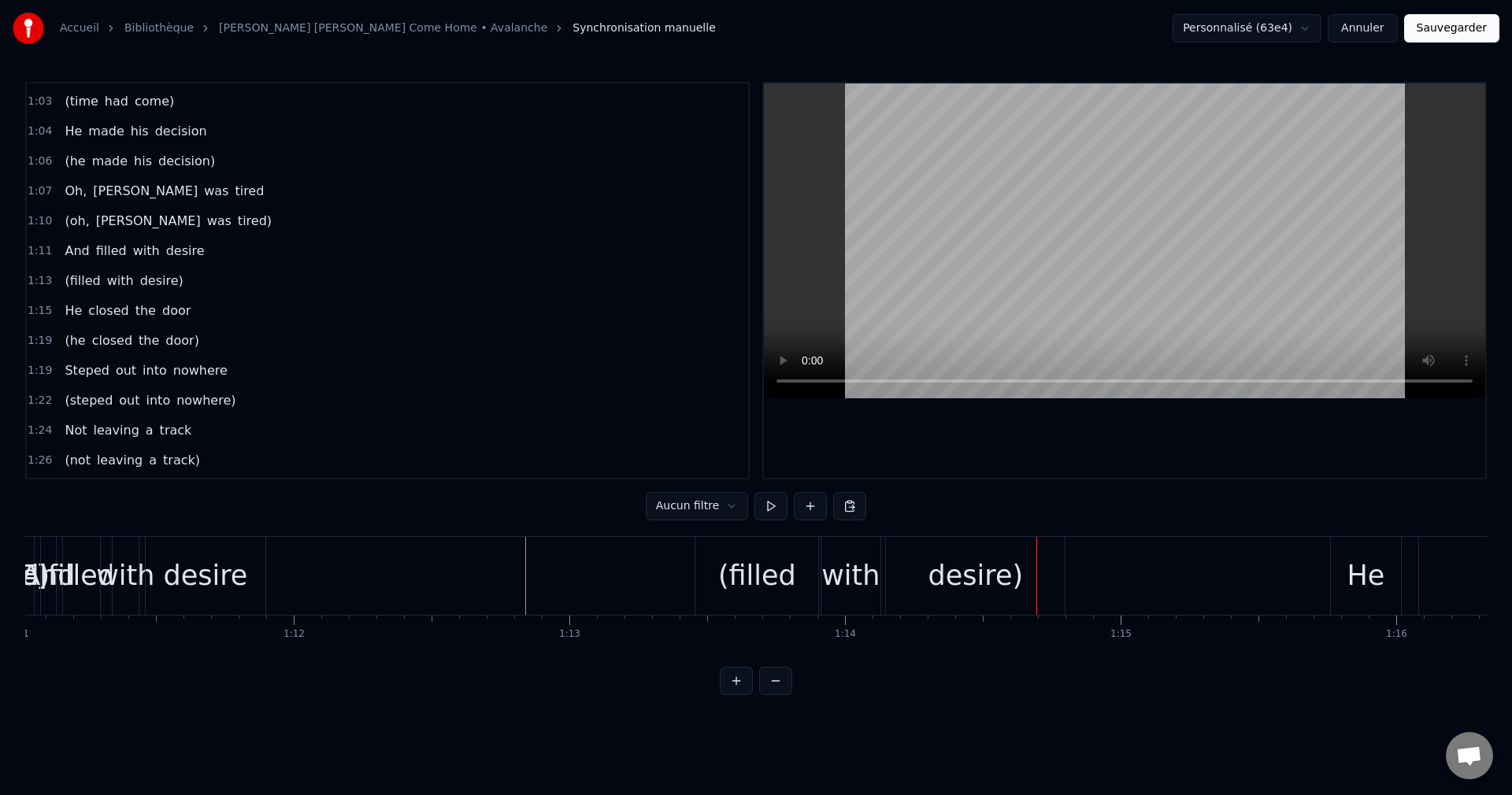
click at [853, 588] on div "with" at bounding box center [851, 575] width 58 height 42
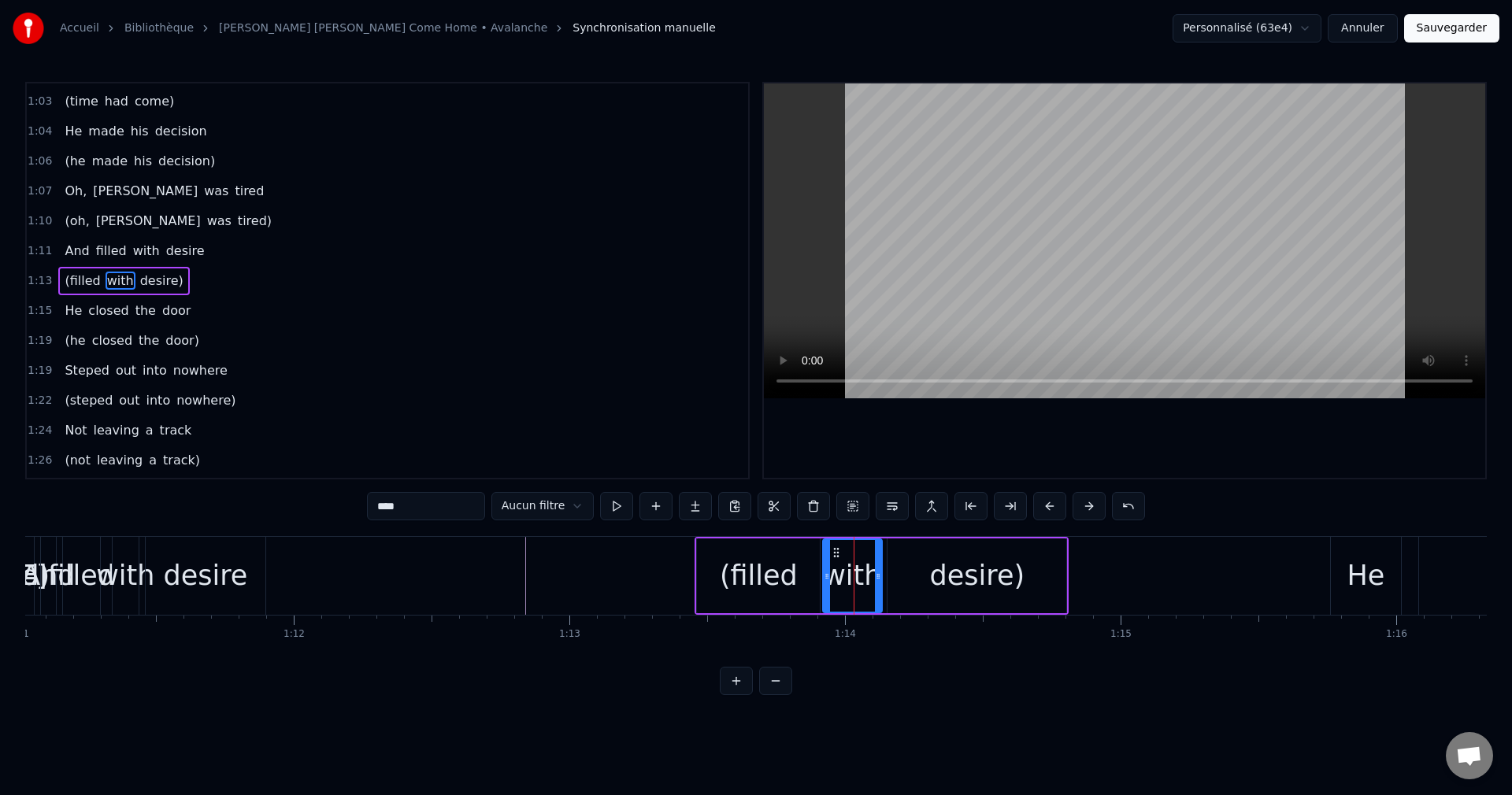
click at [892, 580] on div "desire)" at bounding box center [977, 575] width 179 height 75
type input "*******"
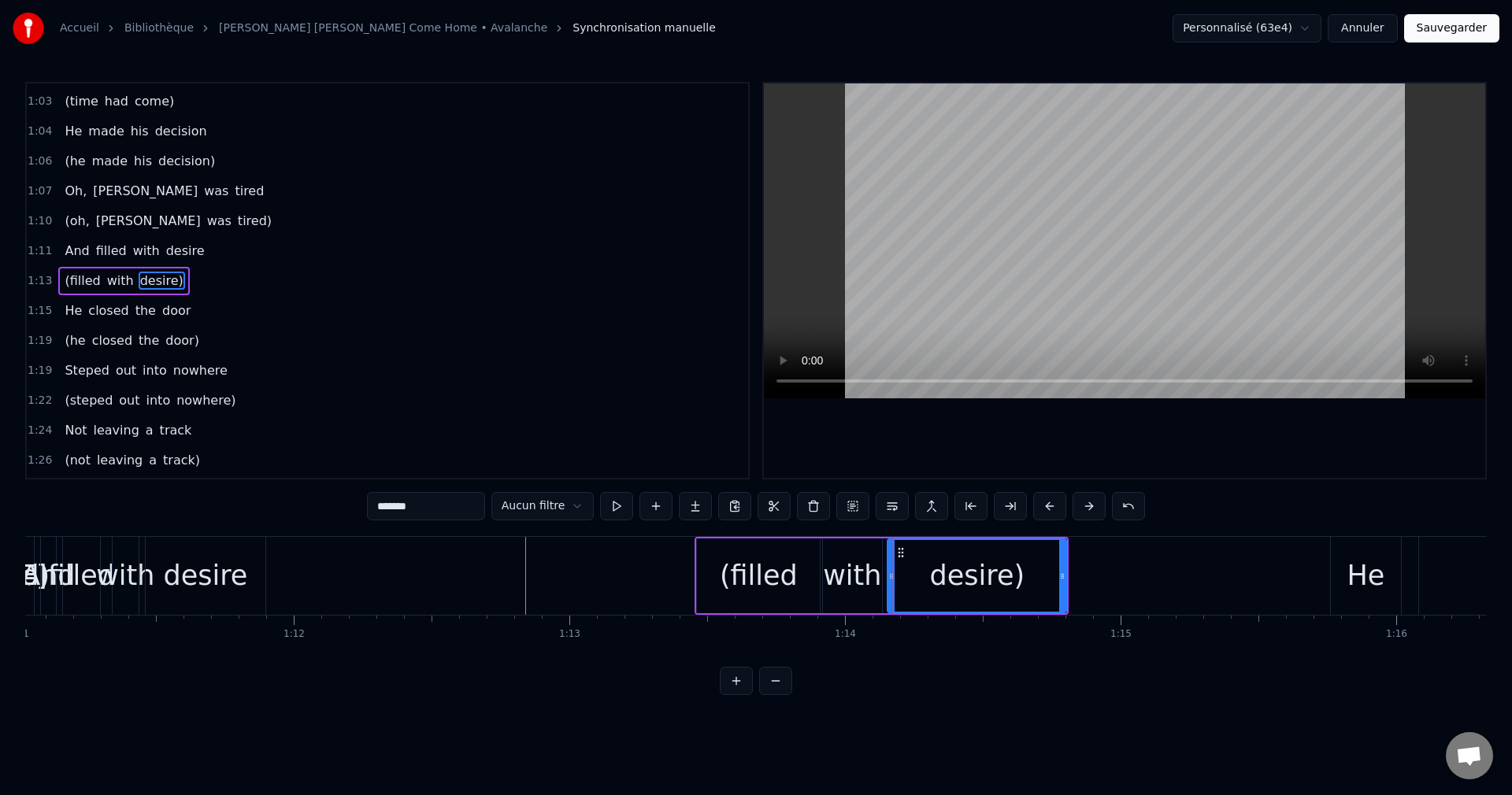
drag, startPoint x: 892, startPoint y: 579, endPoint x: 925, endPoint y: 582, distance: 33.1
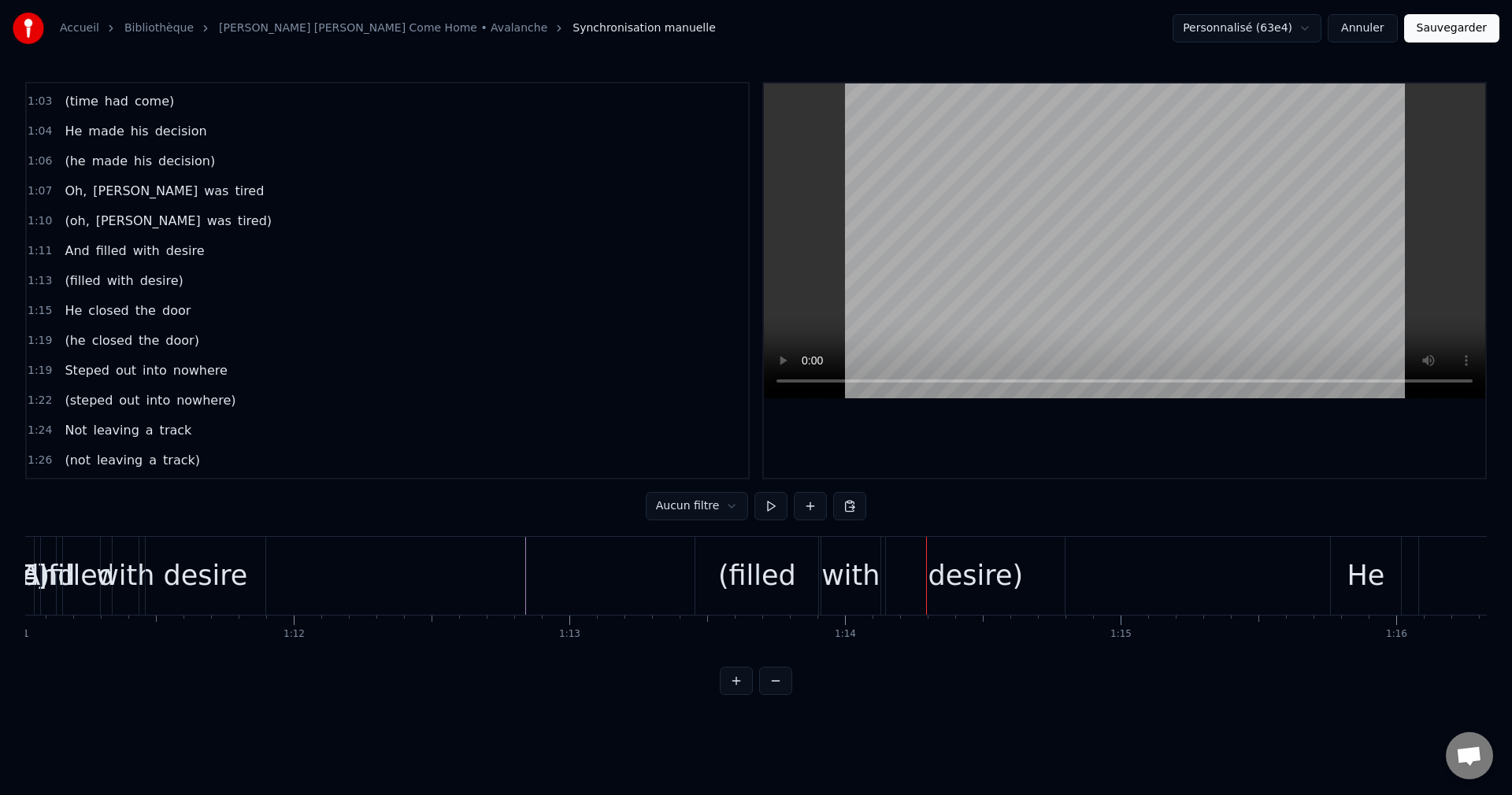
click at [899, 581] on div "desire)" at bounding box center [976, 575] width 179 height 78
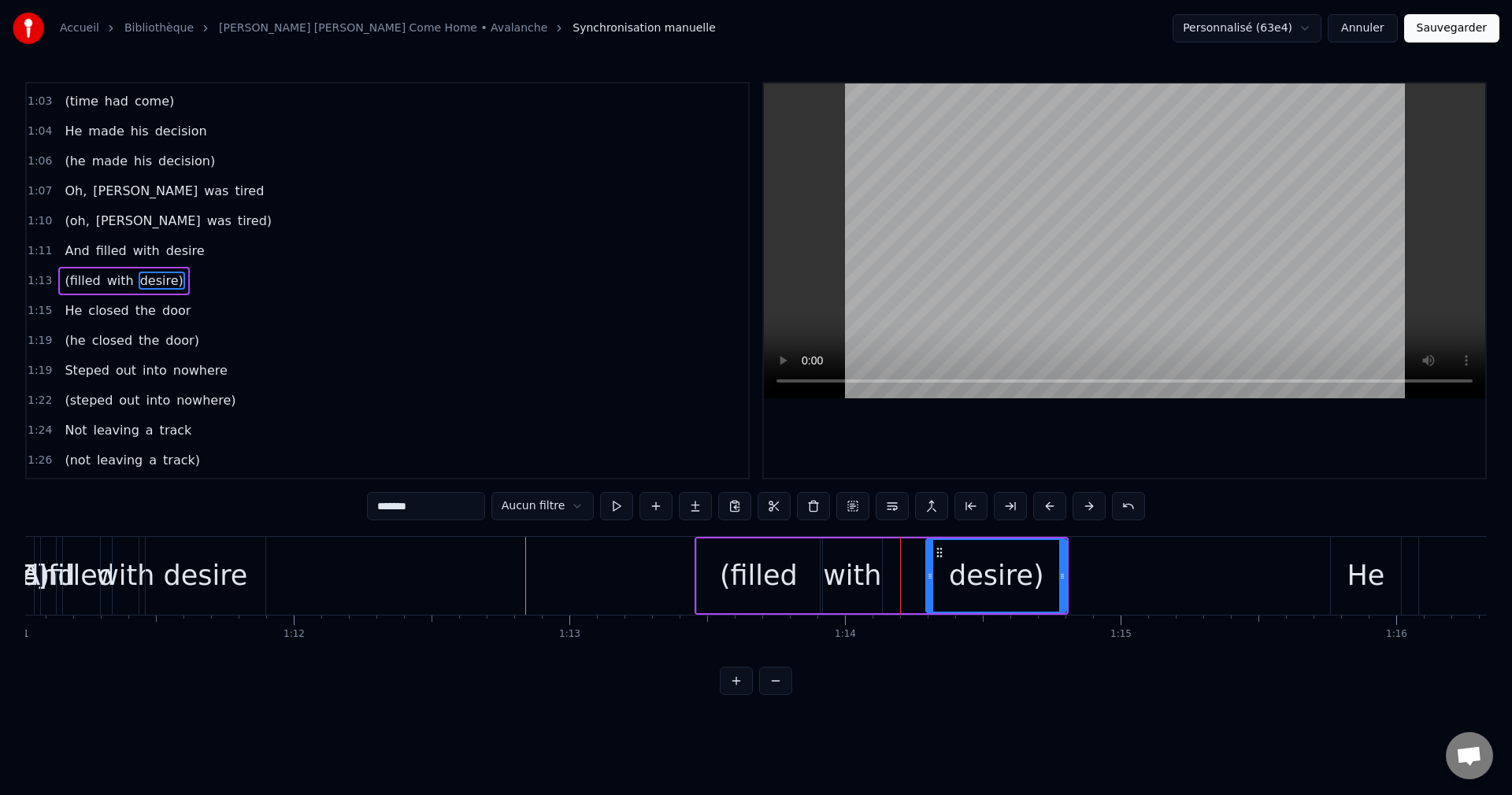
drag, startPoint x: 891, startPoint y: 576, endPoint x: 928, endPoint y: 585, distance: 38.1
click at [930, 585] on div at bounding box center [930, 576] width 6 height 72
click at [859, 592] on div "with" at bounding box center [851, 575] width 58 height 42
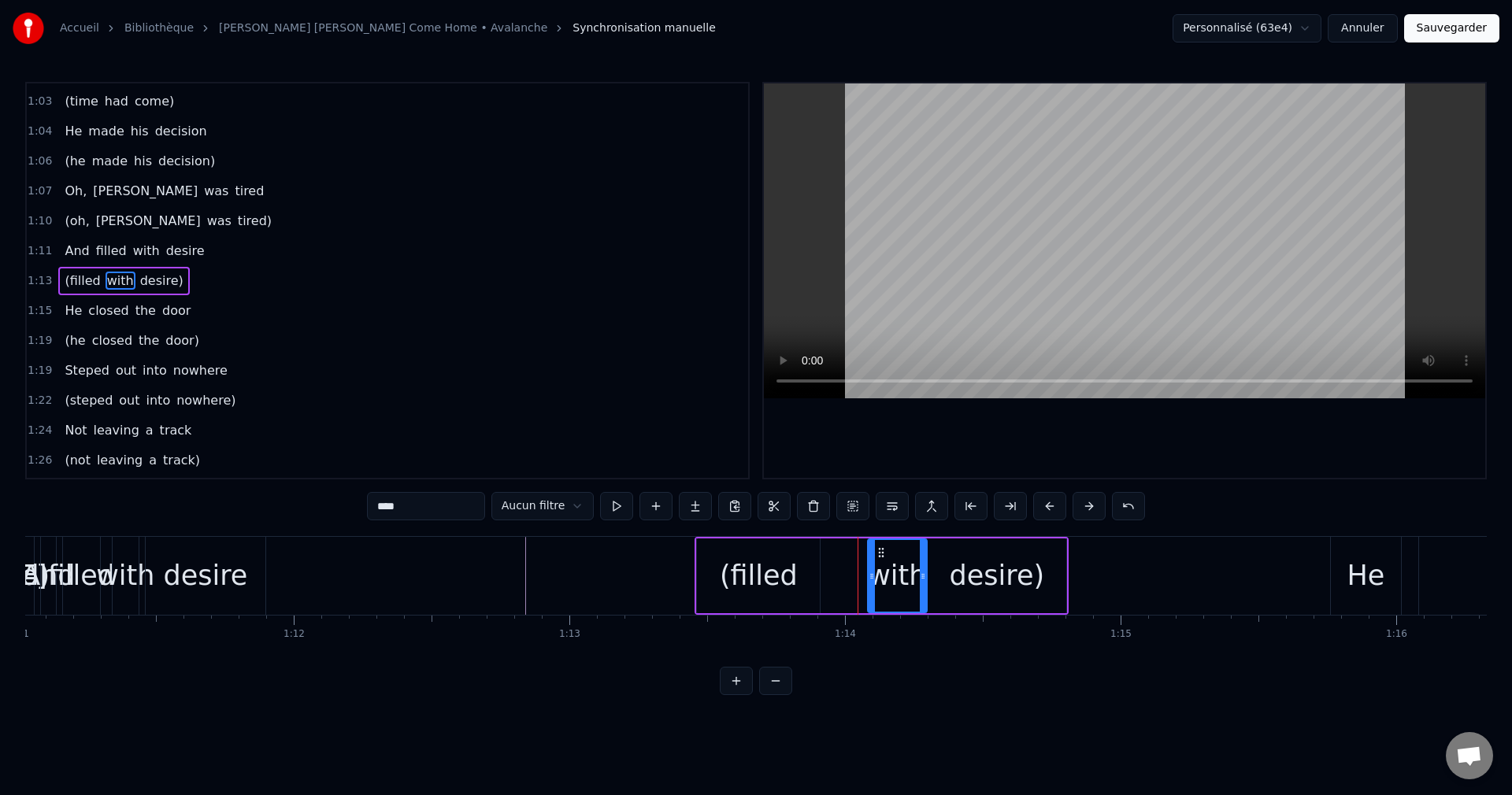
drag, startPoint x: 832, startPoint y: 547, endPoint x: 876, endPoint y: 557, distance: 45.1
click at [876, 557] on icon at bounding box center [882, 553] width 13 height 13
click at [796, 571] on div "(filled" at bounding box center [758, 575] width 123 height 75
type input "*******"
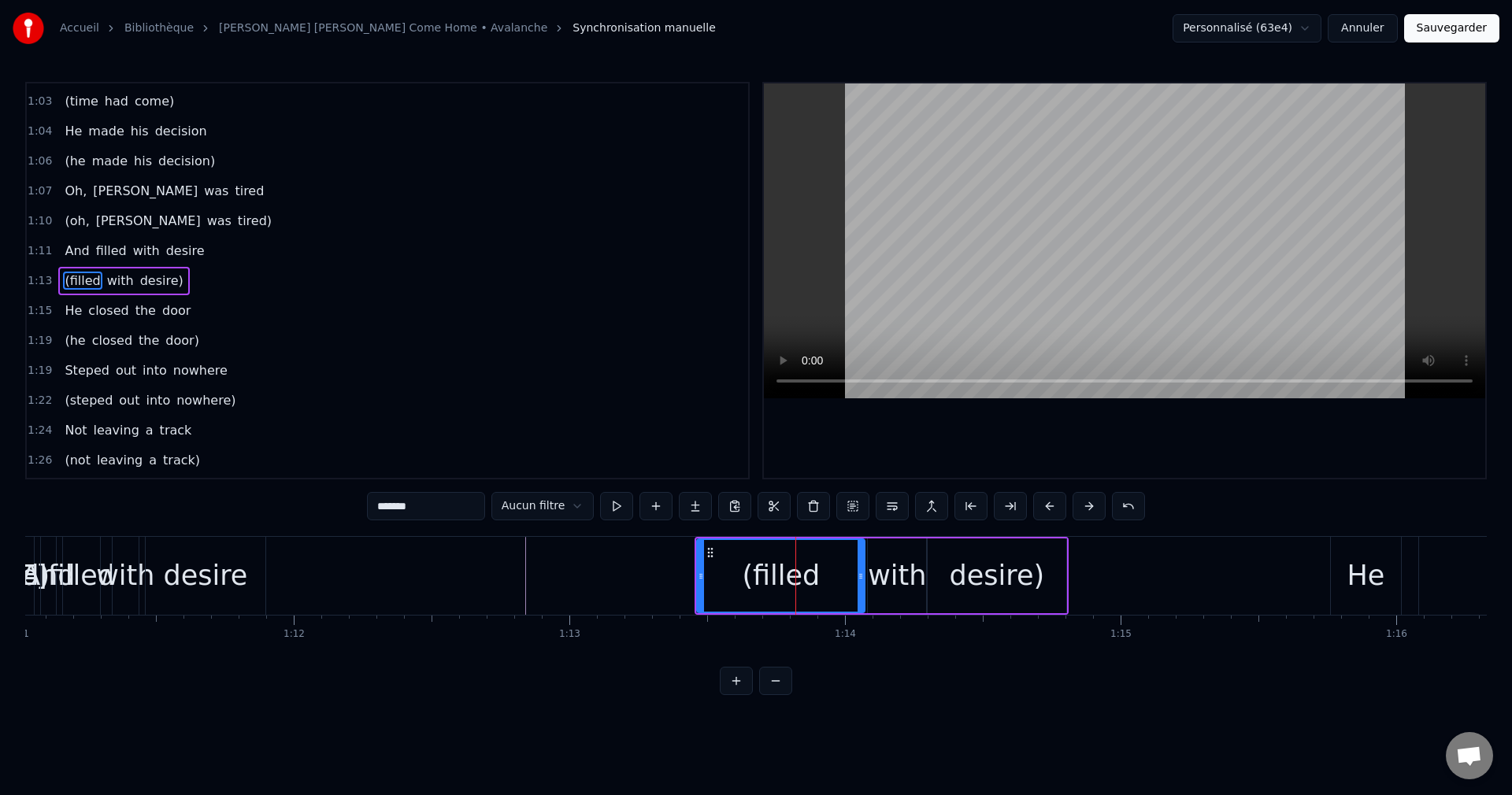
drag, startPoint x: 815, startPoint y: 577, endPoint x: 860, endPoint y: 585, distance: 45.7
click at [860, 585] on div at bounding box center [861, 576] width 6 height 72
drag, startPoint x: 703, startPoint y: 579, endPoint x: 791, endPoint y: 590, distance: 88.7
click at [791, 590] on div at bounding box center [789, 576] width 6 height 72
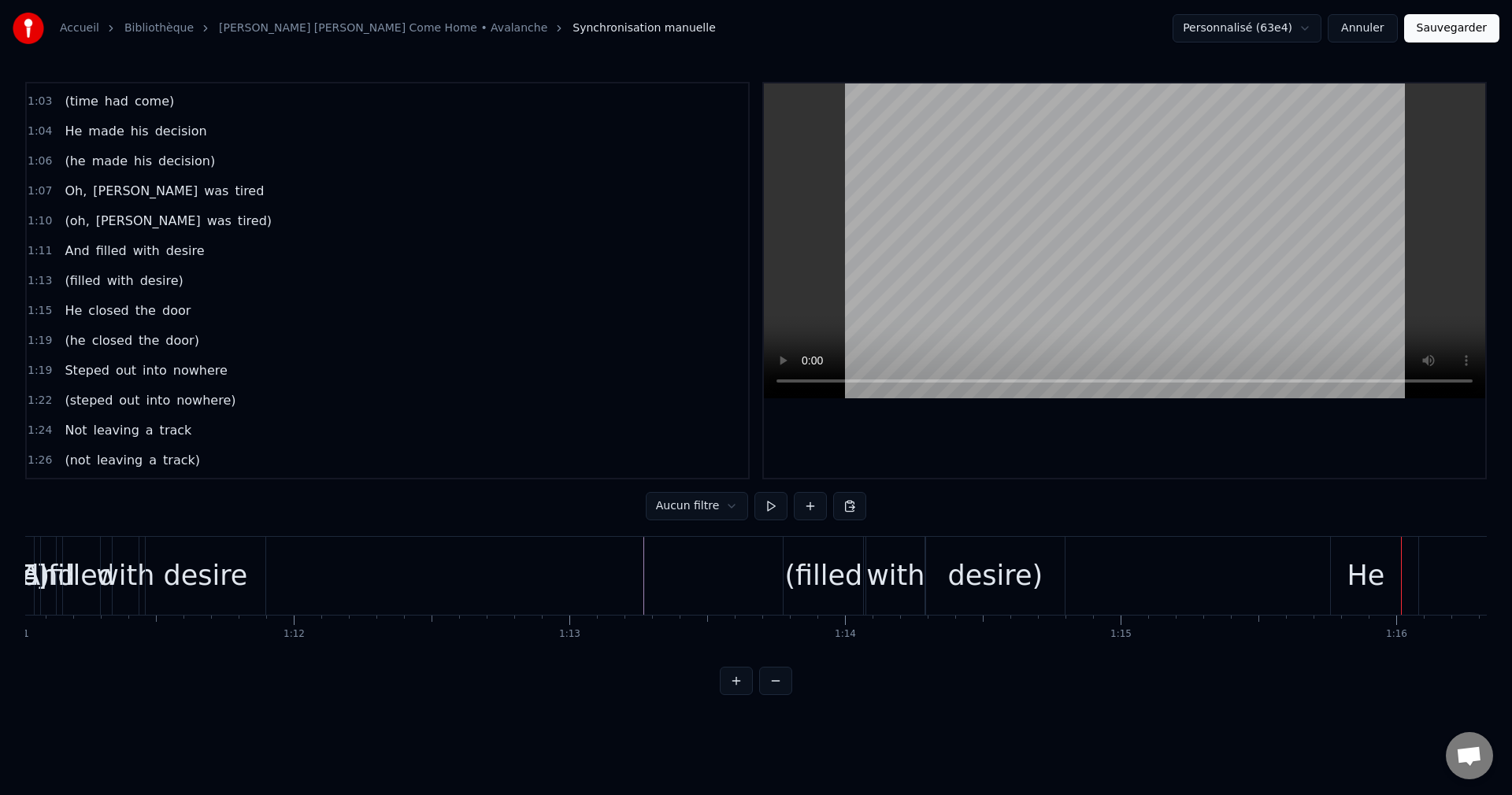
click at [834, 578] on div "(filled" at bounding box center [823, 575] width 78 height 42
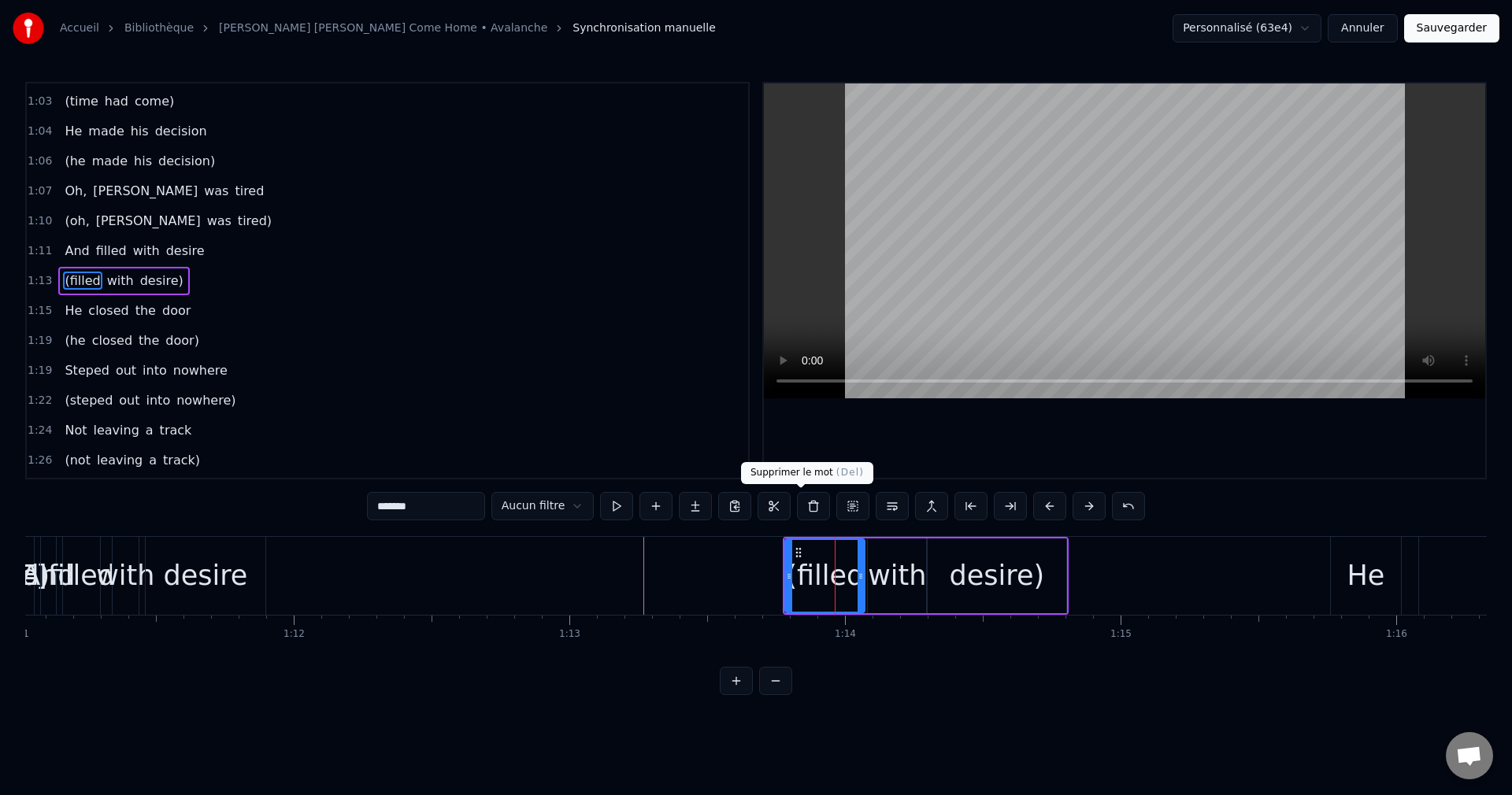
click at [802, 510] on button at bounding box center [814, 506] width 33 height 29
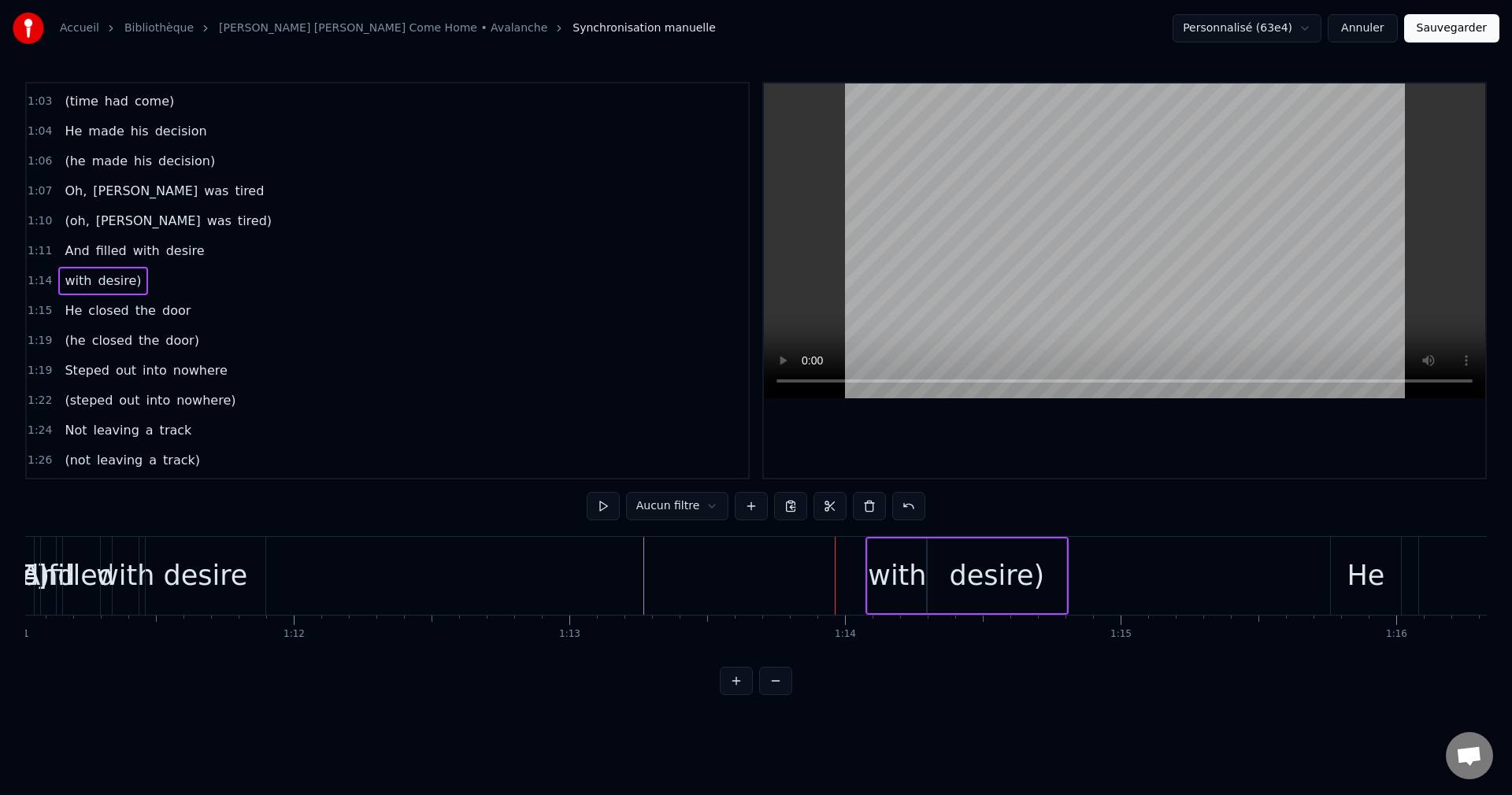
click at [892, 579] on div "with" at bounding box center [897, 575] width 58 height 42
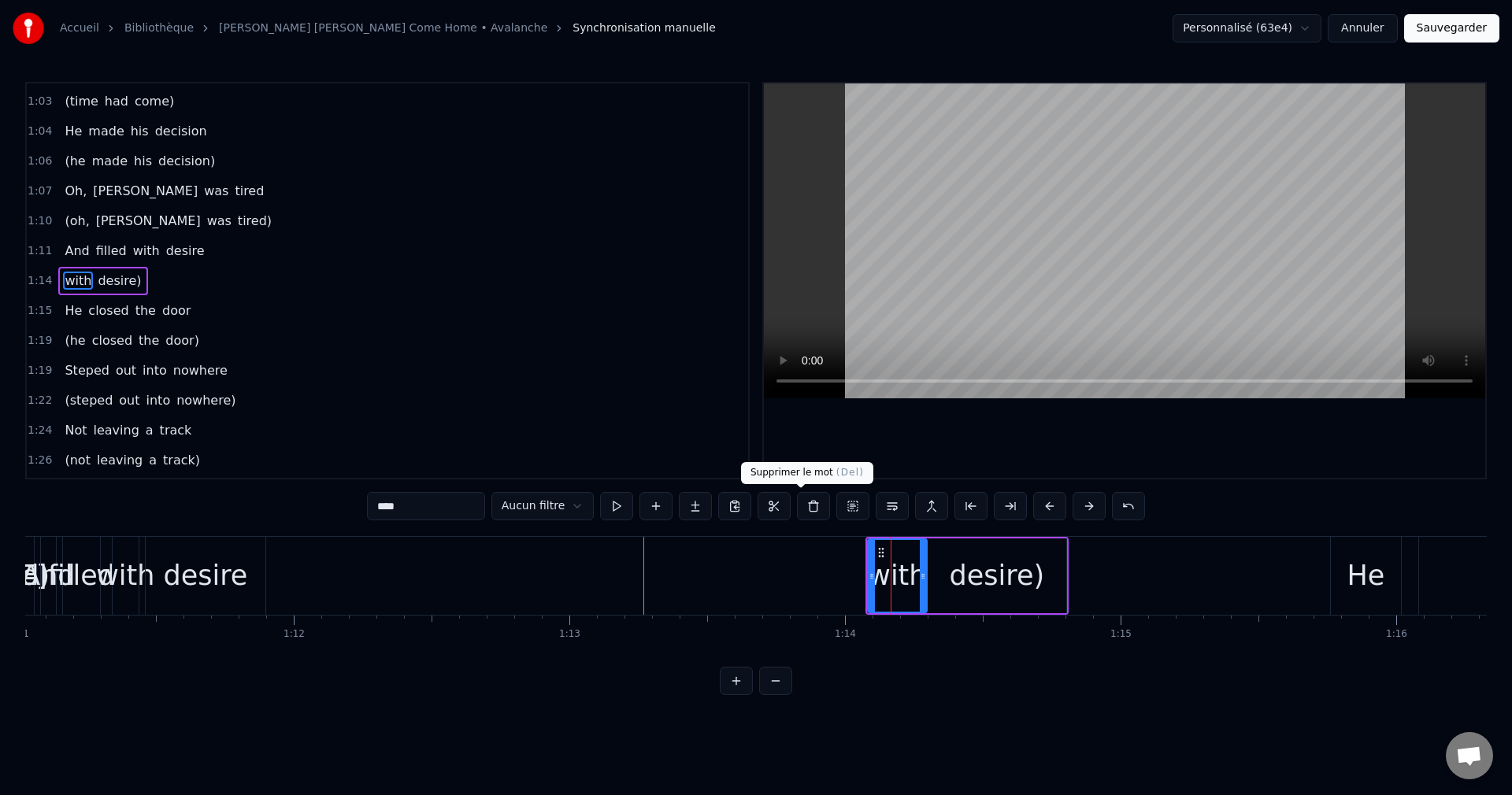
click at [805, 497] on button at bounding box center [814, 506] width 33 height 29
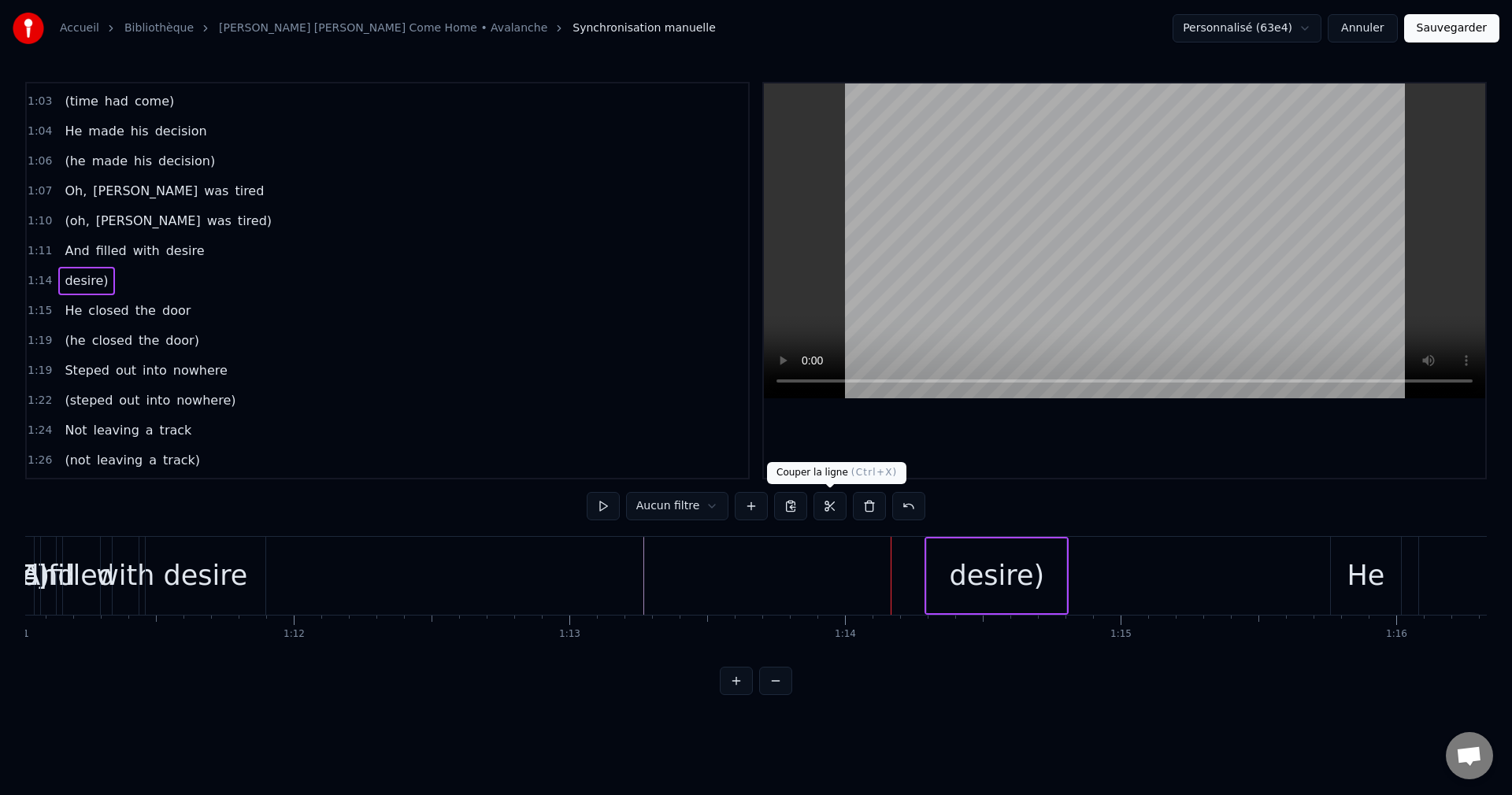
click at [991, 583] on div "desire)" at bounding box center [997, 575] width 95 height 42
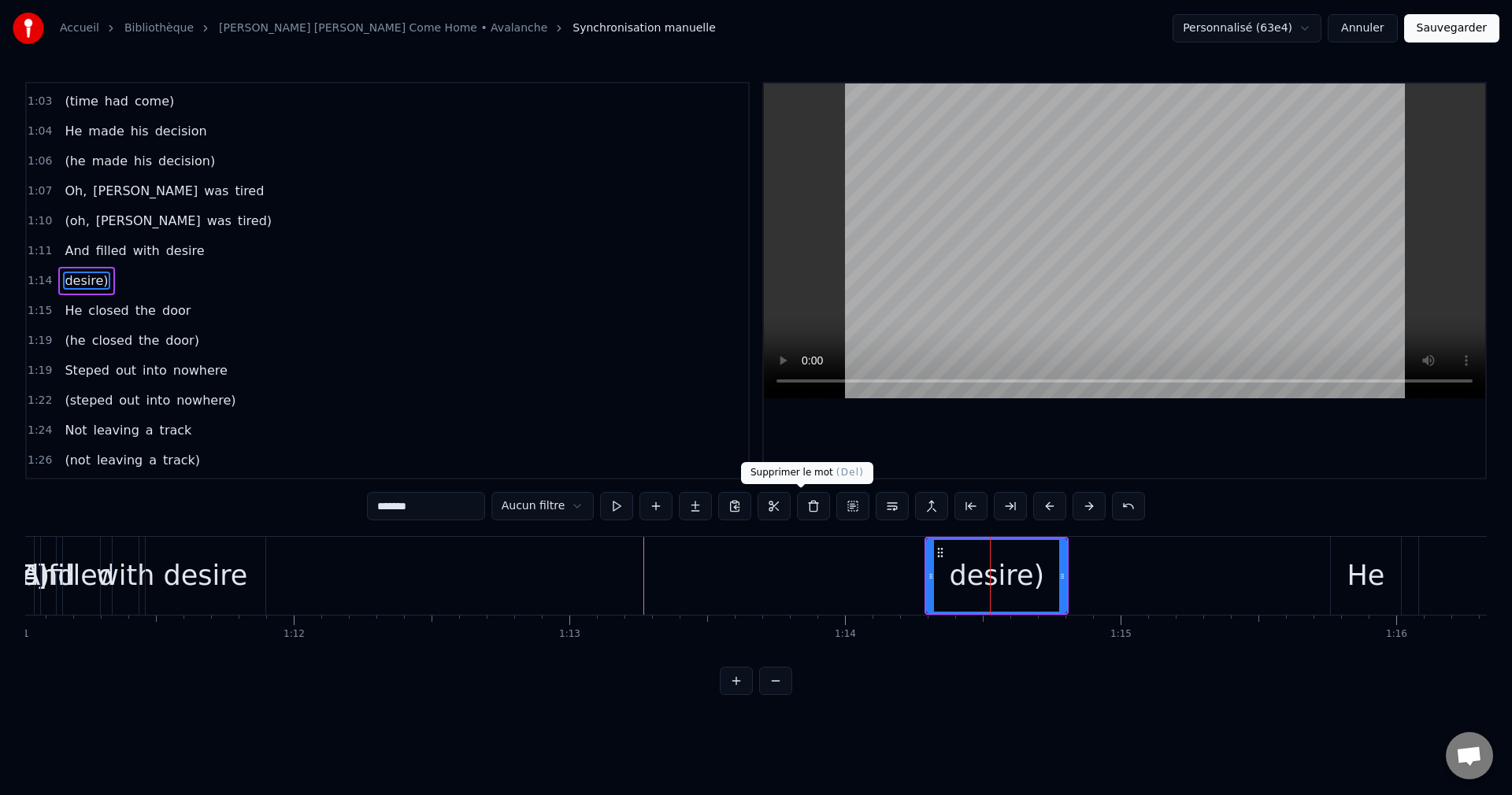
click at [803, 502] on button at bounding box center [814, 506] width 33 height 29
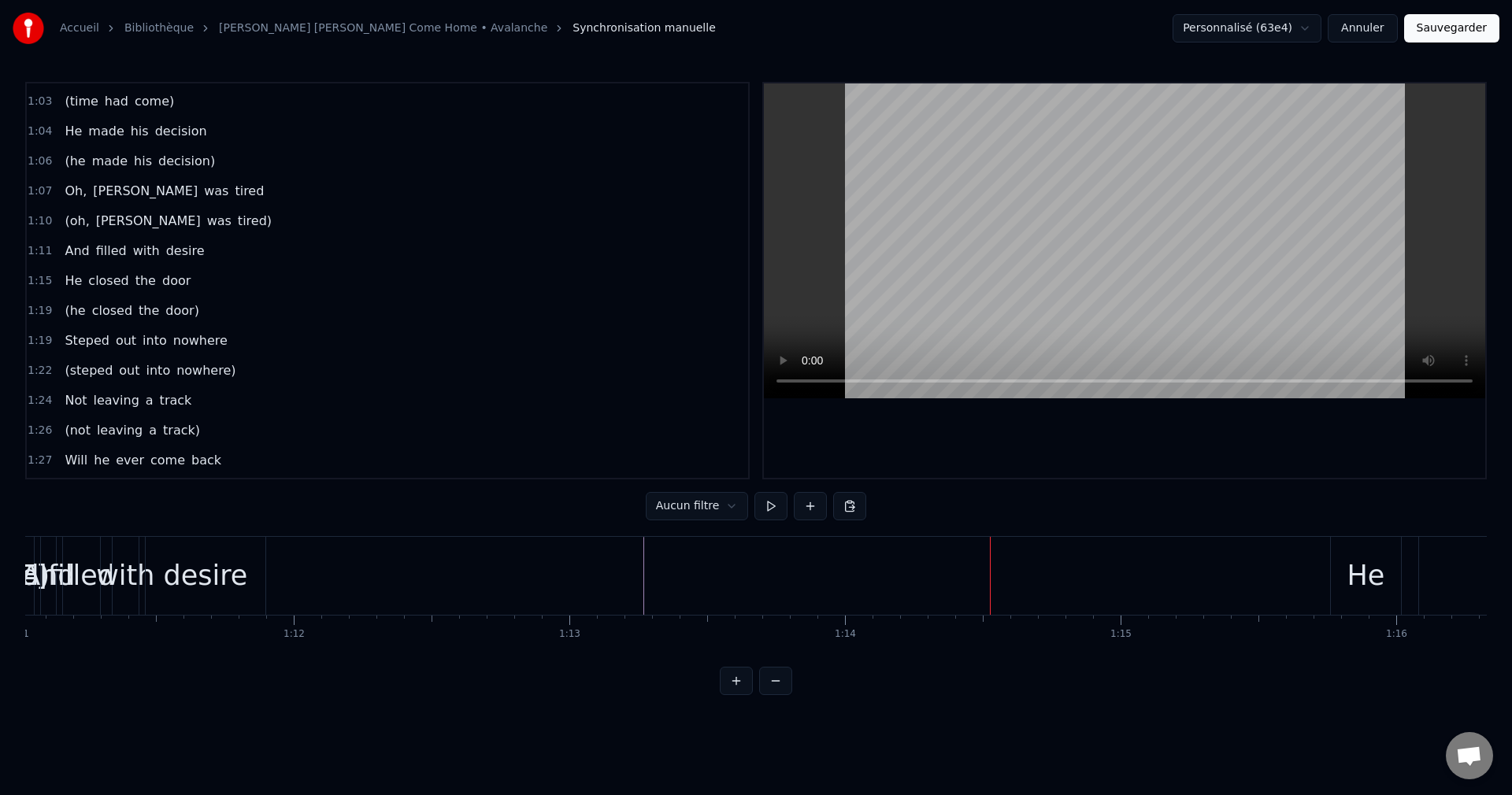
click at [211, 582] on div "desire" at bounding box center [205, 575] width 84 height 42
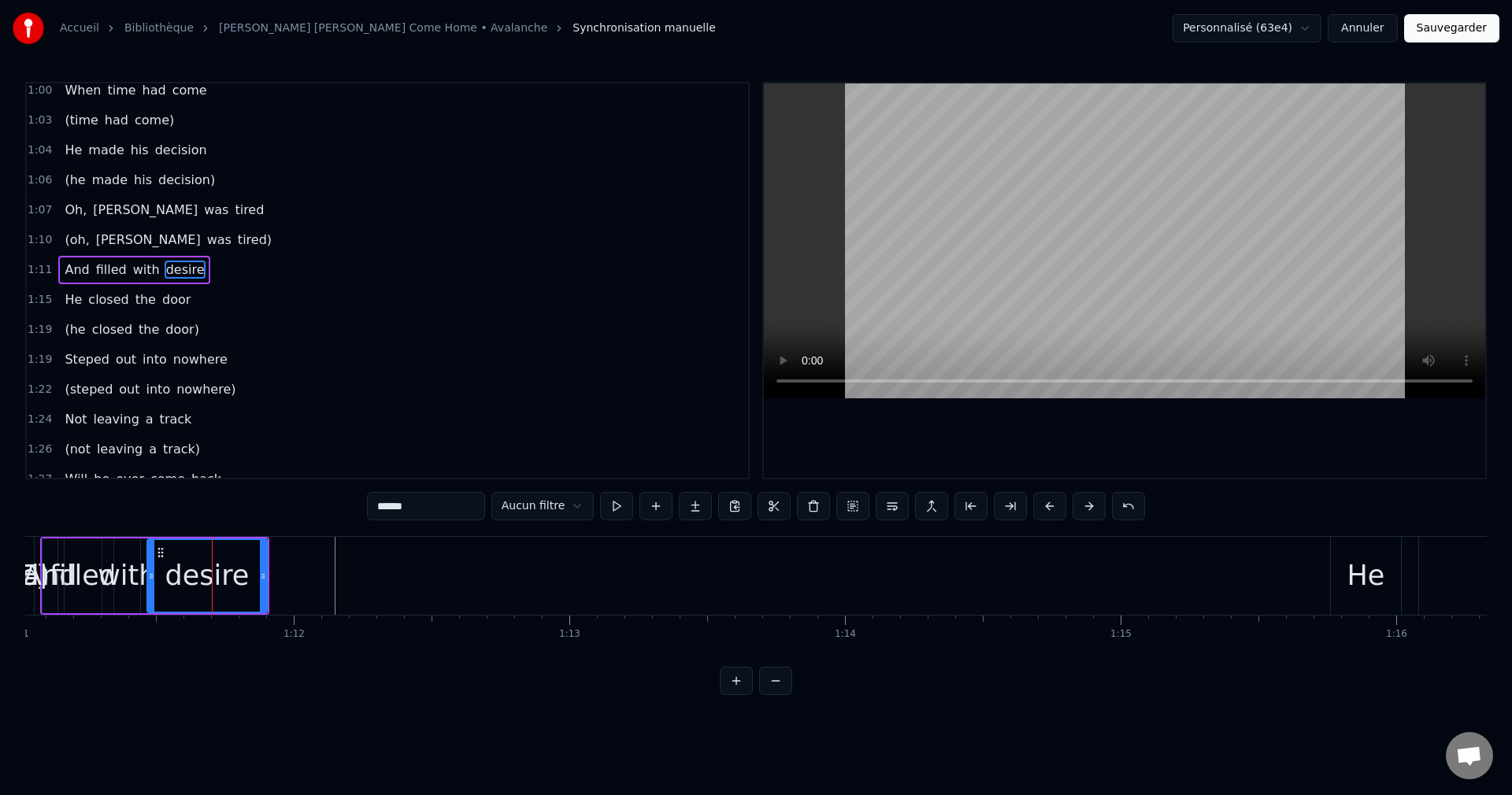
scroll to position [356, 0]
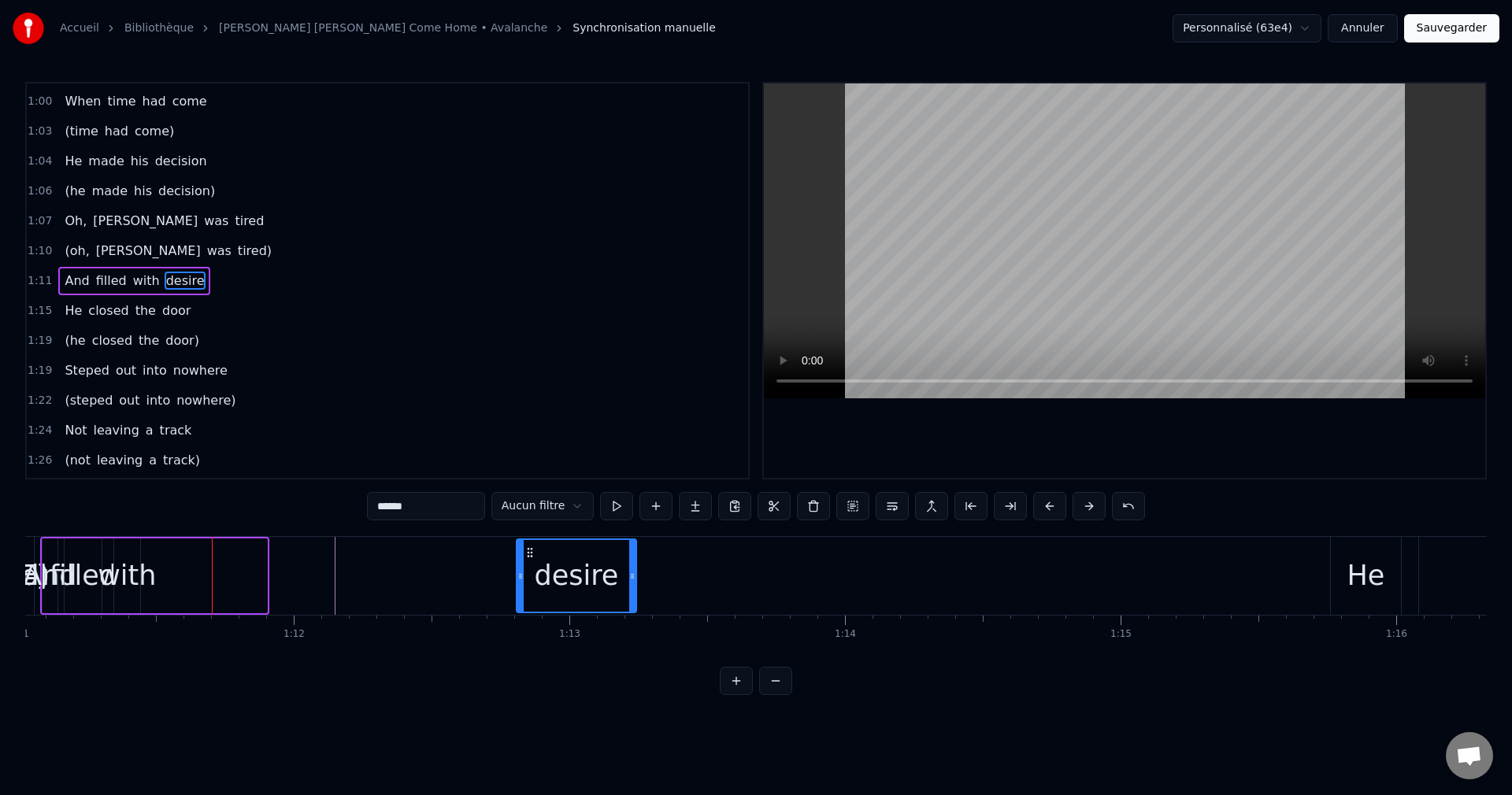
drag, startPoint x: 160, startPoint y: 552, endPoint x: 530, endPoint y: 600, distance: 373.1
click at [530, 600] on div "desire" at bounding box center [577, 576] width 118 height 72
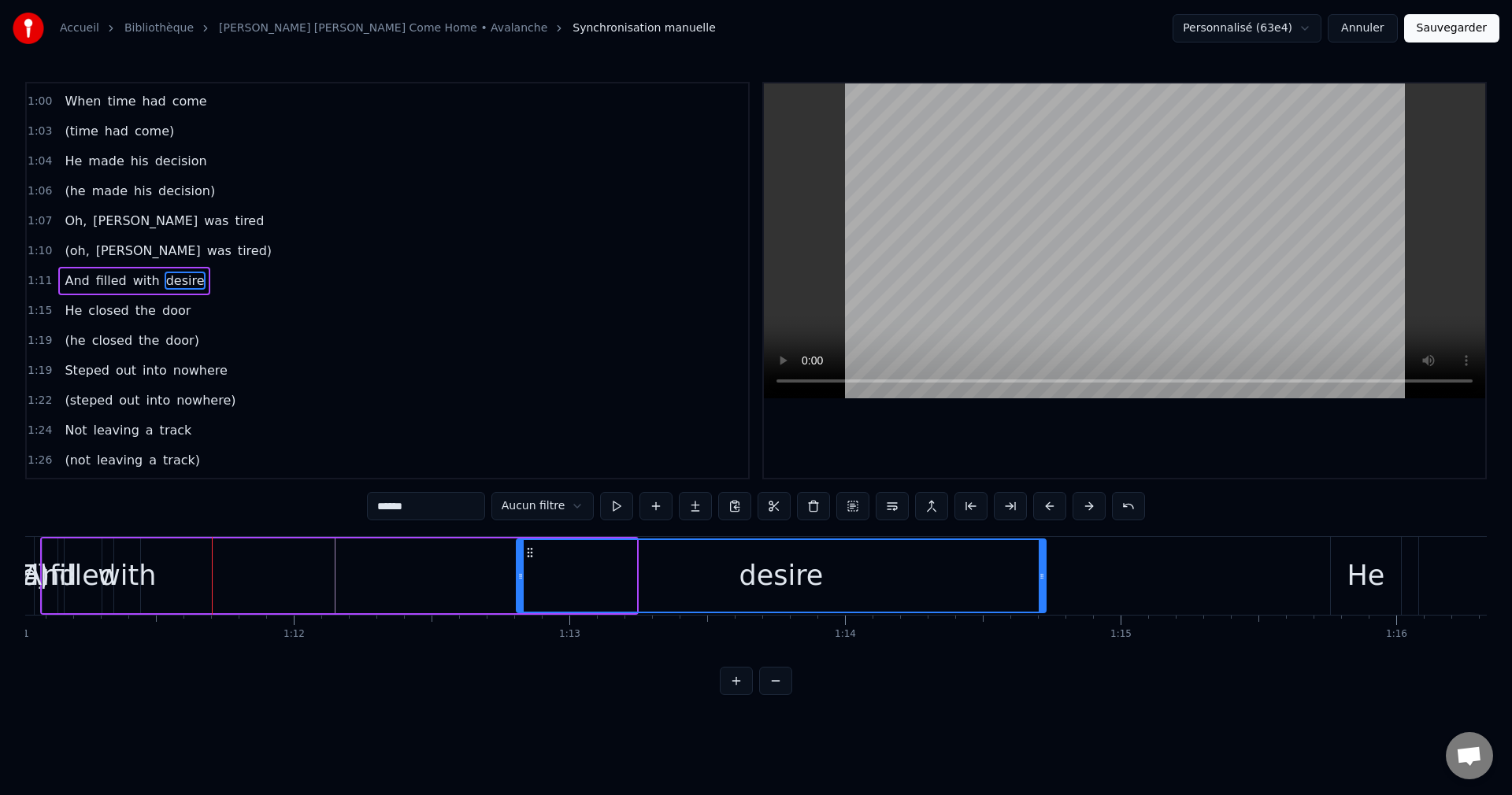
drag, startPoint x: 633, startPoint y: 574, endPoint x: 1042, endPoint y: 603, distance: 410.0
click at [1042, 603] on div at bounding box center [1042, 576] width 6 height 72
click at [130, 580] on div "with" at bounding box center [126, 575] width 58 height 42
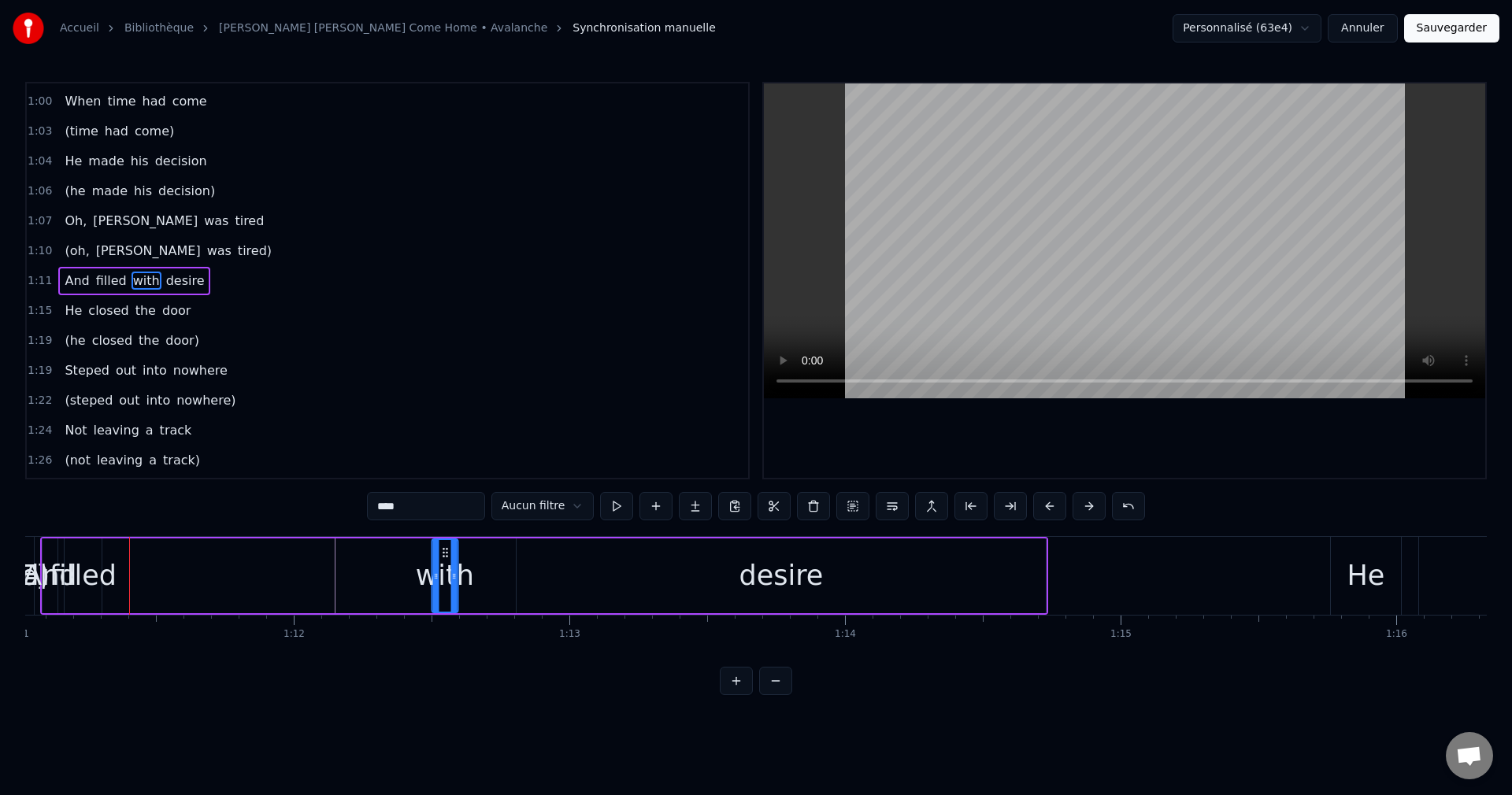
drag, startPoint x: 125, startPoint y: 552, endPoint x: 442, endPoint y: 600, distance: 320.6
click at [442, 600] on div "with" at bounding box center [445, 576] width 24 height 72
drag, startPoint x: 453, startPoint y: 575, endPoint x: 497, endPoint y: 590, distance: 46.5
click at [497, 590] on div at bounding box center [497, 576] width 6 height 72
click at [89, 579] on div "filled" at bounding box center [83, 575] width 67 height 42
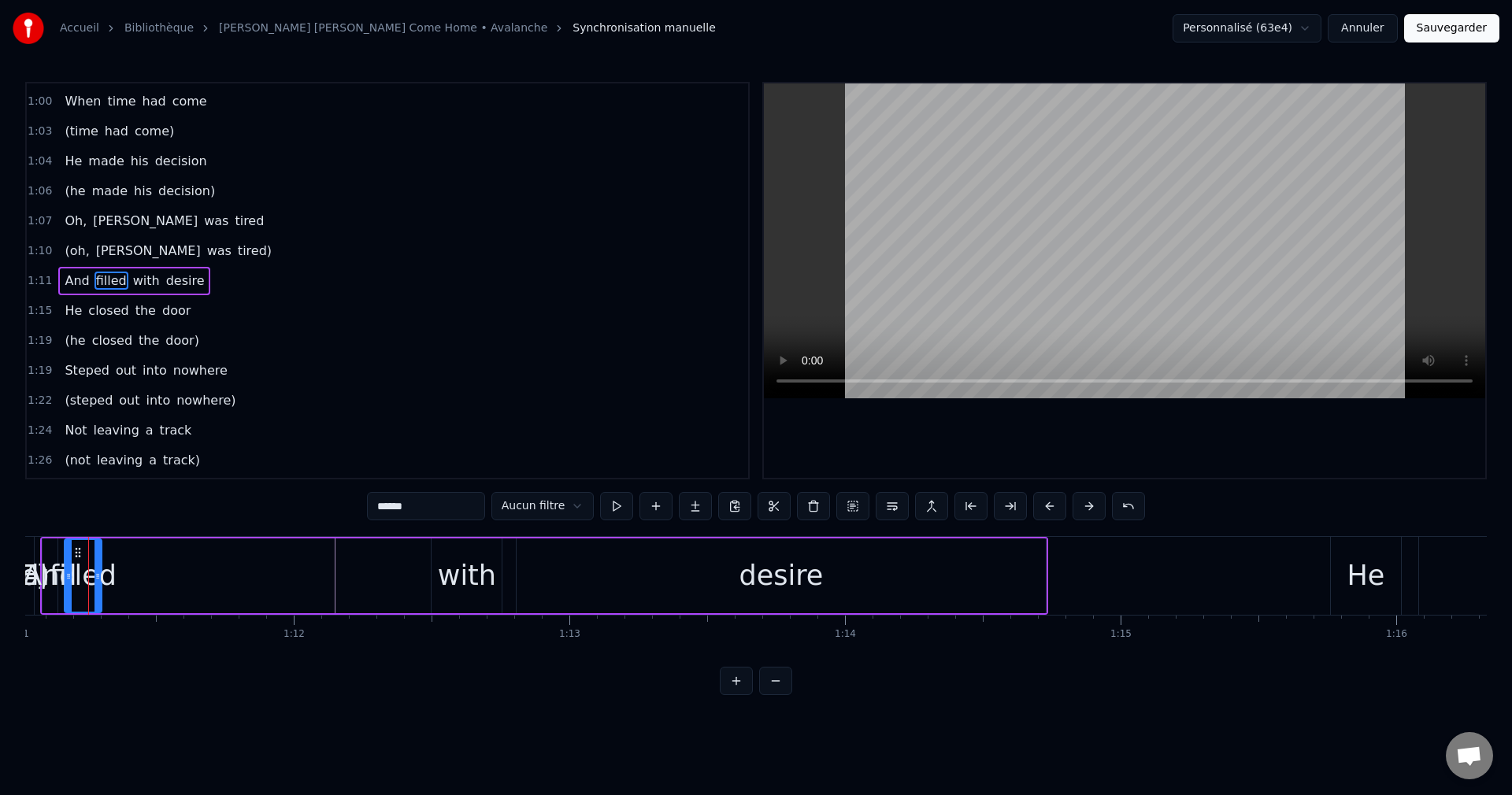
scroll to position [0, 19565]
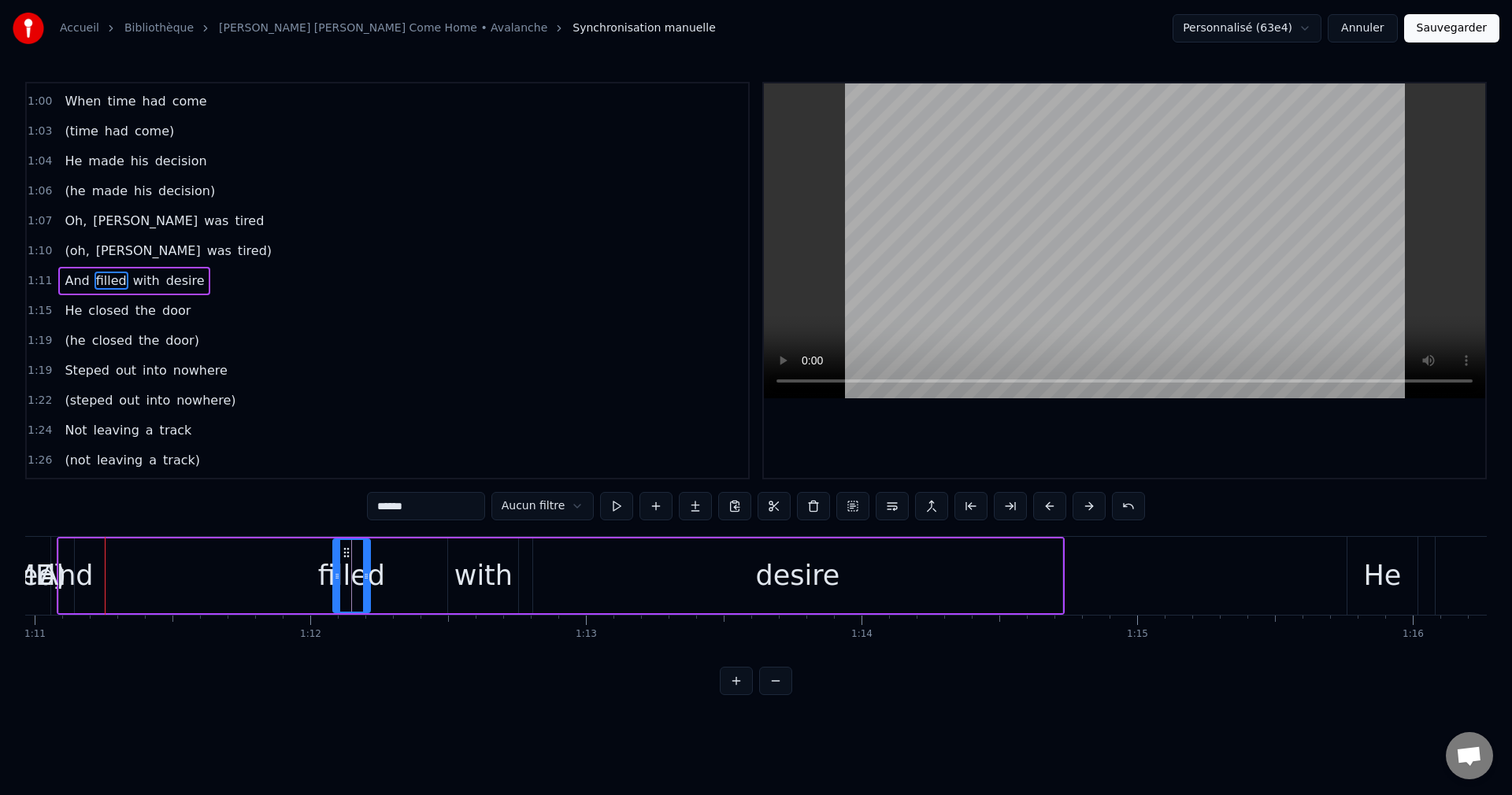
drag, startPoint x: 95, startPoint y: 551, endPoint x: 348, endPoint y: 594, distance: 256.6
click at [348, 594] on div "filled" at bounding box center [351, 576] width 35 height 72
drag, startPoint x: 368, startPoint y: 574, endPoint x: 439, endPoint y: 592, distance: 73.2
click at [439, 592] on div at bounding box center [436, 576] width 6 height 72
click at [70, 570] on div "And" at bounding box center [66, 575] width 54 height 42
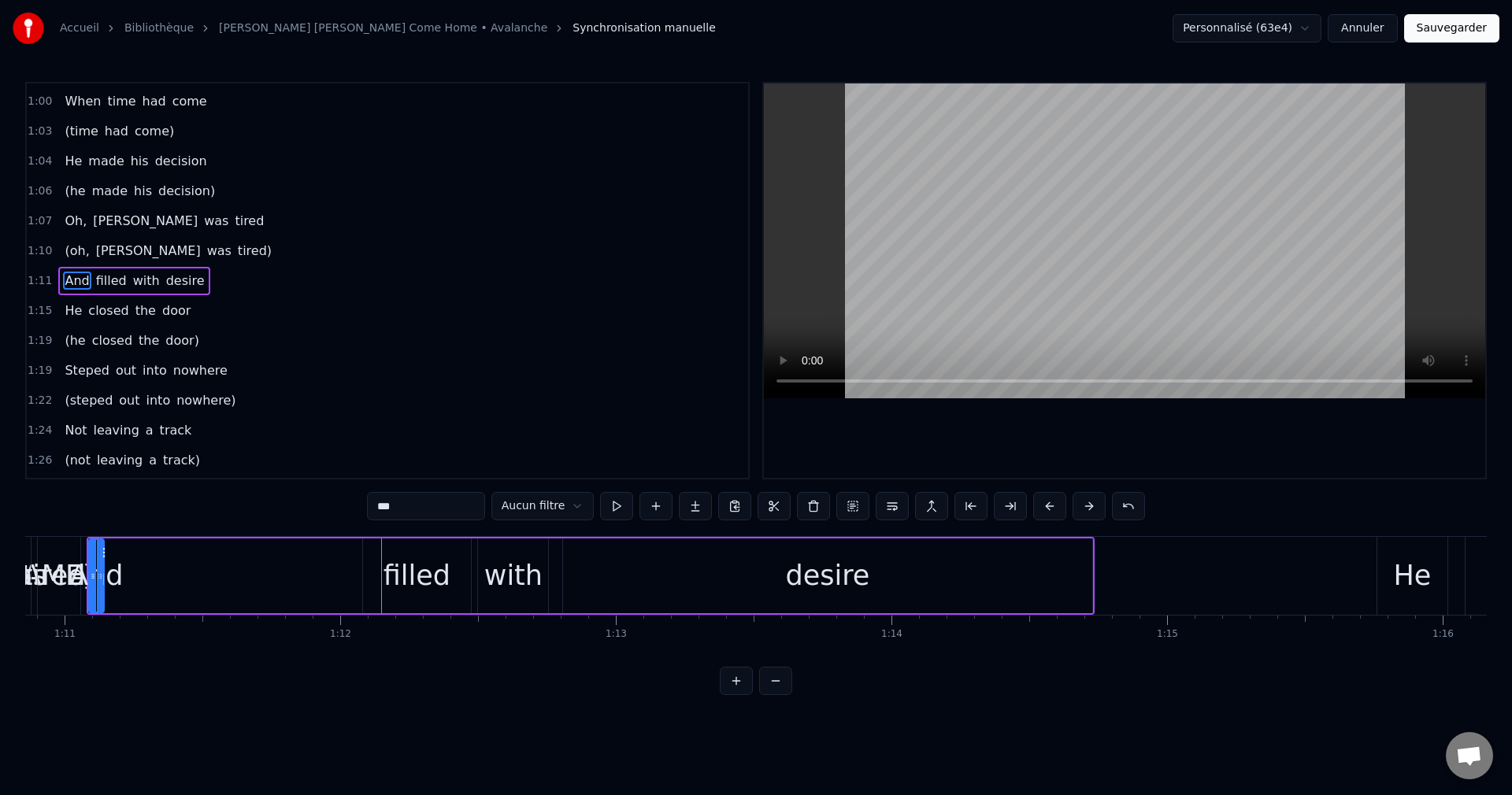
scroll to position [0, 19530]
drag, startPoint x: 106, startPoint y: 575, endPoint x: 205, endPoint y: 596, distance: 101.2
click at [205, 596] on div at bounding box center [204, 576] width 6 height 72
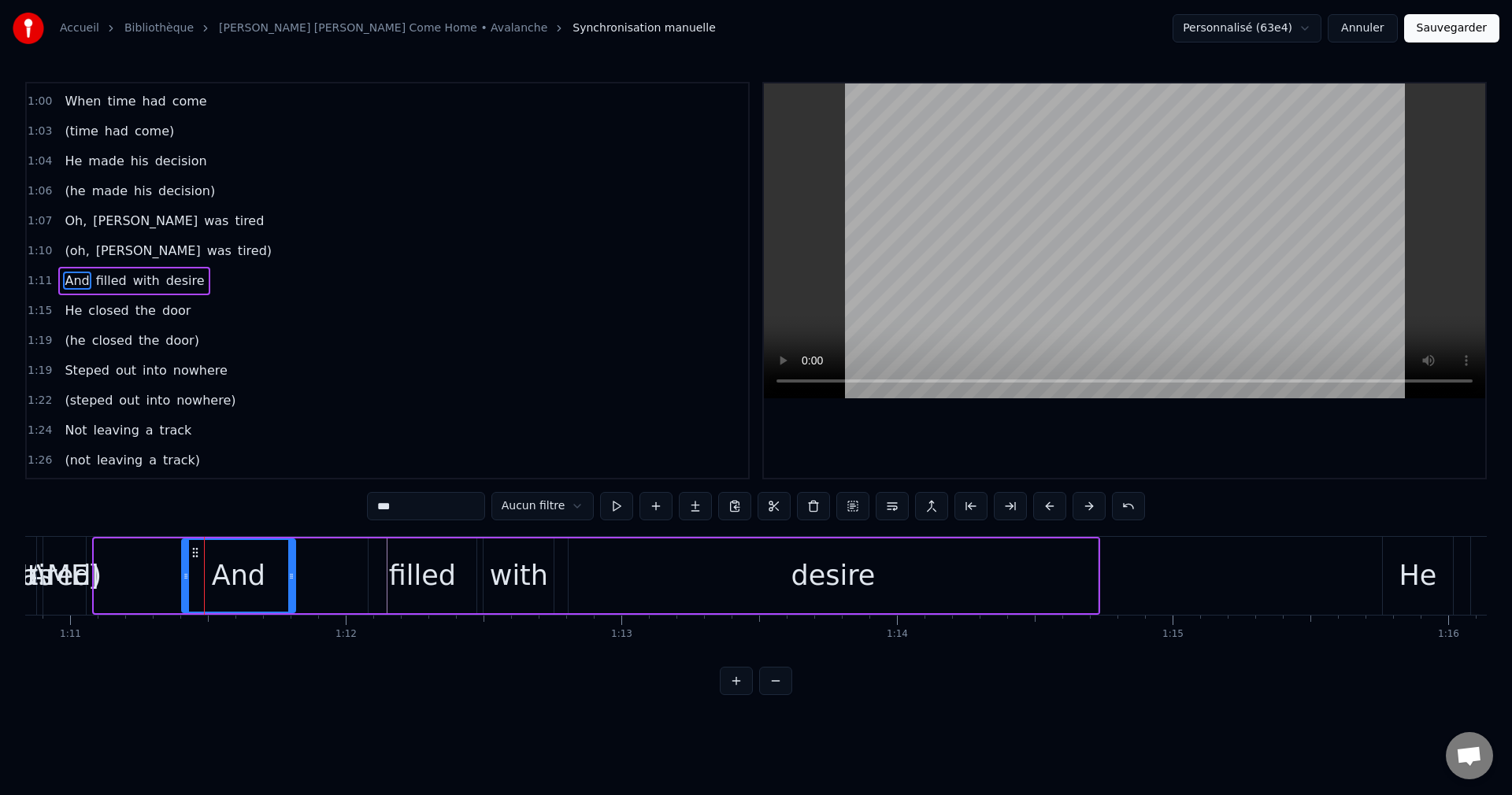
drag, startPoint x: 101, startPoint y: 547, endPoint x: 188, endPoint y: 568, distance: 89.5
click at [188, 568] on div "And" at bounding box center [238, 576] width 112 height 72
click at [64, 215] on span "Oh," at bounding box center [75, 221] width 25 height 18
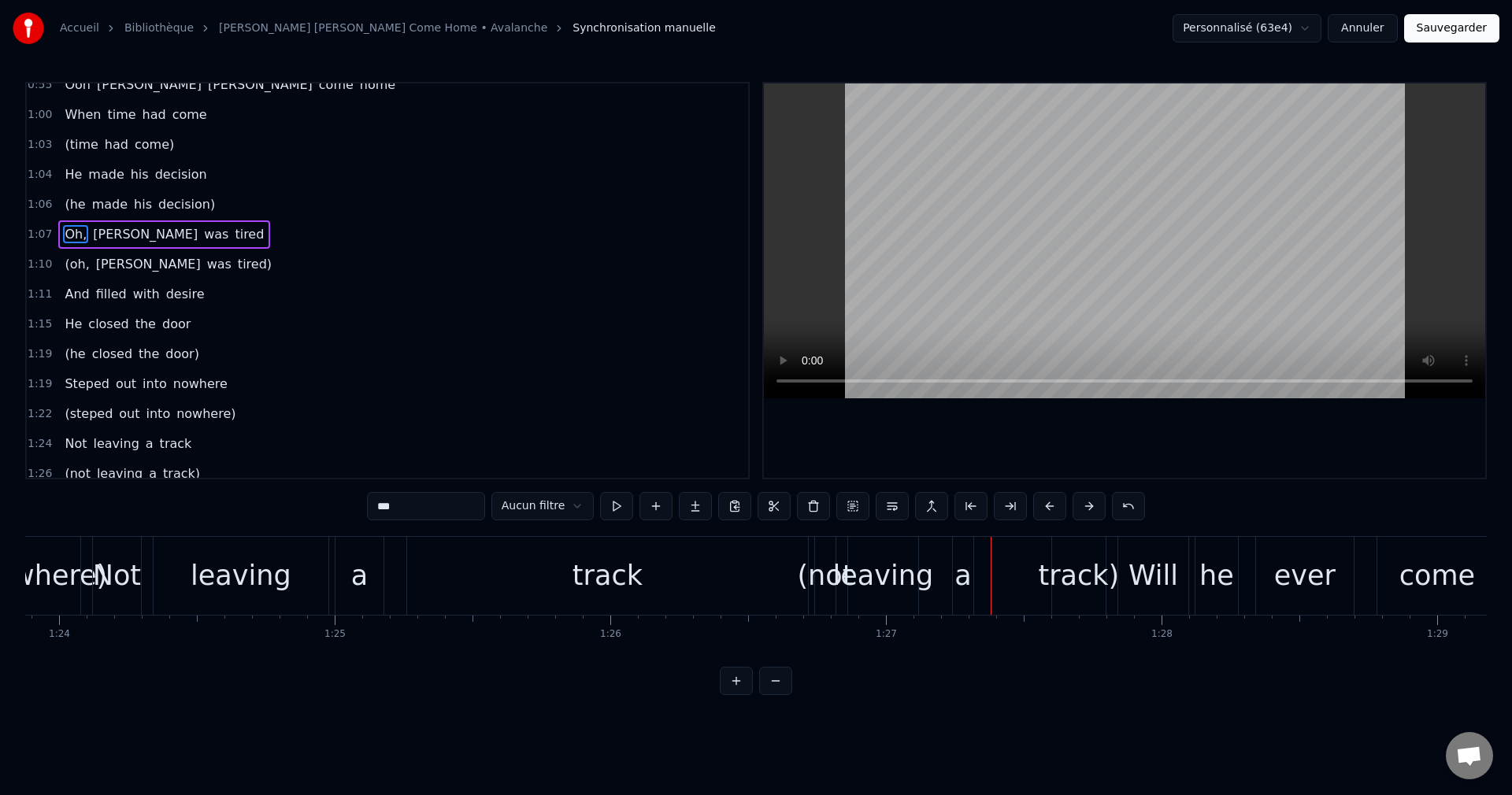
scroll to position [0, 23144]
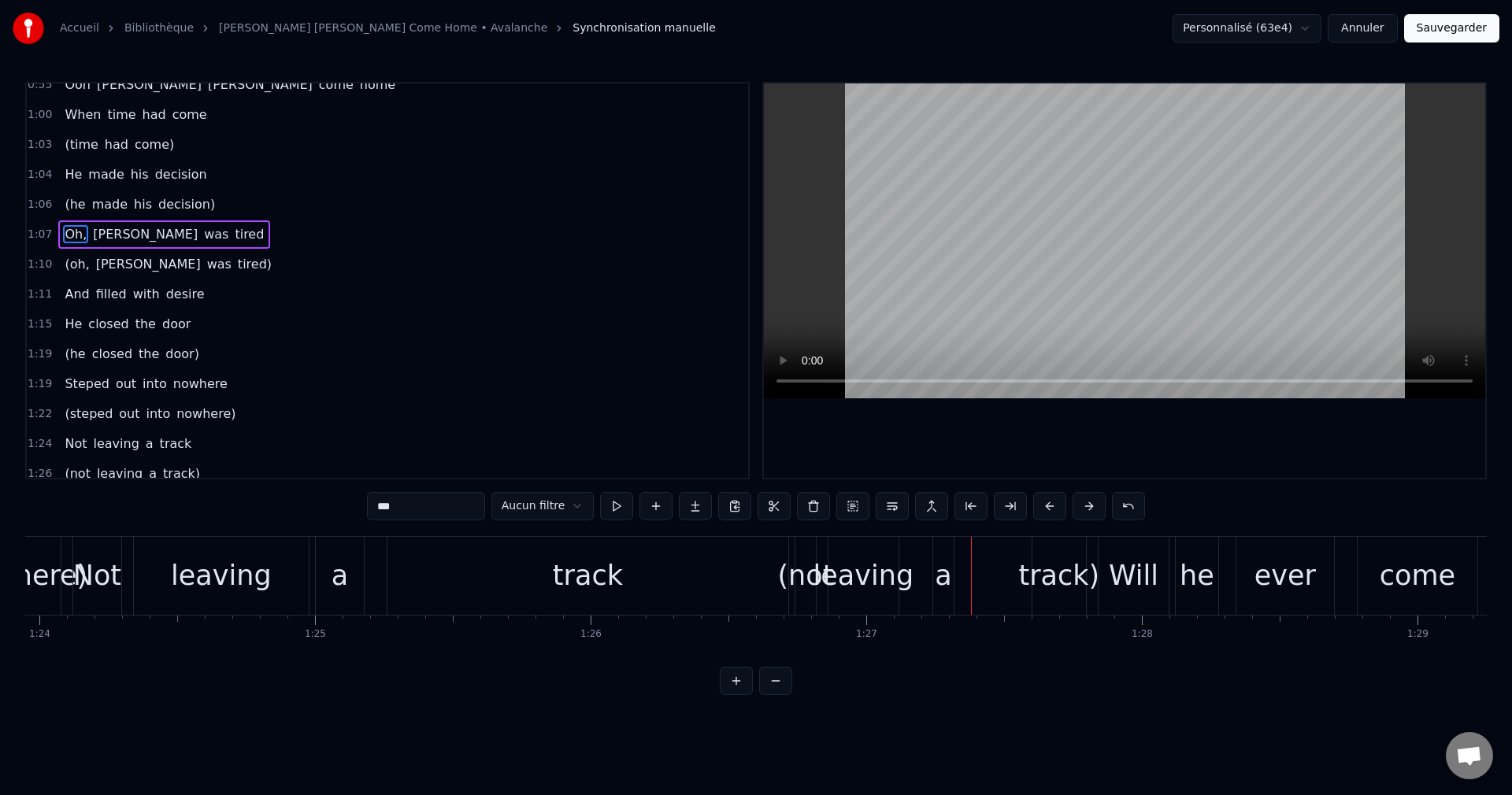
click at [600, 602] on div "track" at bounding box center [588, 575] width 401 height 78
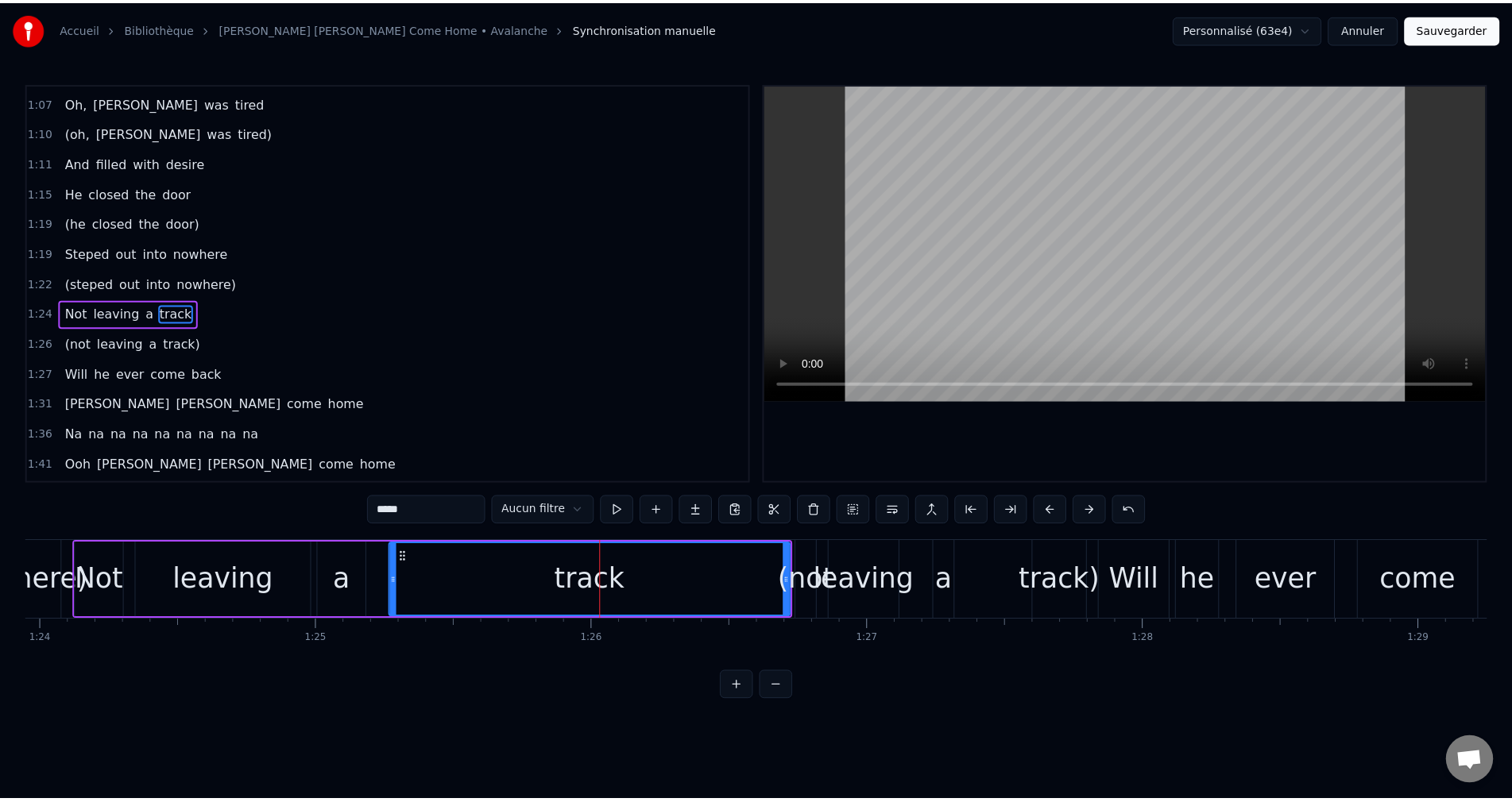
scroll to position [510, 0]
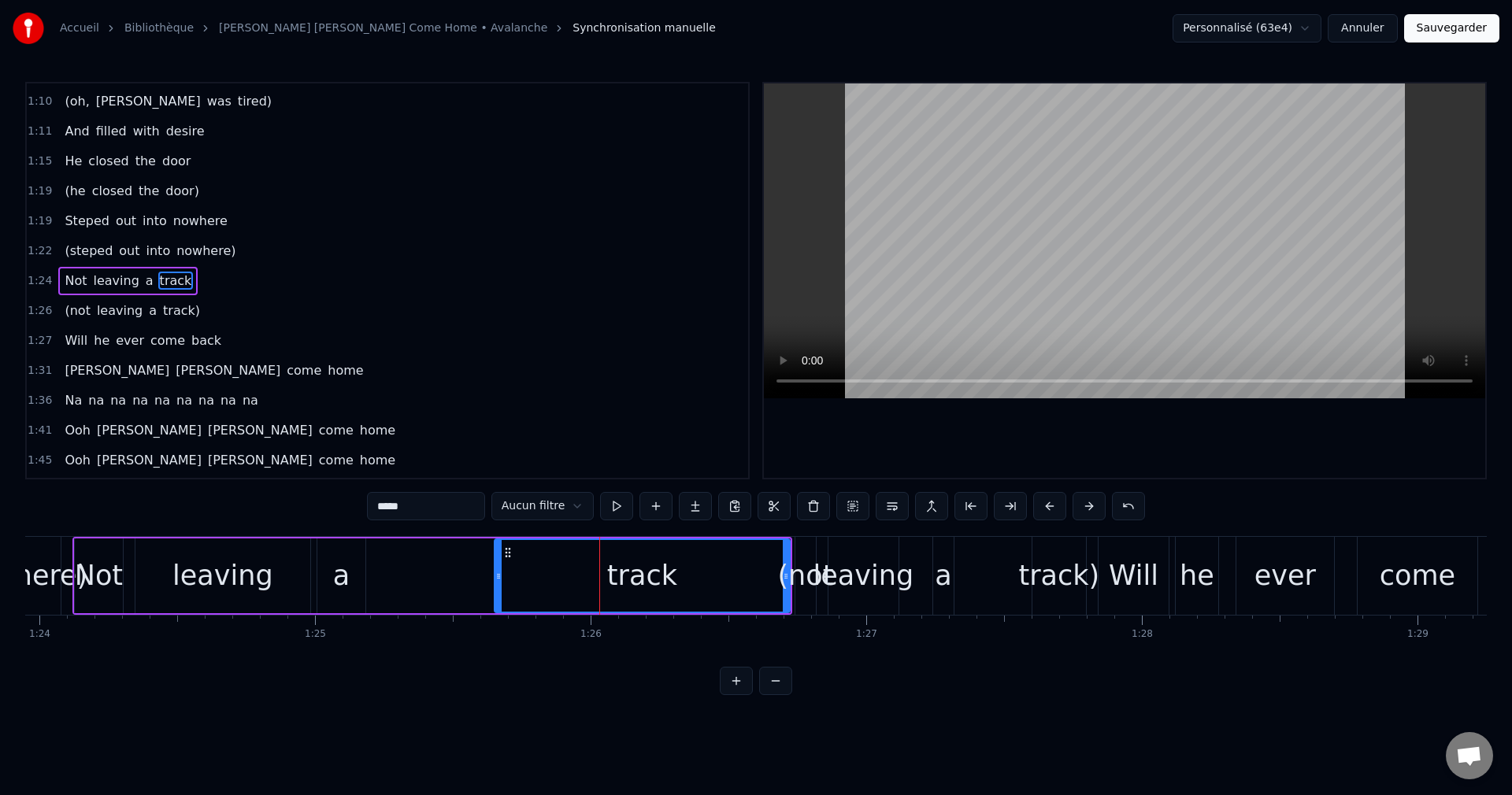
drag, startPoint x: 393, startPoint y: 579, endPoint x: 499, endPoint y: 592, distance: 106.8
click at [499, 592] on div at bounding box center [498, 576] width 6 height 72
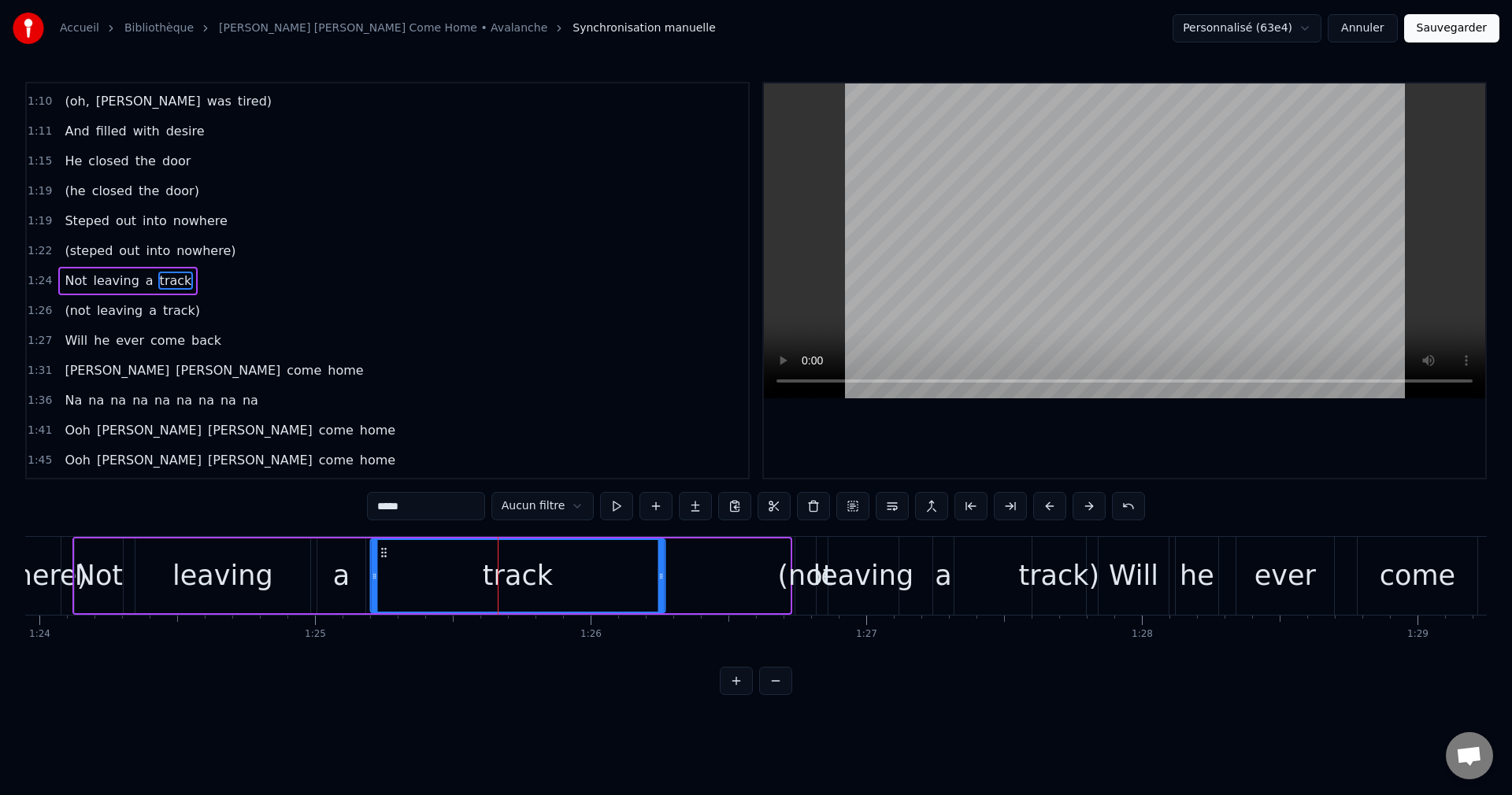
drag, startPoint x: 511, startPoint y: 551, endPoint x: 386, endPoint y: 578, distance: 127.9
click at [386, 578] on div "track" at bounding box center [518, 576] width 293 height 72
click at [425, 579] on div "track" at bounding box center [518, 576] width 293 height 72
drag, startPoint x: 661, startPoint y: 574, endPoint x: 590, endPoint y: 588, distance: 72.4
click at [590, 588] on div at bounding box center [591, 576] width 6 height 72
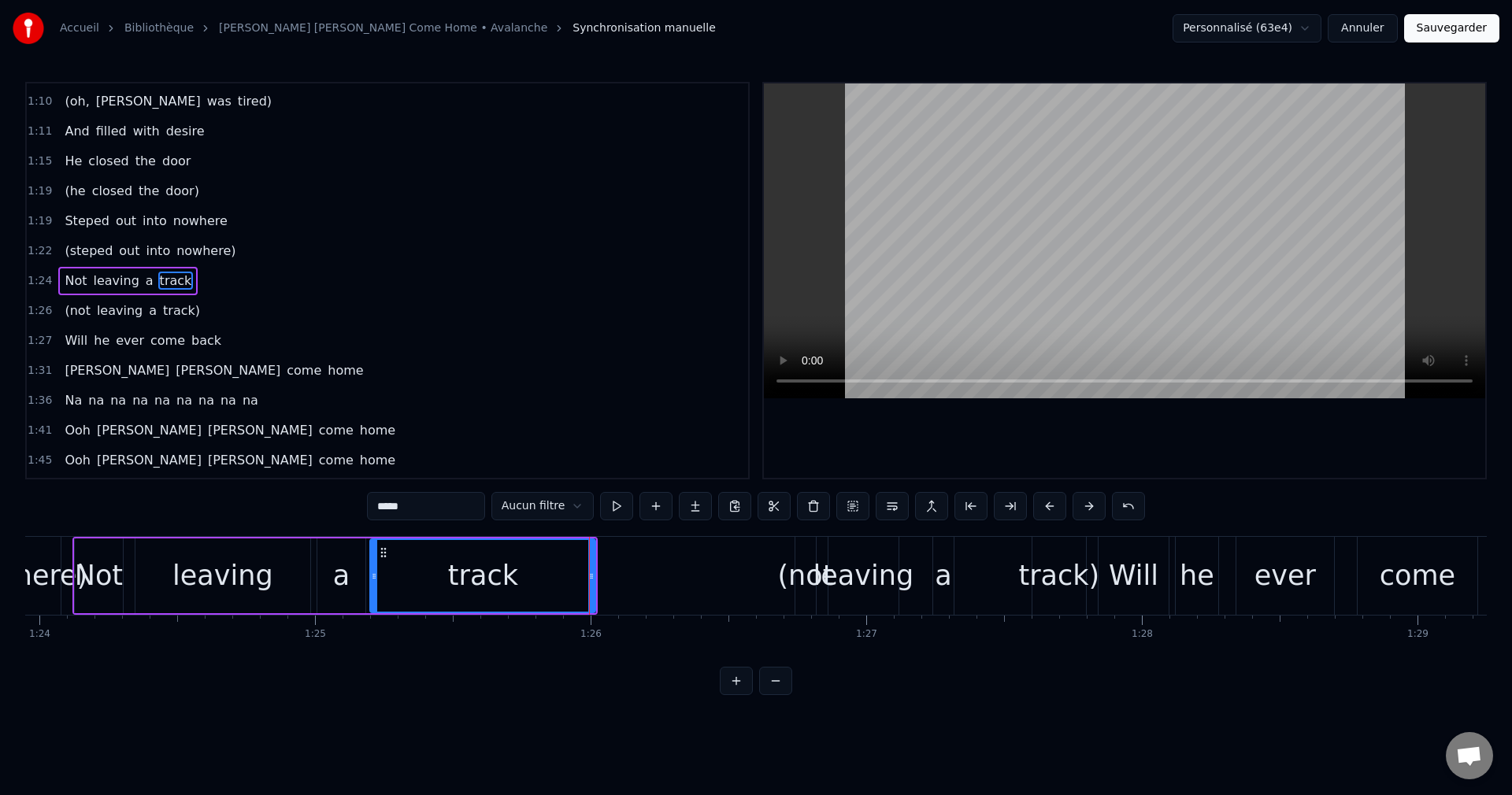
click at [537, 579] on div "track" at bounding box center [482, 576] width 223 height 72
drag, startPoint x: 594, startPoint y: 575, endPoint x: 533, endPoint y: 584, distance: 61.7
click at [535, 583] on div at bounding box center [538, 576] width 6 height 72
click at [473, 581] on div "track" at bounding box center [453, 575] width 70 height 42
drag, startPoint x: 531, startPoint y: 576, endPoint x: 480, endPoint y: 575, distance: 51.0
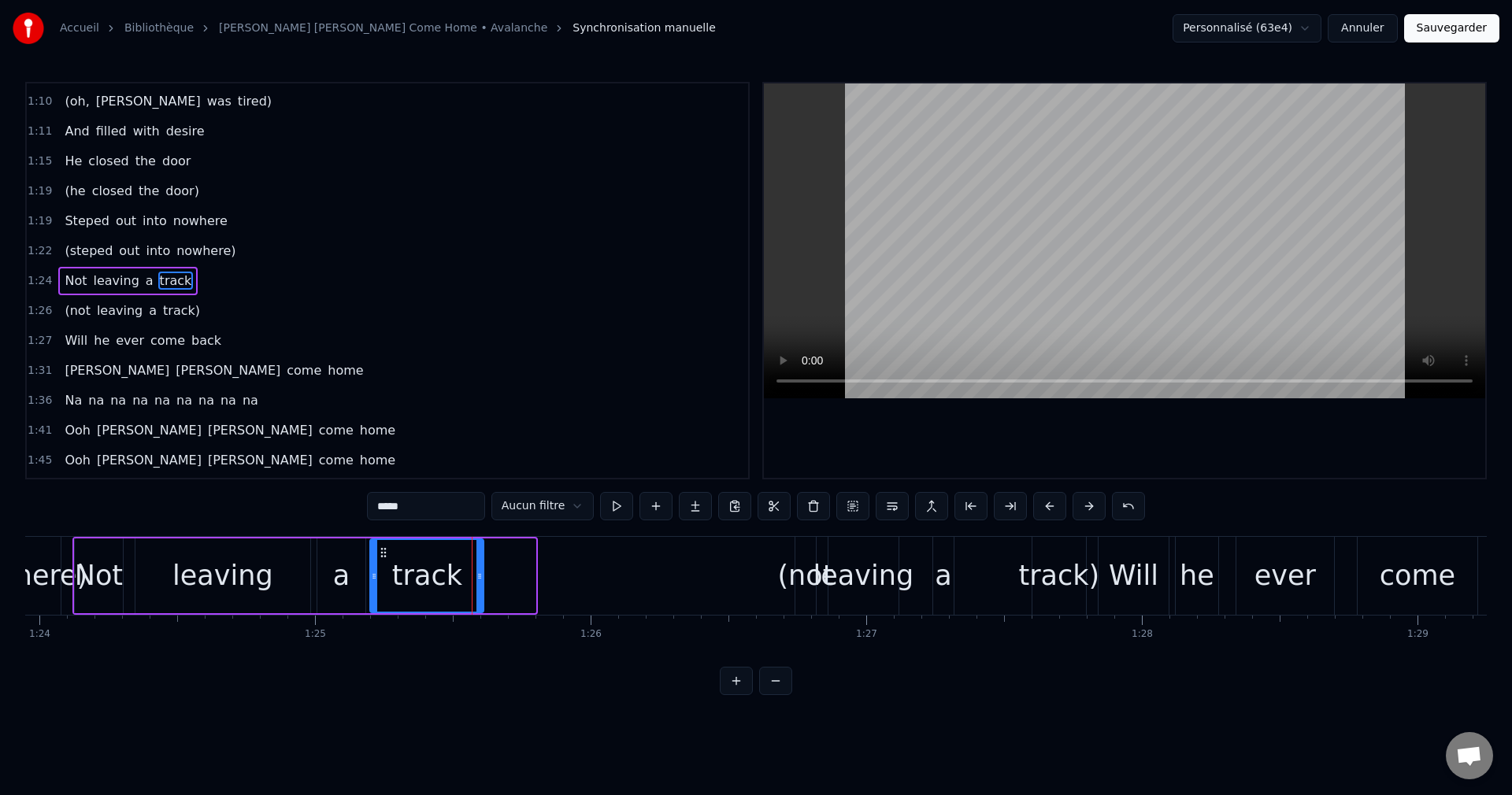
click at [480, 575] on icon at bounding box center [480, 576] width 6 height 13
click at [423, 578] on div "track" at bounding box center [427, 575] width 70 height 42
click at [342, 574] on div "a" at bounding box center [341, 575] width 17 height 42
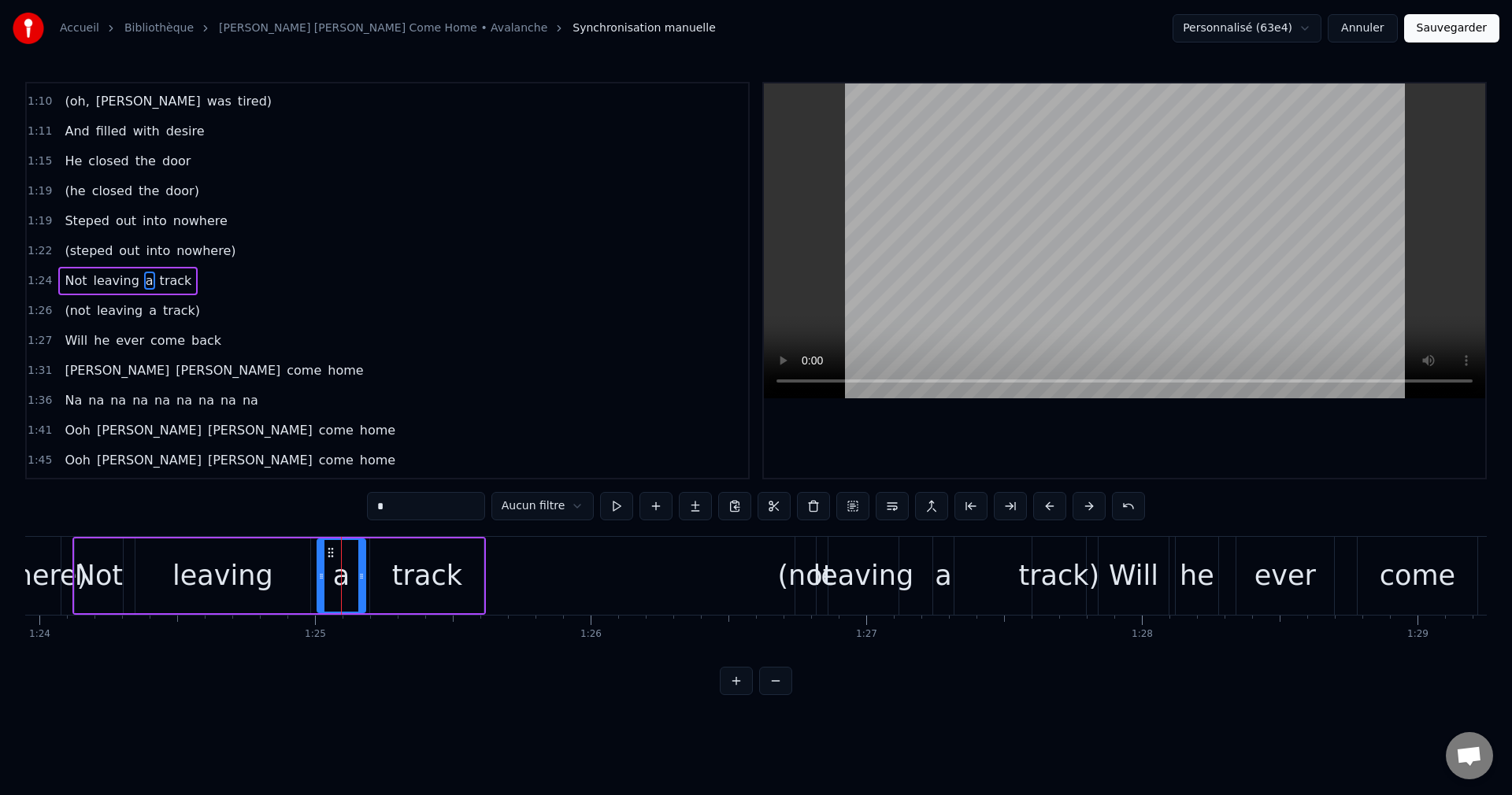
click at [421, 574] on div "track" at bounding box center [427, 575] width 70 height 42
type input "*****"
click at [1439, 31] on button "Sauvegarder" at bounding box center [1451, 28] width 95 height 29
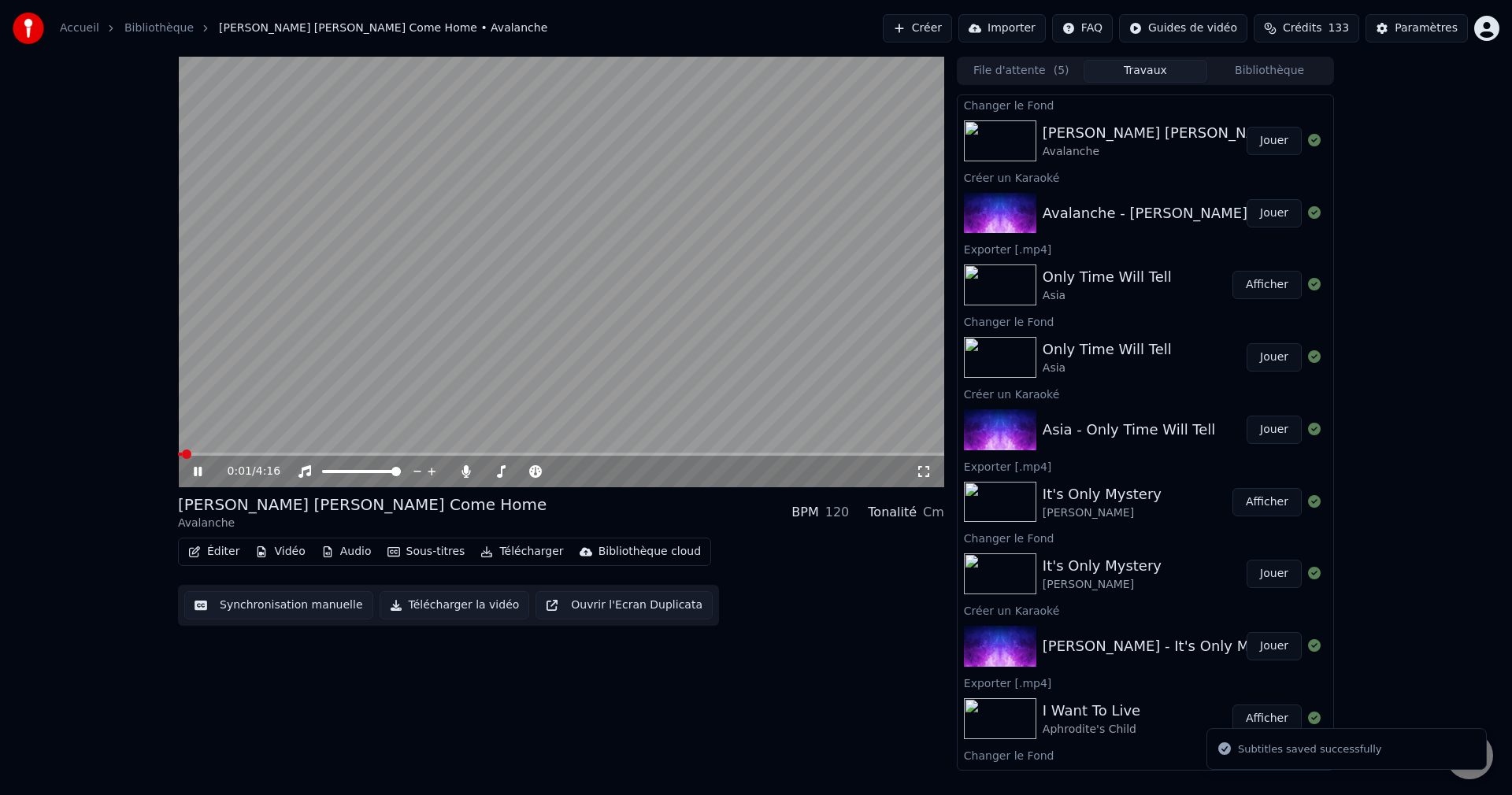
click at [202, 470] on icon at bounding box center [209, 472] width 37 height 13
click at [220, 548] on button "Éditer" at bounding box center [213, 552] width 64 height 22
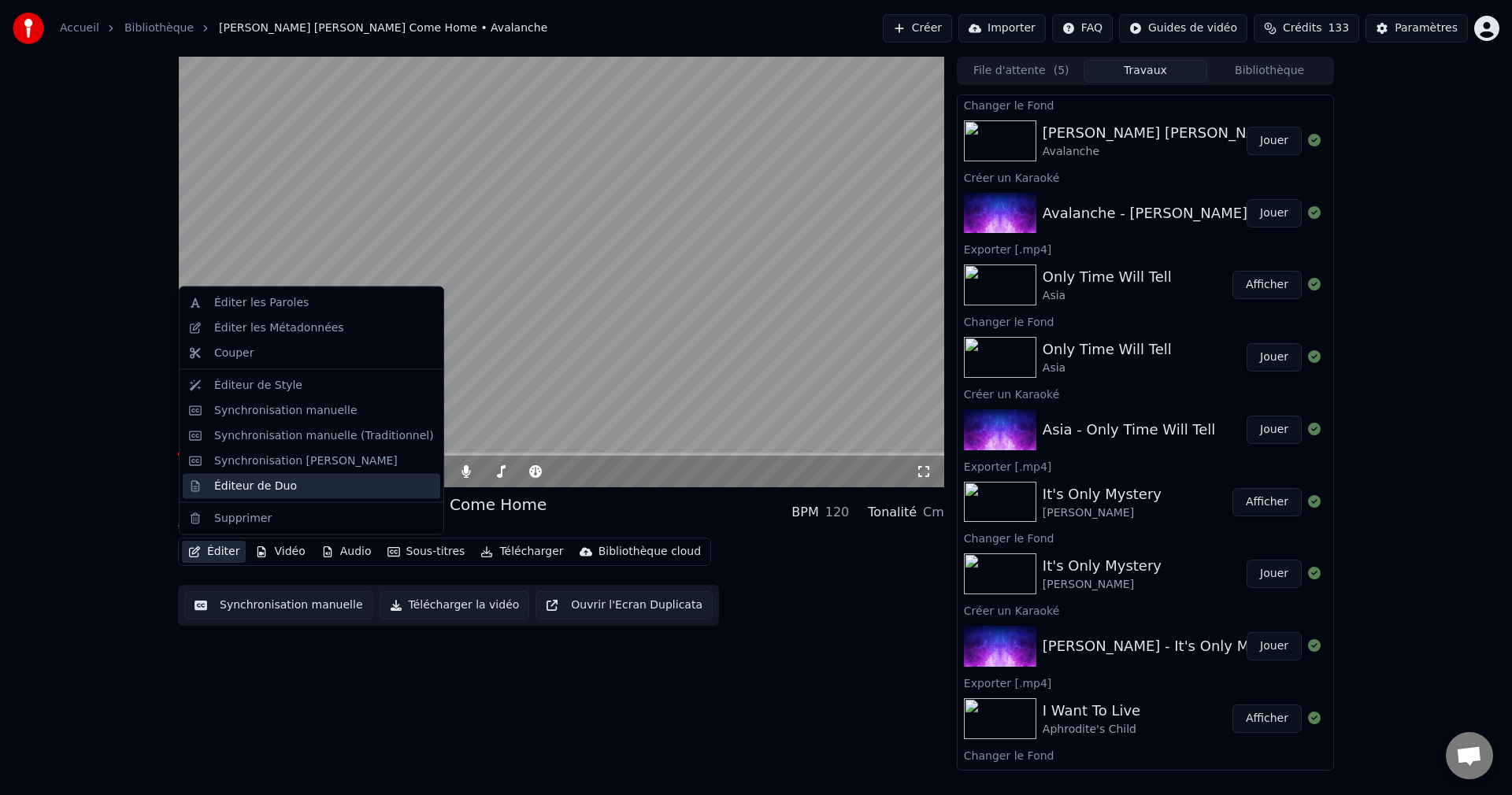
click at [252, 484] on div "Éditeur de Duo" at bounding box center [256, 485] width 83 height 16
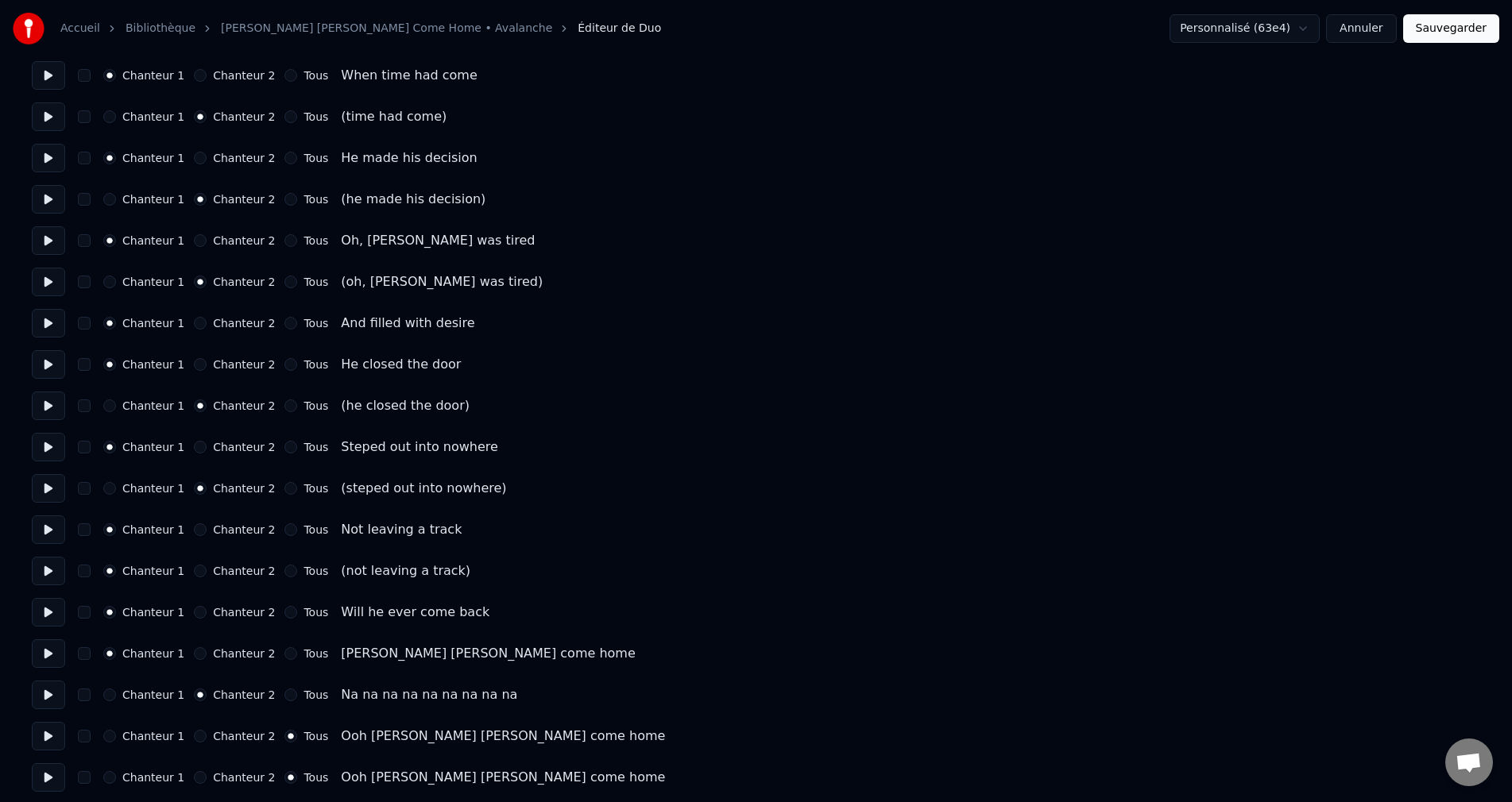
scroll to position [635, 0]
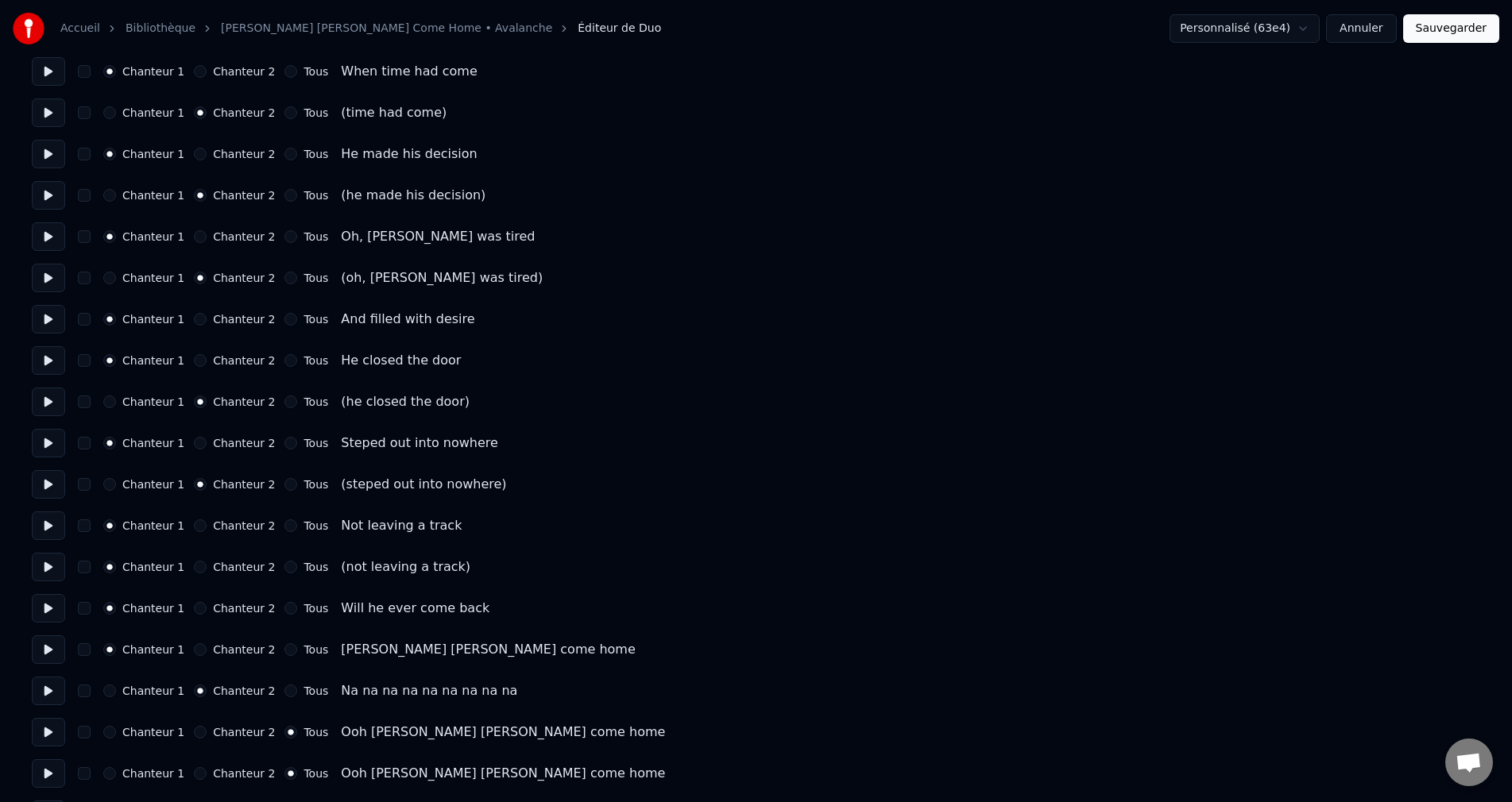
click at [198, 565] on button "Chanteur 2" at bounding box center [200, 568] width 13 height 13
click at [1446, 31] on button "Sauvegarder" at bounding box center [1451, 28] width 96 height 29
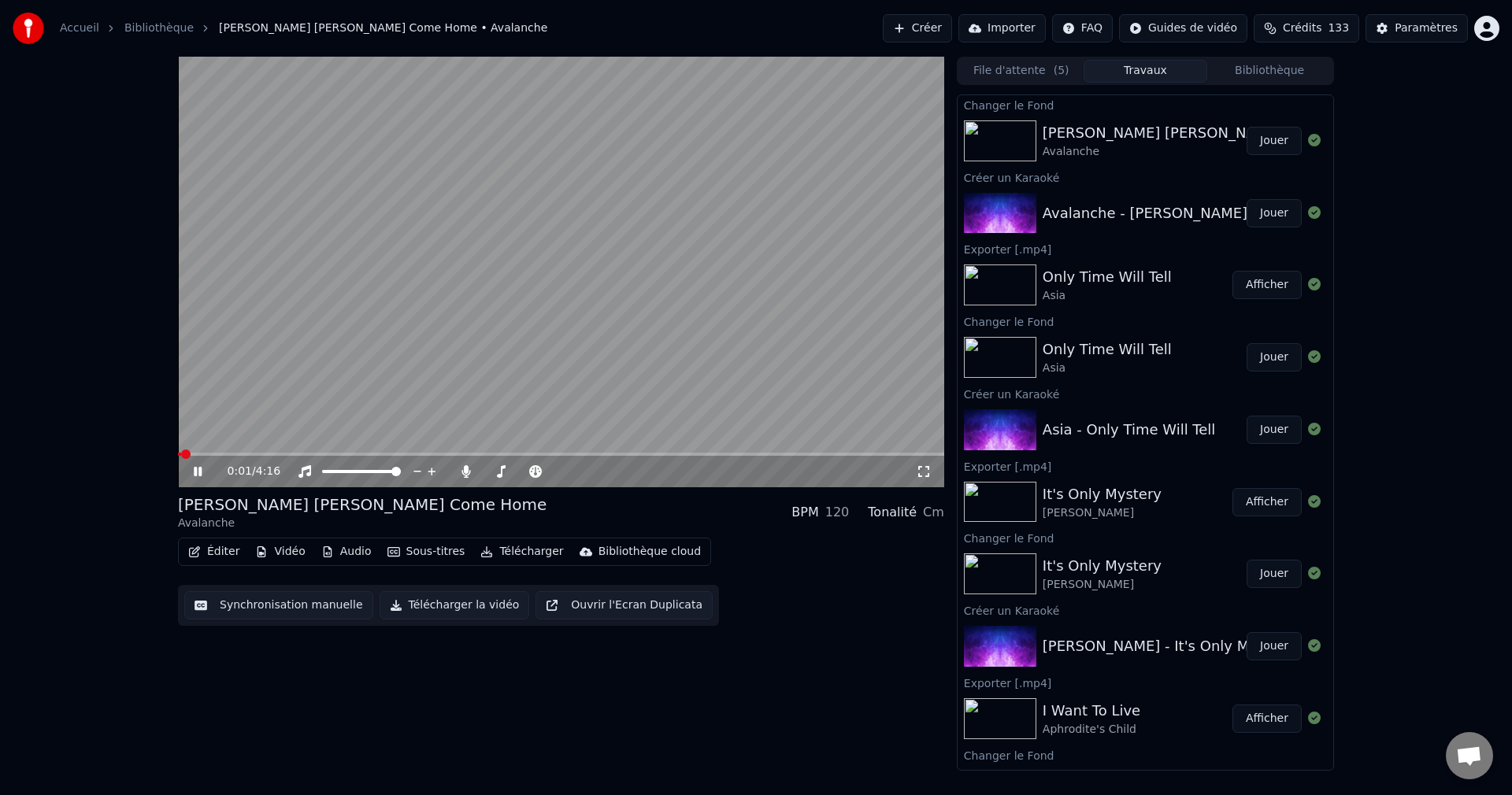
click at [196, 471] on icon at bounding box center [197, 471] width 8 height 9
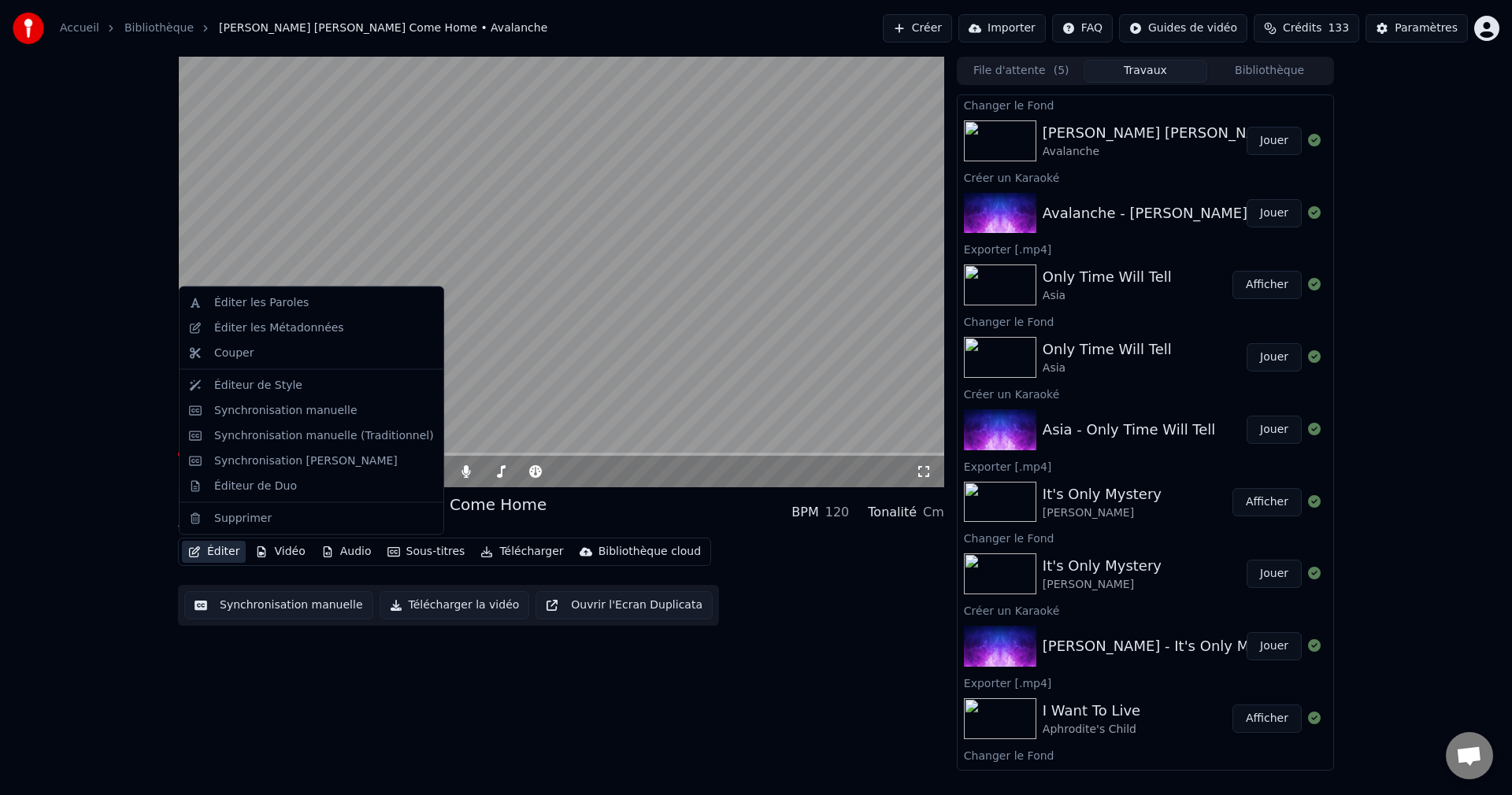
click at [208, 549] on button "Éditer" at bounding box center [213, 552] width 64 height 22
click at [272, 410] on div "Synchronisation manuelle" at bounding box center [285, 409] width 143 height 16
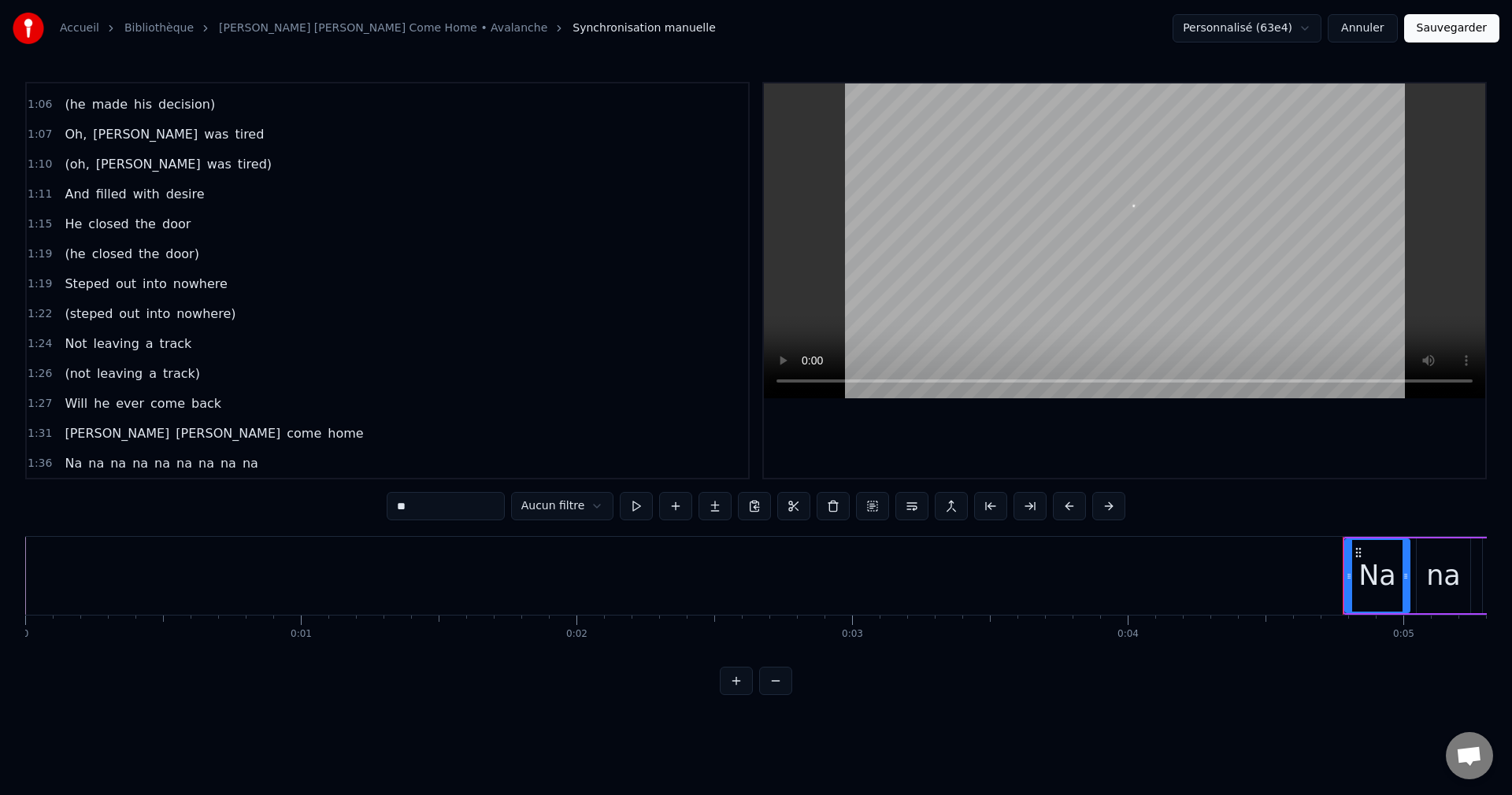
scroll to position [472, 0]
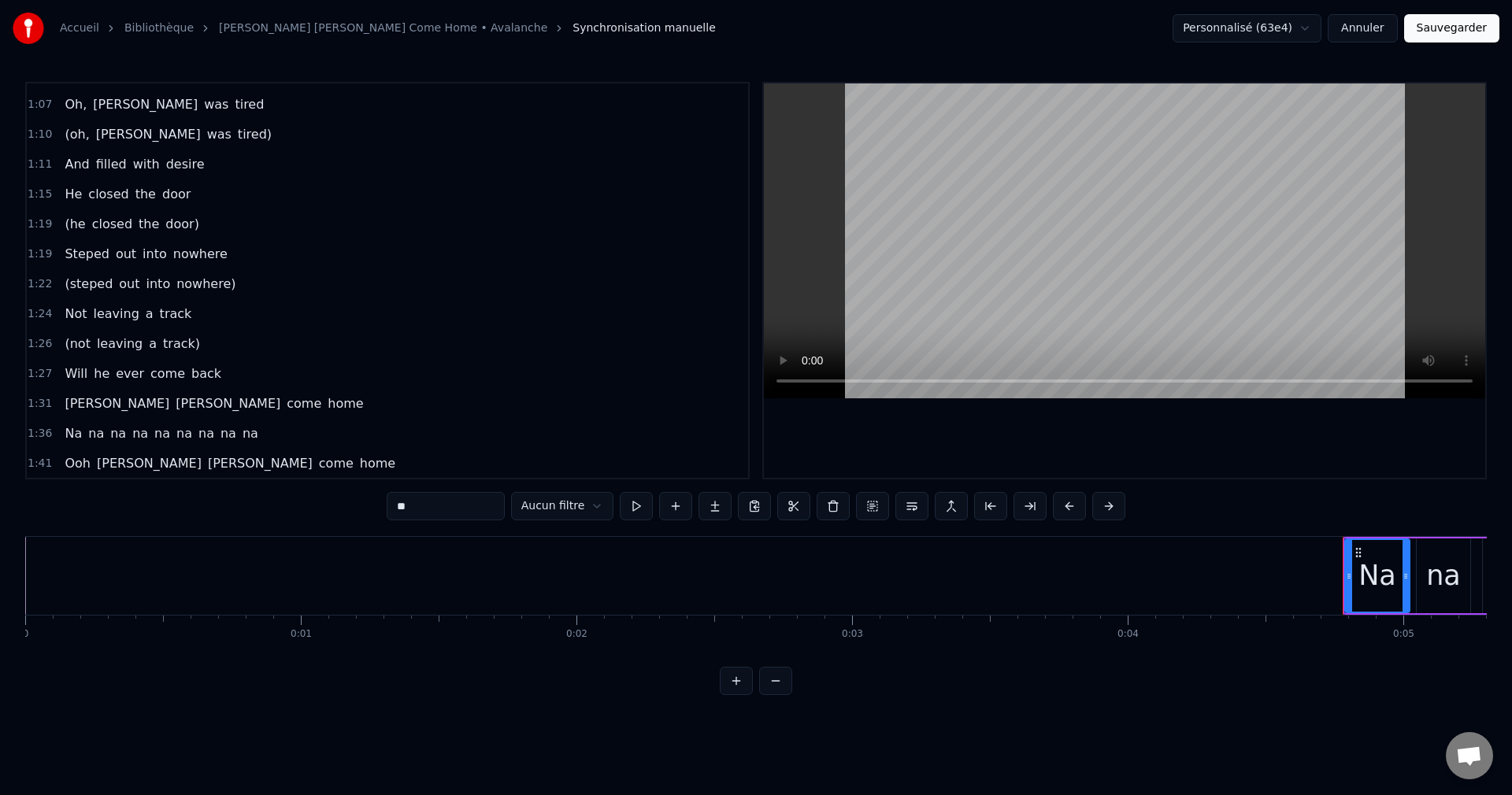
click at [71, 313] on span "Not" at bounding box center [75, 314] width 25 height 18
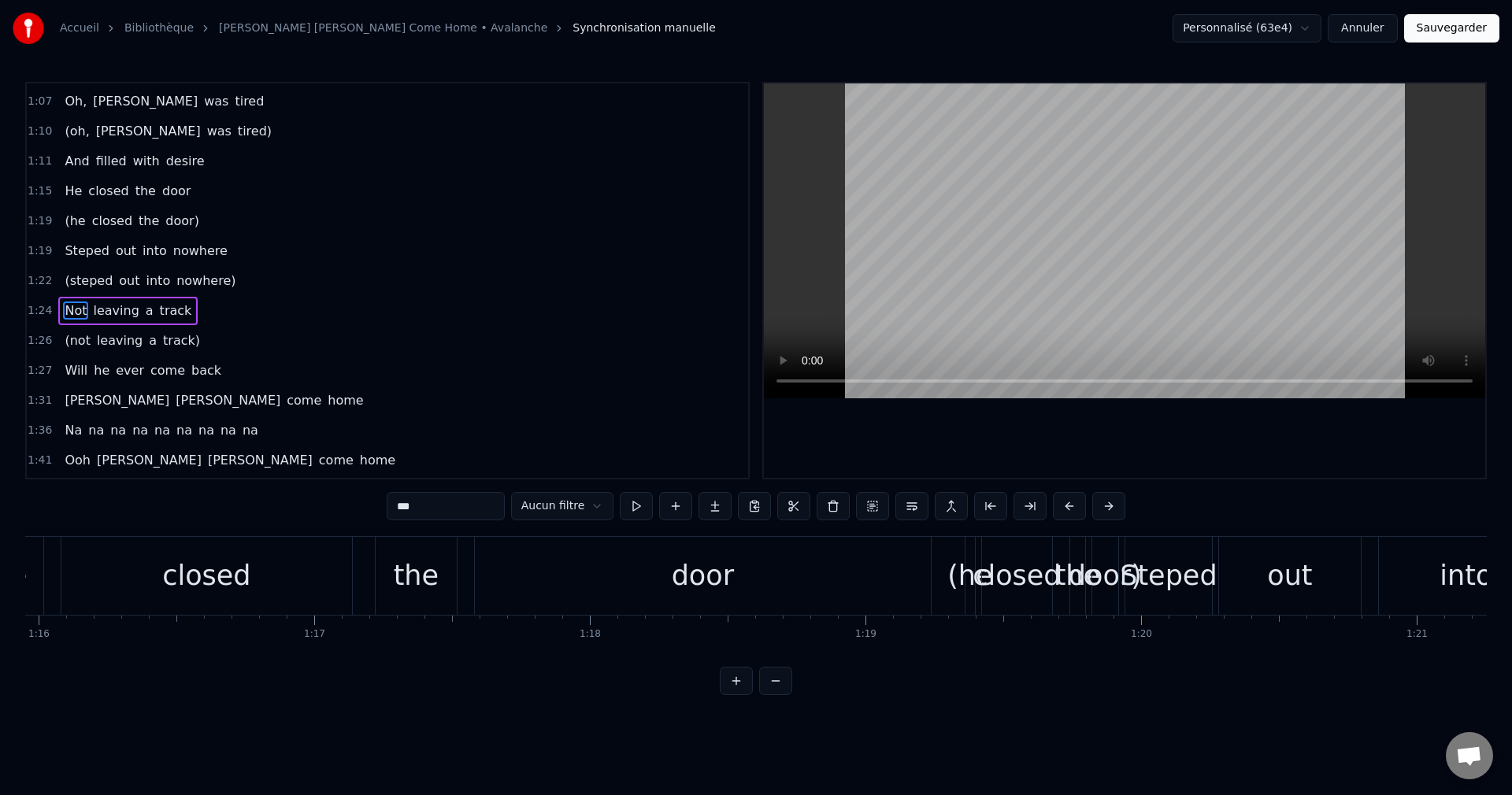
scroll to position [0, 23113]
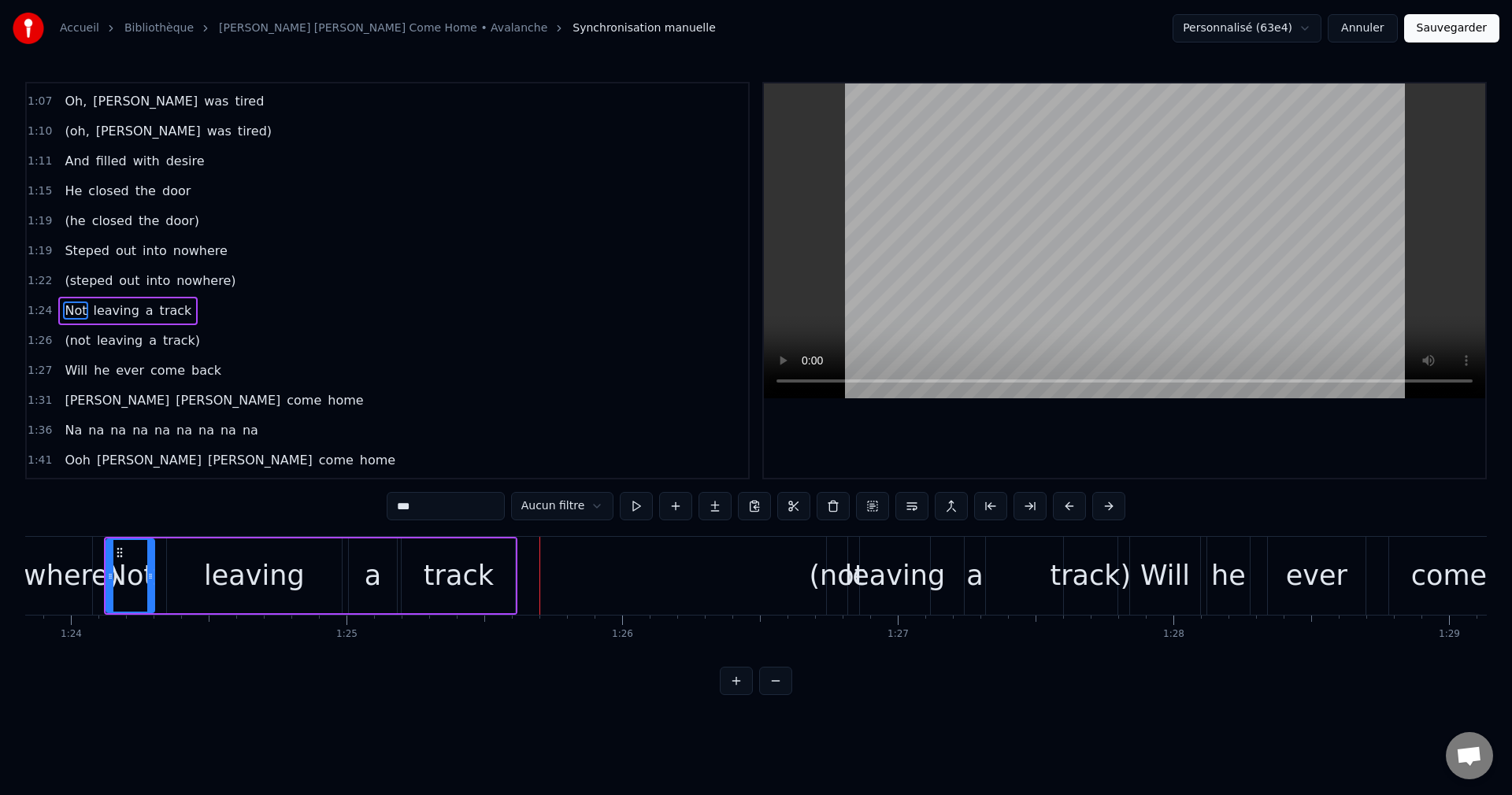
click at [458, 580] on div "track" at bounding box center [458, 575] width 70 height 42
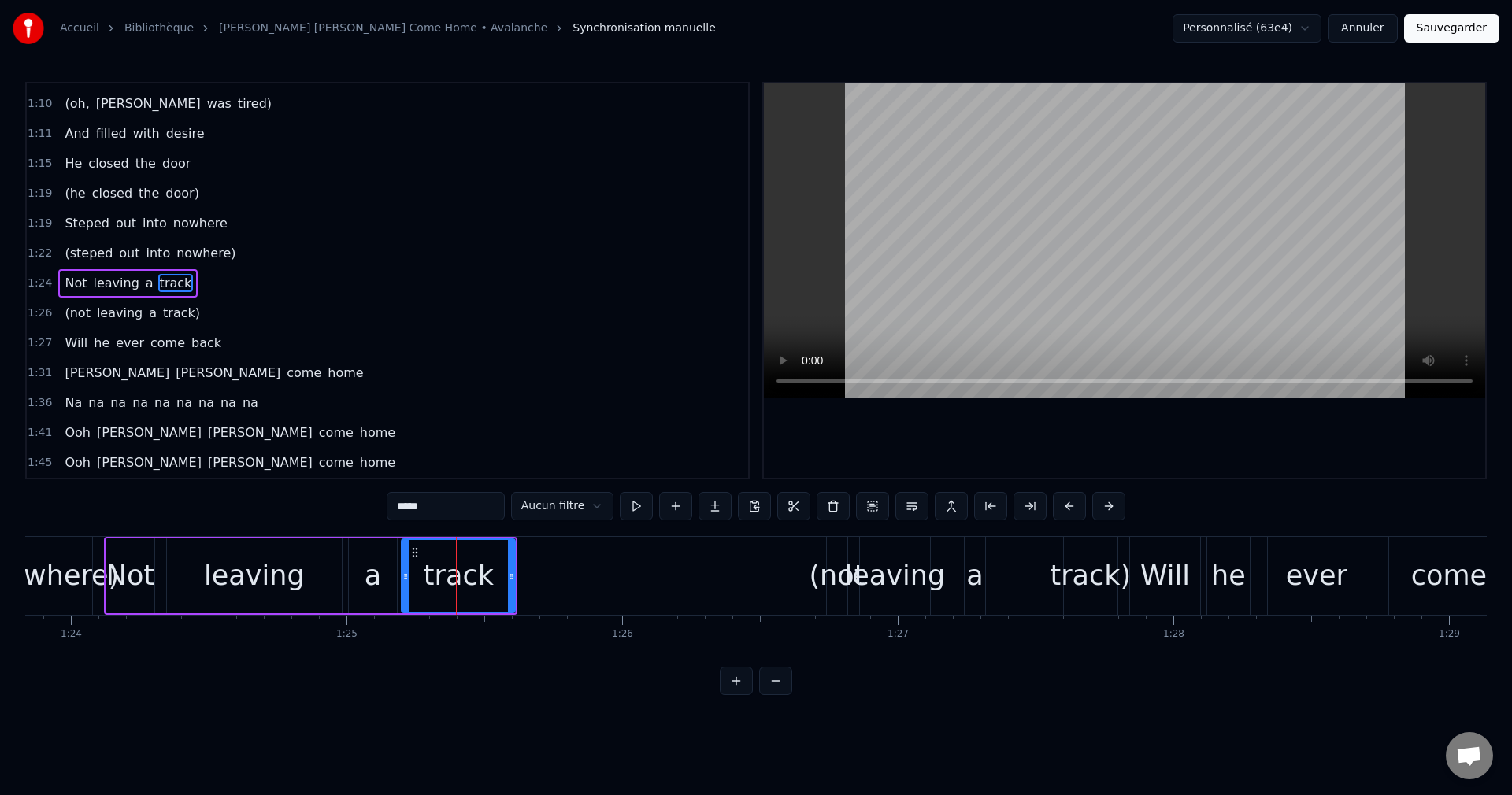
scroll to position [505, 0]
drag, startPoint x: 509, startPoint y: 574, endPoint x: 743, endPoint y: 579, distance: 234.1
click at [743, 579] on icon at bounding box center [744, 576] width 6 height 13
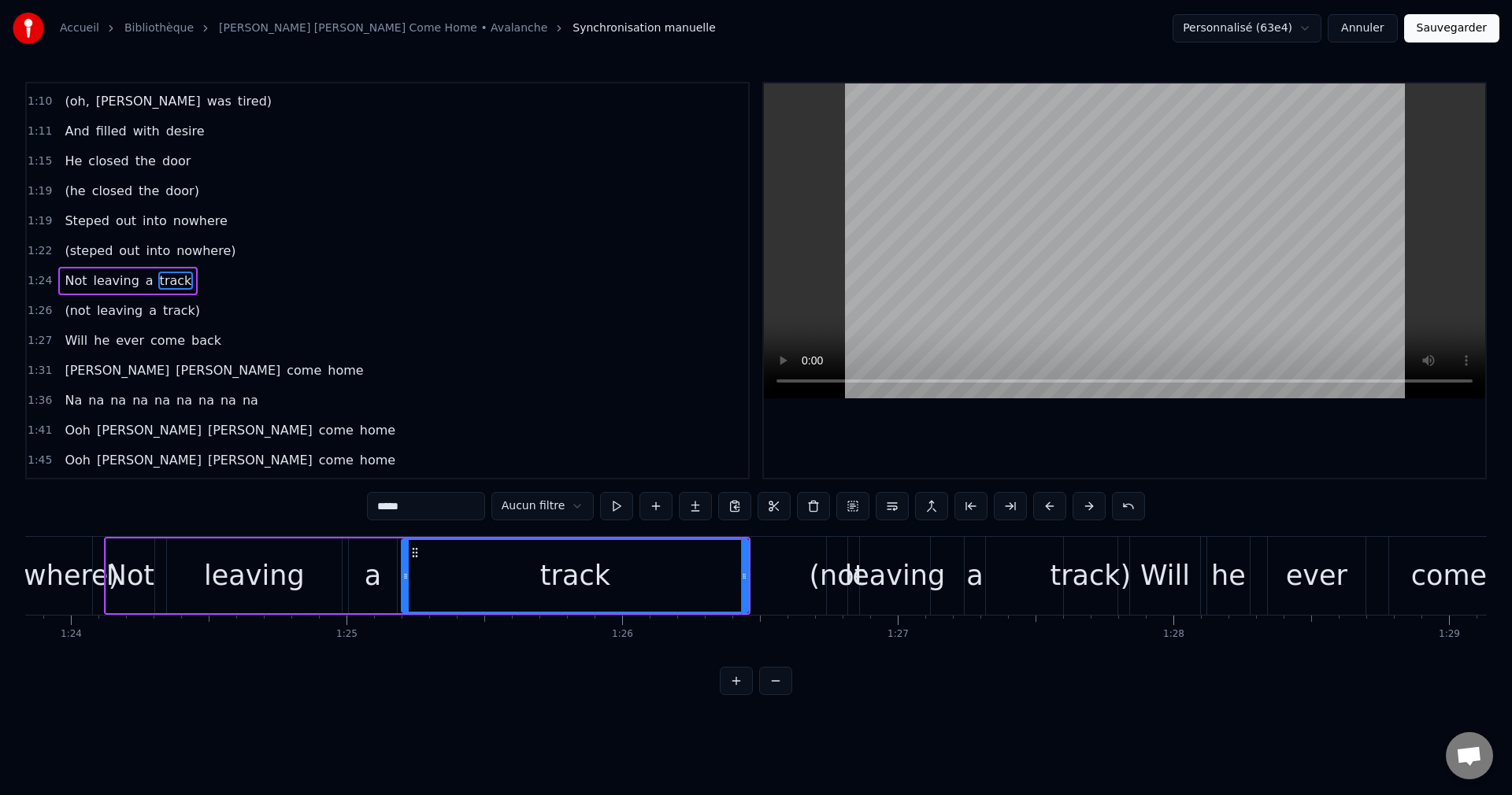
click at [373, 581] on div "a" at bounding box center [373, 575] width 17 height 42
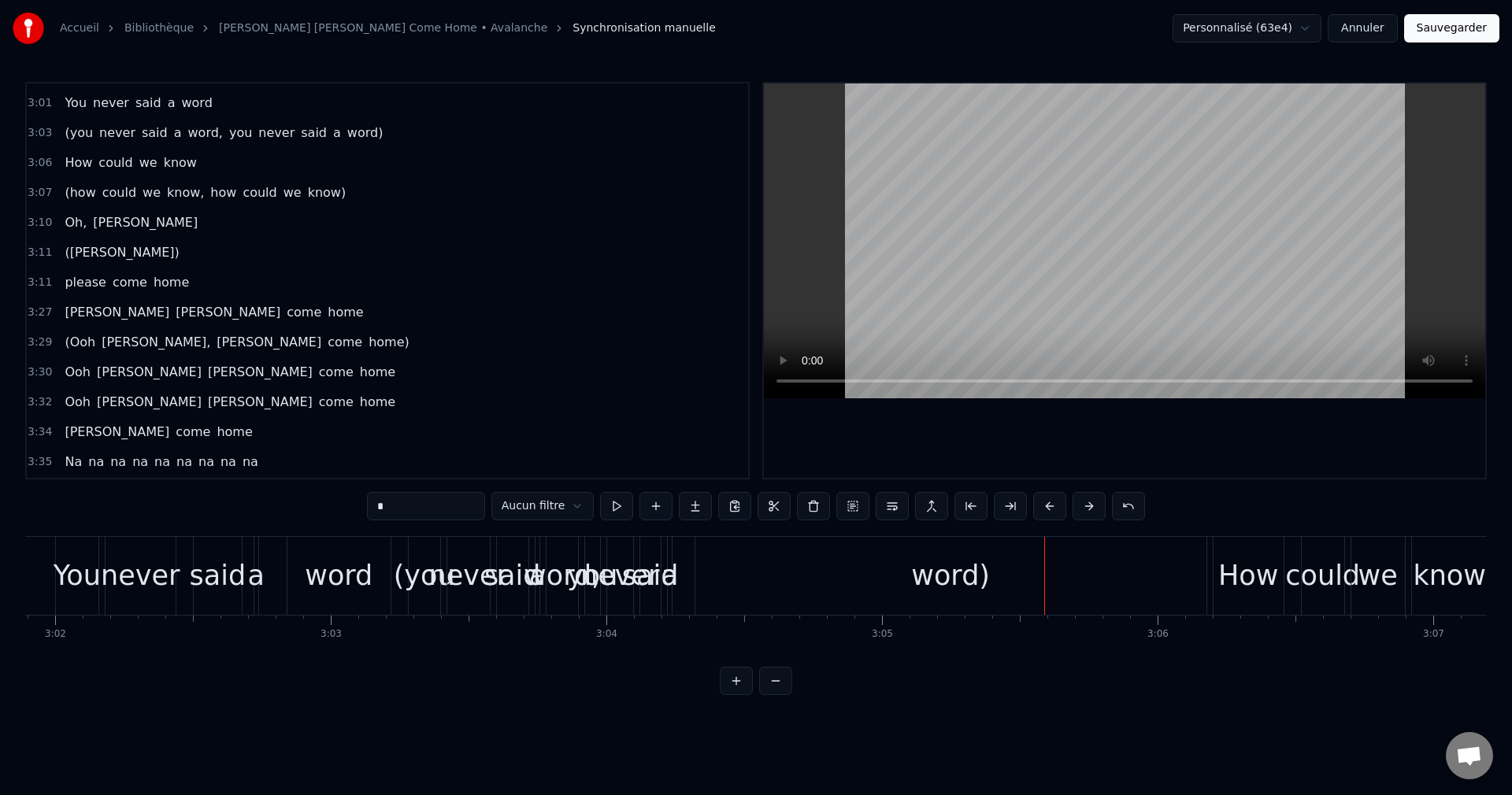
scroll to position [1293, 0]
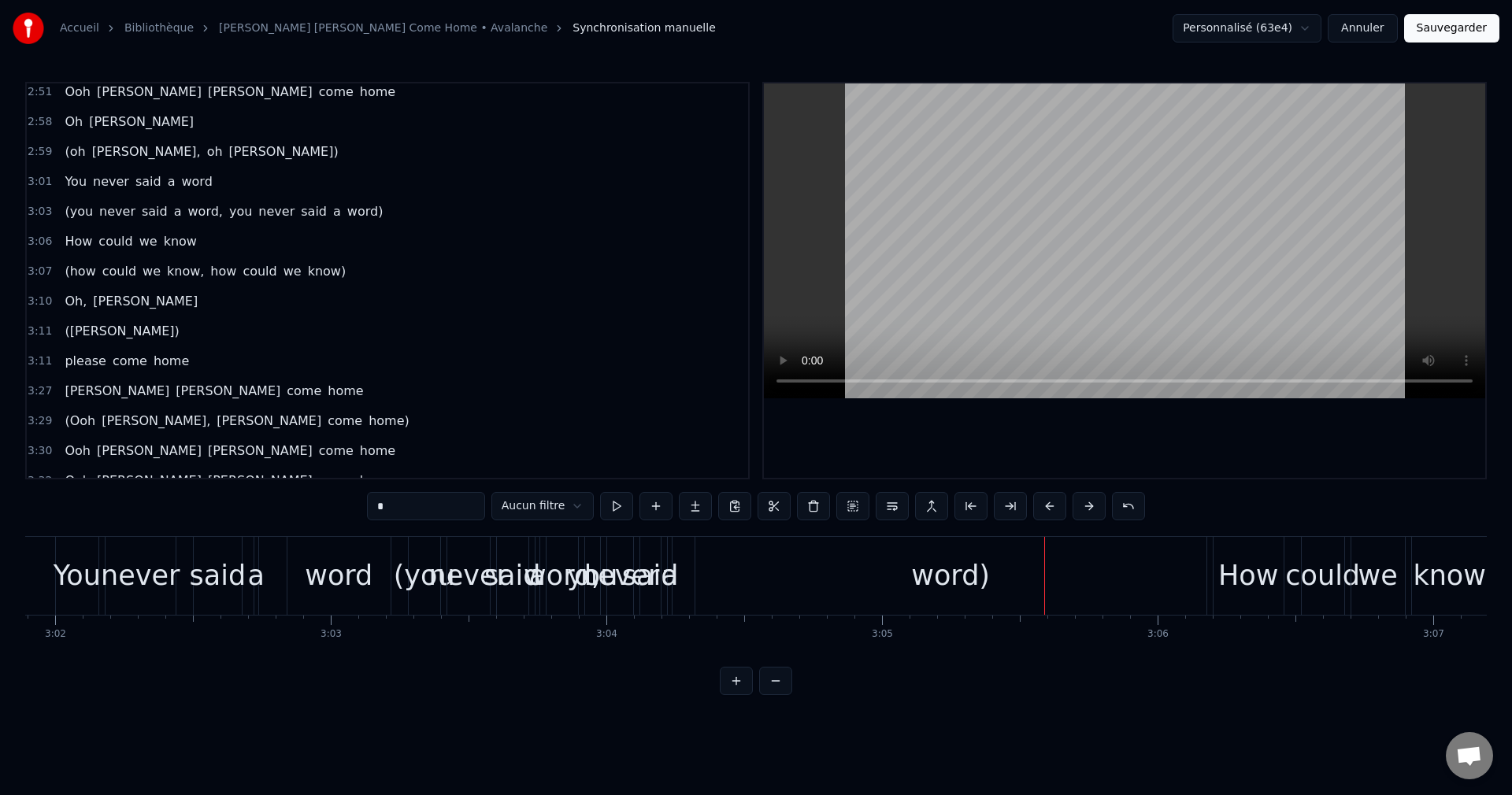
click at [70, 127] on span "Oh" at bounding box center [73, 122] width 21 height 18
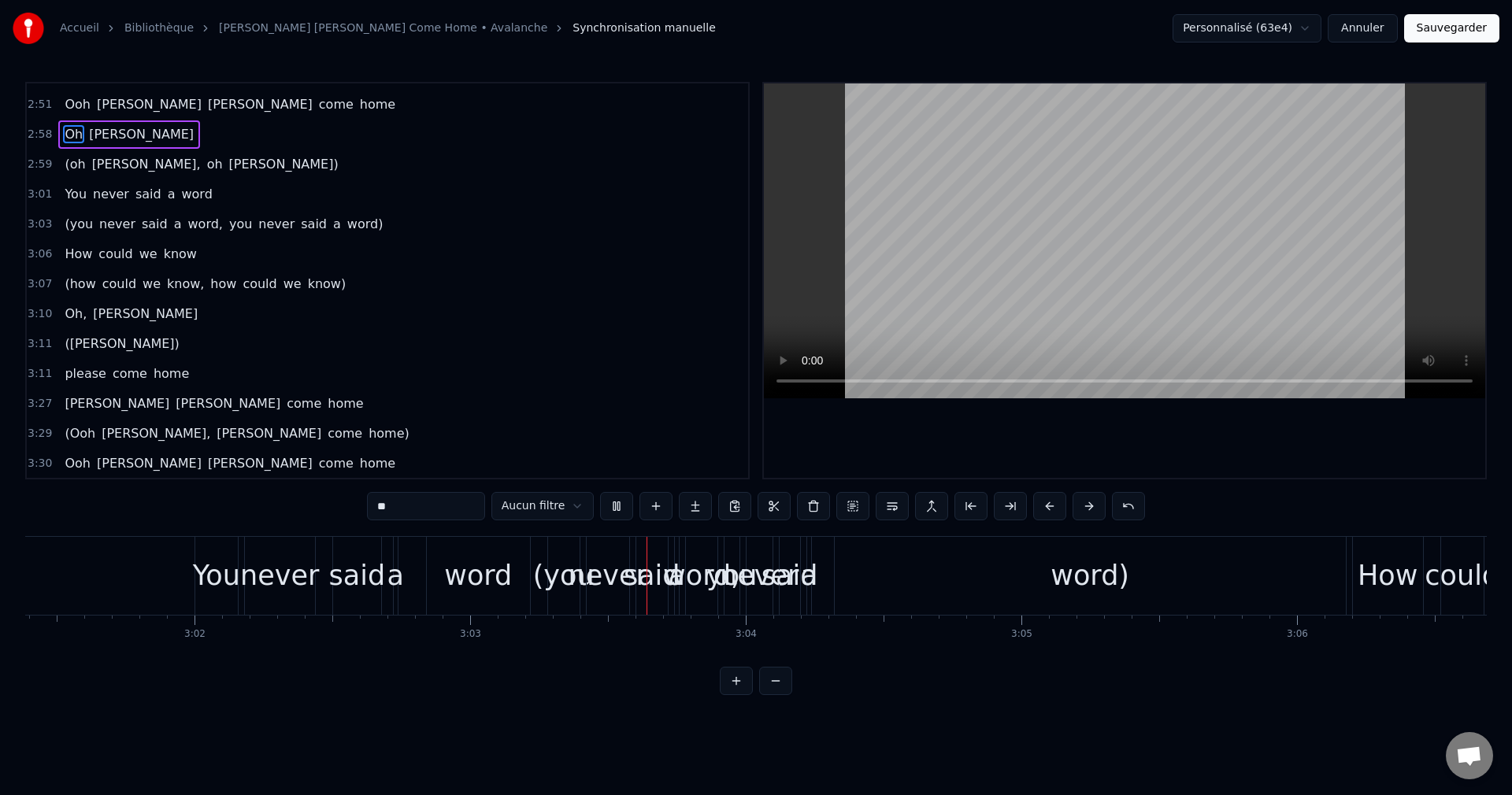
scroll to position [0, 50363]
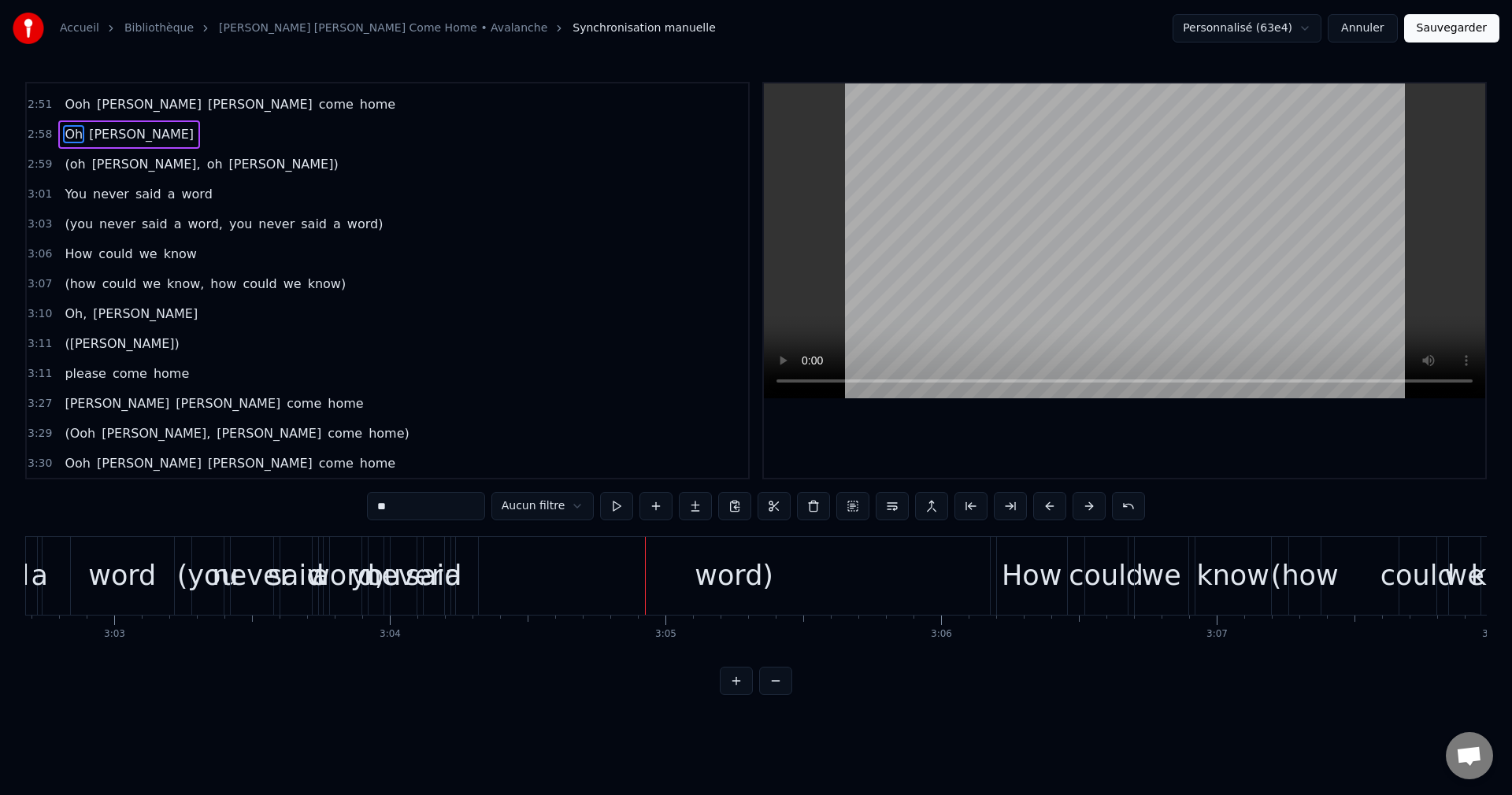
click at [228, 223] on span "you" at bounding box center [241, 224] width 26 height 18
type input "***"
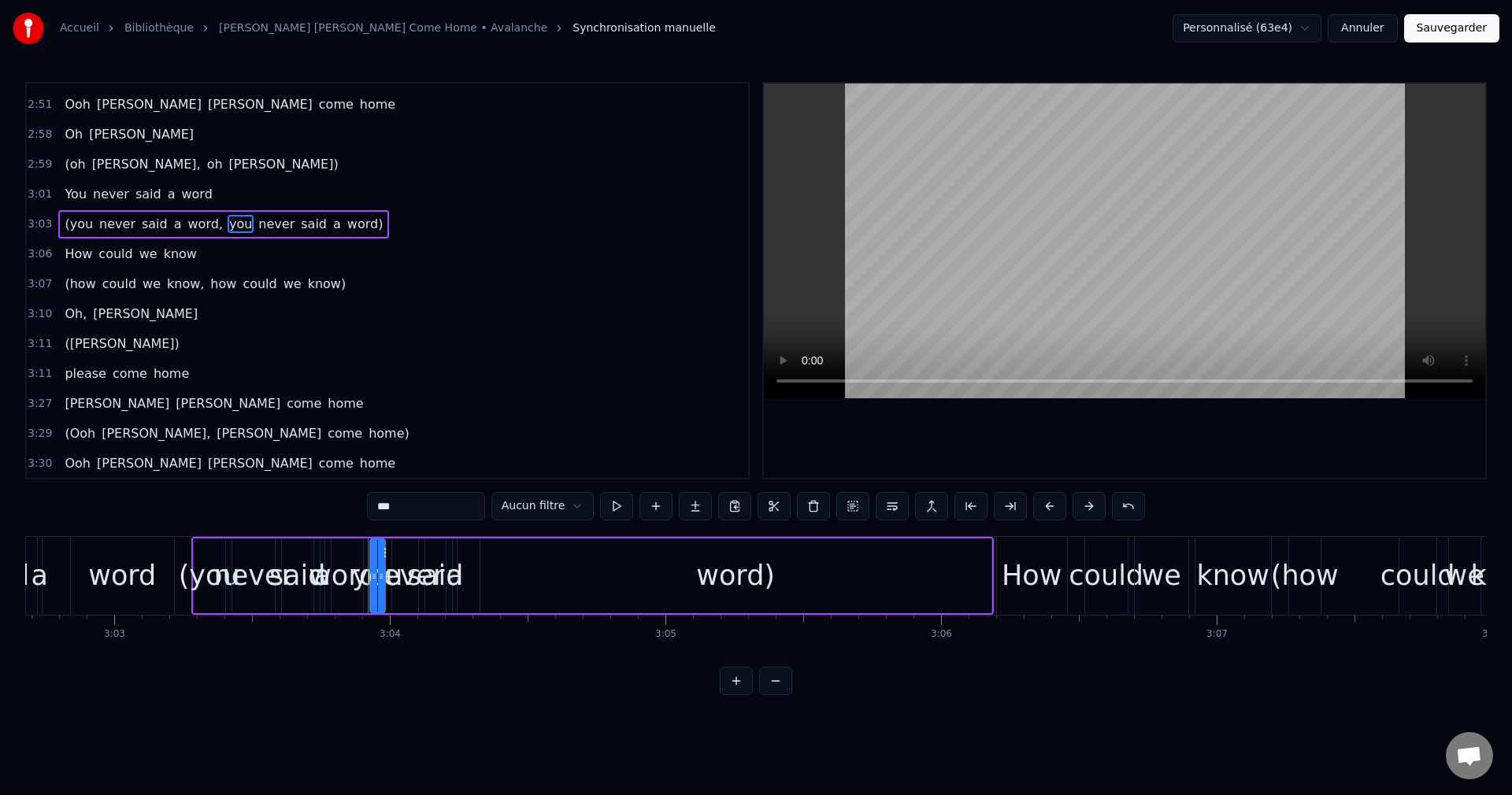
scroll to position [1224, 0]
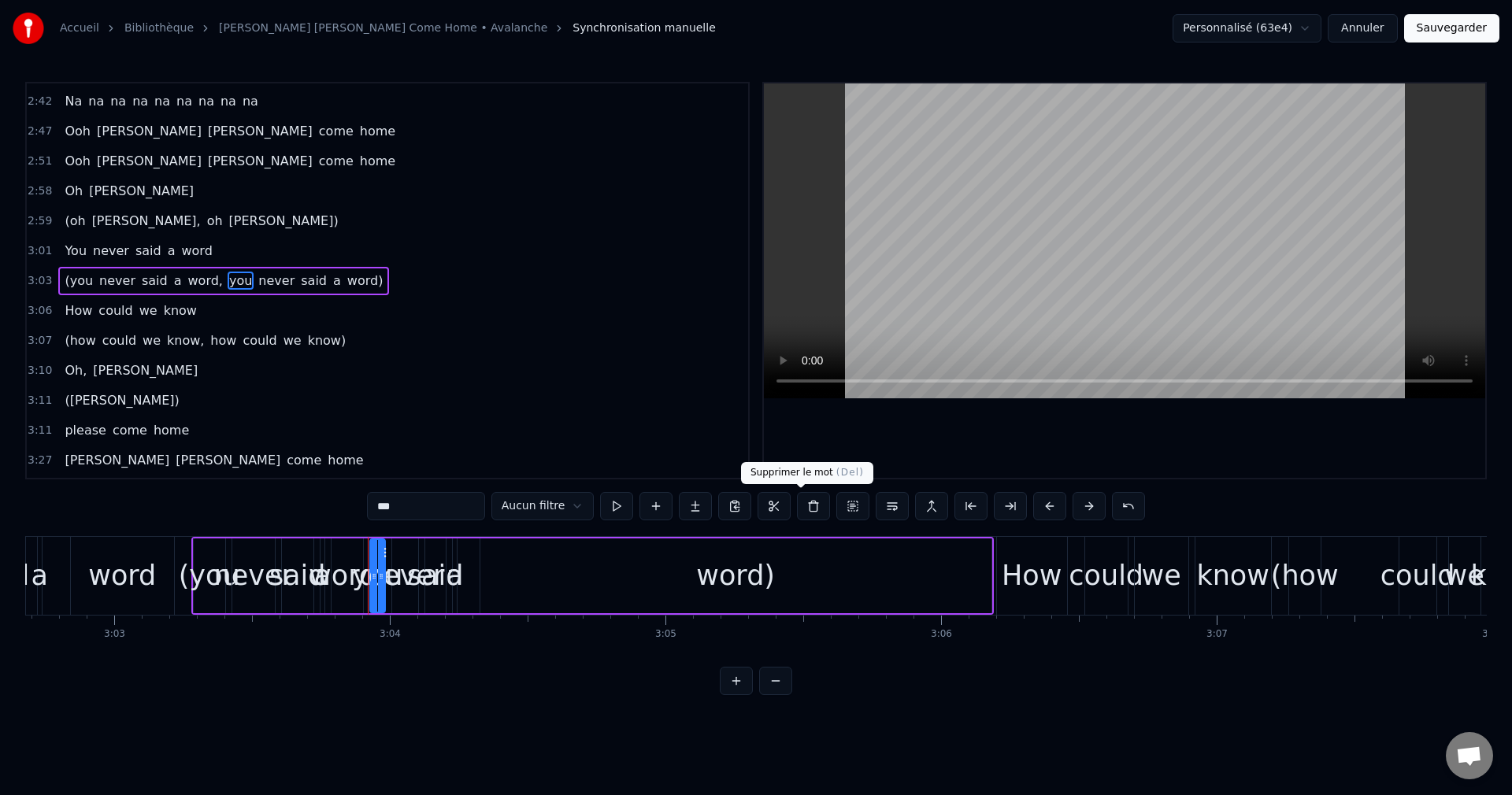
click at [797, 509] on button at bounding box center [814, 506] width 33 height 29
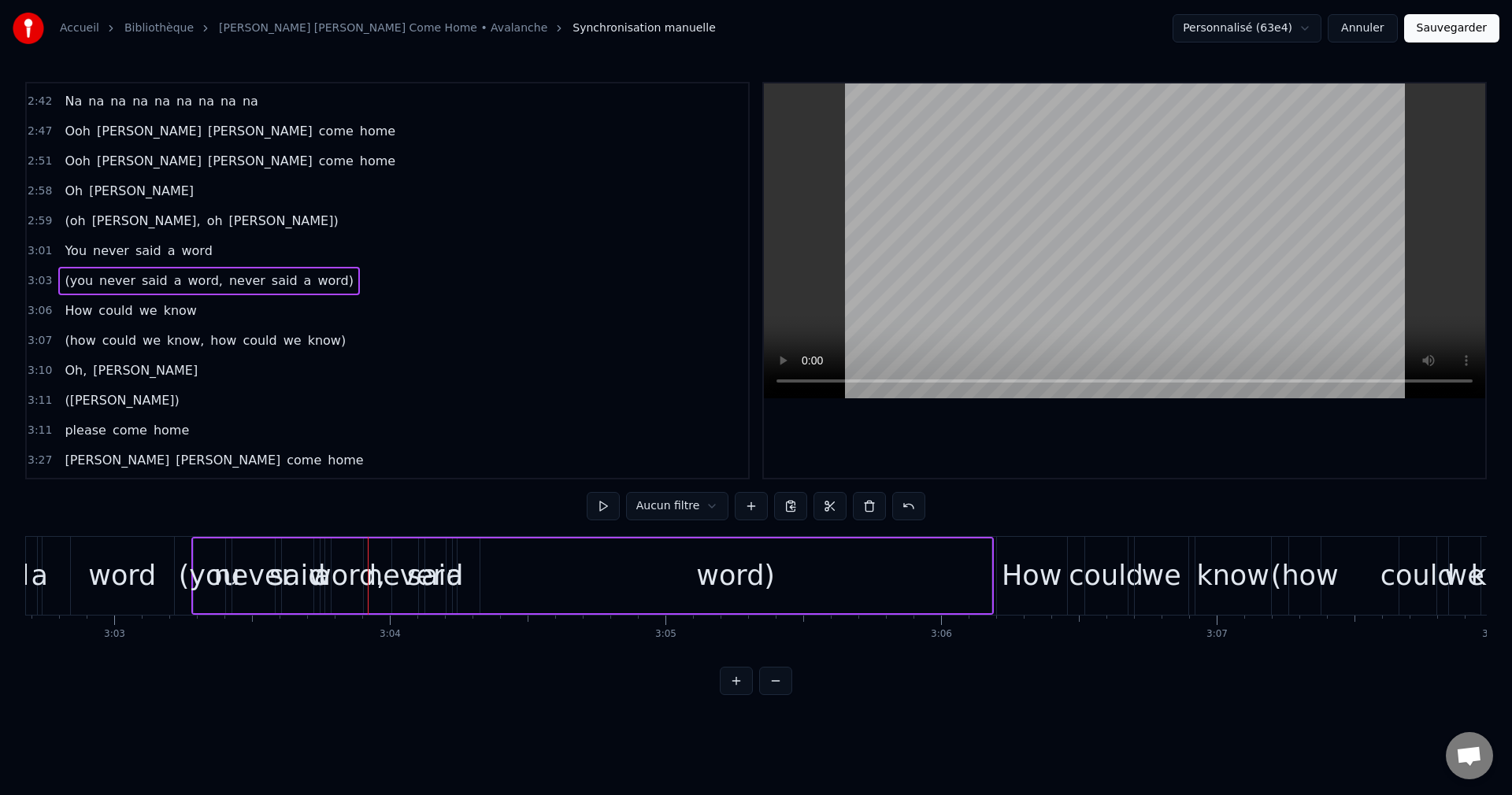
click at [228, 281] on span "never" at bounding box center [247, 281] width 40 height 18
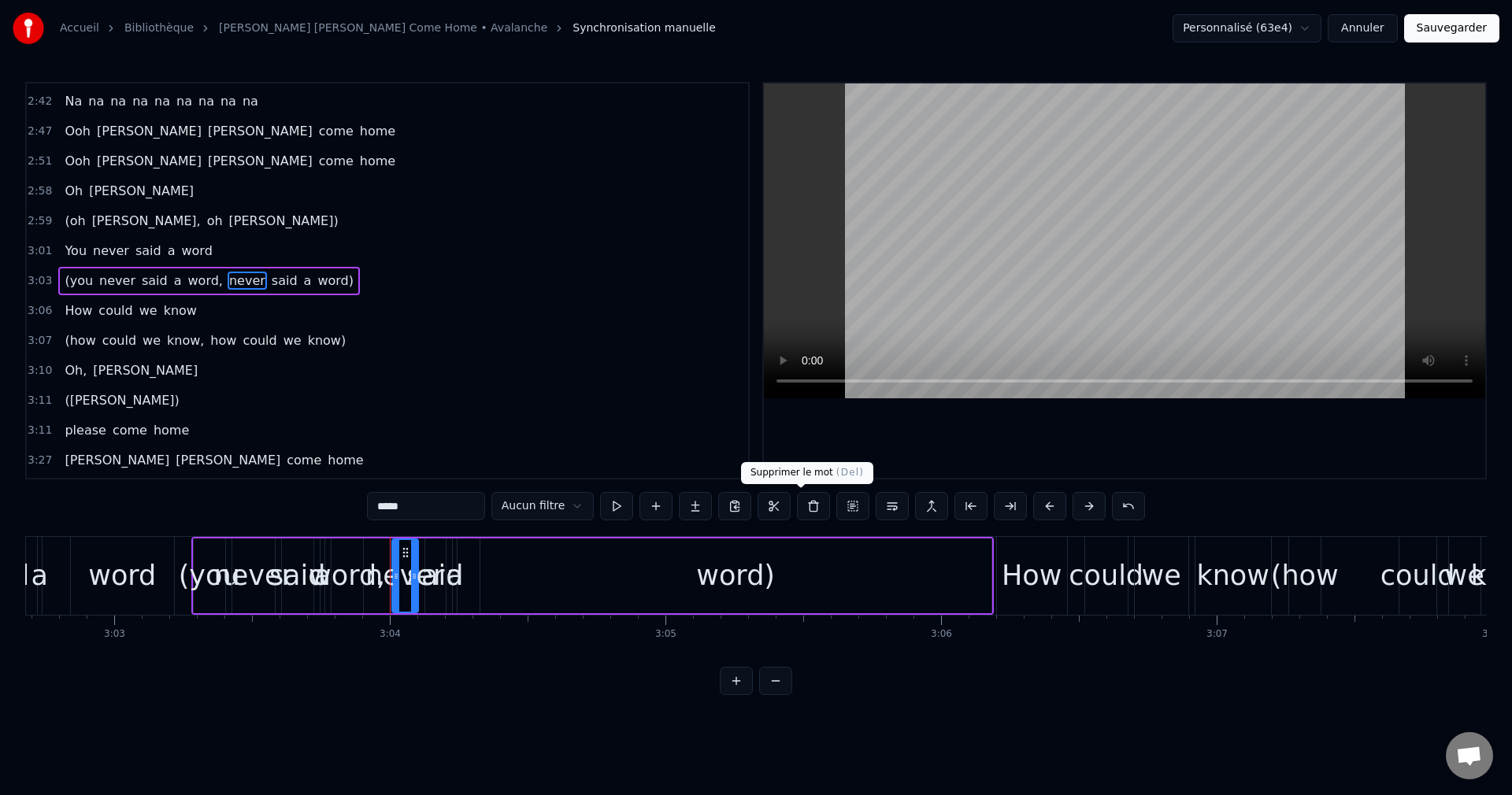
click at [797, 501] on button at bounding box center [814, 506] width 33 height 29
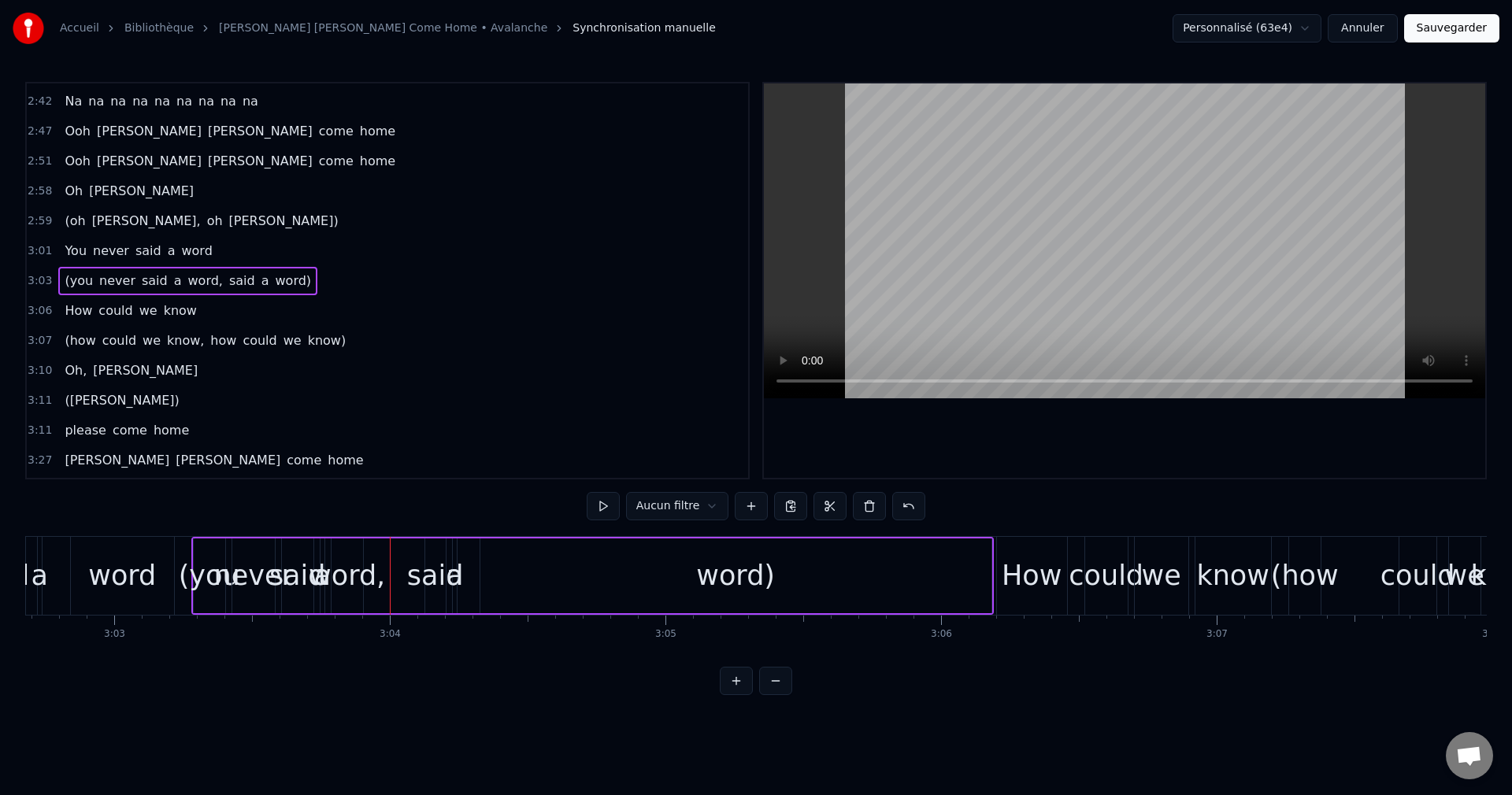
click at [228, 284] on span "said" at bounding box center [243, 281] width 30 height 18
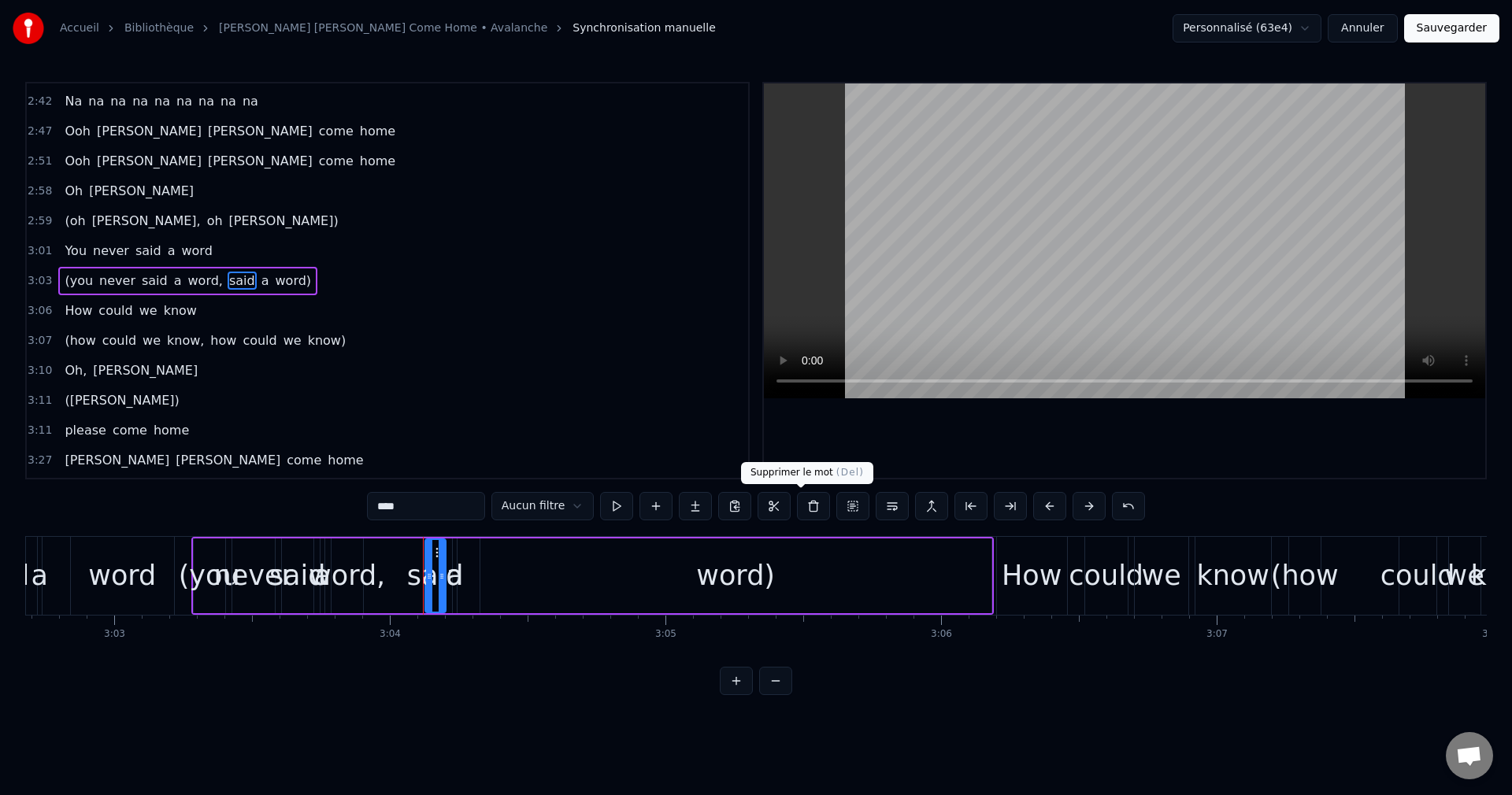
click at [805, 509] on button at bounding box center [814, 506] width 33 height 29
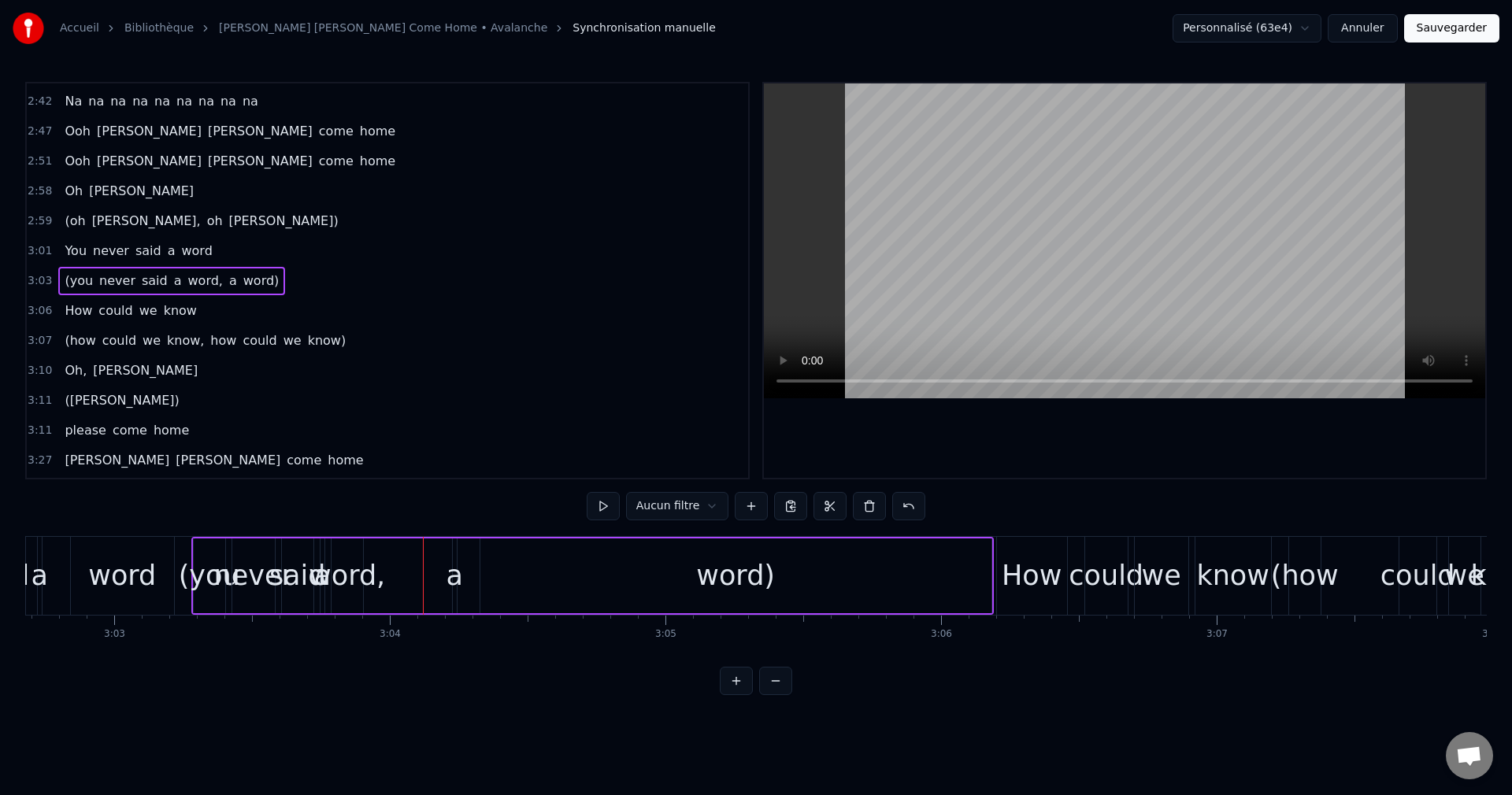
click at [228, 283] on span "a" at bounding box center [233, 281] width 11 height 18
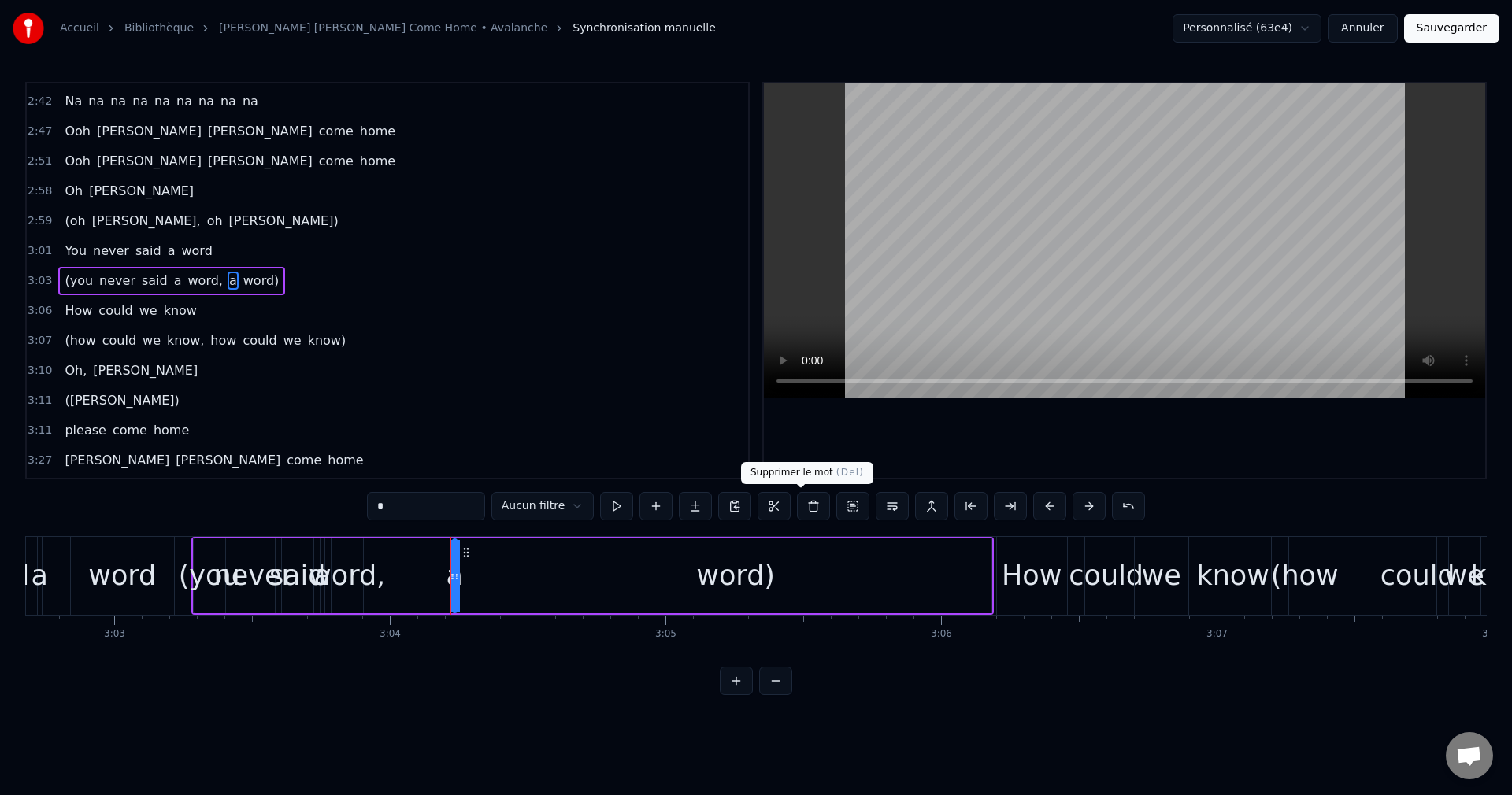
click at [797, 503] on button at bounding box center [814, 506] width 33 height 29
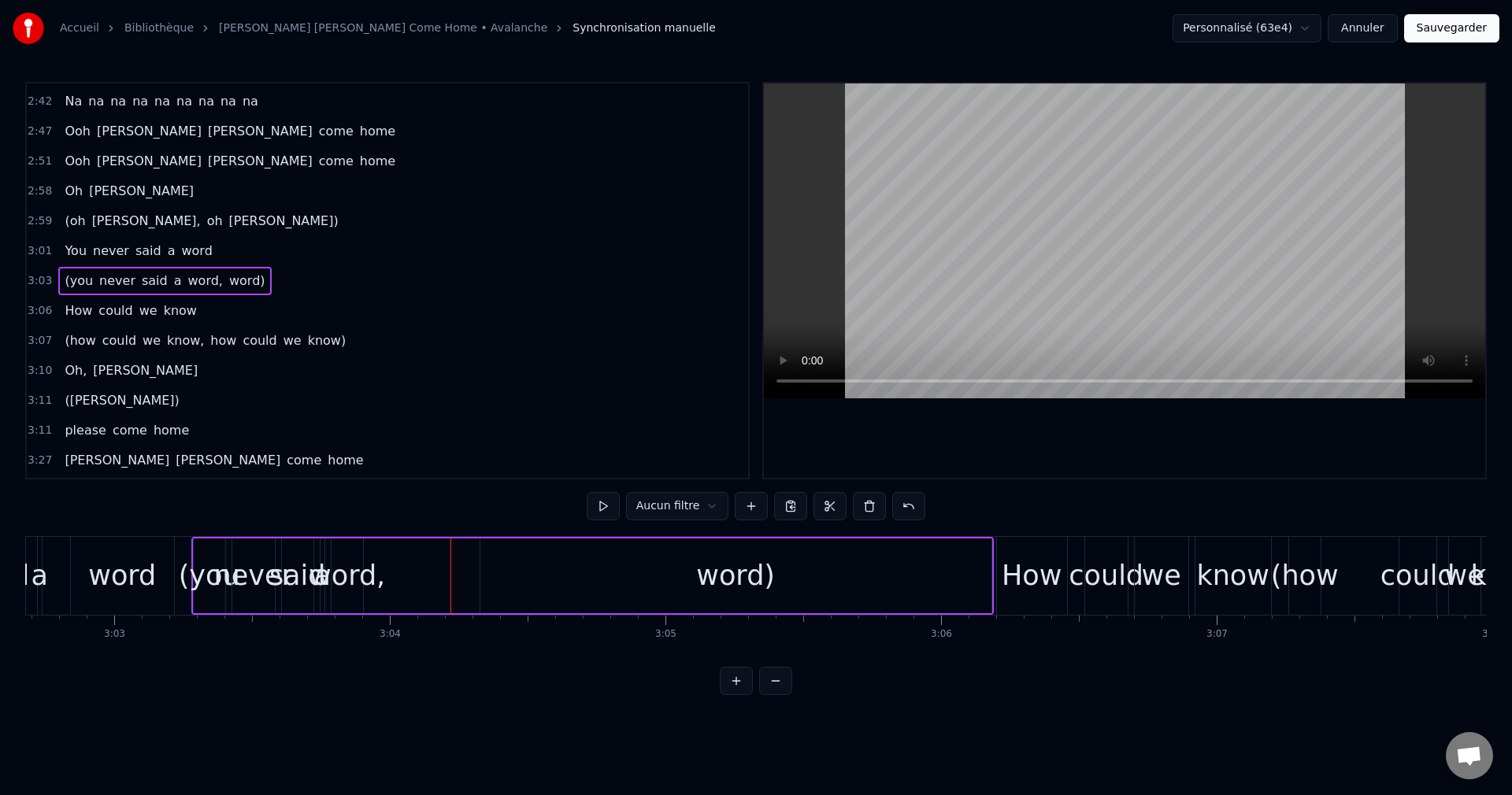
click at [186, 278] on span "word," at bounding box center [205, 281] width 38 height 18
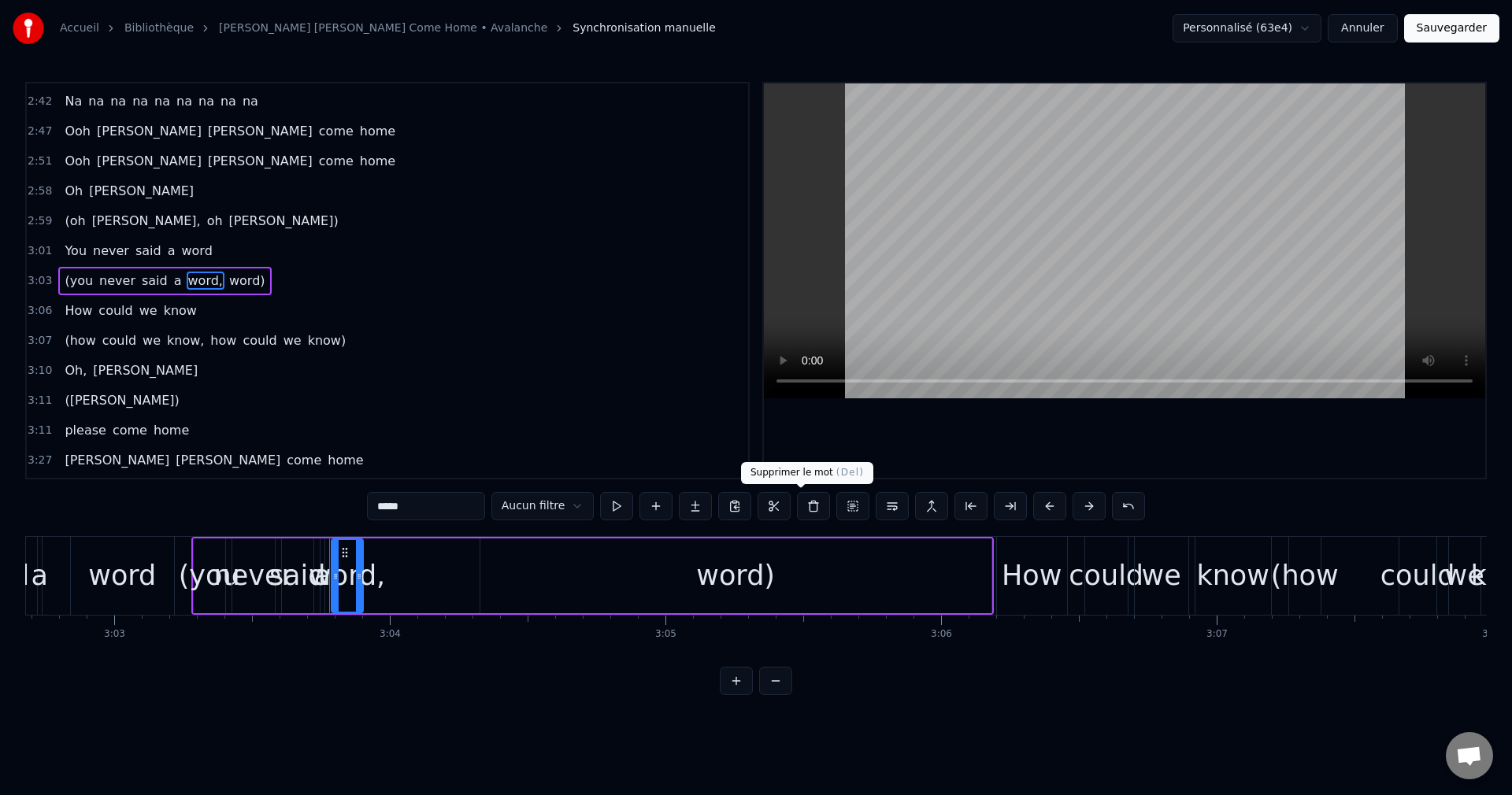
click at [797, 509] on button at bounding box center [814, 506] width 33 height 29
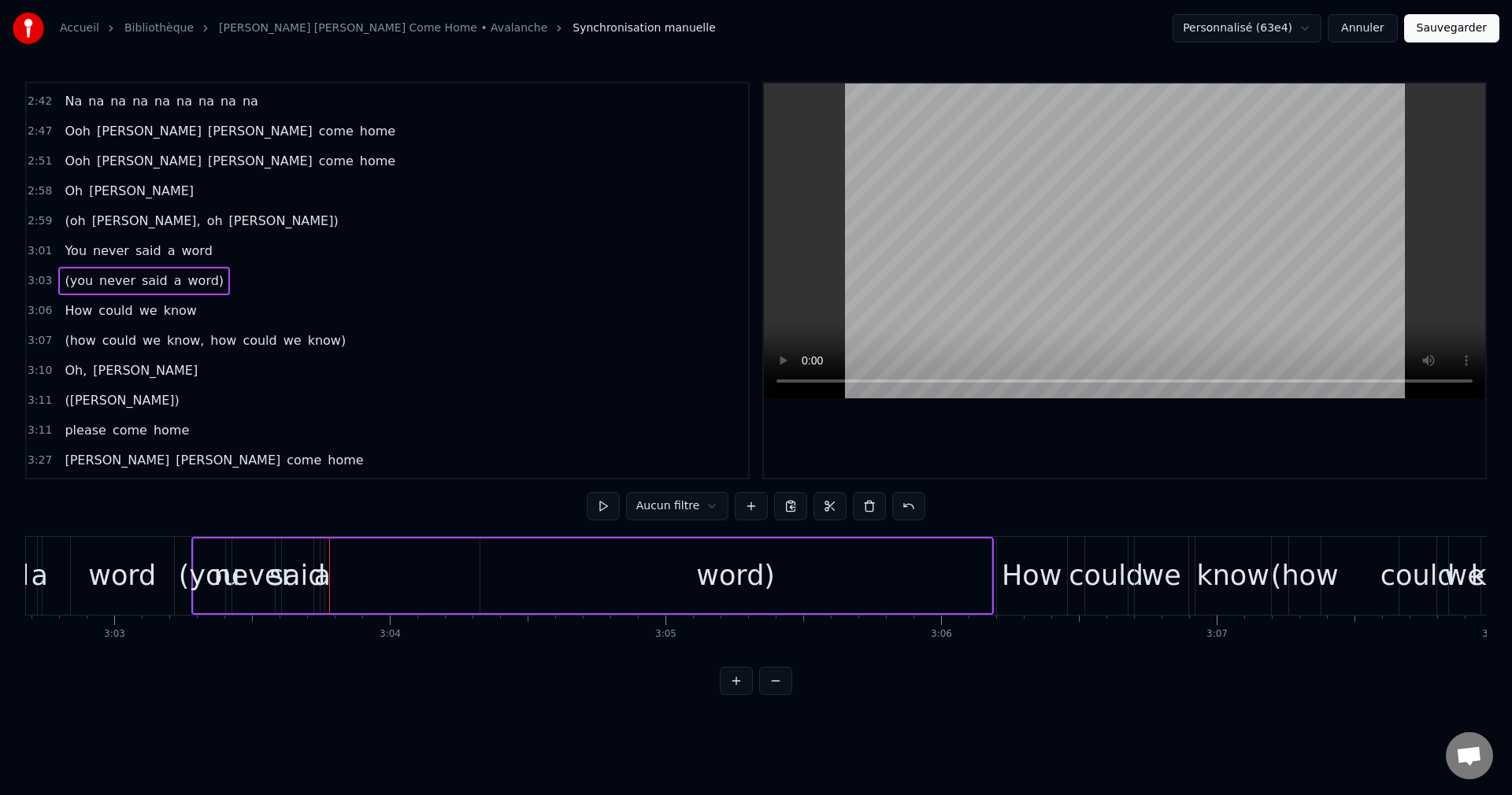
click at [67, 193] on span "Oh" at bounding box center [73, 191] width 21 height 18
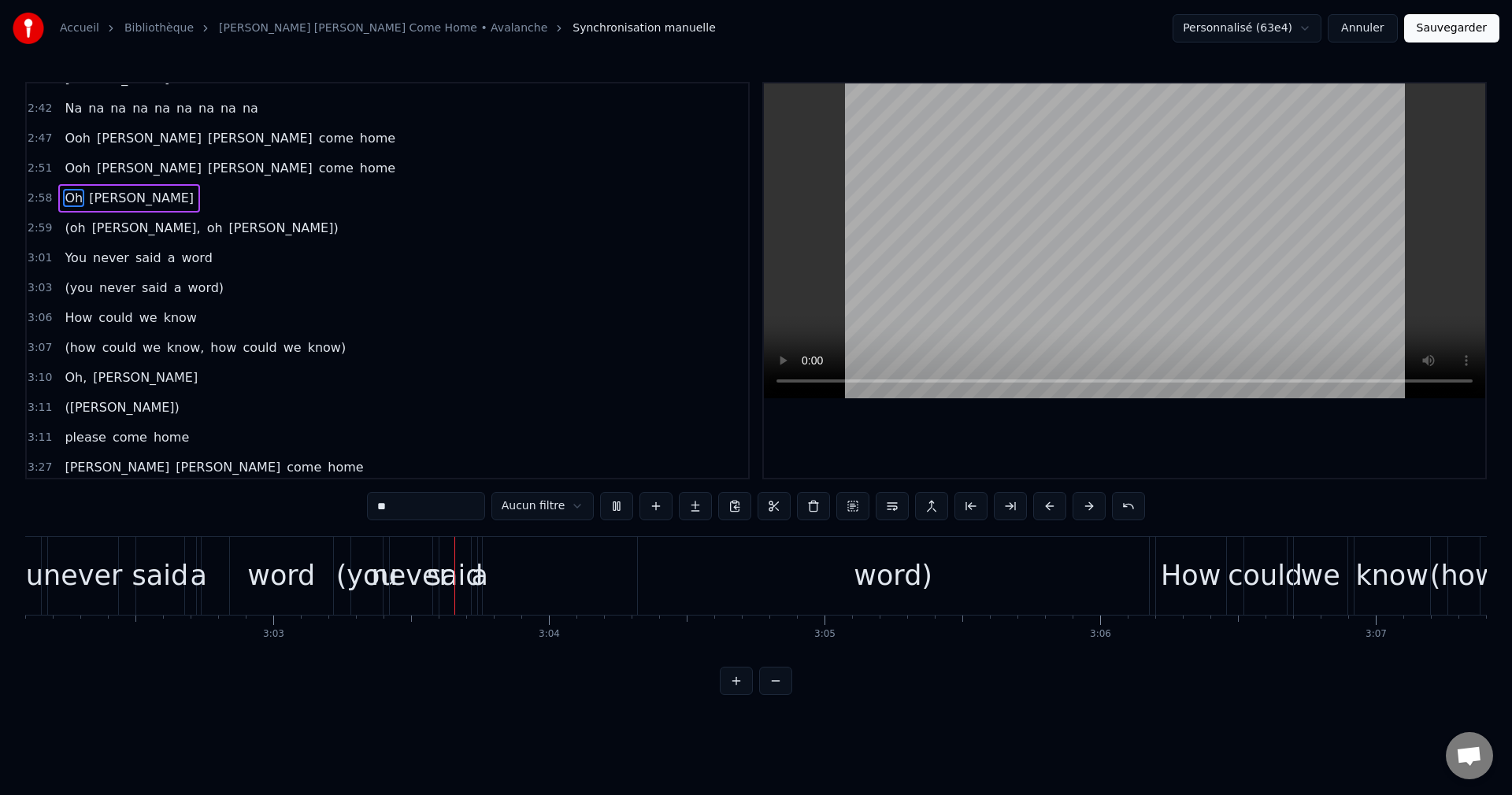
scroll to position [0, 50359]
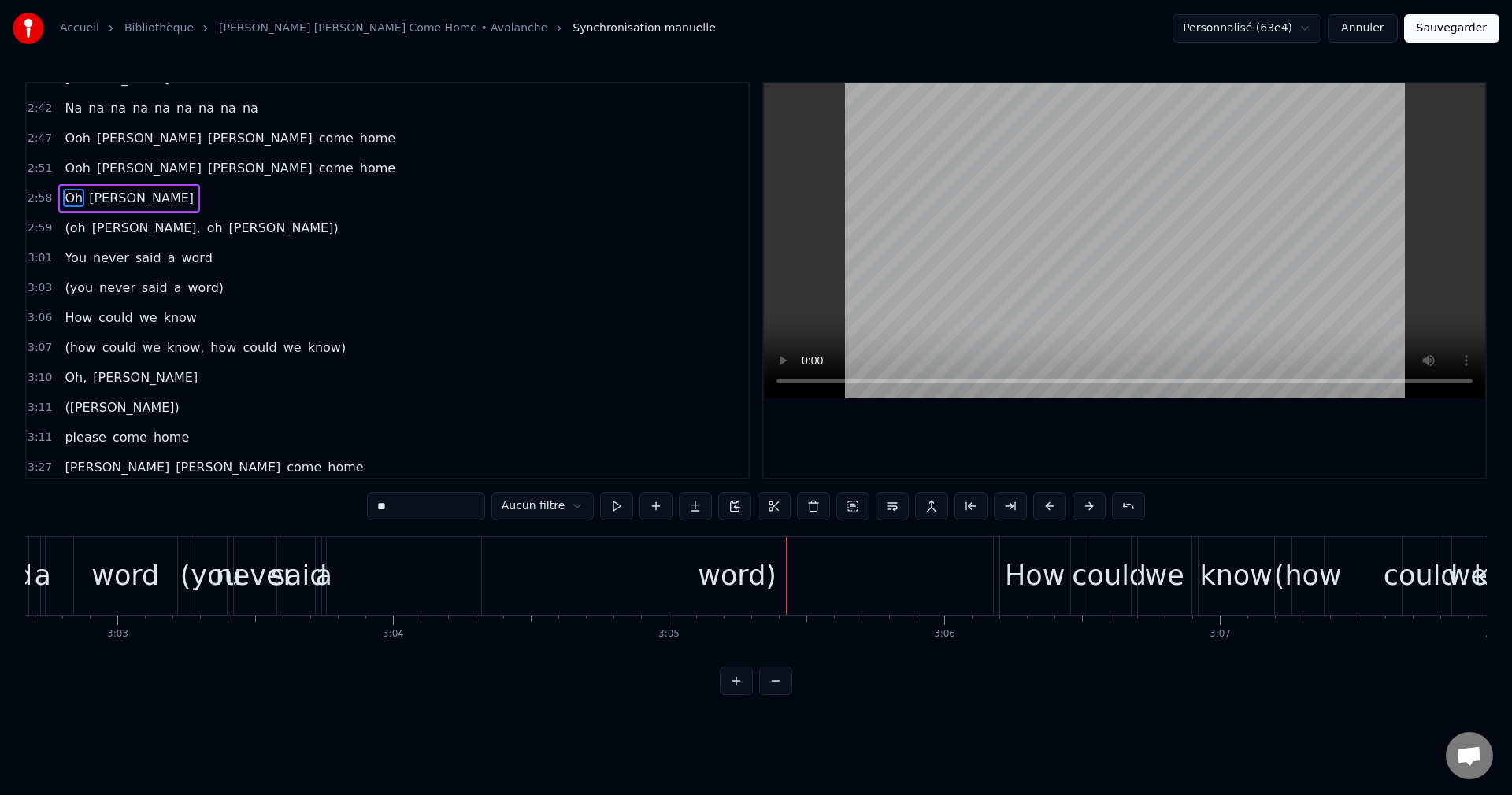
click at [542, 583] on div "word)" at bounding box center [738, 575] width 511 height 78
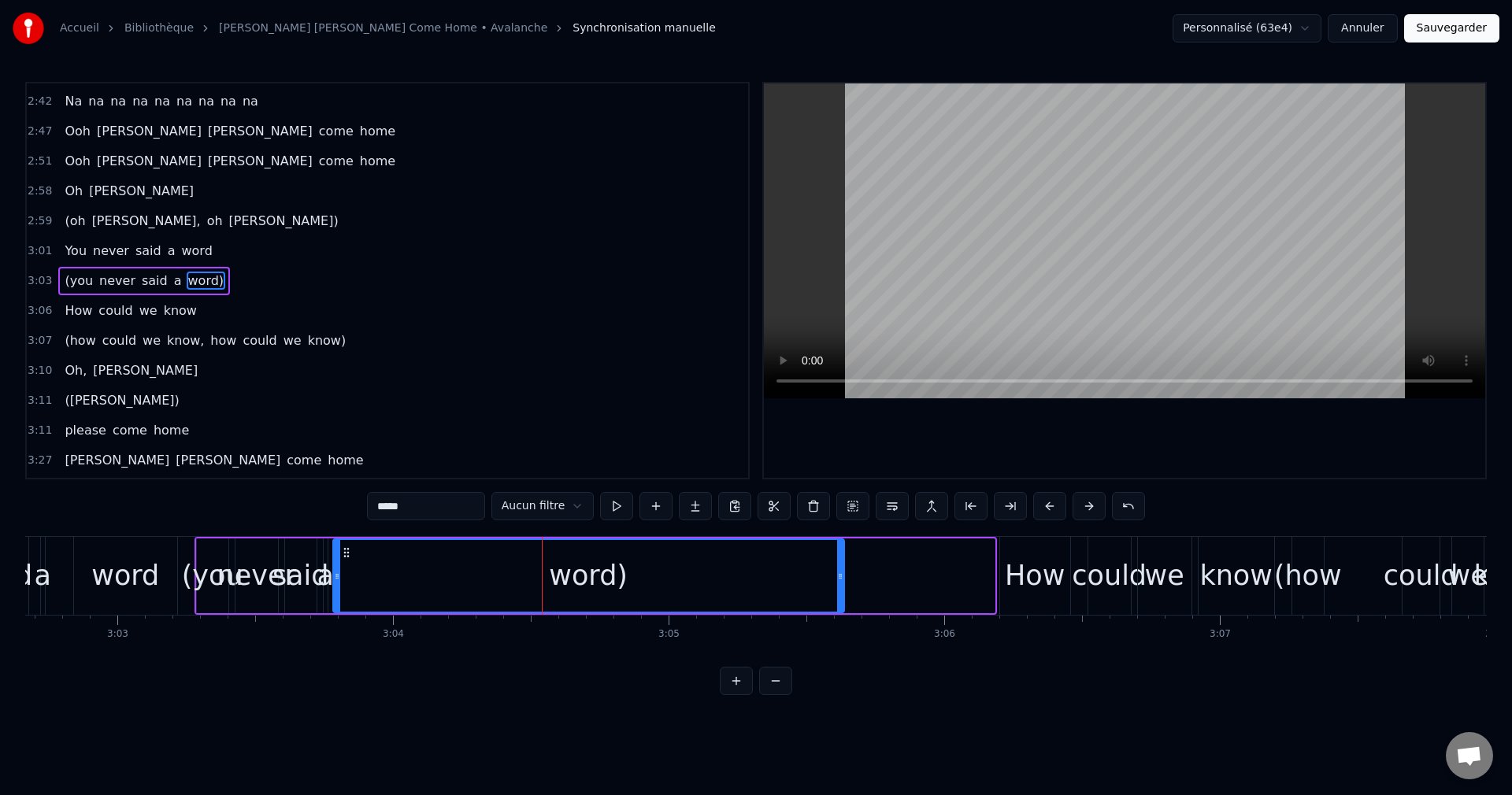
drag, startPoint x: 497, startPoint y: 548, endPoint x: 347, endPoint y: 573, distance: 152.1
click at [347, 573] on div "word)" at bounding box center [589, 576] width 509 height 72
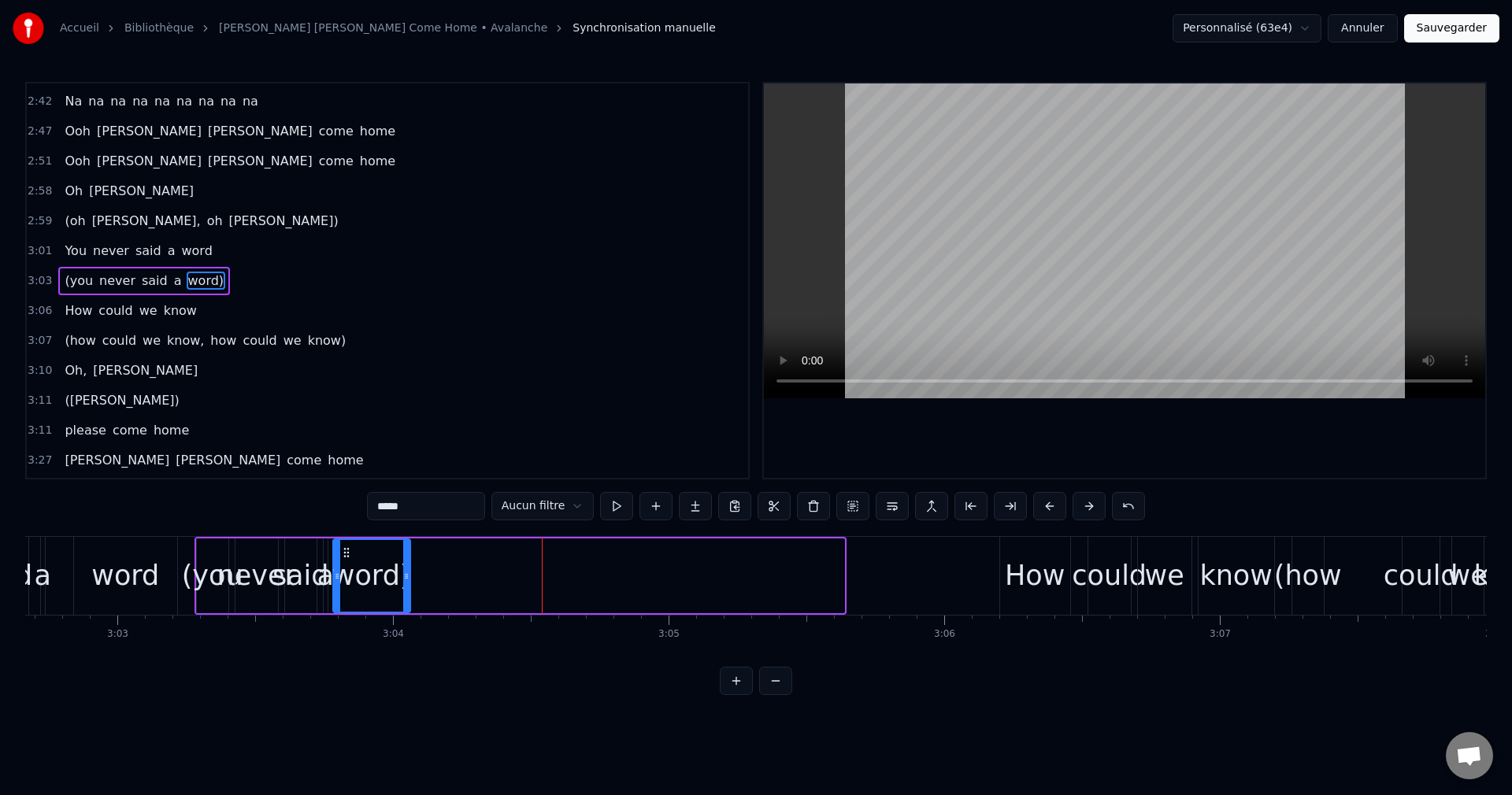
drag, startPoint x: 838, startPoint y: 575, endPoint x: 404, endPoint y: 599, distance: 434.7
click at [404, 599] on div at bounding box center [406, 576] width 6 height 72
click at [75, 222] on span "(oh" at bounding box center [75, 221] width 24 height 18
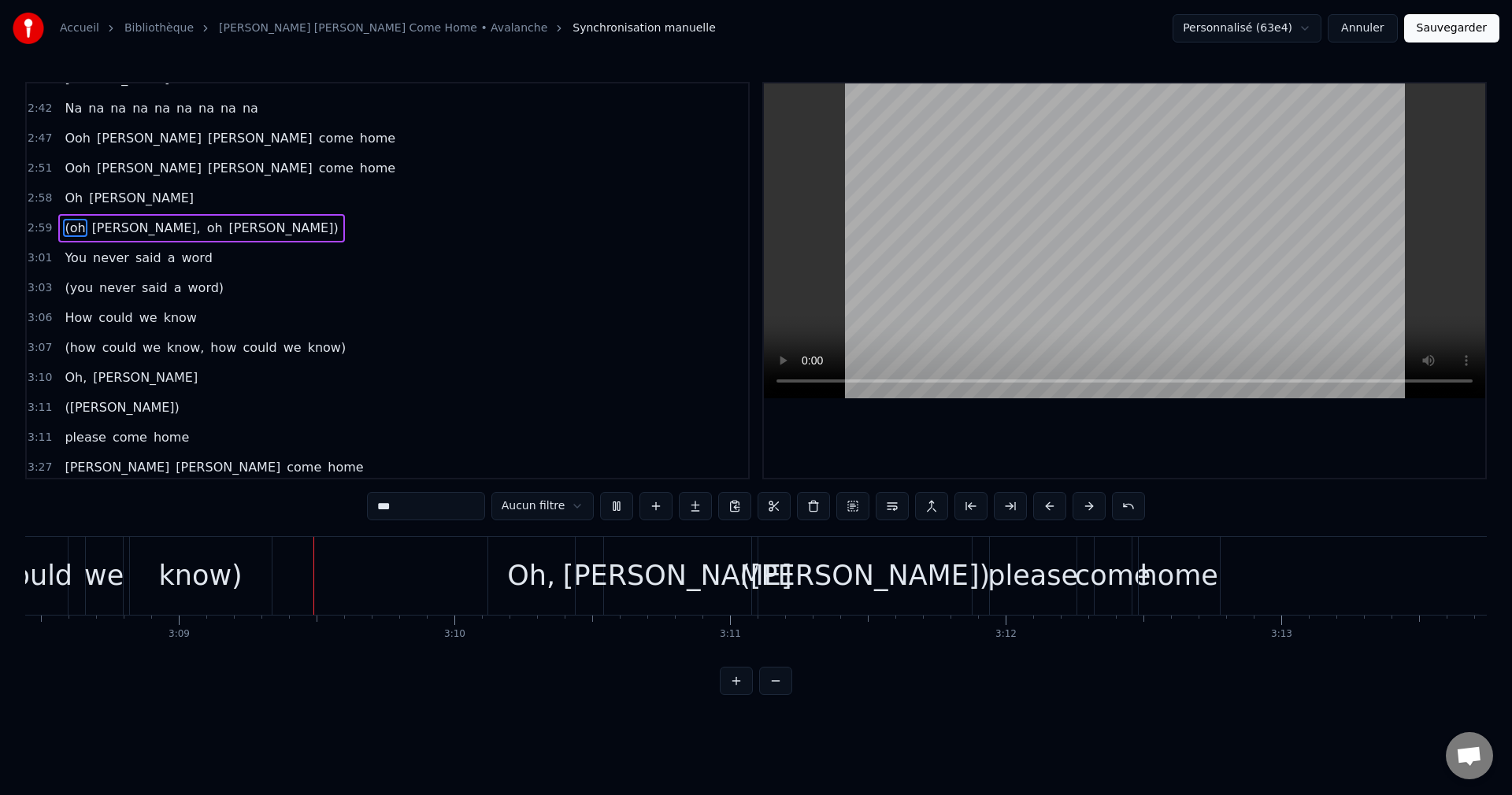
scroll to position [0, 51953]
click at [793, 572] on div "([PERSON_NAME])" at bounding box center [863, 575] width 213 height 78
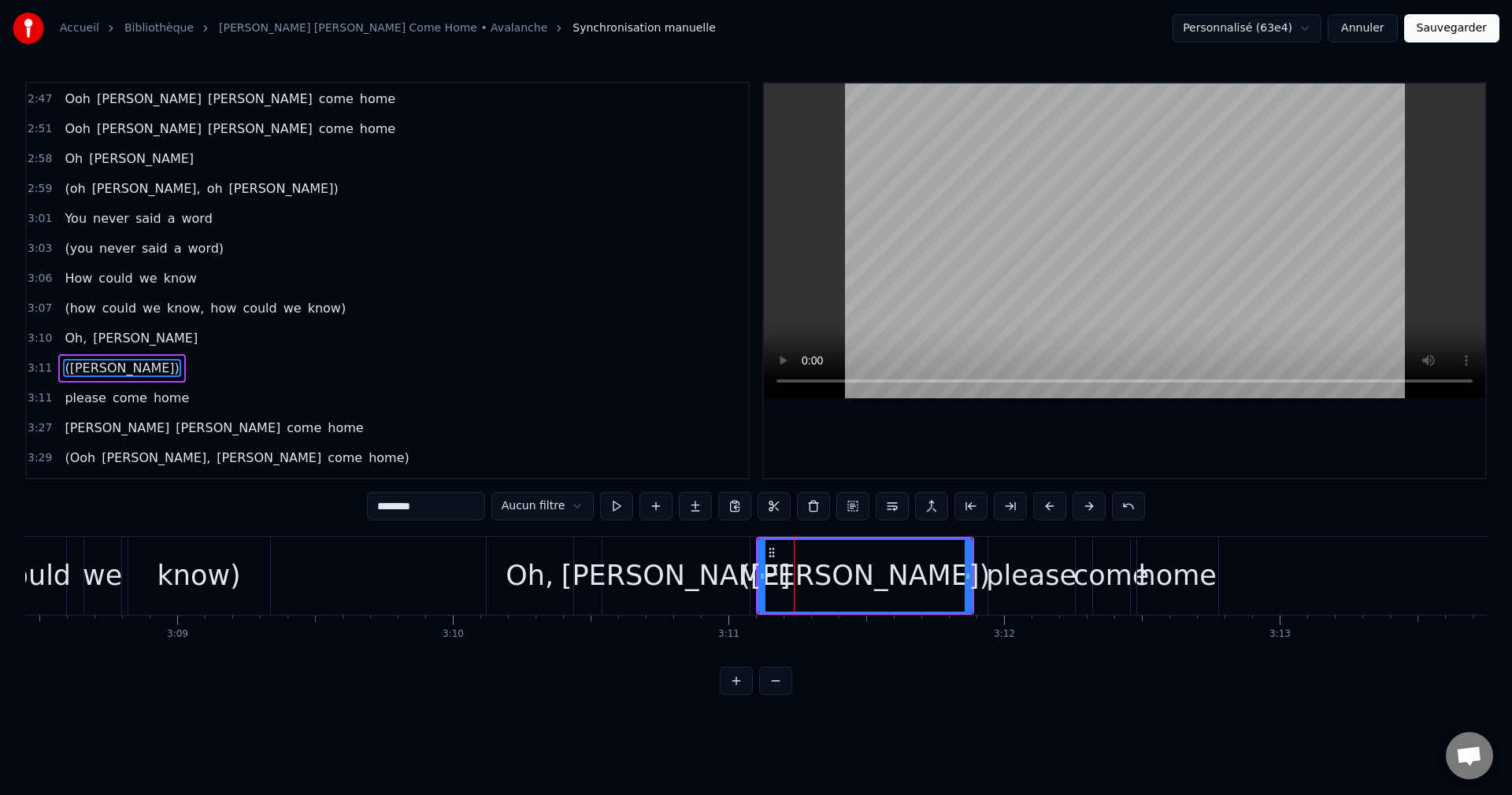
scroll to position [1344, 0]
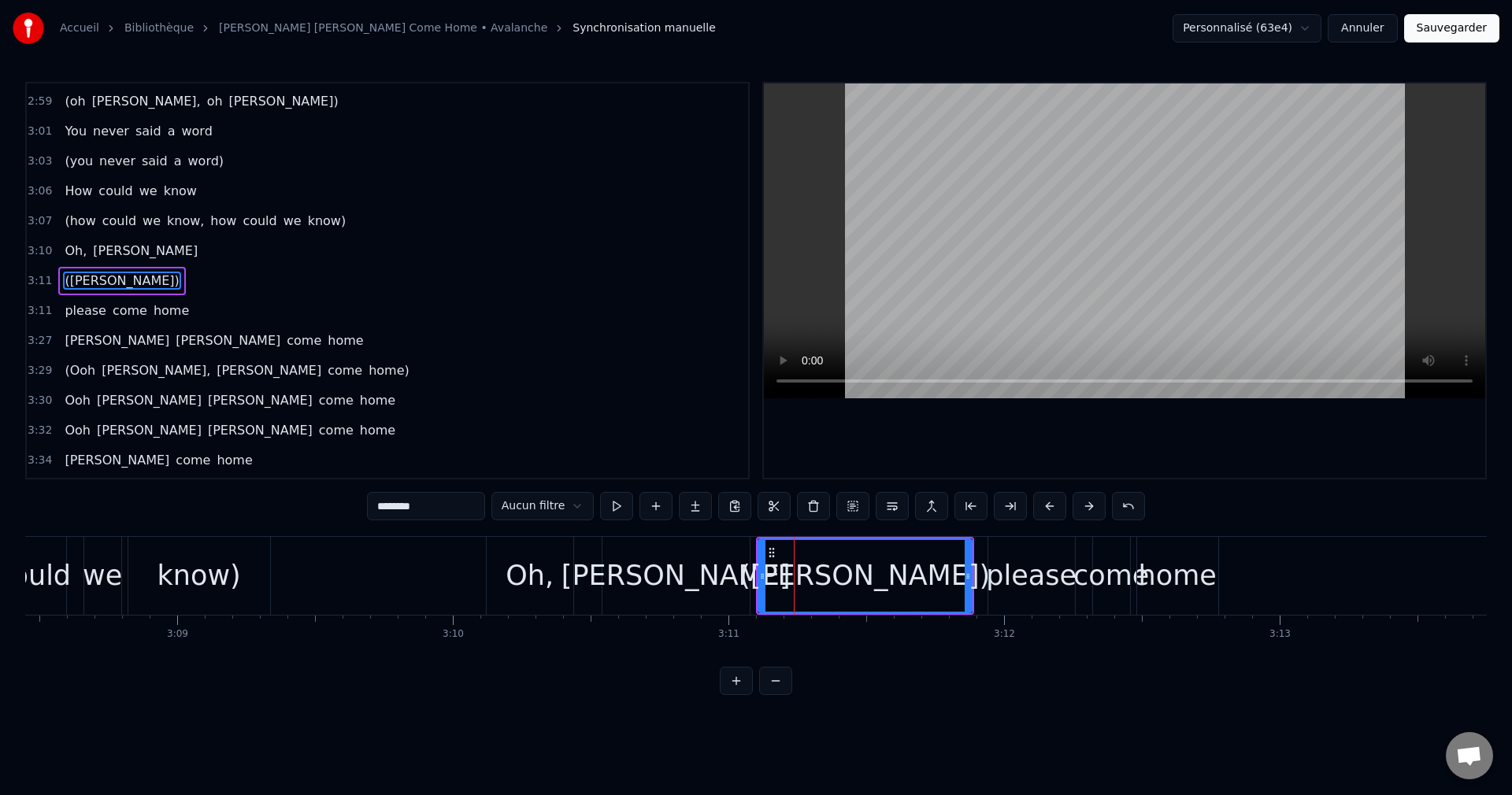
click at [963, 577] on div "([PERSON_NAME])" at bounding box center [864, 575] width 215 height 75
drag, startPoint x: 968, startPoint y: 577, endPoint x: 925, endPoint y: 580, distance: 43.1
click at [925, 580] on icon at bounding box center [925, 576] width 6 height 13
click at [716, 583] on div "[PERSON_NAME]" at bounding box center [676, 575] width 229 height 42
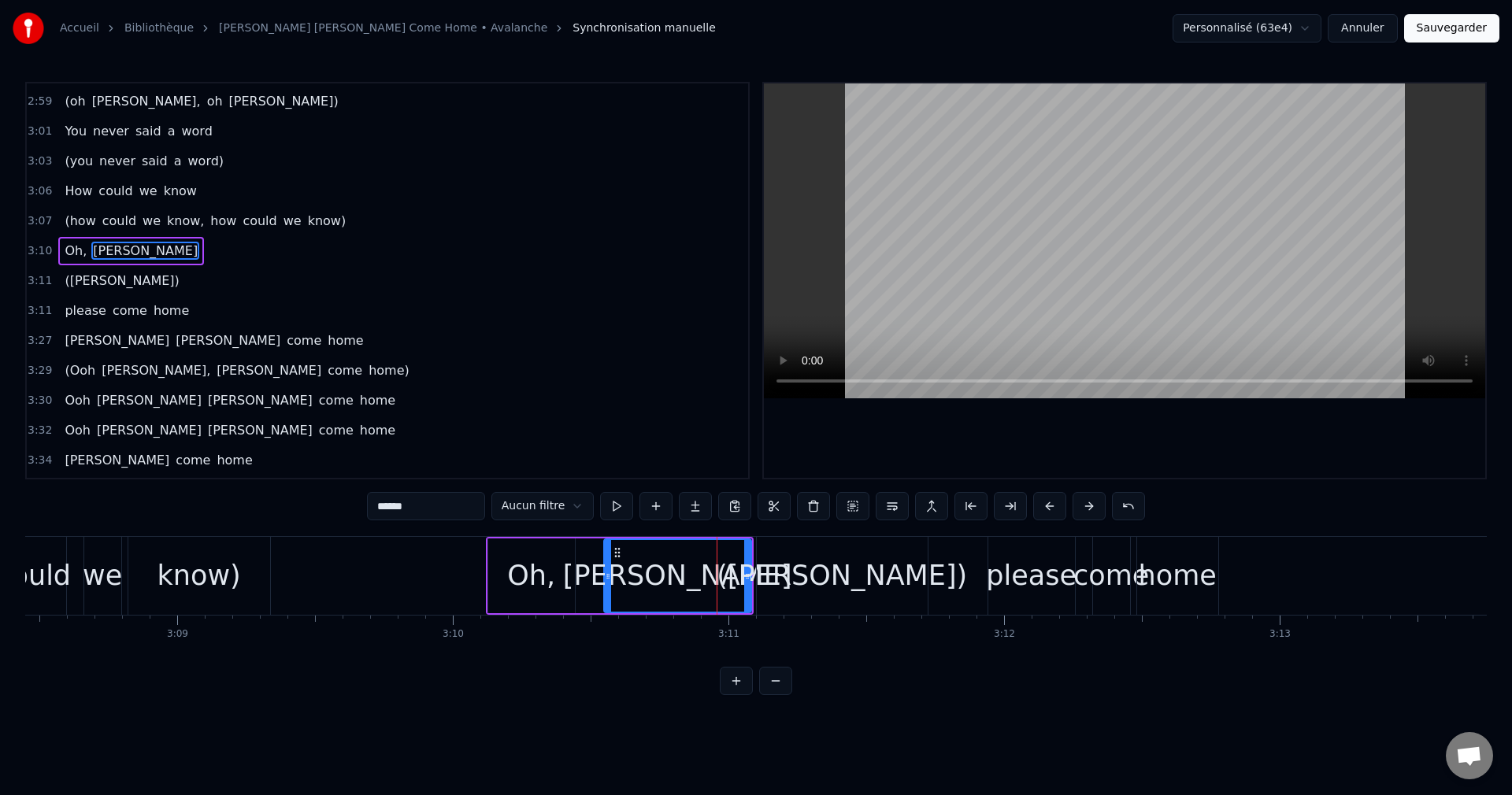
scroll to position [1313, 0]
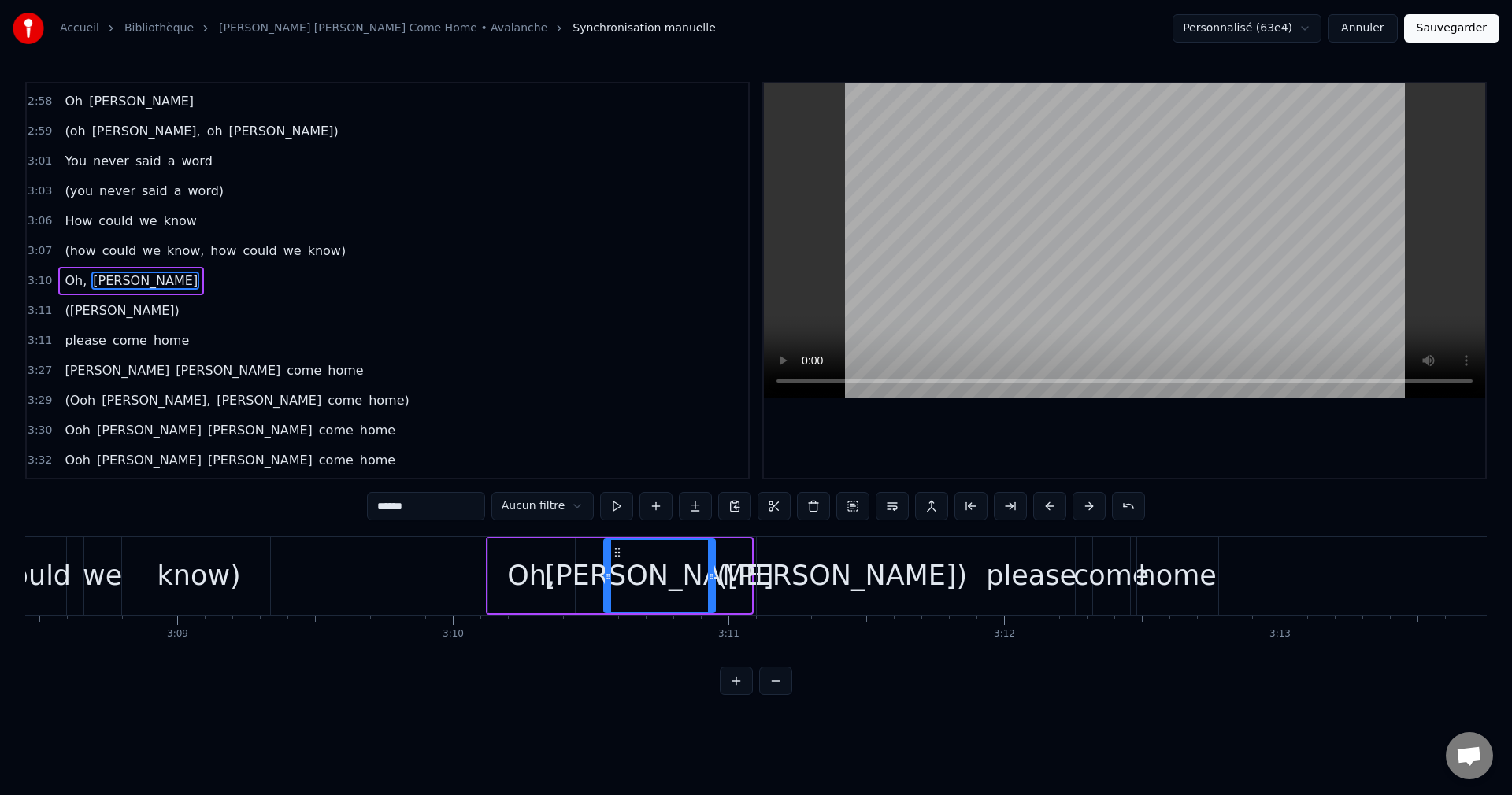
drag, startPoint x: 745, startPoint y: 575, endPoint x: 708, endPoint y: 583, distance: 37.9
click at [708, 583] on div at bounding box center [711, 576] width 6 height 72
click at [805, 585] on div "([PERSON_NAME])" at bounding box center [842, 575] width 251 height 42
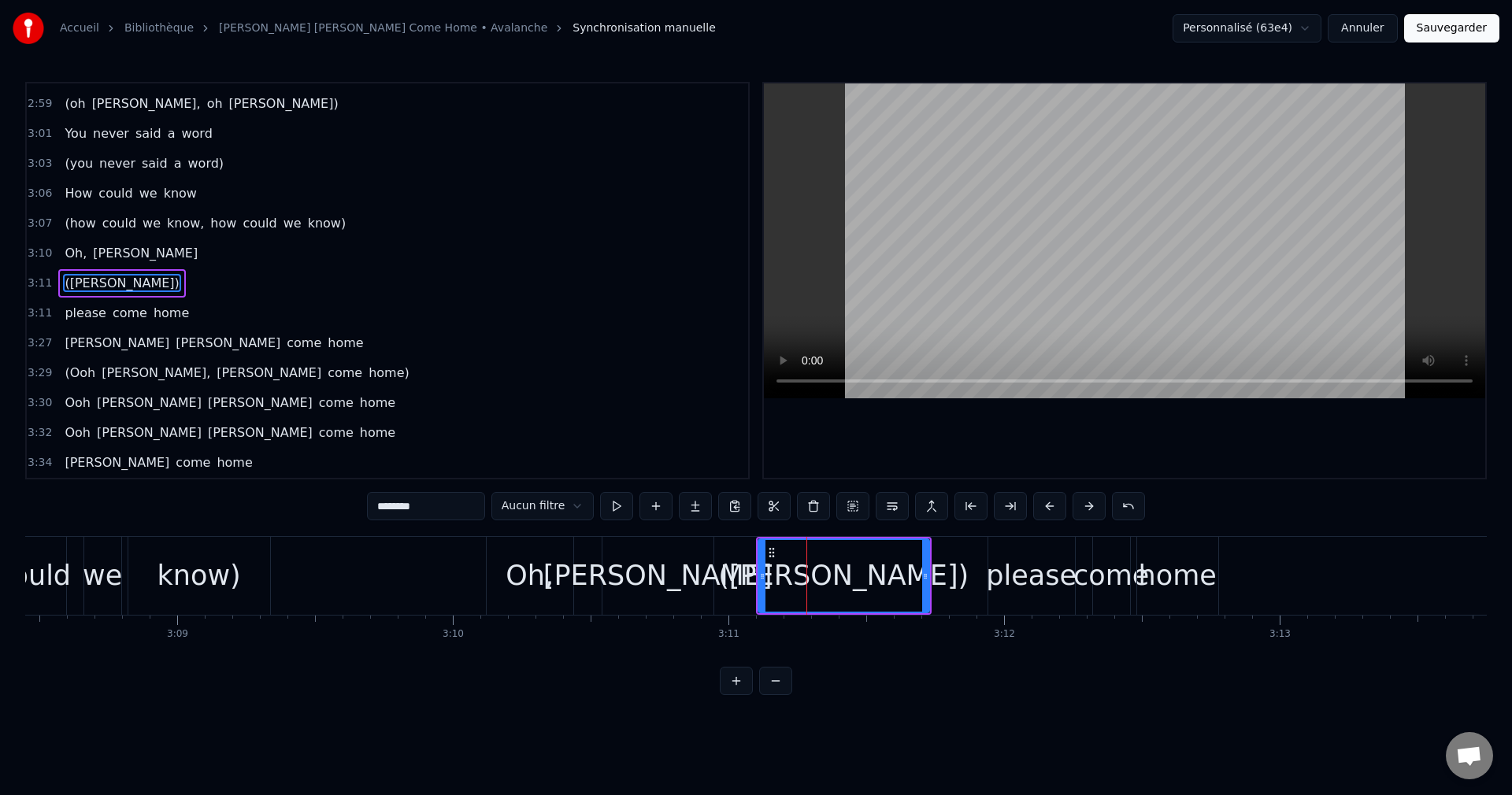
scroll to position [1344, 0]
drag, startPoint x: 763, startPoint y: 574, endPoint x: 803, endPoint y: 582, distance: 40.8
click at [797, 582] on div at bounding box center [793, 576] width 6 height 72
click at [702, 575] on div "[PERSON_NAME]" at bounding box center [658, 575] width 111 height 78
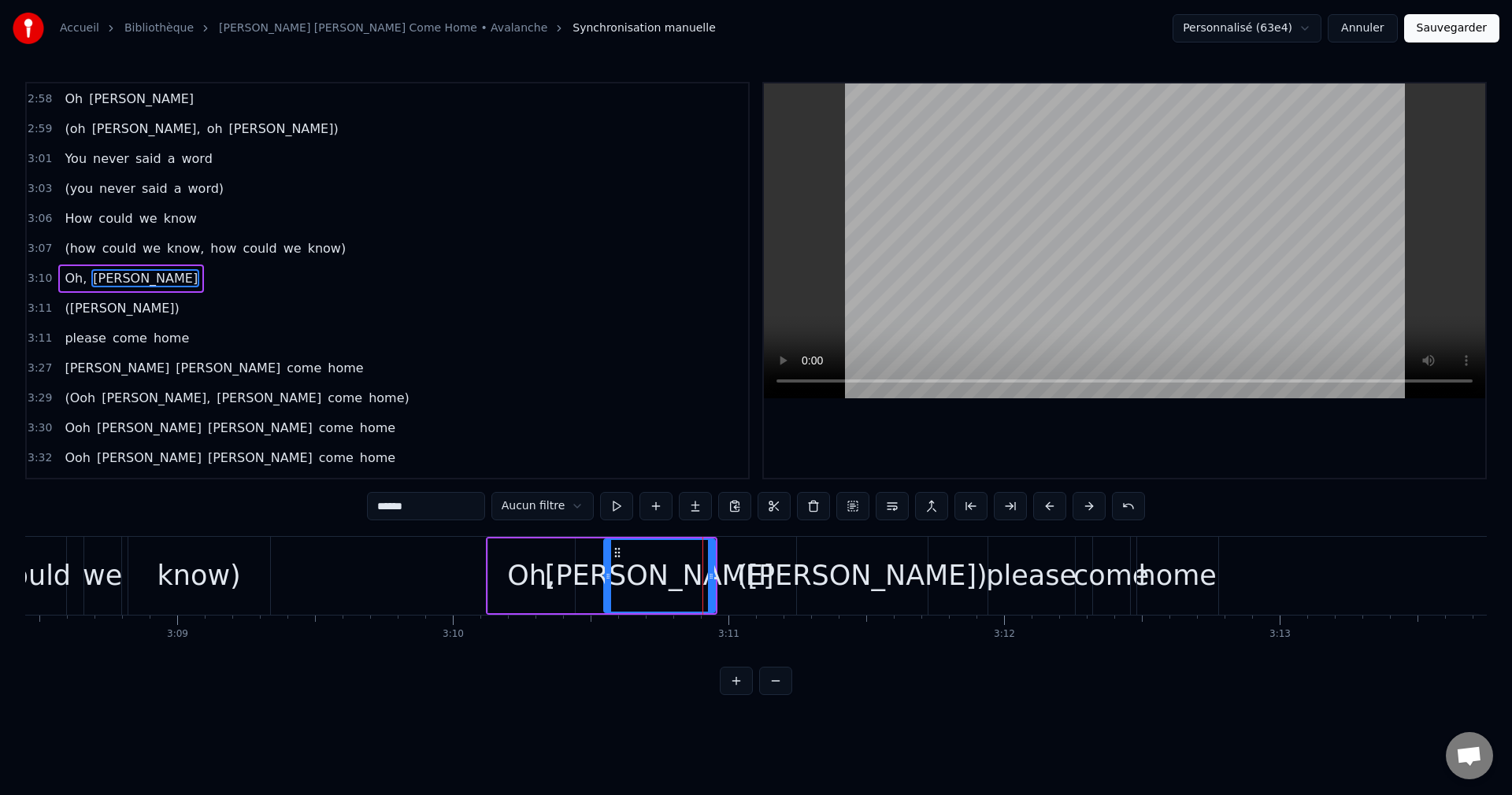
scroll to position [1313, 0]
drag, startPoint x: 710, startPoint y: 572, endPoint x: 680, endPoint y: 583, distance: 32.0
click at [680, 583] on div at bounding box center [681, 576] width 6 height 72
click at [900, 572] on div "([PERSON_NAME])" at bounding box center [863, 575] width 251 height 42
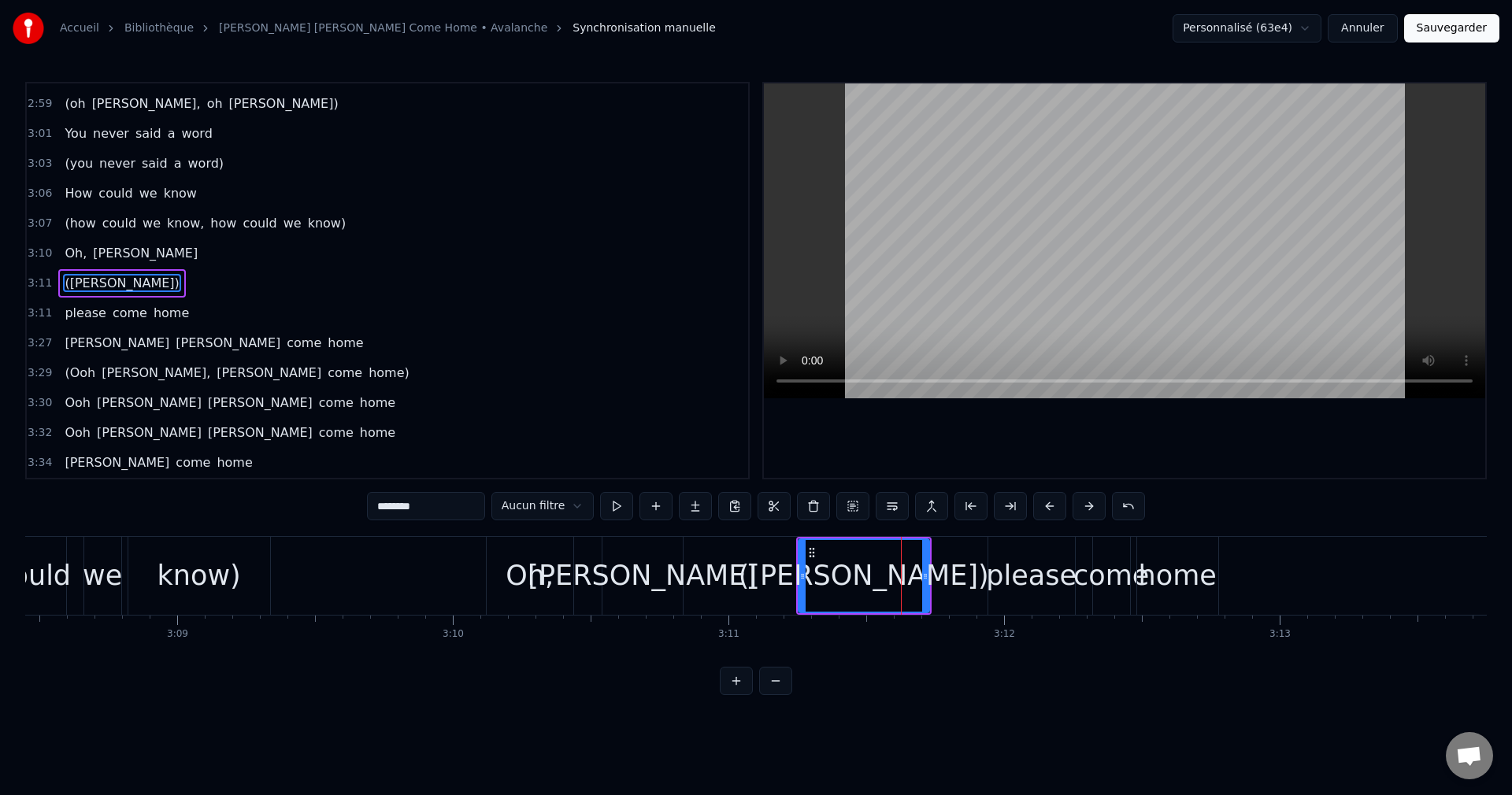
scroll to position [1344, 0]
drag, startPoint x: 927, startPoint y: 574, endPoint x: 889, endPoint y: 588, distance: 40.5
click at [889, 588] on div at bounding box center [888, 576] width 6 height 72
click at [856, 586] on div "([PERSON_NAME])" at bounding box center [845, 575] width 251 height 42
click at [530, 579] on div "Oh," at bounding box center [530, 575] width 48 height 42
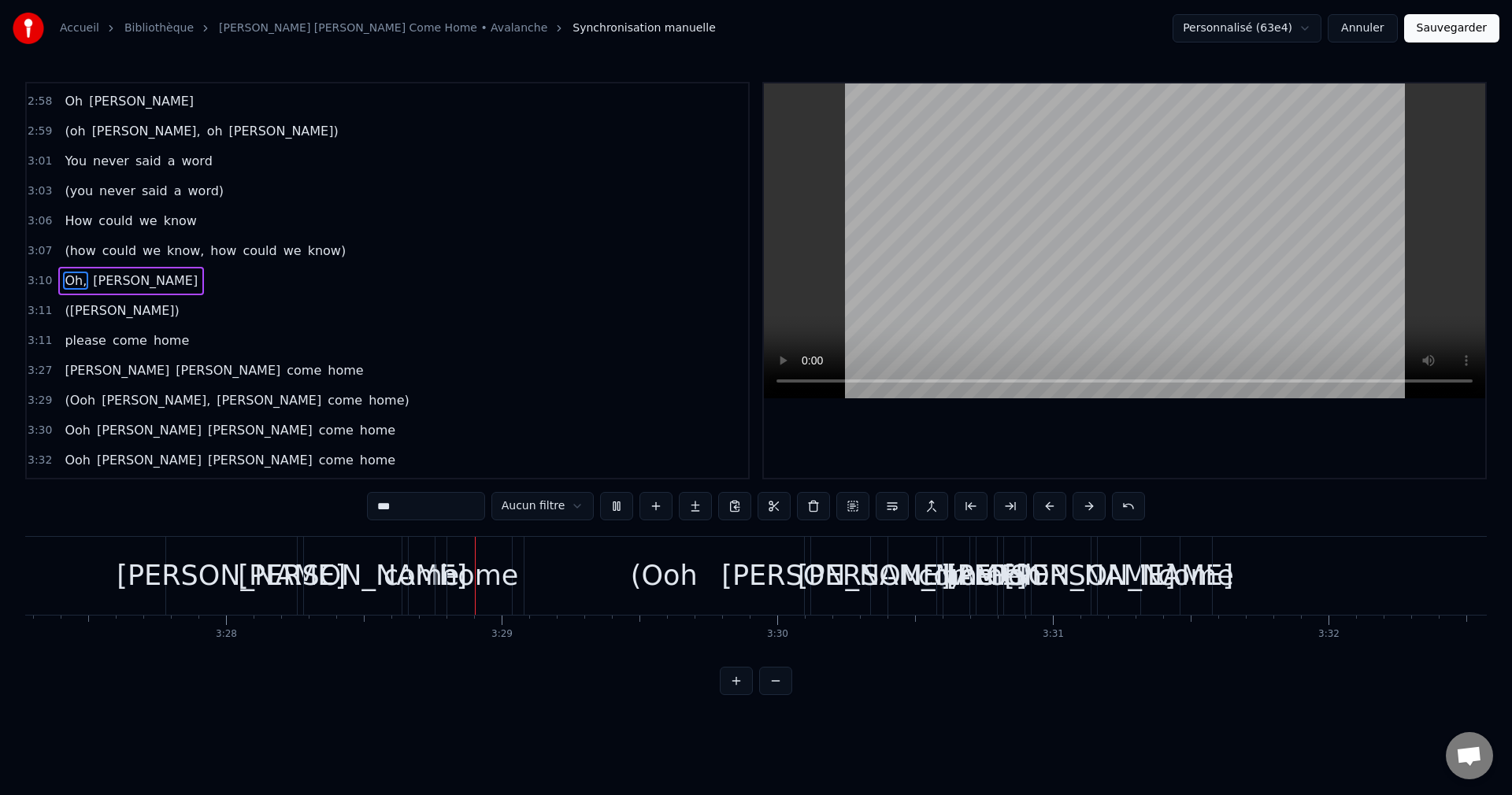
scroll to position [0, 57299]
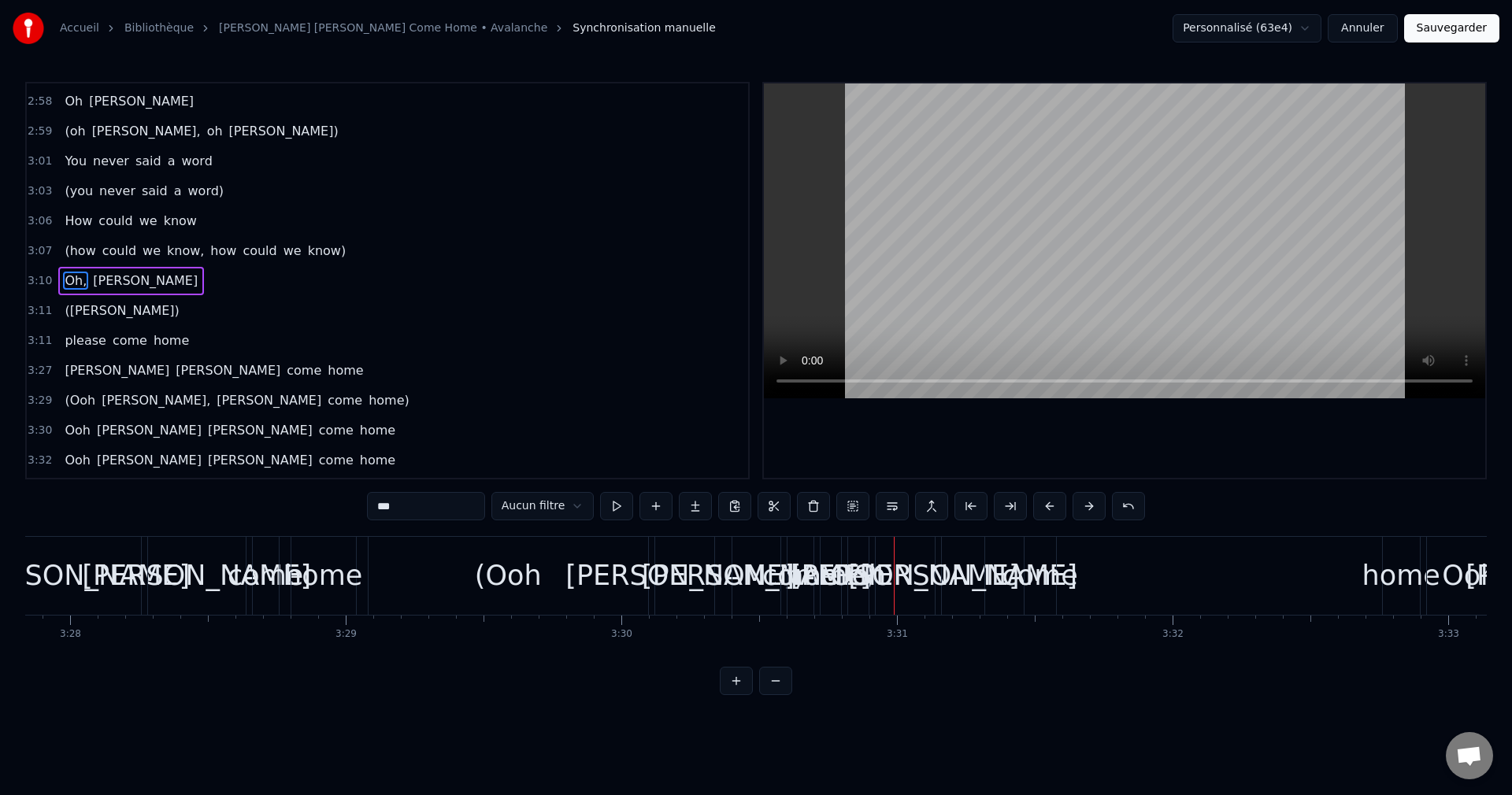
click at [80, 398] on span "(Ooh" at bounding box center [79, 400] width 34 height 18
type input "****"
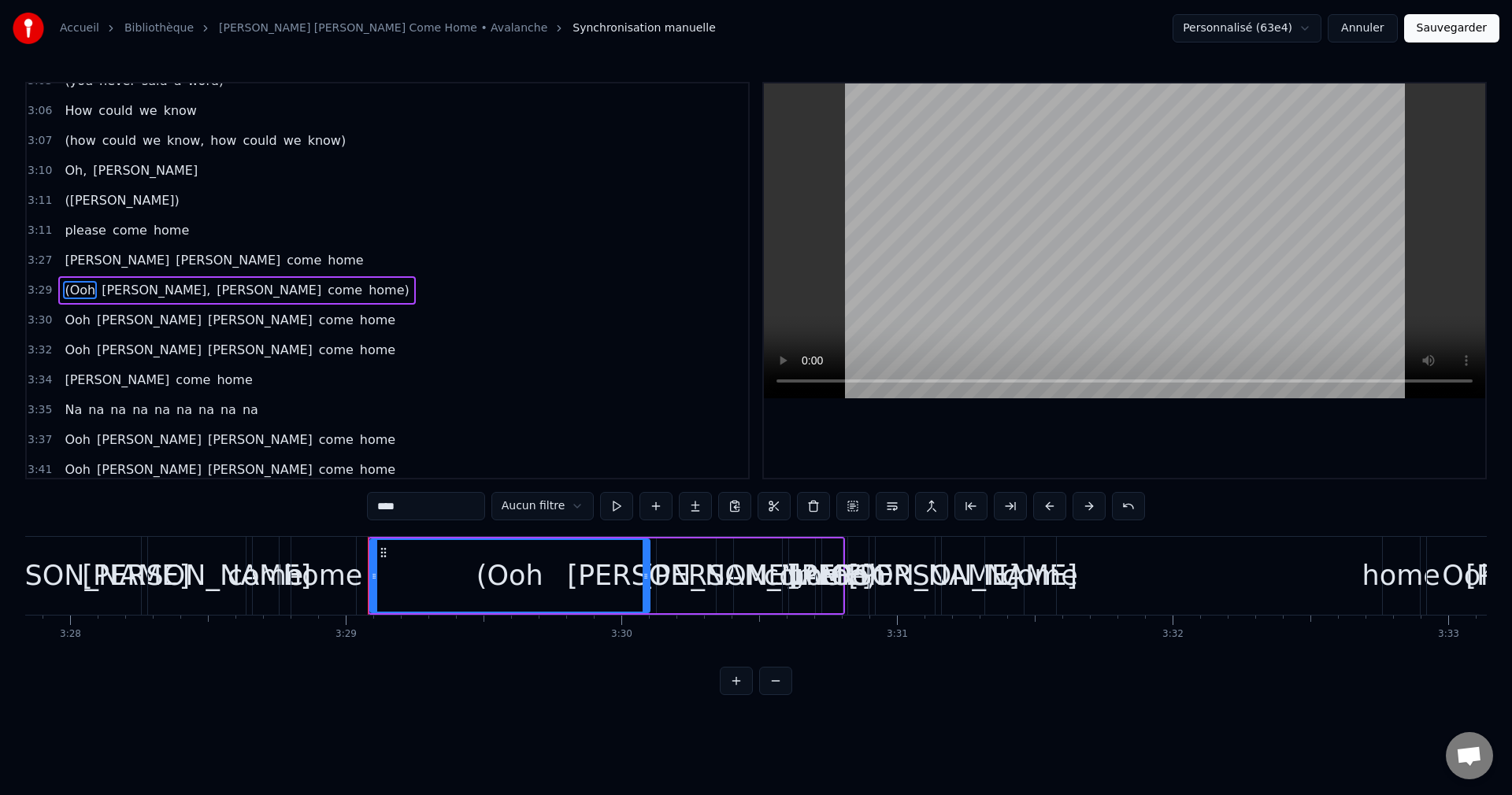
scroll to position [1433, 0]
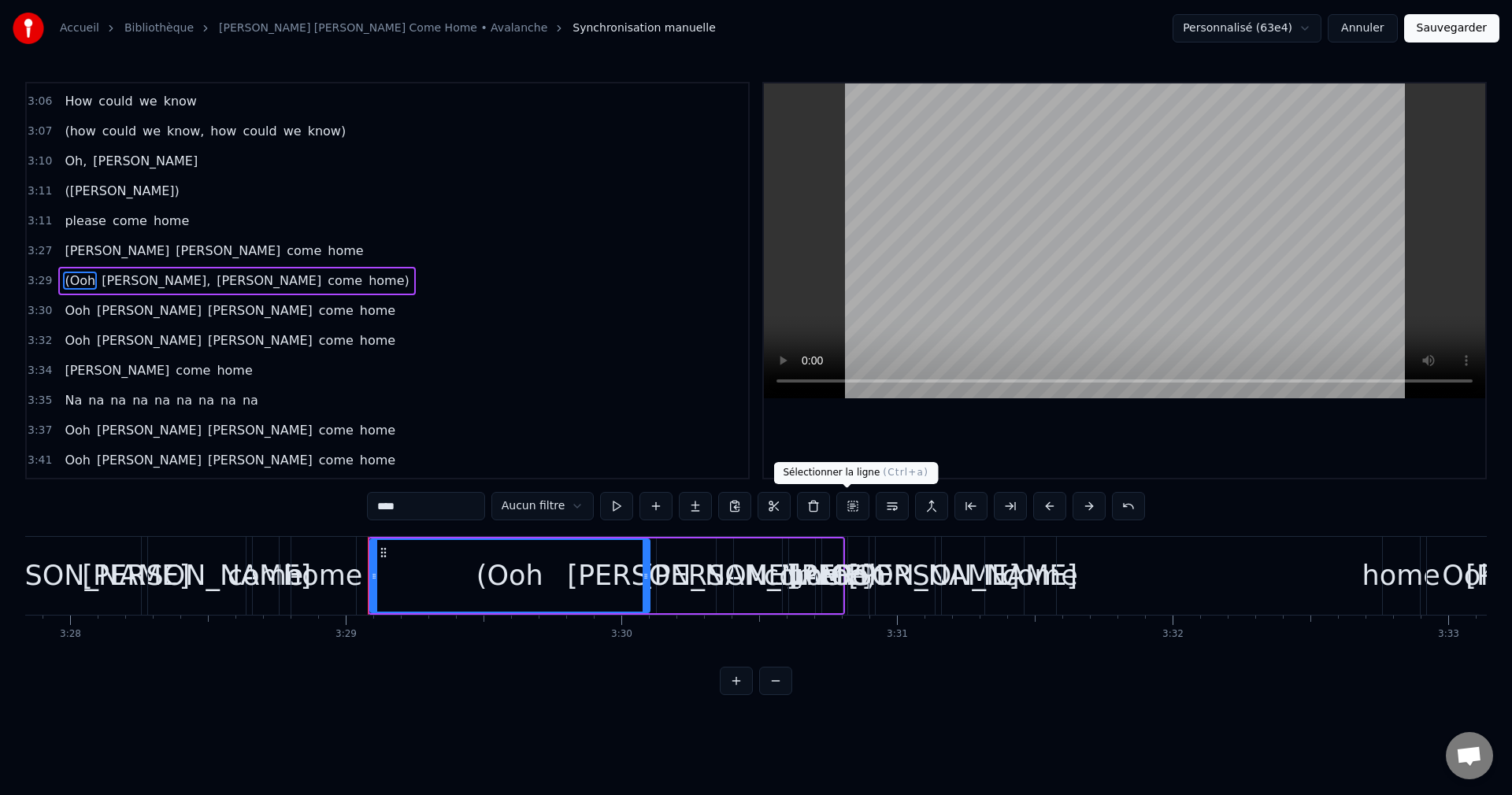
click at [844, 511] on button at bounding box center [853, 506] width 33 height 29
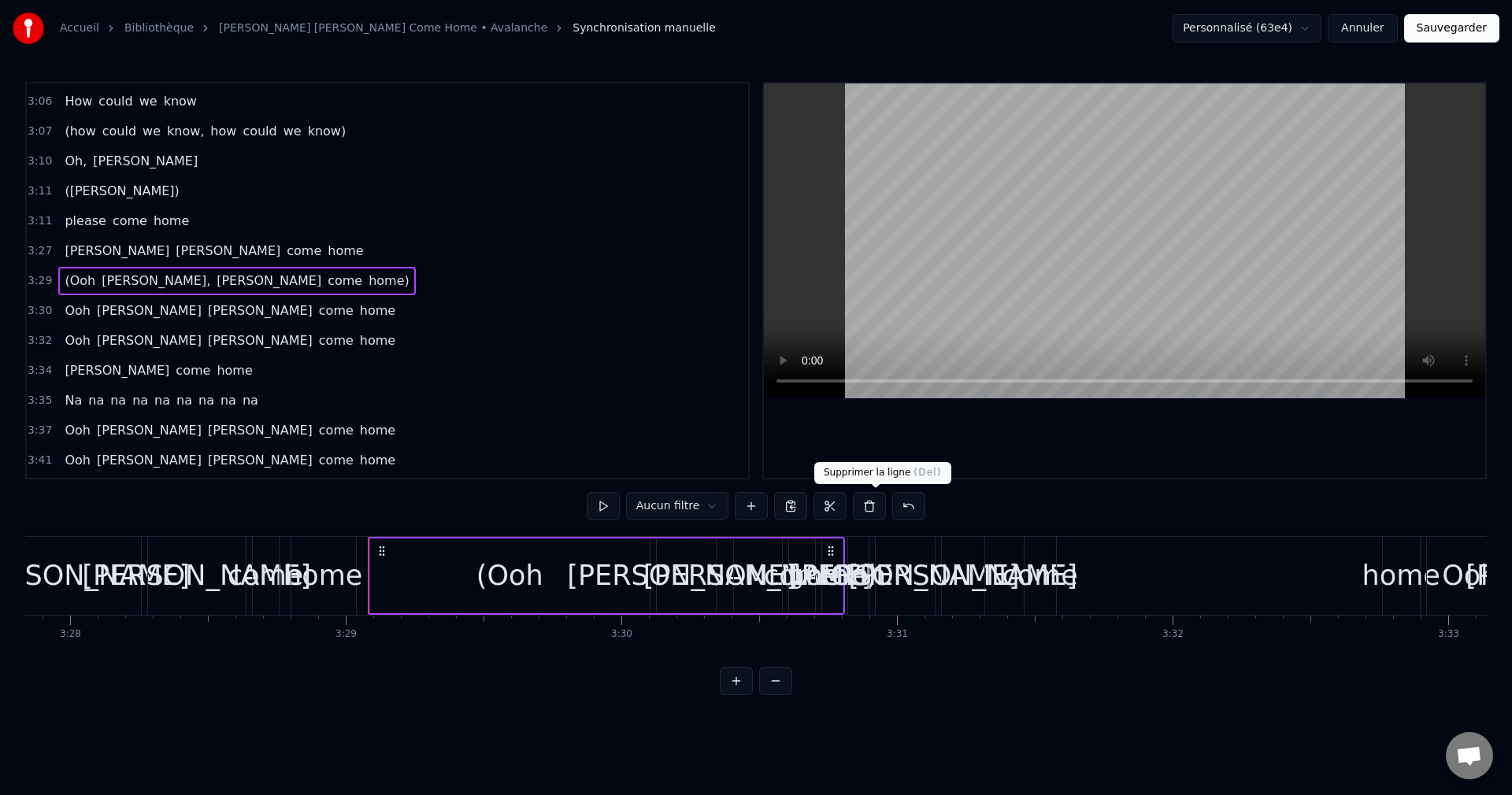
click at [871, 509] on button at bounding box center [870, 506] width 33 height 29
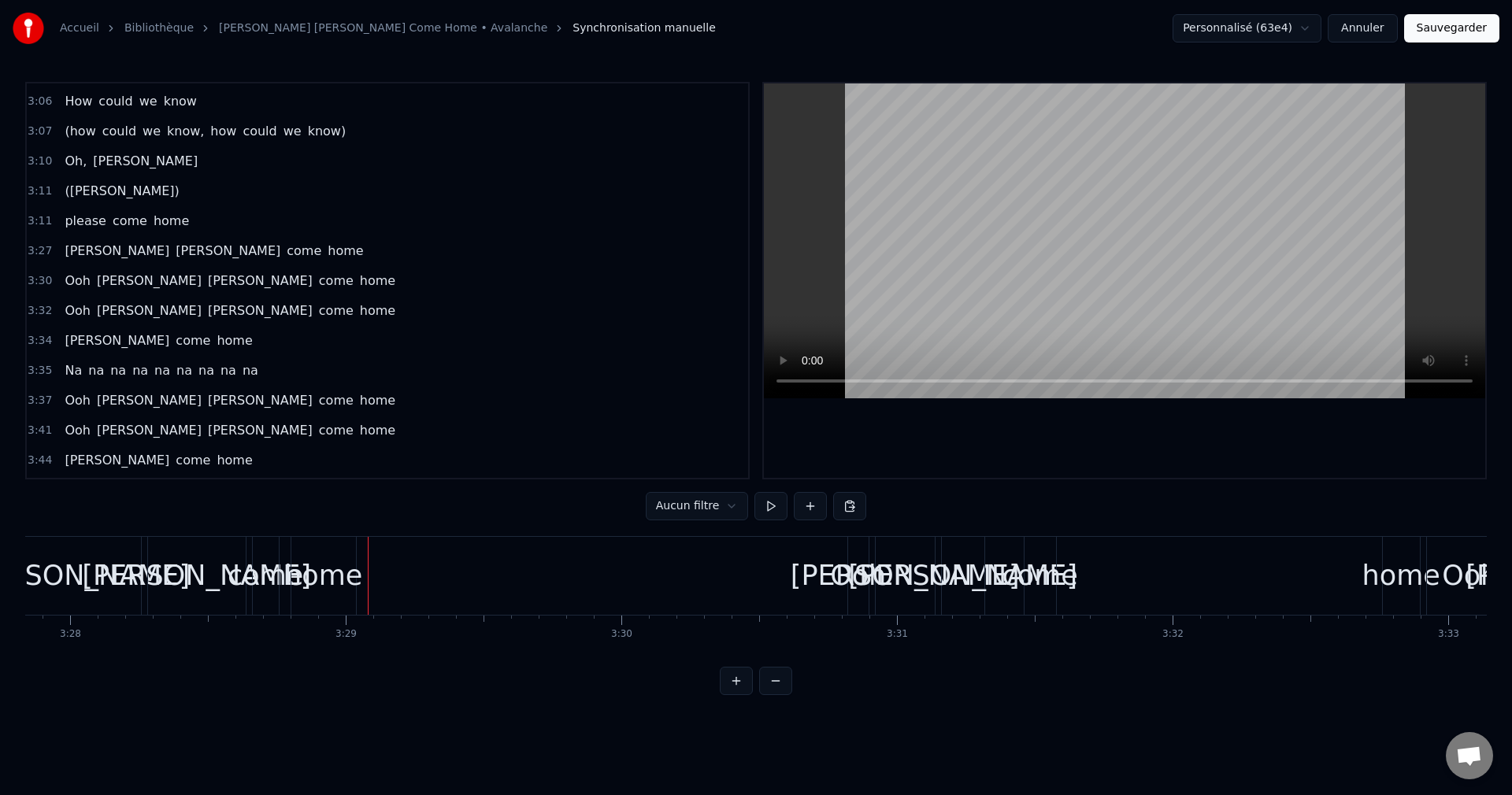
click at [67, 252] on span "[PERSON_NAME]" at bounding box center [116, 251] width 108 height 18
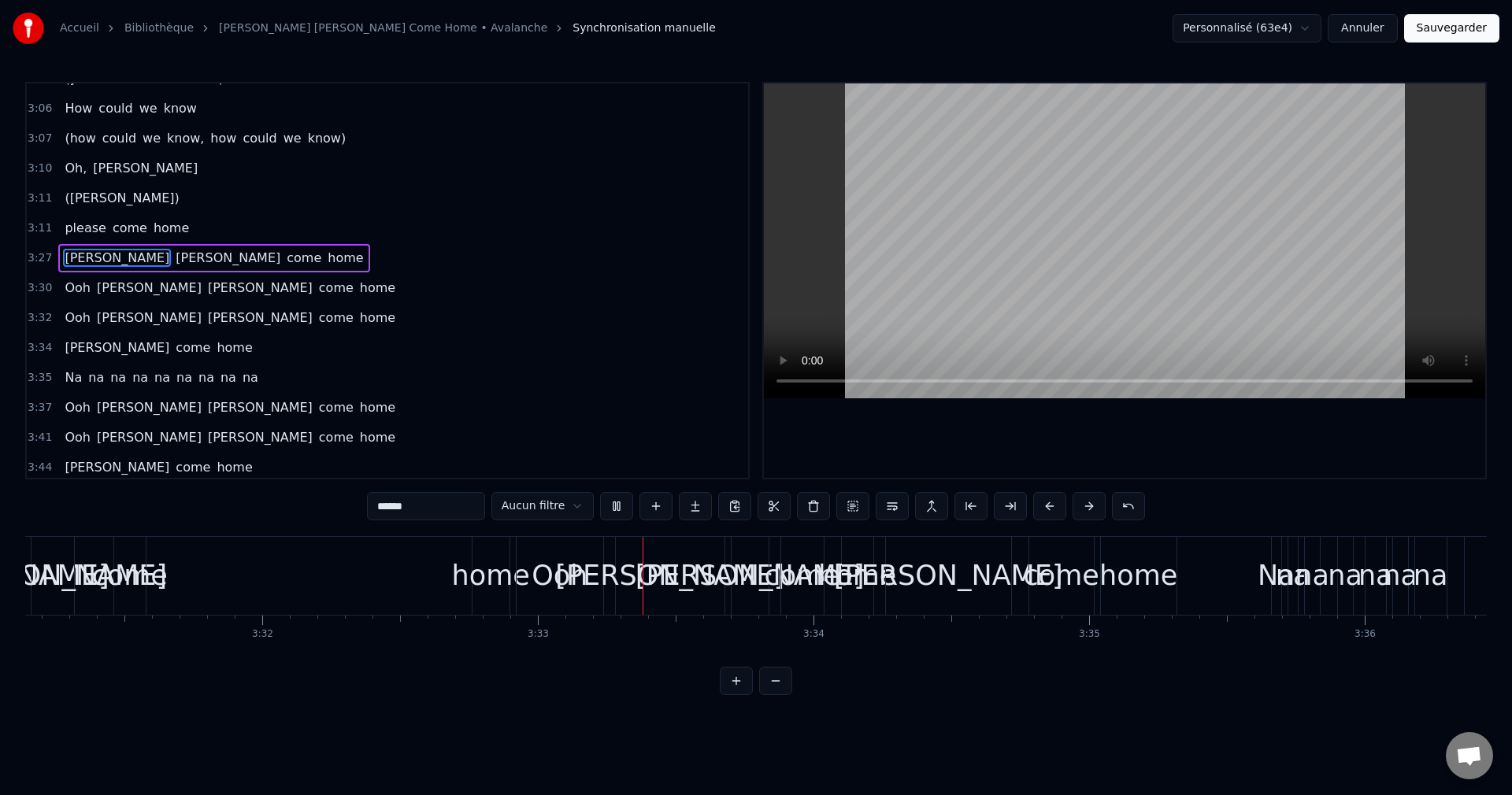
scroll to position [0, 58574]
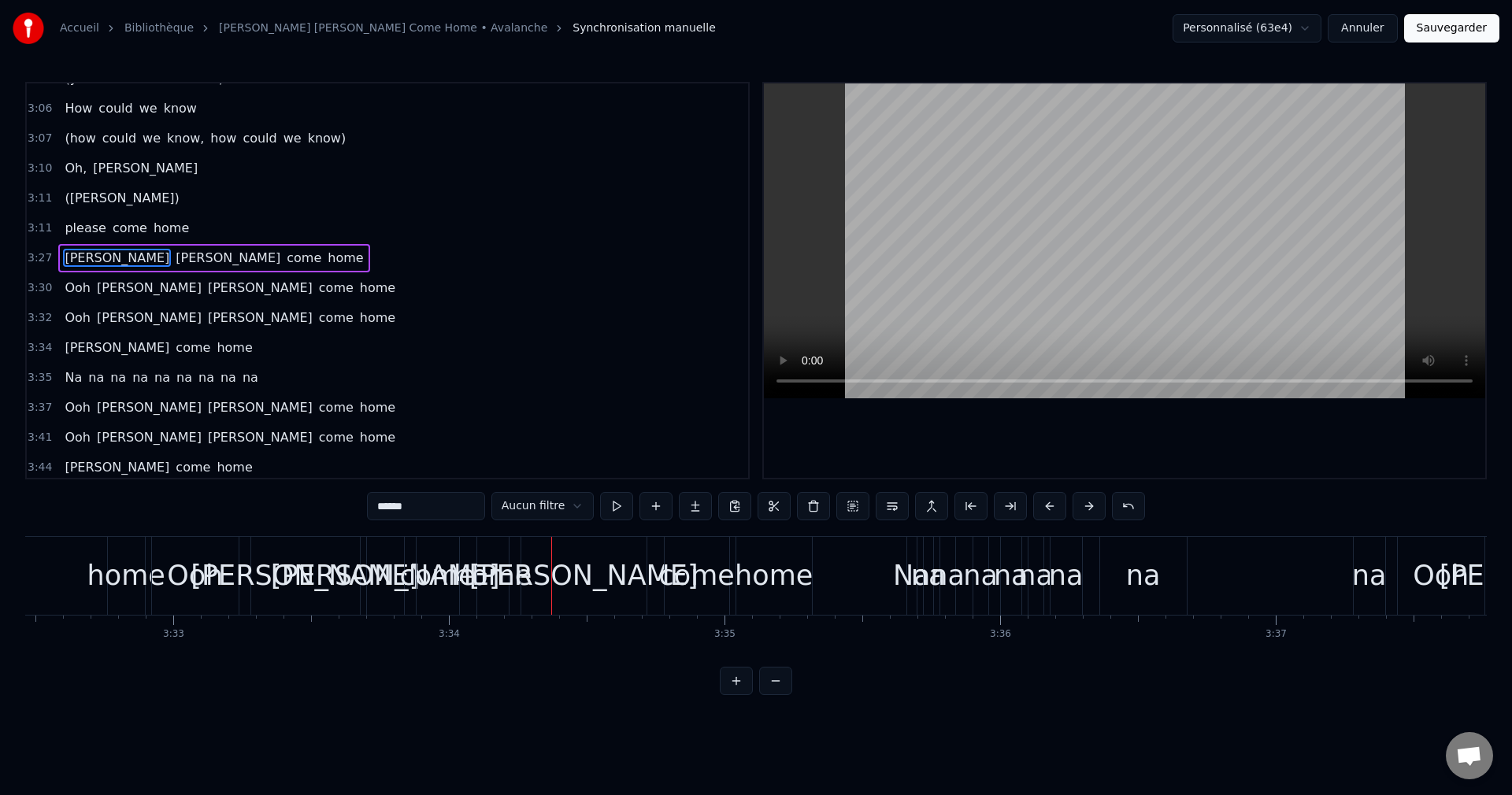
click at [67, 291] on span "Ooh" at bounding box center [77, 288] width 30 height 18
type input "***"
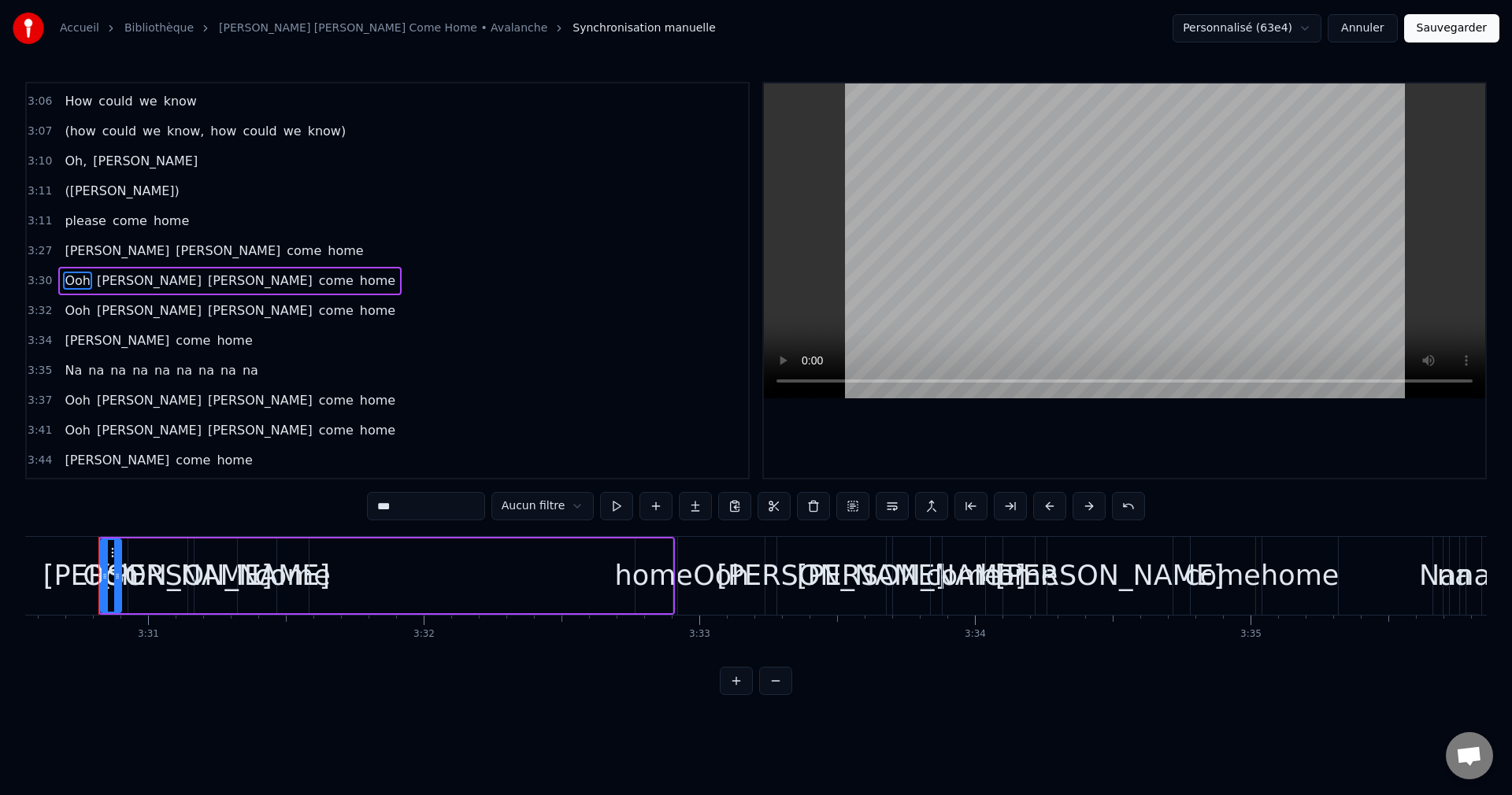
scroll to position [0, 58042]
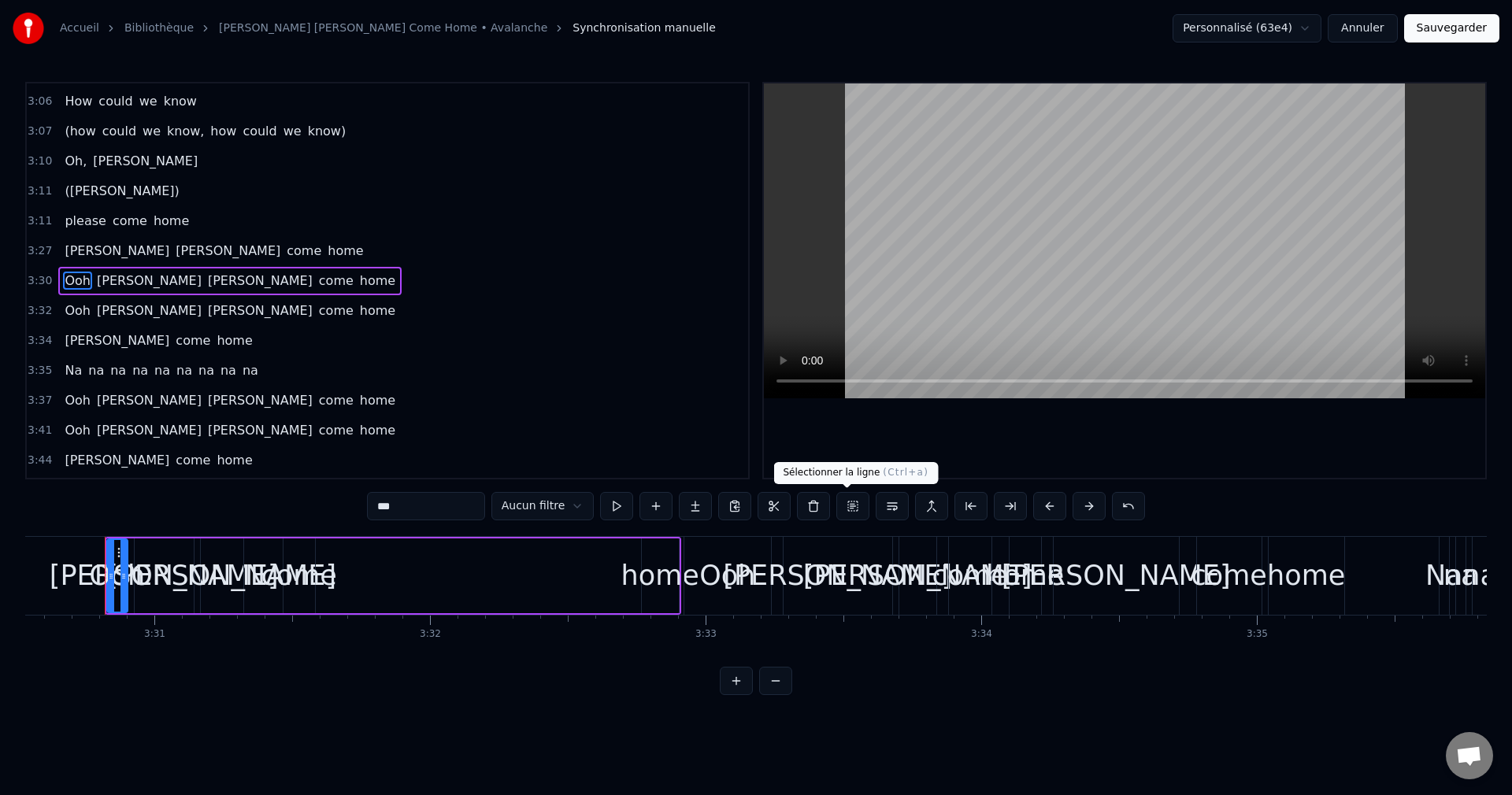
click at [844, 510] on button at bounding box center [853, 506] width 33 height 29
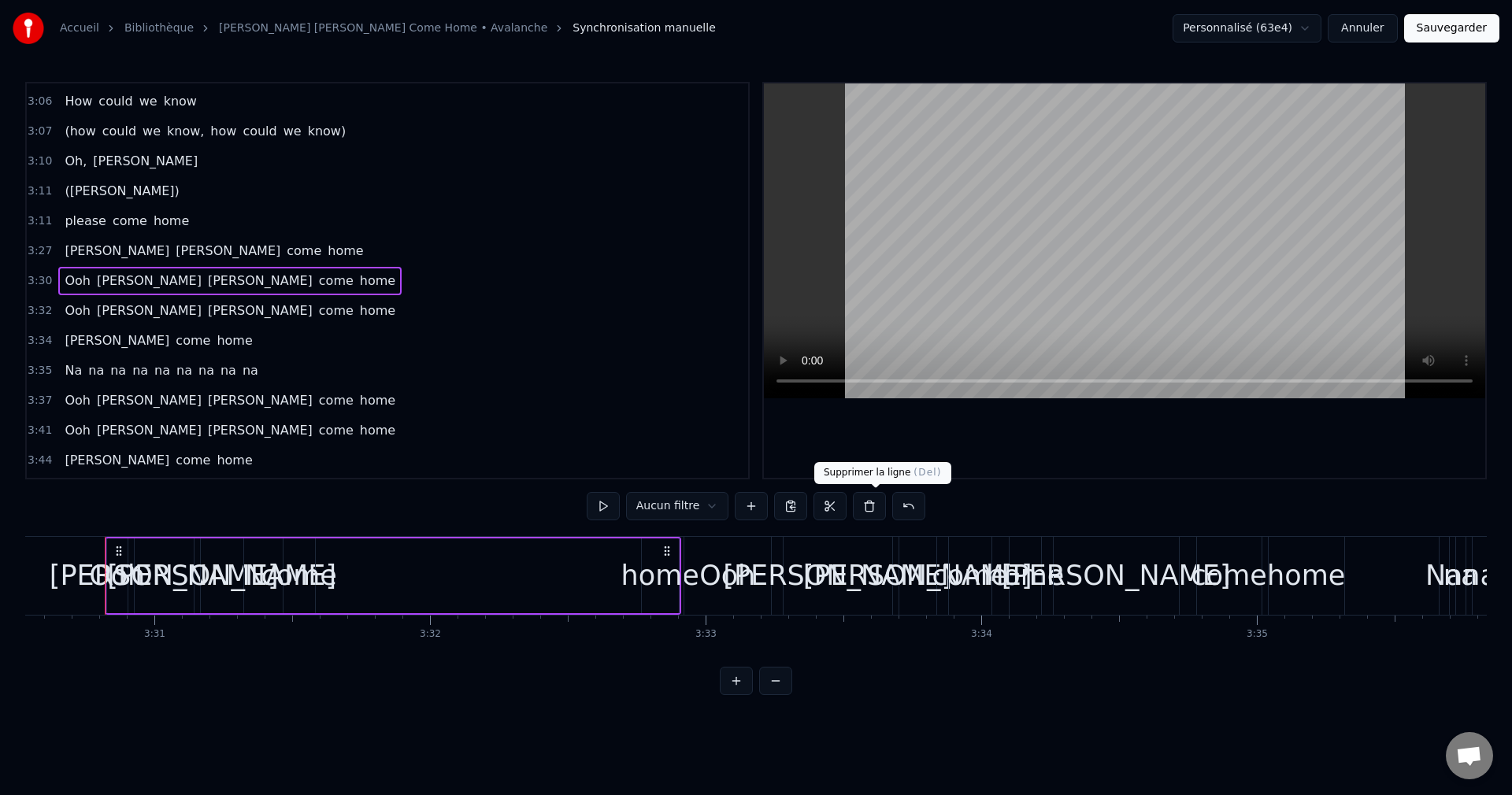
click at [871, 509] on button at bounding box center [870, 506] width 33 height 29
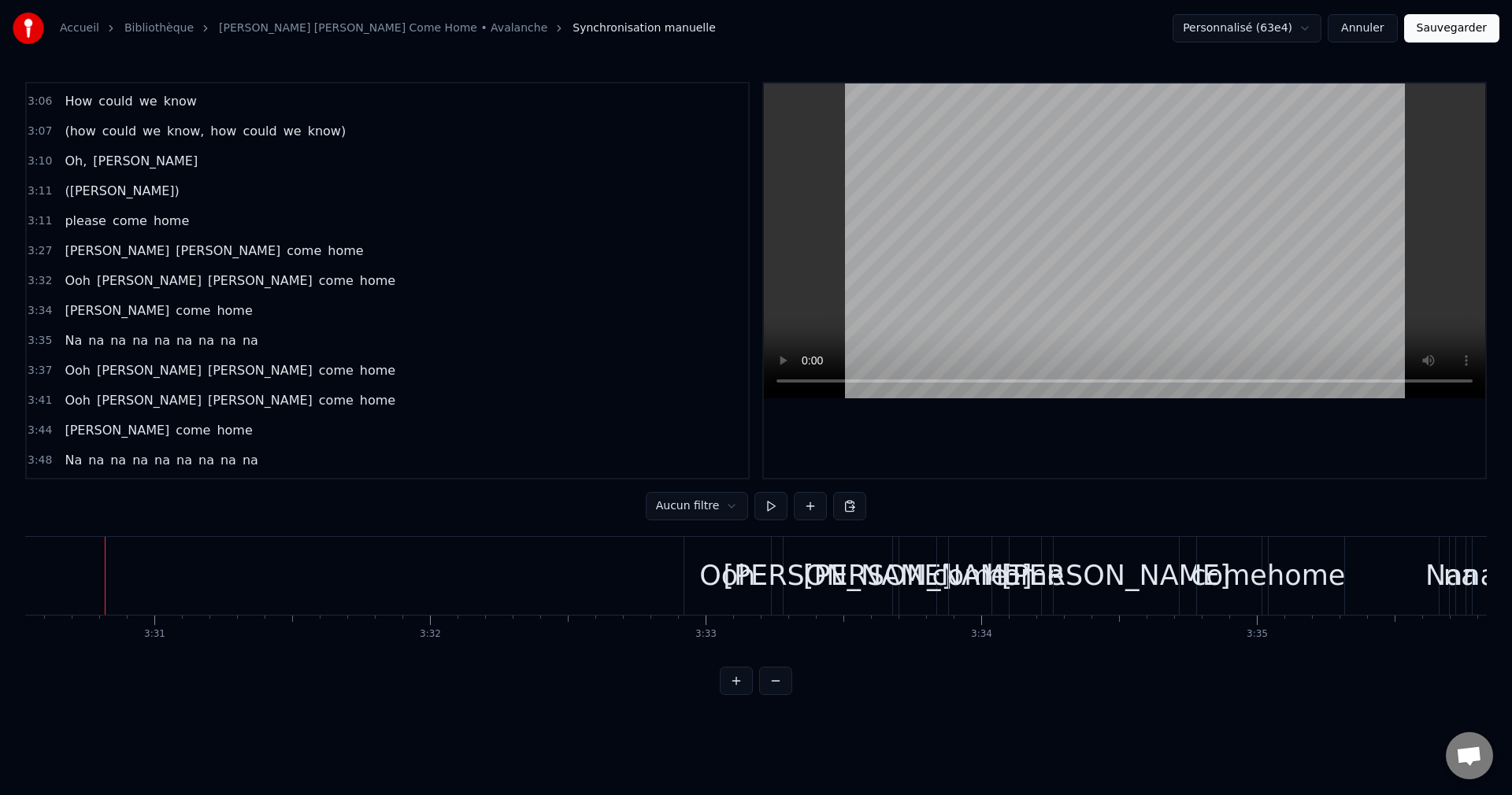
click at [76, 245] on span "[PERSON_NAME]" at bounding box center [116, 251] width 108 height 18
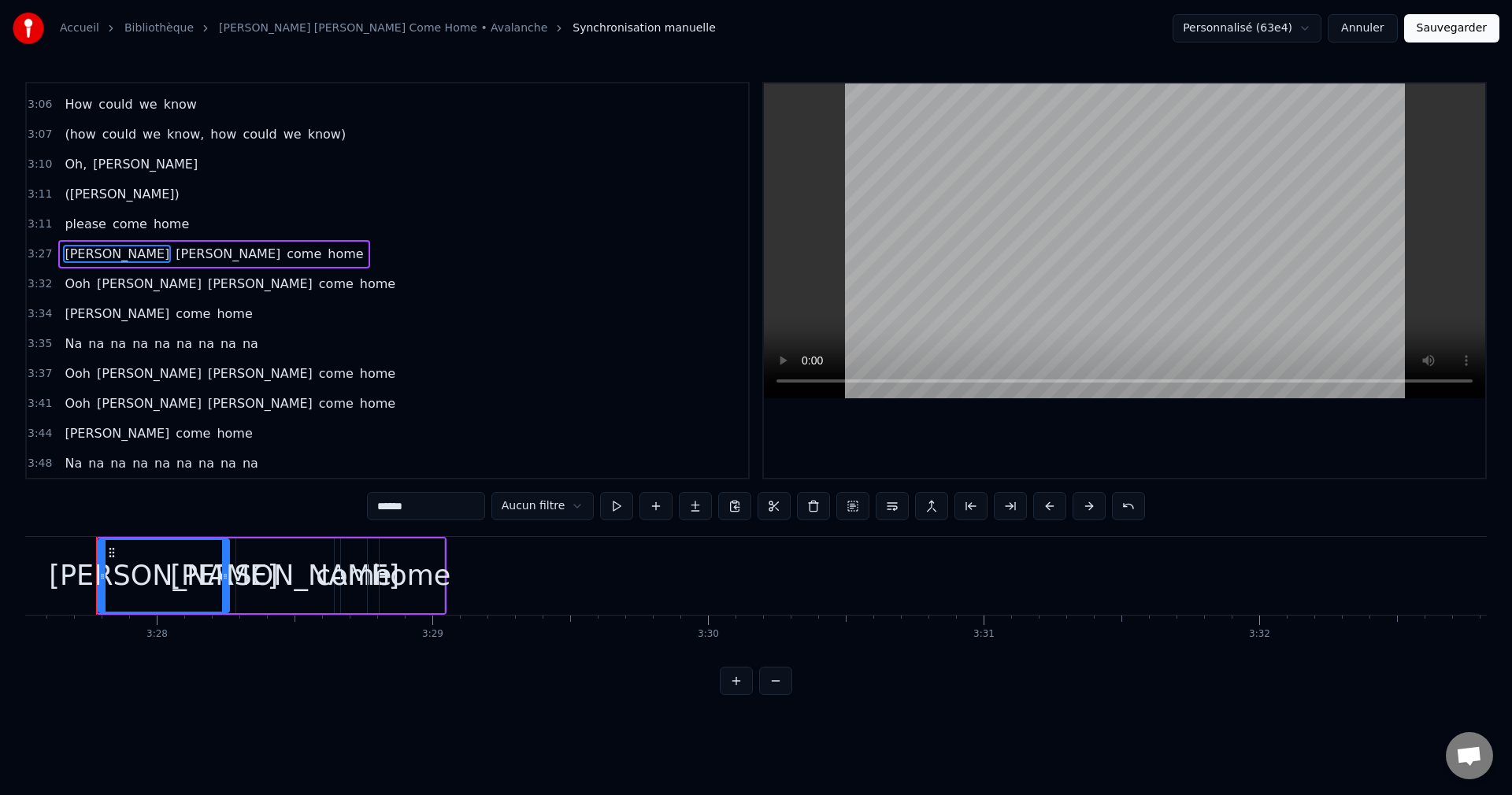
scroll to position [0, 57203]
click at [430, 567] on div "home" at bounding box center [420, 575] width 78 height 42
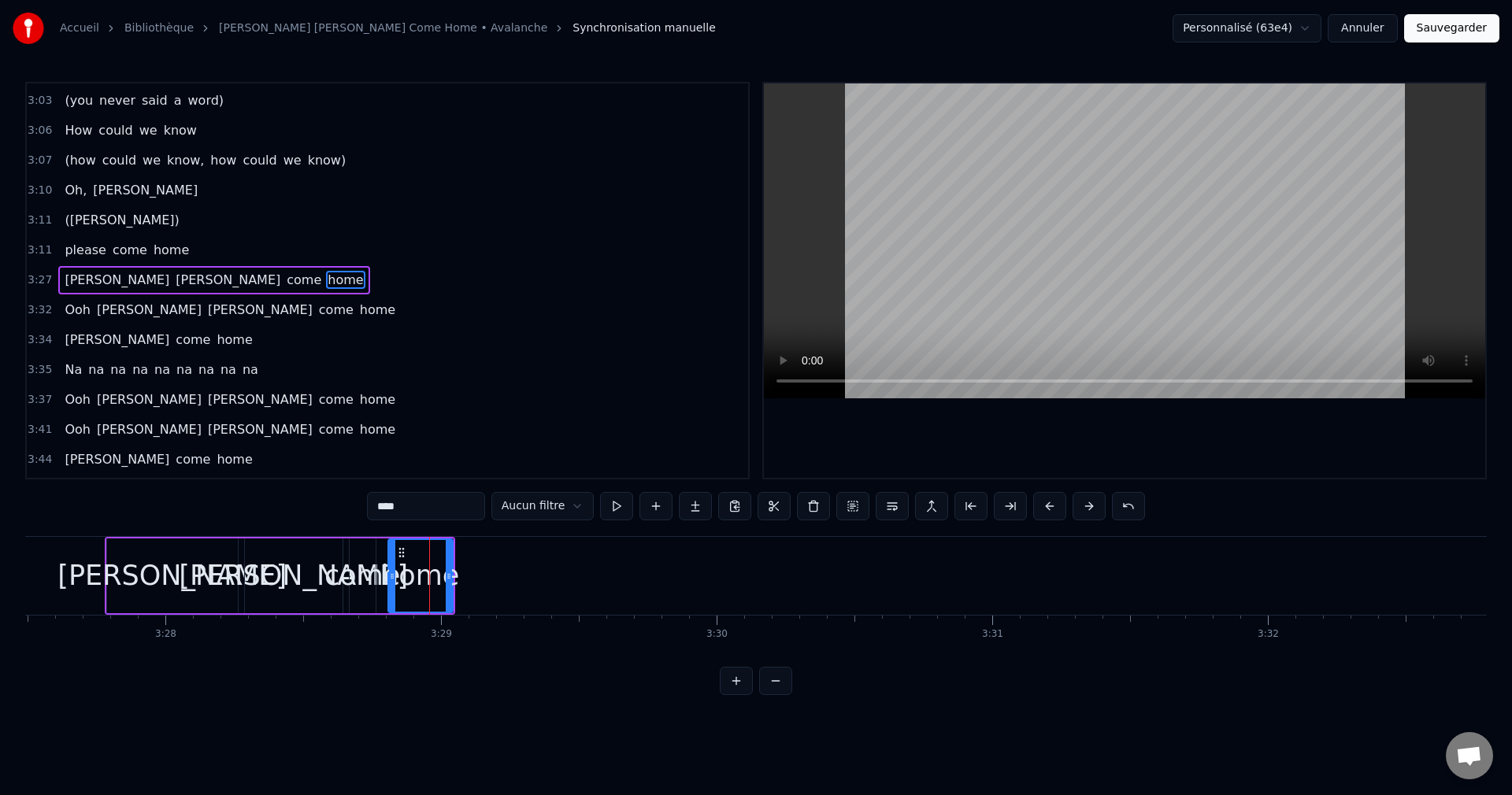
scroll to position [1404, 0]
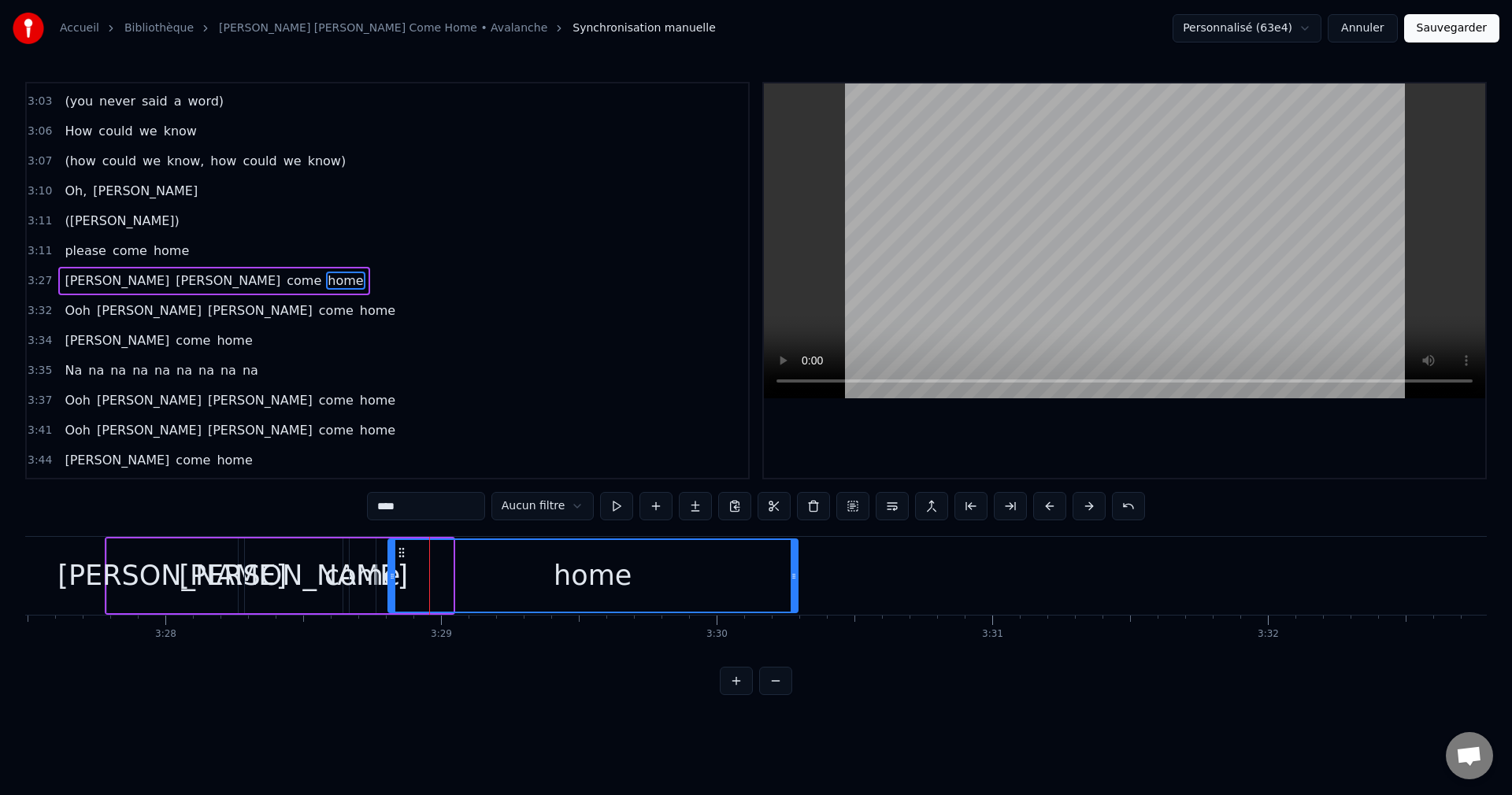
drag, startPoint x: 449, startPoint y: 575, endPoint x: 805, endPoint y: 600, distance: 356.9
click at [797, 600] on div at bounding box center [793, 576] width 6 height 72
click at [156, 580] on div "[PERSON_NAME]" at bounding box center [172, 575] width 229 height 42
type input "******"
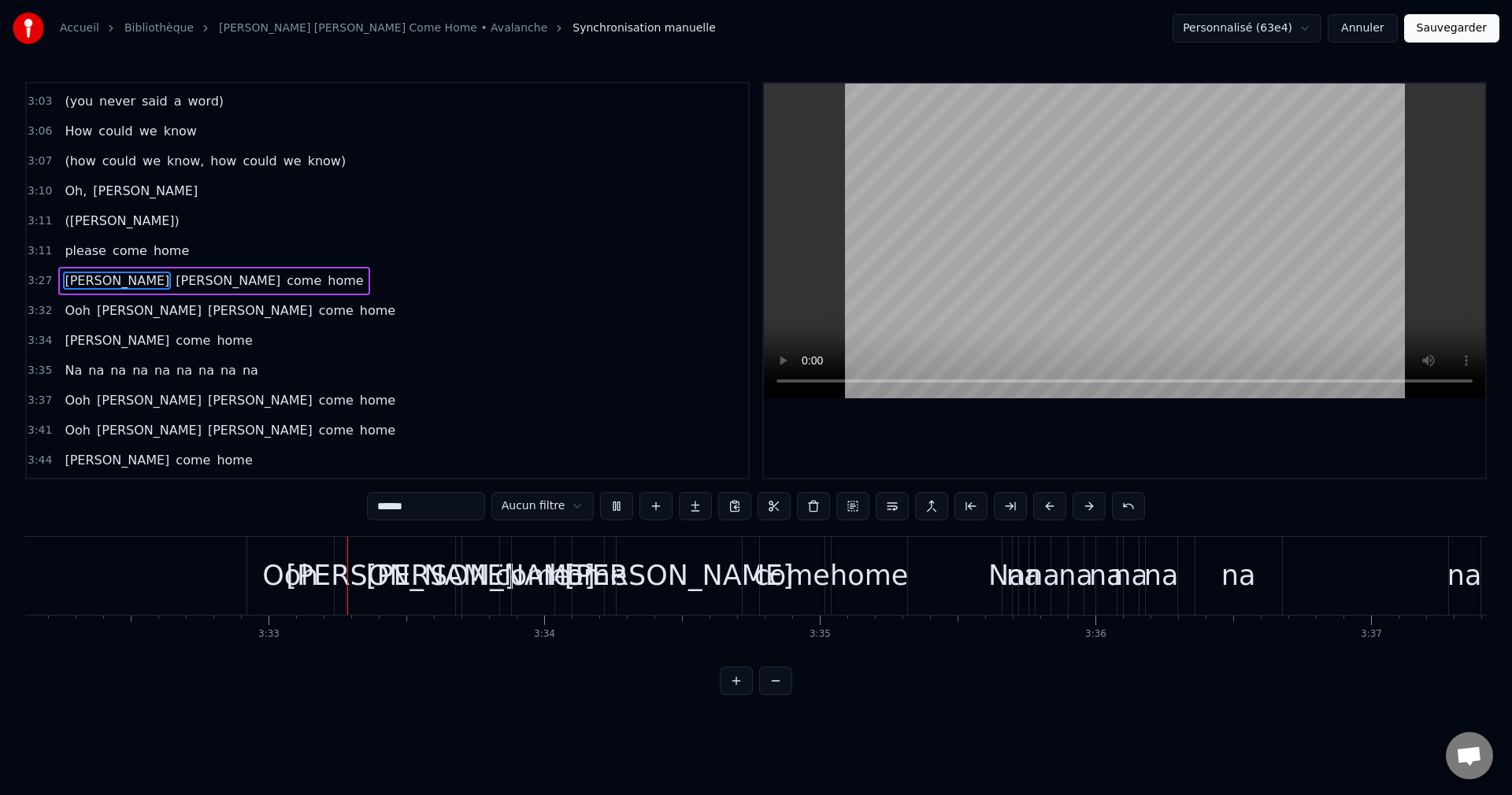
scroll to position [0, 58516]
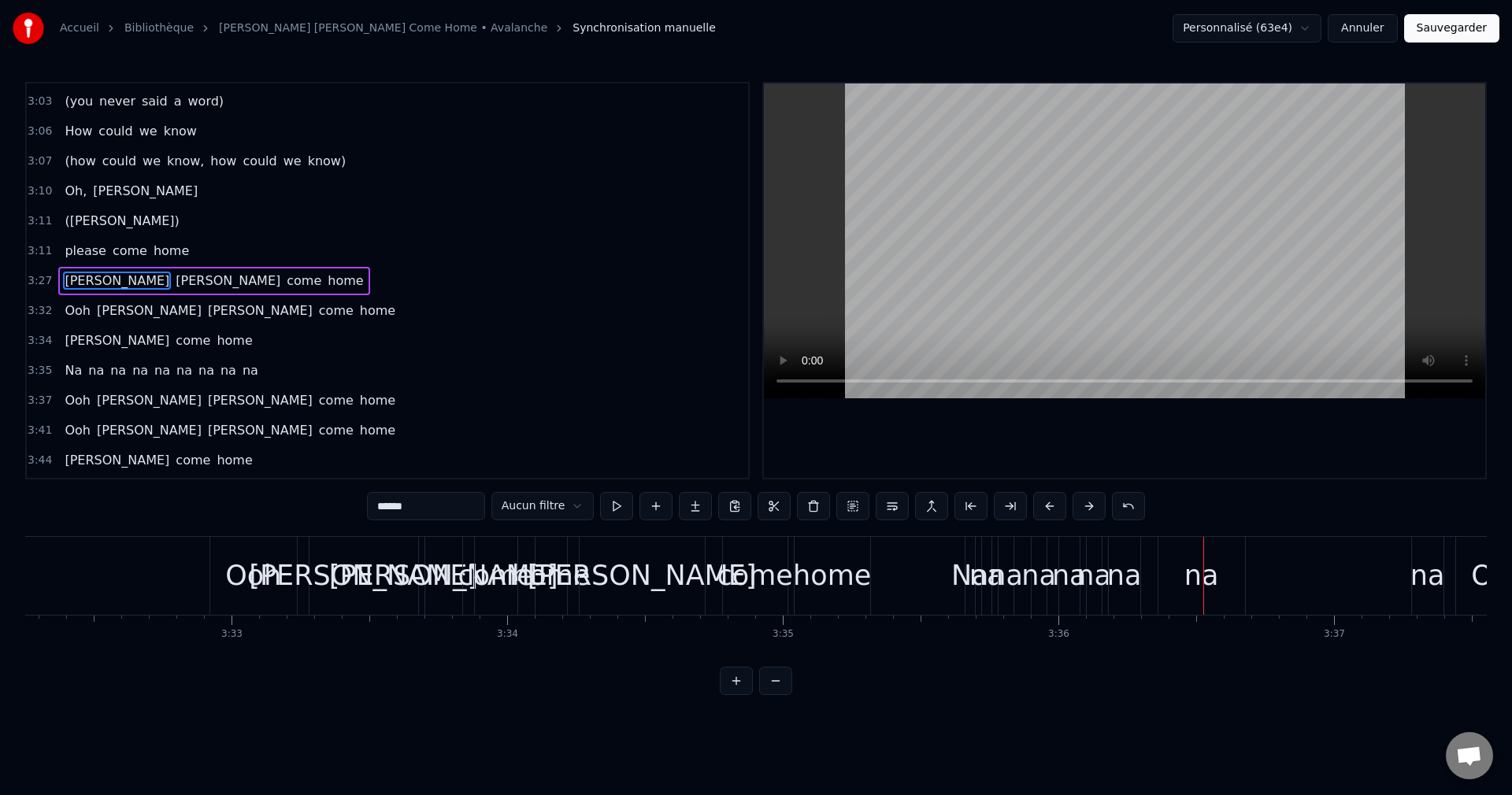
click at [207, 311] on span "[PERSON_NAME]" at bounding box center [260, 311] width 108 height 18
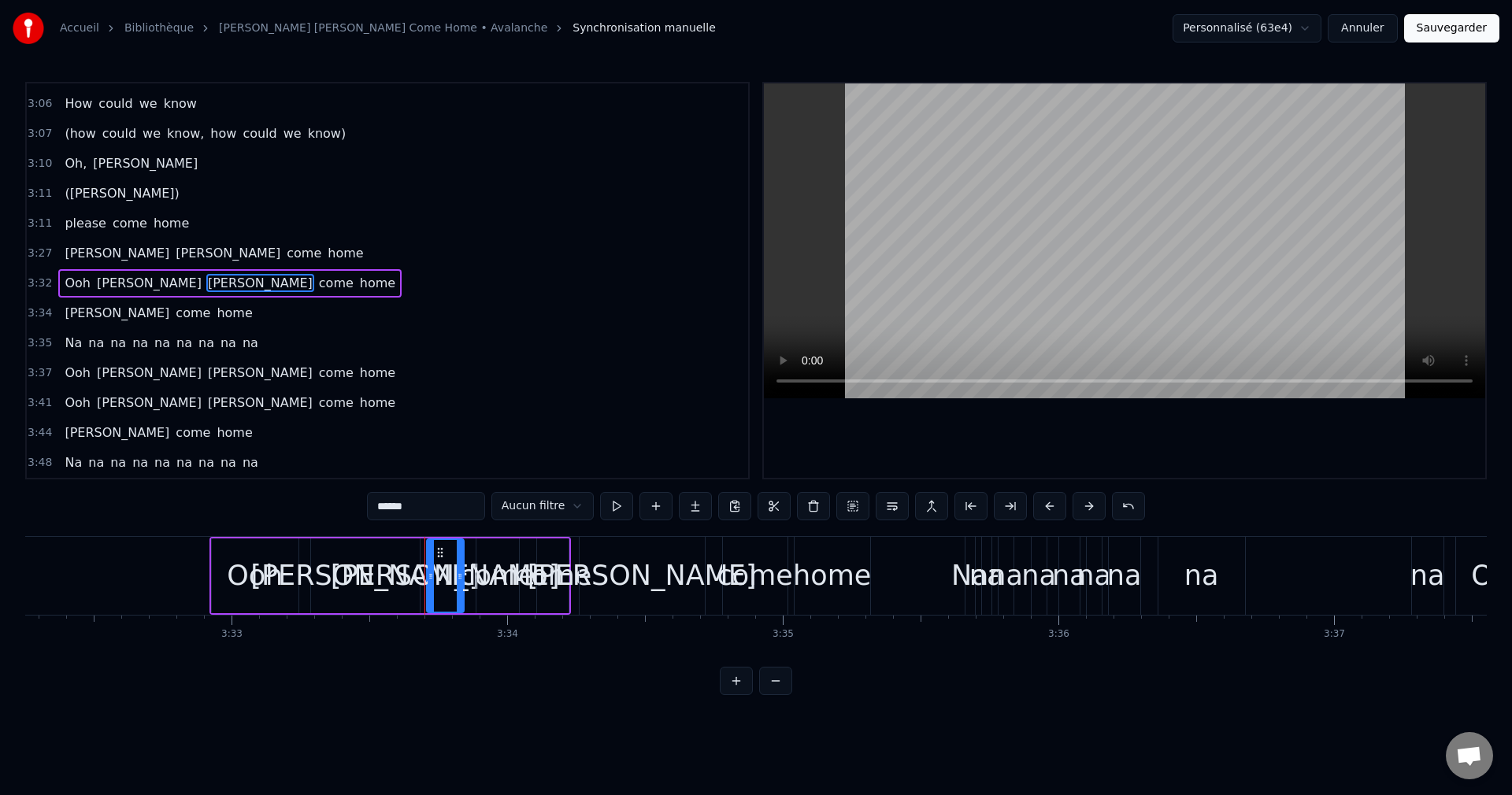
scroll to position [1433, 0]
click at [804, 503] on button at bounding box center [814, 506] width 33 height 29
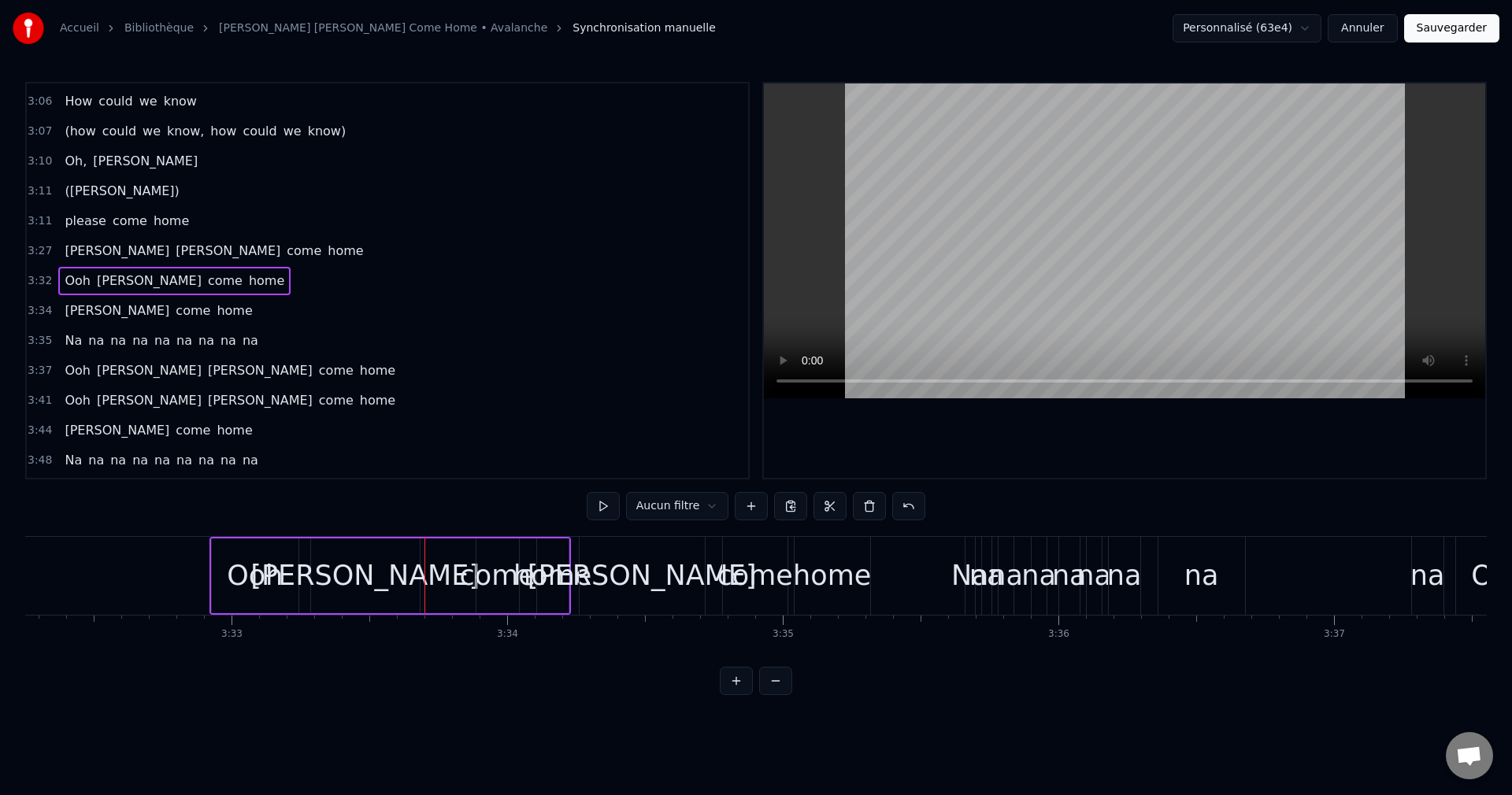
click at [68, 248] on span "[PERSON_NAME]" at bounding box center [116, 251] width 108 height 18
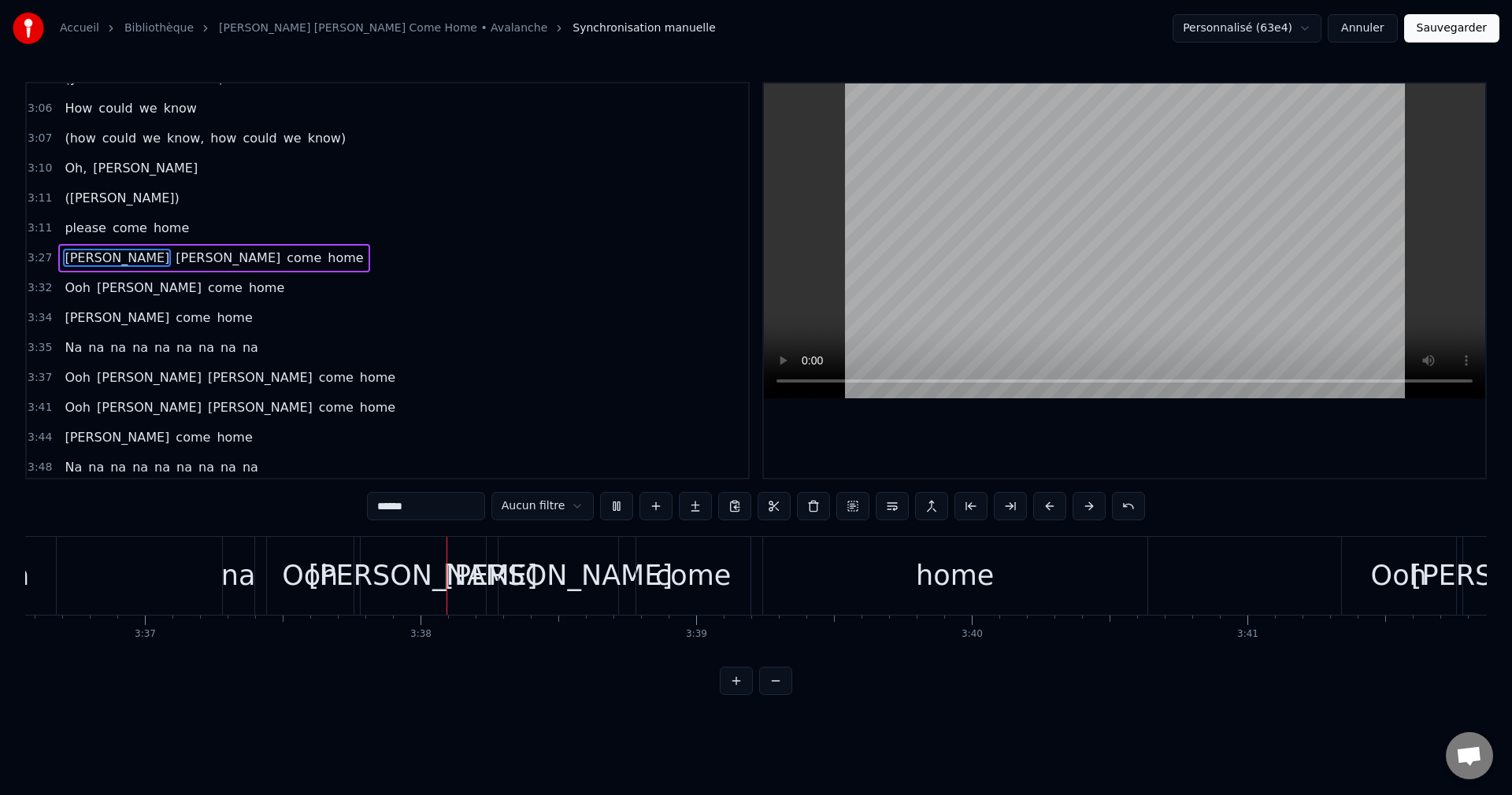
scroll to position [0, 59859]
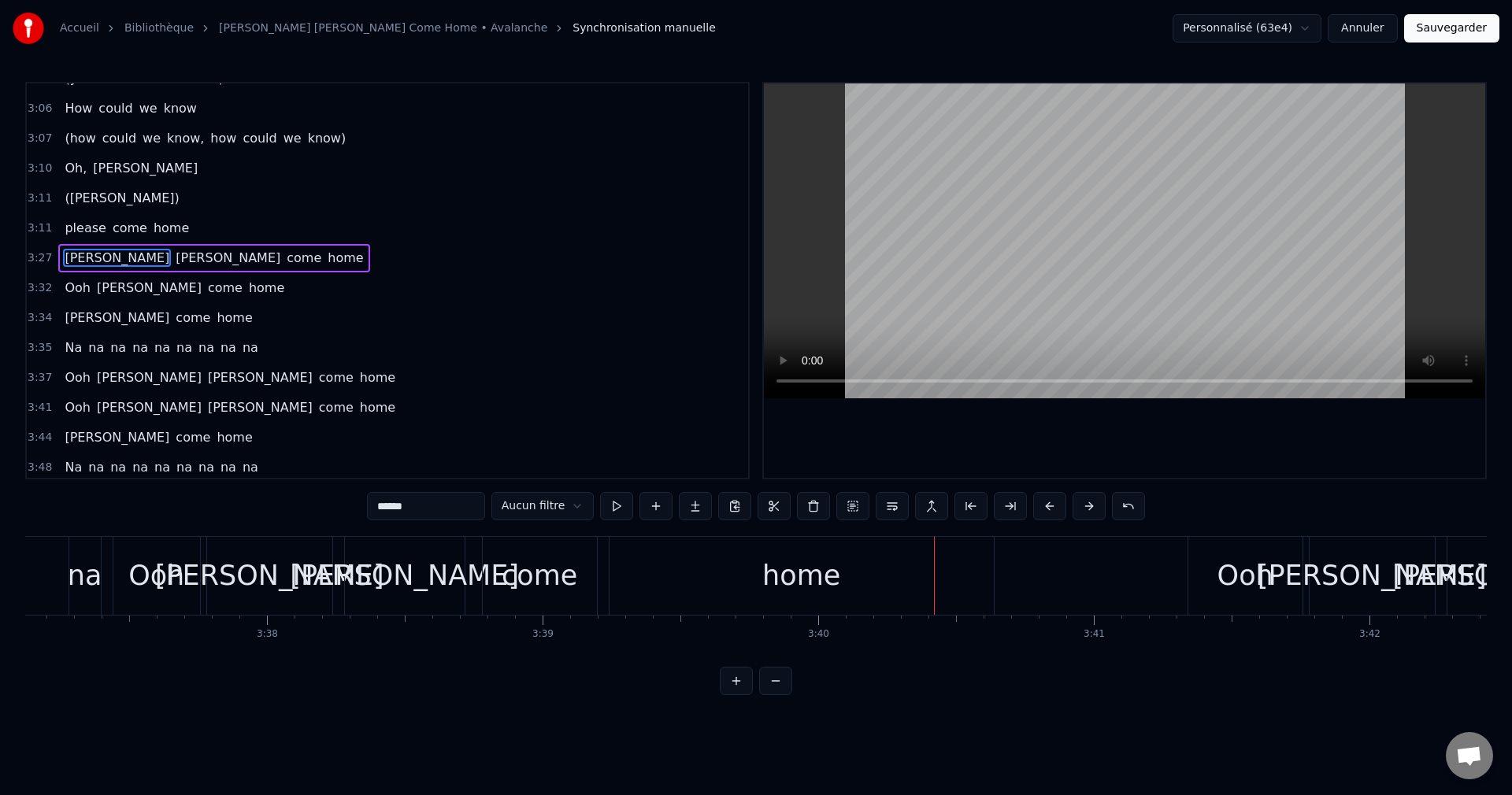
click at [76, 285] on span "Ooh" at bounding box center [77, 288] width 30 height 18
type input "***"
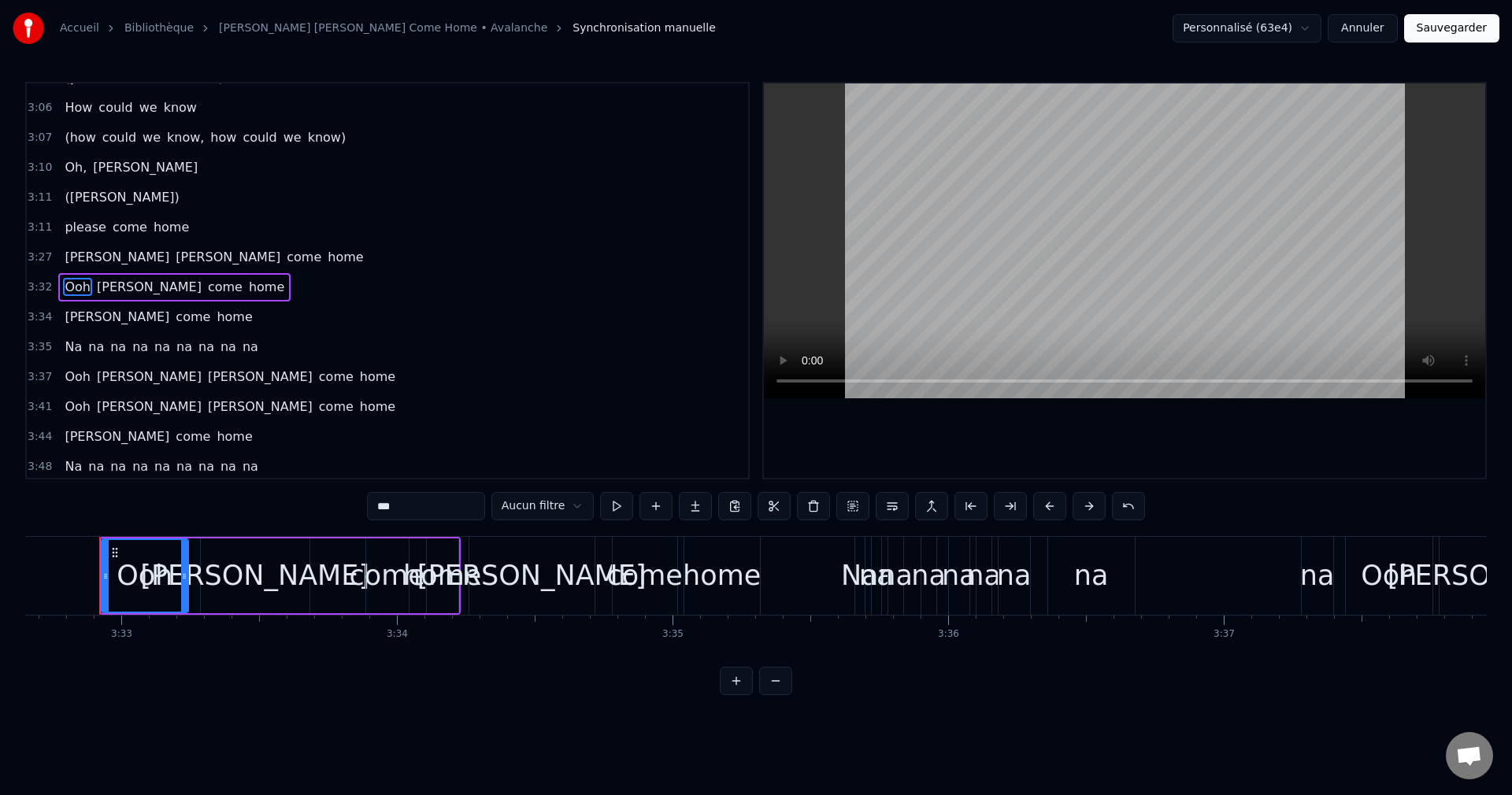
scroll to position [0, 58620]
click at [132, 289] on div "Ooh [PERSON_NAME] come home" at bounding box center [174, 287] width 232 height 29
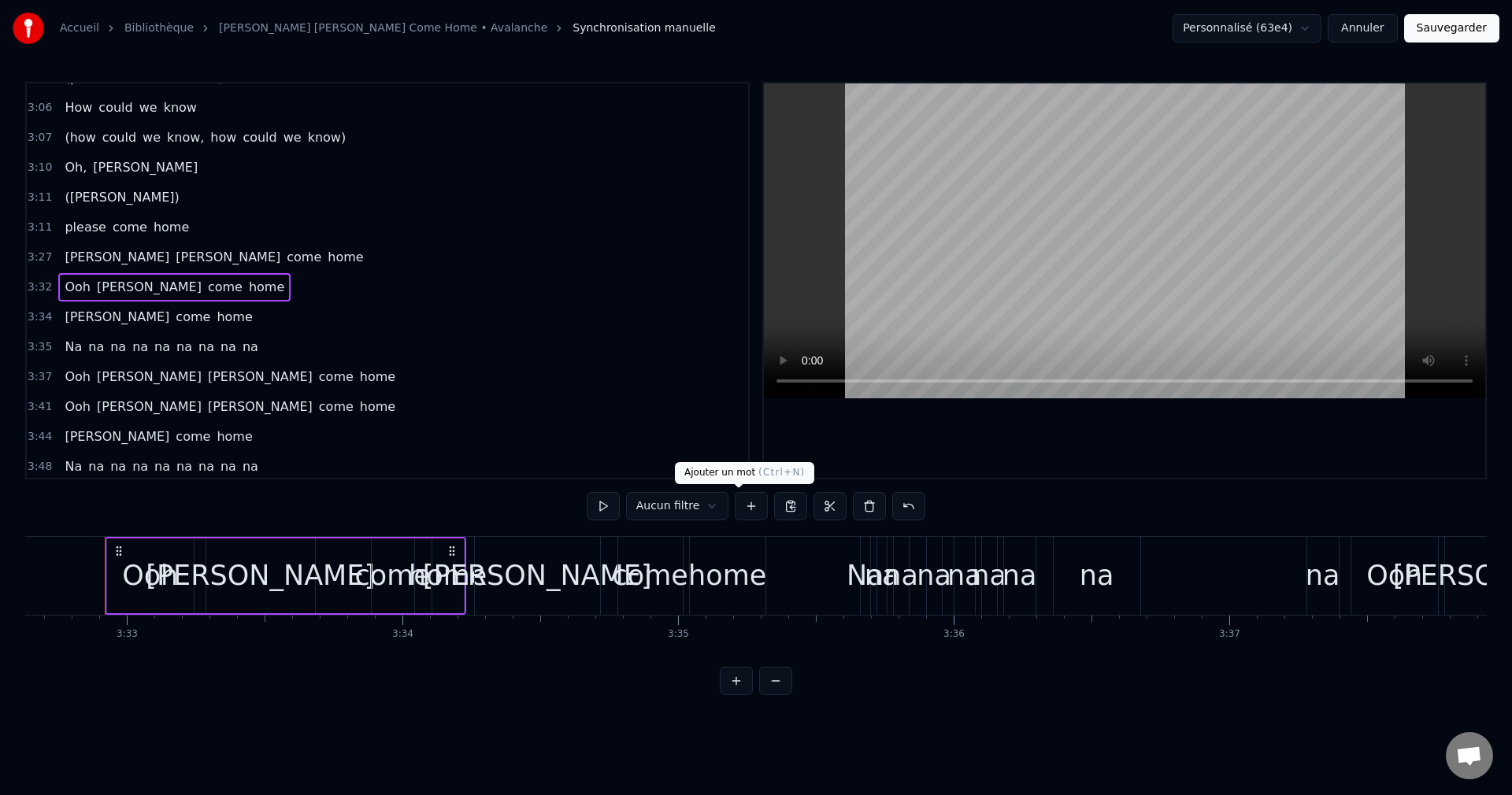
click at [741, 504] on button at bounding box center [752, 506] width 33 height 29
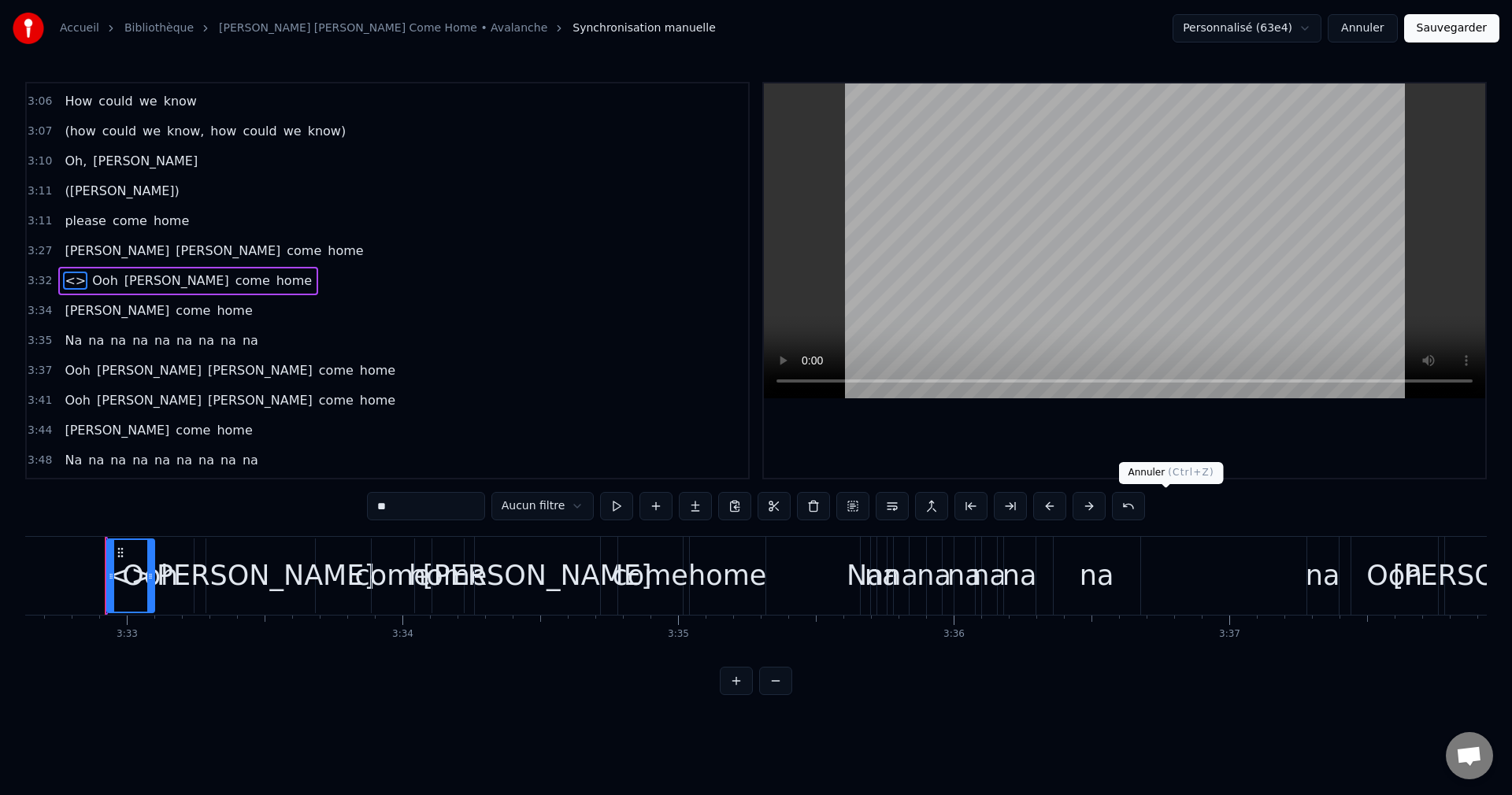
click at [1145, 510] on button at bounding box center [1129, 506] width 33 height 29
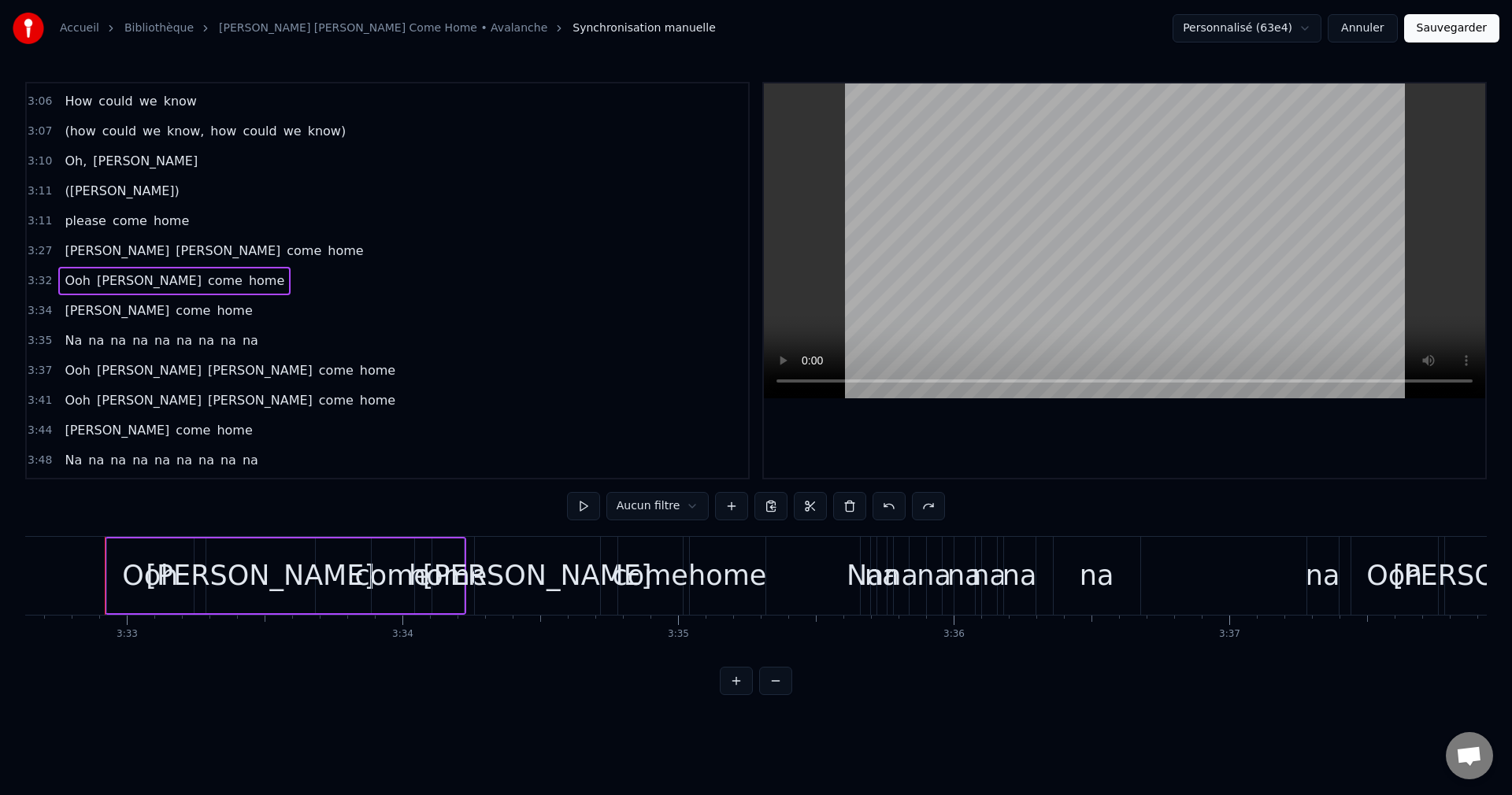
click at [122, 281] on span "[PERSON_NAME]" at bounding box center [149, 281] width 108 height 18
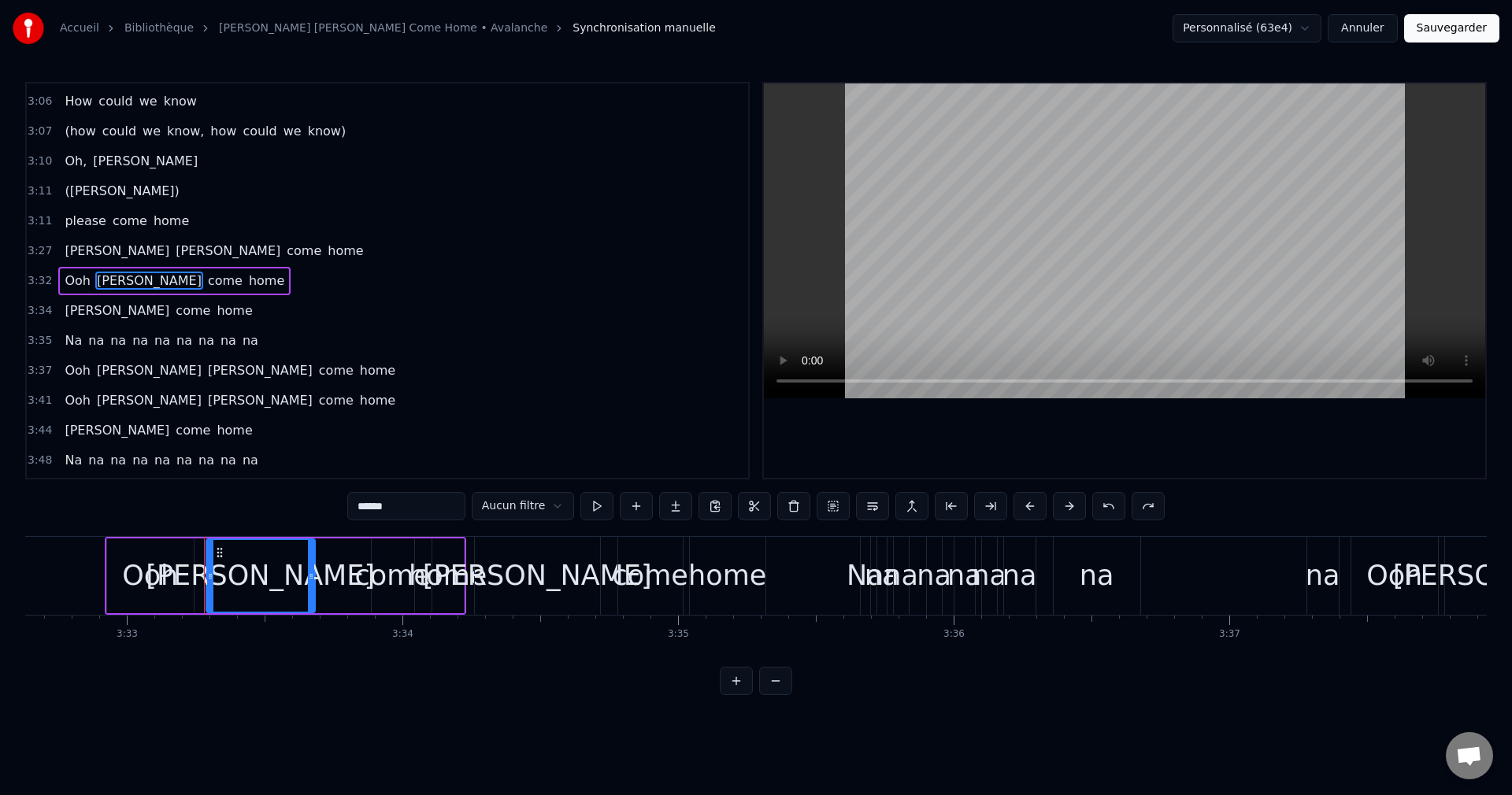
click at [326, 578] on div "Ooh [PERSON_NAME] come home" at bounding box center [286, 575] width 362 height 78
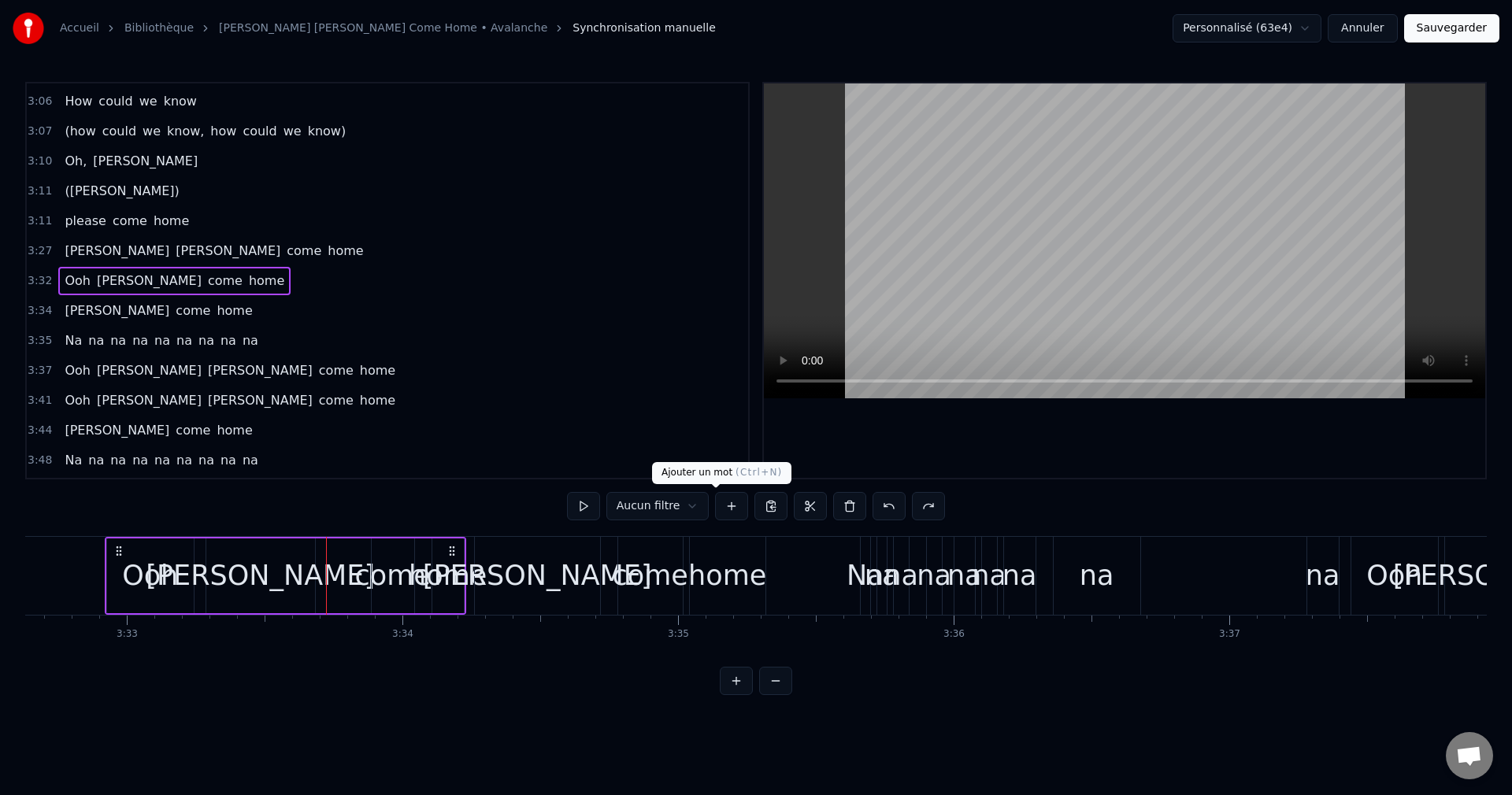
click at [721, 506] on button at bounding box center [732, 506] width 33 height 29
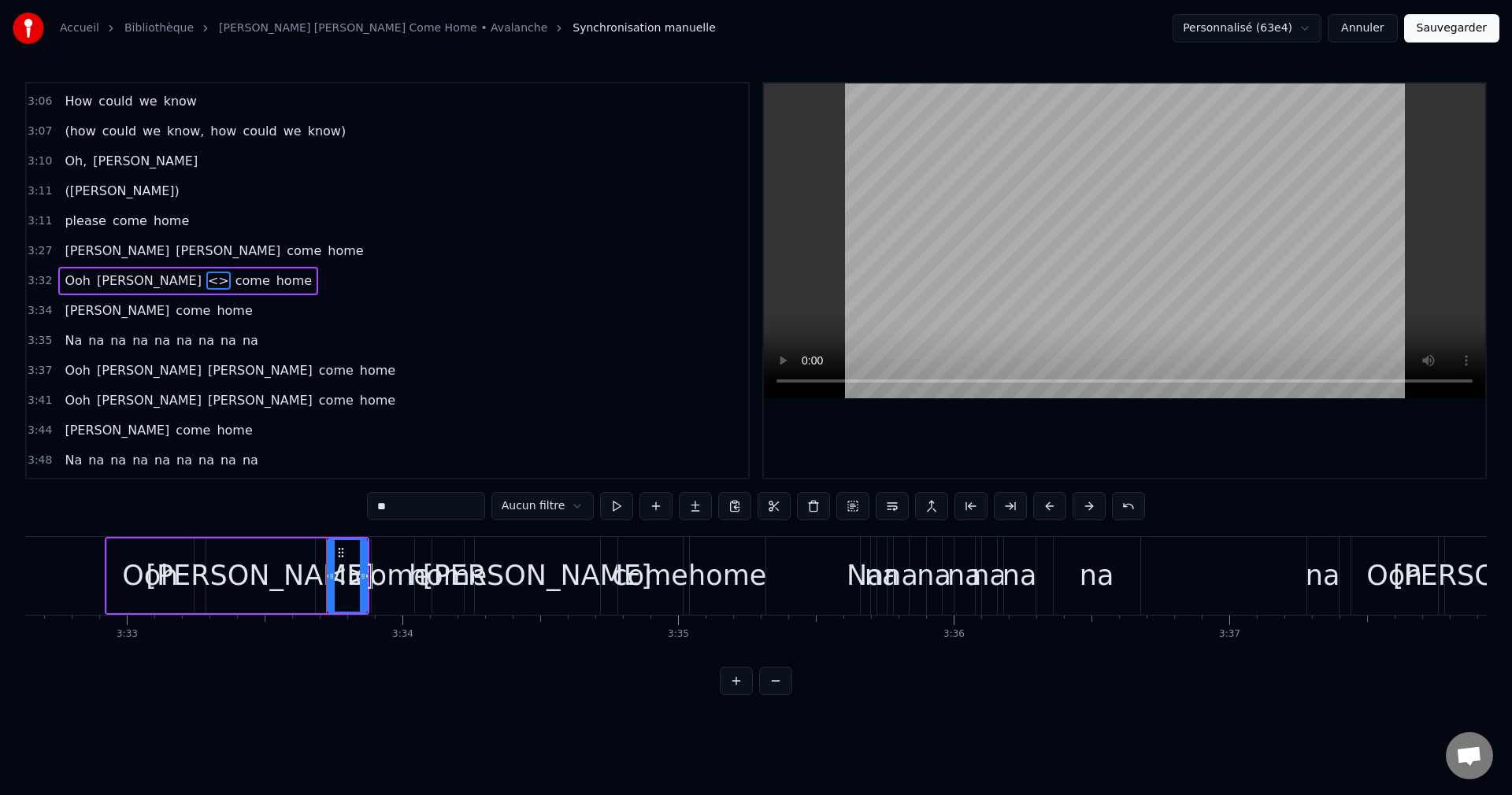
click at [311, 508] on div "0:04 Na na na na na na na na na 0:08 Na na na na na na na na na 0:13 Ooh [PERSO…" at bounding box center [756, 388] width 1462 height 613
type input "******"
click at [83, 256] on span "[PERSON_NAME]" at bounding box center [116, 251] width 108 height 18
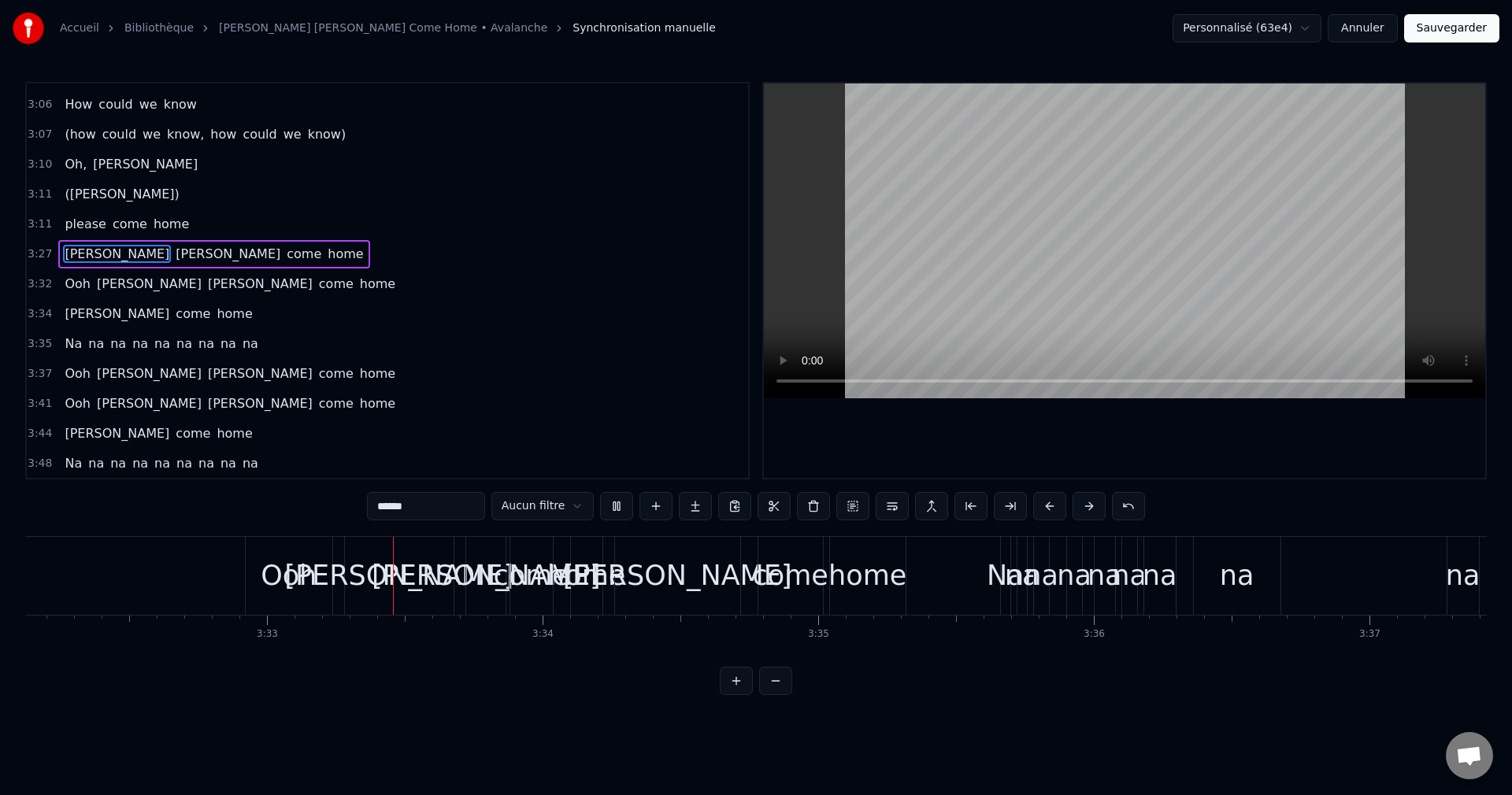
scroll to position [0, 58557]
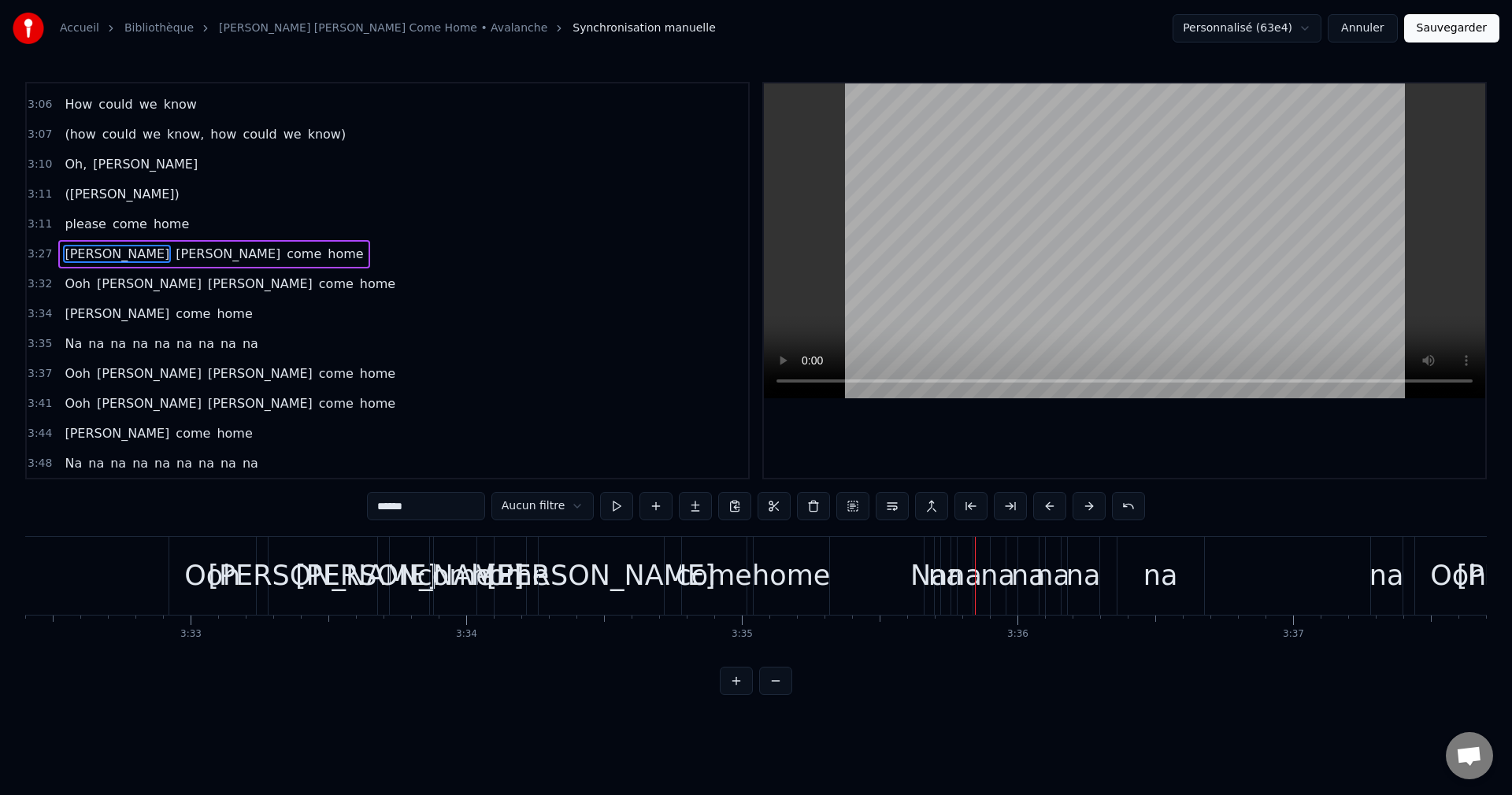
click at [207, 289] on span "[PERSON_NAME]" at bounding box center [260, 284] width 108 height 18
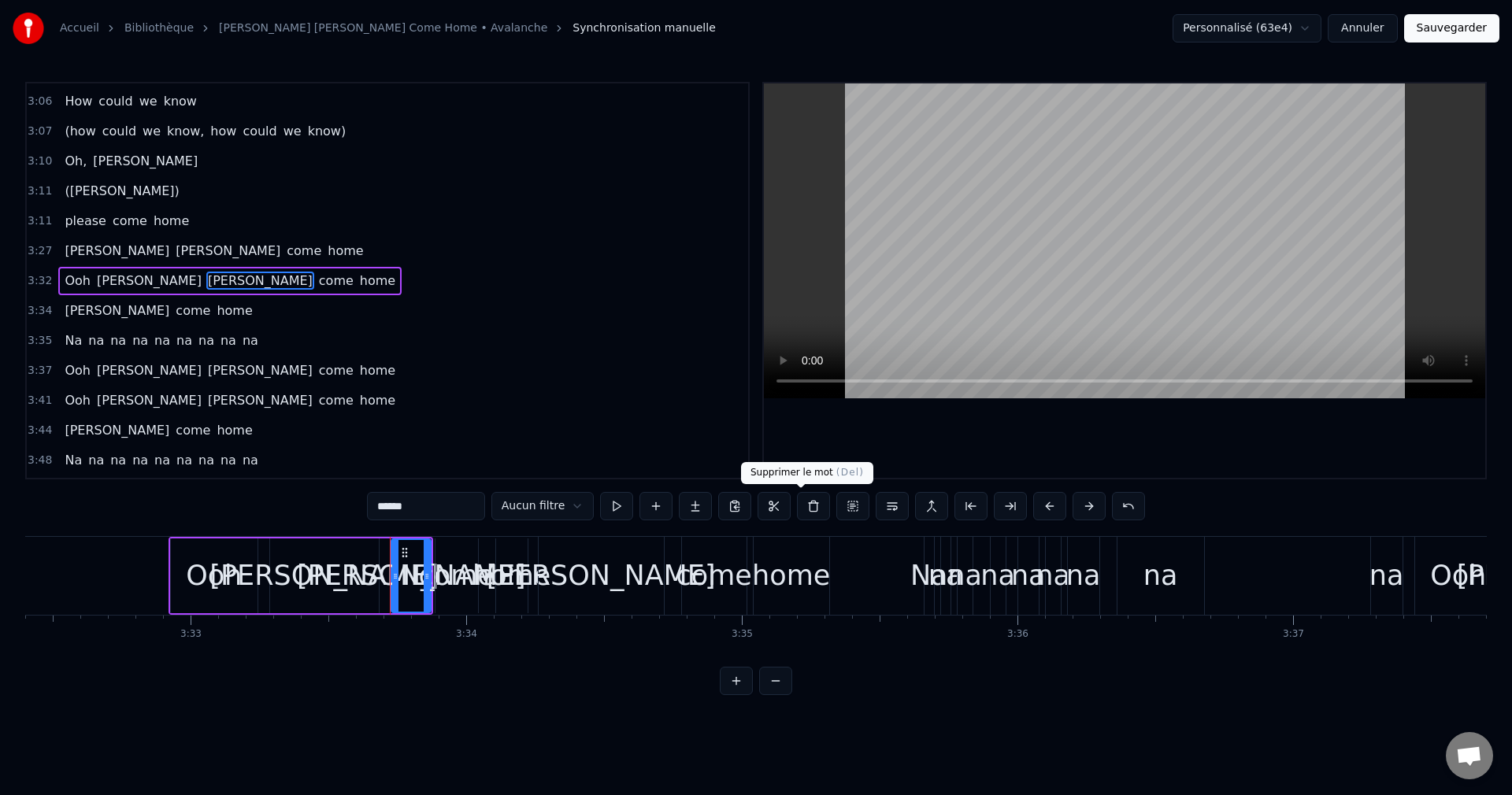
click at [803, 506] on button at bounding box center [814, 506] width 33 height 29
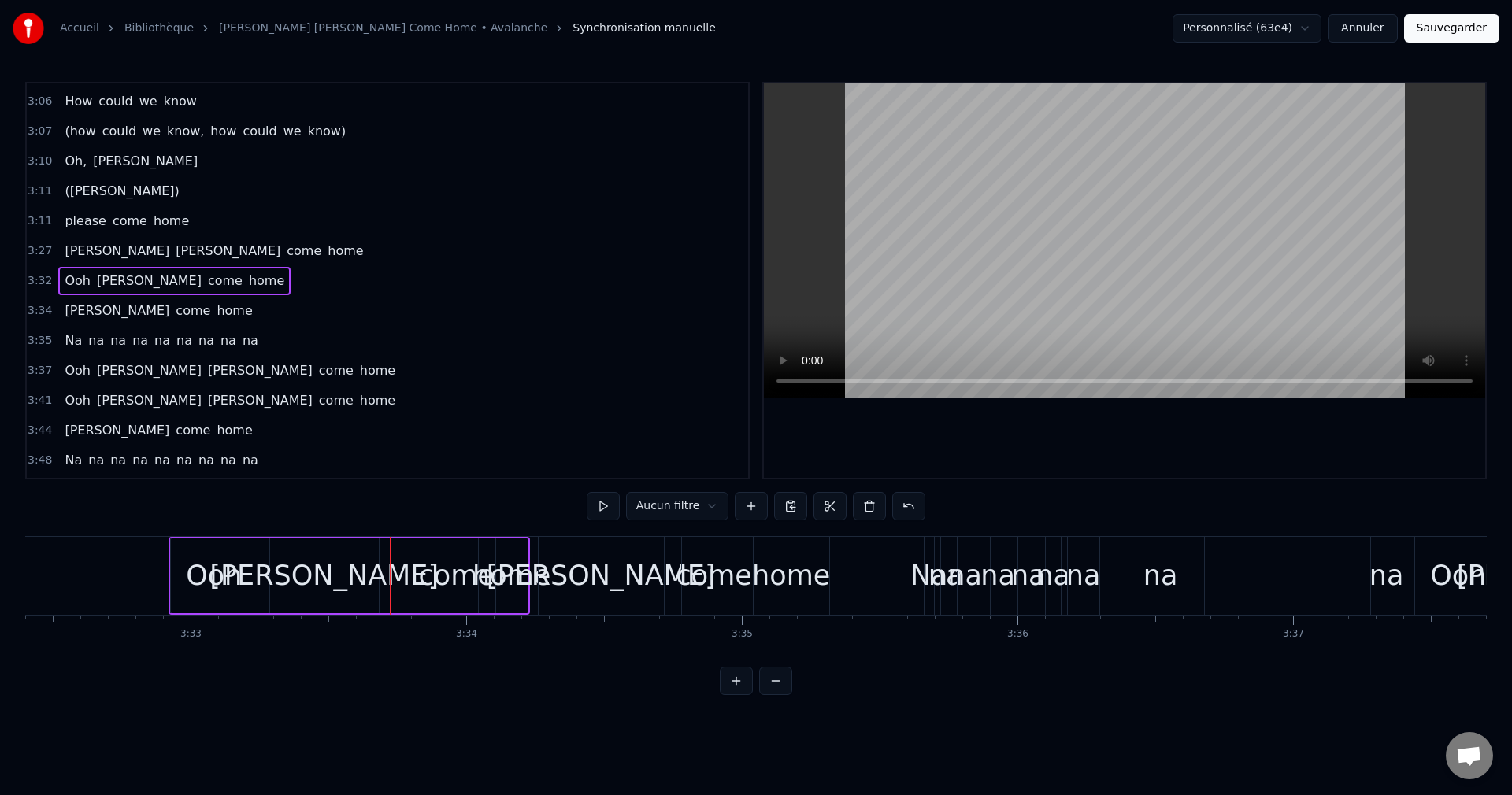
click at [207, 284] on span "come" at bounding box center [225, 281] width 38 height 18
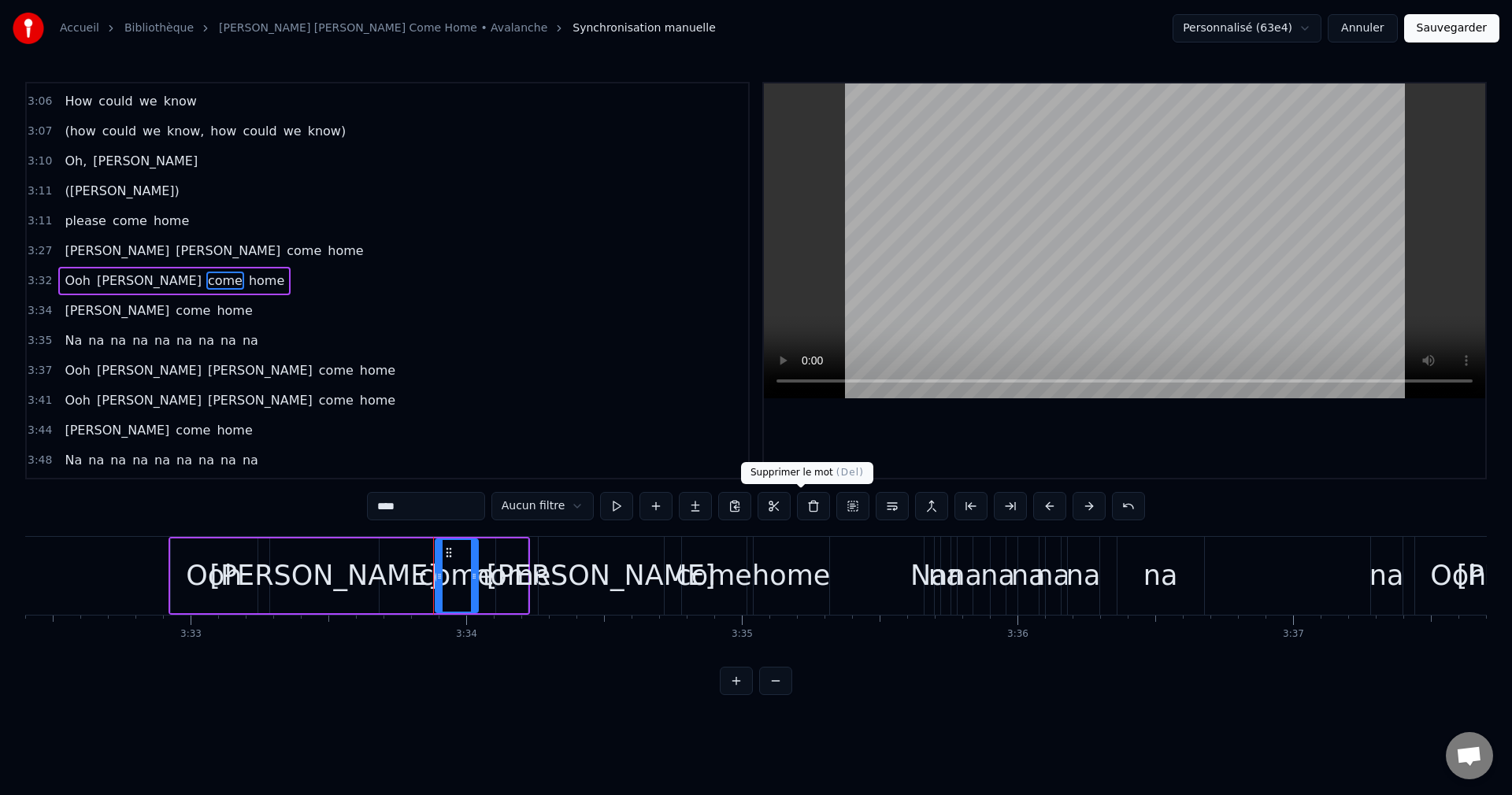
click at [801, 509] on button at bounding box center [814, 506] width 33 height 29
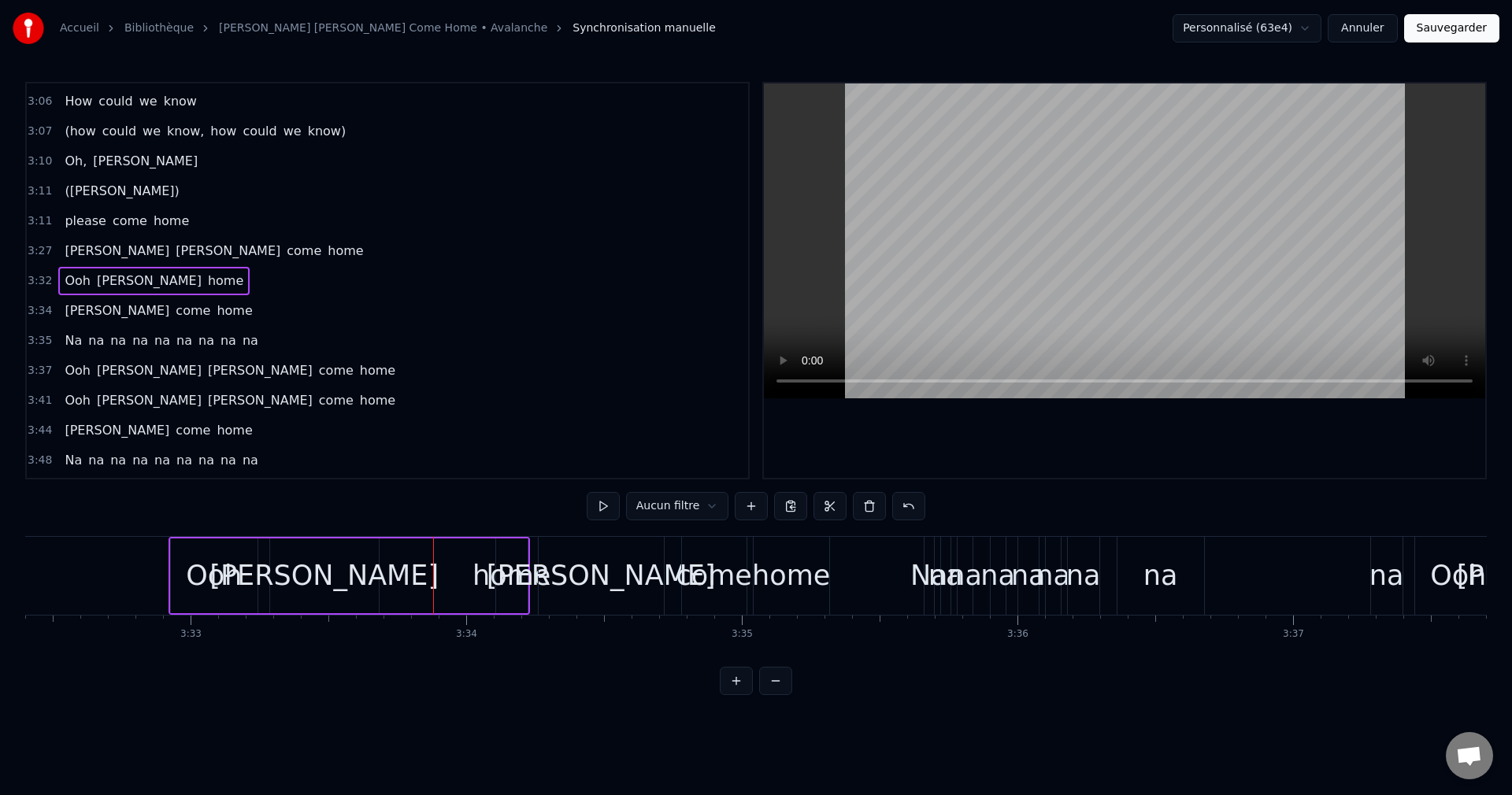
click at [207, 279] on span "home" at bounding box center [226, 281] width 39 height 18
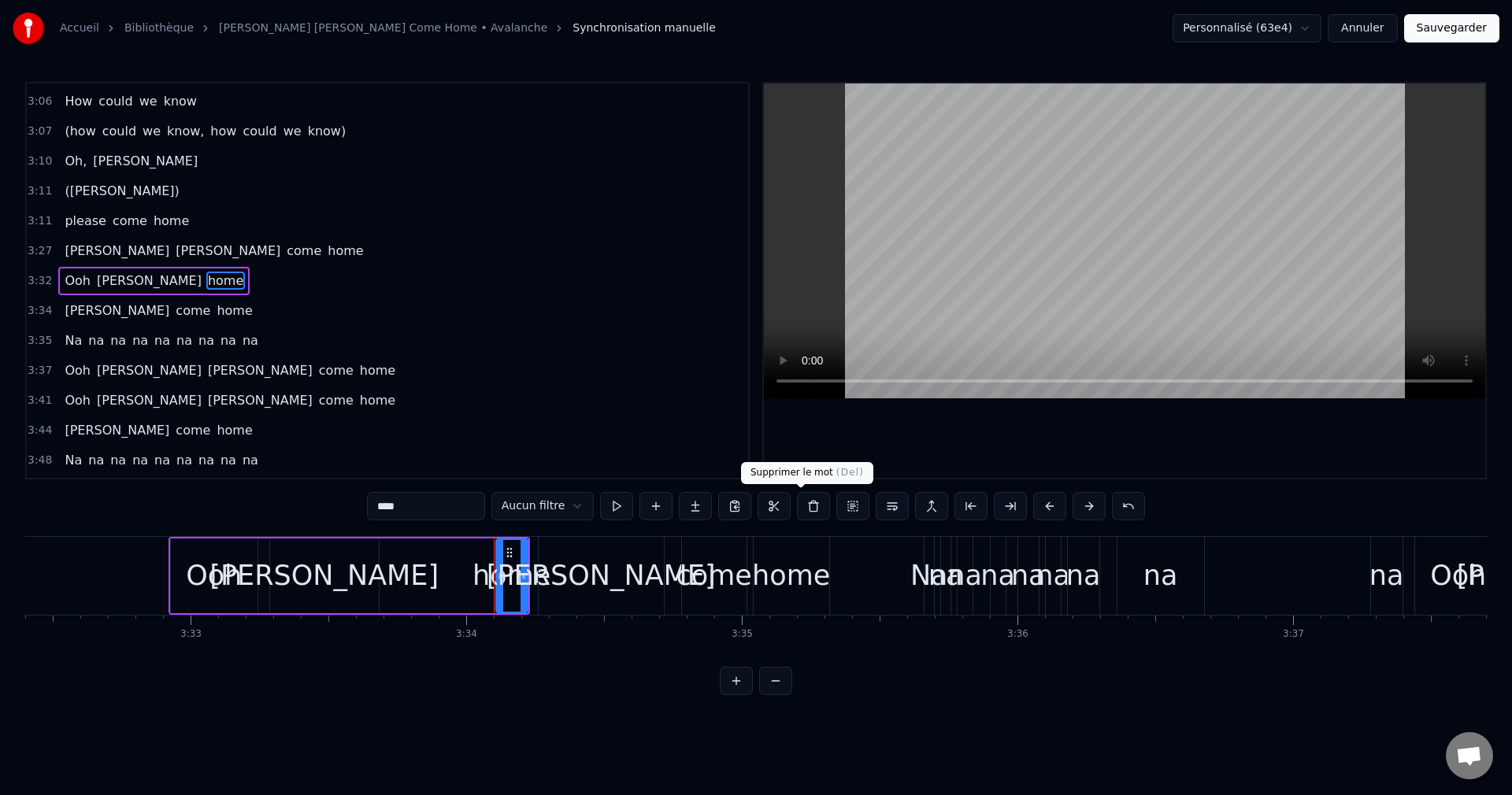
click at [797, 509] on button at bounding box center [814, 506] width 33 height 29
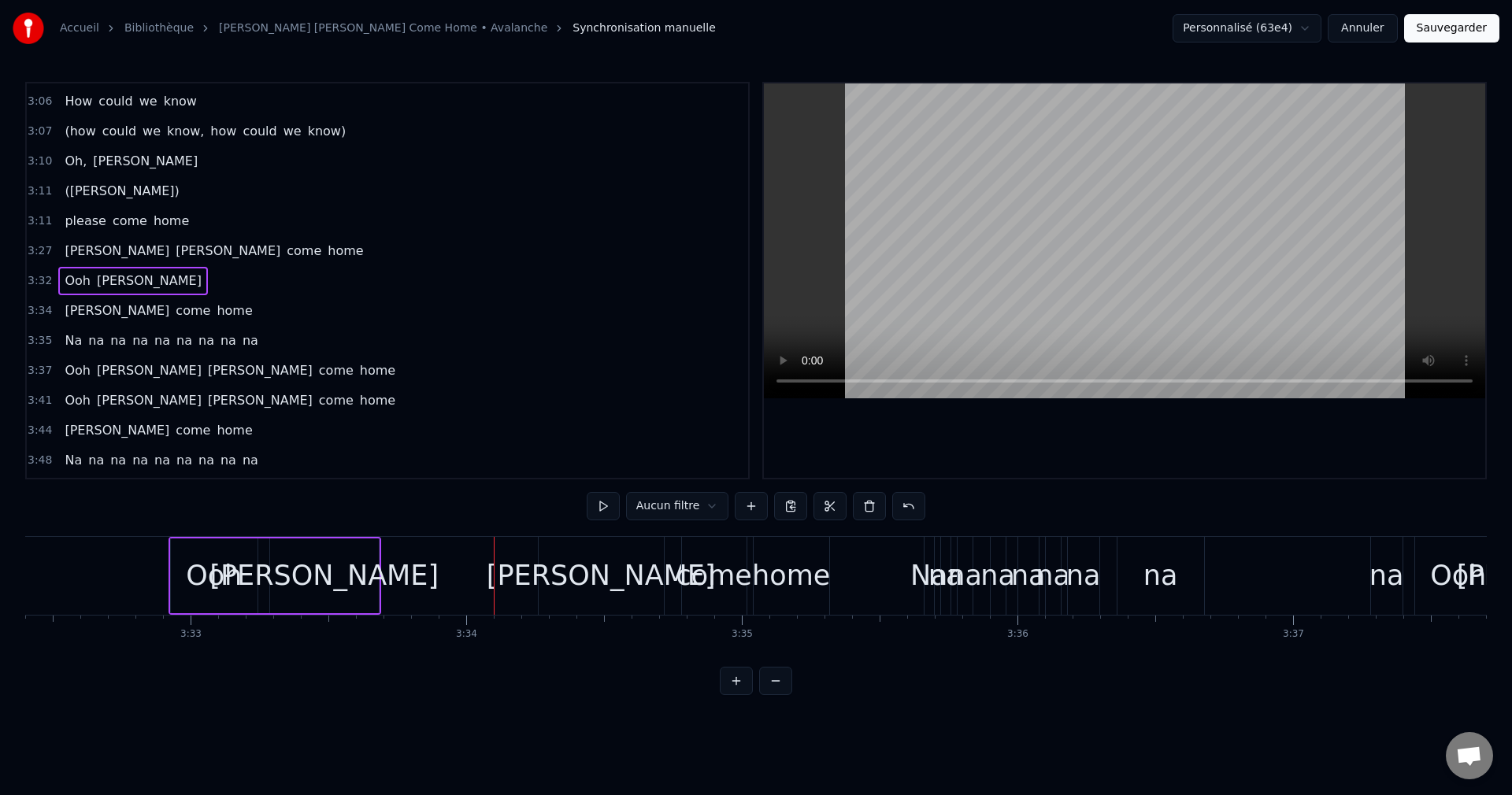
click at [347, 574] on div "[PERSON_NAME]" at bounding box center [324, 575] width 229 height 42
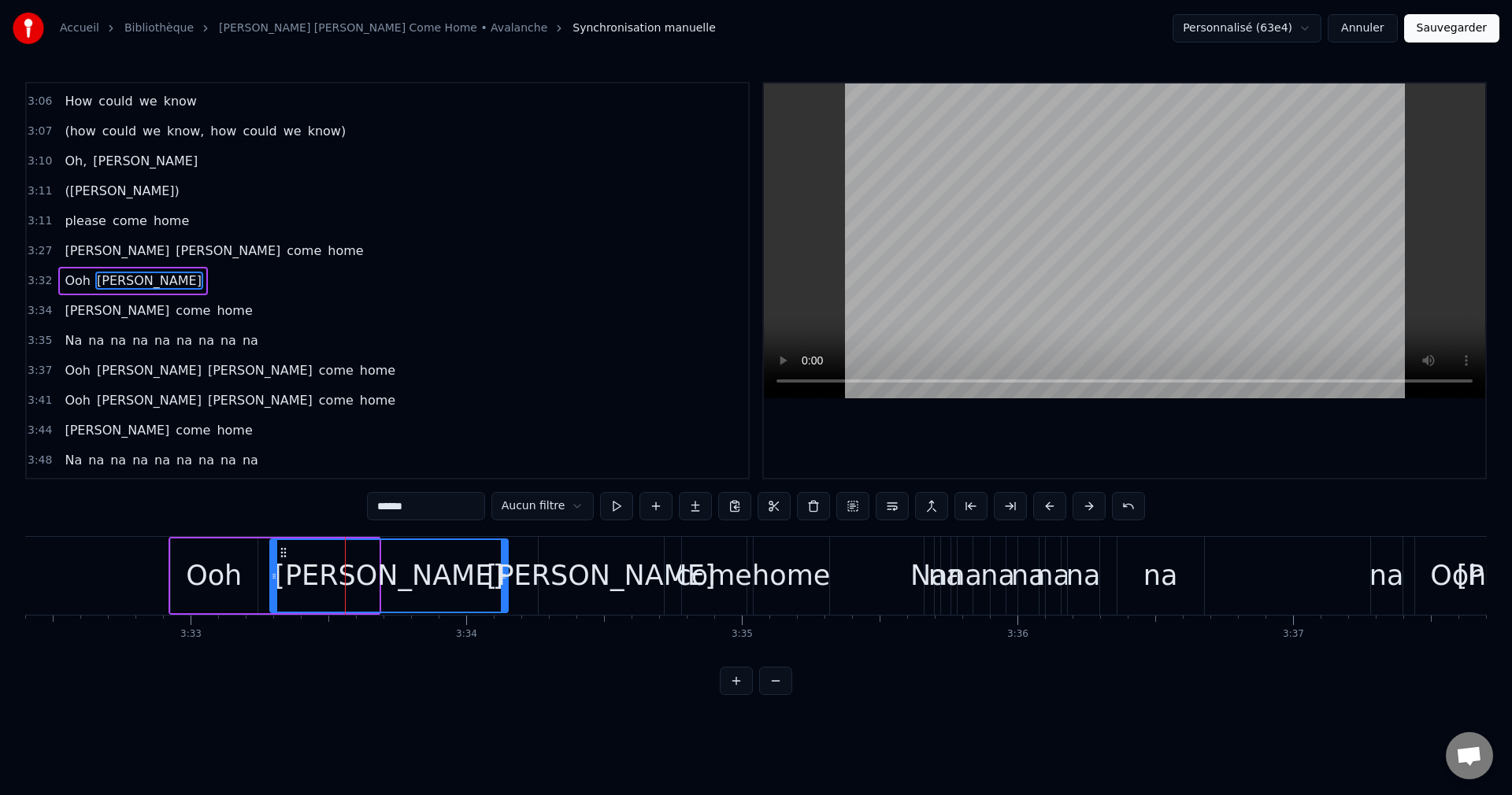
drag, startPoint x: 376, startPoint y: 575, endPoint x: 506, endPoint y: 590, distance: 130.9
click at [506, 590] on div at bounding box center [504, 576] width 6 height 72
click at [181, 581] on div "Ooh" at bounding box center [214, 575] width 87 height 75
type input "***"
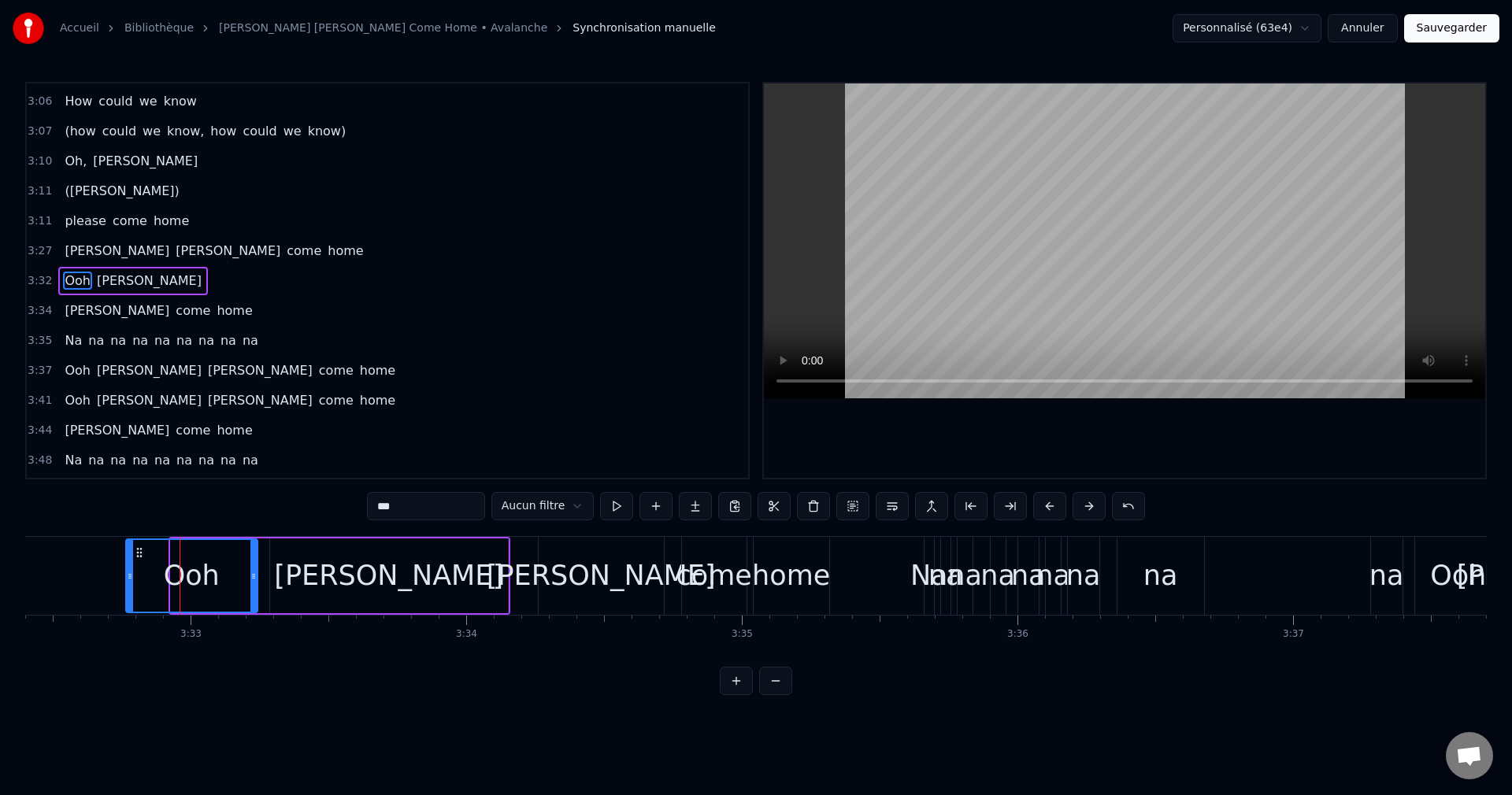
drag, startPoint x: 174, startPoint y: 574, endPoint x: 129, endPoint y: 588, distance: 47.1
click at [129, 588] on div at bounding box center [129, 576] width 6 height 72
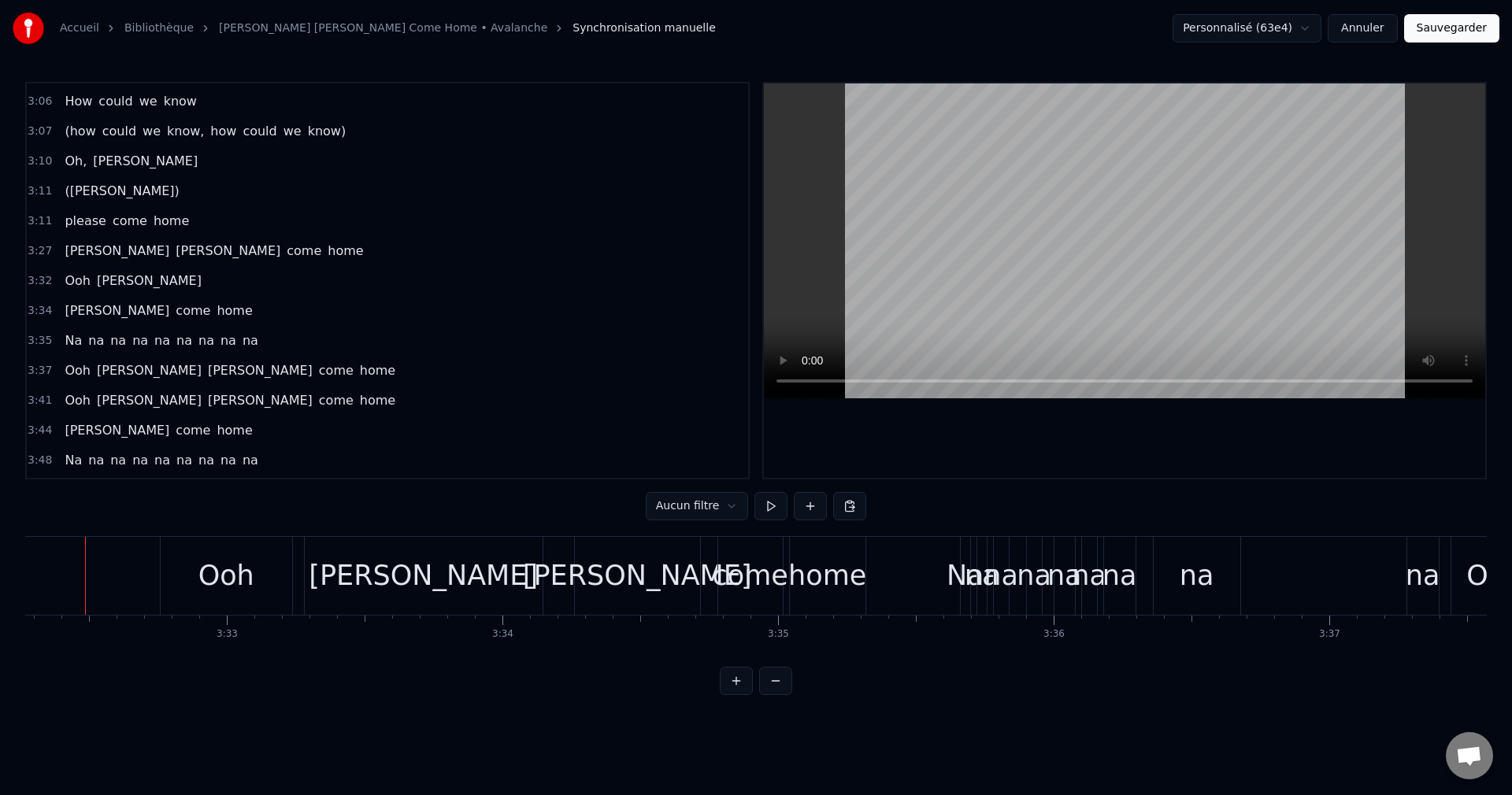
scroll to position [0, 58501]
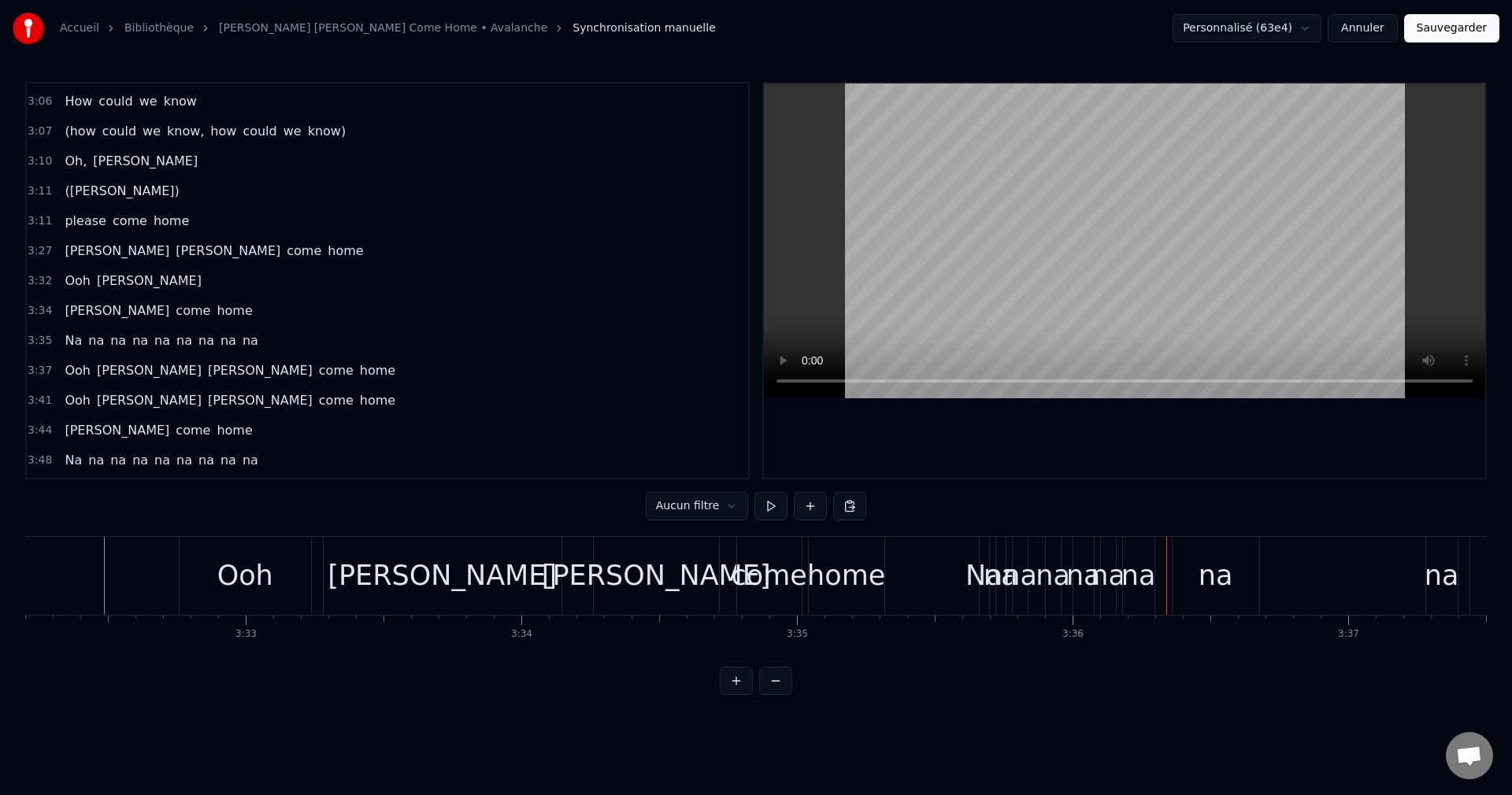
click at [67, 346] on span "Na" at bounding box center [73, 340] width 20 height 18
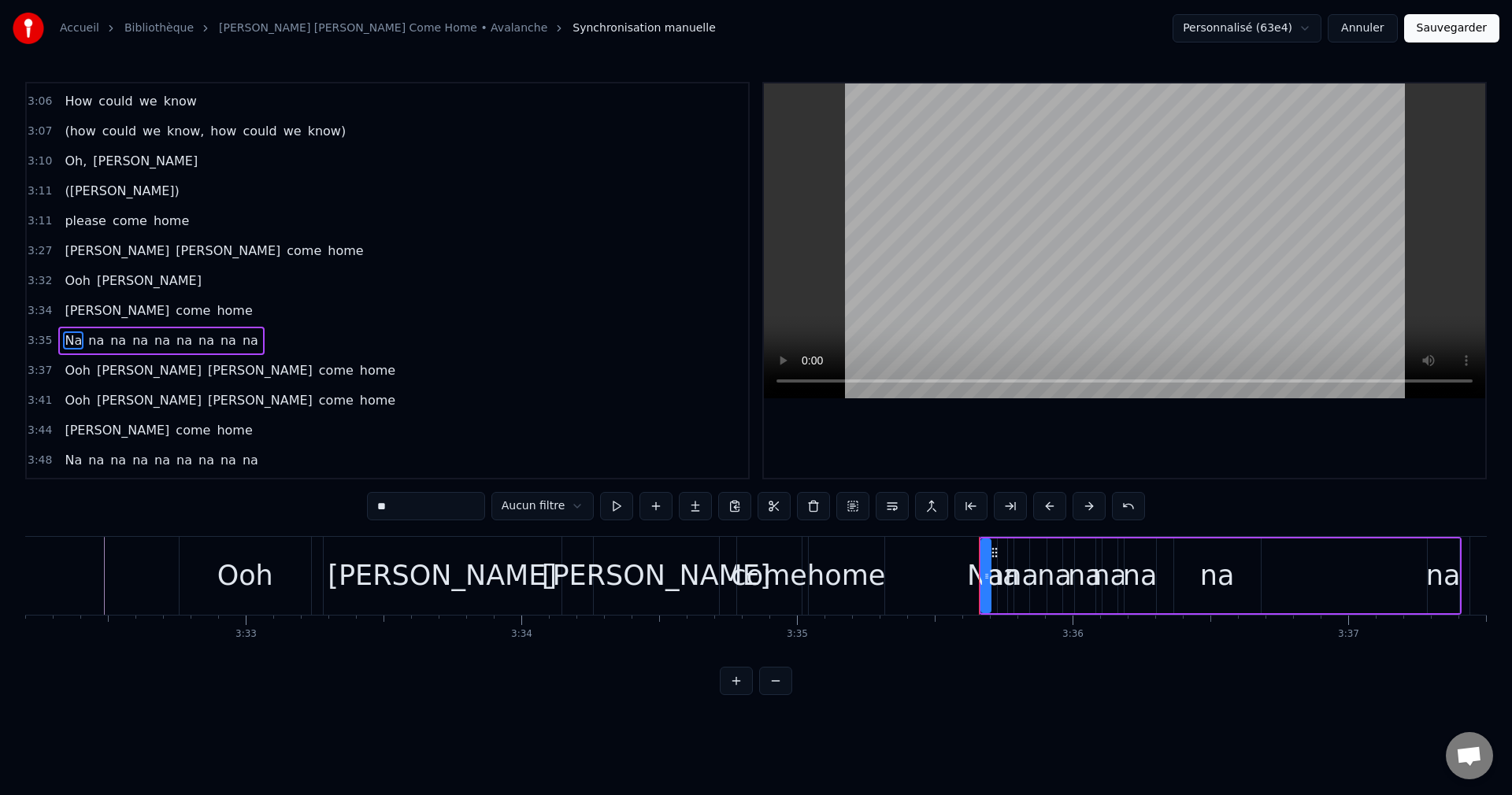
scroll to position [1493, 0]
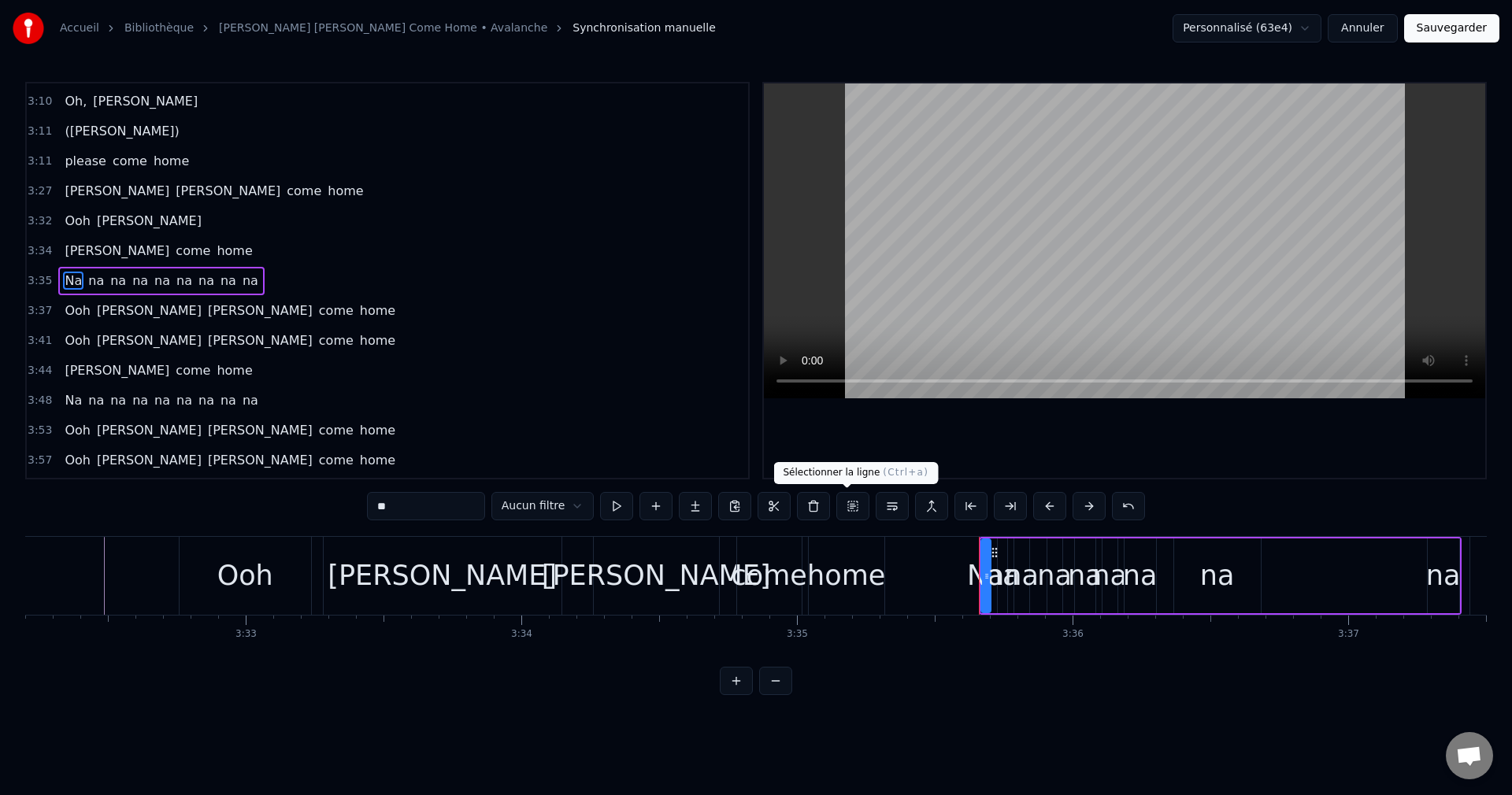
click at [843, 508] on button at bounding box center [853, 506] width 33 height 29
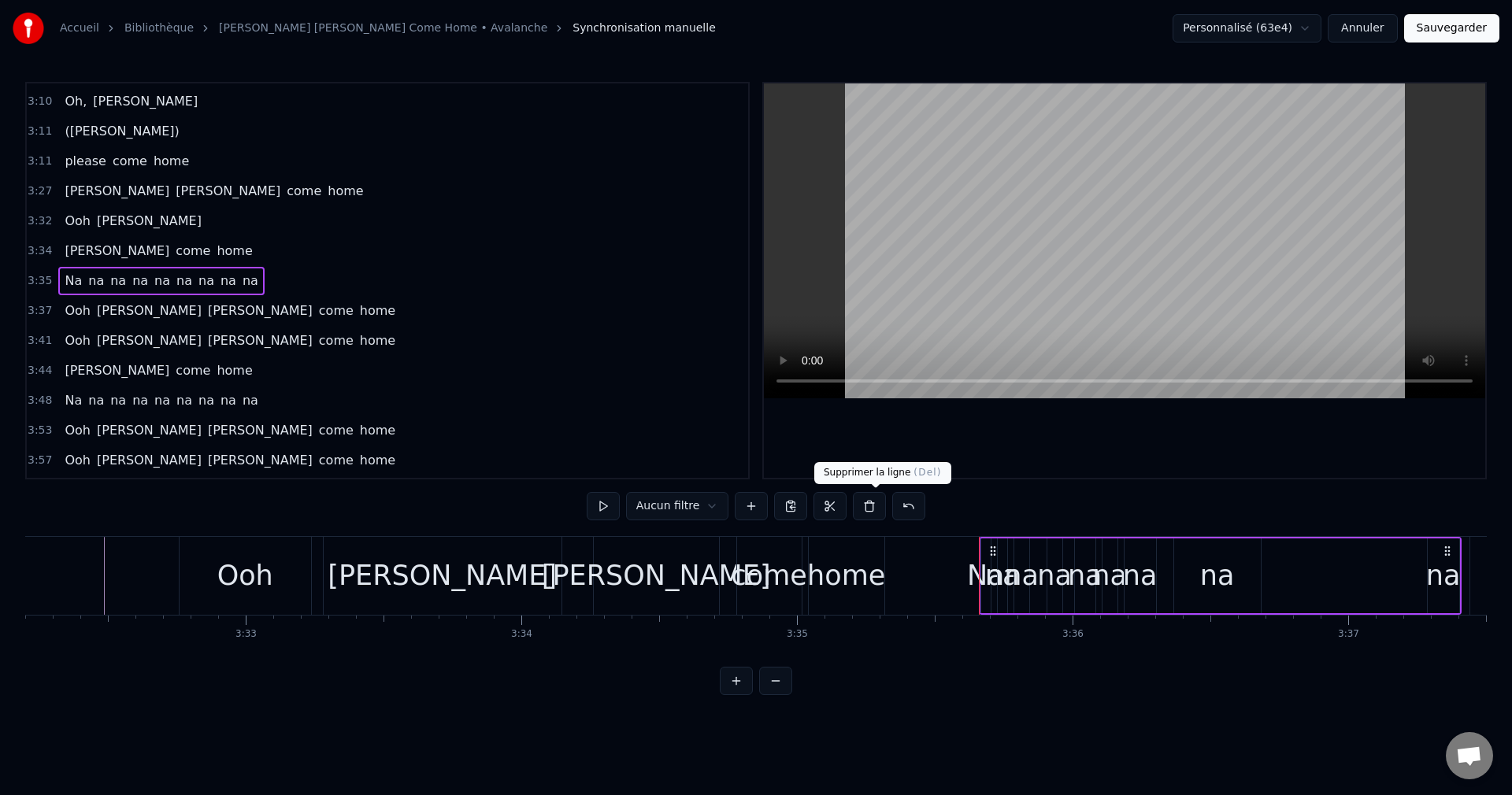
click at [875, 509] on button at bounding box center [870, 506] width 33 height 29
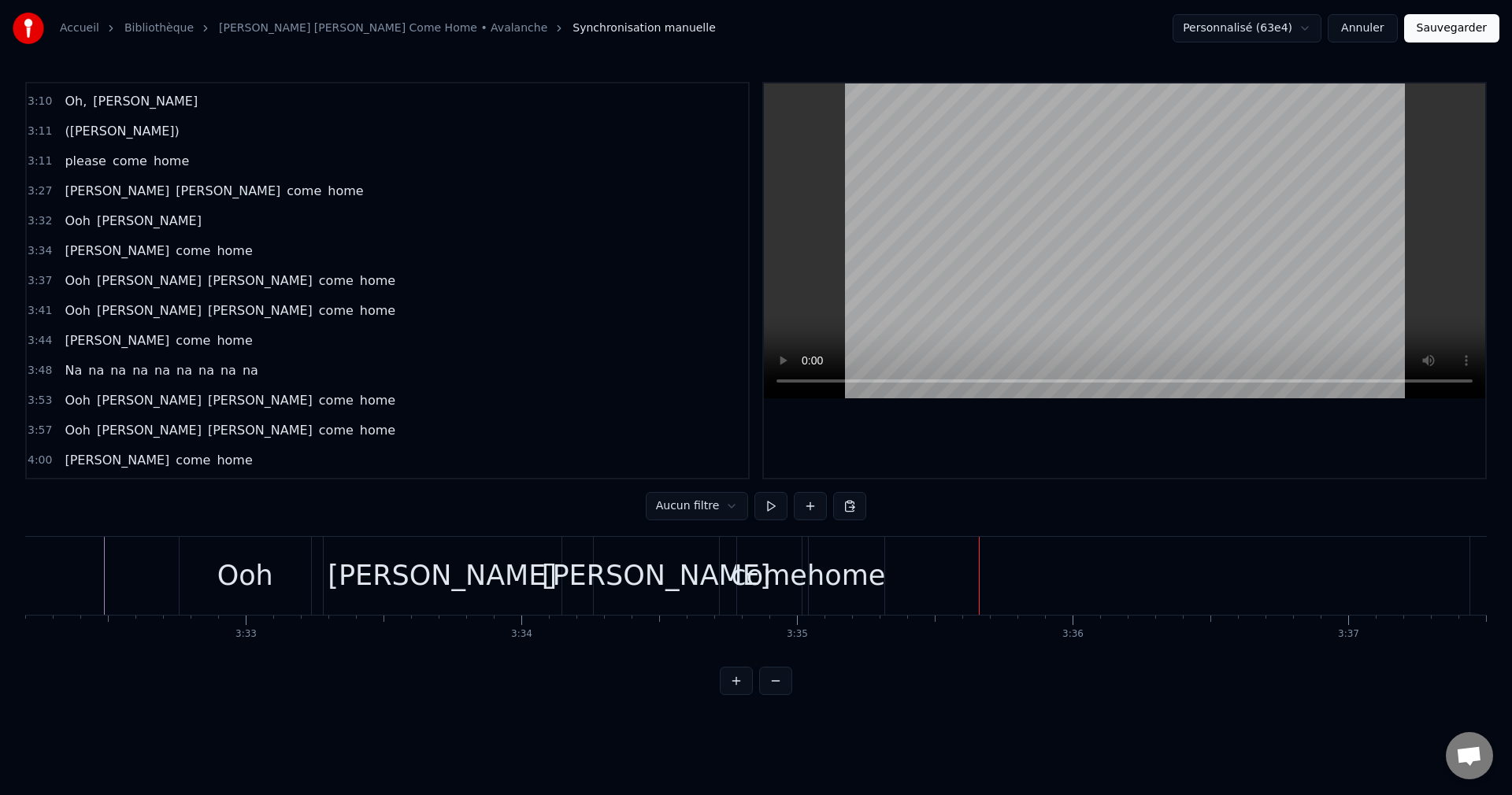
click at [73, 220] on span "Ooh" at bounding box center [77, 221] width 30 height 18
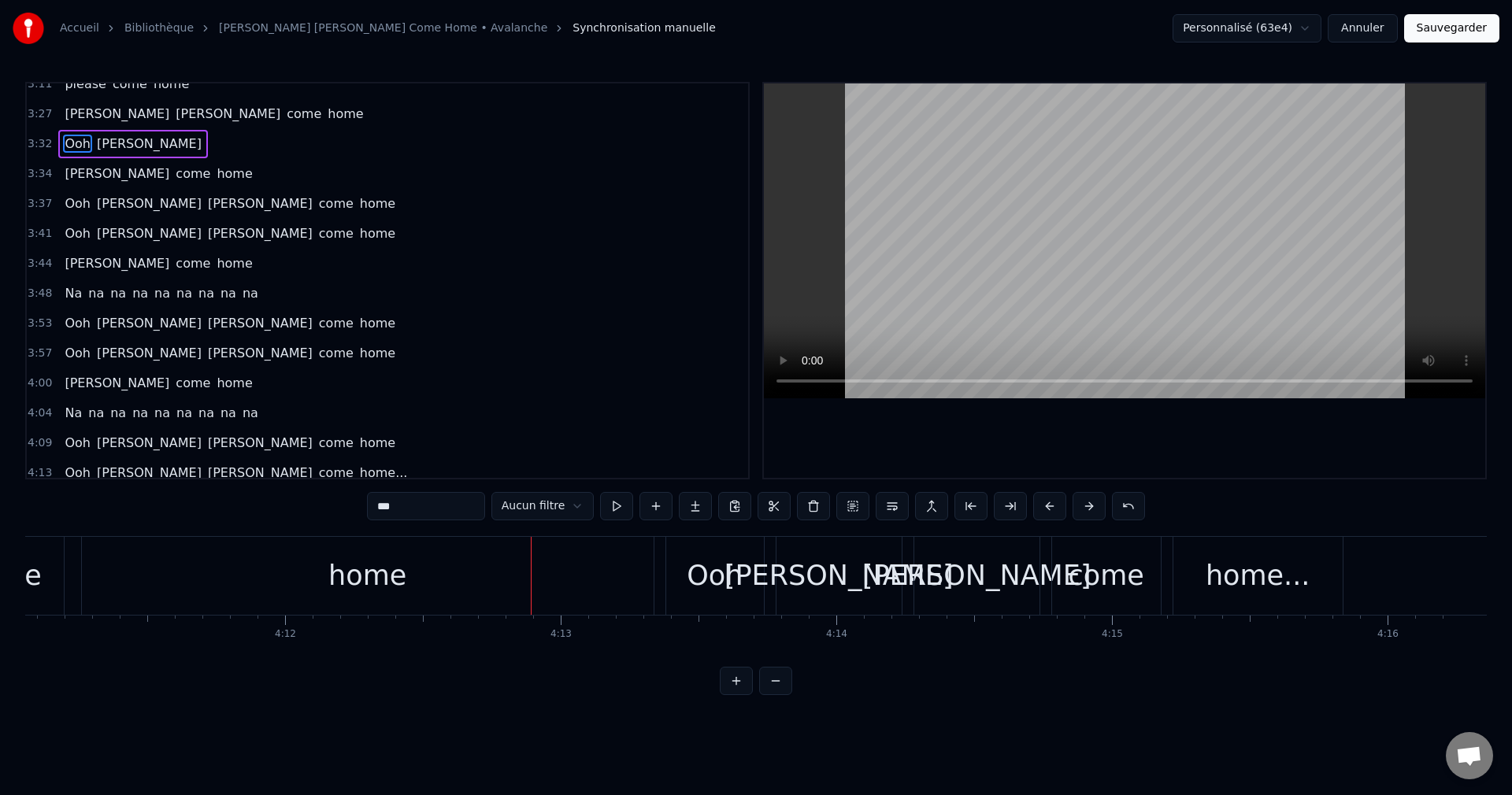
scroll to position [1581, 0]
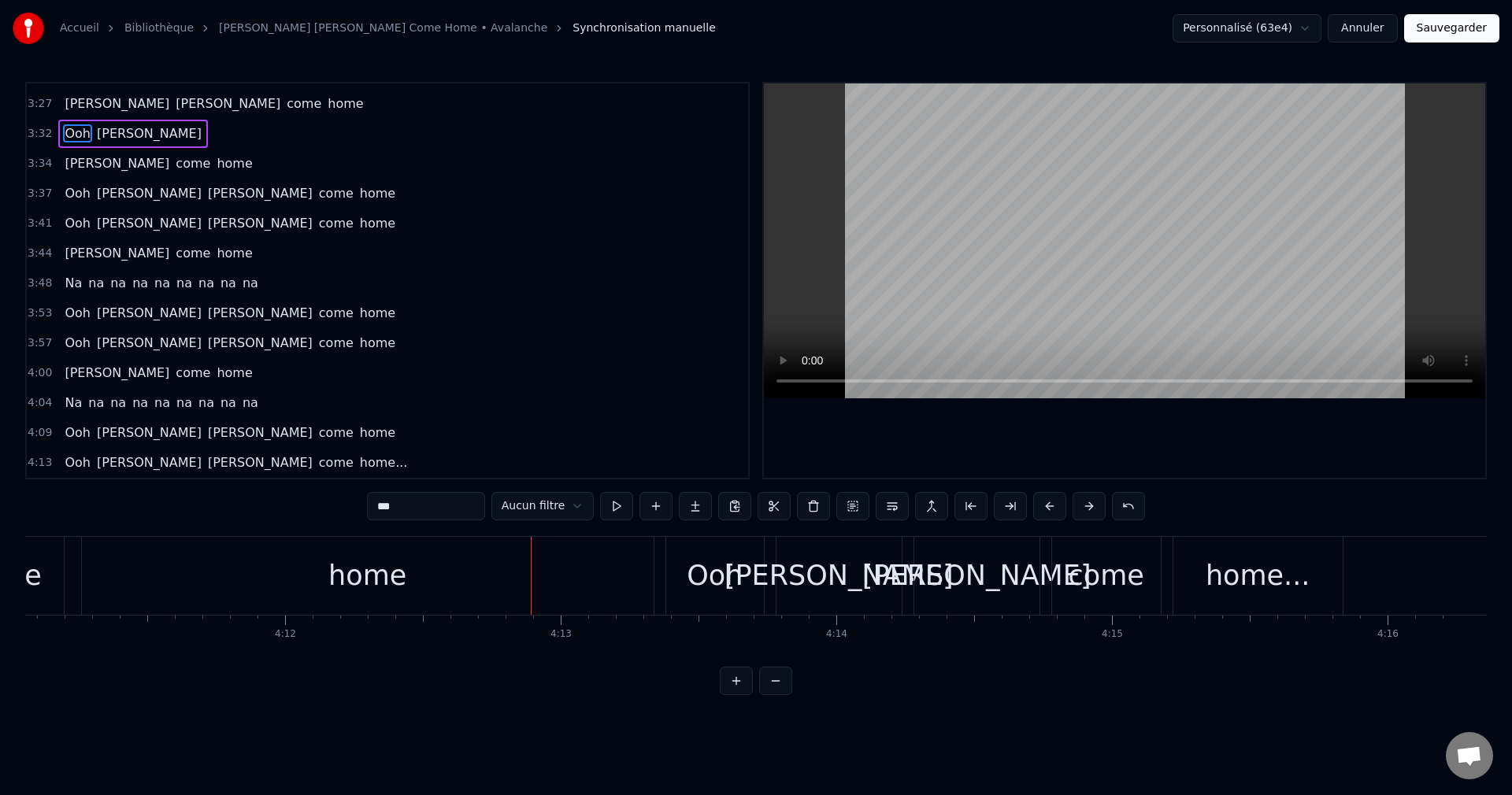
click at [76, 459] on span "Ooh" at bounding box center [77, 463] width 30 height 18
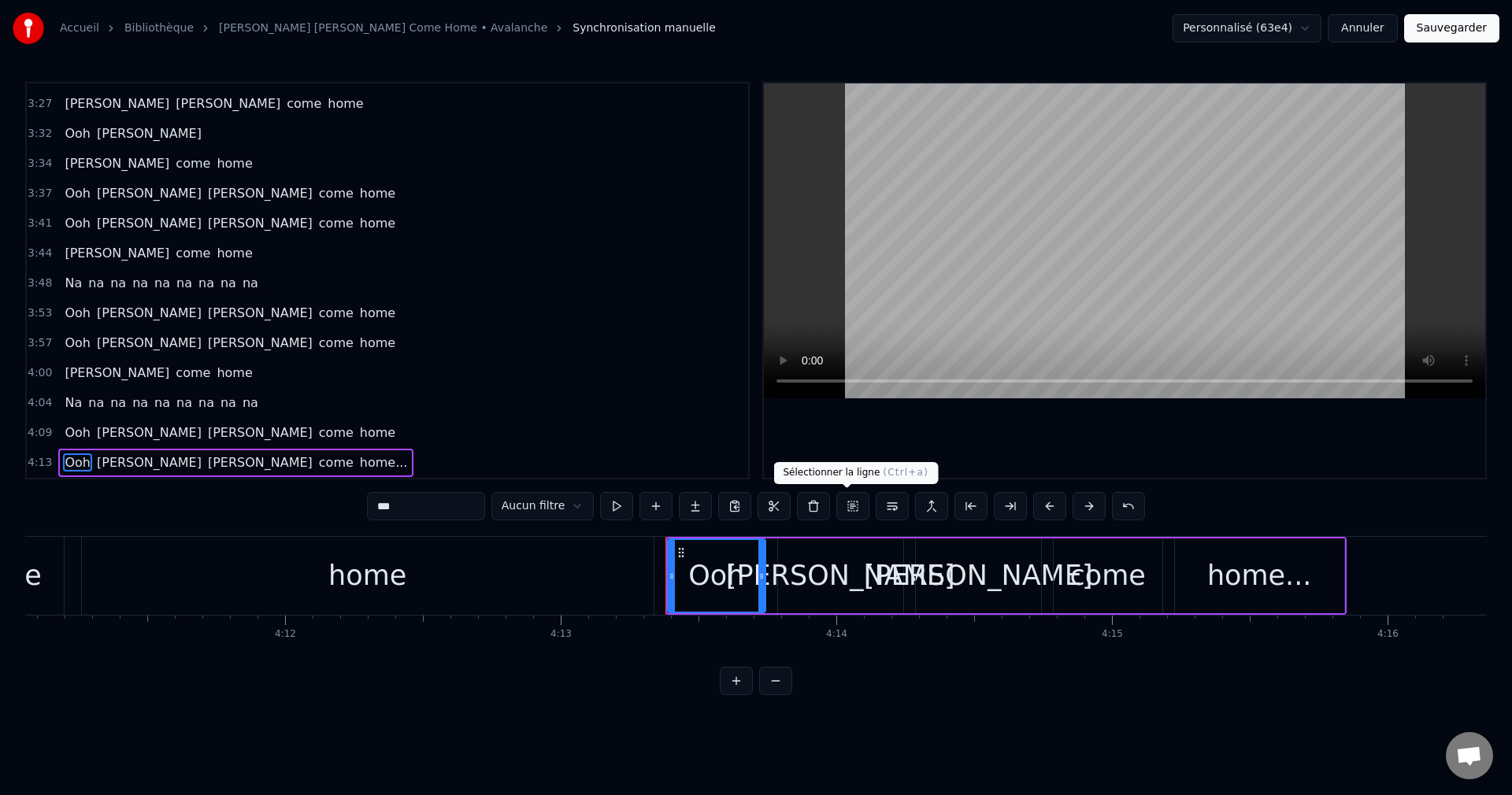
click at [843, 505] on button at bounding box center [853, 506] width 33 height 29
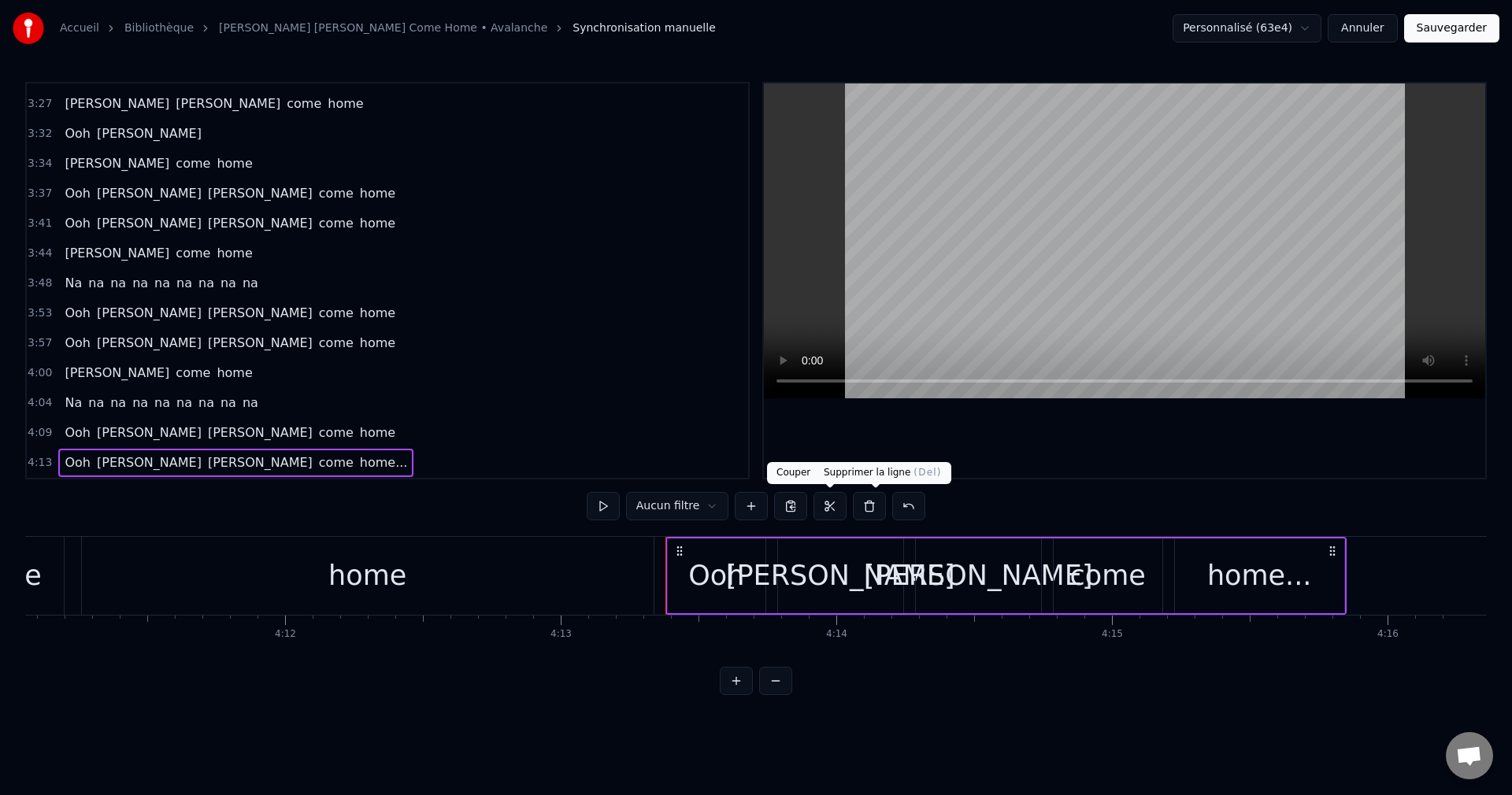
click at [875, 504] on button at bounding box center [870, 506] width 33 height 29
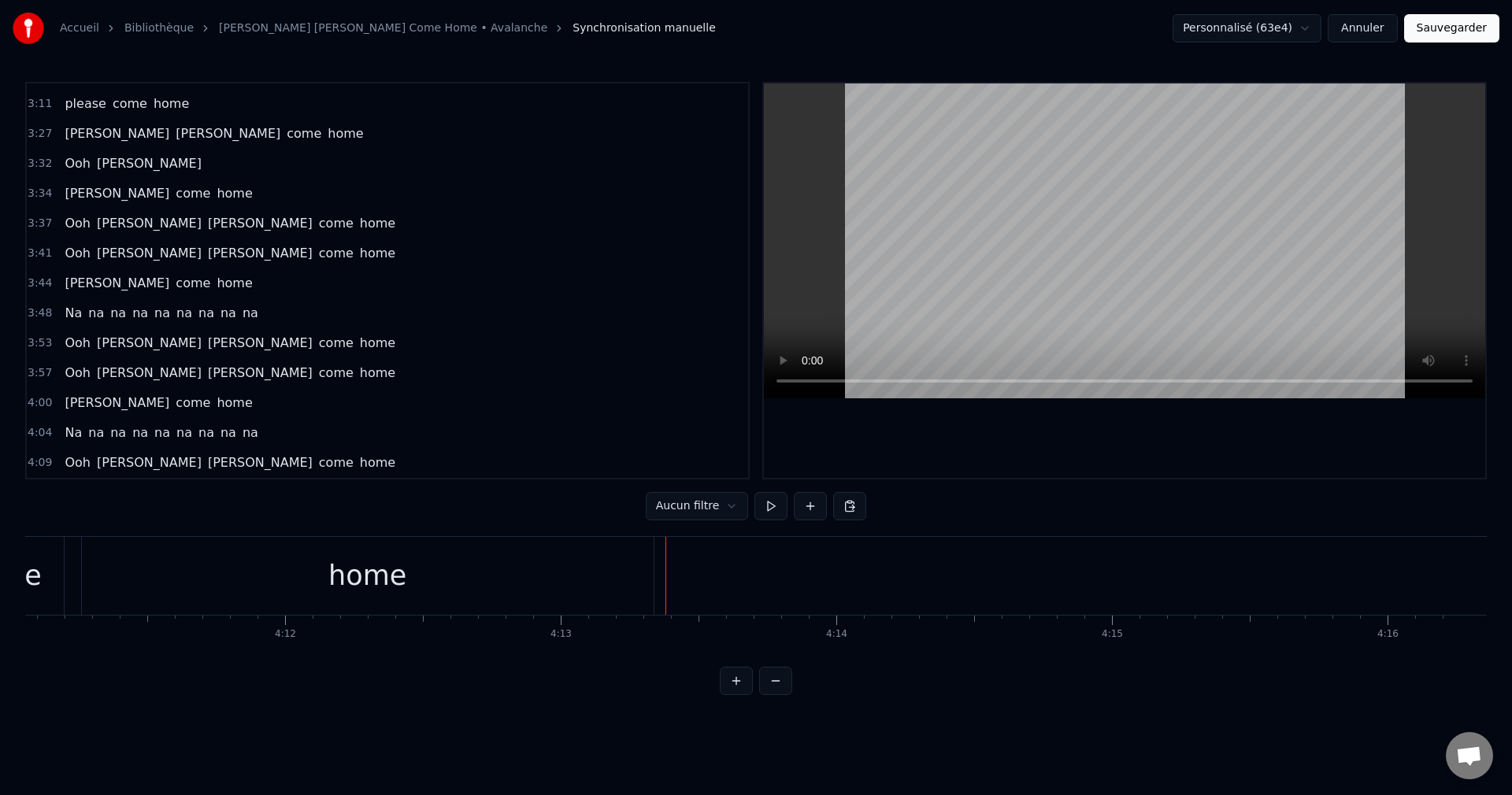
scroll to position [1550, 0]
click at [1451, 34] on button "Sauvegarder" at bounding box center [1451, 28] width 95 height 29
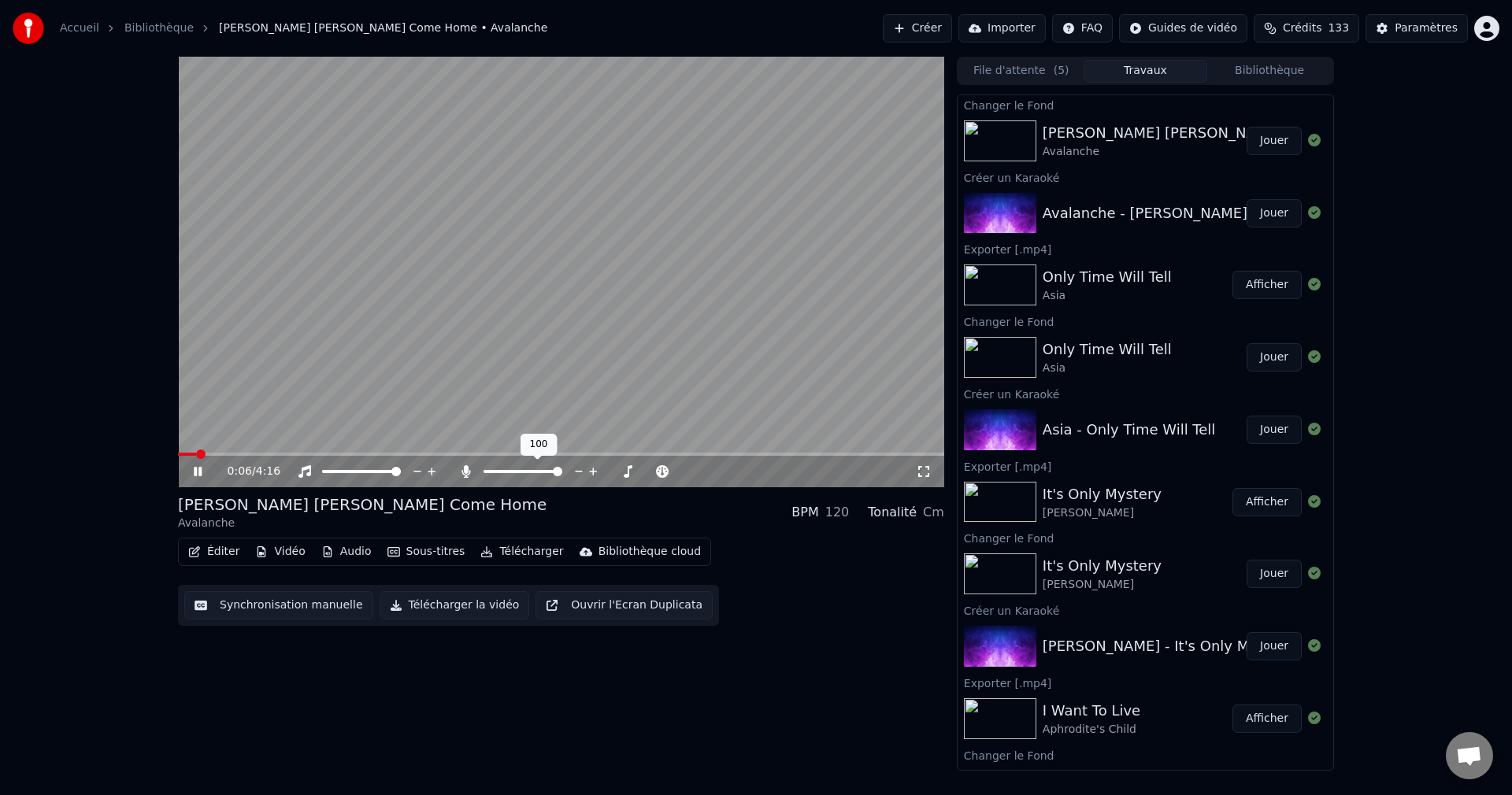
click at [494, 471] on span at bounding box center [522, 471] width 78 height 3
click at [492, 471] on span at bounding box center [495, 471] width 9 height 9
click at [201, 469] on icon at bounding box center [197, 471] width 8 height 9
click at [432, 611] on button "Télécharger la vidéo" at bounding box center [455, 605] width 150 height 29
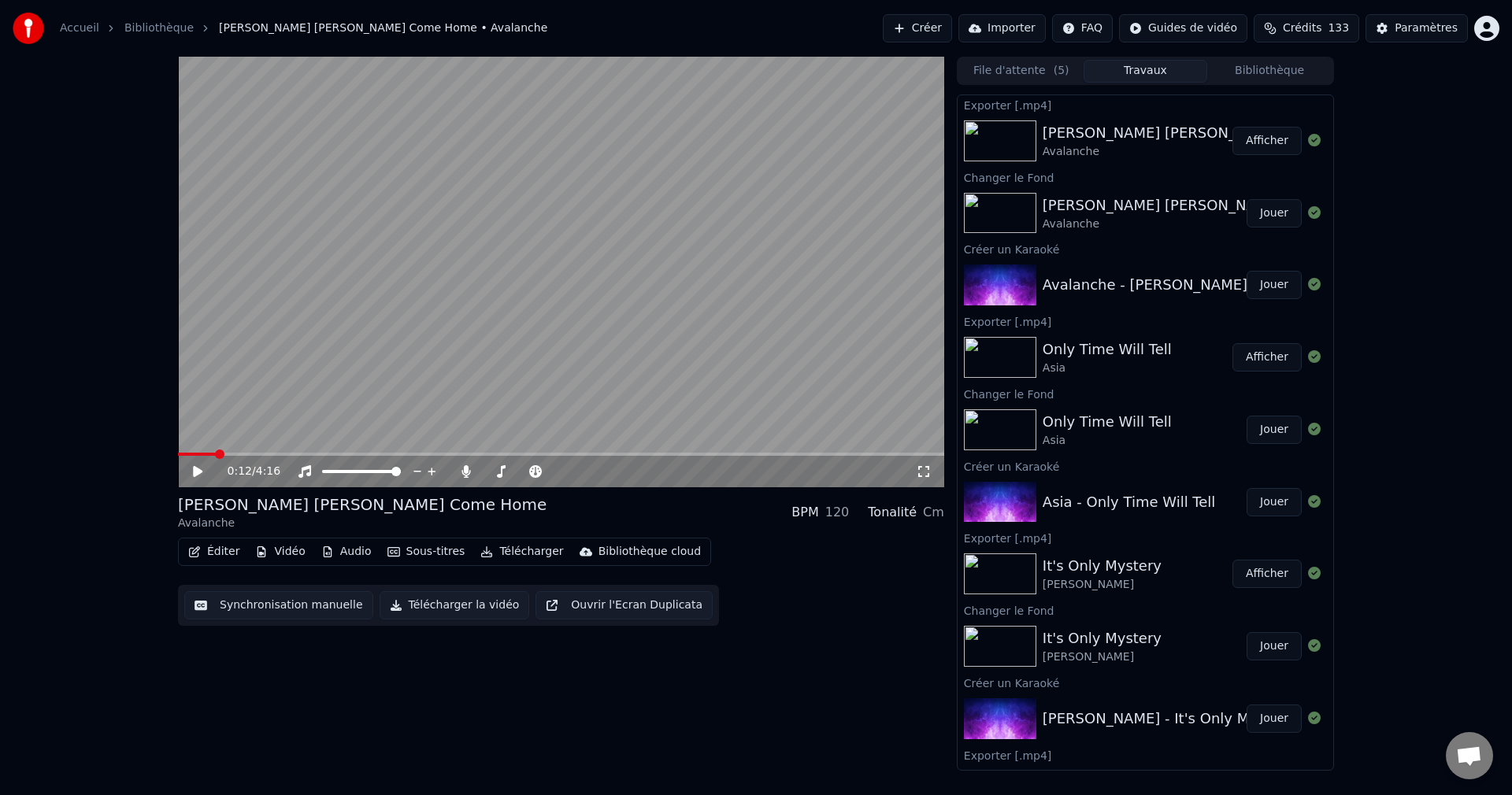
click at [925, 27] on button "Créer" at bounding box center [917, 28] width 69 height 29
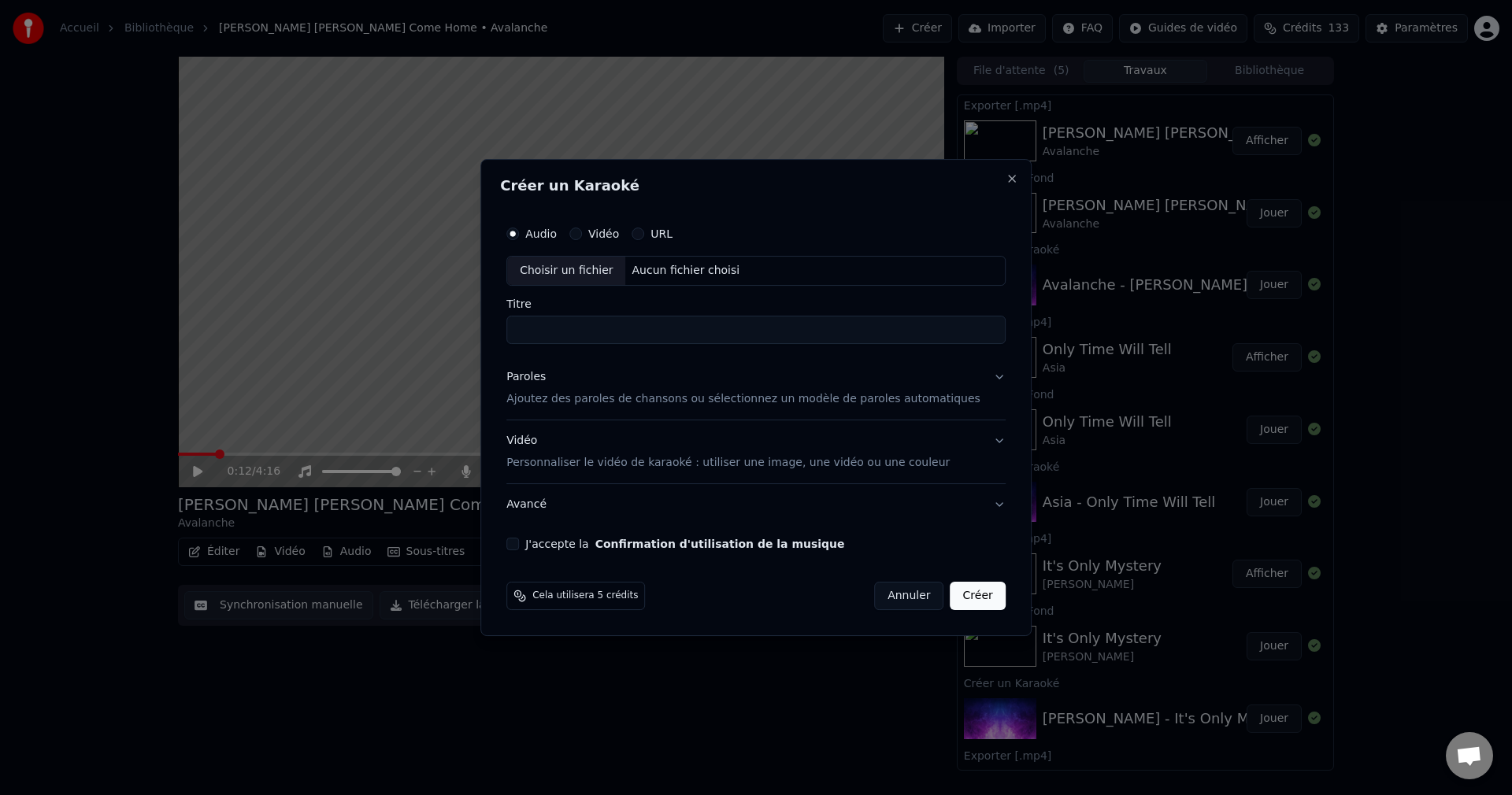
click at [593, 267] on div "Choisir un fichier" at bounding box center [566, 270] width 118 height 29
type input "**********"
click at [978, 378] on button "Paroles Ajoutez des paroles de chansons ou sélectionnez un modèle de paroles au…" at bounding box center [756, 388] width 499 height 63
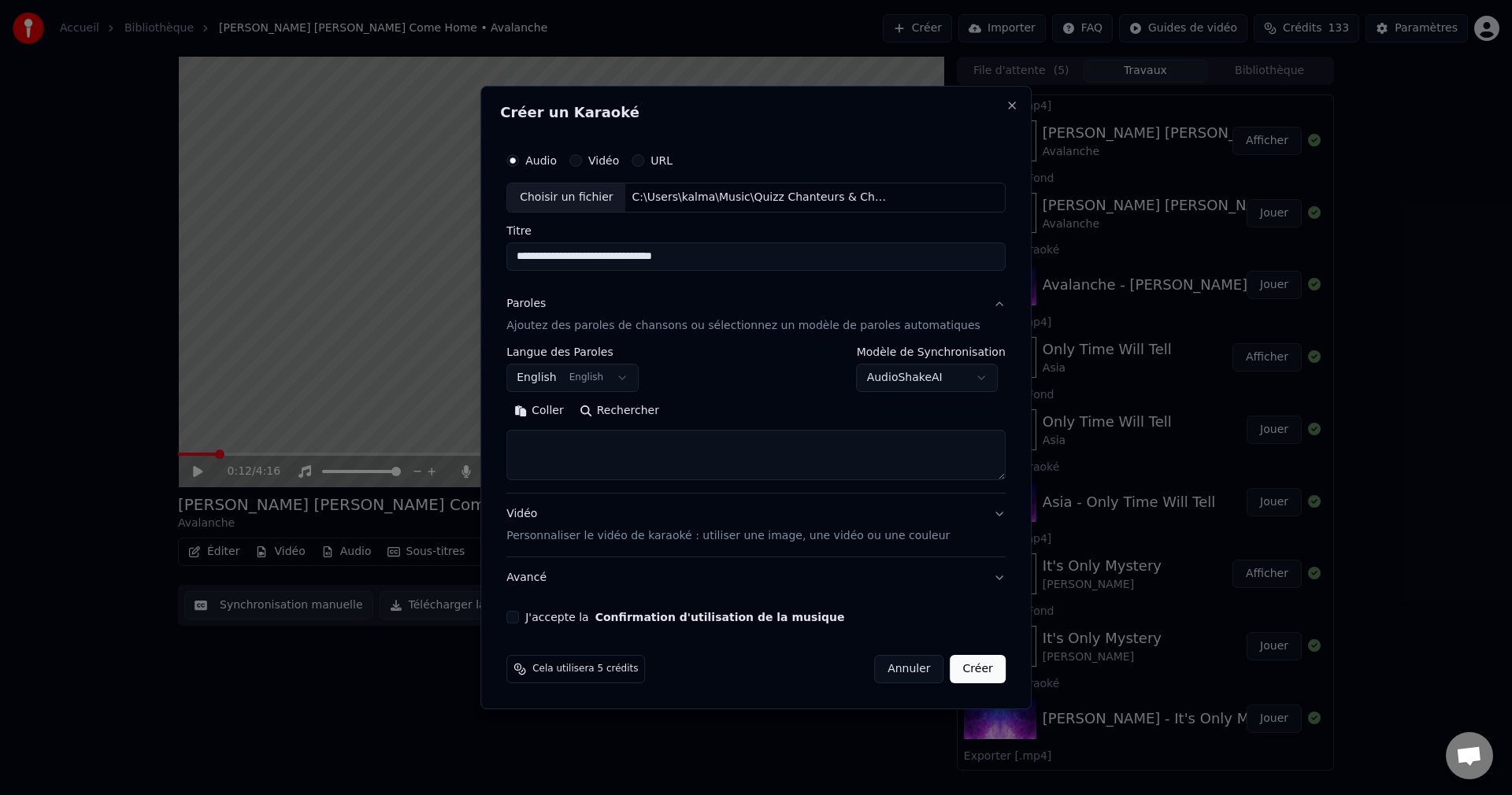
click at [656, 408] on button "Rechercher" at bounding box center [619, 410] width 95 height 25
type textarea "**********"
drag, startPoint x: 541, startPoint y: 616, endPoint x: 568, endPoint y: 612, distance: 27.3
click at [519, 616] on button "J'accepte la Confirmation d'utilisation de la musique" at bounding box center [513, 618] width 13 height 13
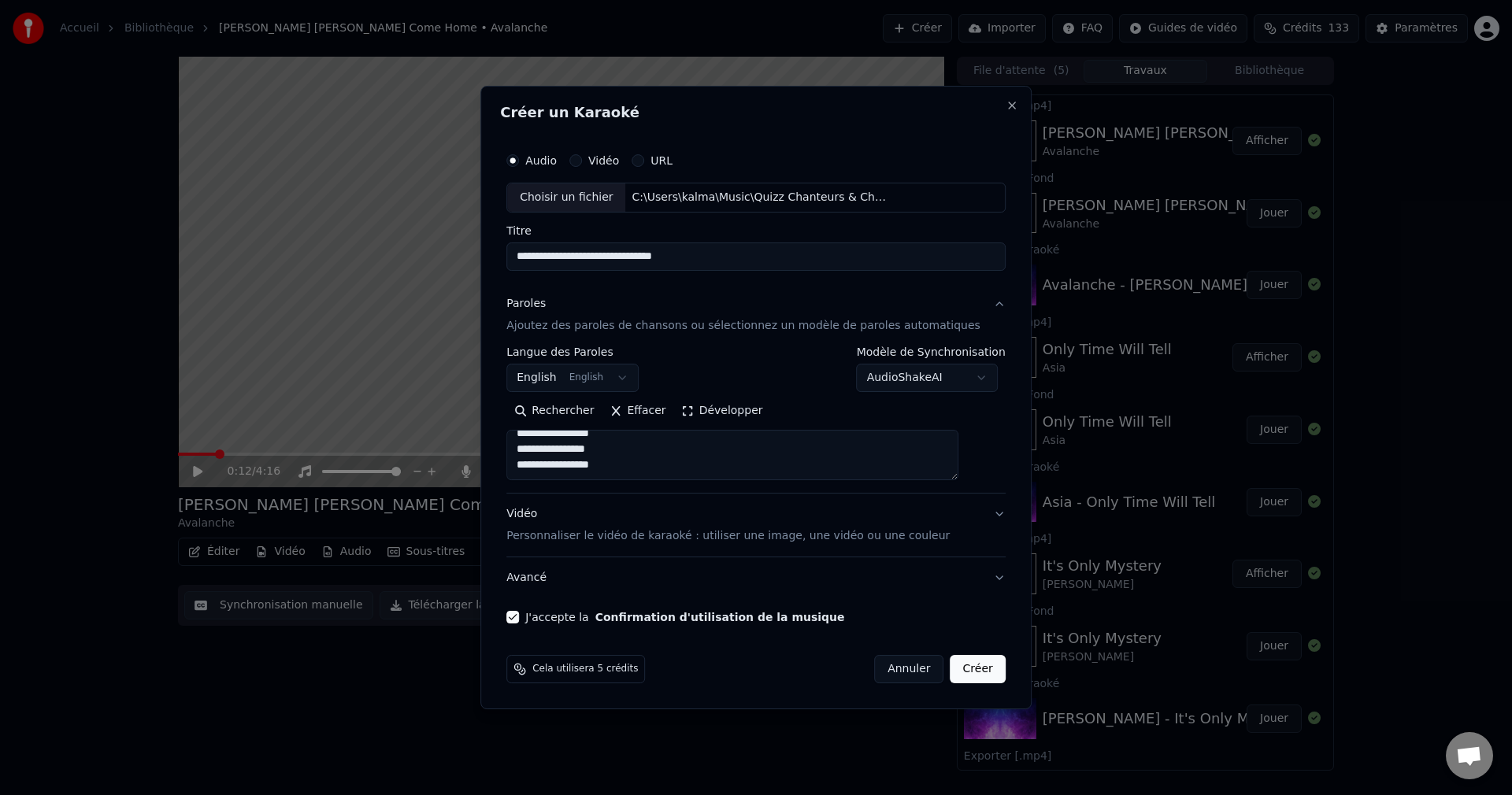
click at [953, 669] on button "Créer" at bounding box center [979, 669] width 55 height 29
select select
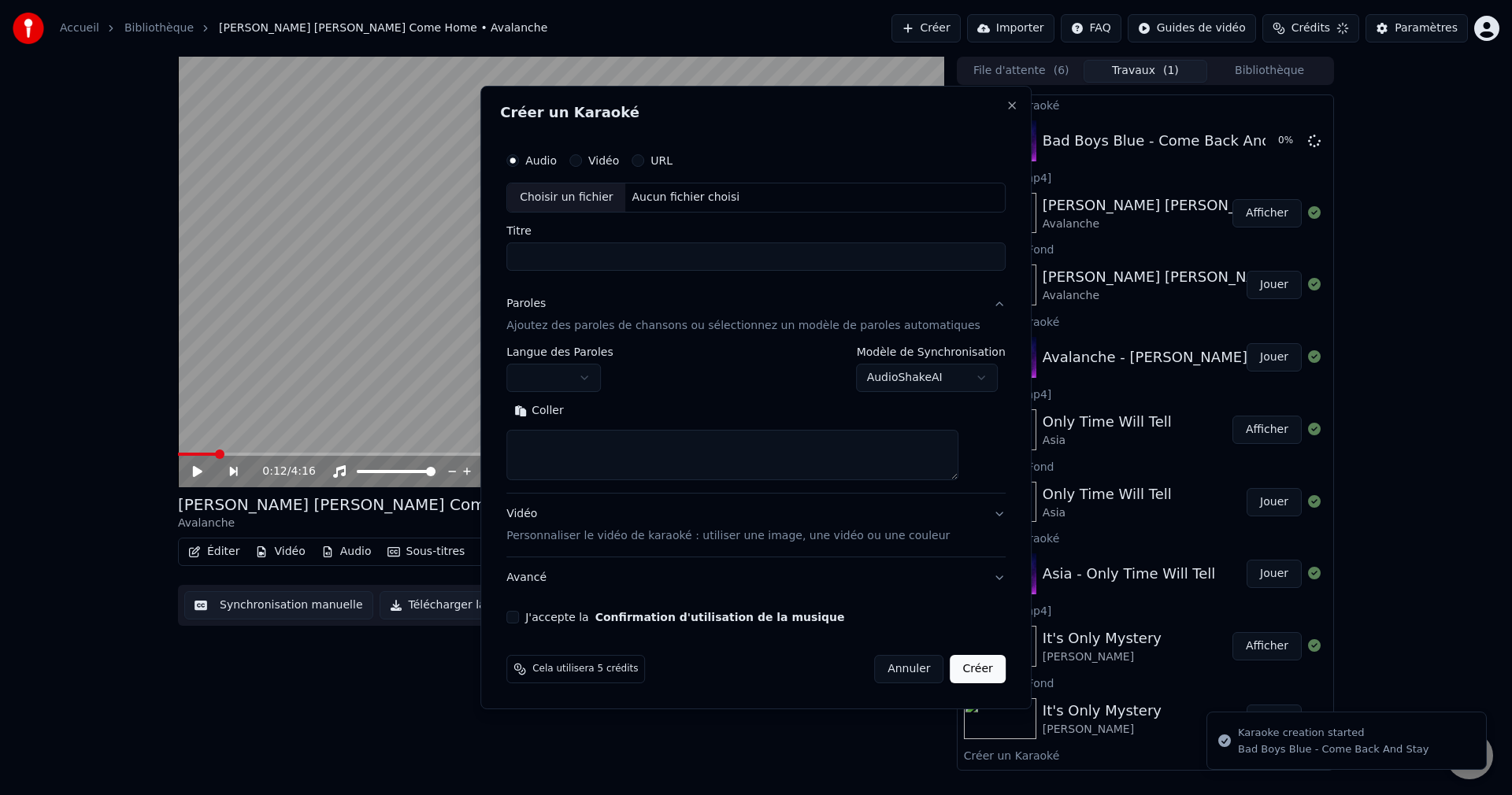
scroll to position [0, 0]
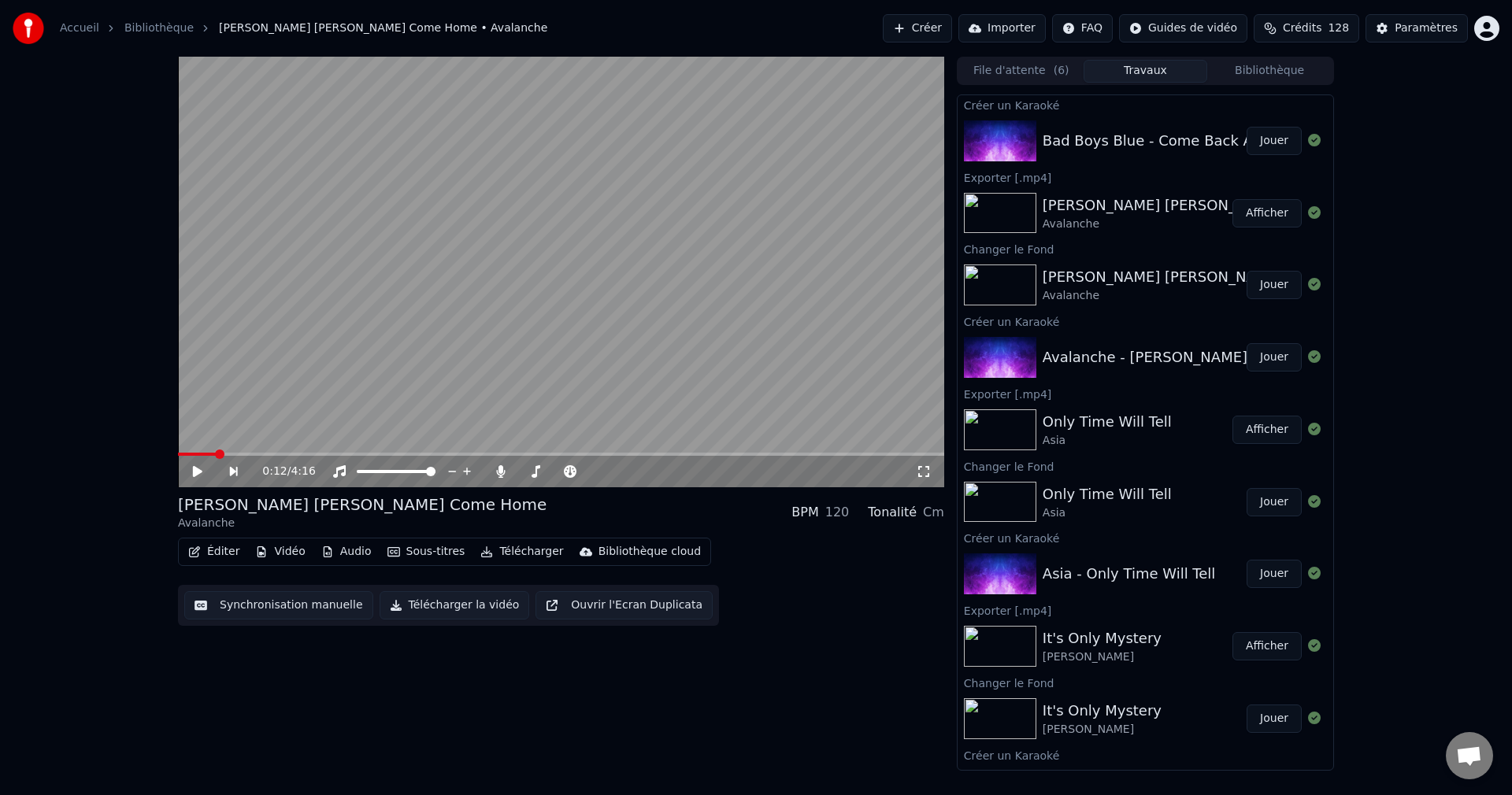
click at [1272, 148] on button "Jouer" at bounding box center [1275, 140] width 55 height 29
click at [199, 471] on icon at bounding box center [197, 471] width 8 height 9
click at [277, 552] on button "Vidéo" at bounding box center [280, 552] width 62 height 22
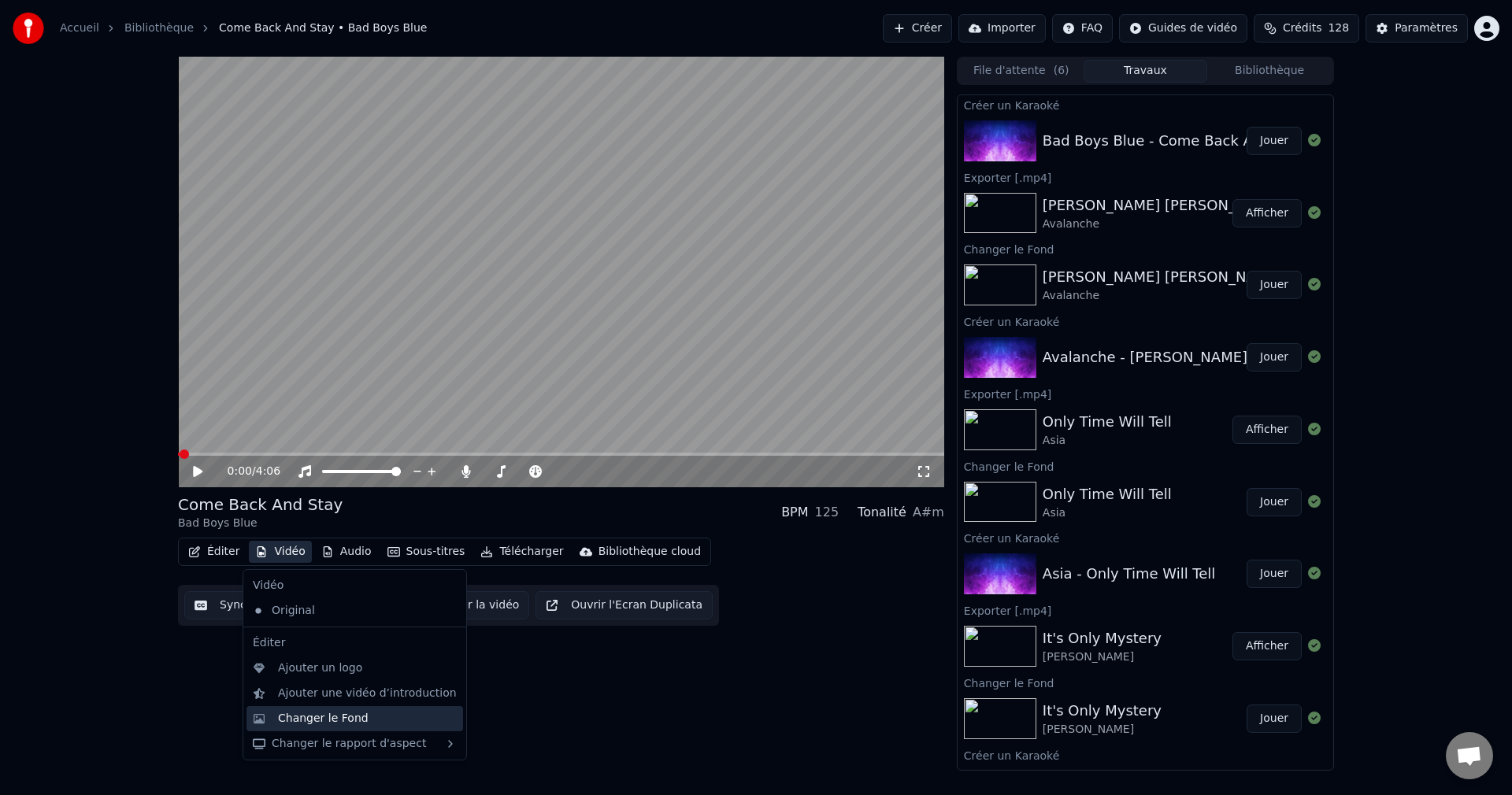
click at [304, 719] on div "Changer le Fond" at bounding box center [323, 718] width 90 height 16
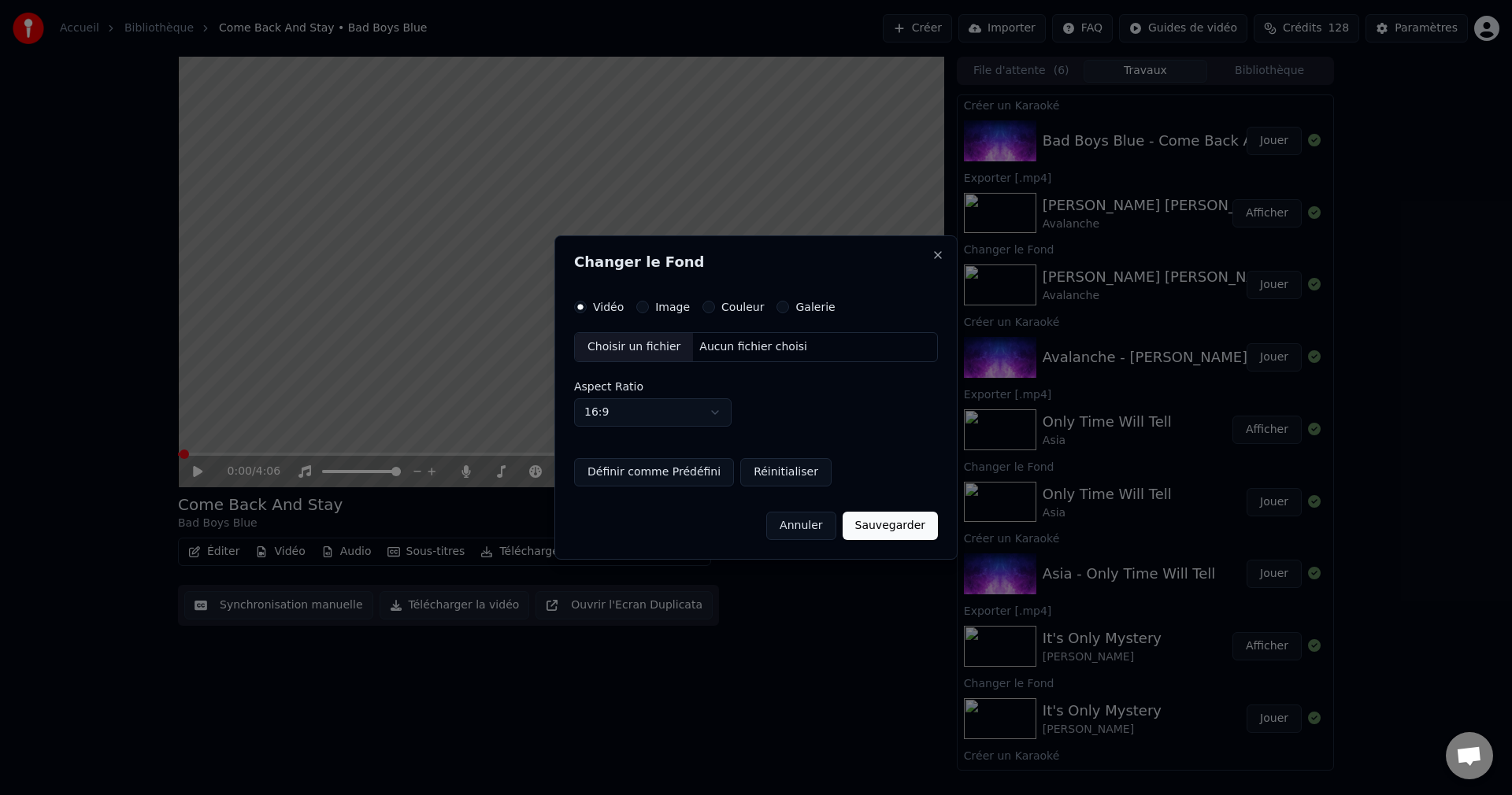
click at [638, 351] on div "Choisir un fichier" at bounding box center [634, 347] width 118 height 29
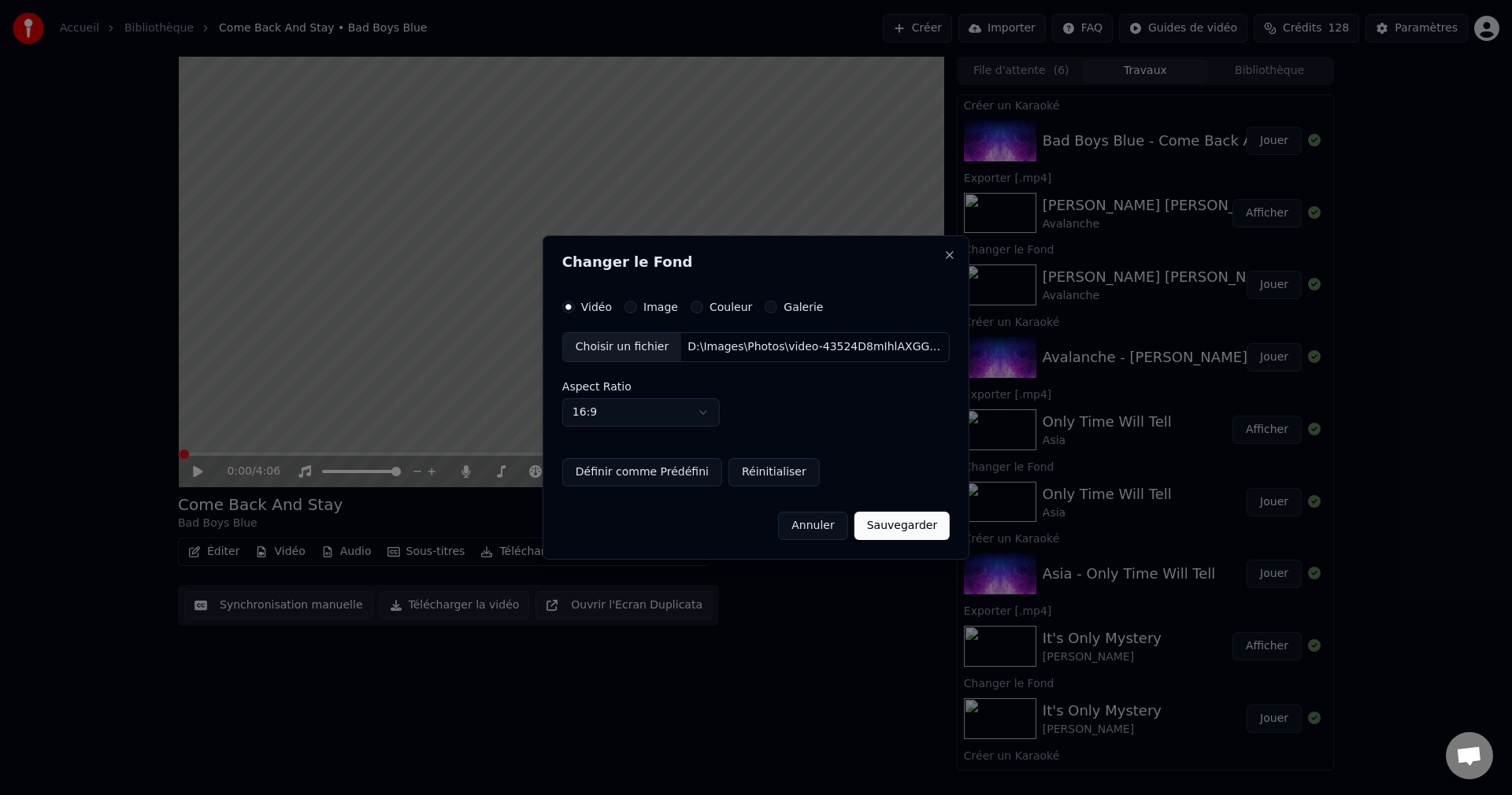
click at [878, 526] on button "Sauvegarder" at bounding box center [901, 526] width 95 height 29
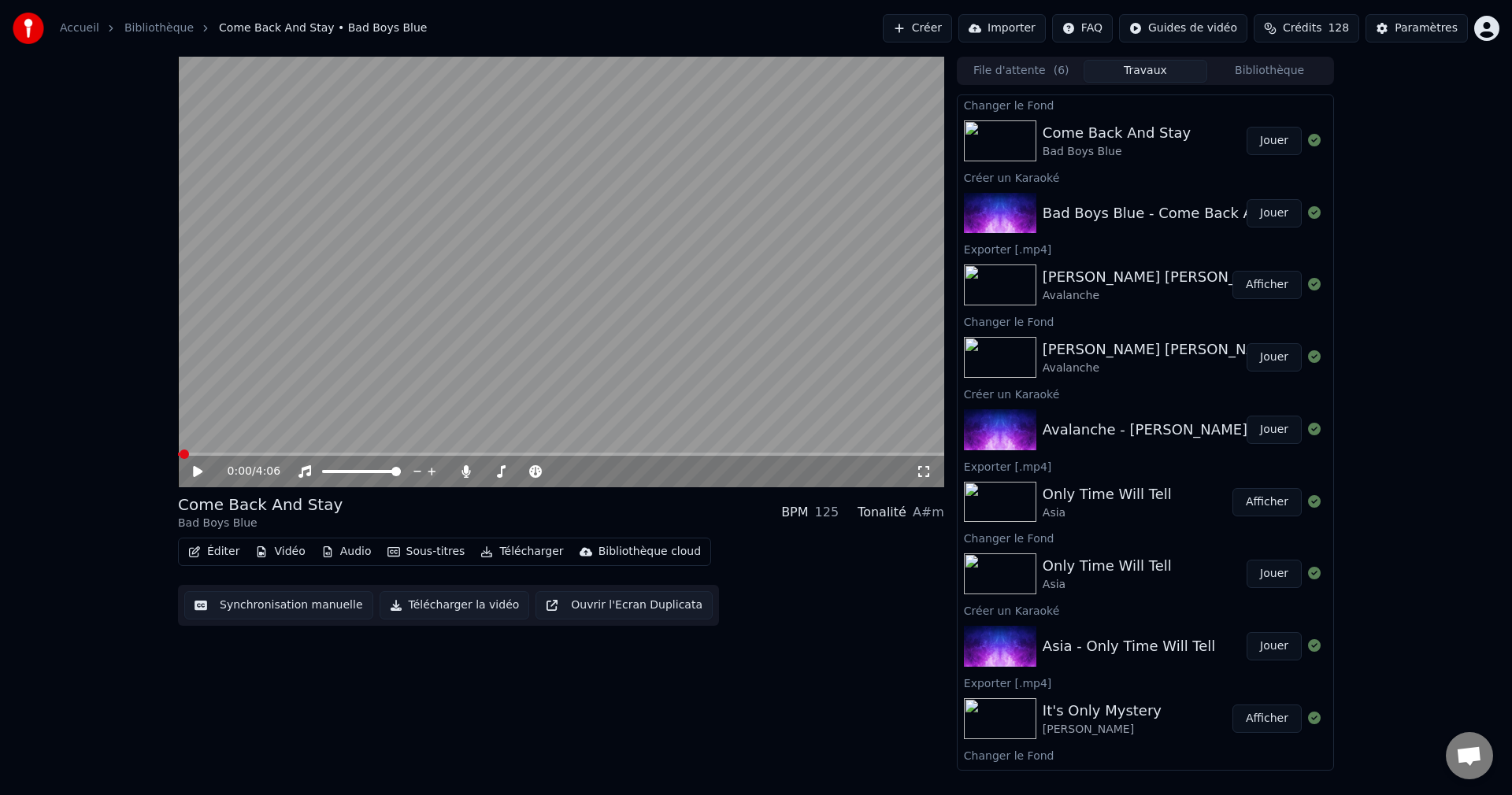
click at [1252, 142] on button "Jouer" at bounding box center [1275, 140] width 55 height 29
click at [563, 477] on span at bounding box center [557, 471] width 9 height 9
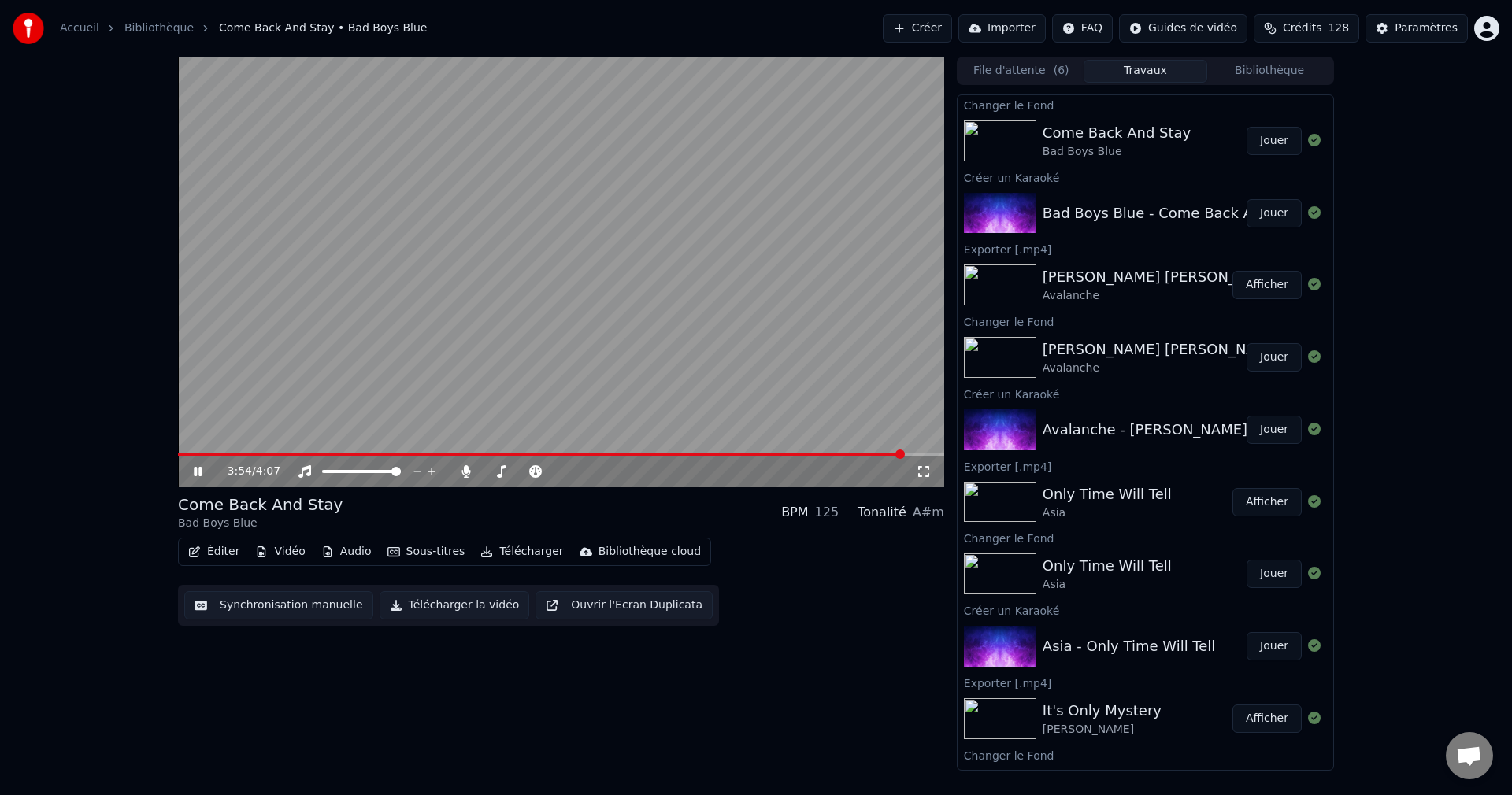
click at [196, 470] on icon at bounding box center [209, 472] width 37 height 13
click at [222, 550] on button "Éditer" at bounding box center [213, 552] width 64 height 22
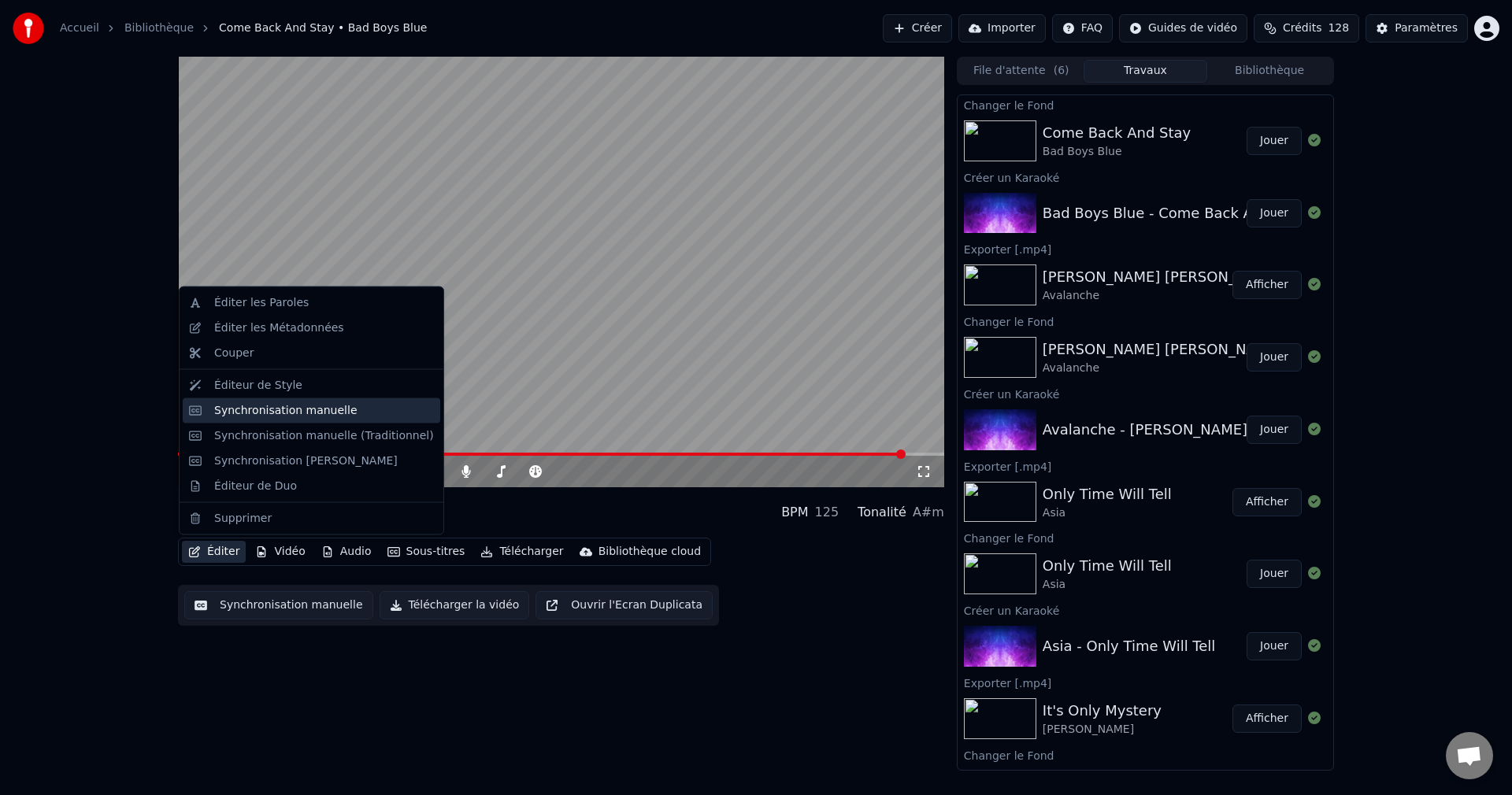
click at [291, 414] on div "Synchronisation manuelle" at bounding box center [285, 409] width 143 height 16
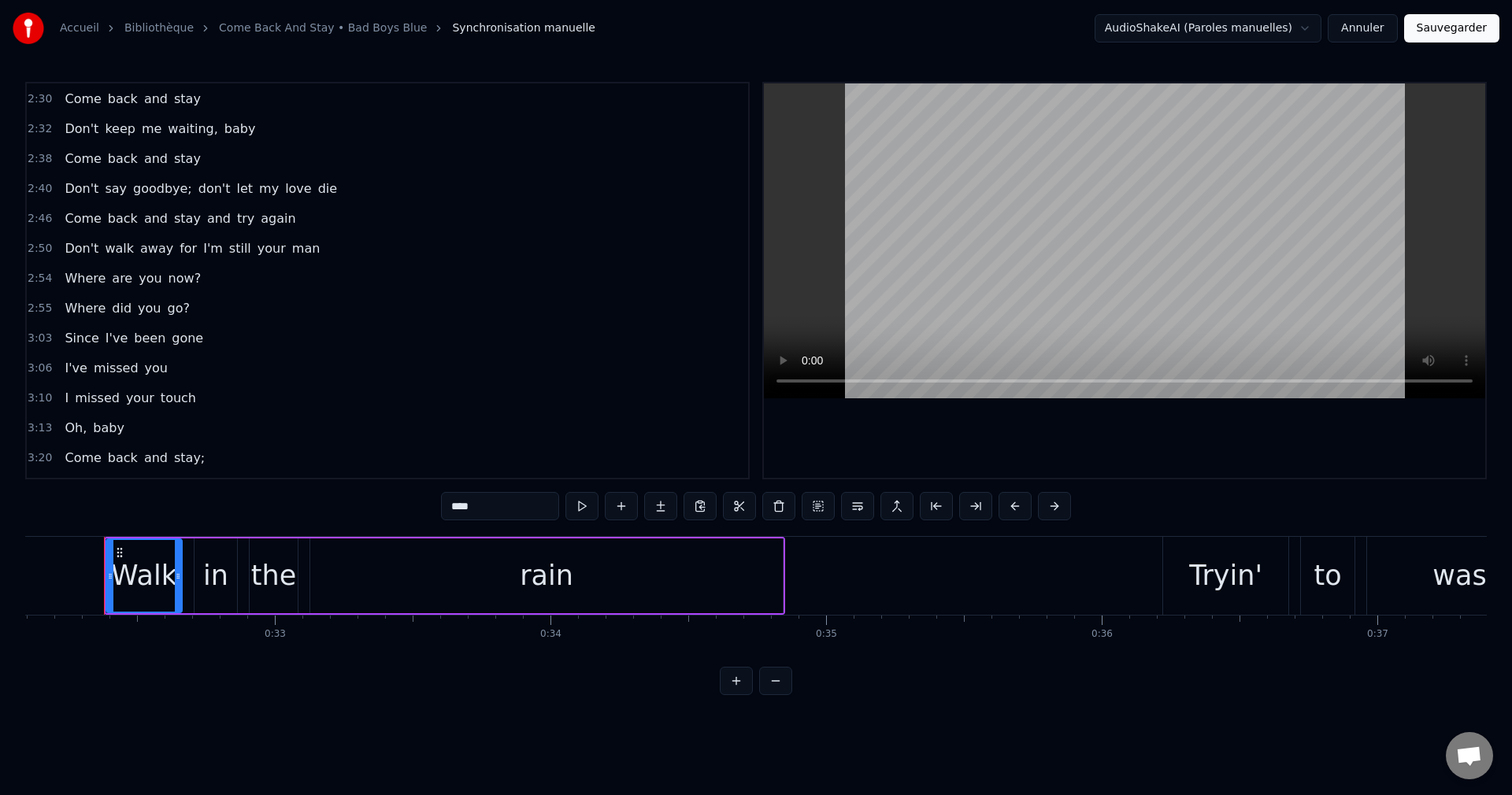
scroll to position [825, 0]
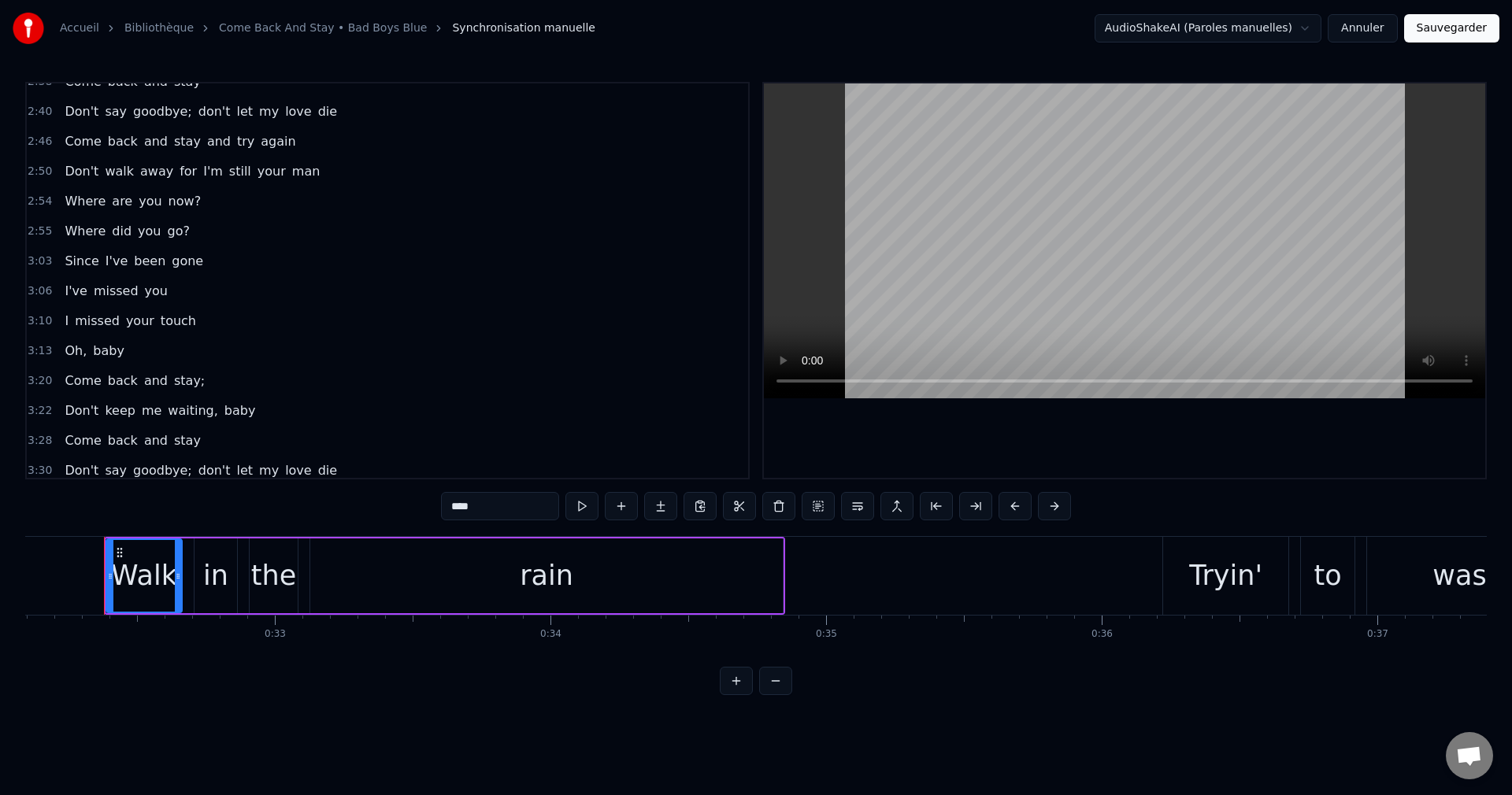
click at [63, 263] on span "Since" at bounding box center [81, 261] width 37 height 18
type input "*****"
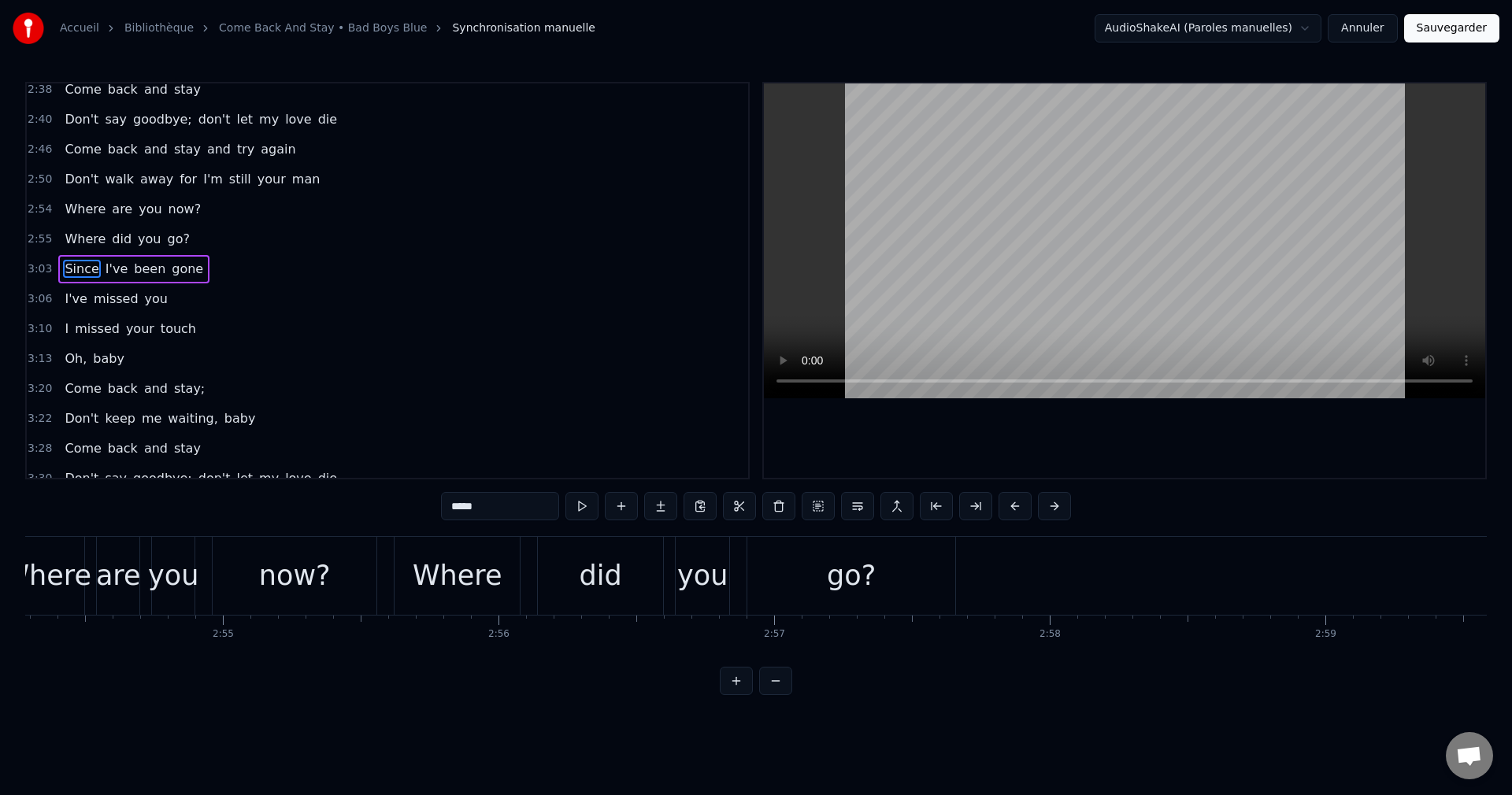
scroll to position [0, 50384]
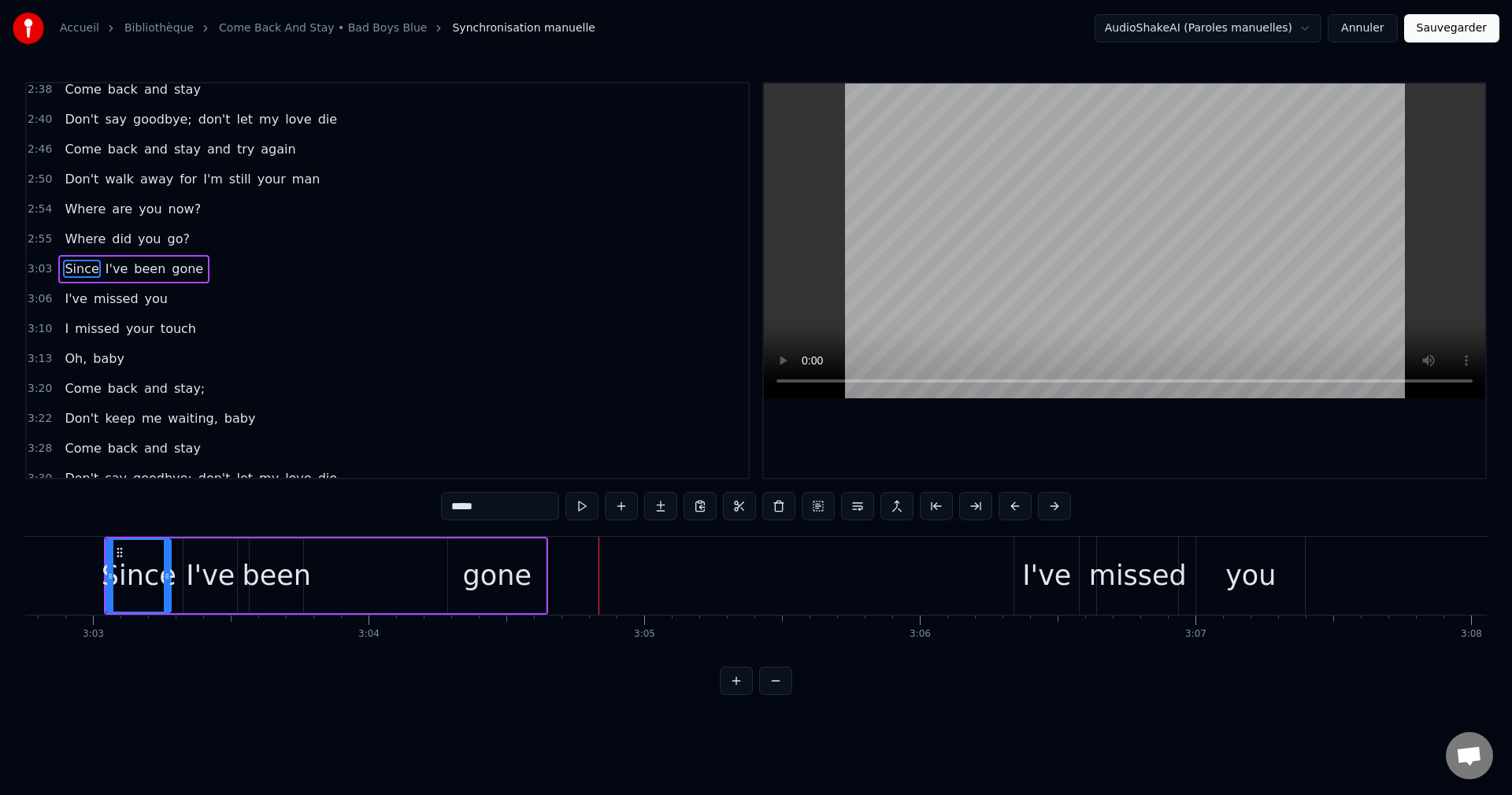
click at [403, 574] on div "Since I've been gone" at bounding box center [327, 575] width 445 height 78
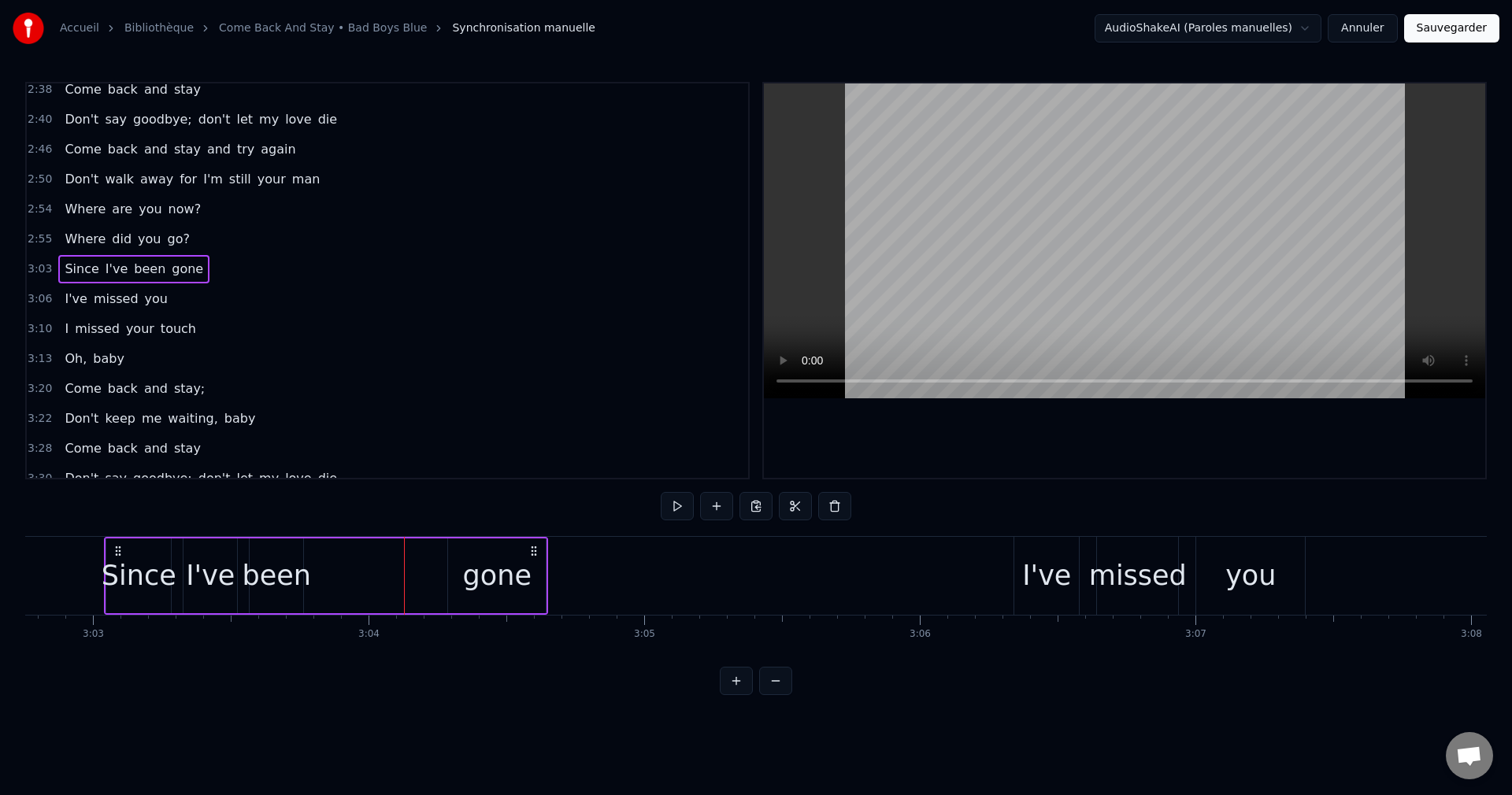
click at [470, 578] on div "gone" at bounding box center [497, 575] width 68 height 42
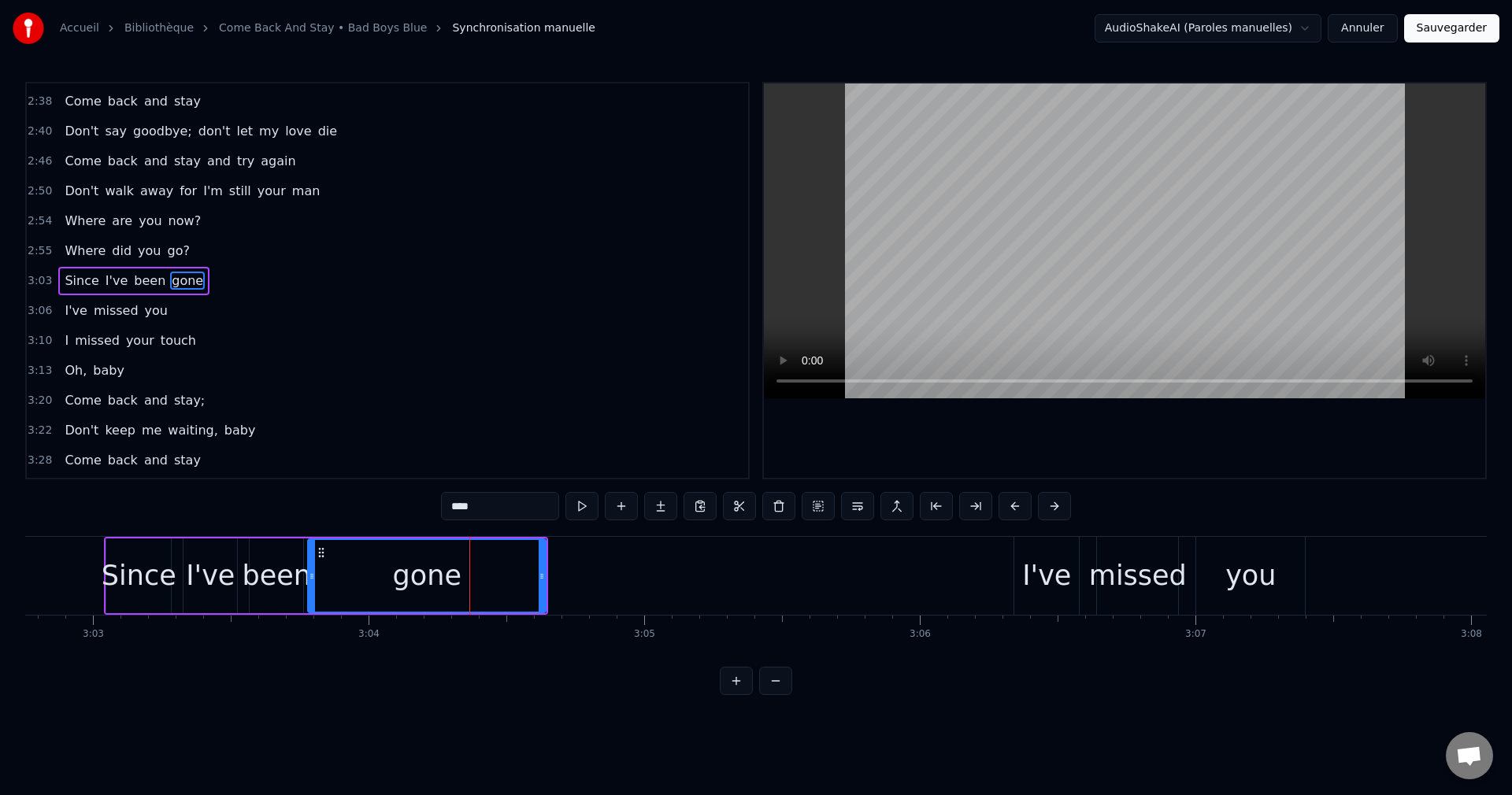
drag, startPoint x: 453, startPoint y: 575, endPoint x: 313, endPoint y: 590, distance: 140.8
click at [313, 590] on div at bounding box center [312, 576] width 6 height 72
drag, startPoint x: 543, startPoint y: 576, endPoint x: 483, endPoint y: 590, distance: 61.6
click at [483, 590] on div at bounding box center [481, 576] width 6 height 72
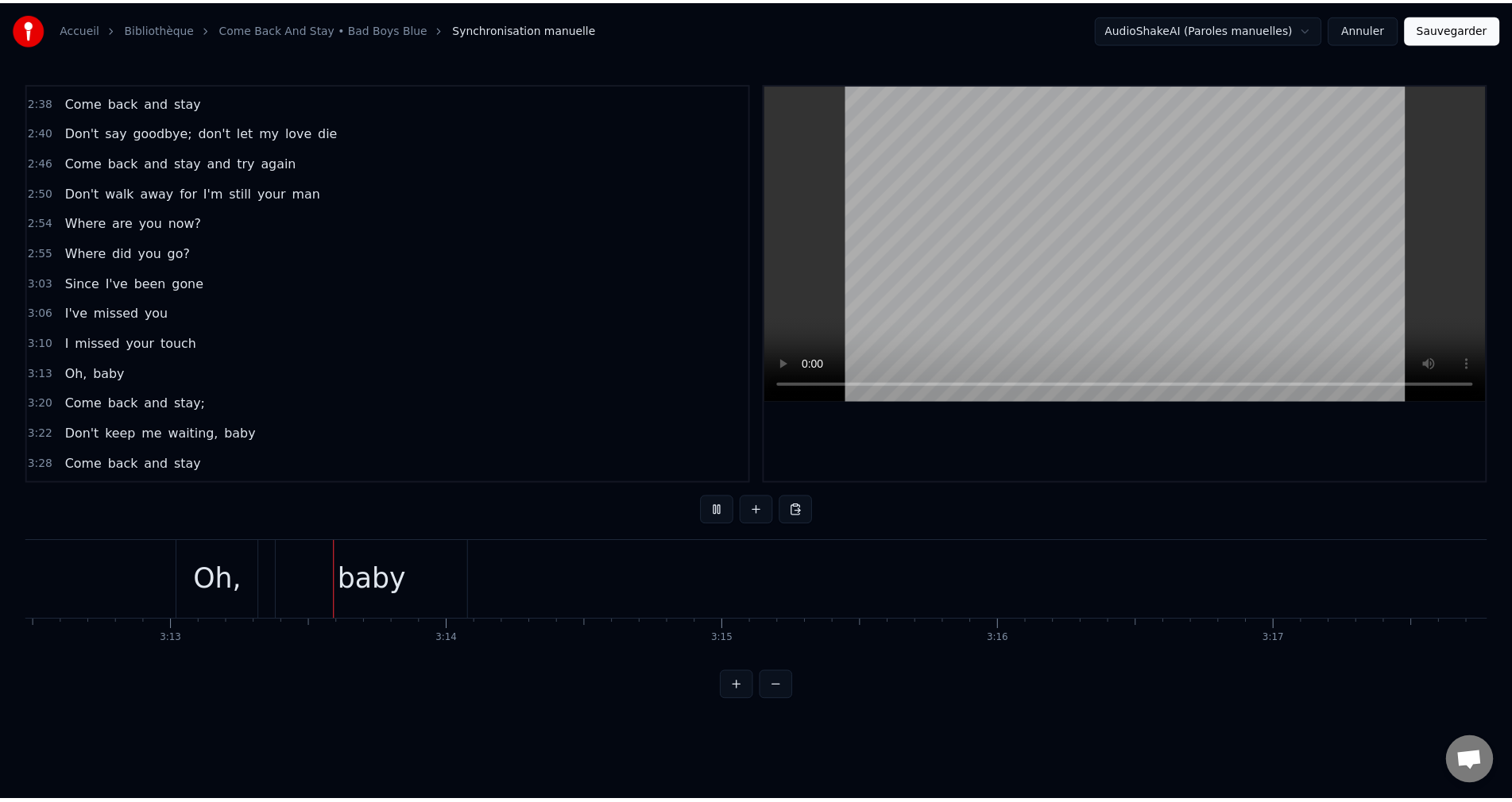
scroll to position [0, 53522]
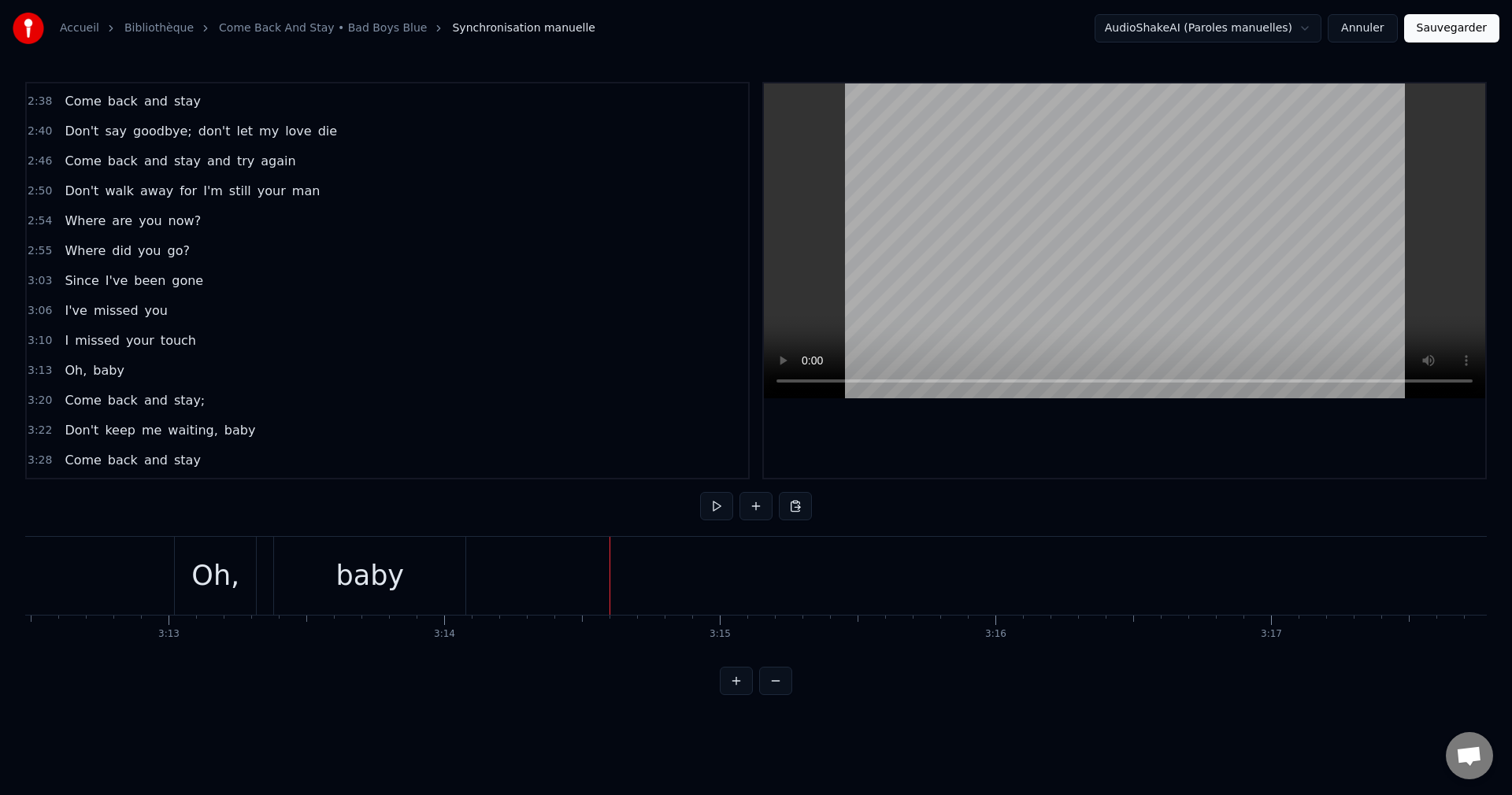
click at [1466, 30] on button "Sauvegarder" at bounding box center [1451, 28] width 95 height 29
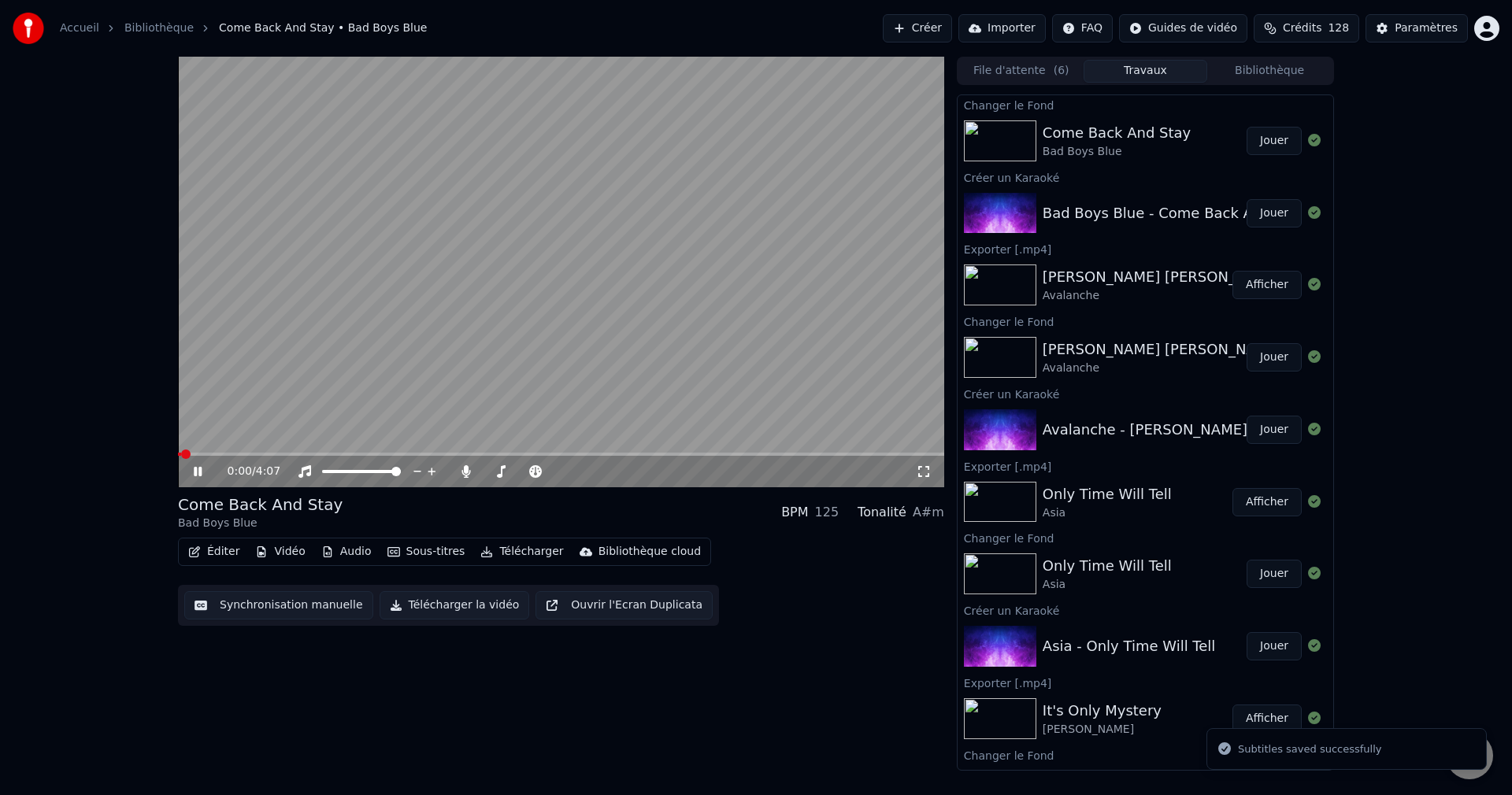
click at [203, 468] on icon at bounding box center [209, 472] width 37 height 13
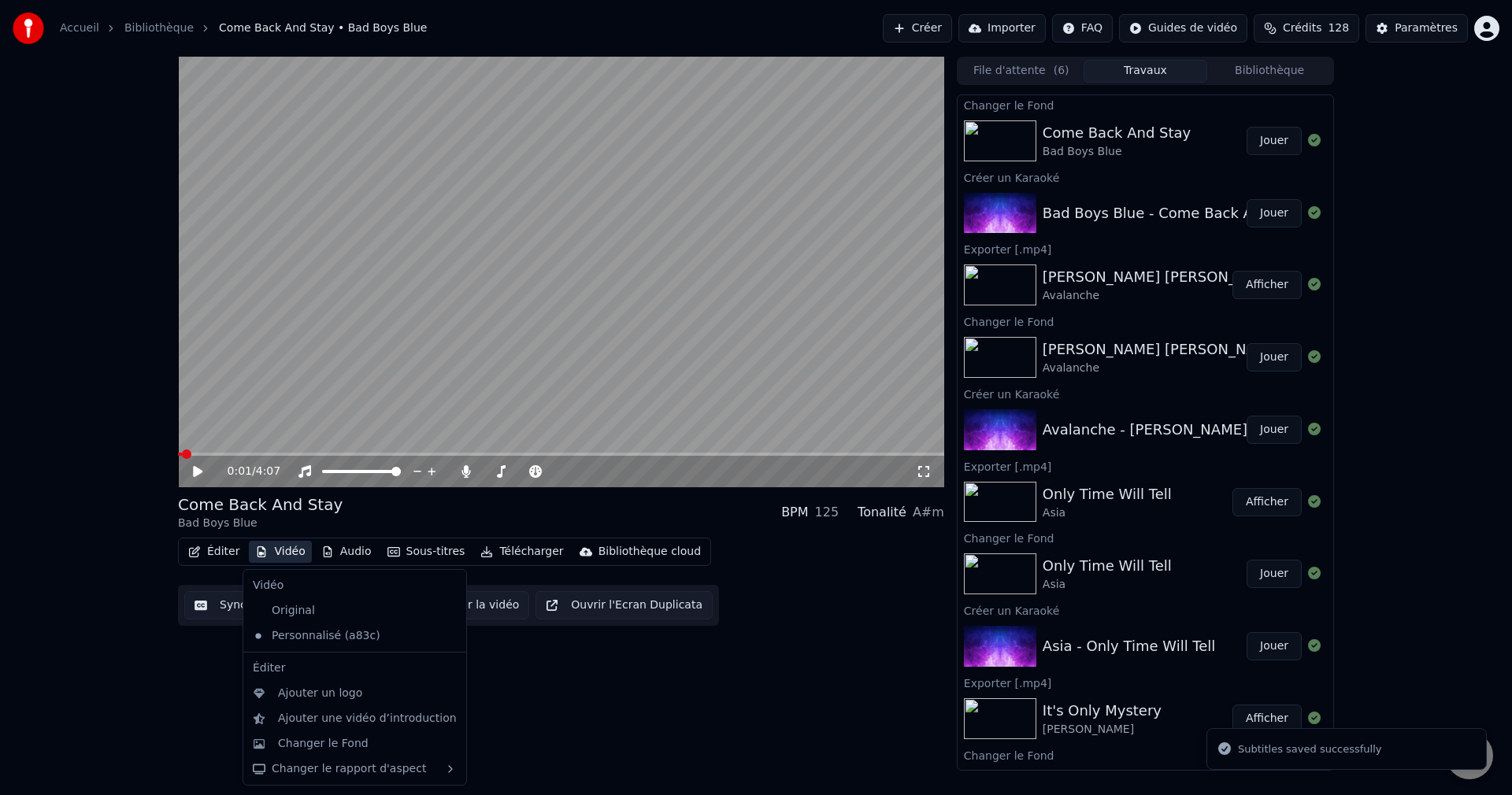
click at [281, 550] on button "Vidéo" at bounding box center [280, 552] width 62 height 22
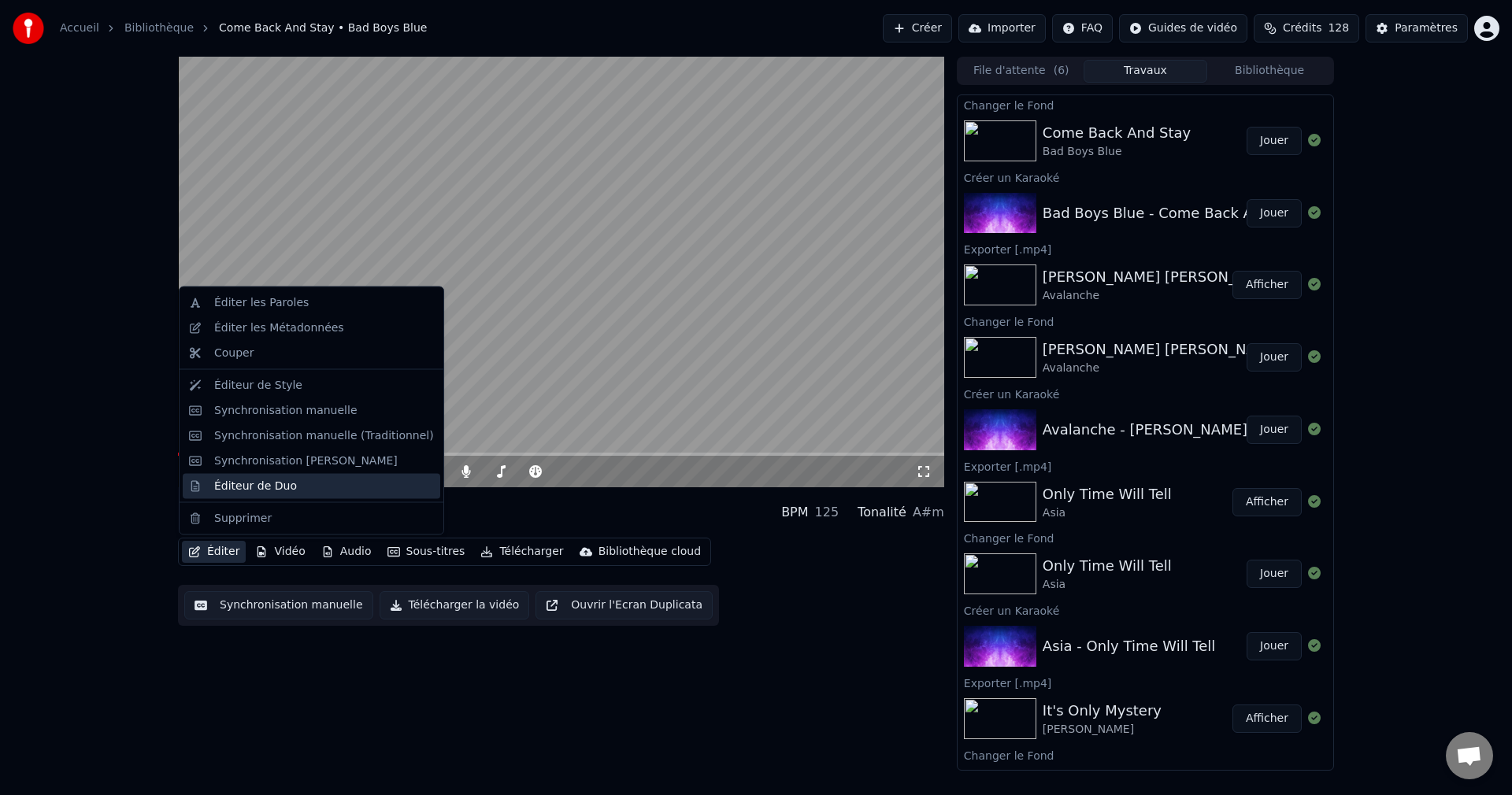
click at [257, 481] on div "Éditeur de Duo" at bounding box center [256, 485] width 83 height 16
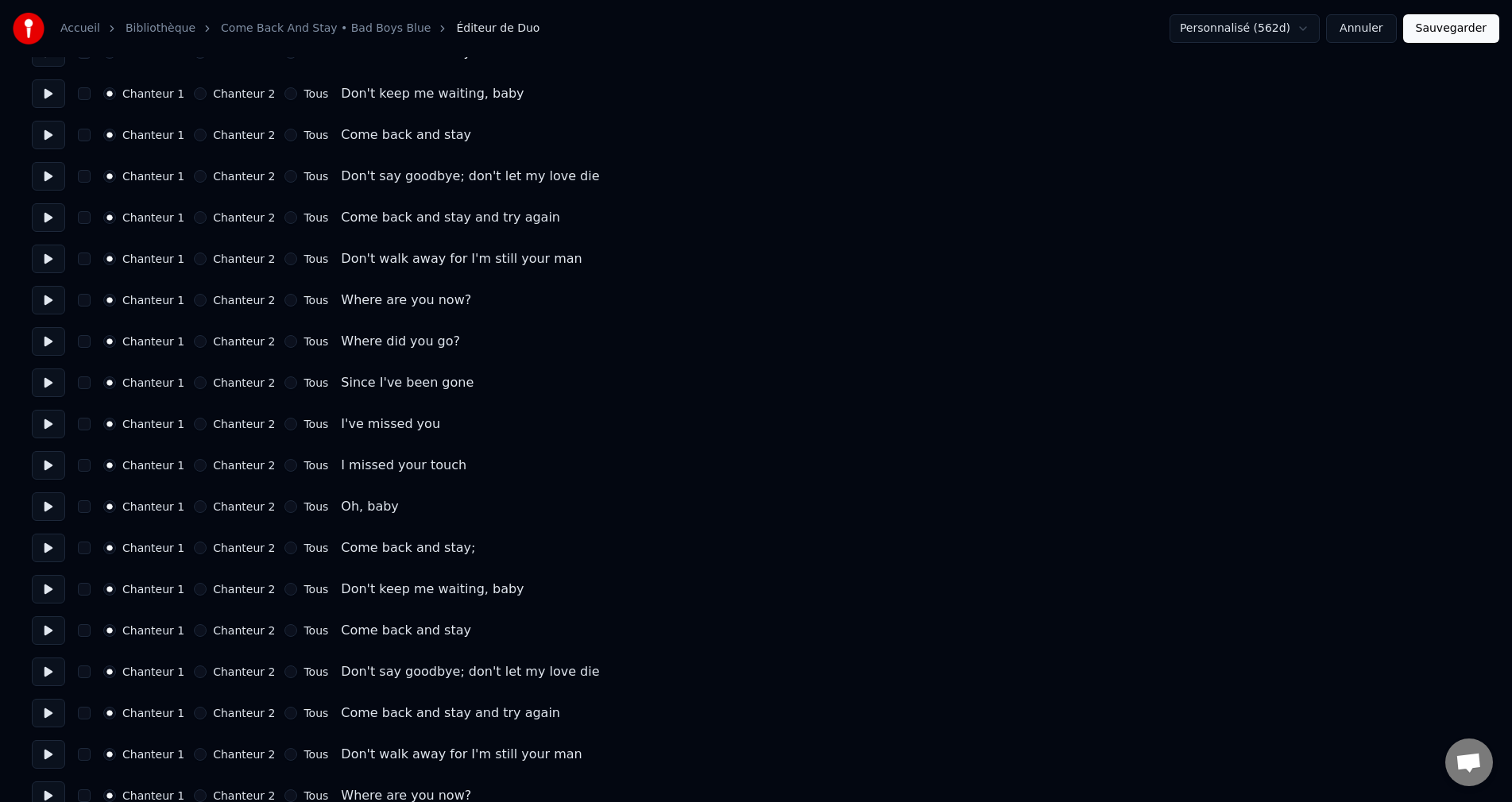
scroll to position [1298, 0]
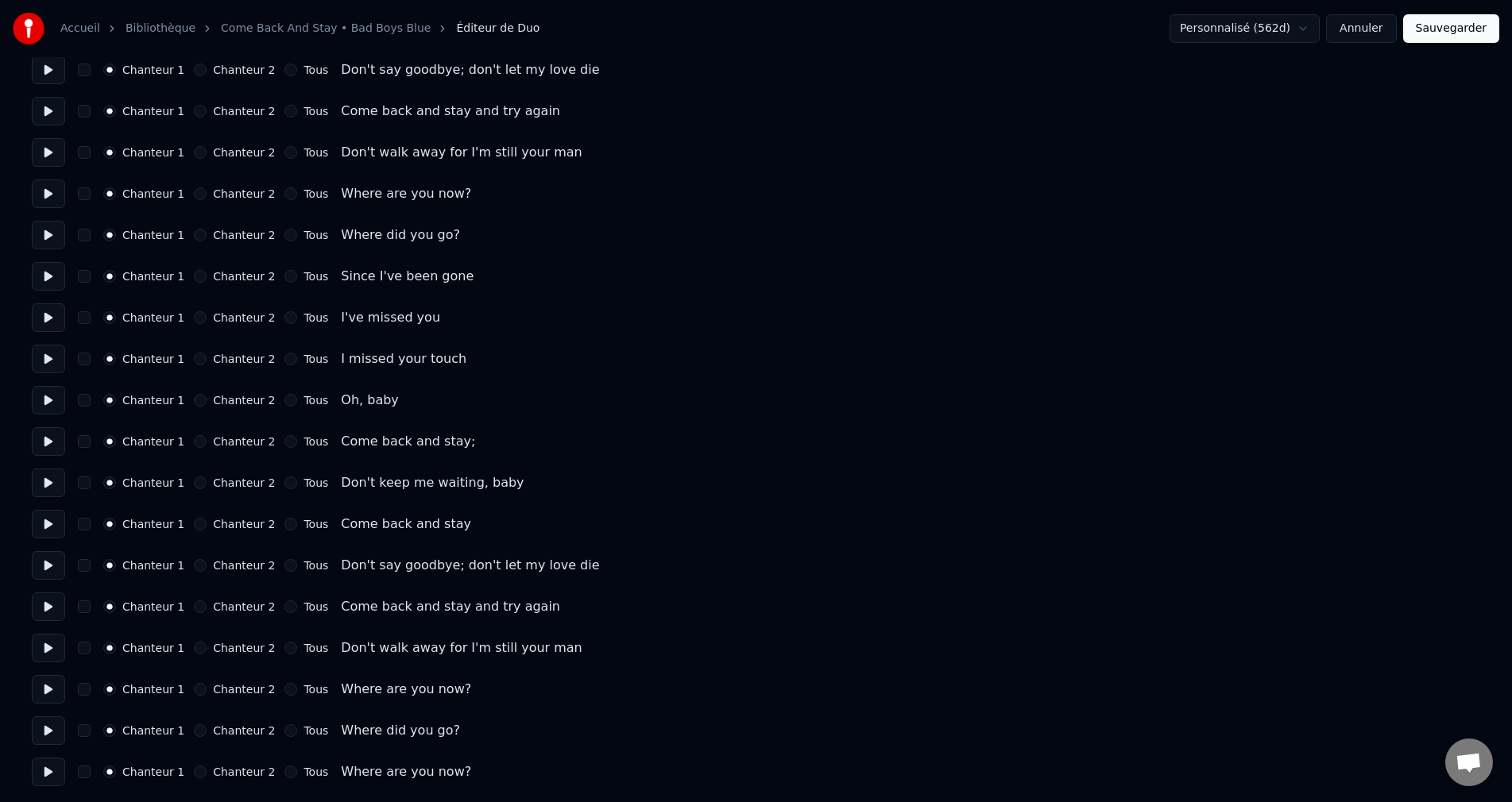
click at [202, 274] on button "Chanteur 2" at bounding box center [200, 276] width 13 height 13
click at [203, 317] on button "Chanteur 2" at bounding box center [200, 318] width 13 height 13
click at [200, 366] on div "Chanteur 1 Chanteur 2 Tous I missed your touch" at bounding box center [756, 359] width 1449 height 29
click at [195, 356] on button "Chanteur 2" at bounding box center [200, 359] width 13 height 13
click at [197, 402] on button "Chanteur 2" at bounding box center [200, 401] width 13 height 13
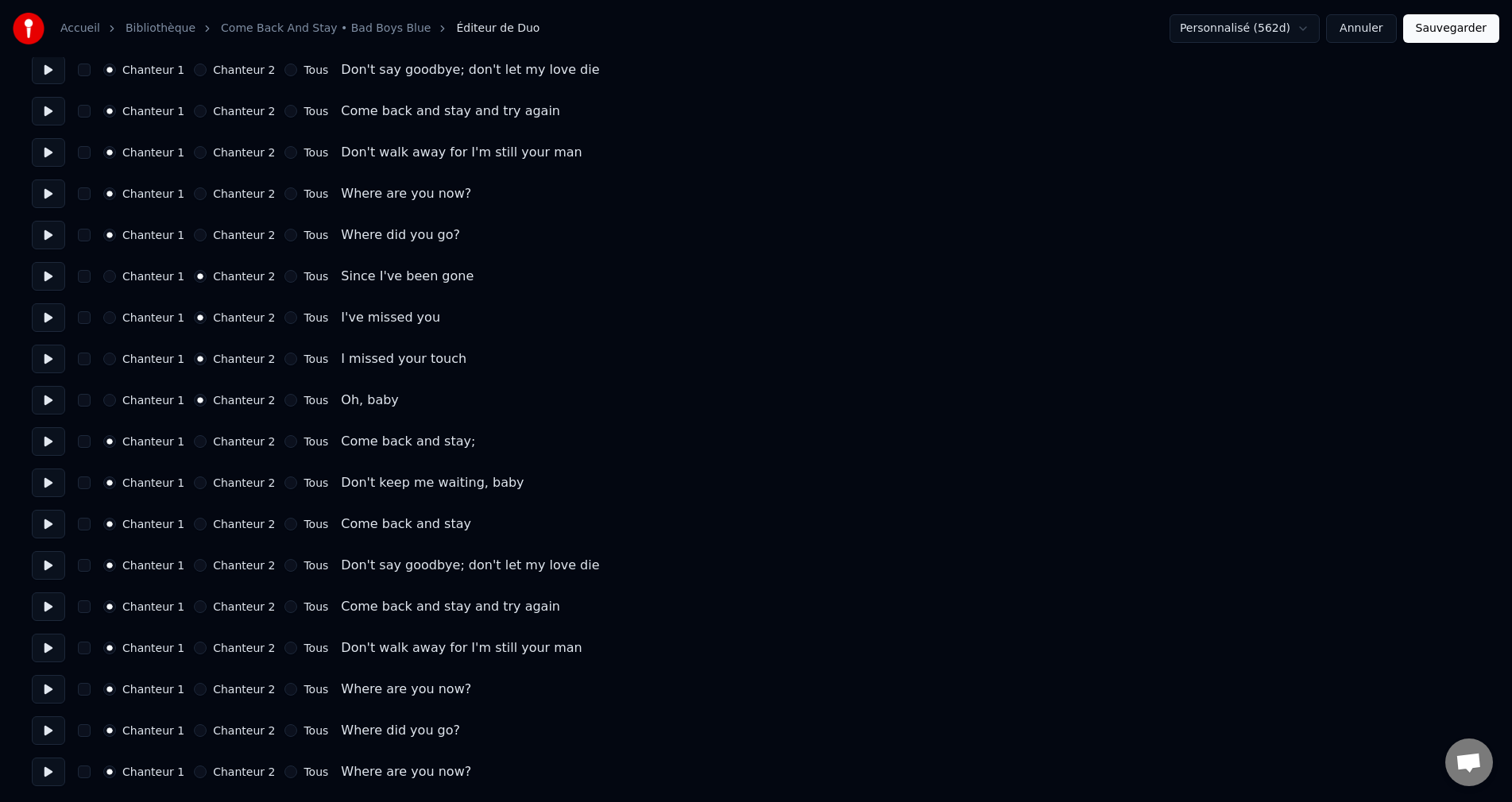
click at [1431, 26] on button "Sauvegarder" at bounding box center [1451, 28] width 96 height 29
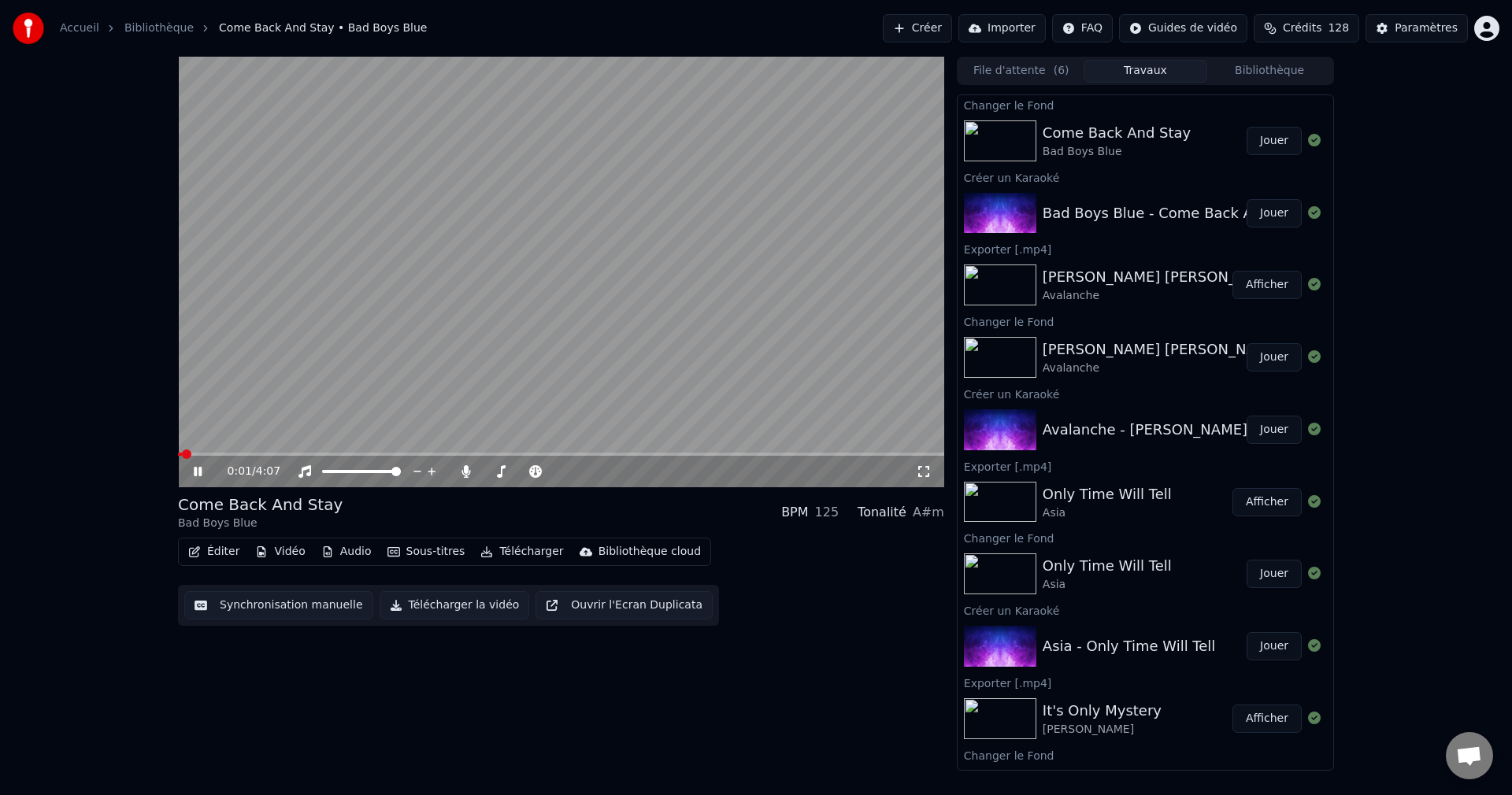
click at [344, 456] on span at bounding box center [561, 454] width 767 height 3
click at [493, 470] on span at bounding box center [522, 471] width 78 height 3
click at [191, 474] on icon at bounding box center [209, 472] width 37 height 13
click at [424, 614] on button "Télécharger la vidéo" at bounding box center [455, 605] width 150 height 29
